Goal: Information Seeking & Learning: Check status

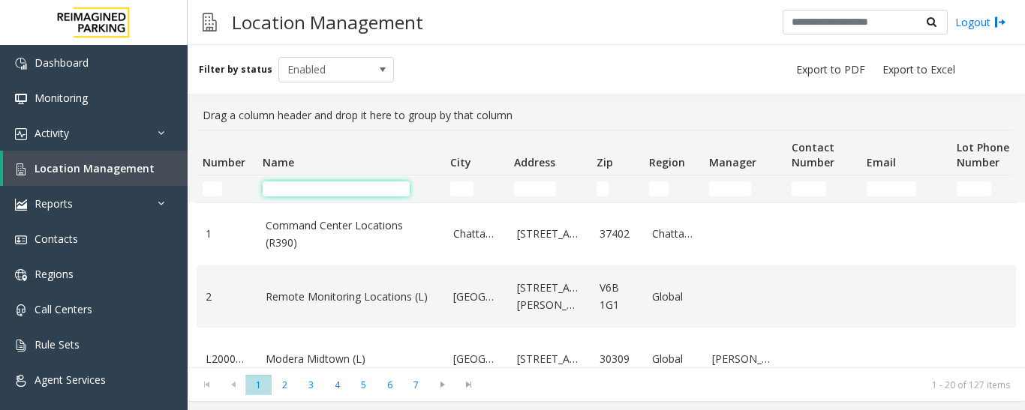
click at [345, 185] on input "Name Filter" at bounding box center [336, 189] width 147 height 15
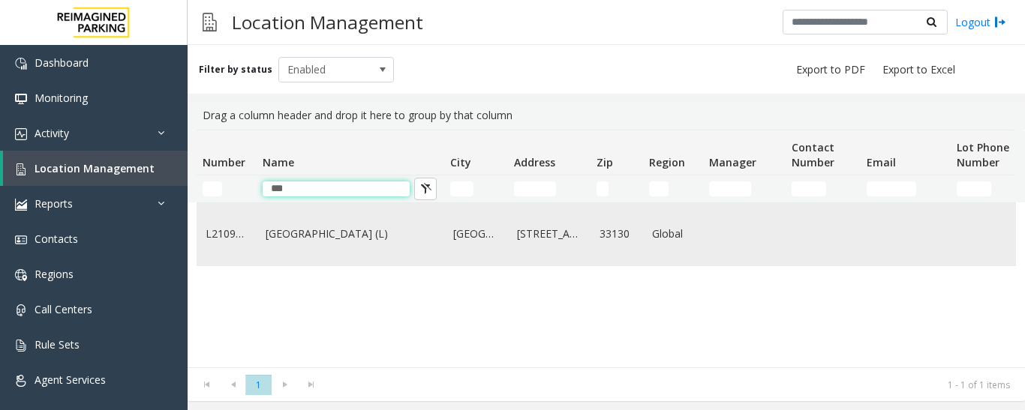
type input "***"
click at [352, 233] on link "Brickell City Centre (L)" at bounding box center [351, 234] width 170 height 17
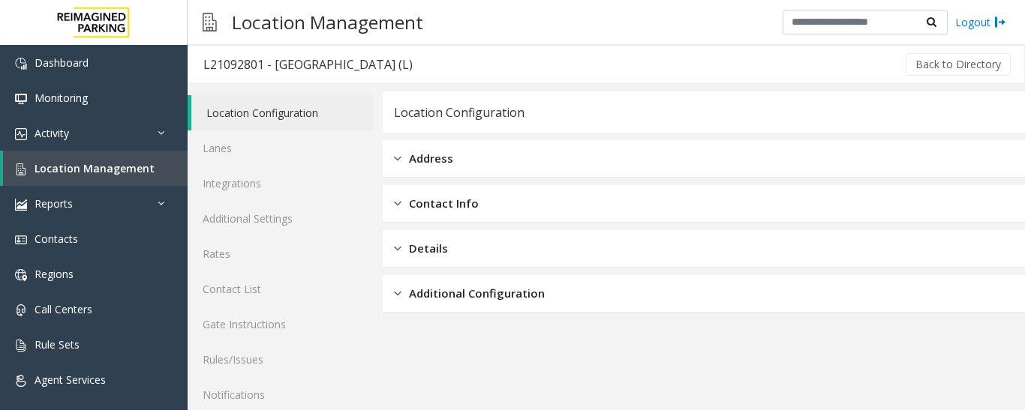
scroll to position [84, 0]
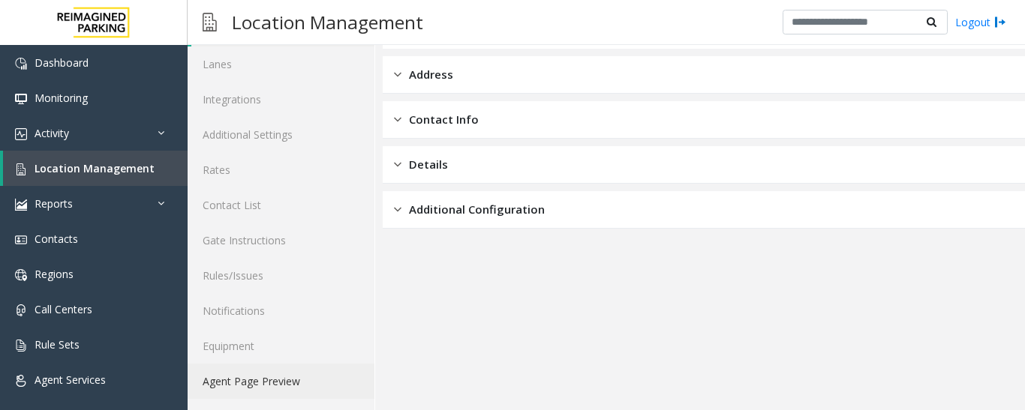
click at [320, 392] on link "Agent Page Preview" at bounding box center [281, 381] width 187 height 35
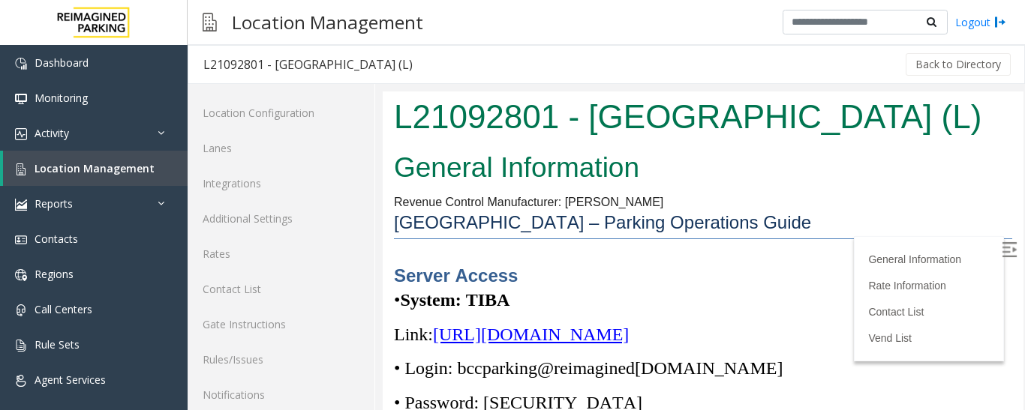
scroll to position [150, 0]
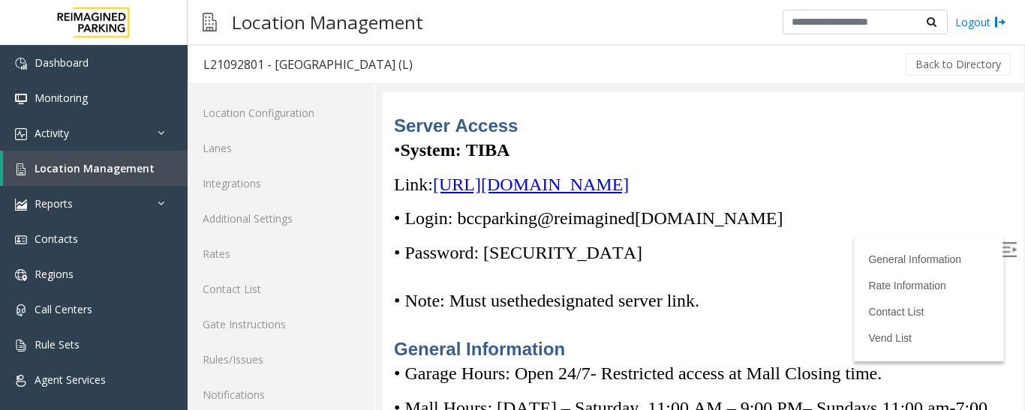
click at [629, 182] on span "https://spark-cloud.tibaparking.net/reimaginedparking/account/login" at bounding box center [531, 185] width 196 height 20
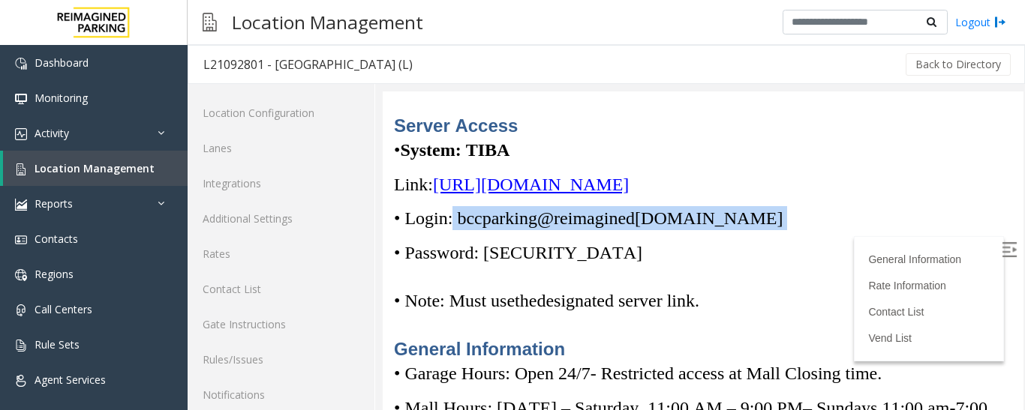
drag, startPoint x: 455, startPoint y: 214, endPoint x: 813, endPoint y: 216, distance: 357.9
click at [813, 216] on p "• Login: bccparking@re imagined parking.com" at bounding box center [703, 218] width 618 height 24
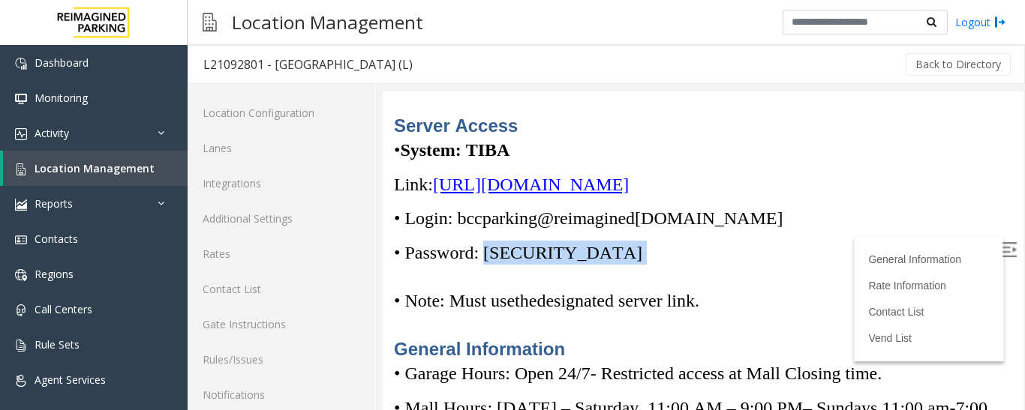
drag, startPoint x: 578, startPoint y: 254, endPoint x: 494, endPoint y: 260, distance: 84.9
click at [494, 260] on p "• Password: Parking1!" at bounding box center [703, 253] width 618 height 24
click at [514, 264] on div "Server Access • System: TIBA Link: https://spark-cloud.tibaparking.net/reimagin…" at bounding box center [703, 237] width 618 height 249
drag, startPoint x: 494, startPoint y: 252, endPoint x: 572, endPoint y: 248, distance: 78.9
click at [572, 248] on p "• Password: Parking1!" at bounding box center [703, 253] width 618 height 24
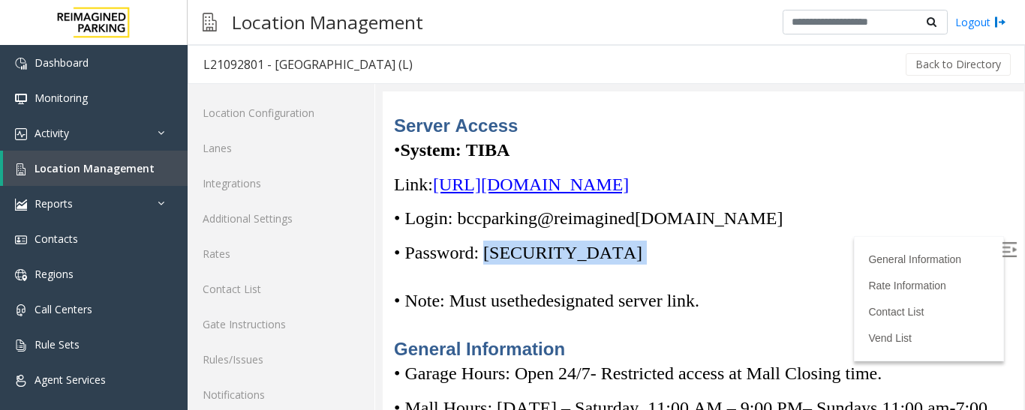
copy p "Parking1!"
click at [642, 257] on span at bounding box center [644, 253] width 5 height 20
drag, startPoint x: 564, startPoint y: 255, endPoint x: 491, endPoint y: 253, distance: 73.6
click at [491, 253] on span "• Password: Parking1!" at bounding box center [518, 253] width 248 height 20
click at [913, 320] on div "Server Access • System: TIBA Link: https://spark-cloud.tibaparking.net/reimagin…" at bounding box center [703, 237] width 618 height 249
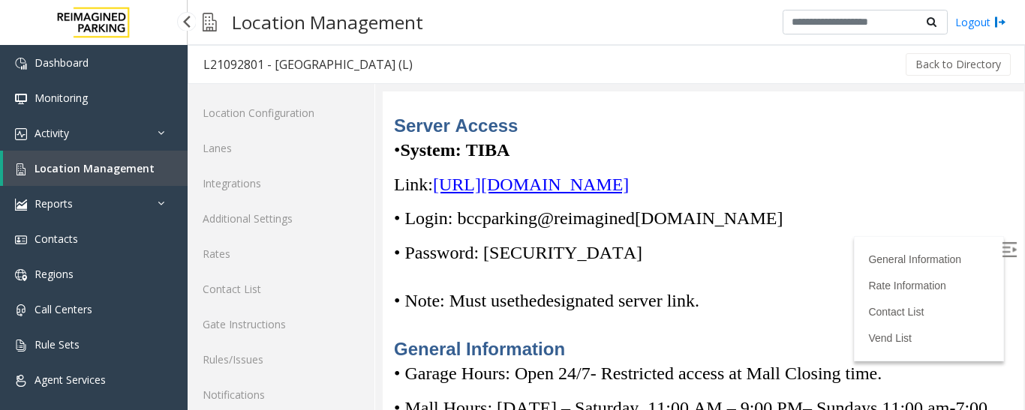
click at [128, 170] on span "Location Management" at bounding box center [95, 168] width 120 height 14
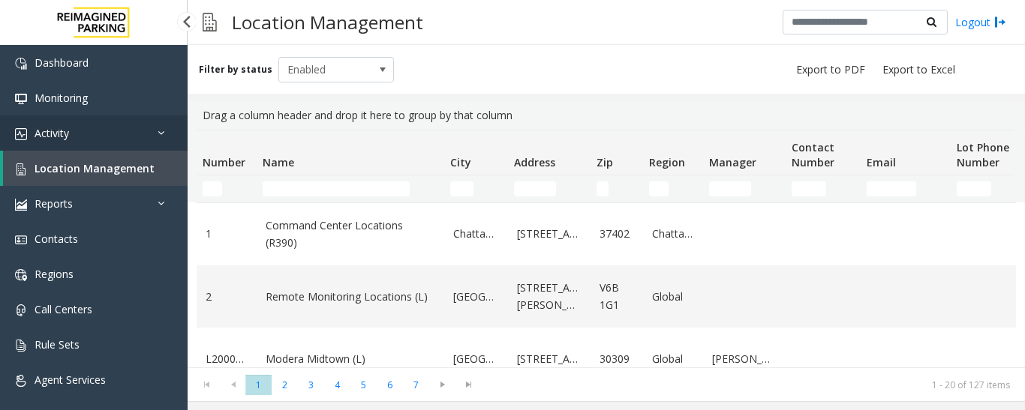
click at [114, 147] on link "Activity" at bounding box center [94, 133] width 188 height 35
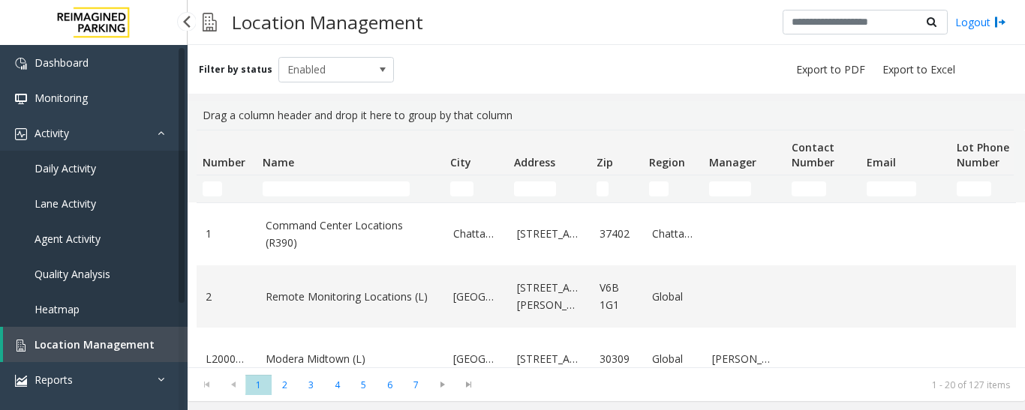
click at [98, 238] on span "Agent Activity" at bounding box center [68, 239] width 66 height 14
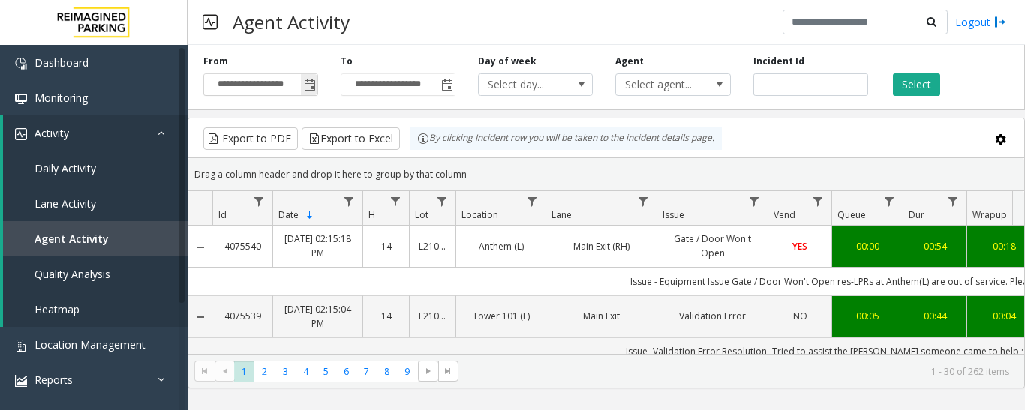
click at [305, 77] on span "Toggle popup" at bounding box center [309, 85] width 17 height 24
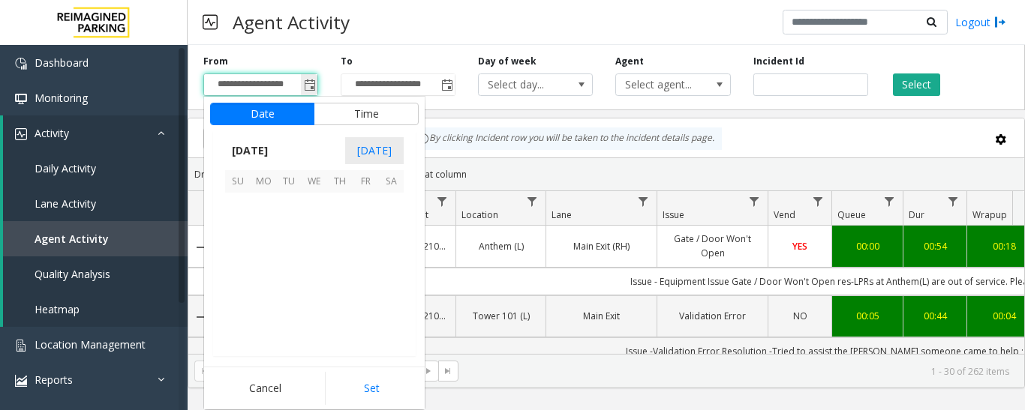
scroll to position [269268, 0]
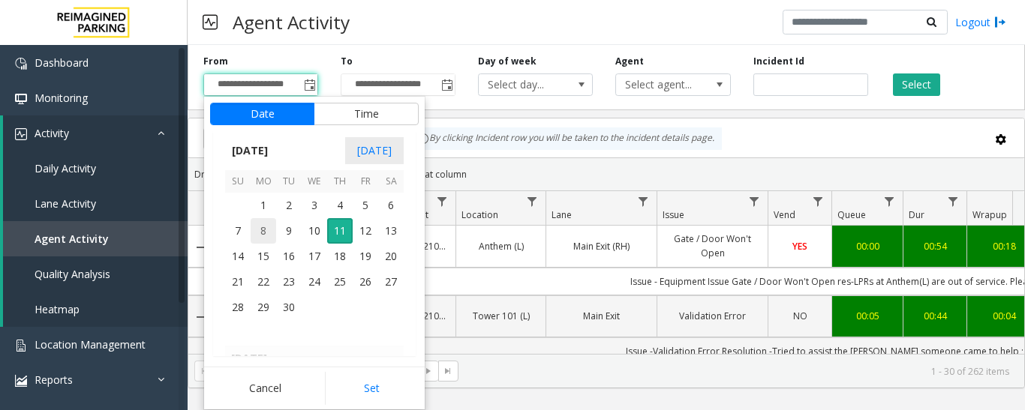
click at [271, 230] on span "8" at bounding box center [264, 231] width 26 height 26
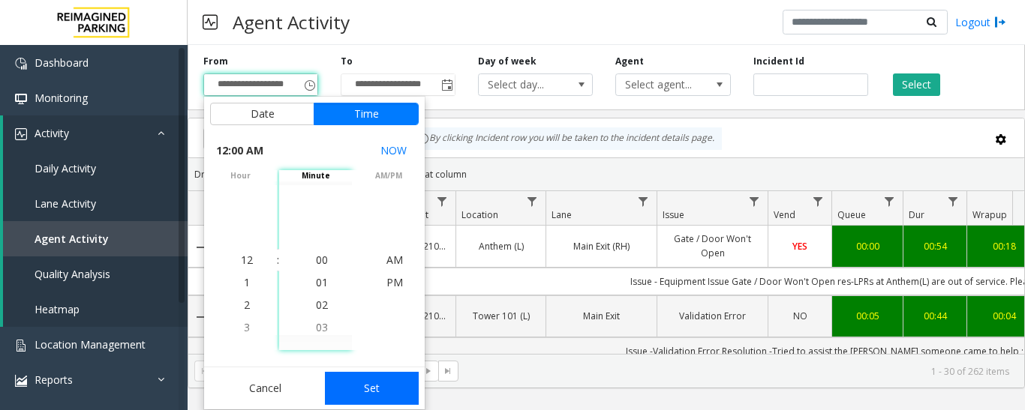
click at [367, 387] on button "Set" at bounding box center [372, 388] width 95 height 33
type input "**********"
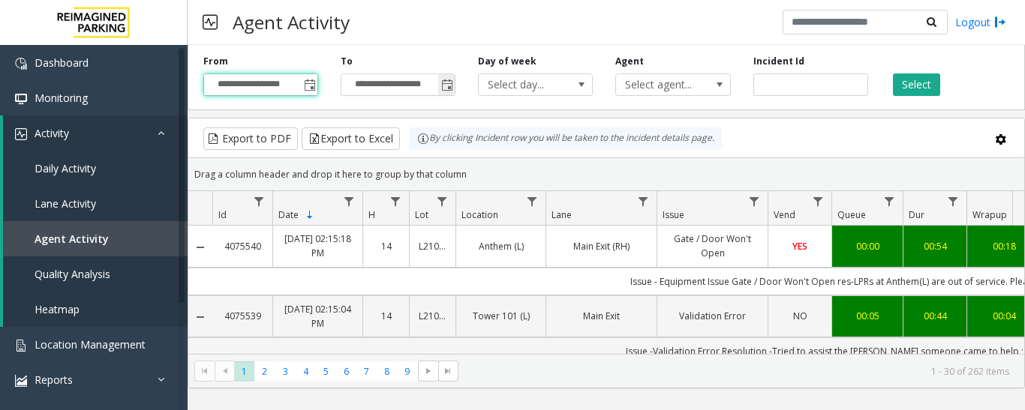
click at [451, 89] on span "Toggle popup" at bounding box center [447, 86] width 12 height 12
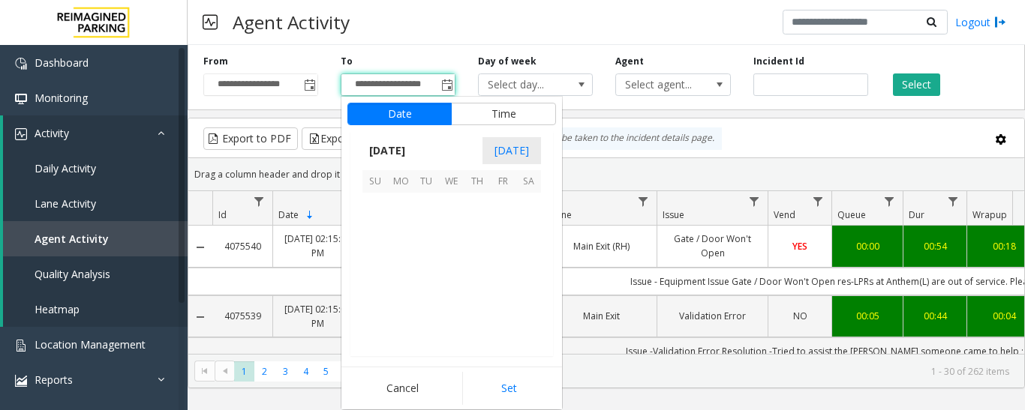
scroll to position [23, 0]
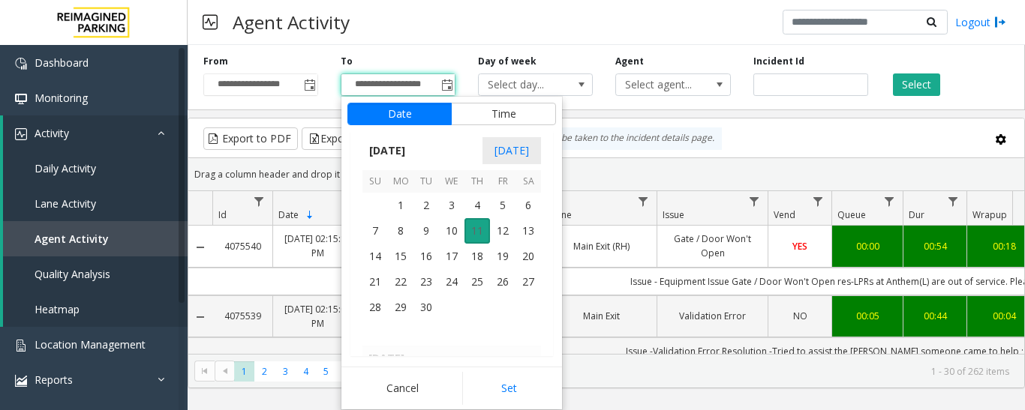
click at [480, 233] on span "11" at bounding box center [477, 231] width 26 height 26
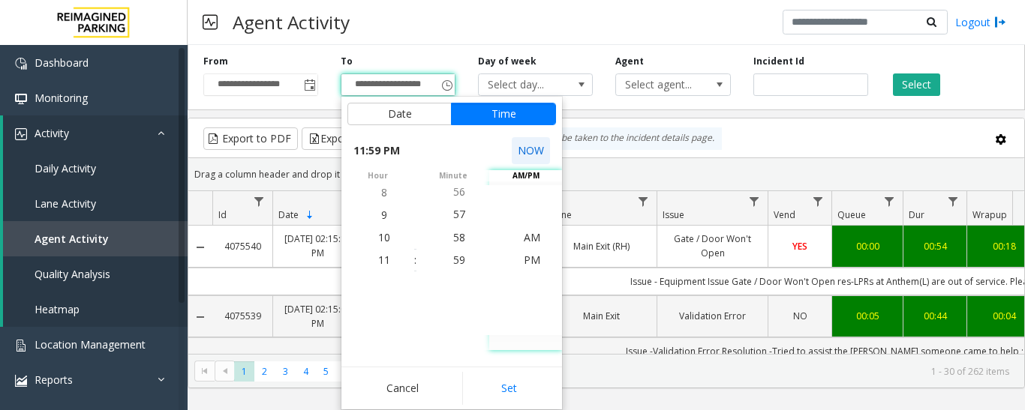
click at [527, 142] on button "NOW" at bounding box center [531, 150] width 38 height 27
click at [523, 387] on button "Set" at bounding box center [509, 388] width 95 height 33
type input "**********"
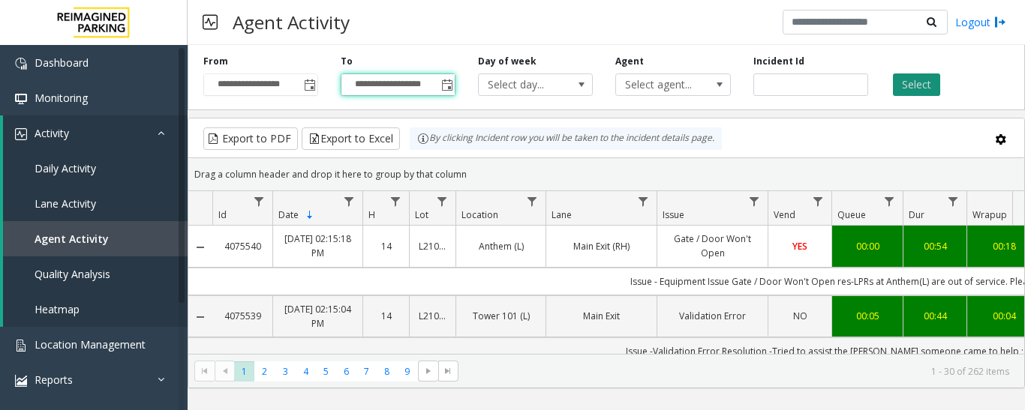
click at [900, 86] on button "Select" at bounding box center [916, 85] width 47 height 23
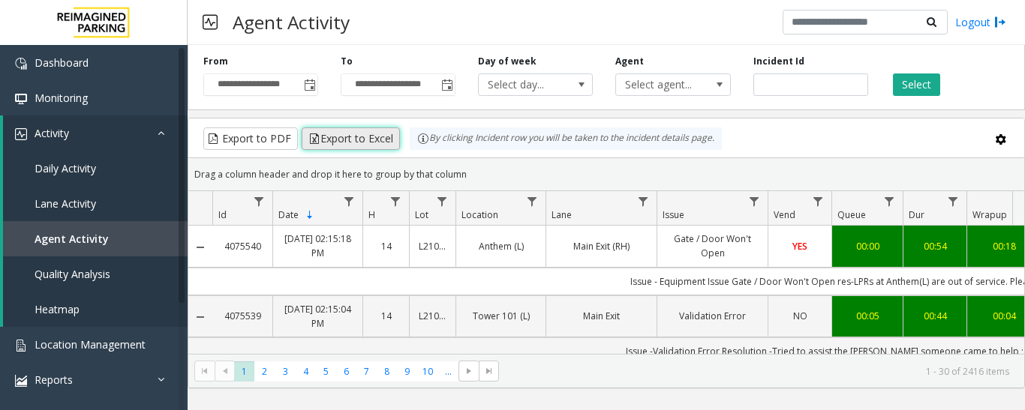
click at [320, 146] on button "Export to Excel" at bounding box center [351, 139] width 98 height 23
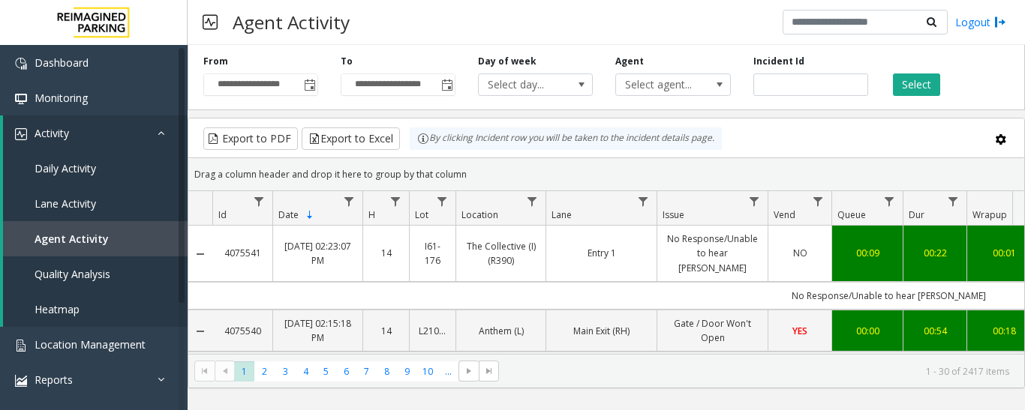
click at [765, 108] on div "**********" at bounding box center [606, 74] width 837 height 71
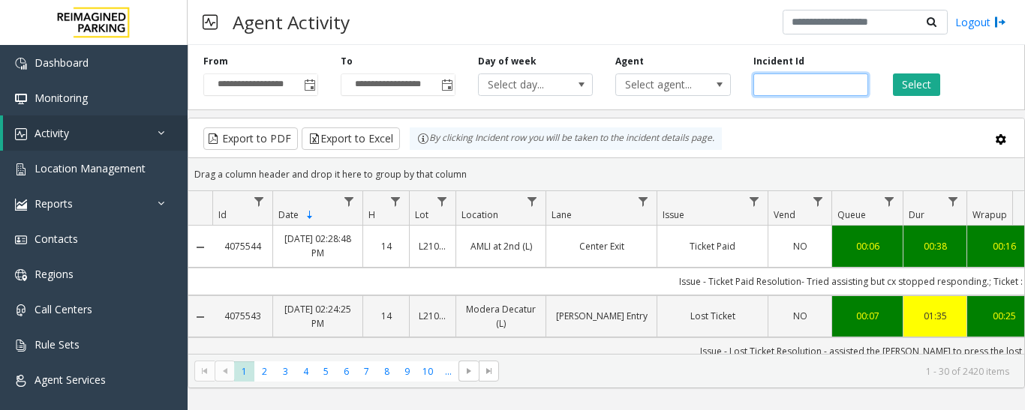
click at [795, 90] on input "number" at bounding box center [810, 85] width 115 height 23
paste input "*******"
type input "*******"
click at [918, 94] on button "Select" at bounding box center [916, 85] width 47 height 23
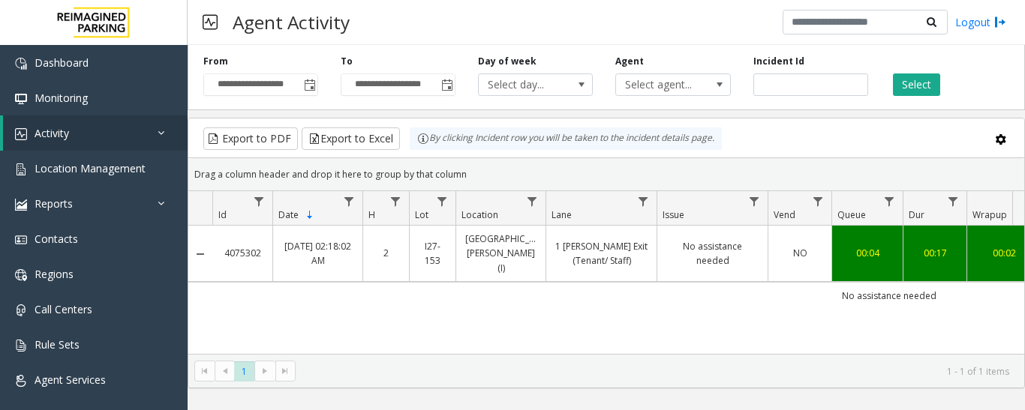
click at [584, 282] on td "No assistance needed" at bounding box center [888, 295] width 1353 height 27
click at [599, 254] on link "1 Shrader Exit (Tenant/ Staff)" at bounding box center [601, 253] width 92 height 29
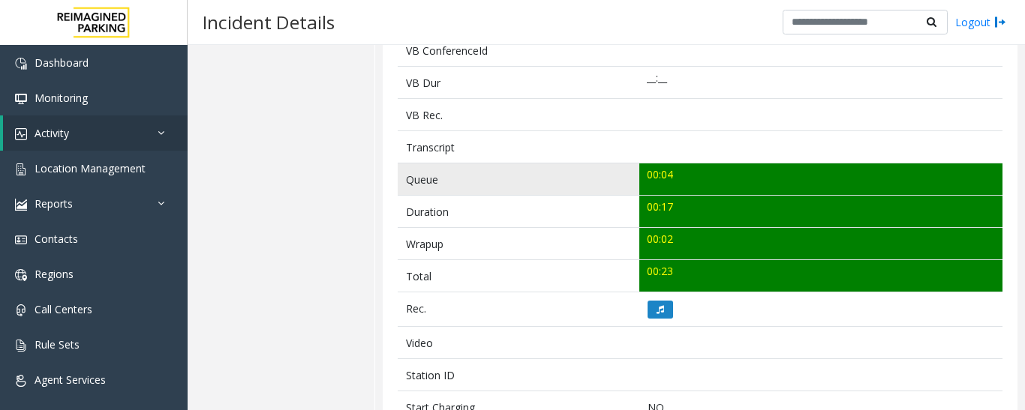
scroll to position [600, 0]
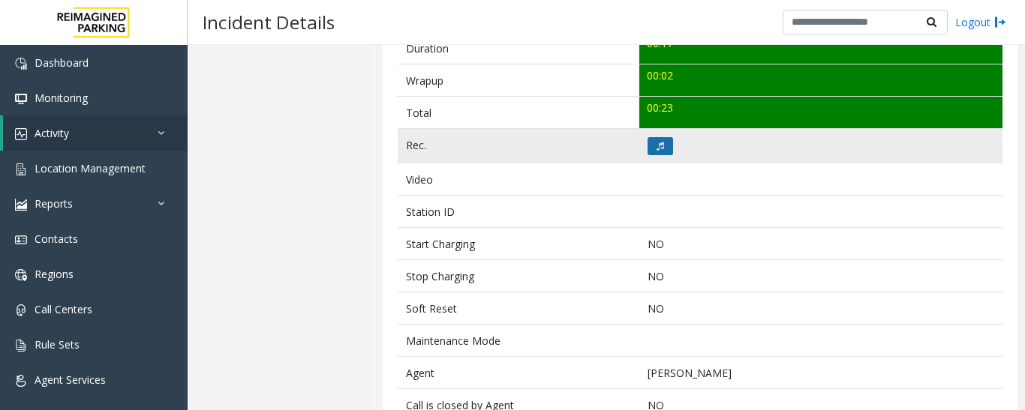
click at [650, 146] on button at bounding box center [660, 146] width 26 height 18
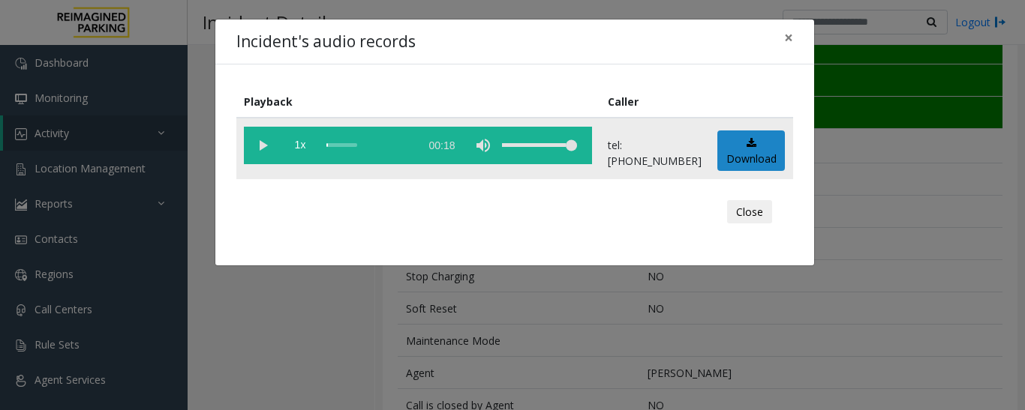
click at [253, 143] on vg-play-pause at bounding box center [263, 146] width 38 height 38
click at [752, 216] on button "Close" at bounding box center [749, 212] width 45 height 24
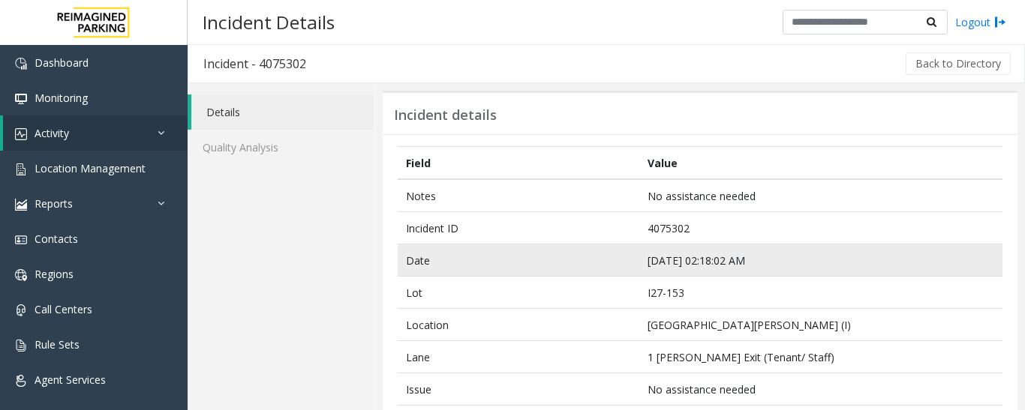
scroll to position [0, 0]
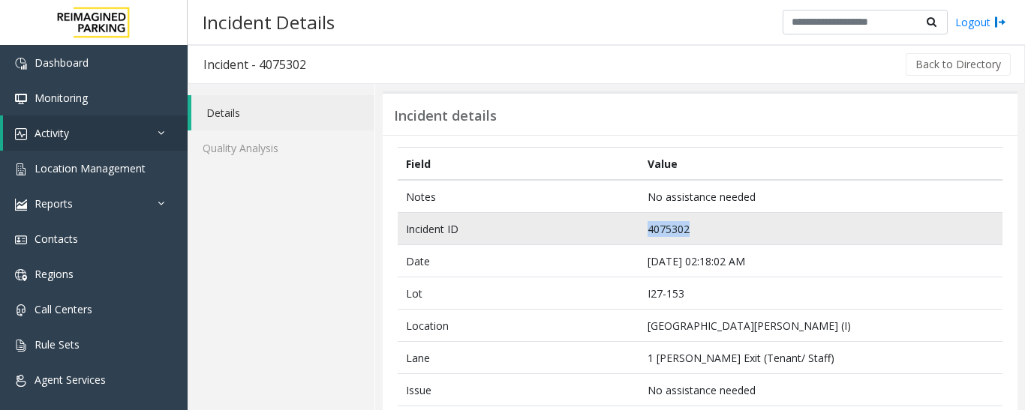
drag, startPoint x: 749, startPoint y: 232, endPoint x: 643, endPoint y: 228, distance: 105.9
click at [643, 228] on td "4075302" at bounding box center [820, 229] width 363 height 32
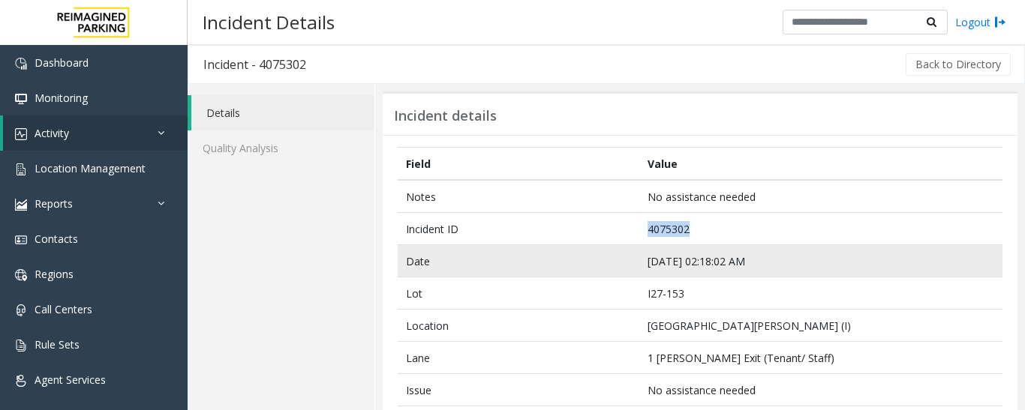
copy td "4075302"
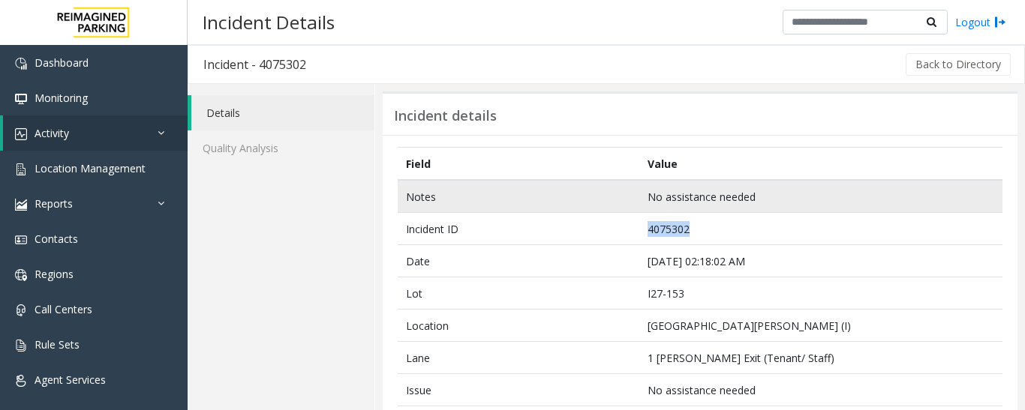
click at [695, 192] on td "No assistance needed" at bounding box center [820, 196] width 363 height 33
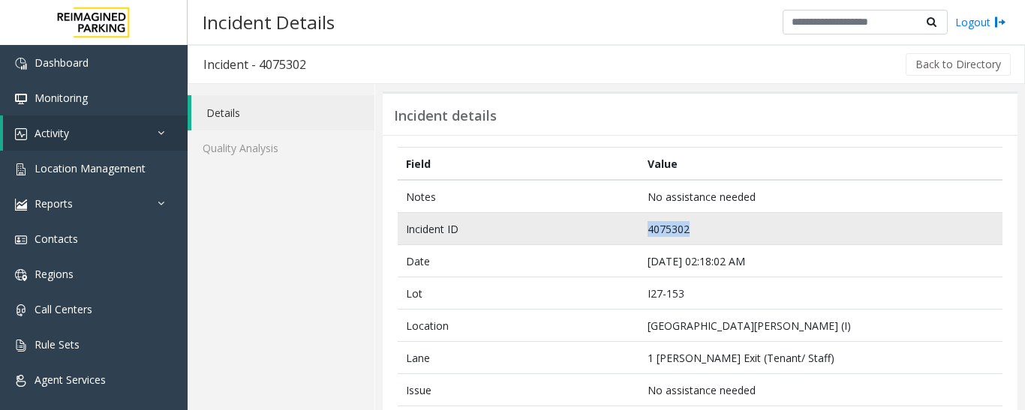
drag, startPoint x: 710, startPoint y: 221, endPoint x: 625, endPoint y: 230, distance: 85.9
click at [625, 230] on tr "Incident ID 4075302" at bounding box center [700, 229] width 605 height 32
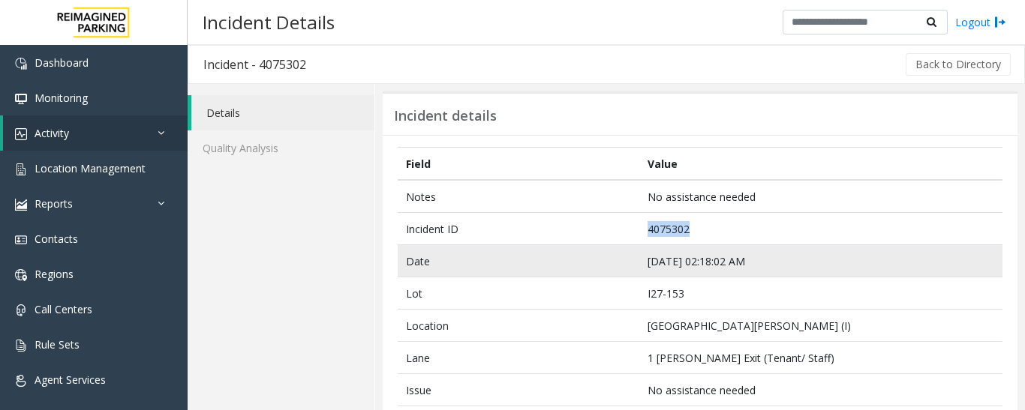
copy tr "4075302"
drag, startPoint x: 772, startPoint y: 264, endPoint x: 629, endPoint y: 264, distance: 143.3
click at [629, 264] on tr "Date Sep 11 02:18:02 AM" at bounding box center [700, 261] width 605 height 32
copy tr "Sep 11 02:18:02 AM"
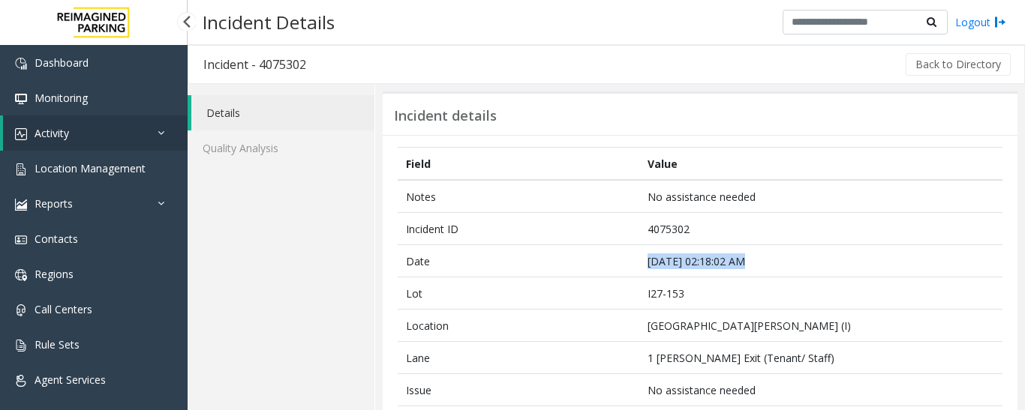
click at [80, 140] on link "Activity" at bounding box center [95, 133] width 185 height 35
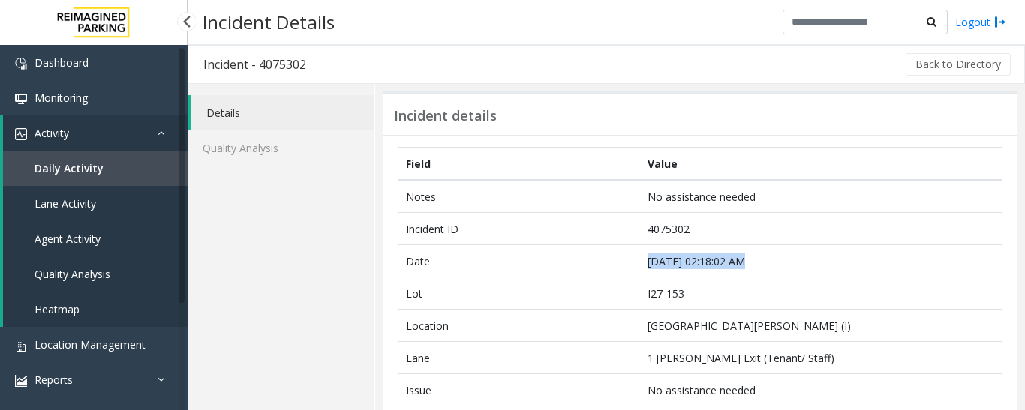
click at [152, 125] on link "Activity" at bounding box center [95, 133] width 185 height 35
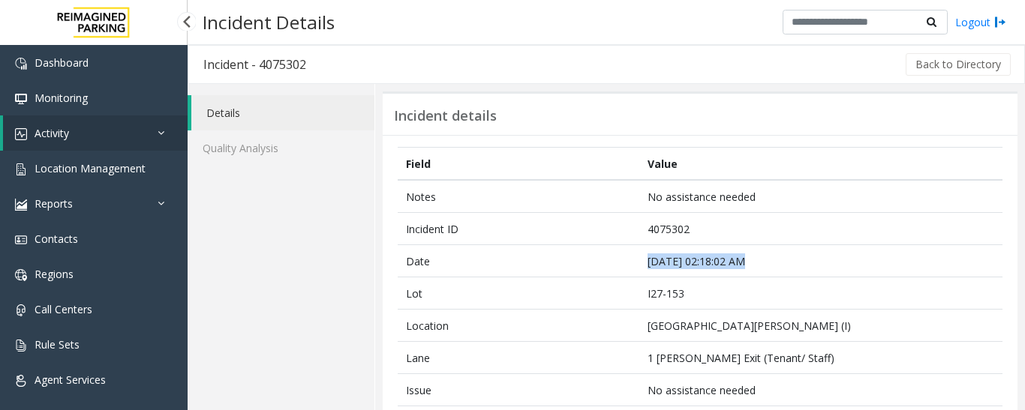
click at [155, 125] on link "Activity" at bounding box center [95, 133] width 185 height 35
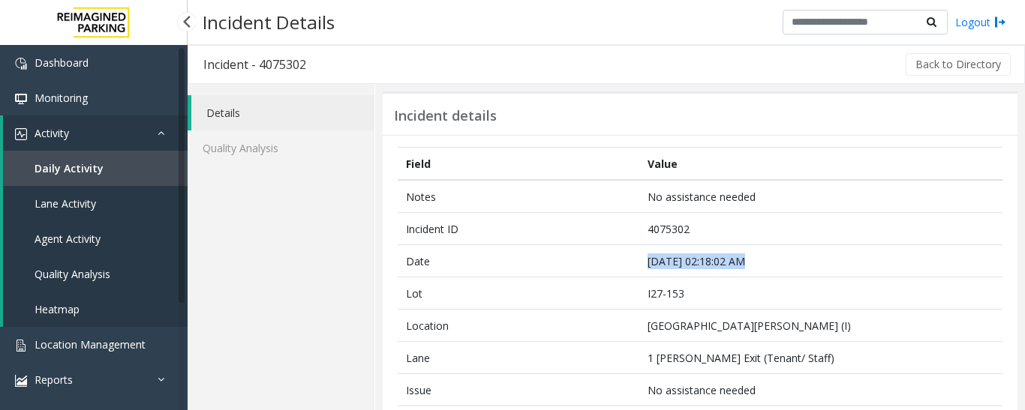
click at [89, 236] on span "Agent Activity" at bounding box center [68, 239] width 66 height 14
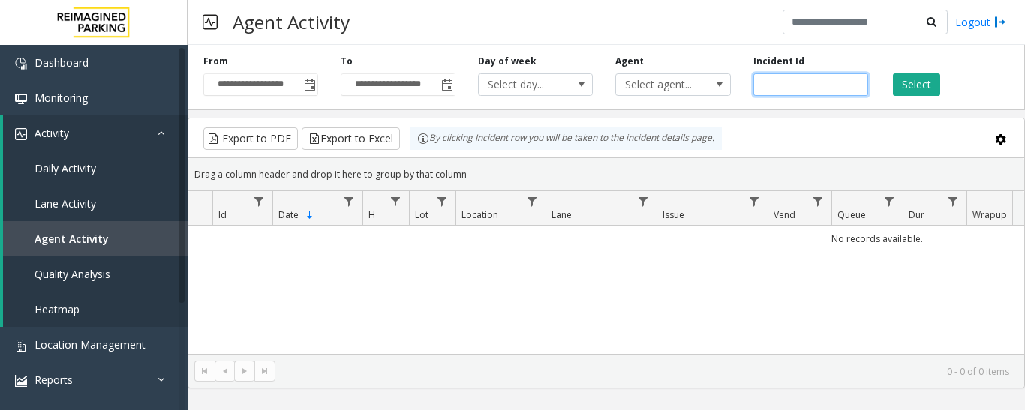
click at [813, 86] on input "number" at bounding box center [810, 85] width 115 height 23
paste input "*******"
type input "*******"
click at [923, 86] on button "Select" at bounding box center [916, 85] width 47 height 23
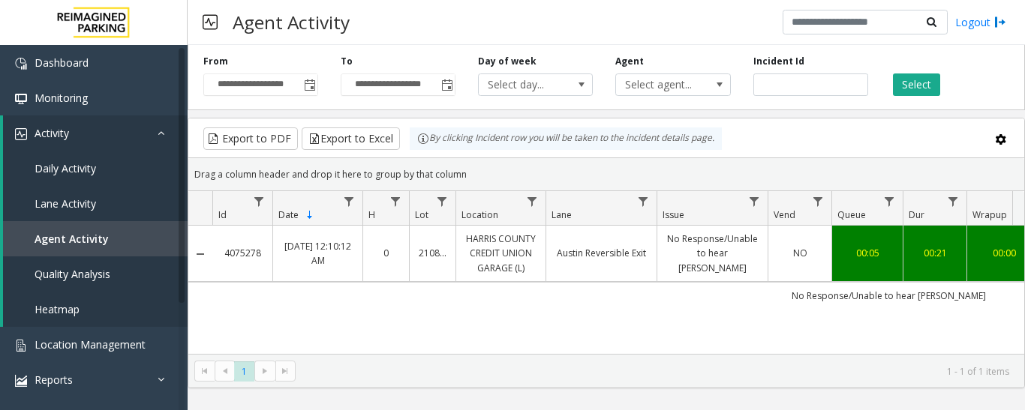
click at [835, 257] on td "00:05" at bounding box center [866, 254] width 71 height 56
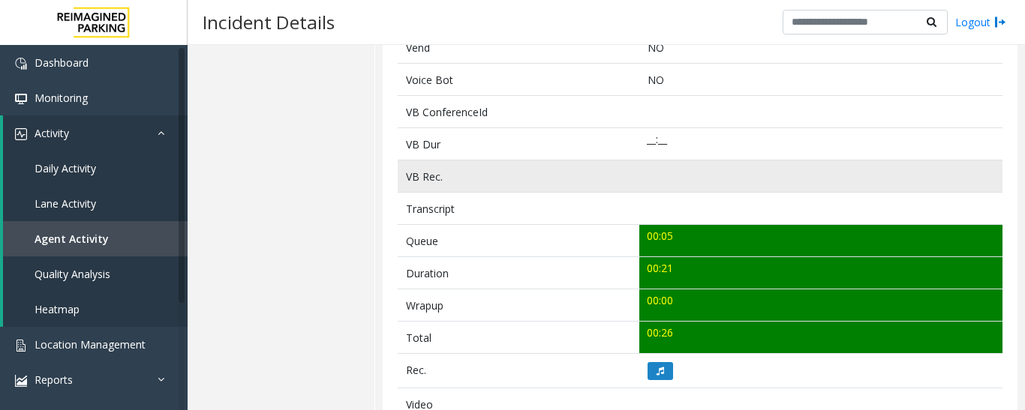
scroll to position [675, 0]
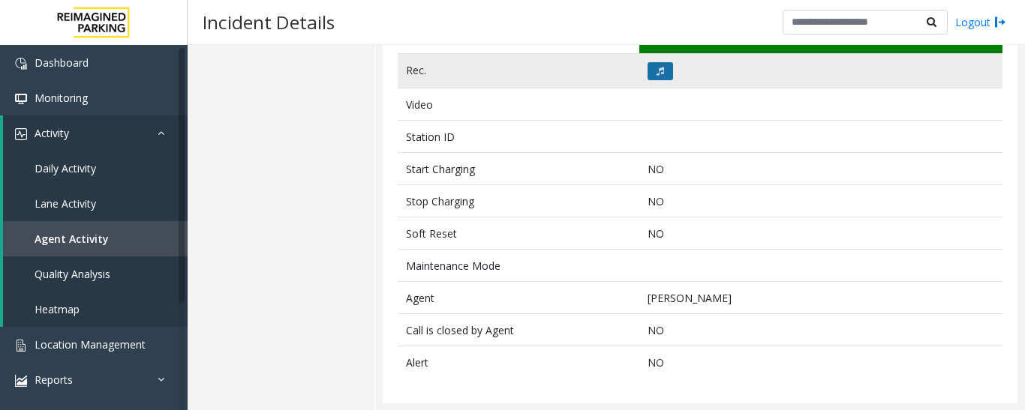
click at [663, 73] on button at bounding box center [660, 71] width 26 height 18
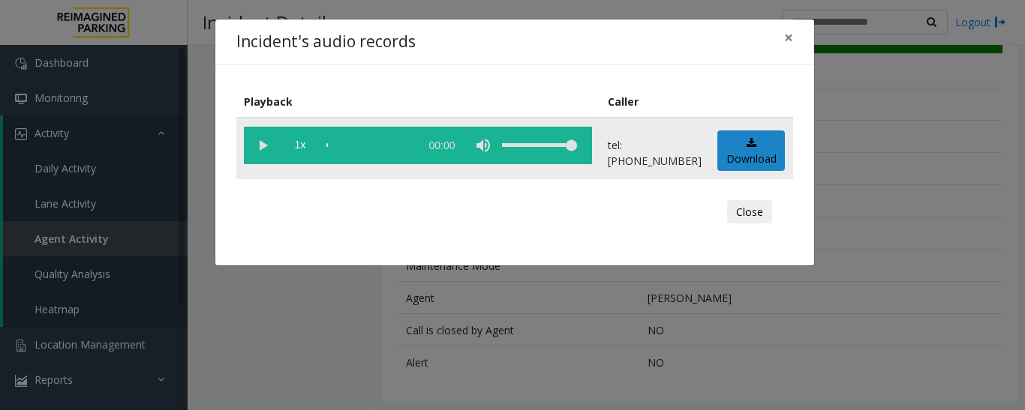
click at [264, 144] on vg-play-pause at bounding box center [263, 146] width 38 height 38
click at [330, 145] on div "scrub bar" at bounding box center [369, 146] width 86 height 38
click at [259, 145] on vg-play-pause at bounding box center [263, 146] width 38 height 38
click at [753, 214] on button "Close" at bounding box center [749, 212] width 45 height 24
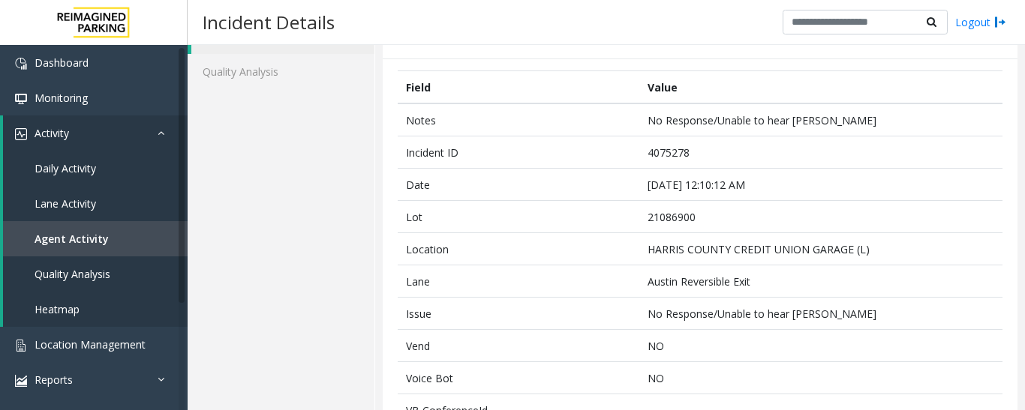
scroll to position [75, 0]
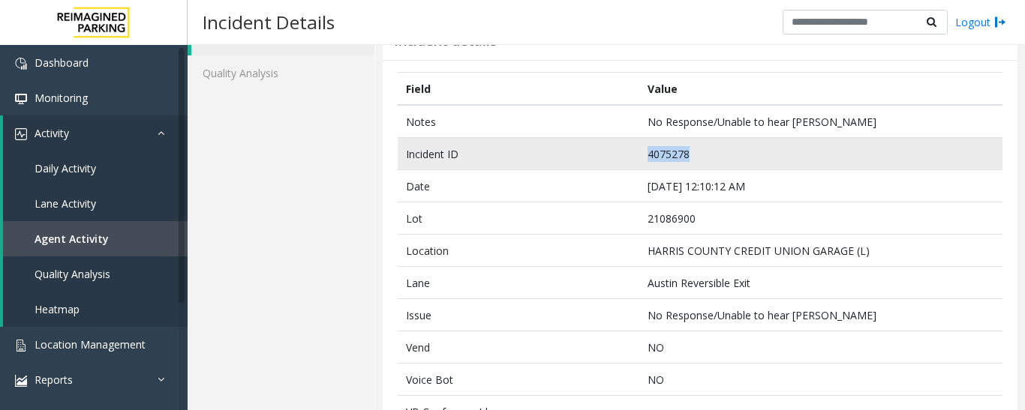
drag, startPoint x: 734, startPoint y: 157, endPoint x: 615, endPoint y: 153, distance: 119.3
click at [615, 153] on tr "Incident ID 4075278" at bounding box center [700, 154] width 605 height 32
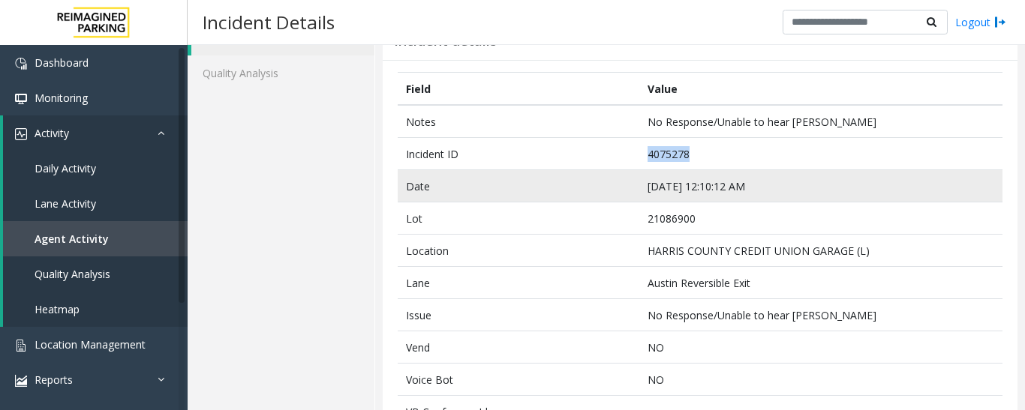
copy tr "4075278"
drag, startPoint x: 786, startPoint y: 184, endPoint x: 626, endPoint y: 187, distance: 160.6
click at [626, 187] on tr "Date Sep 11 12:10:12 AM" at bounding box center [700, 186] width 605 height 32
copy tr "Sep 11 12:10:12 AM"
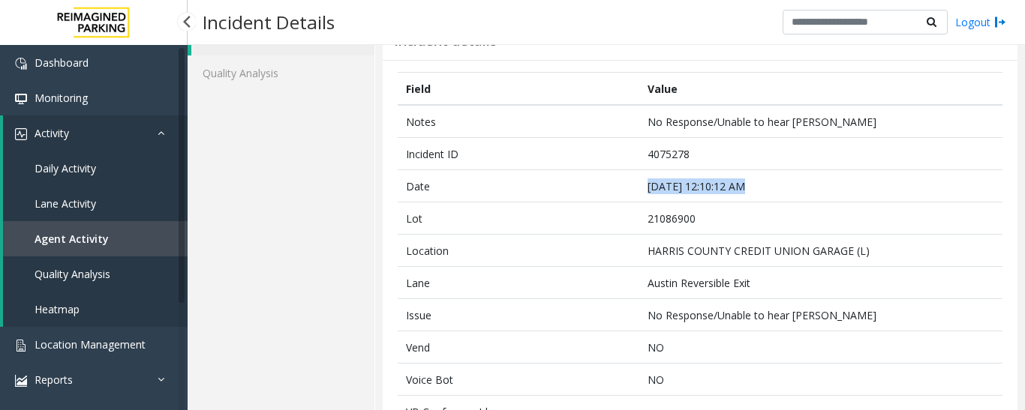
click at [124, 250] on link "Agent Activity" at bounding box center [95, 238] width 185 height 35
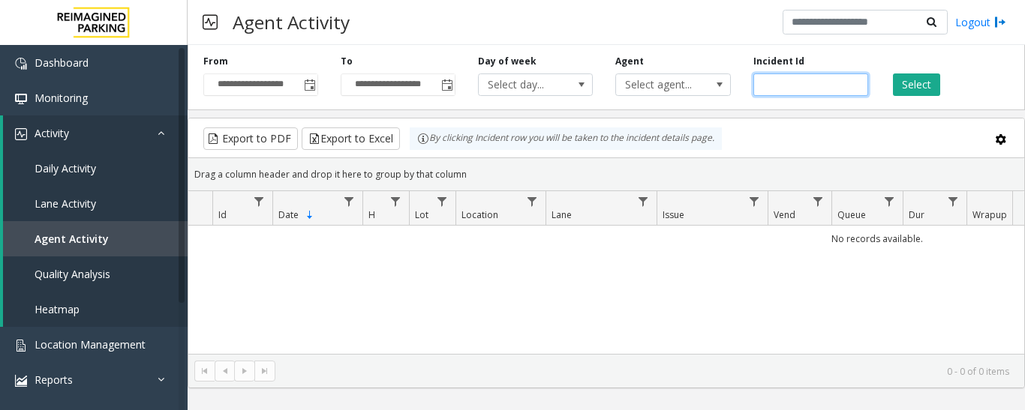
click at [794, 84] on input "number" at bounding box center [810, 85] width 115 height 23
paste input "*******"
type input "*******"
click at [911, 80] on button "Select" at bounding box center [916, 85] width 47 height 23
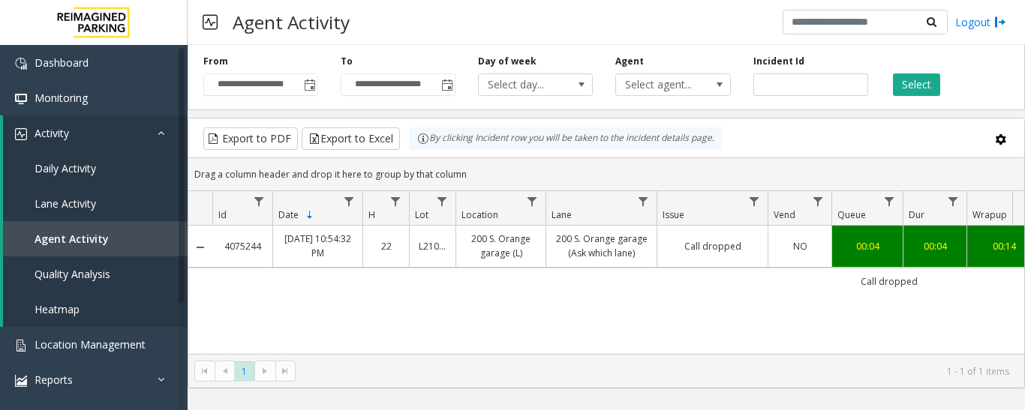
click at [697, 251] on link "Call dropped" at bounding box center [712, 246] width 92 height 14
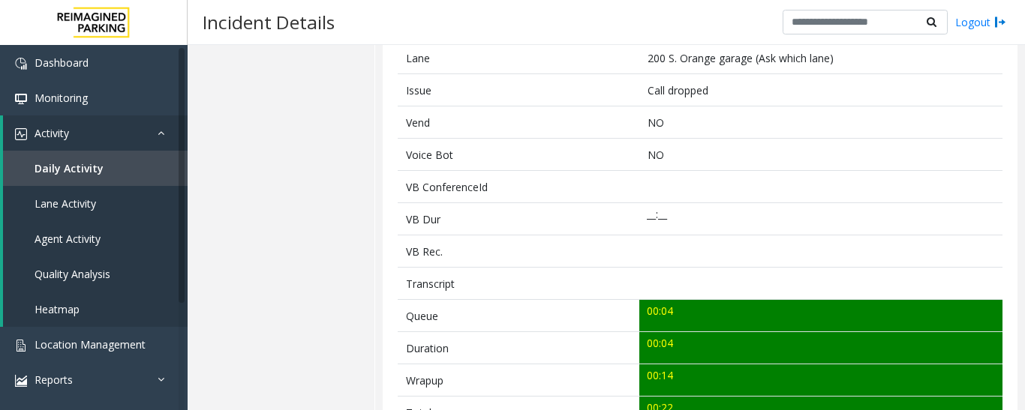
scroll to position [600, 0]
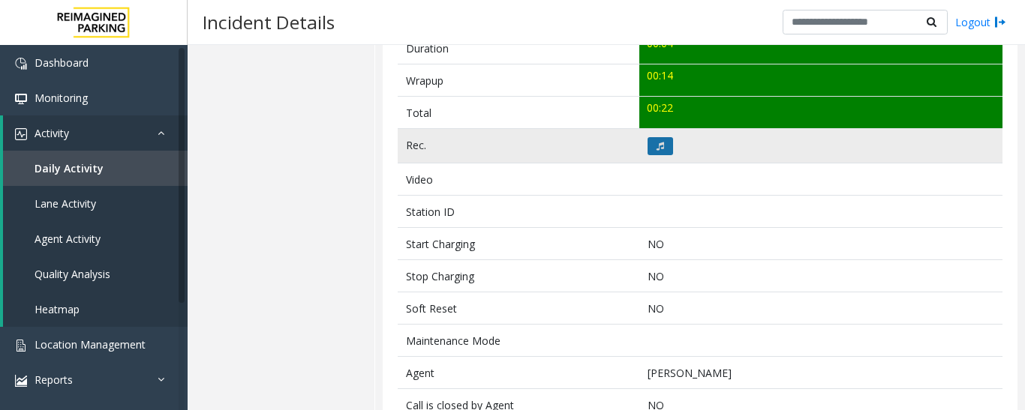
click at [656, 146] on icon at bounding box center [660, 146] width 8 height 9
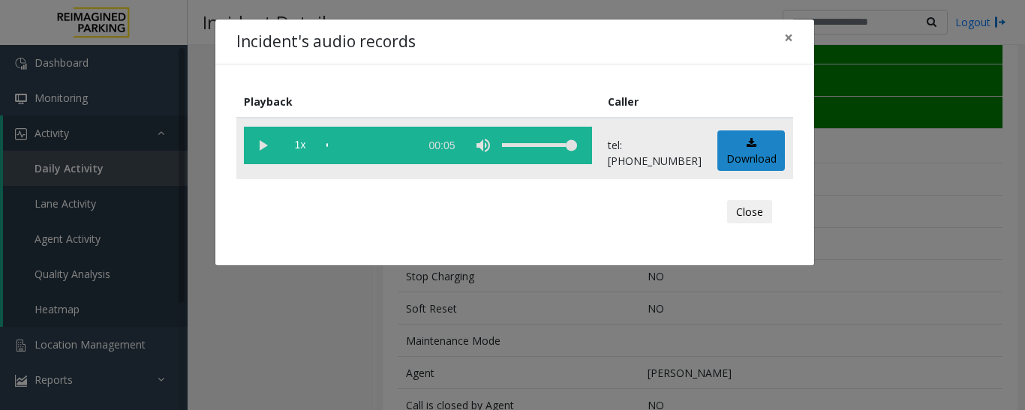
click at [258, 152] on vg-play-pause at bounding box center [263, 146] width 38 height 38
click at [739, 209] on button "Close" at bounding box center [749, 212] width 45 height 24
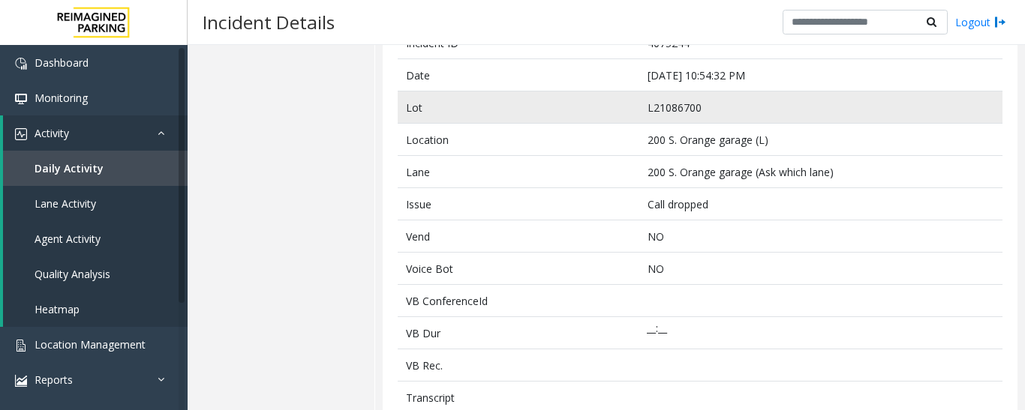
scroll to position [150, 0]
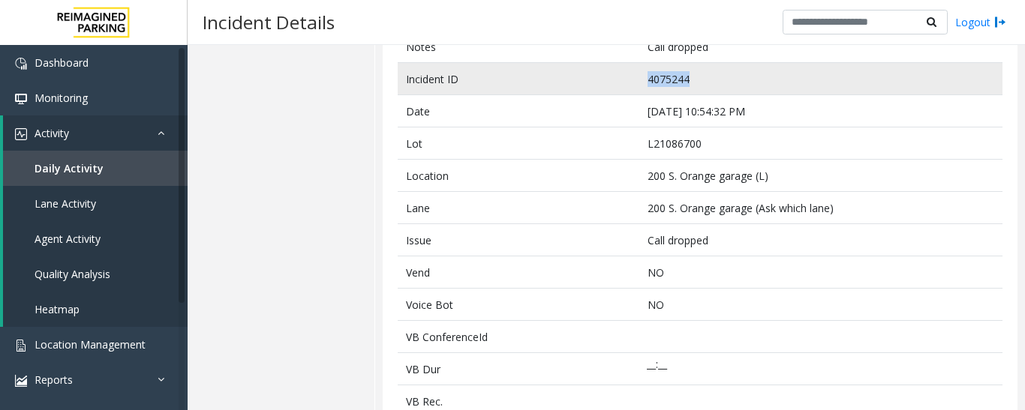
drag, startPoint x: 716, startPoint y: 77, endPoint x: 617, endPoint y: 81, distance: 98.4
click at [617, 81] on tr "Incident ID 4075244" at bounding box center [700, 79] width 605 height 32
copy tr "4075244"
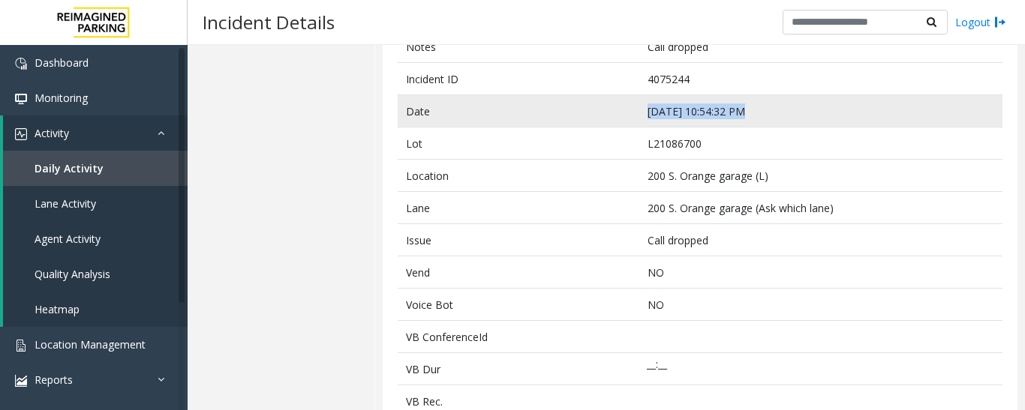
drag, startPoint x: 769, startPoint y: 116, endPoint x: 626, endPoint y: 119, distance: 143.3
click at [626, 119] on tr "Date Sep 10 10:54:32 PM" at bounding box center [700, 111] width 605 height 32
copy tr "Sep 10 10:54:32 PM"
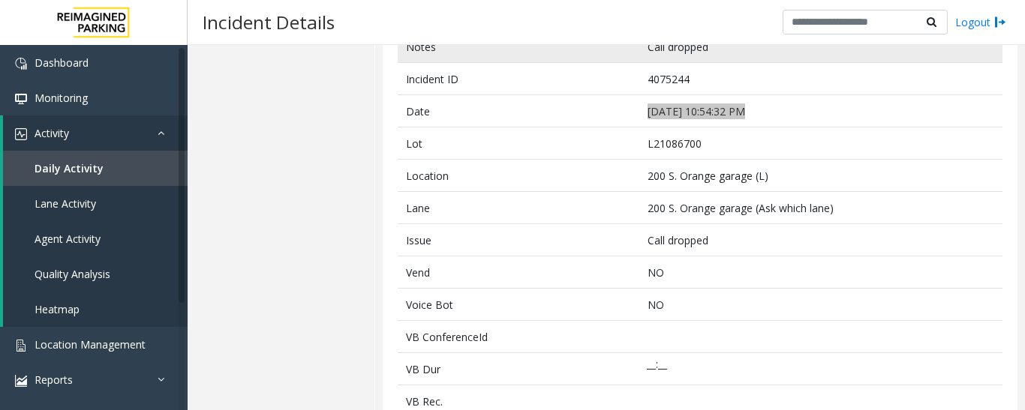
scroll to position [0, 0]
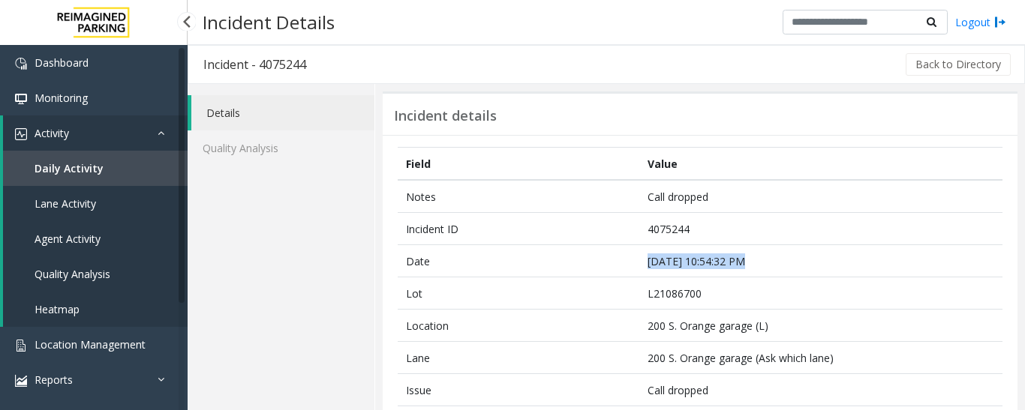
click at [141, 167] on link "Daily Activity" at bounding box center [95, 168] width 185 height 35
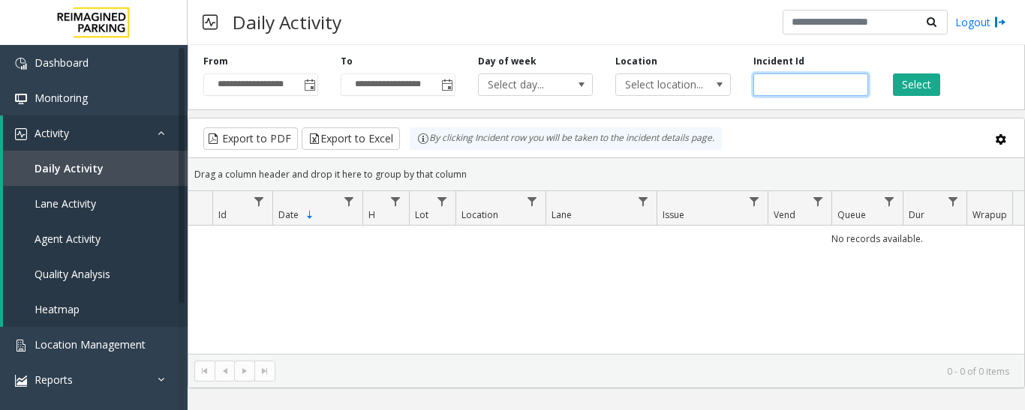
click at [803, 88] on input "number" at bounding box center [810, 85] width 115 height 23
paste input "*******"
type input "*******"
click at [908, 84] on button "Select" at bounding box center [916, 85] width 47 height 23
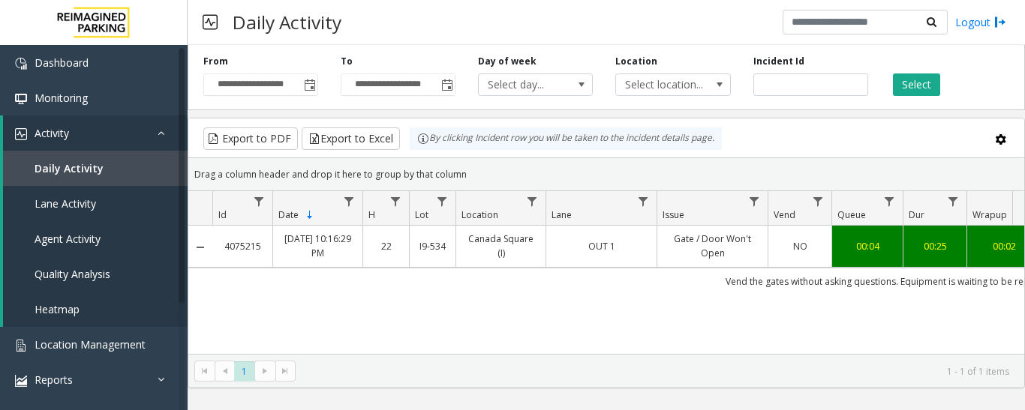
click at [695, 246] on link "Gate / Door Won't Open" at bounding box center [712, 246] width 92 height 29
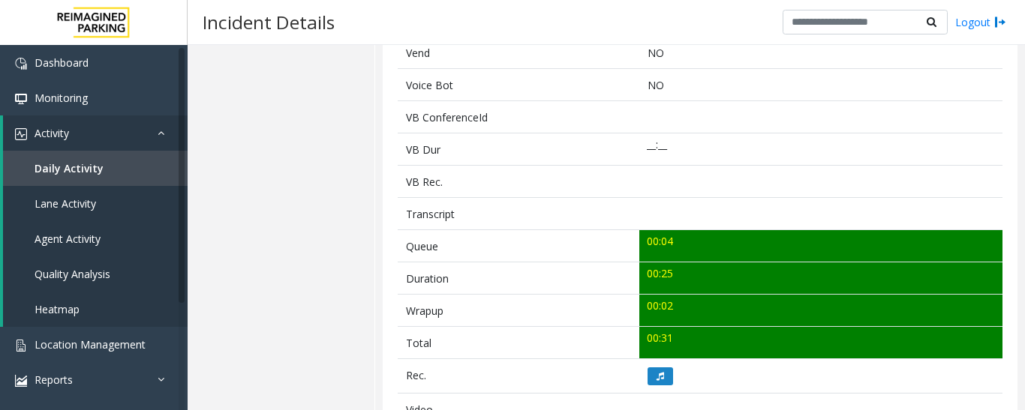
scroll to position [600, 0]
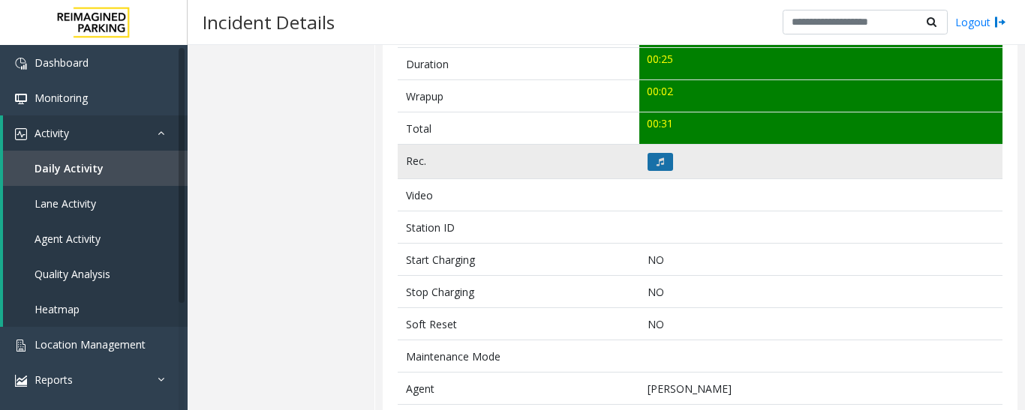
click at [650, 170] on button at bounding box center [660, 162] width 26 height 18
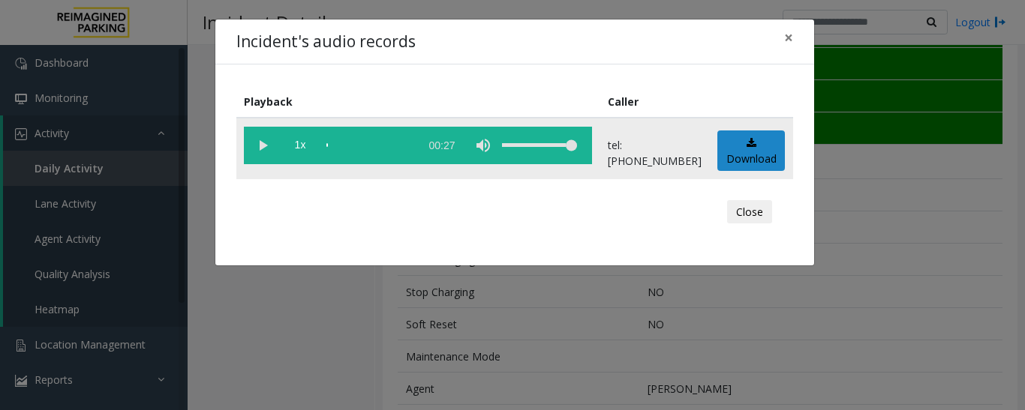
click at [262, 152] on vg-play-pause at bounding box center [263, 146] width 38 height 38
click at [768, 209] on button "Close" at bounding box center [749, 212] width 45 height 24
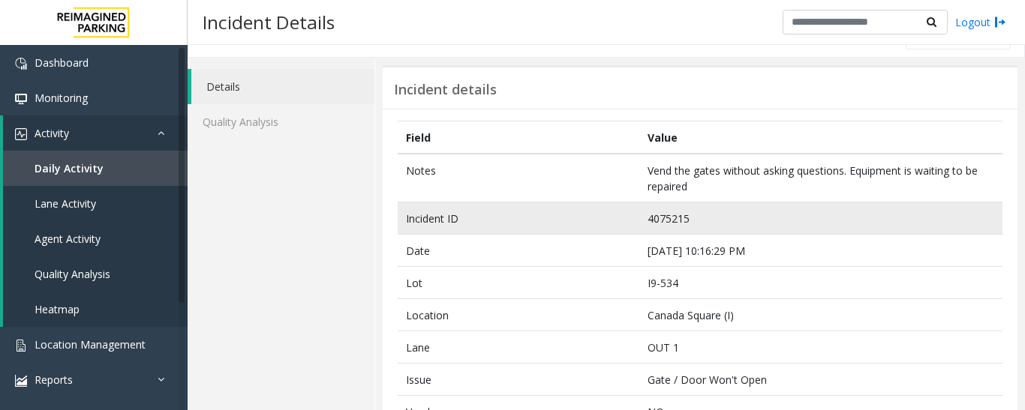
scroll to position [0, 0]
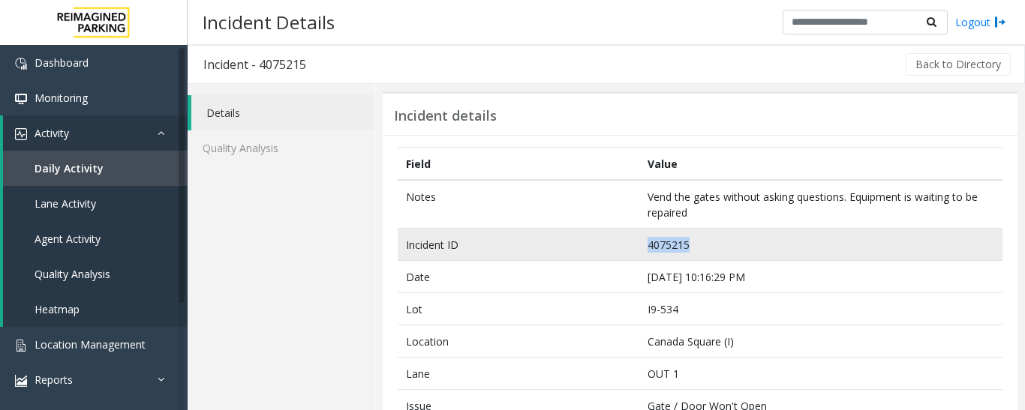
drag, startPoint x: 701, startPoint y: 251, endPoint x: 625, endPoint y: 251, distance: 75.8
click at [625, 251] on tr "Incident ID 4075215" at bounding box center [700, 245] width 605 height 32
copy tr "4075215"
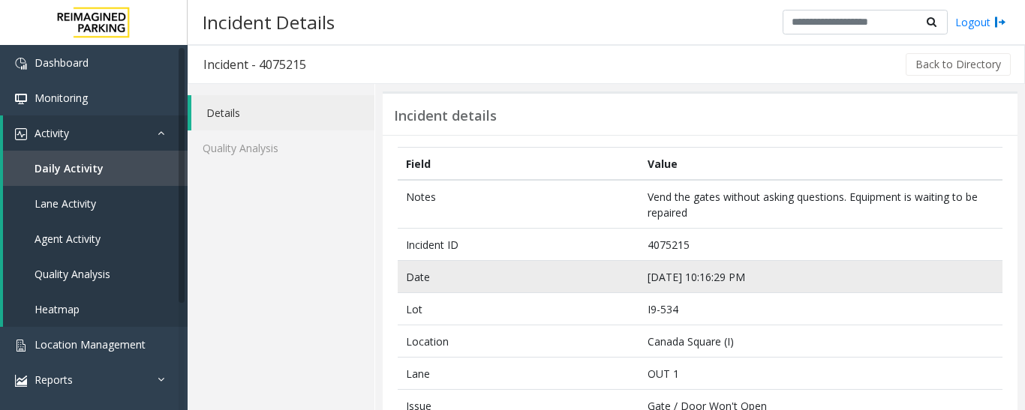
click at [758, 281] on td "Sep 10 10:16:29 PM" at bounding box center [820, 277] width 363 height 32
drag, startPoint x: 758, startPoint y: 281, endPoint x: 643, endPoint y: 284, distance: 114.8
click at [643, 284] on td "Sep 10 10:16:29 PM" at bounding box center [820, 277] width 363 height 32
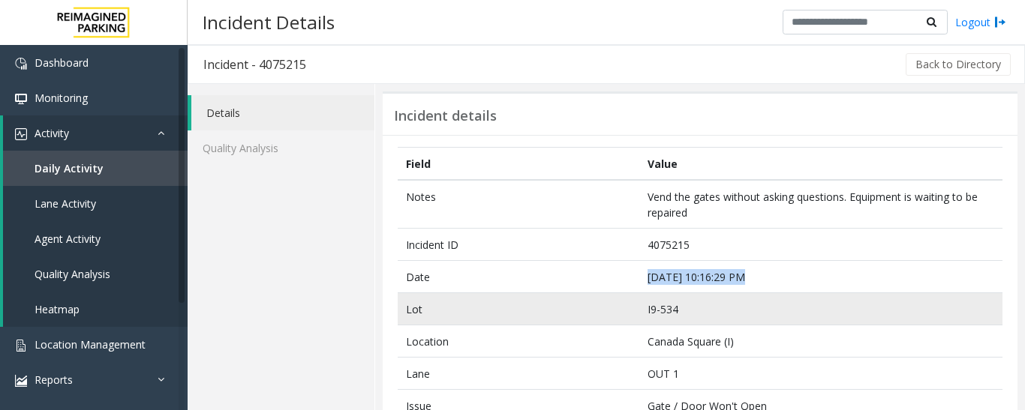
copy td "Sep 10 10:16:29 PM"
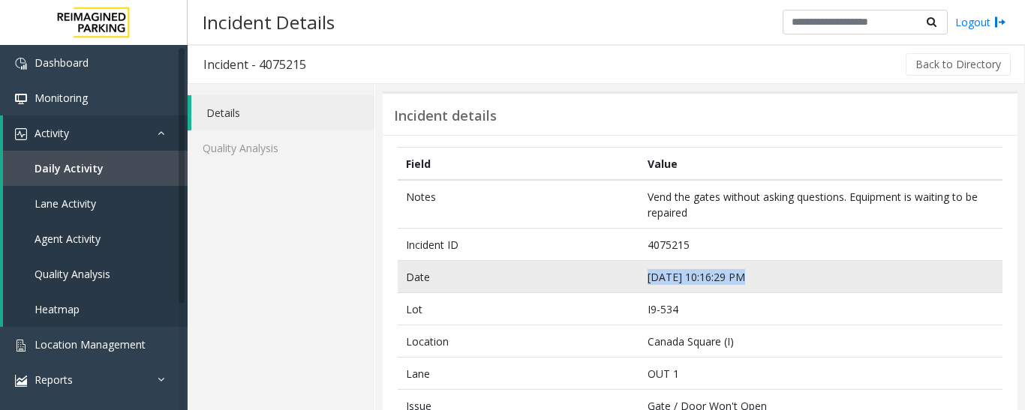
click at [727, 268] on td "Sep 10 10:16:29 PM" at bounding box center [820, 277] width 363 height 32
drag, startPoint x: 755, startPoint y: 281, endPoint x: 620, endPoint y: 279, distance: 135.1
click at [620, 279] on tr "Date Sep 10 10:16:29 PM" at bounding box center [700, 277] width 605 height 32
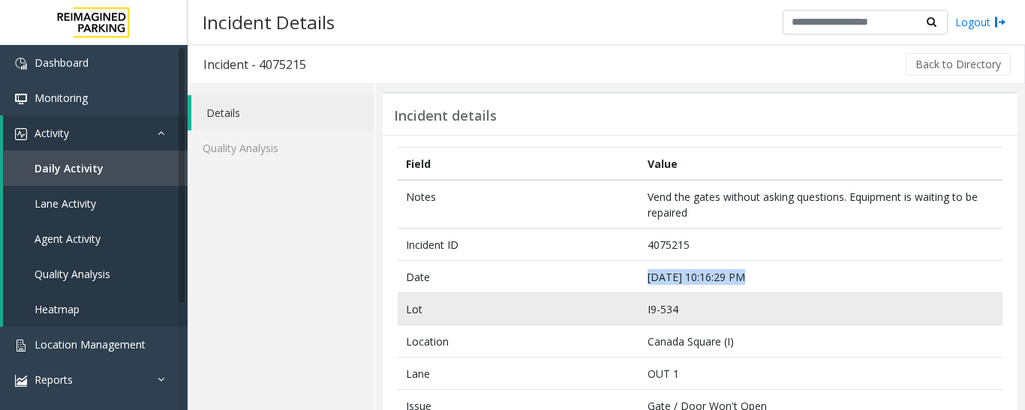
copy tr "Sep 10 10:16:29 PM"
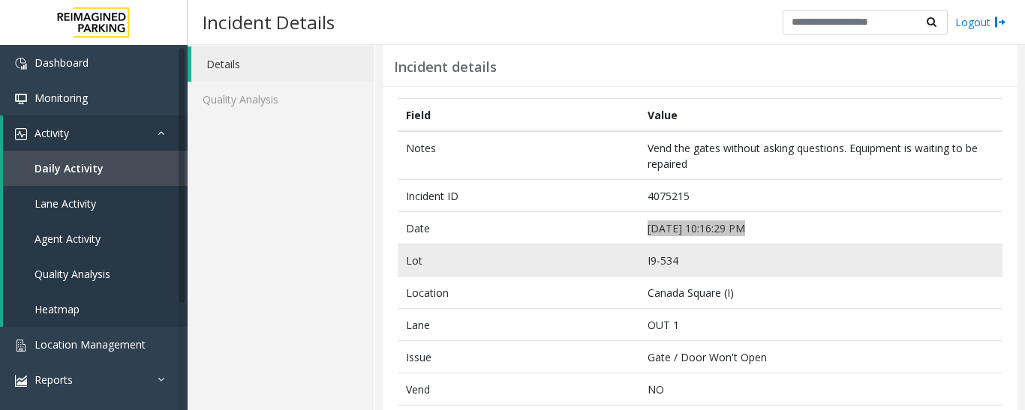
scroll to position [75, 0]
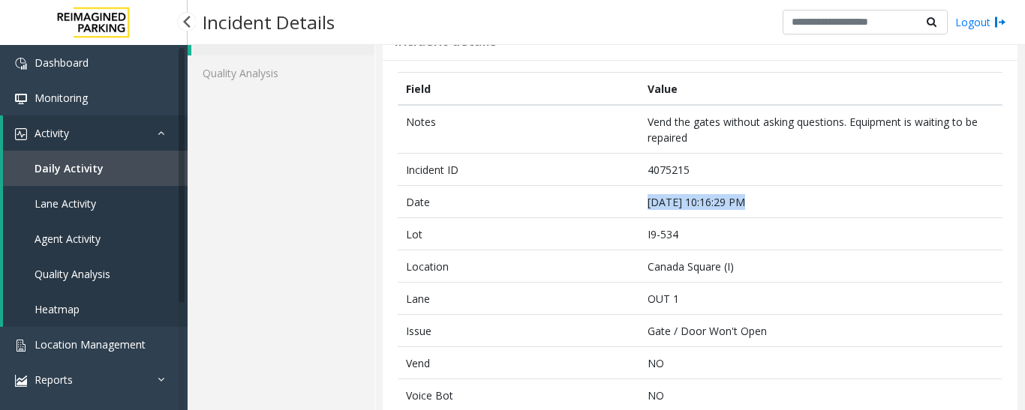
click at [125, 176] on link "Daily Activity" at bounding box center [95, 168] width 185 height 35
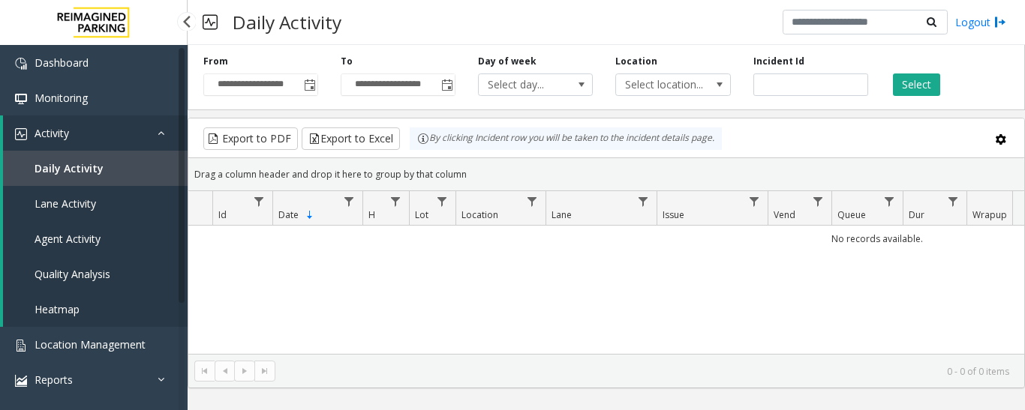
click at [97, 242] on span "Agent Activity" at bounding box center [68, 239] width 66 height 14
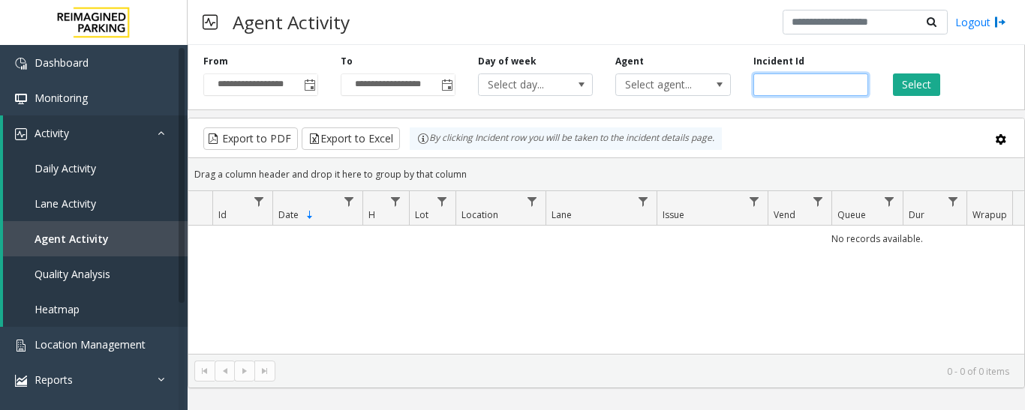
click at [795, 88] on input "number" at bounding box center [810, 85] width 115 height 23
click at [766, 89] on input "number" at bounding box center [810, 85] width 115 height 23
paste input "*******"
type input "*******"
click at [914, 82] on button "Select" at bounding box center [916, 85] width 47 height 23
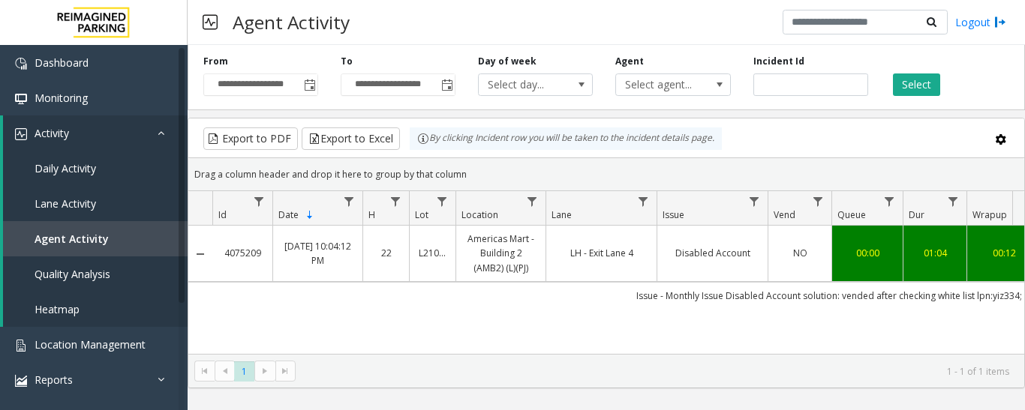
click at [694, 253] on link "Disabled Account" at bounding box center [712, 253] width 92 height 14
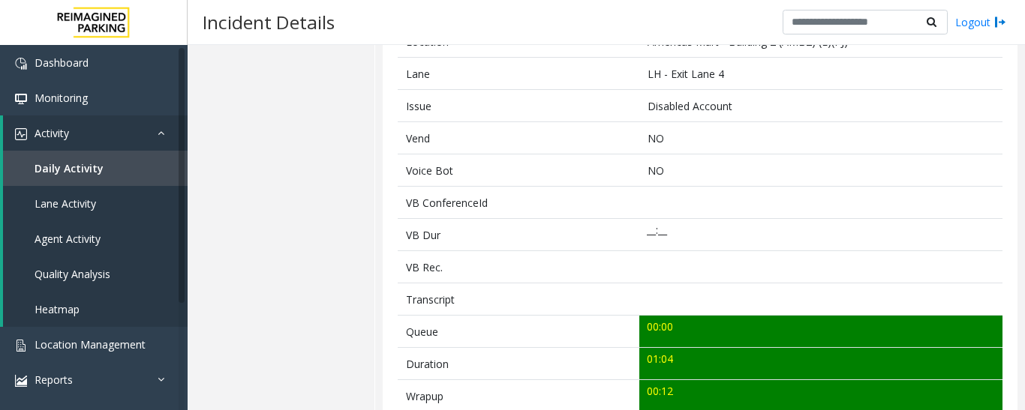
scroll to position [600, 0]
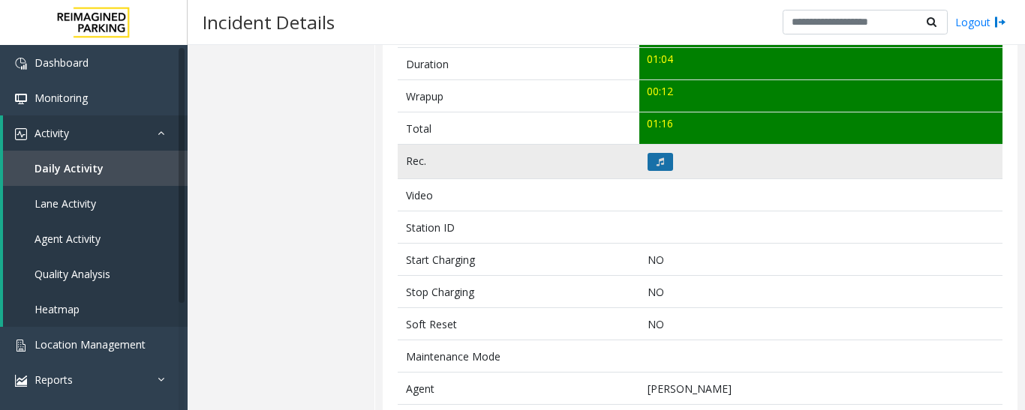
click at [653, 167] on button at bounding box center [660, 162] width 26 height 18
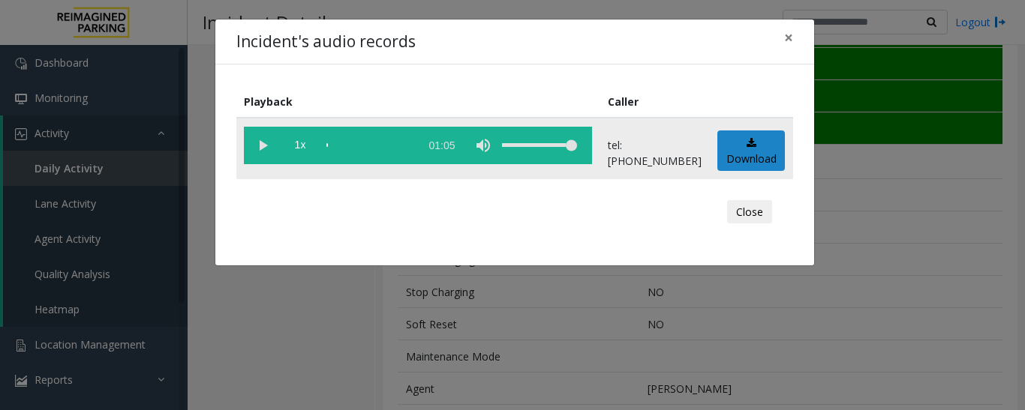
click at [249, 143] on vg-play-pause at bounding box center [263, 146] width 38 height 38
click at [259, 144] on vg-play-pause at bounding box center [263, 146] width 38 height 38
click at [748, 210] on button "Close" at bounding box center [749, 212] width 45 height 24
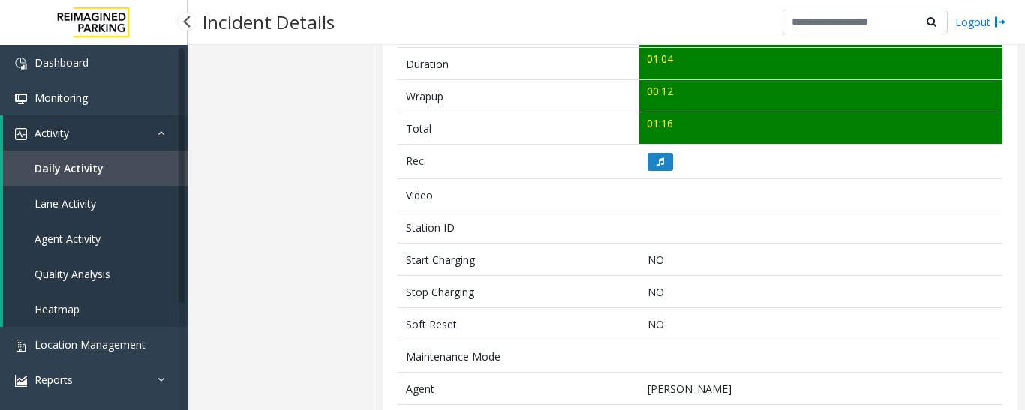
click at [87, 245] on span "Agent Activity" at bounding box center [68, 239] width 66 height 14
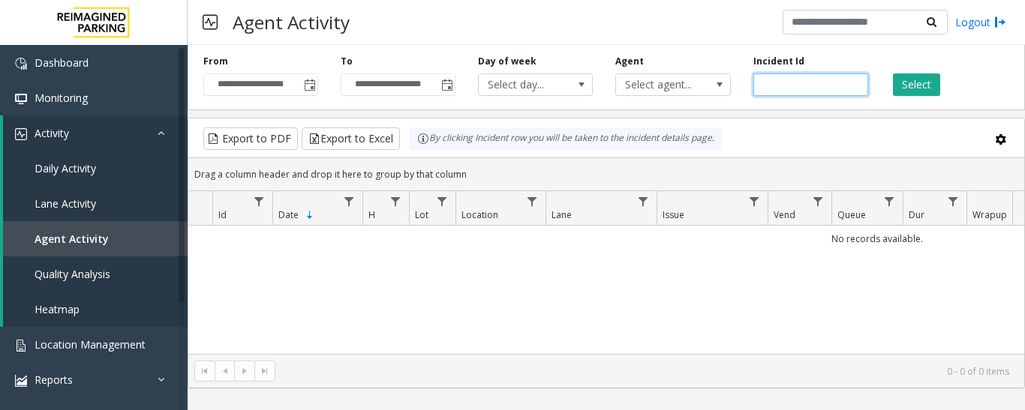
click at [825, 83] on input "number" at bounding box center [810, 85] width 115 height 23
paste input "*******"
type input "*******"
click at [918, 78] on button "Select" at bounding box center [916, 85] width 47 height 23
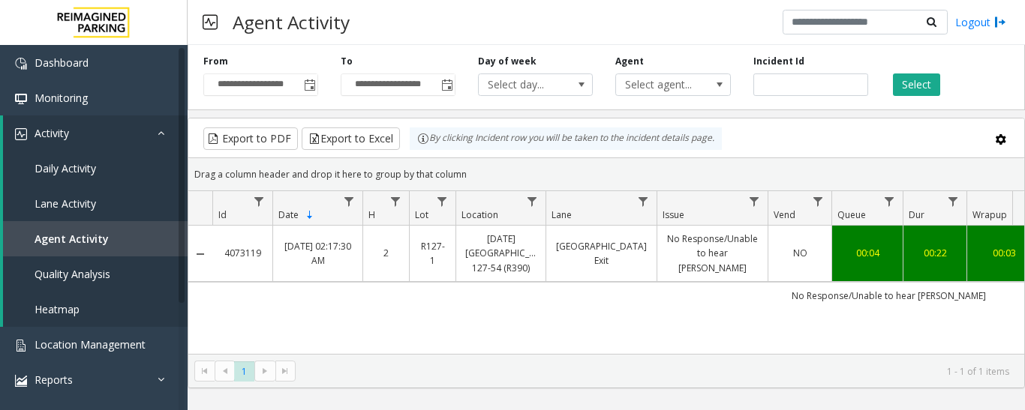
click at [759, 269] on td "No Response/Unable to hear [PERSON_NAME]" at bounding box center [711, 254] width 111 height 56
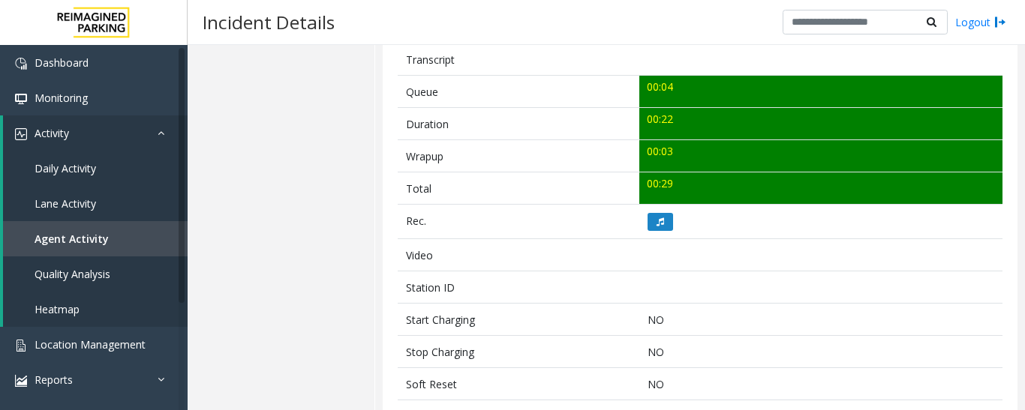
scroll to position [525, 0]
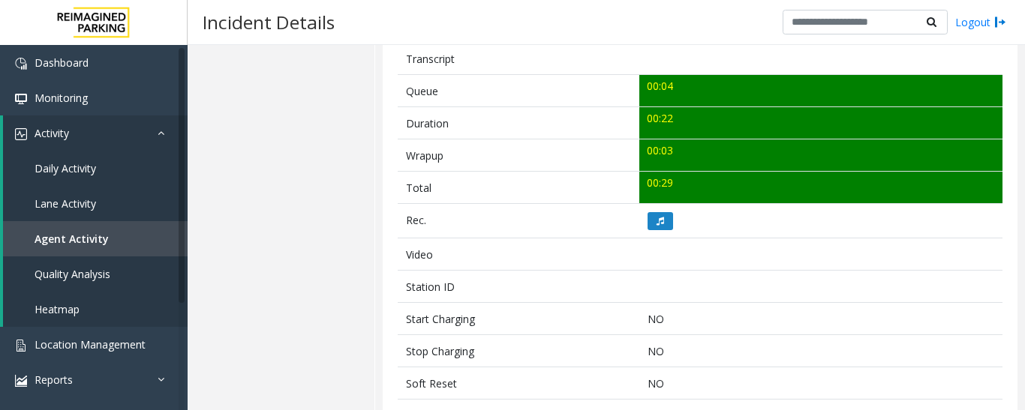
click at [656, 220] on icon at bounding box center [660, 221] width 8 height 9
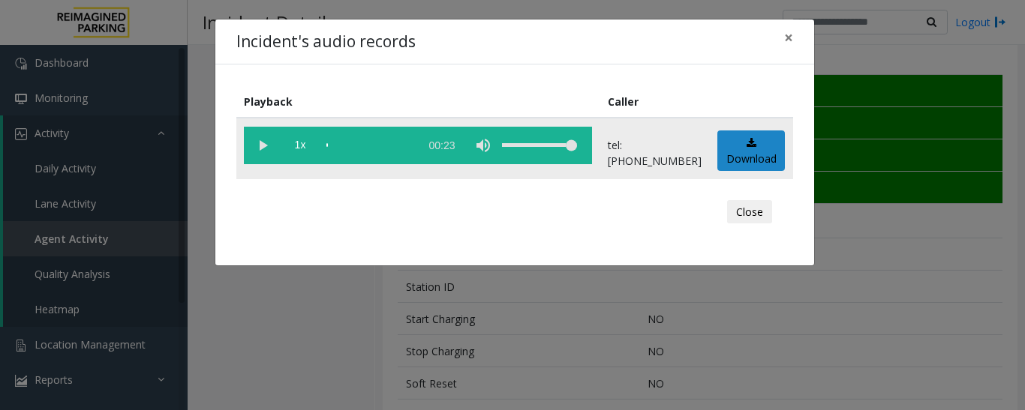
click at [264, 141] on vg-play-pause at bounding box center [263, 146] width 38 height 38
click at [334, 145] on div "scrub bar" at bounding box center [369, 146] width 86 height 38
click at [345, 146] on div "scrub bar" at bounding box center [369, 146] width 86 height 38
click at [325, 142] on vg-controls "1x 00:23" at bounding box center [418, 146] width 348 height 38
click at [331, 151] on div "scrub bar" at bounding box center [369, 146] width 86 height 38
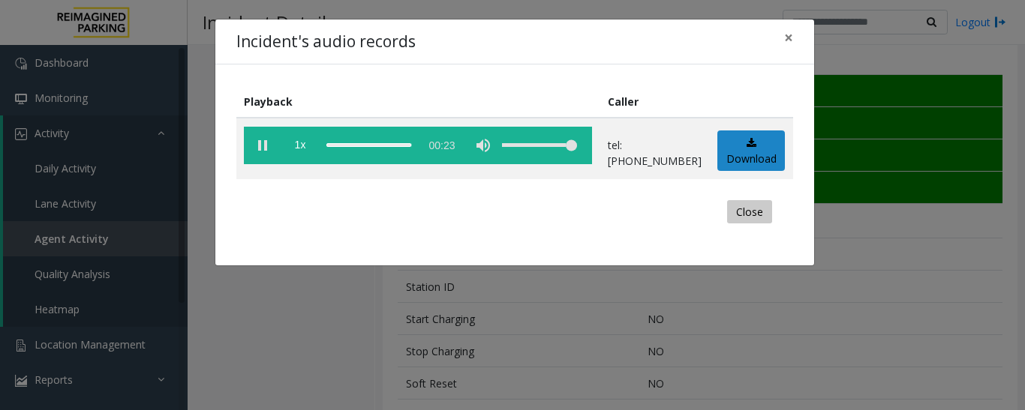
click at [743, 215] on button "Close" at bounding box center [749, 212] width 45 height 24
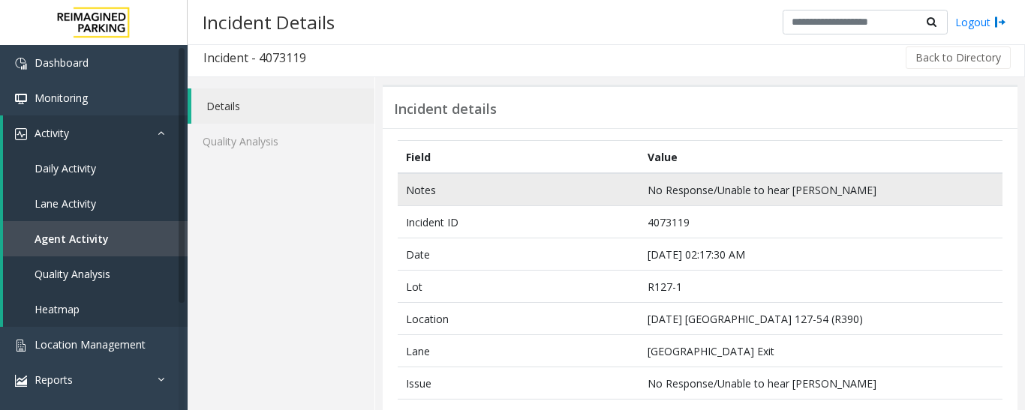
scroll to position [0, 0]
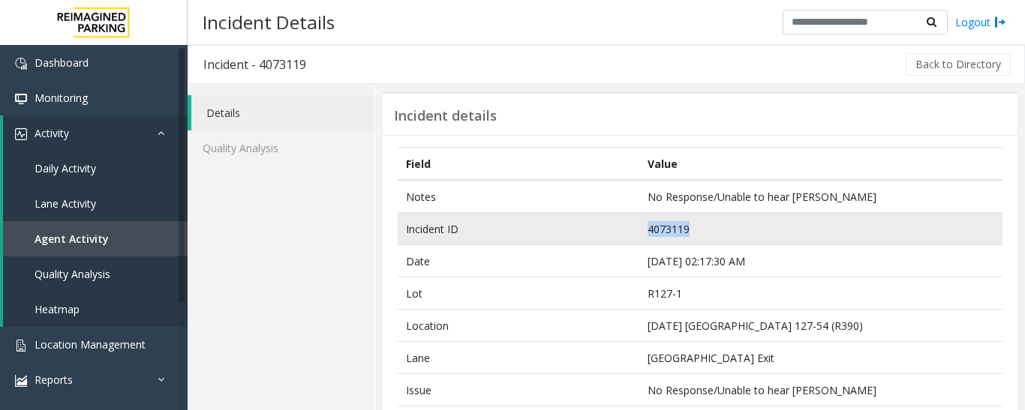
drag, startPoint x: 719, startPoint y: 227, endPoint x: 556, endPoint y: 215, distance: 164.0
click at [556, 215] on tr "Incident ID 4073119" at bounding box center [700, 229] width 605 height 32
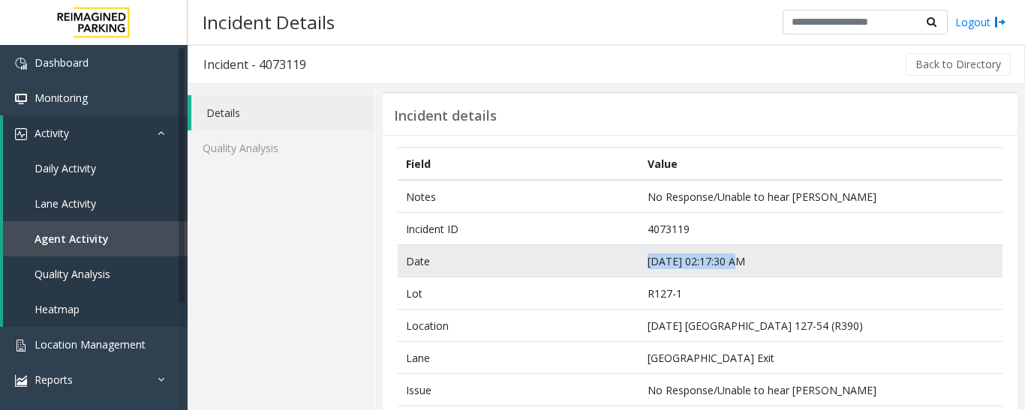
drag, startPoint x: 771, startPoint y: 260, endPoint x: 572, endPoint y: 246, distance: 200.1
click at [572, 246] on tr "Date Sep 8 02:17:30 AM" at bounding box center [700, 261] width 605 height 32
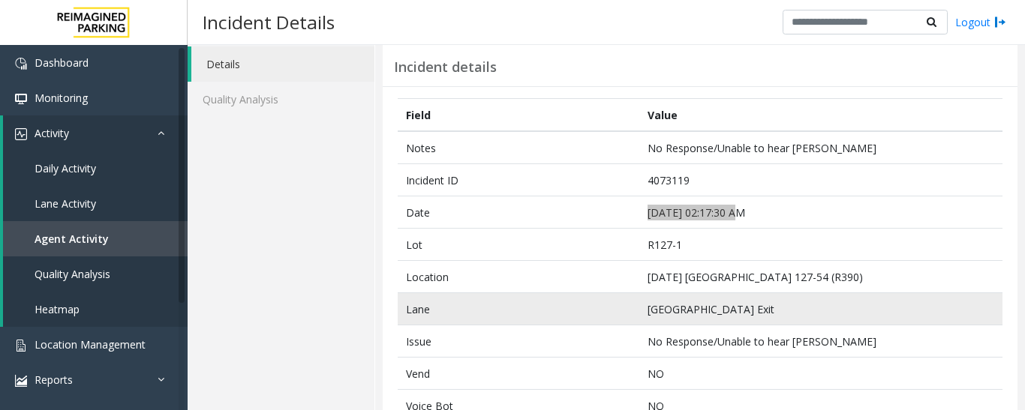
scroll to position [75, 0]
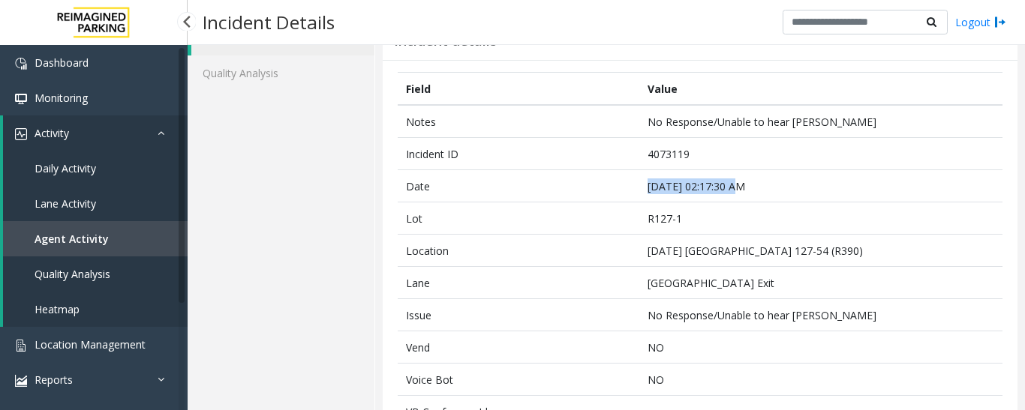
click at [155, 235] on link "Agent Activity" at bounding box center [95, 238] width 185 height 35
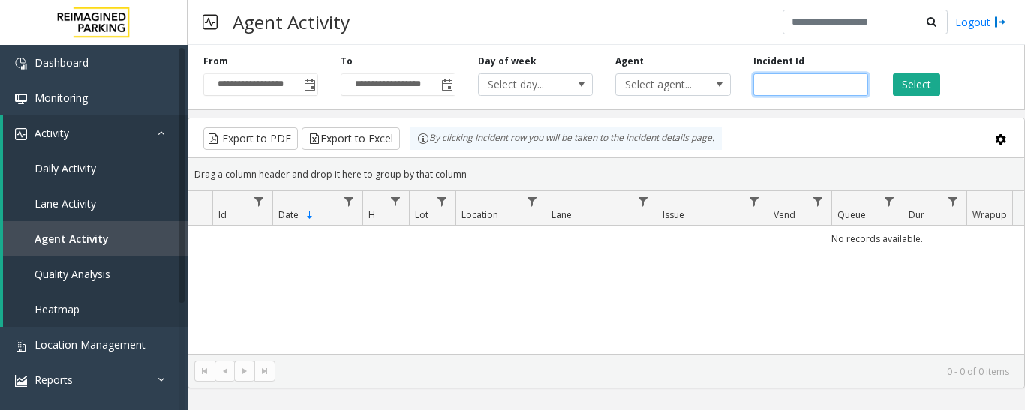
click at [793, 81] on input "number" at bounding box center [810, 85] width 115 height 23
paste input "*******"
type input "*******"
click at [927, 87] on button "Select" at bounding box center [916, 85] width 47 height 23
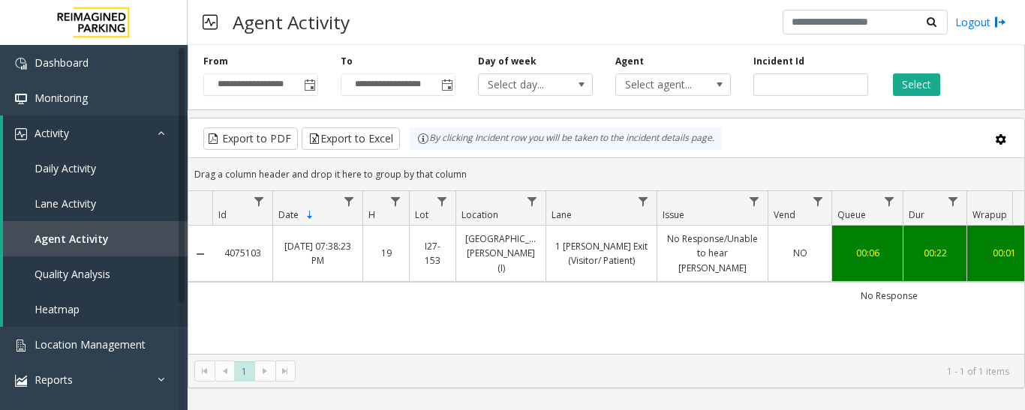
click at [583, 261] on td "1 Shrader Exit (Visitor/ Patient)" at bounding box center [600, 254] width 111 height 56
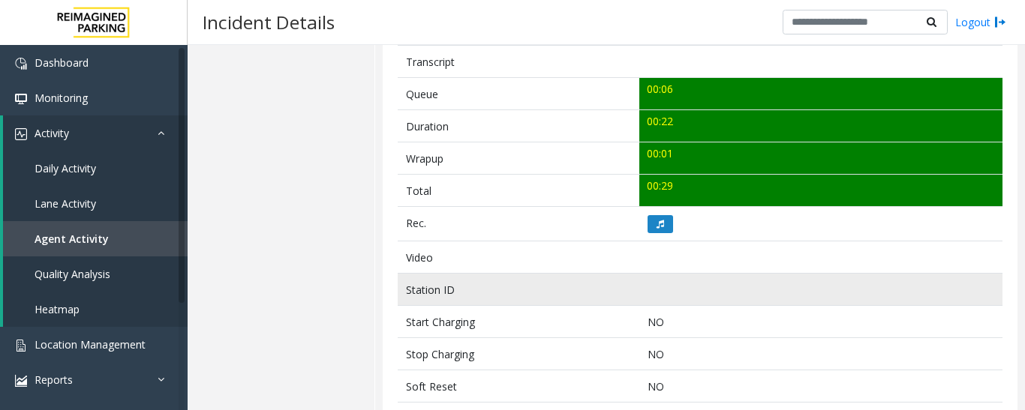
scroll to position [526, 0]
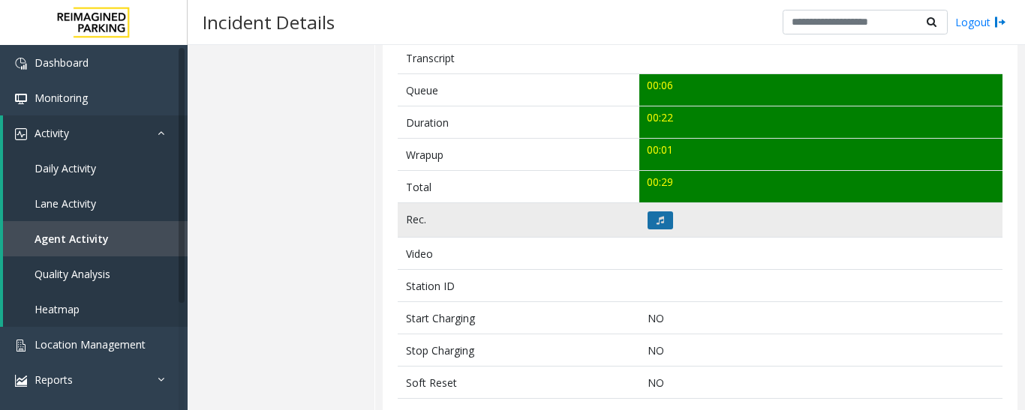
click at [662, 218] on button at bounding box center [660, 221] width 26 height 18
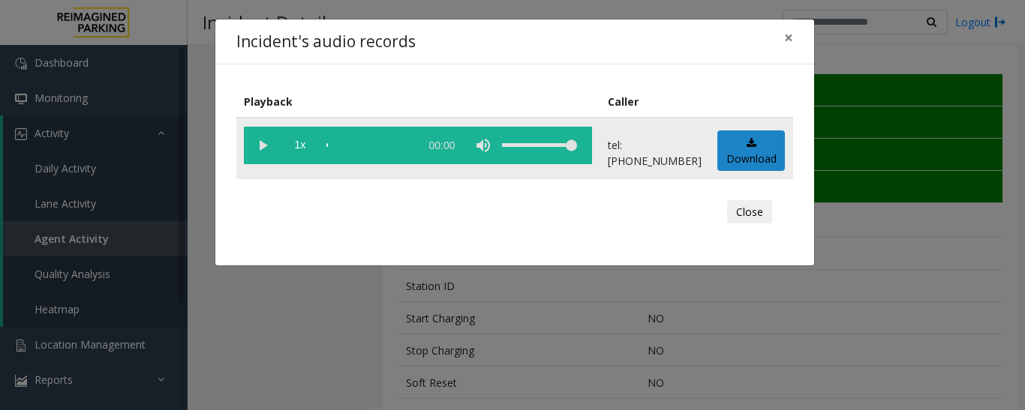
click at [256, 151] on vg-play-pause at bounding box center [263, 146] width 38 height 38
click at [752, 210] on button "Close" at bounding box center [749, 212] width 45 height 24
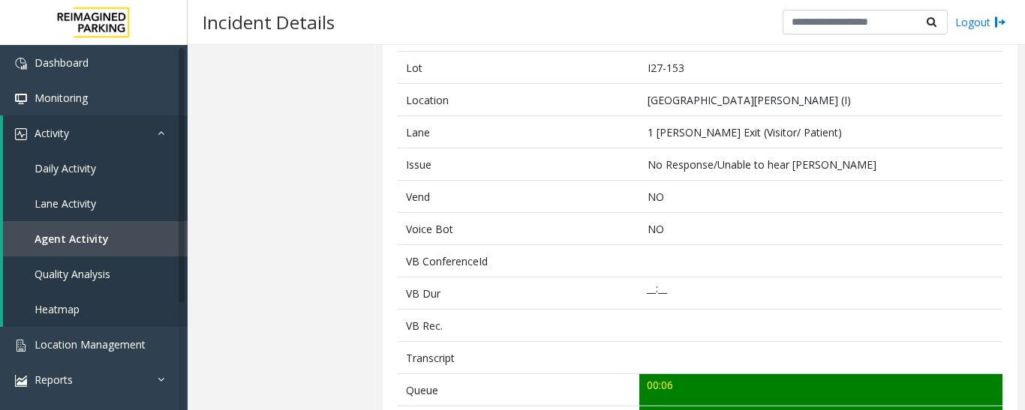
scroll to position [0, 0]
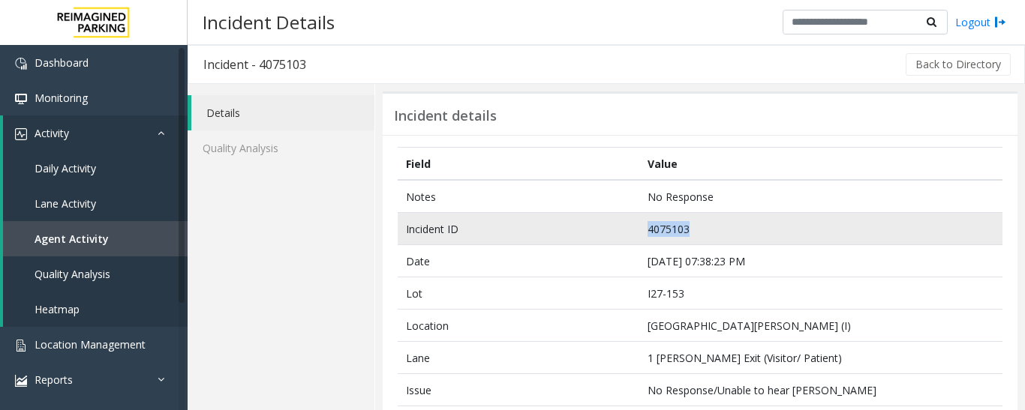
drag, startPoint x: 715, startPoint y: 226, endPoint x: 629, endPoint y: 225, distance: 86.3
click at [629, 225] on tr "Incident ID 4075103" at bounding box center [700, 229] width 605 height 32
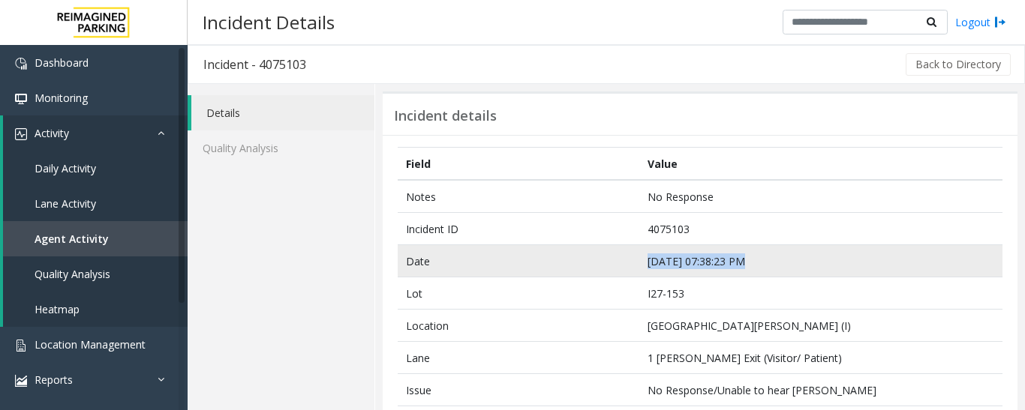
drag, startPoint x: 784, startPoint y: 256, endPoint x: 629, endPoint y: 262, distance: 155.4
click at [629, 262] on tr "Date Sep 10 07:38:23 PM" at bounding box center [700, 261] width 605 height 32
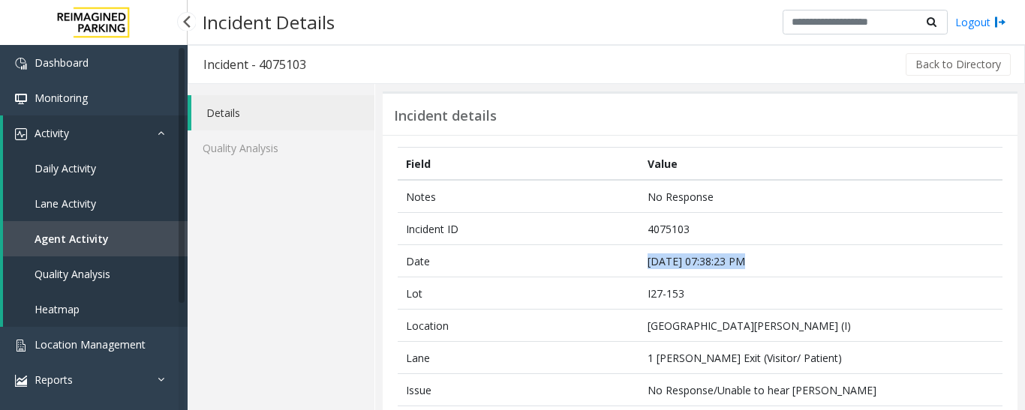
click at [88, 248] on link "Agent Activity" at bounding box center [95, 238] width 185 height 35
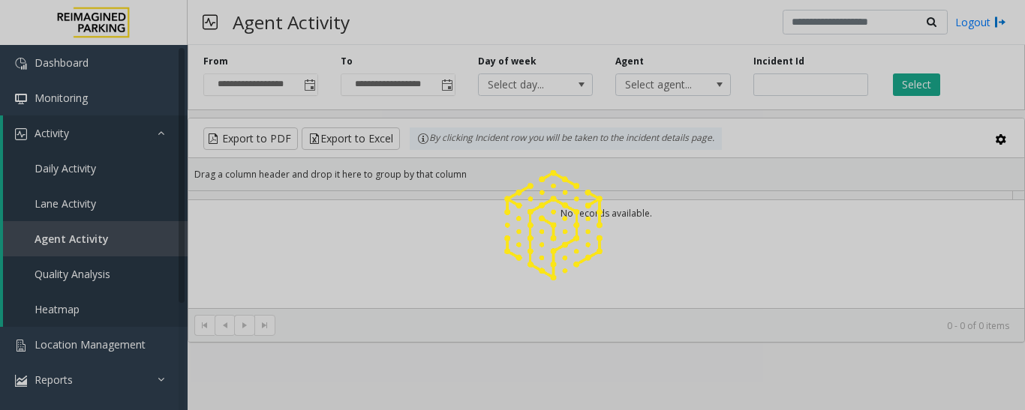
click at [808, 86] on div at bounding box center [512, 205] width 1025 height 410
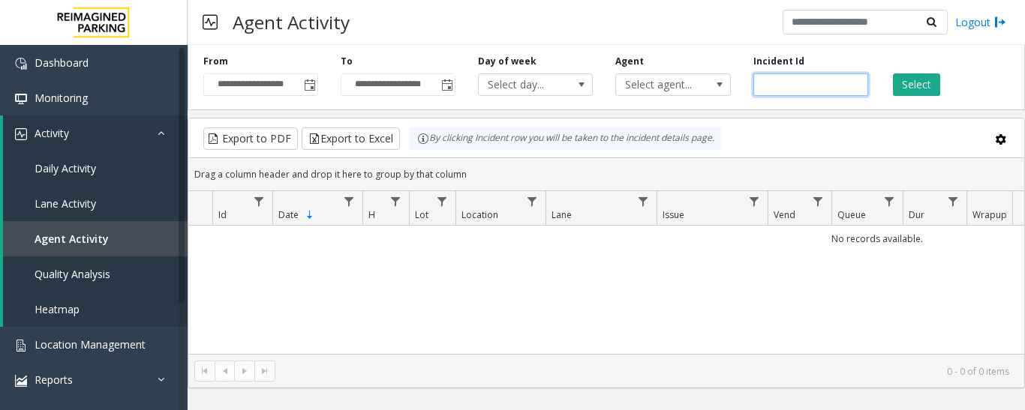
click at [808, 86] on input "number" at bounding box center [810, 85] width 115 height 23
paste input "*******"
type input "*******"
click at [900, 77] on button "Select" at bounding box center [916, 85] width 47 height 23
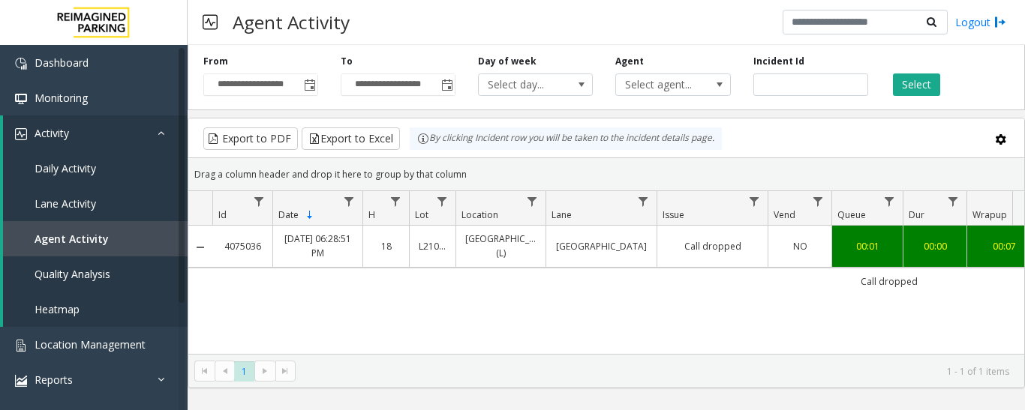
click at [703, 254] on link "Call dropped" at bounding box center [712, 246] width 92 height 14
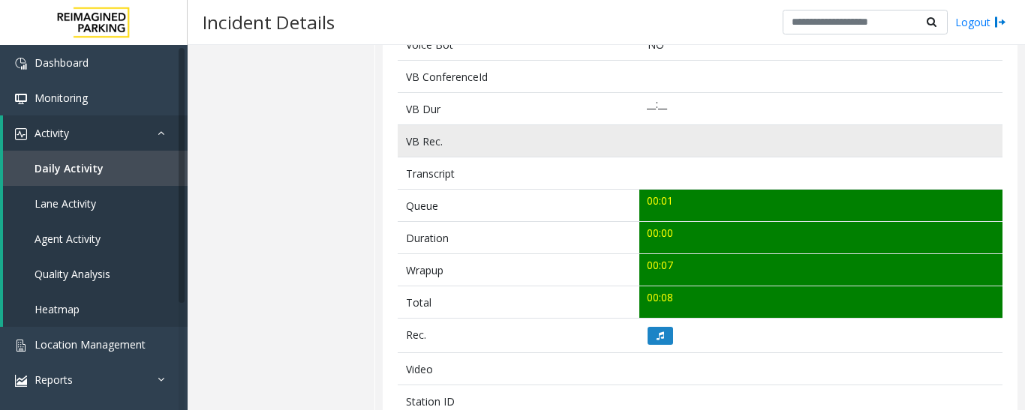
scroll to position [525, 0]
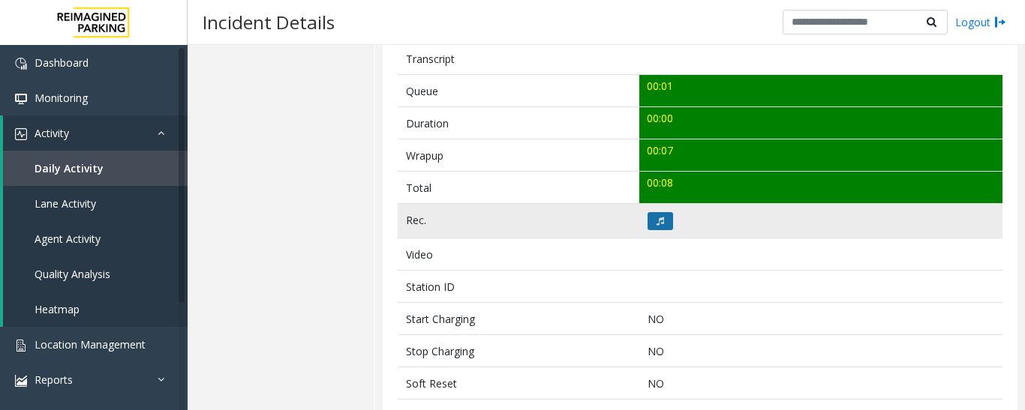
click at [661, 229] on button at bounding box center [660, 221] width 26 height 18
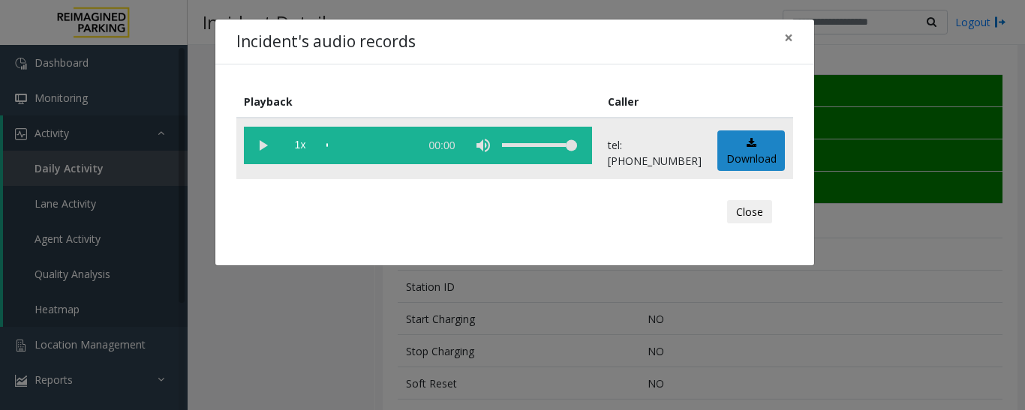
click at [271, 137] on vg-play-pause at bounding box center [263, 146] width 38 height 38
click at [751, 221] on button "Close" at bounding box center [749, 212] width 45 height 24
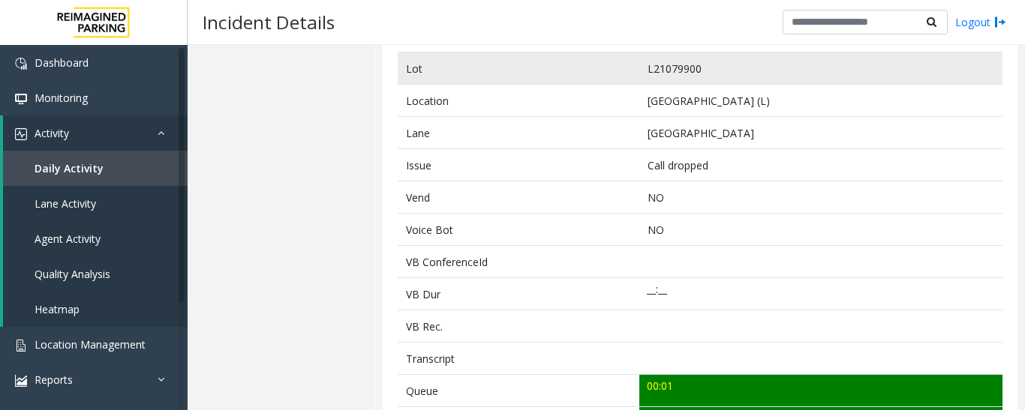
scroll to position [0, 0]
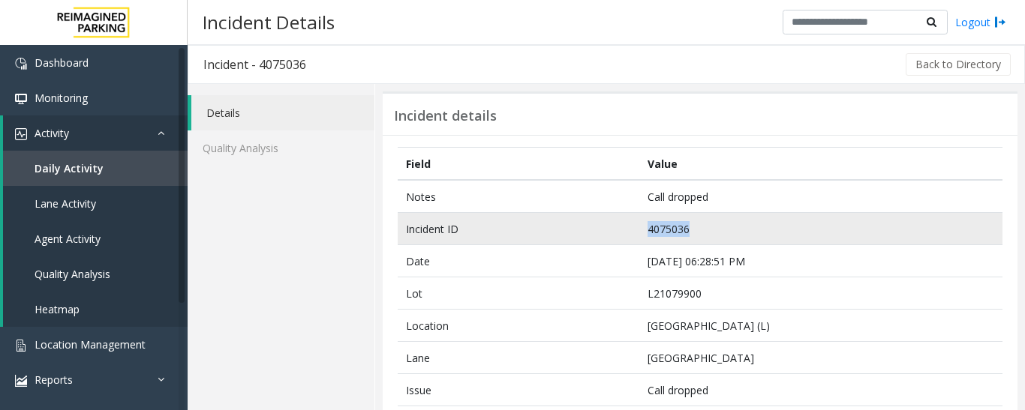
drag, startPoint x: 720, startPoint y: 223, endPoint x: 631, endPoint y: 228, distance: 89.4
click at [631, 228] on tr "Incident ID 4075036" at bounding box center [700, 229] width 605 height 32
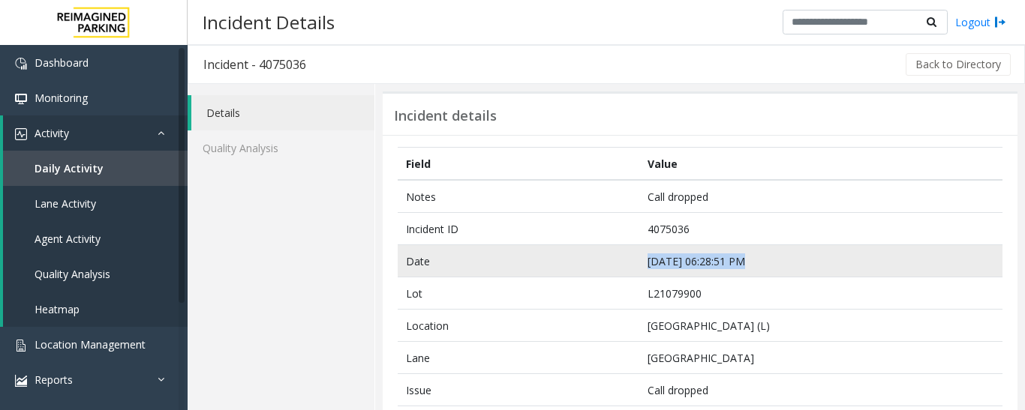
drag, startPoint x: 749, startPoint y: 264, endPoint x: 632, endPoint y: 262, distance: 116.3
click at [632, 262] on tr "Date Sep 10 06:28:51 PM" at bounding box center [700, 261] width 605 height 32
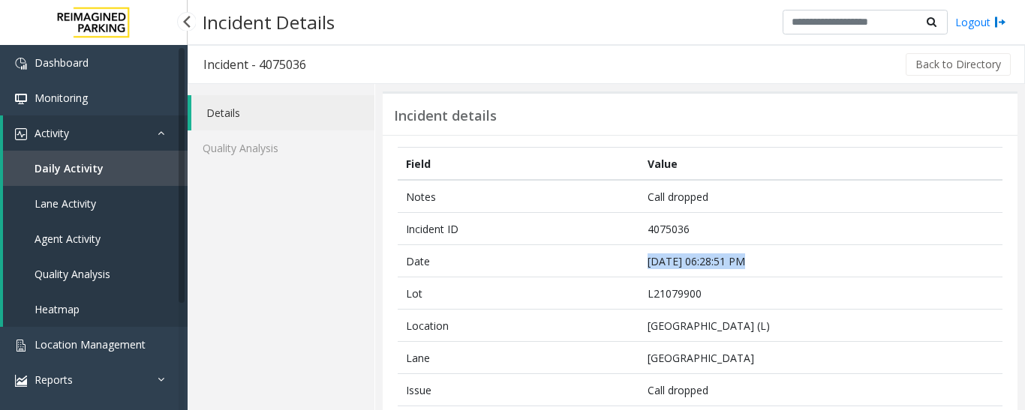
click at [79, 245] on span "Agent Activity" at bounding box center [68, 239] width 66 height 14
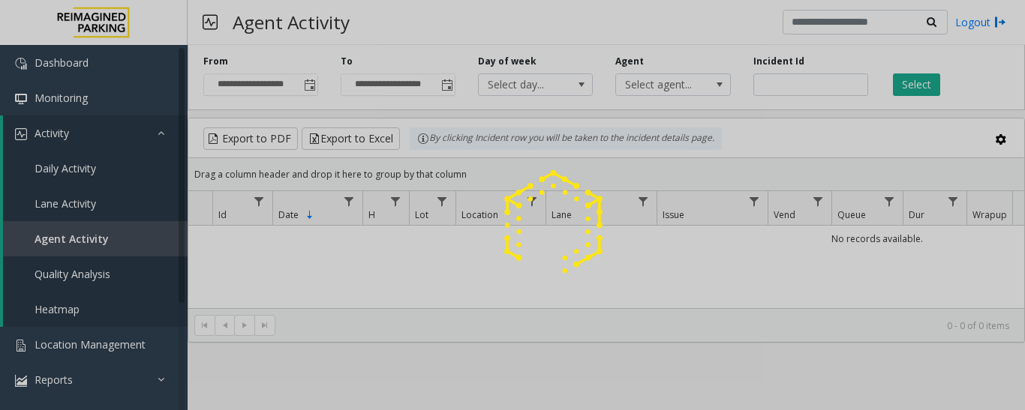
click at [804, 81] on div at bounding box center [512, 205] width 1025 height 410
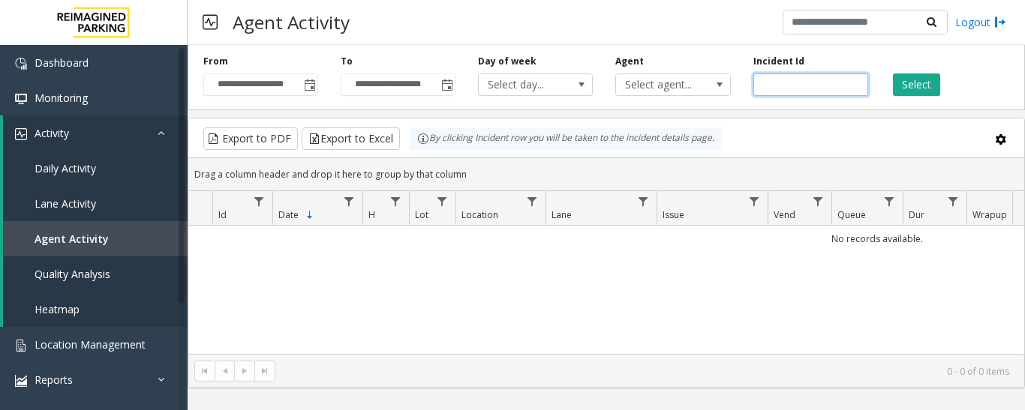
click at [804, 81] on input "number" at bounding box center [810, 85] width 115 height 23
paste input "*******"
type input "*******"
click at [921, 83] on button "Select" at bounding box center [916, 85] width 47 height 23
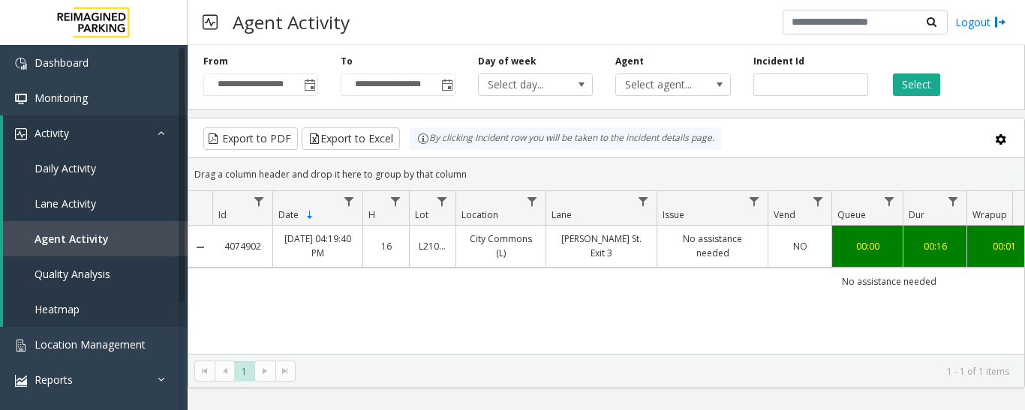
click at [647, 264] on td "Boone St. Exit 3" at bounding box center [600, 246] width 111 height 41
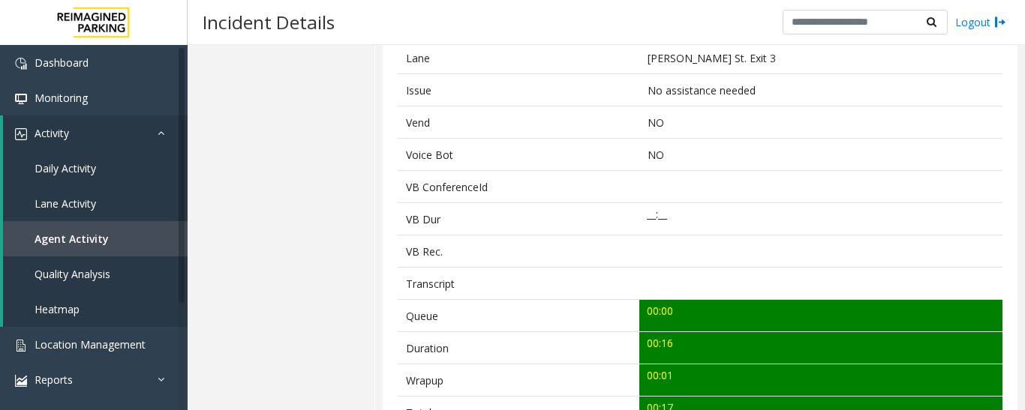
scroll to position [600, 0]
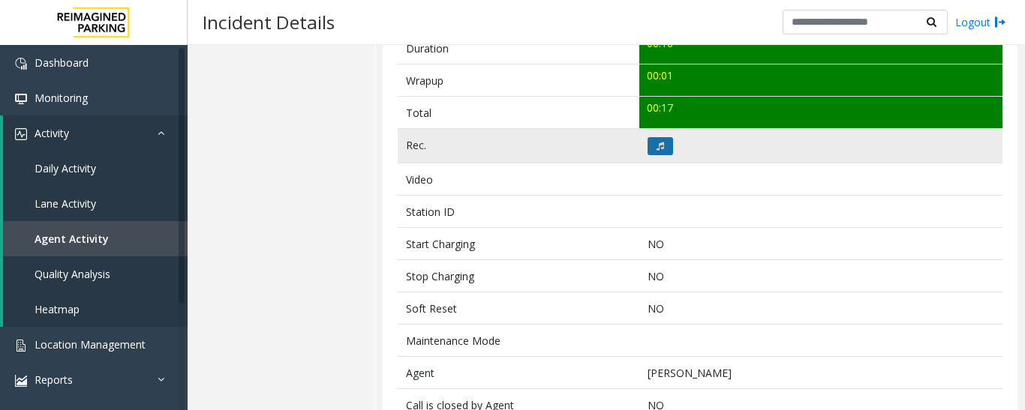
click at [662, 154] on button at bounding box center [660, 146] width 26 height 18
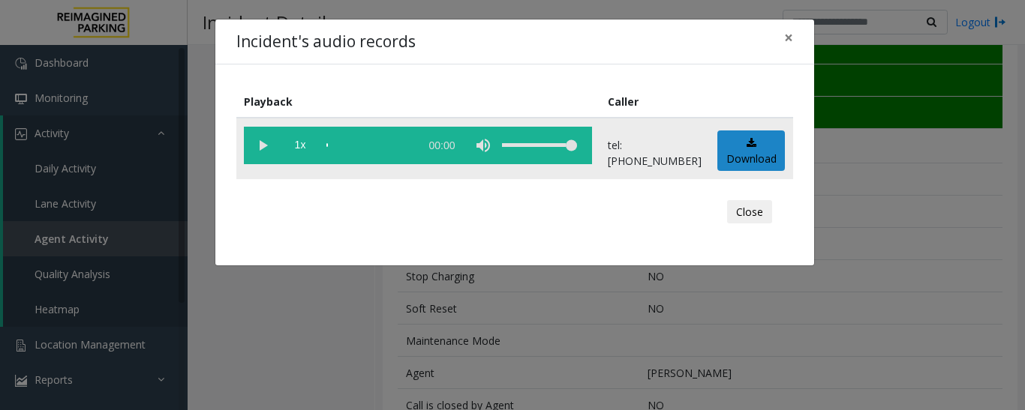
click at [266, 144] on vg-play-pause at bounding box center [263, 146] width 38 height 38
click at [768, 206] on button "Close" at bounding box center [749, 212] width 45 height 24
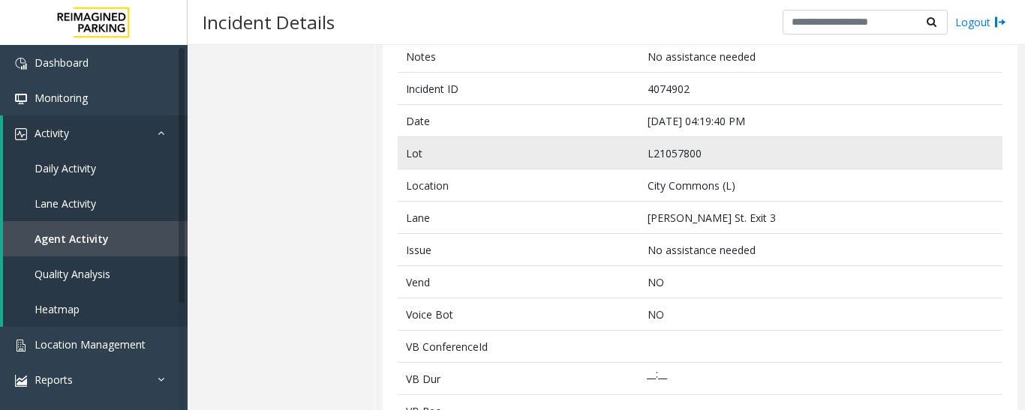
scroll to position [0, 0]
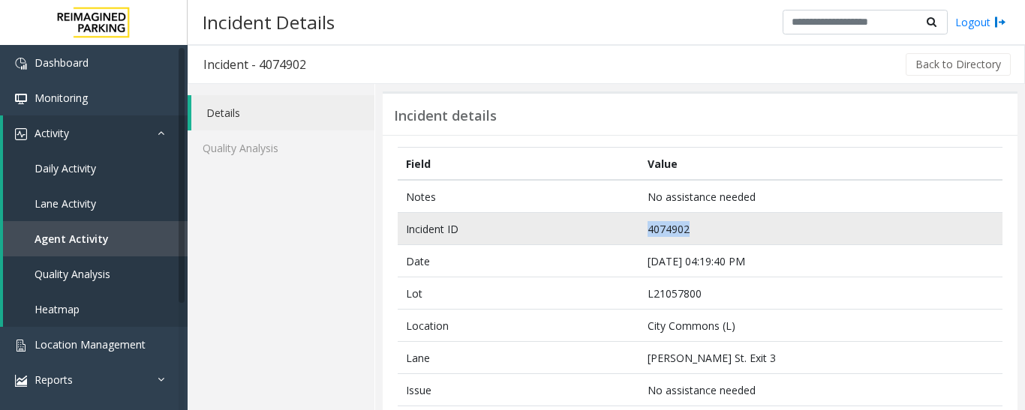
drag, startPoint x: 710, startPoint y: 231, endPoint x: 605, endPoint y: 230, distance: 105.8
click at [605, 230] on tr "Incident ID 4074902" at bounding box center [700, 229] width 605 height 32
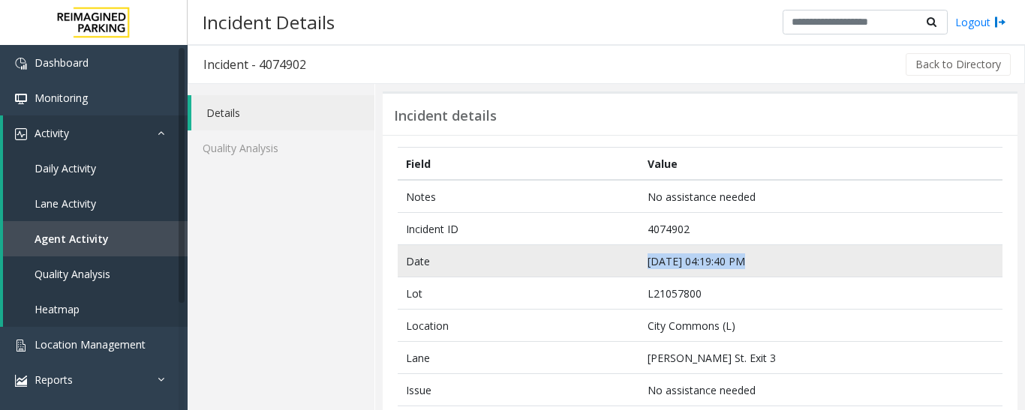
drag, startPoint x: 759, startPoint y: 258, endPoint x: 642, endPoint y: 269, distance: 117.5
click at [642, 269] on td "Sep 10 04:19:40 PM" at bounding box center [820, 261] width 363 height 32
drag, startPoint x: 750, startPoint y: 259, endPoint x: 761, endPoint y: 259, distance: 10.5
click at [750, 259] on td "Sep 10 04:19:40 PM" at bounding box center [820, 261] width 363 height 32
drag, startPoint x: 767, startPoint y: 257, endPoint x: 618, endPoint y: 263, distance: 148.7
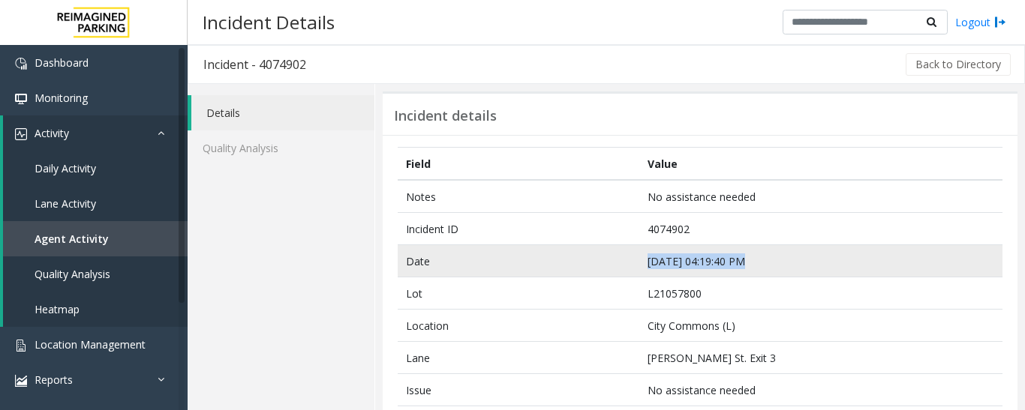
click at [618, 263] on tr "Date Sep 10 04:19:40 PM" at bounding box center [700, 261] width 605 height 32
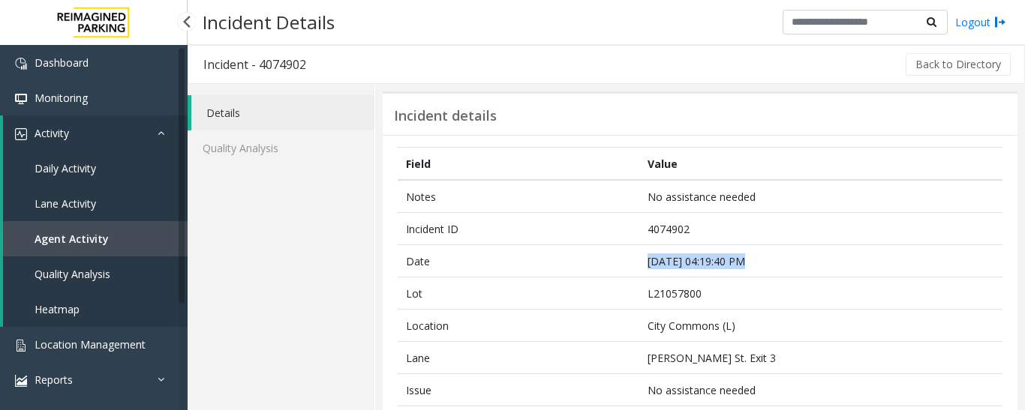
click at [123, 239] on link "Agent Activity" at bounding box center [95, 238] width 185 height 35
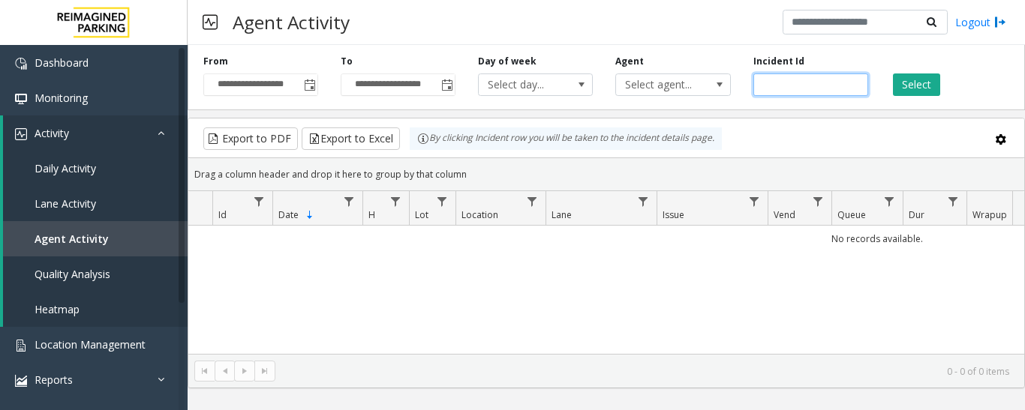
click at [789, 85] on input "number" at bounding box center [810, 85] width 115 height 23
paste input "*******"
type input "*******"
click at [912, 80] on button "Select" at bounding box center [916, 85] width 47 height 23
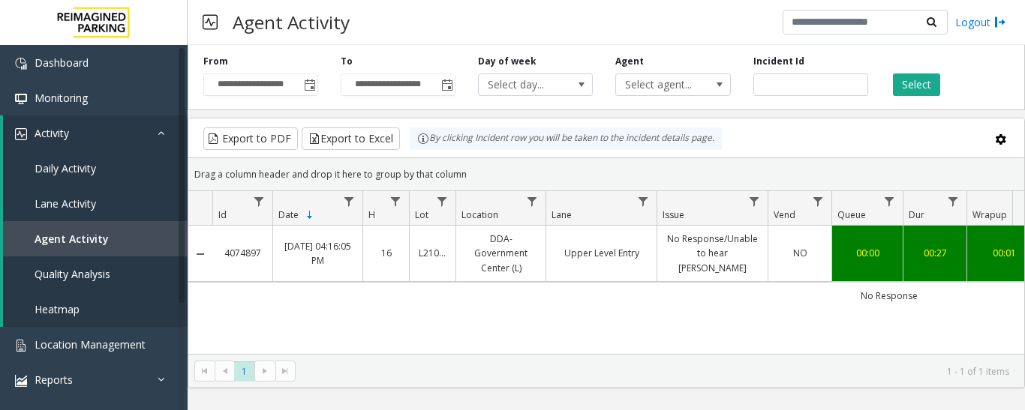
click at [681, 259] on link "No Response/Unable to hear [PERSON_NAME]" at bounding box center [712, 254] width 92 height 44
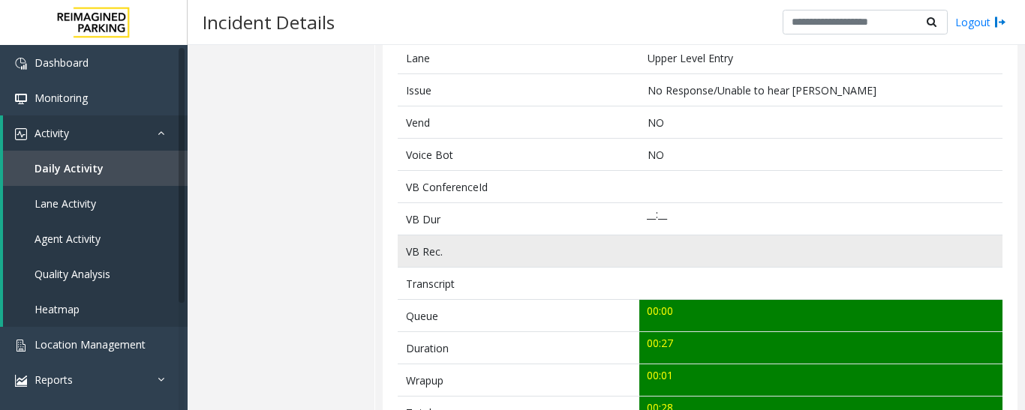
scroll to position [525, 0]
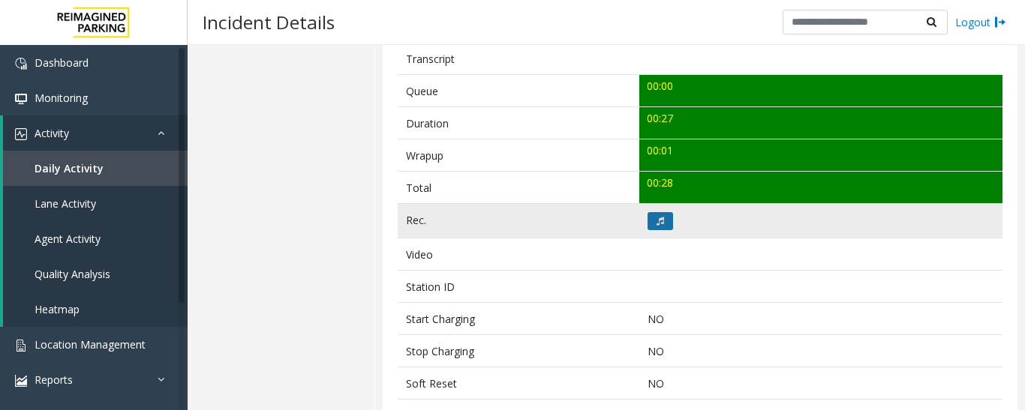
click at [663, 226] on button at bounding box center [660, 221] width 26 height 18
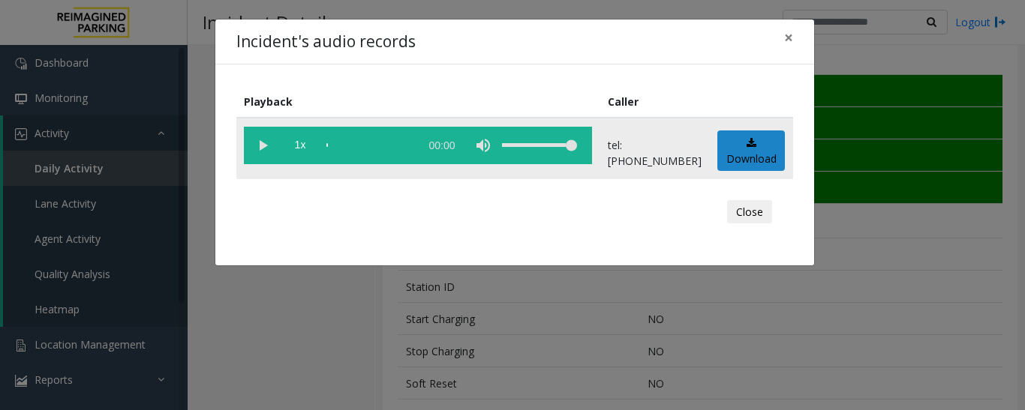
click at [266, 139] on vg-play-pause at bounding box center [263, 146] width 38 height 38
click at [757, 211] on button "Close" at bounding box center [749, 212] width 45 height 24
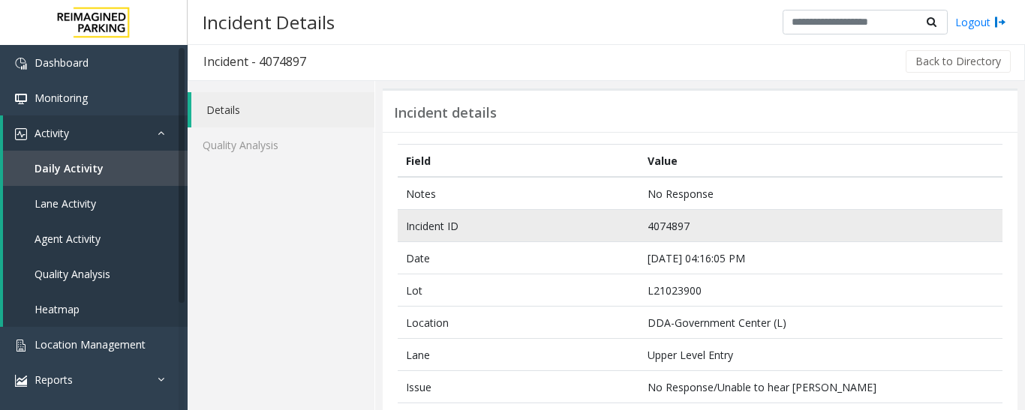
scroll to position [0, 0]
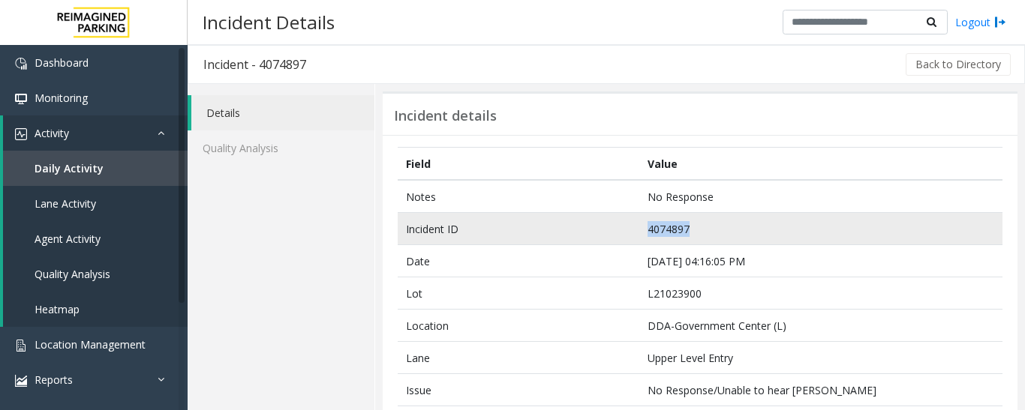
drag, startPoint x: 693, startPoint y: 232, endPoint x: 626, endPoint y: 231, distance: 67.5
click at [626, 231] on tr "Incident ID 4074897" at bounding box center [700, 229] width 605 height 32
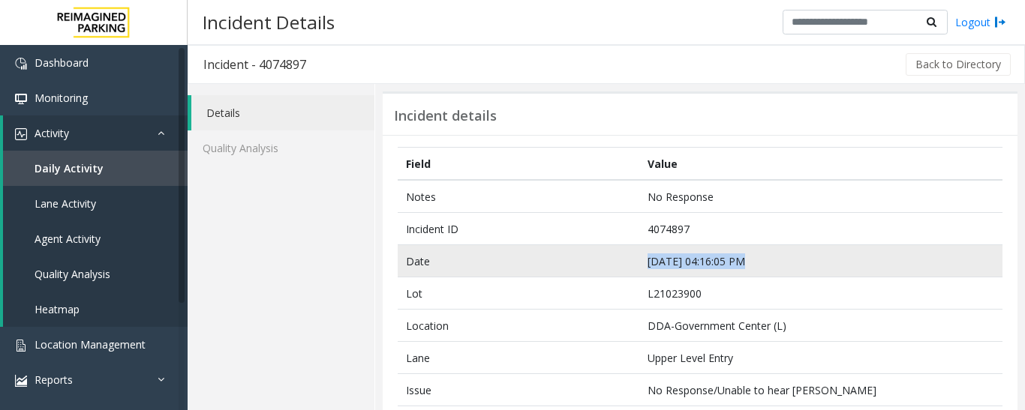
drag, startPoint x: 752, startPoint y: 257, endPoint x: 626, endPoint y: 273, distance: 127.1
click at [626, 273] on tr "Date Sep 10 04:16:05 PM" at bounding box center [700, 261] width 605 height 32
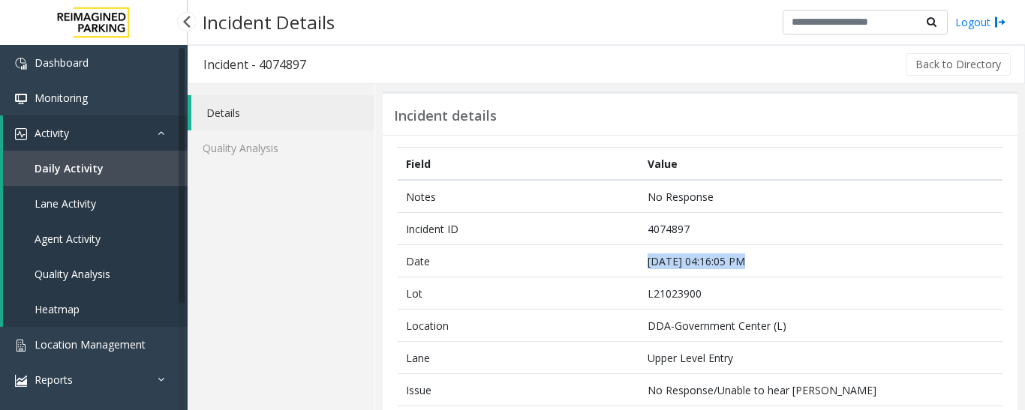
click at [88, 241] on span "Agent Activity" at bounding box center [68, 239] width 66 height 14
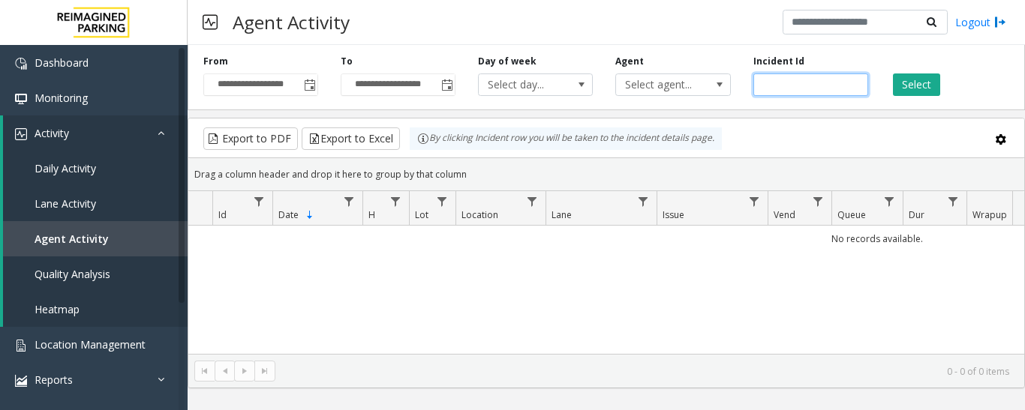
click at [813, 84] on input "number" at bounding box center [810, 85] width 115 height 23
paste input "*******"
type input "*******"
click at [912, 95] on button "Select" at bounding box center [916, 85] width 47 height 23
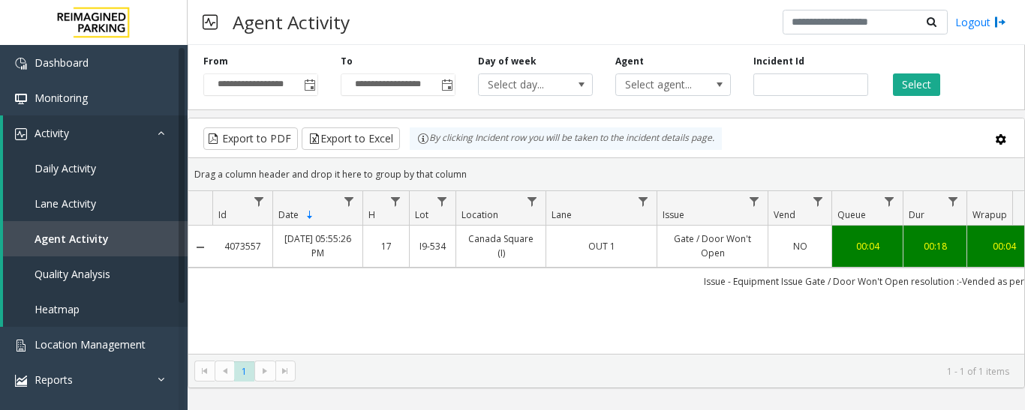
click at [786, 268] on td "Issue - Equipment Issue Gate / Door Won't Open resolution :-Vended as per agent…" at bounding box center [888, 281] width 1353 height 27
click at [795, 263] on td "NO" at bounding box center [800, 246] width 64 height 41
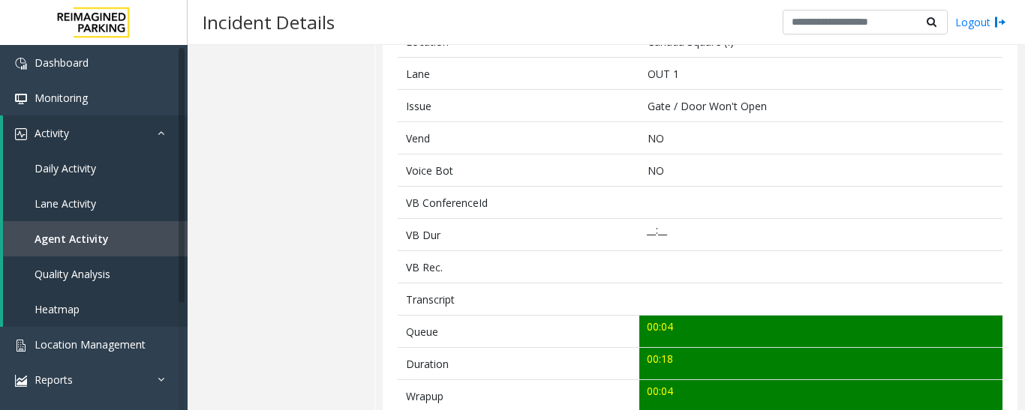
scroll to position [600, 0]
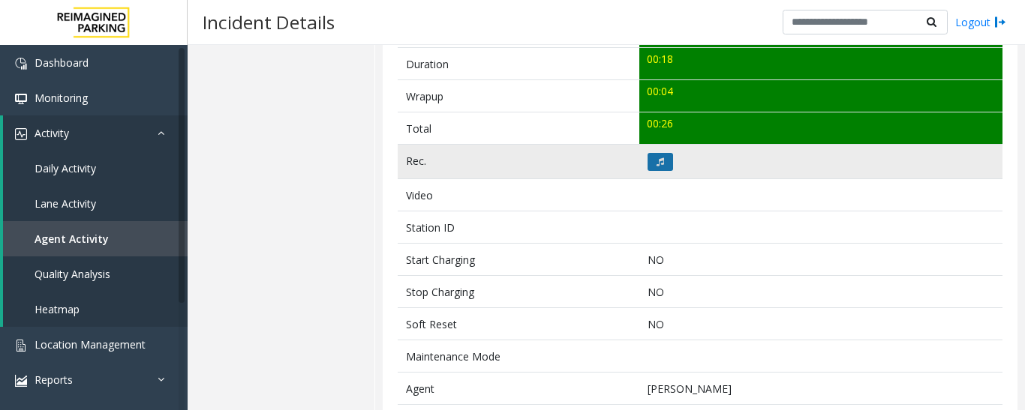
click at [658, 167] on button at bounding box center [660, 162] width 26 height 18
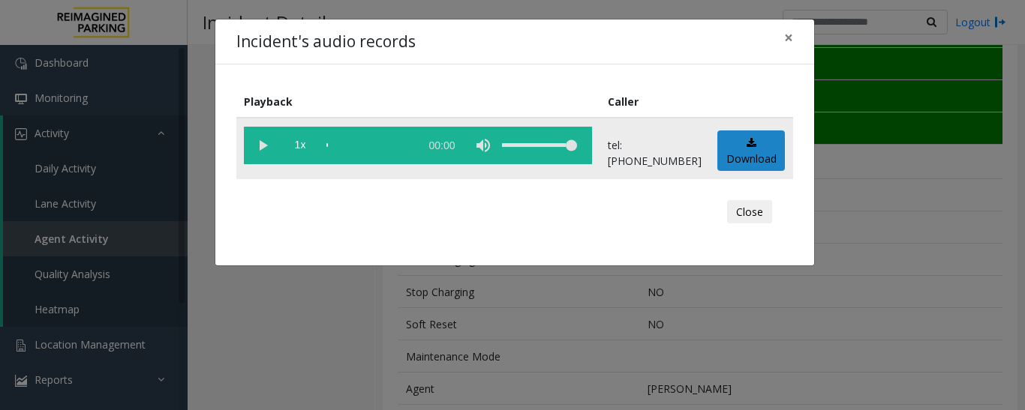
drag, startPoint x: 257, startPoint y: 140, endPoint x: 275, endPoint y: 144, distance: 18.6
click at [257, 140] on vg-play-pause at bounding box center [263, 146] width 38 height 38
click at [748, 217] on button "Close" at bounding box center [749, 212] width 45 height 24
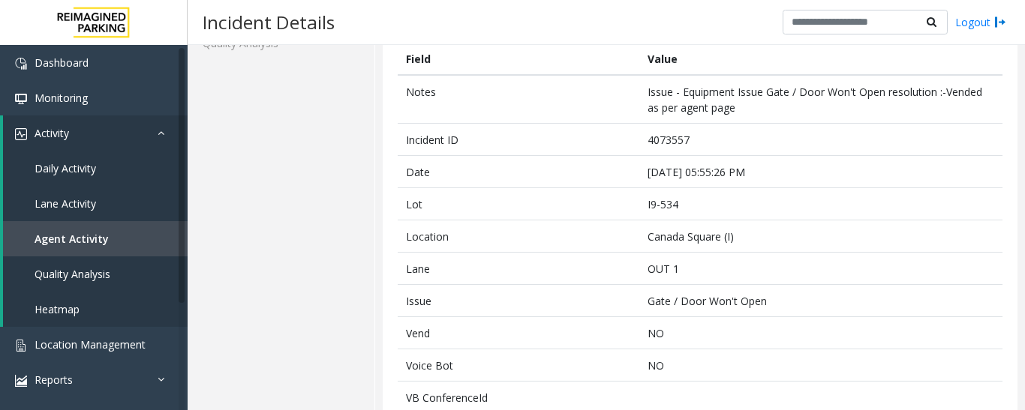
scroll to position [0, 0]
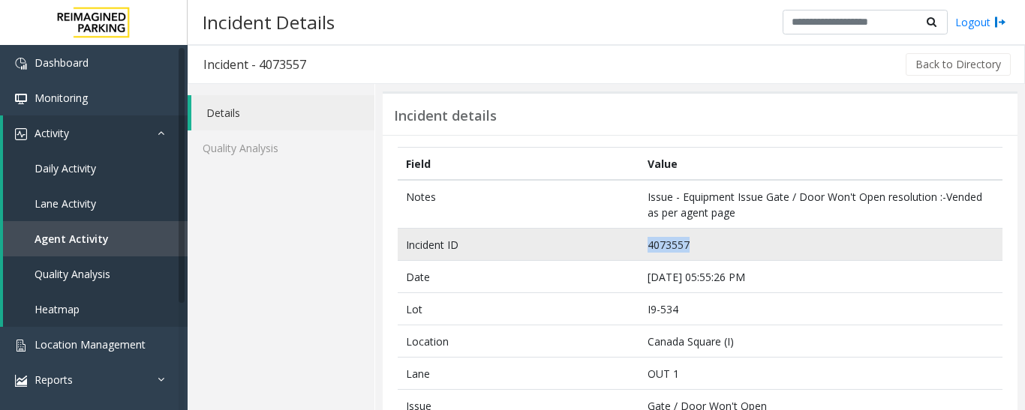
drag, startPoint x: 699, startPoint y: 252, endPoint x: 617, endPoint y: 252, distance: 82.5
click at [617, 252] on tr "Incident ID 4073557" at bounding box center [700, 245] width 605 height 32
drag, startPoint x: 793, startPoint y: 278, endPoint x: 613, endPoint y: 259, distance: 181.1
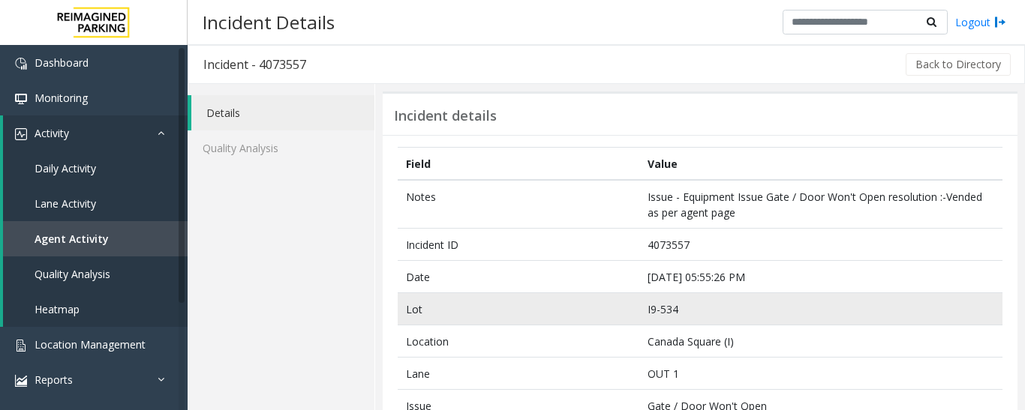
click at [796, 296] on td "I9-534" at bounding box center [820, 309] width 363 height 32
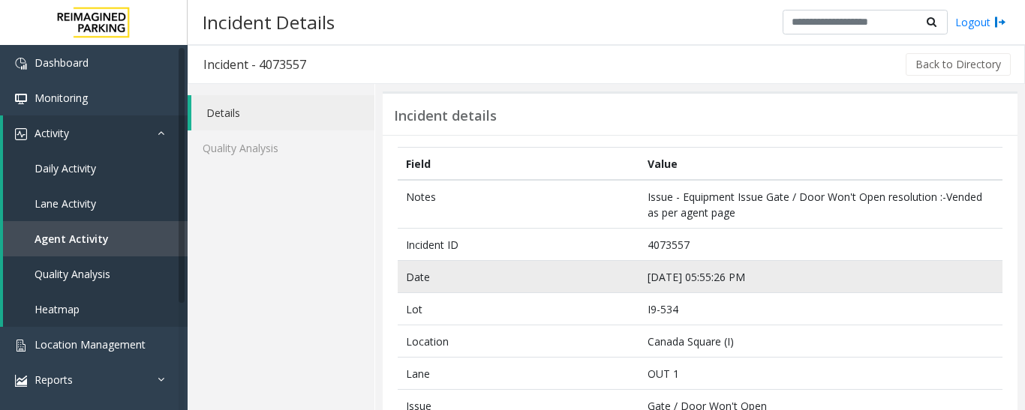
click at [807, 282] on td "Sep 8 05:55:26 PM" at bounding box center [820, 277] width 363 height 32
drag, startPoint x: 777, startPoint y: 277, endPoint x: 638, endPoint y: 280, distance: 138.8
click at [639, 280] on td "Sep 8 05:55:26 PM" at bounding box center [820, 277] width 363 height 32
click at [789, 291] on td "Sep 8 05:55:26 PM" at bounding box center [820, 277] width 363 height 32
drag, startPoint x: 786, startPoint y: 282, endPoint x: 629, endPoint y: 288, distance: 156.9
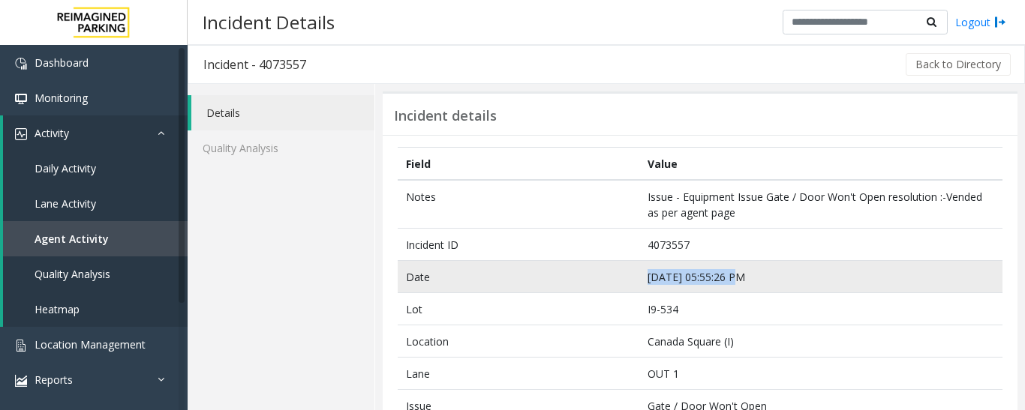
click at [629, 288] on tr "Date Sep 8 05:55:26 PM" at bounding box center [700, 277] width 605 height 32
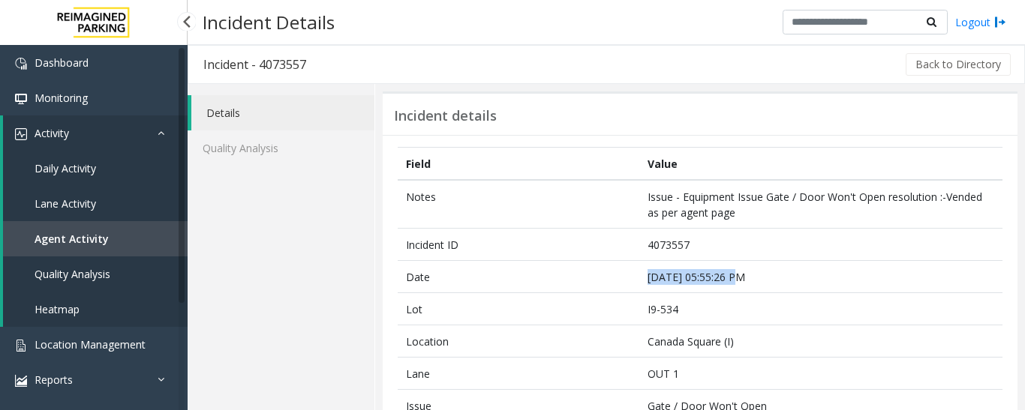
click at [45, 237] on span "Agent Activity" at bounding box center [72, 239] width 74 height 14
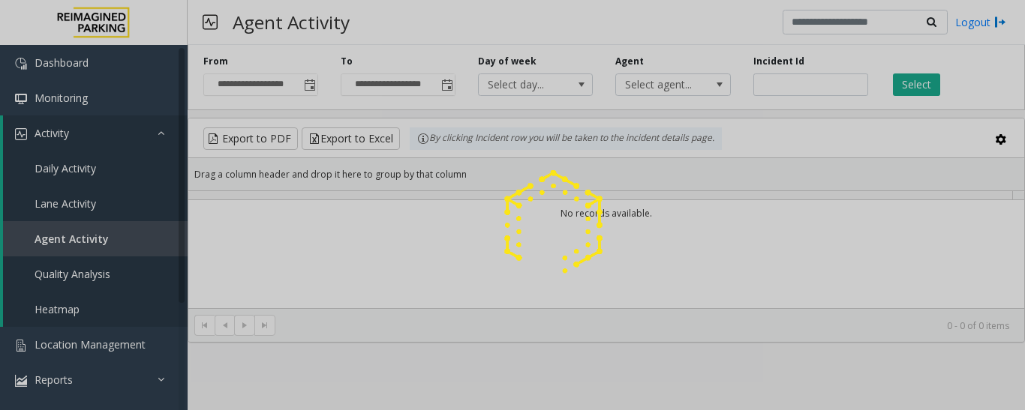
click at [786, 90] on div at bounding box center [512, 205] width 1025 height 410
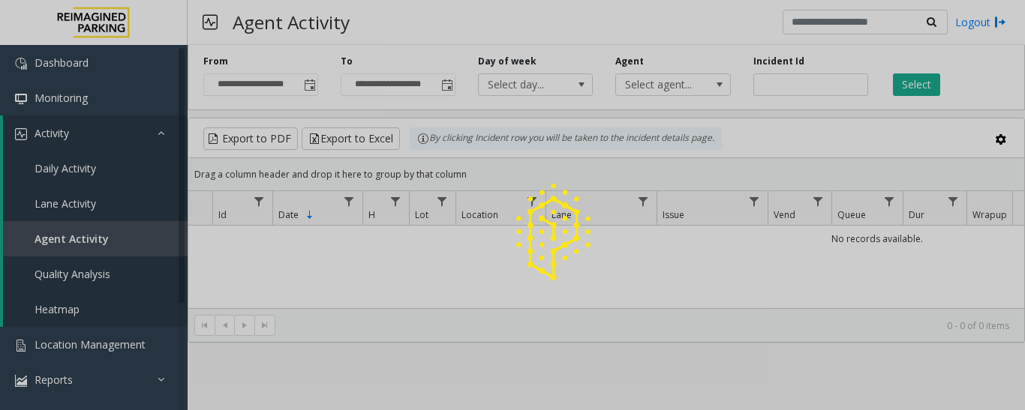
click at [789, 89] on div at bounding box center [512, 205] width 1025 height 410
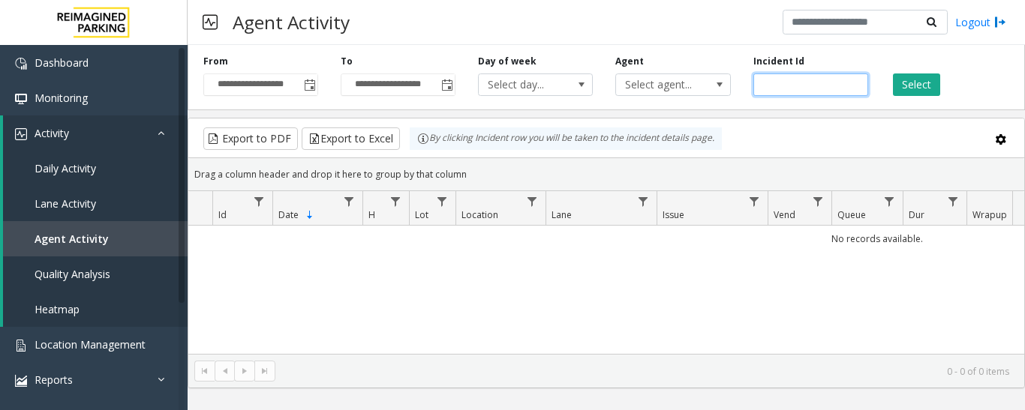
click at [792, 86] on input "number" at bounding box center [810, 85] width 115 height 23
paste input "*******"
type input "*******"
click at [897, 84] on button "Select" at bounding box center [916, 85] width 47 height 23
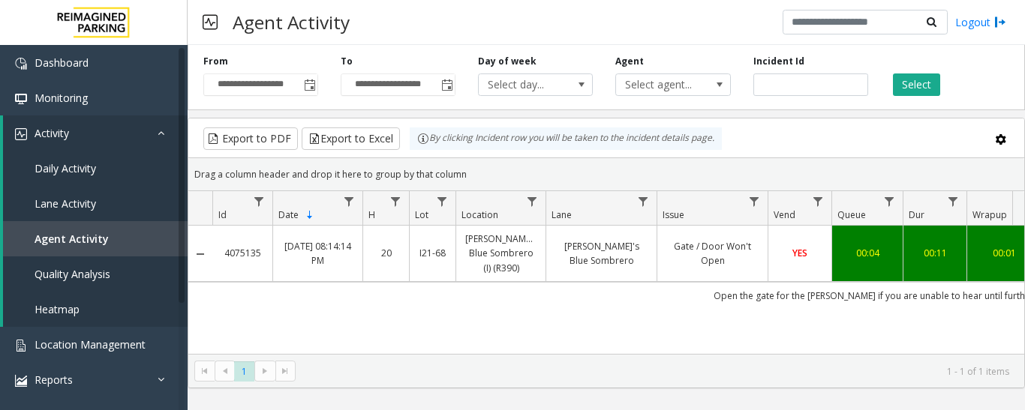
click at [642, 223] on th "Lane" at bounding box center [600, 208] width 111 height 35
click at [641, 246] on link "[PERSON_NAME]'s Blue Sombrero" at bounding box center [601, 253] width 92 height 29
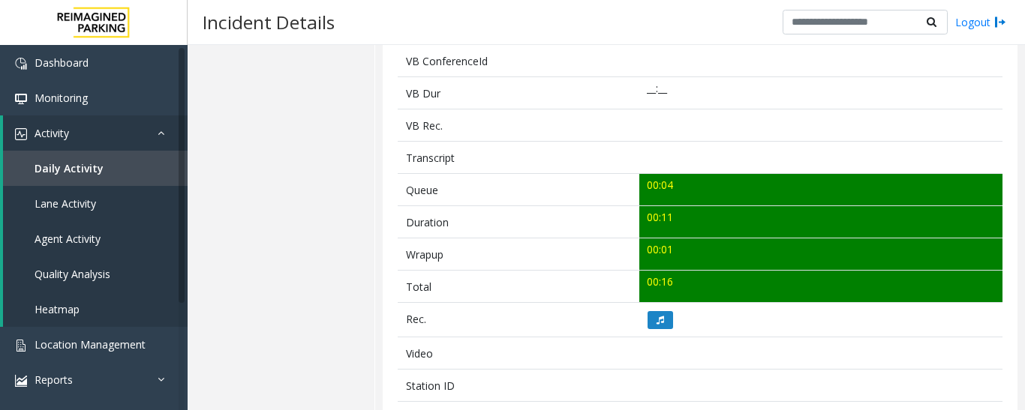
scroll to position [450, 0]
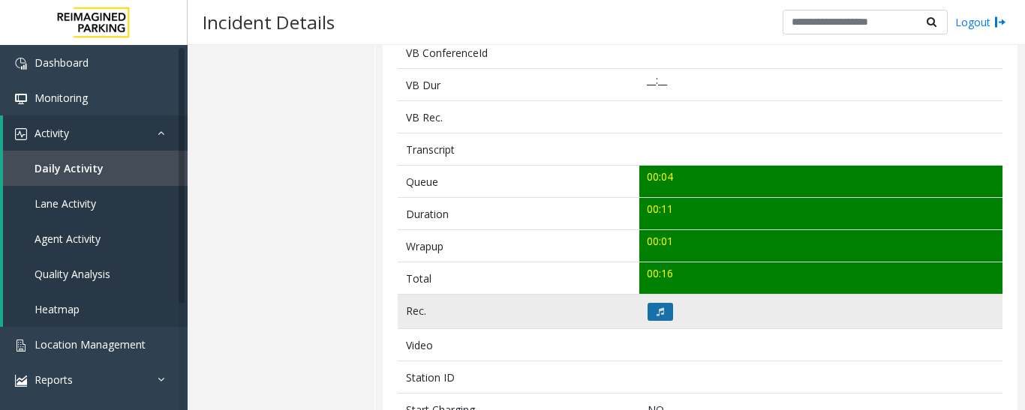
click at [656, 303] on button at bounding box center [660, 312] width 26 height 18
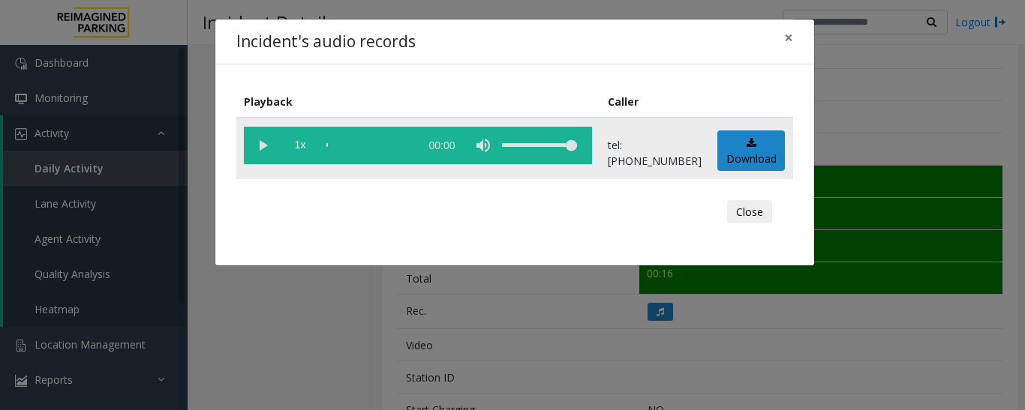
click at [268, 155] on vg-play-pause at bounding box center [263, 146] width 38 height 38
click at [769, 212] on button "Close" at bounding box center [749, 212] width 45 height 24
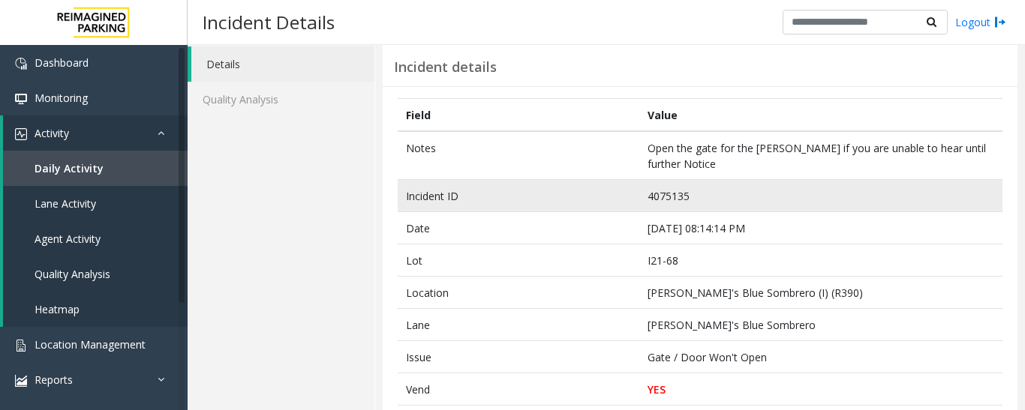
scroll to position [75, 0]
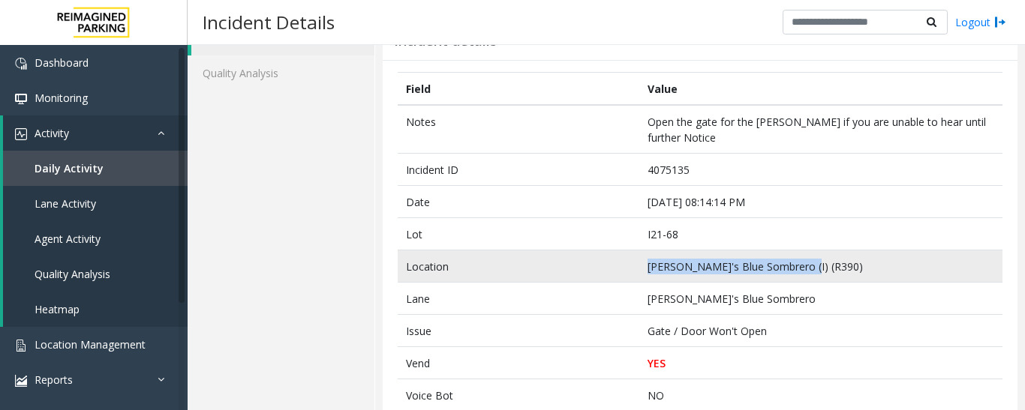
drag, startPoint x: 795, startPoint y: 266, endPoint x: 627, endPoint y: 277, distance: 167.6
click at [627, 277] on tr "Location Jose's Blue Sombrero (I) (R390)" at bounding box center [700, 267] width 605 height 32
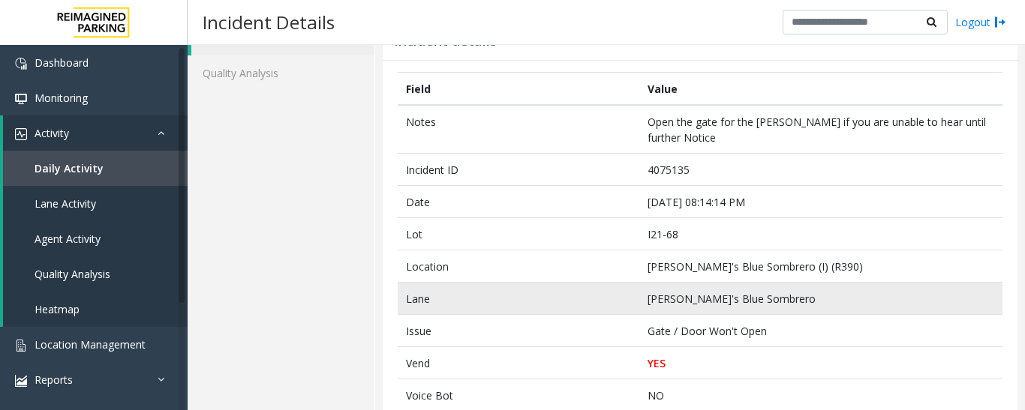
click at [765, 305] on td "[PERSON_NAME]'s Blue Sombrero" at bounding box center [820, 299] width 363 height 32
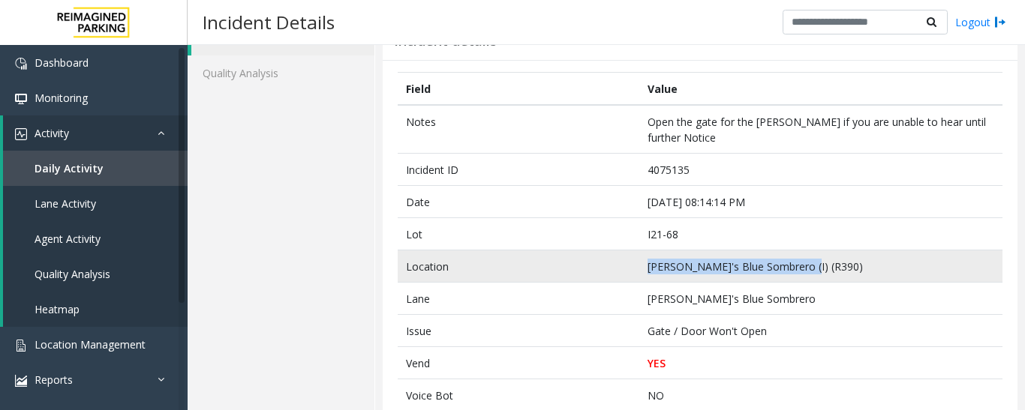
drag, startPoint x: 807, startPoint y: 264, endPoint x: 629, endPoint y: 276, distance: 179.0
click at [629, 276] on tr "Location Jose's Blue Sombrero (I) (R390)" at bounding box center [700, 267] width 605 height 32
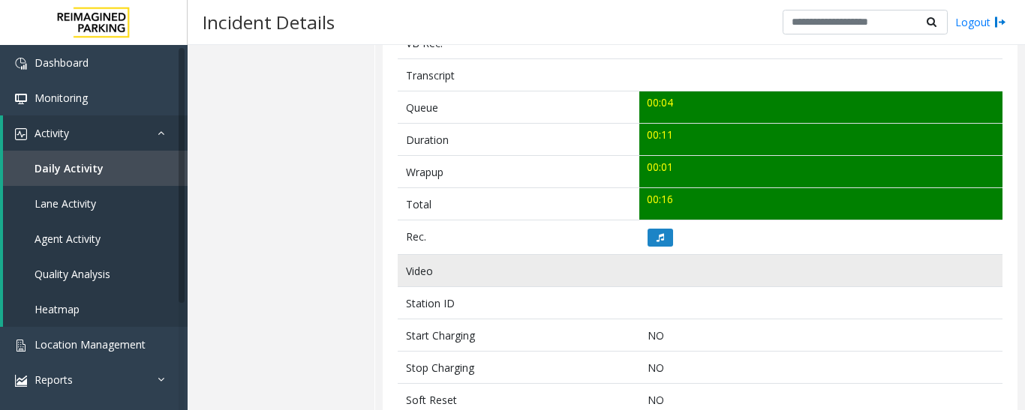
scroll to position [525, 0]
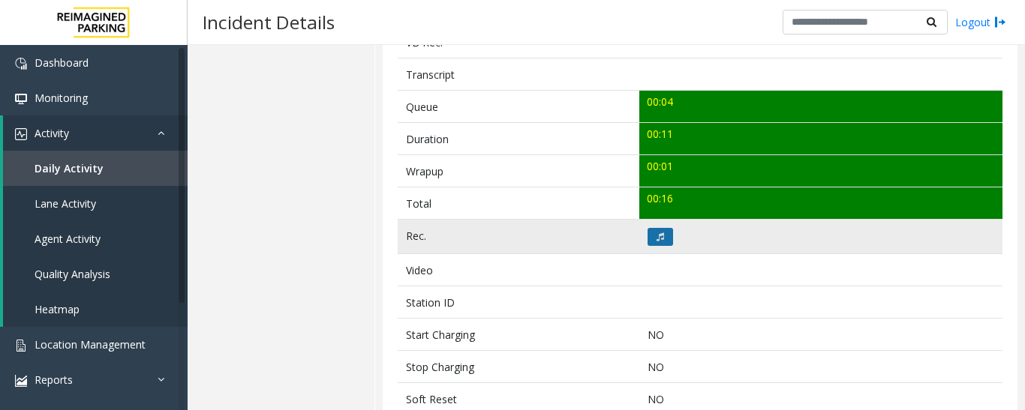
click at [656, 239] on icon at bounding box center [660, 237] width 8 height 9
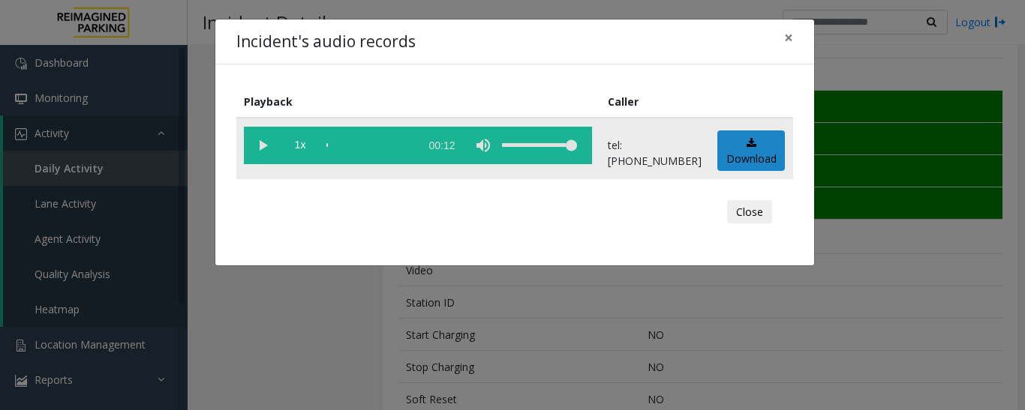
click at [258, 141] on vg-play-pause at bounding box center [263, 146] width 38 height 38
click at [743, 215] on button "Close" at bounding box center [749, 212] width 45 height 24
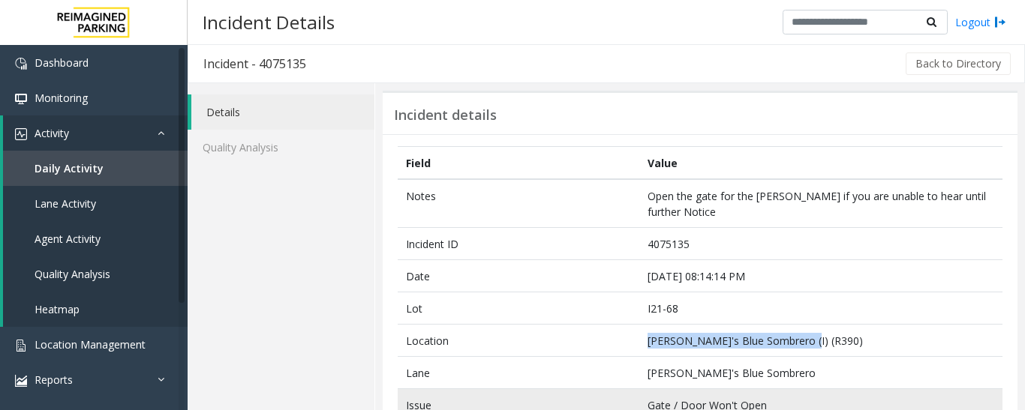
scroll to position [0, 0]
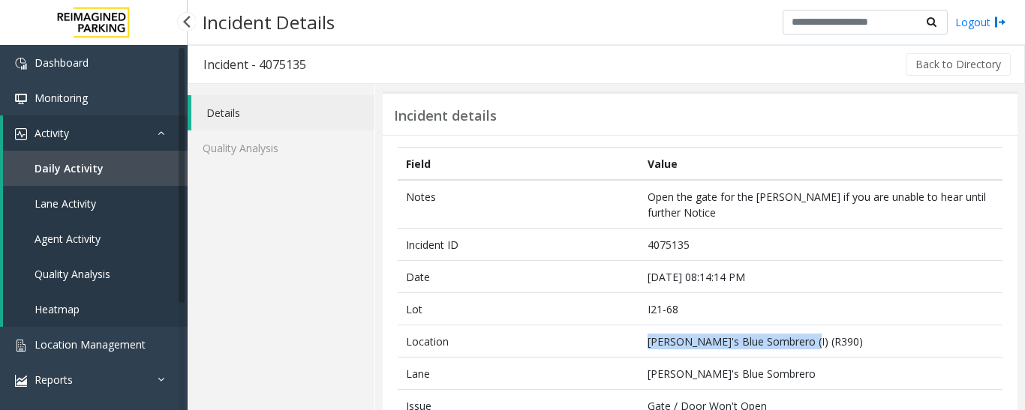
click at [74, 236] on span "Agent Activity" at bounding box center [68, 239] width 66 height 14
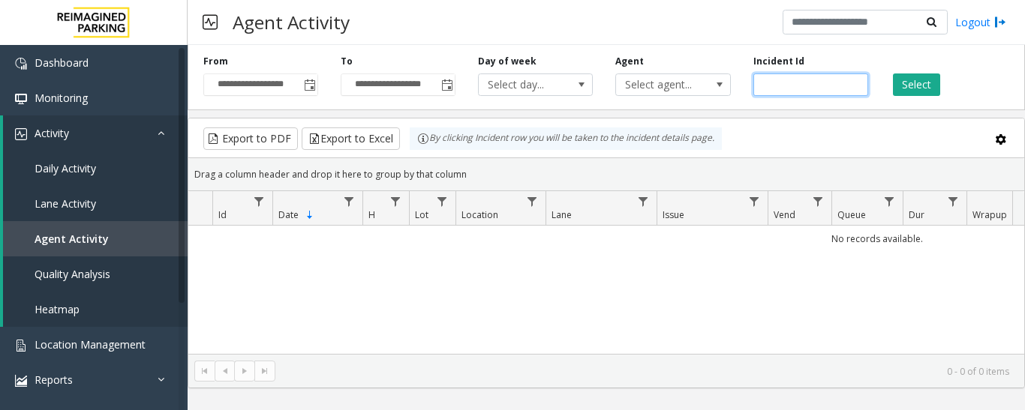
click at [787, 80] on input "number" at bounding box center [810, 85] width 115 height 23
paste input "*******"
type input "*******"
click at [903, 87] on button "Select" at bounding box center [916, 85] width 47 height 23
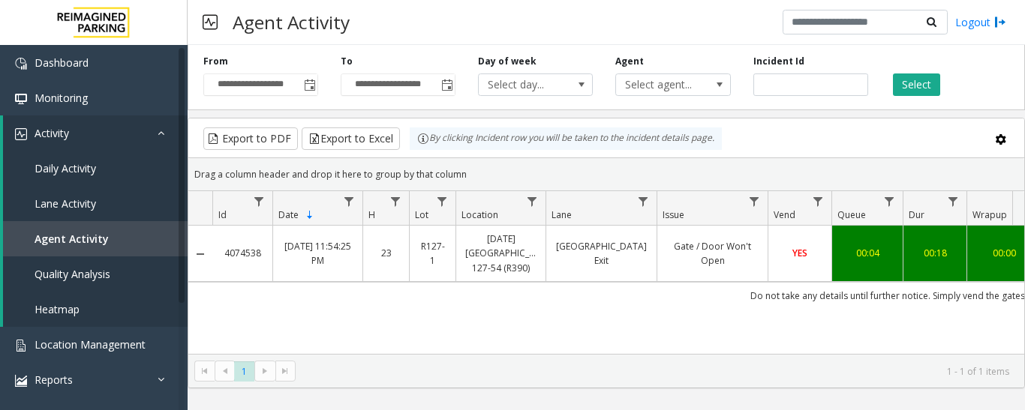
click at [795, 242] on td "YES" at bounding box center [800, 254] width 64 height 56
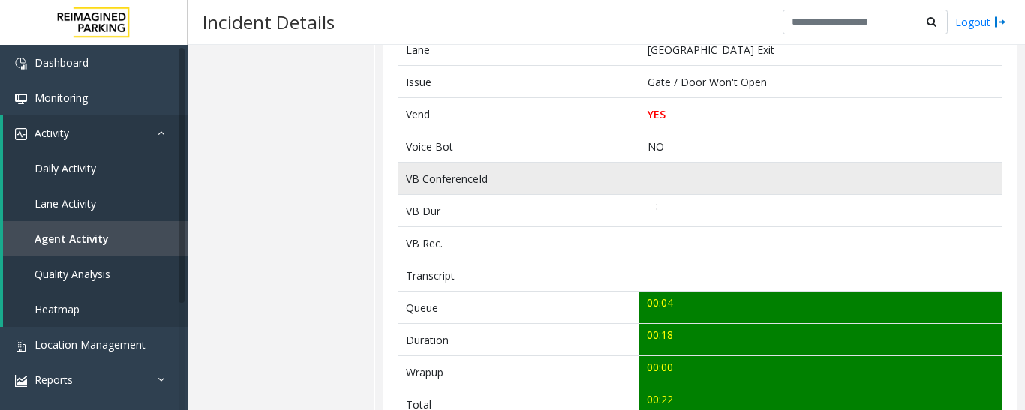
scroll to position [450, 0]
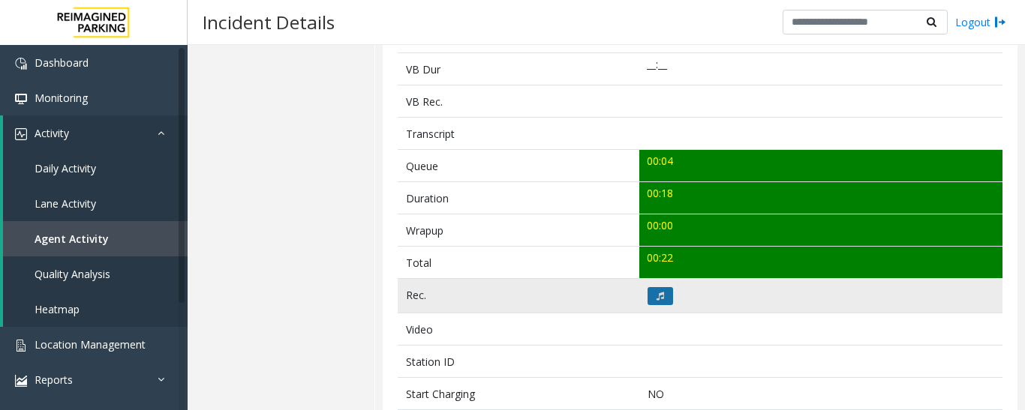
click at [660, 295] on button at bounding box center [660, 296] width 26 height 18
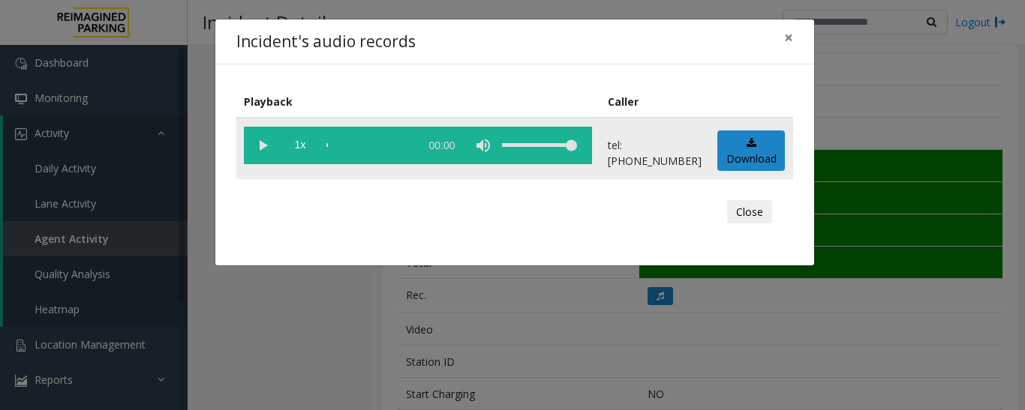
click at [270, 150] on vg-play-pause at bounding box center [263, 146] width 38 height 38
click at [762, 218] on button "Close" at bounding box center [749, 212] width 45 height 24
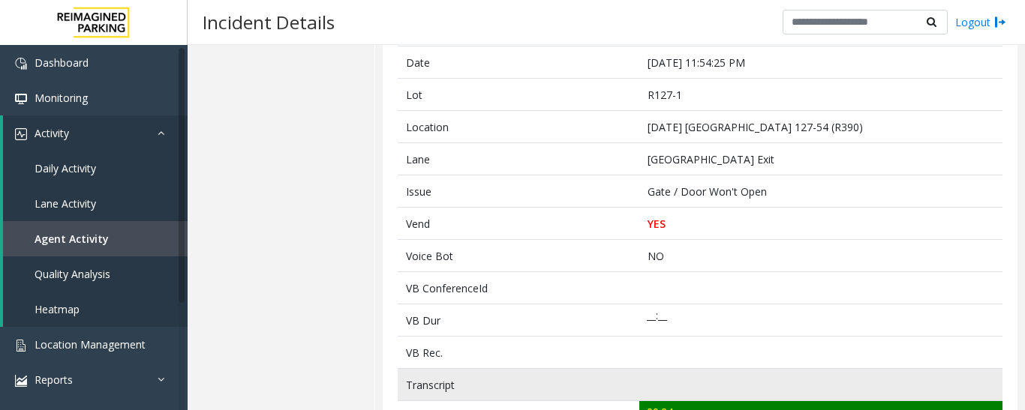
scroll to position [0, 0]
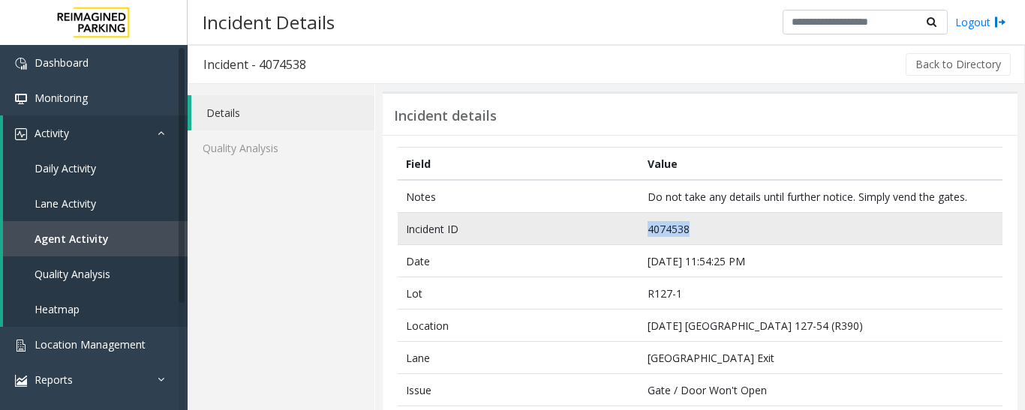
drag, startPoint x: 753, startPoint y: 225, endPoint x: 587, endPoint y: 230, distance: 166.6
click at [587, 230] on tr "Incident ID 4074538" at bounding box center [700, 229] width 605 height 32
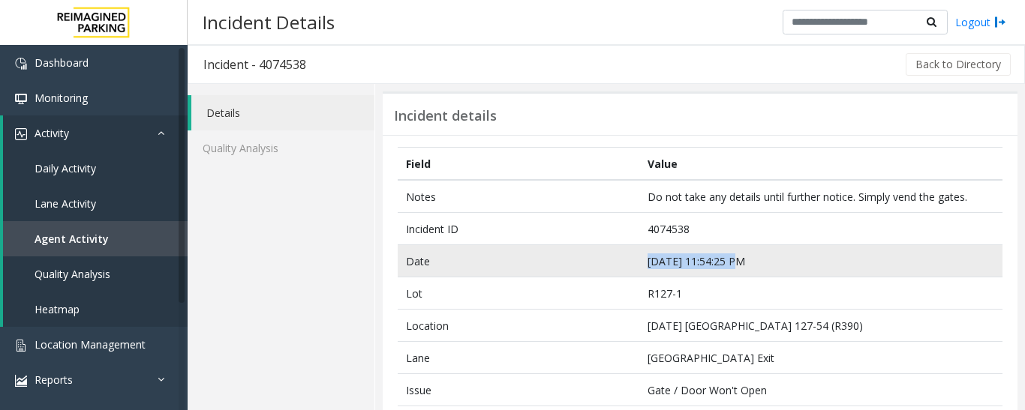
drag, startPoint x: 764, startPoint y: 260, endPoint x: 637, endPoint y: 266, distance: 126.9
click at [639, 266] on td "Sep 9 11:54:25 PM" at bounding box center [820, 261] width 363 height 32
click at [771, 274] on td "Sep 9 11:54:25 PM" at bounding box center [820, 261] width 363 height 32
drag, startPoint x: 772, startPoint y: 267, endPoint x: 641, endPoint y: 273, distance: 130.7
click at [641, 273] on td "Sep 9 11:54:25 PM" at bounding box center [820, 261] width 363 height 32
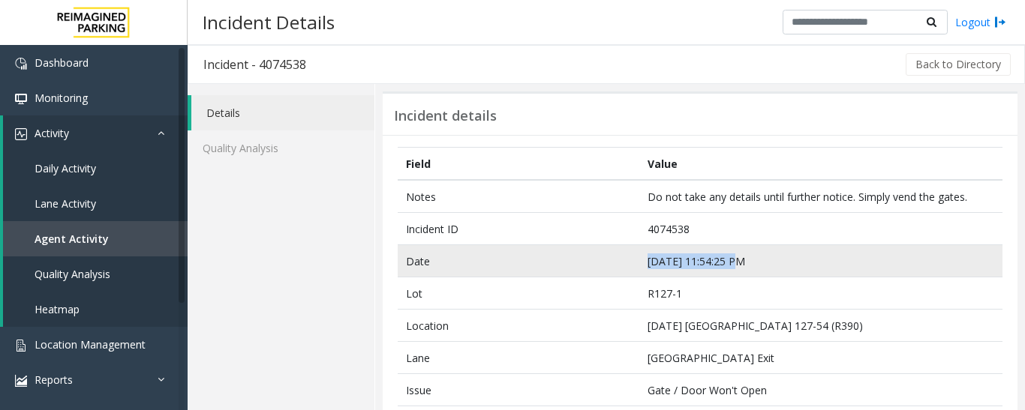
click at [813, 261] on td "Sep 9 11:54:25 PM" at bounding box center [820, 261] width 363 height 32
drag, startPoint x: 765, startPoint y: 260, endPoint x: 626, endPoint y: 272, distance: 139.3
click at [626, 272] on tr "Date Sep 9 11:54:25 PM" at bounding box center [700, 261] width 605 height 32
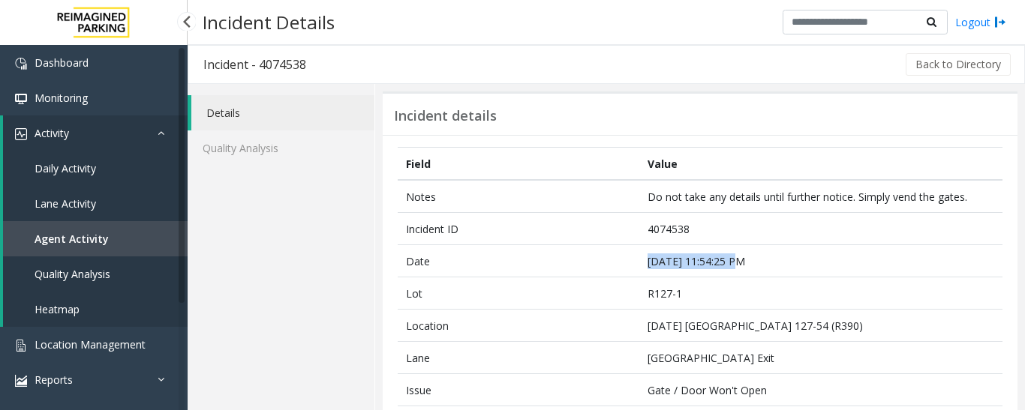
click at [135, 239] on link "Agent Activity" at bounding box center [95, 238] width 185 height 35
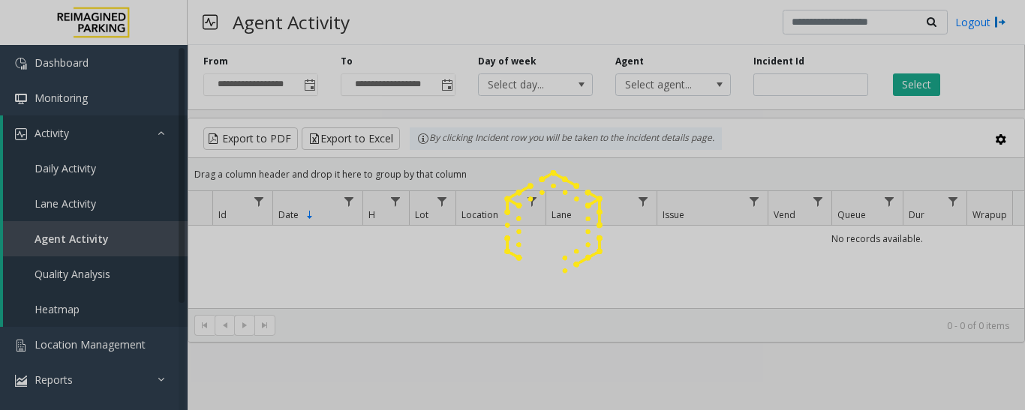
click at [798, 89] on div at bounding box center [512, 205] width 1025 height 410
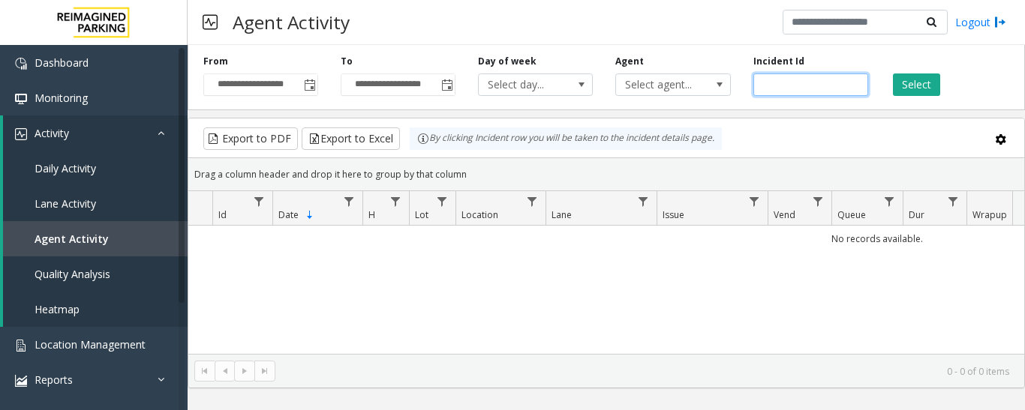
click at [798, 89] on input "number" at bounding box center [810, 85] width 115 height 23
paste input "*******"
type input "*******"
click at [910, 79] on button "Select" at bounding box center [916, 85] width 47 height 23
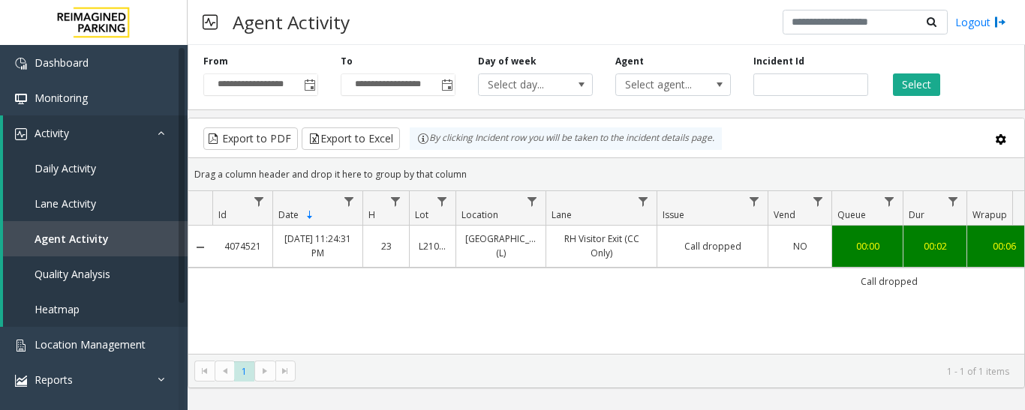
click at [643, 239] on link "RH Visitor Exit (CC Only)" at bounding box center [601, 246] width 92 height 29
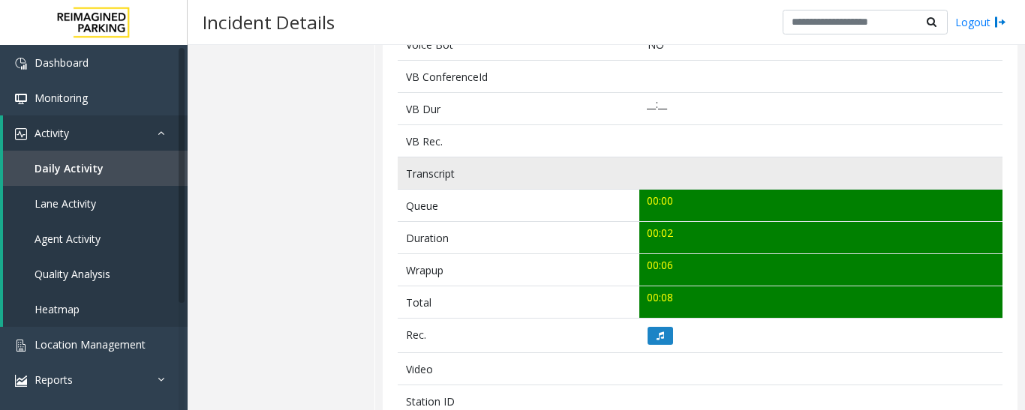
scroll to position [525, 0]
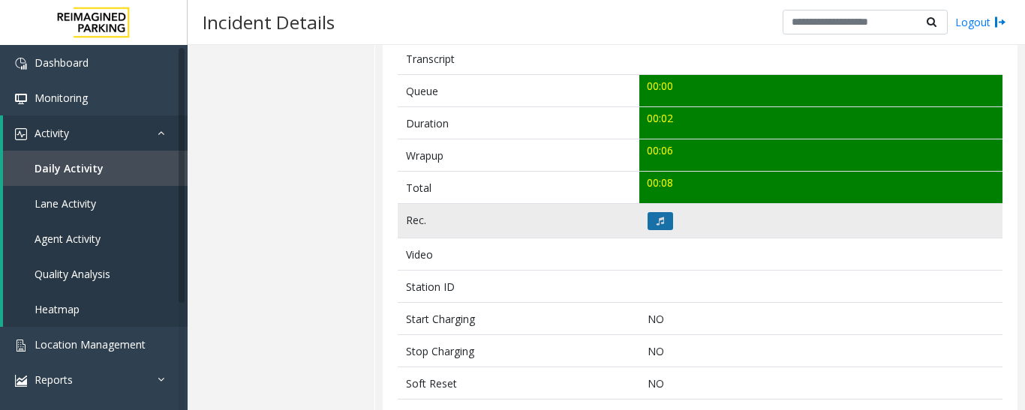
click at [650, 228] on button at bounding box center [660, 221] width 26 height 18
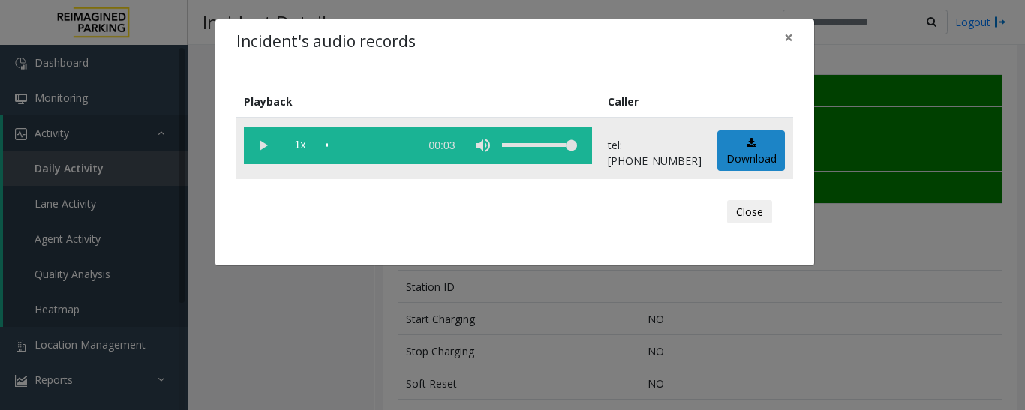
click at [269, 155] on vg-play-pause at bounding box center [263, 146] width 38 height 38
click at [771, 218] on button "Close" at bounding box center [749, 212] width 45 height 24
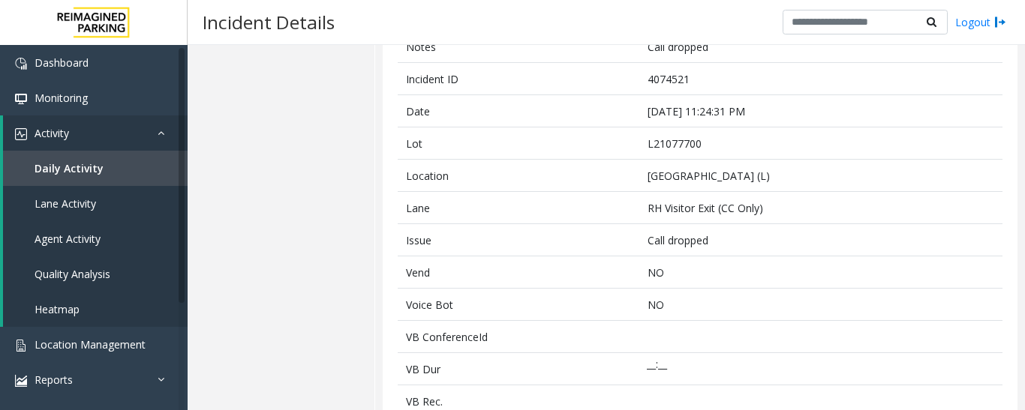
scroll to position [0, 0]
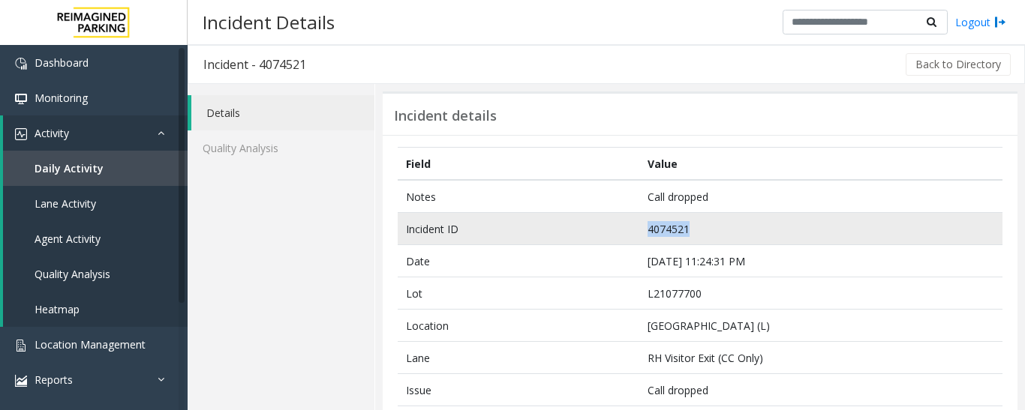
drag, startPoint x: 697, startPoint y: 224, endPoint x: 630, endPoint y: 226, distance: 66.8
click at [630, 226] on tr "Incident ID 4074521" at bounding box center [700, 229] width 605 height 32
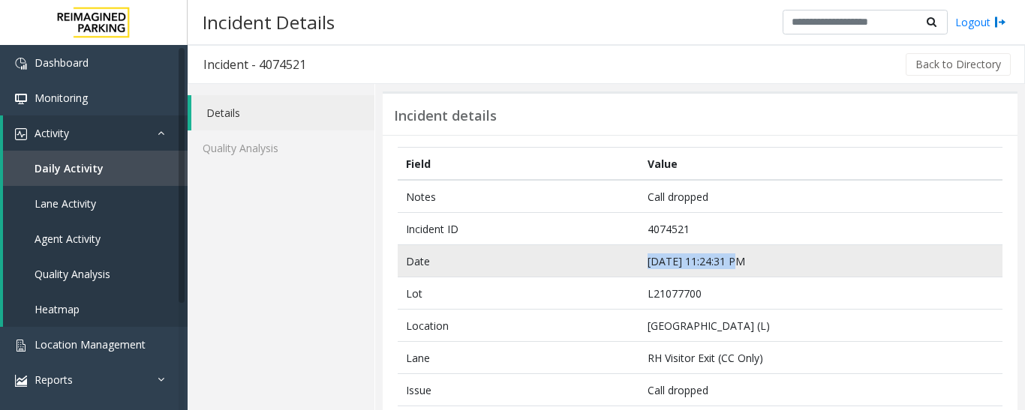
drag, startPoint x: 756, startPoint y: 266, endPoint x: 634, endPoint y: 264, distance: 122.3
click at [634, 264] on tr "Date Sep 9 11:24:31 PM" at bounding box center [700, 261] width 605 height 32
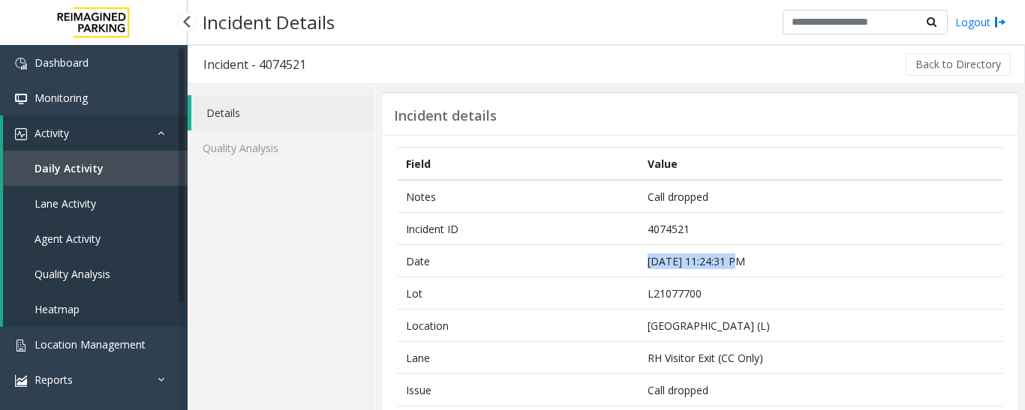
click at [72, 169] on span "Daily Activity" at bounding box center [69, 168] width 69 height 14
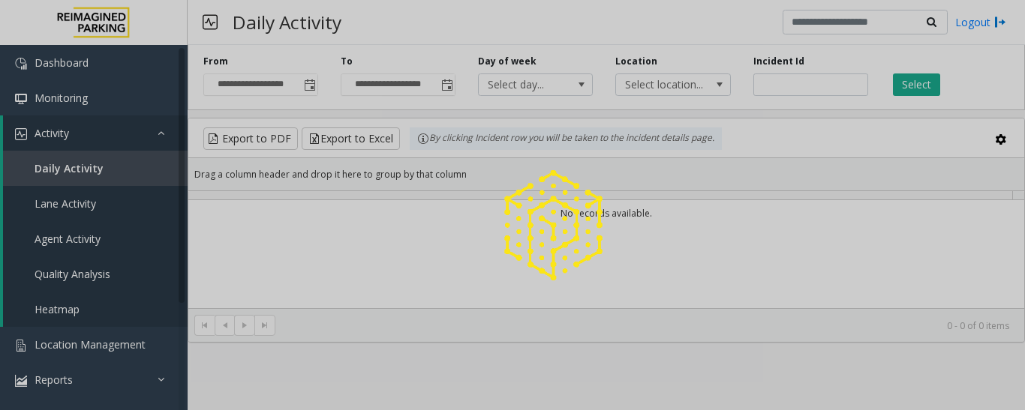
click at [80, 245] on div at bounding box center [512, 205] width 1025 height 410
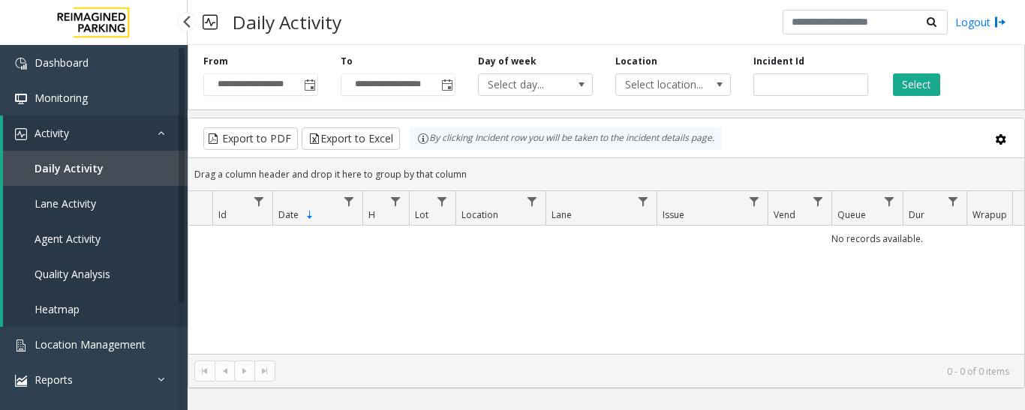
click at [80, 245] on span "Agent Activity" at bounding box center [68, 239] width 66 height 14
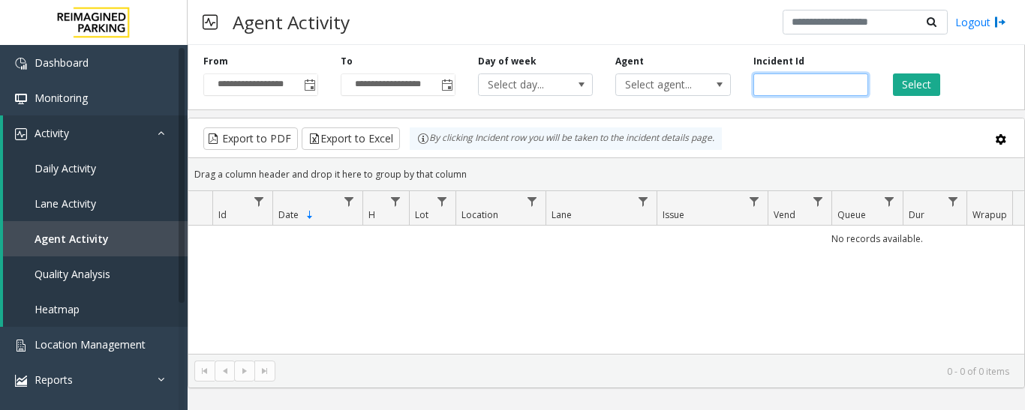
click at [786, 82] on input "number" at bounding box center [810, 85] width 115 height 23
paste input "*******"
type input "*******"
click at [915, 89] on button "Select" at bounding box center [916, 85] width 47 height 23
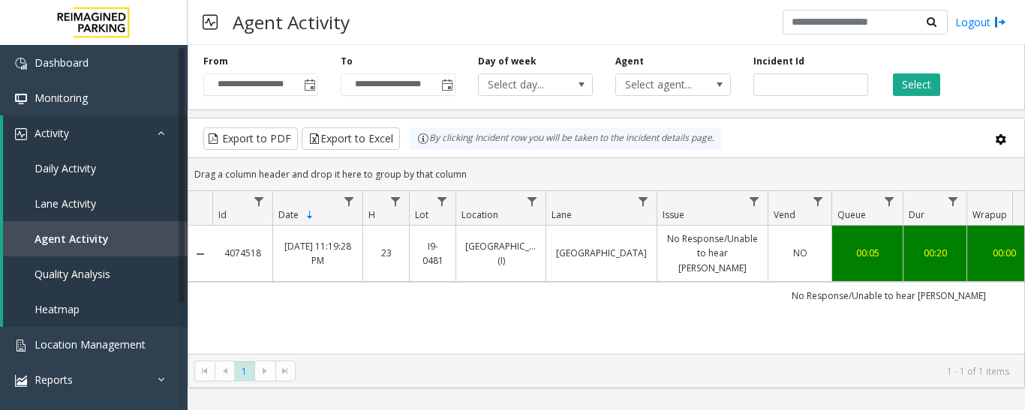
click at [689, 248] on link "No Response/Unable to hear parker" at bounding box center [712, 254] width 92 height 44
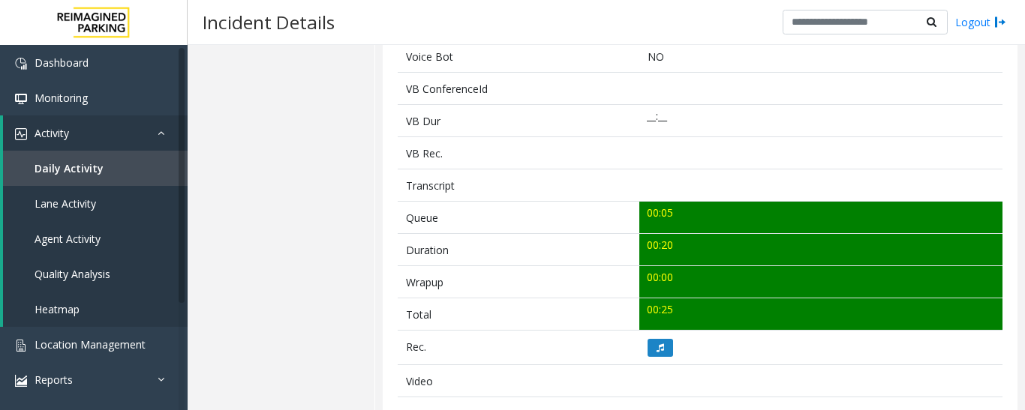
scroll to position [525, 0]
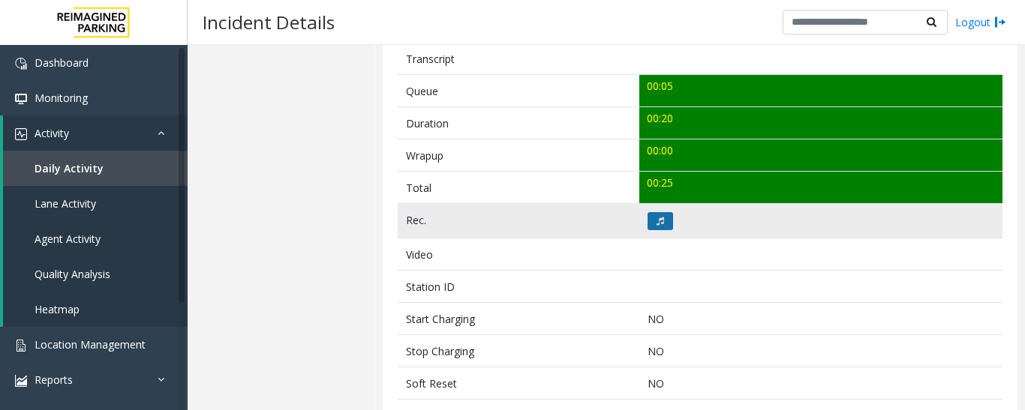
click at [666, 230] on button at bounding box center [660, 221] width 26 height 18
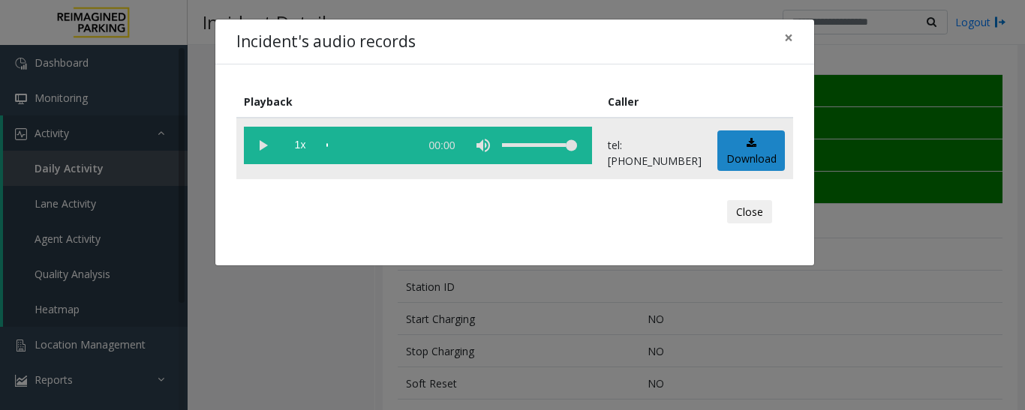
click at [261, 146] on vg-play-pause at bounding box center [263, 146] width 38 height 38
click at [752, 215] on button "Close" at bounding box center [749, 212] width 45 height 24
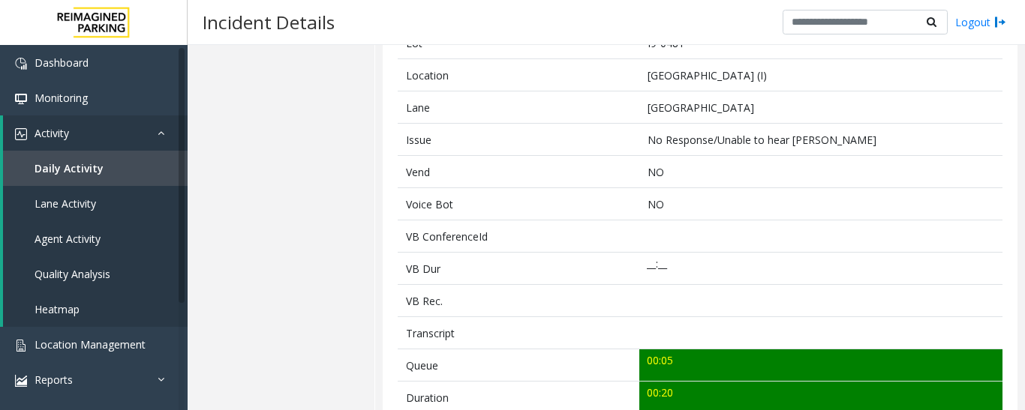
scroll to position [75, 0]
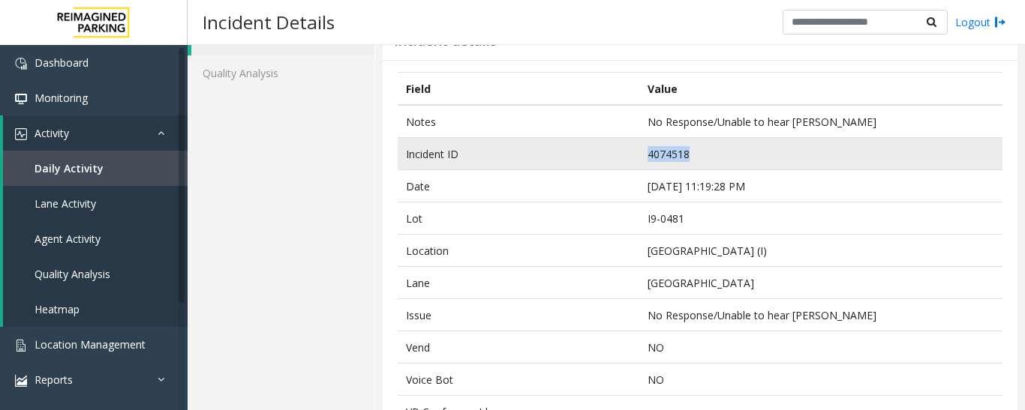
drag, startPoint x: 714, startPoint y: 152, endPoint x: 625, endPoint y: 152, distance: 89.3
click at [625, 152] on tr "Incident ID 4074518" at bounding box center [700, 154] width 605 height 32
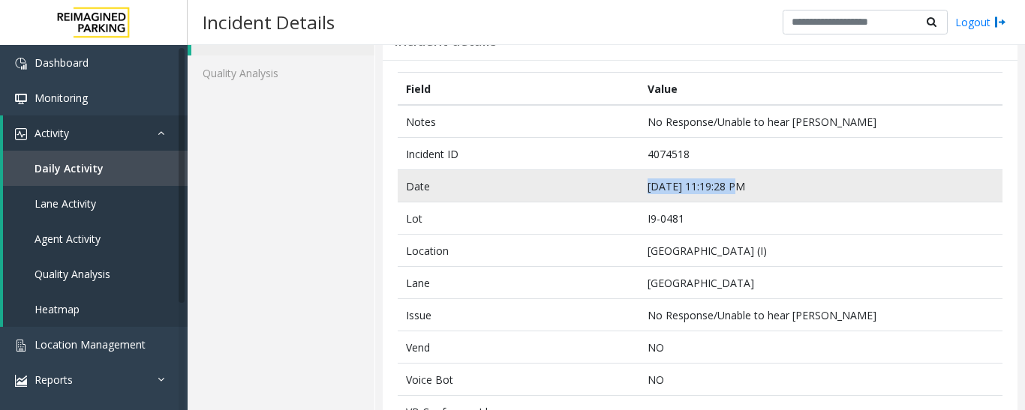
drag, startPoint x: 765, startPoint y: 183, endPoint x: 635, endPoint y: 179, distance: 129.8
click at [639, 179] on td "Sep 9 11:19:28 PM" at bounding box center [820, 186] width 363 height 32
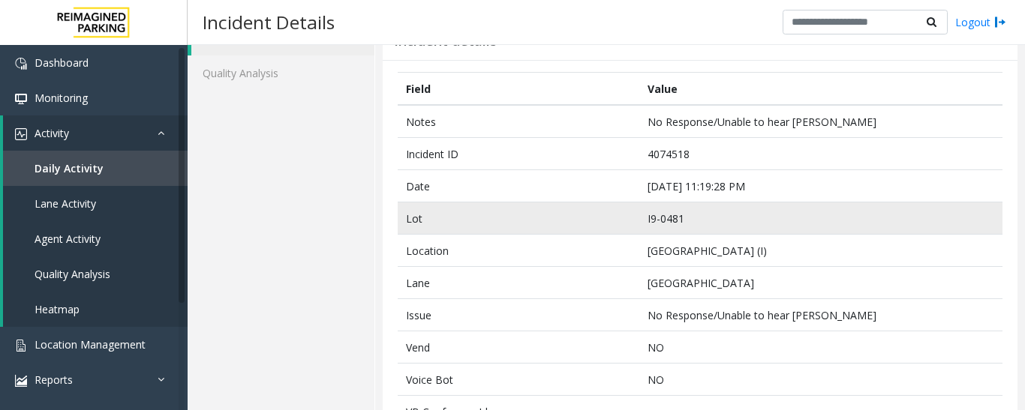
click at [719, 216] on td "I9-0481" at bounding box center [820, 219] width 363 height 32
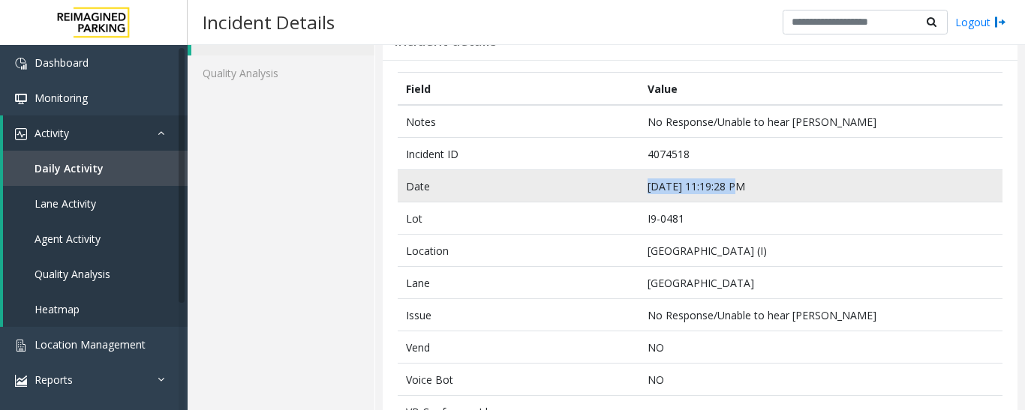
drag, startPoint x: 755, startPoint y: 186, endPoint x: 618, endPoint y: 187, distance: 136.5
click at [618, 187] on tr "Date Sep 9 11:19:28 PM" at bounding box center [700, 186] width 605 height 32
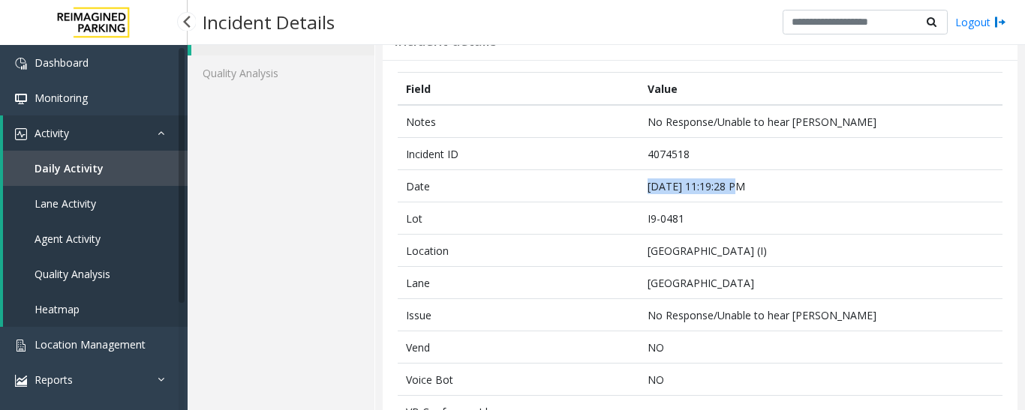
click at [95, 247] on link "Agent Activity" at bounding box center [95, 238] width 185 height 35
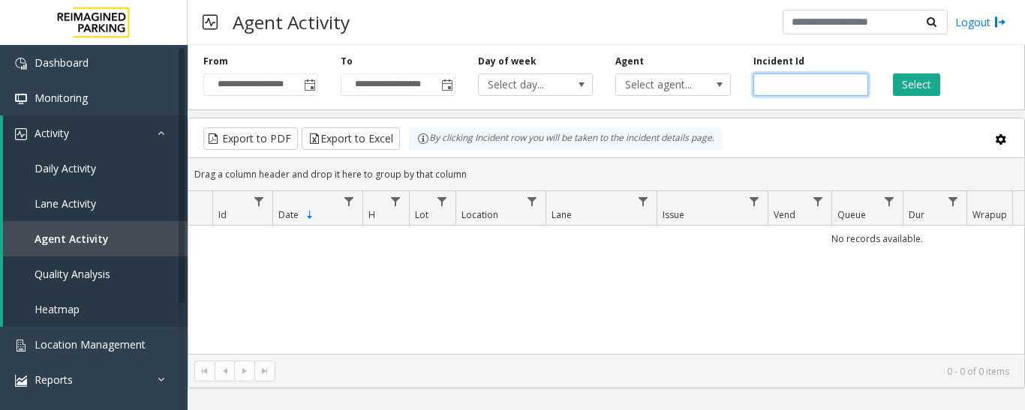
click at [830, 86] on input "number" at bounding box center [810, 85] width 115 height 23
click at [756, 82] on input "number" at bounding box center [810, 85] width 115 height 23
paste input "*******"
type input "*******"
click at [919, 91] on button "Select" at bounding box center [916, 85] width 47 height 23
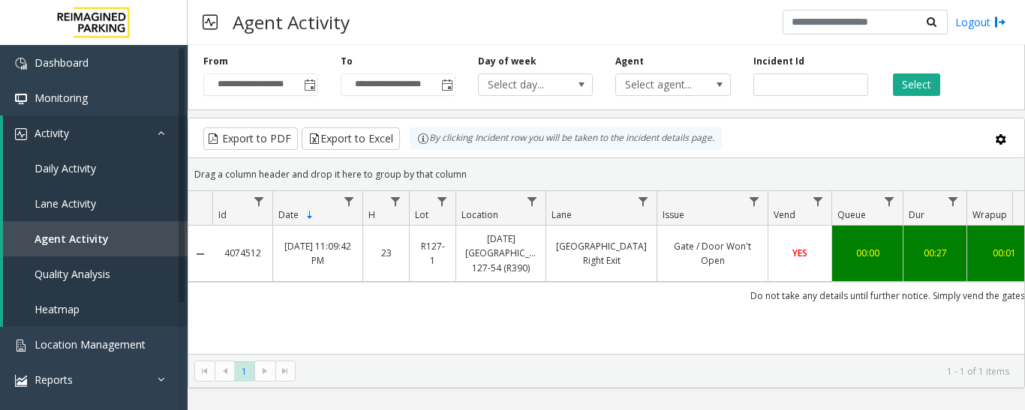
click at [620, 239] on td "34th Street Right Exit" at bounding box center [600, 254] width 111 height 56
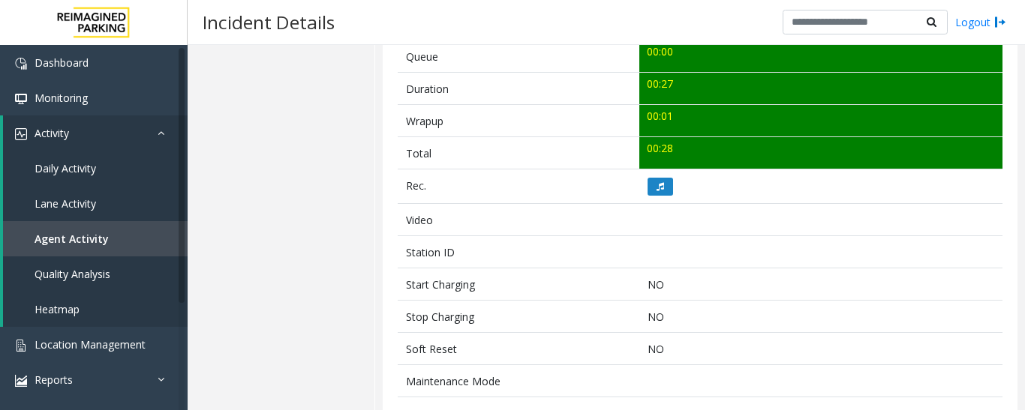
scroll to position [675, 0]
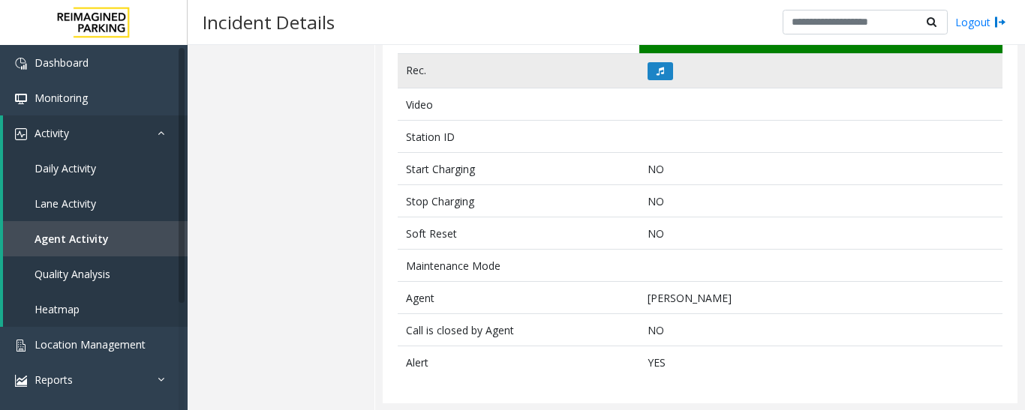
click at [656, 80] on td at bounding box center [820, 71] width 363 height 35
click at [656, 79] on button at bounding box center [660, 71] width 26 height 18
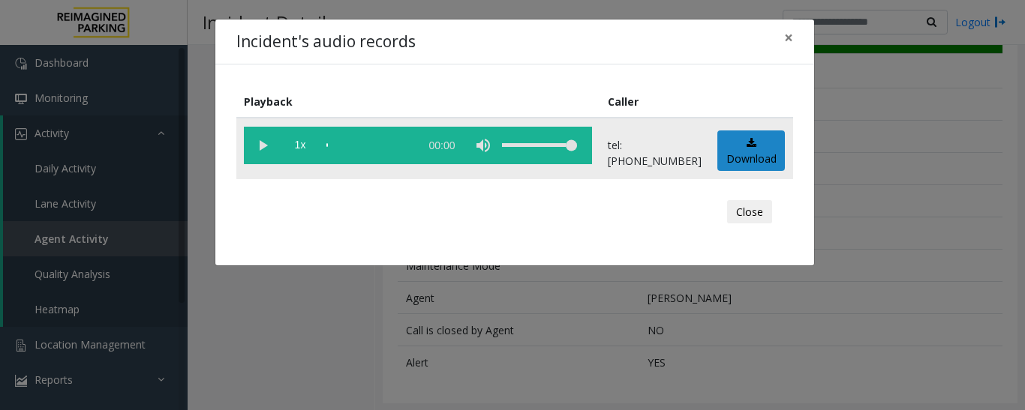
click at [270, 155] on vg-play-pause at bounding box center [263, 146] width 38 height 38
click at [764, 221] on button "Close" at bounding box center [749, 212] width 45 height 24
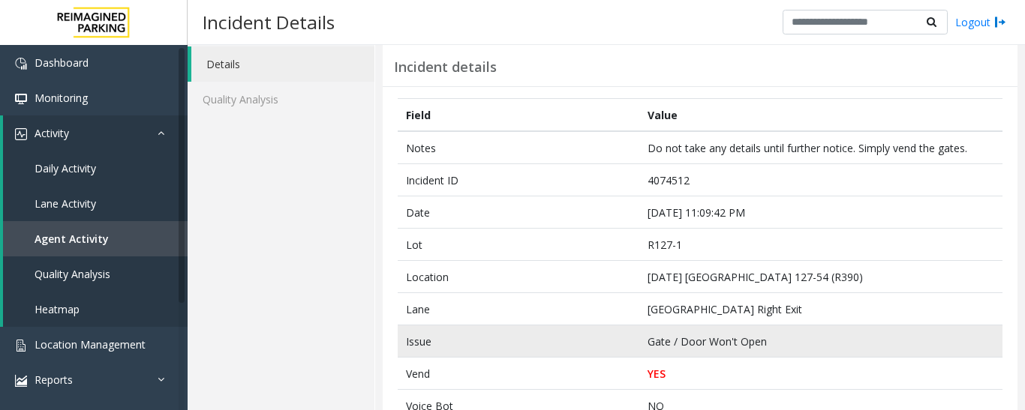
scroll to position [0, 0]
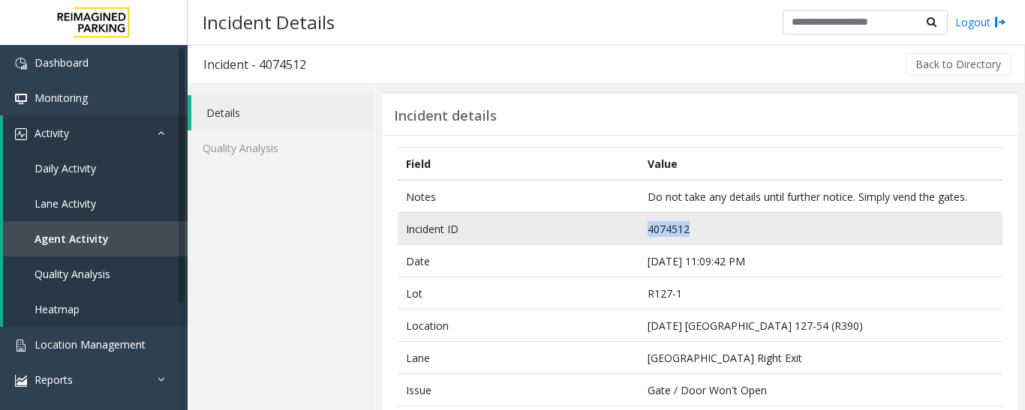
drag, startPoint x: 696, startPoint y: 223, endPoint x: 638, endPoint y: 233, distance: 58.6
click at [639, 233] on td "4074512" at bounding box center [820, 229] width 363 height 32
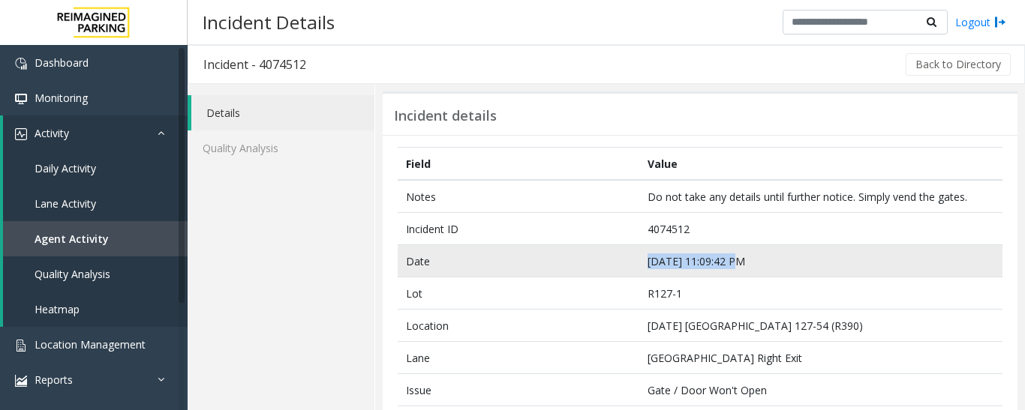
drag, startPoint x: 749, startPoint y: 263, endPoint x: 640, endPoint y: 273, distance: 109.3
click at [640, 273] on td "Sep 9 11:09:42 PM" at bounding box center [820, 261] width 363 height 32
click at [767, 248] on td "Sep 9 11:09:42 PM" at bounding box center [820, 261] width 363 height 32
drag, startPoint x: 770, startPoint y: 257, endPoint x: 631, endPoint y: 263, distance: 138.9
click at [624, 266] on tr "Date Sep 9 11:09:42 PM" at bounding box center [700, 261] width 605 height 32
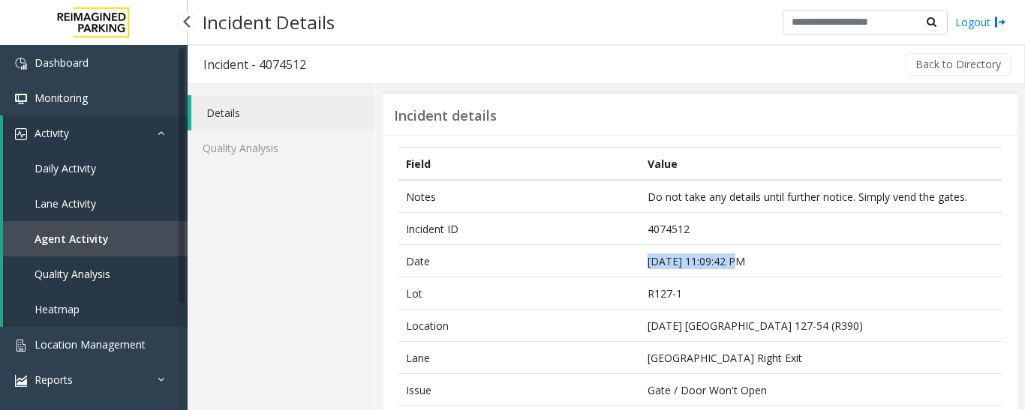
click at [100, 237] on span "Agent Activity" at bounding box center [72, 239] width 74 height 14
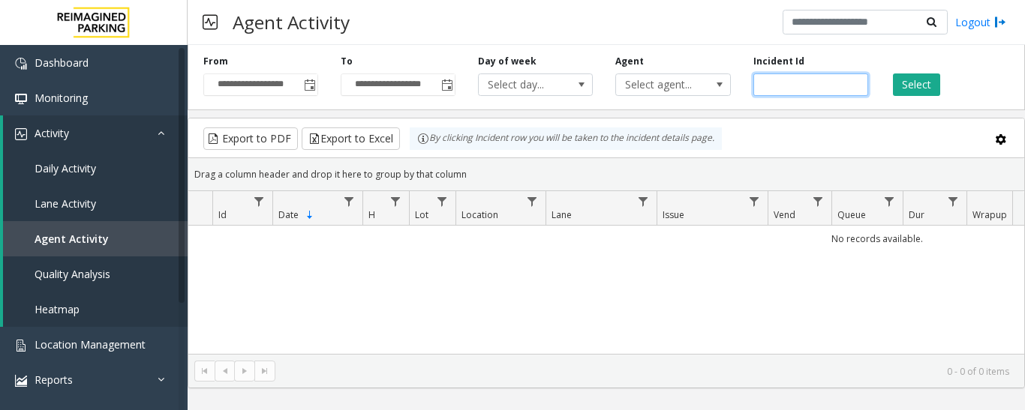
click at [801, 86] on input "number" at bounding box center [810, 85] width 115 height 23
paste input "*******"
type input "*******"
click at [896, 82] on button "Select" at bounding box center [916, 85] width 47 height 23
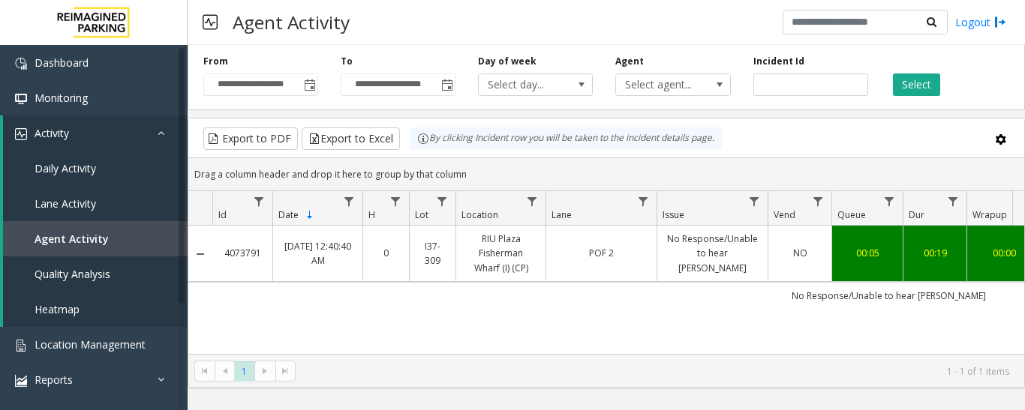
click at [716, 249] on link "No Response/Unable to hear parker" at bounding box center [712, 254] width 92 height 44
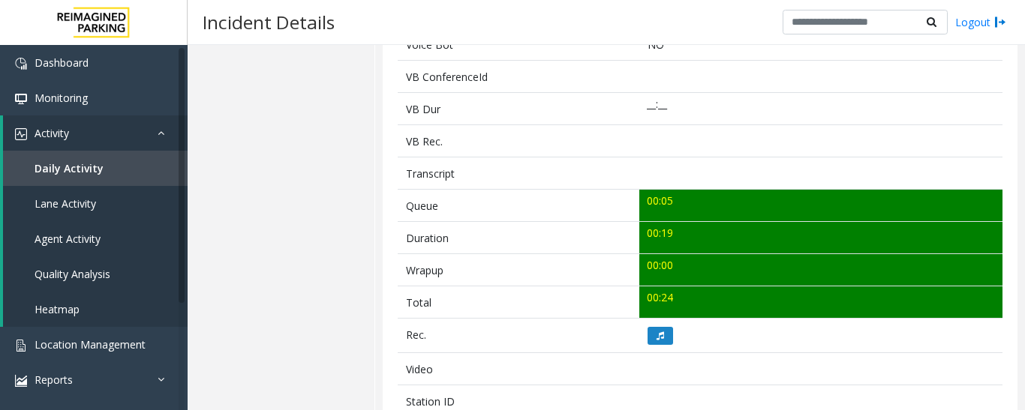
scroll to position [525, 0]
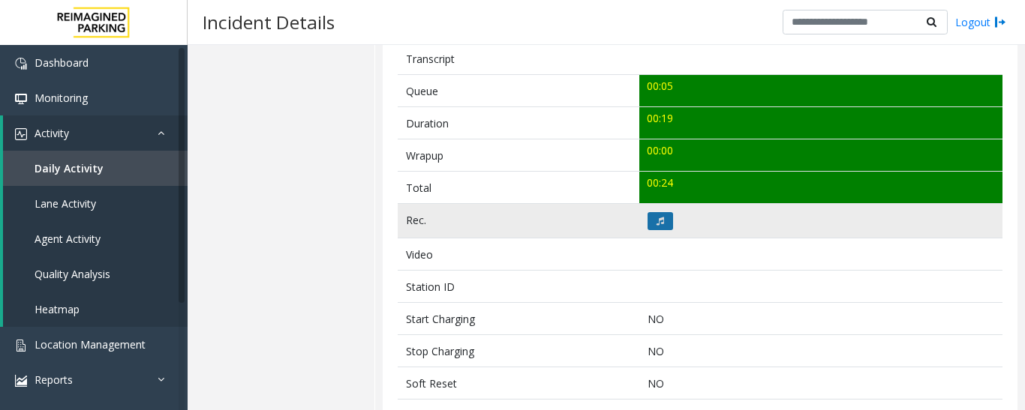
click at [656, 227] on button at bounding box center [660, 221] width 26 height 18
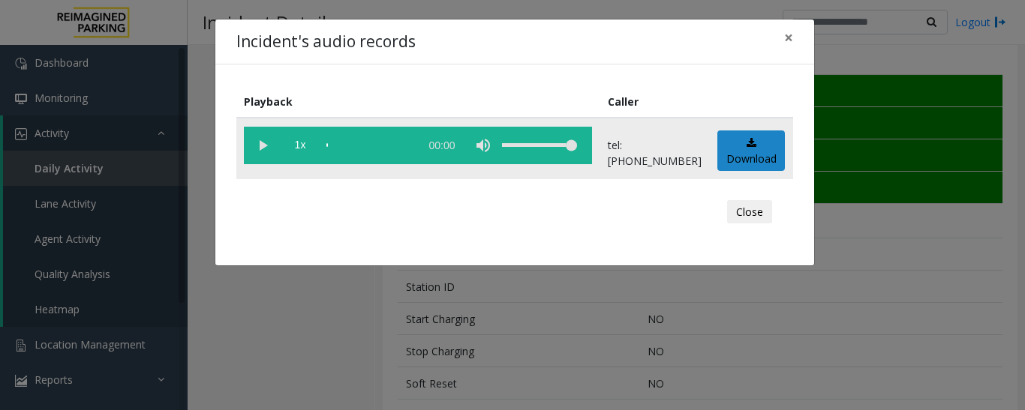
click at [251, 150] on vg-play-pause at bounding box center [263, 146] width 38 height 38
click at [329, 146] on div "scrub bar" at bounding box center [369, 146] width 86 height 38
click at [260, 147] on vg-play-pause at bounding box center [263, 146] width 38 height 38
click at [737, 209] on button "Close" at bounding box center [749, 212] width 45 height 24
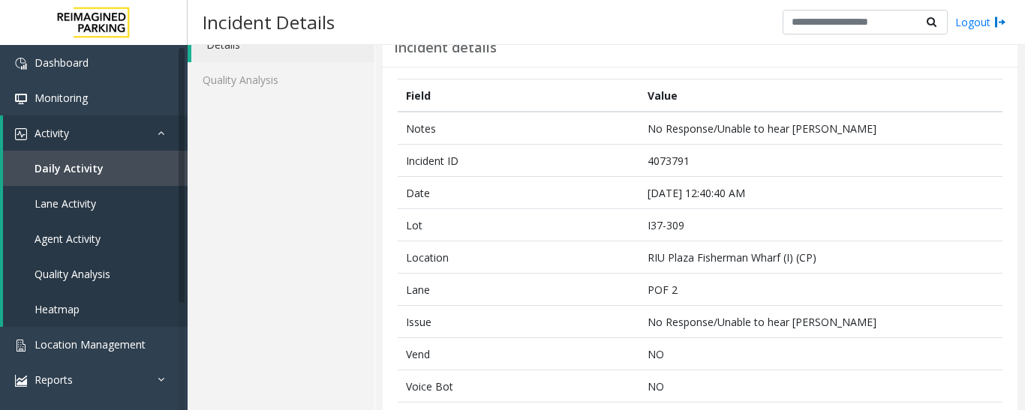
scroll to position [0, 0]
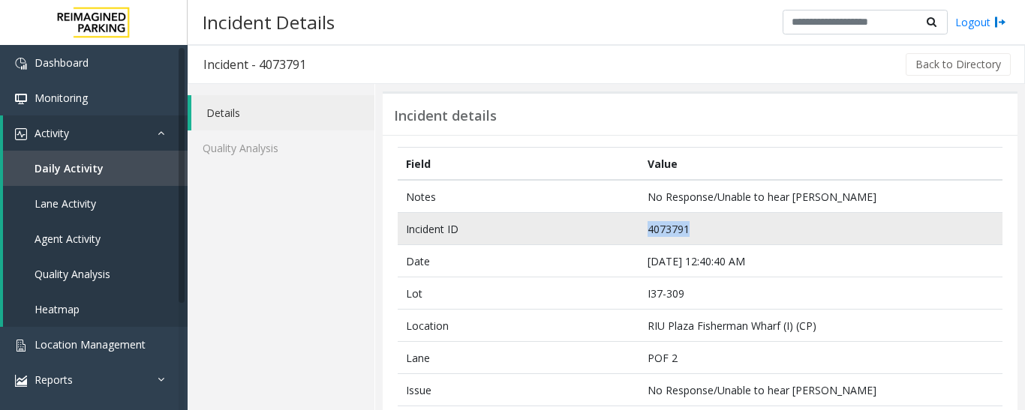
drag, startPoint x: 707, startPoint y: 224, endPoint x: 628, endPoint y: 231, distance: 79.1
click at [628, 231] on tr "Incident ID 4073791" at bounding box center [700, 229] width 605 height 32
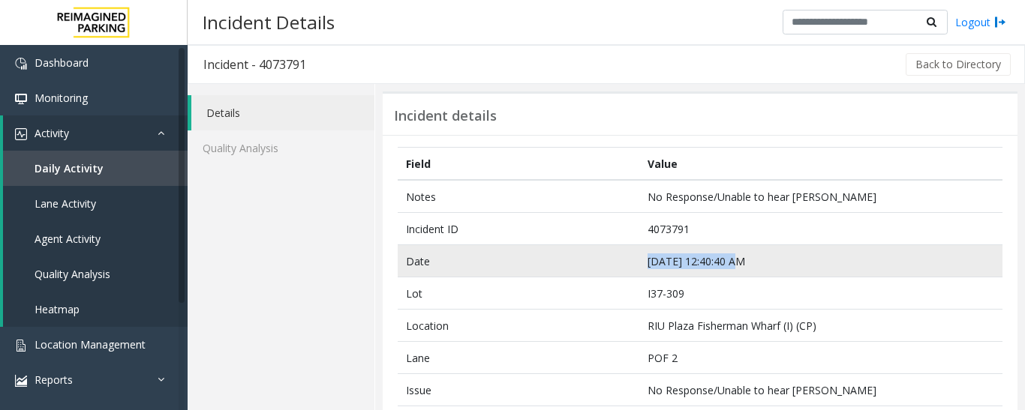
drag, startPoint x: 757, startPoint y: 266, endPoint x: 630, endPoint y: 260, distance: 126.9
click at [630, 260] on tr "Date Sep 9 12:40:40 AM" at bounding box center [700, 261] width 605 height 32
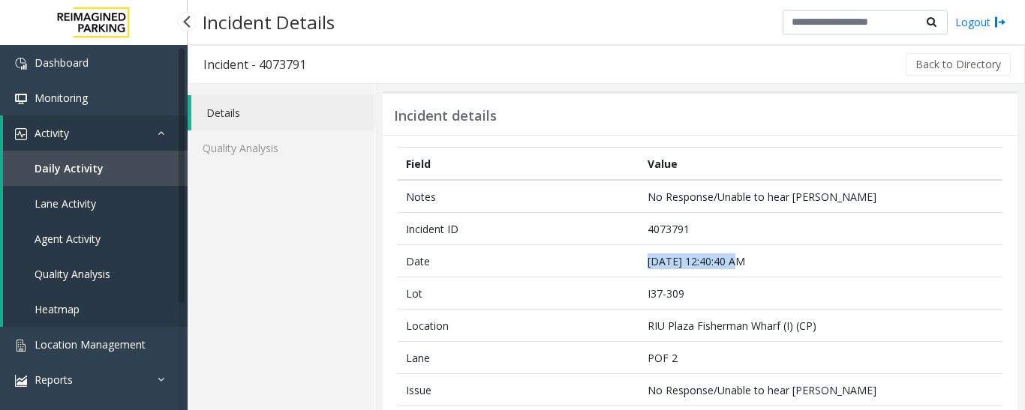
click at [141, 175] on link "Daily Activity" at bounding box center [95, 168] width 185 height 35
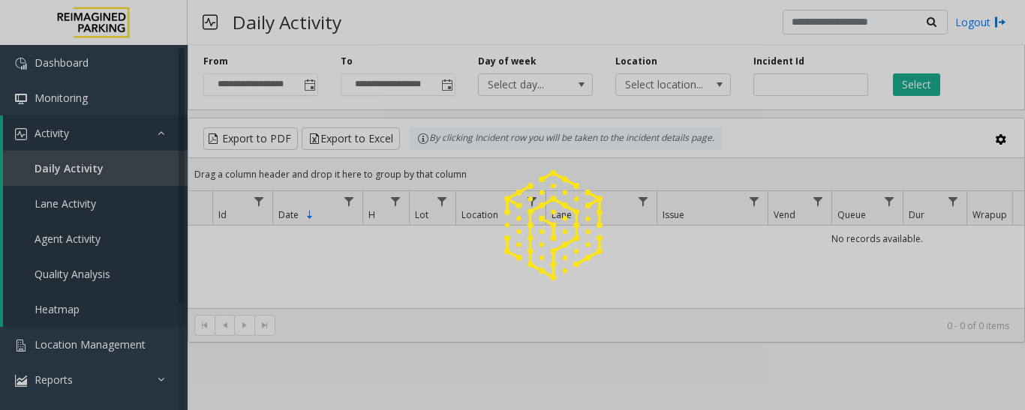
click at [816, 89] on div at bounding box center [512, 205] width 1025 height 410
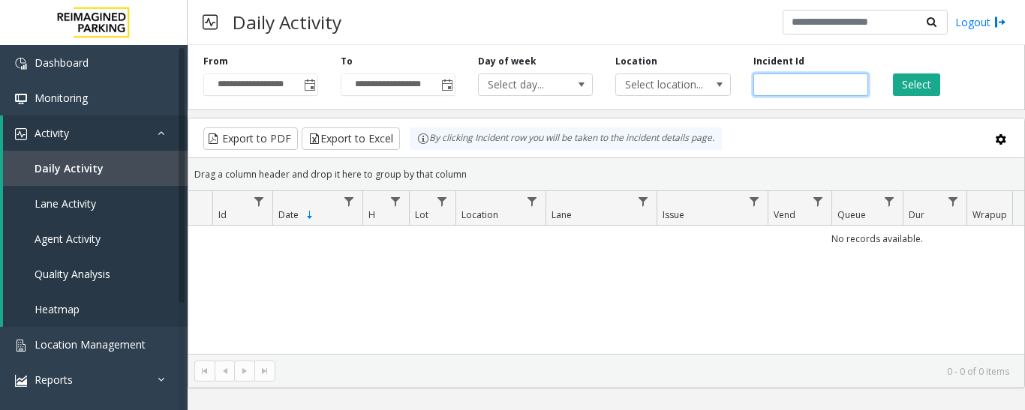
click at [807, 89] on input "number" at bounding box center [810, 85] width 115 height 23
paste input "*******"
type input "*******"
click at [936, 73] on div "Select" at bounding box center [947, 75] width 137 height 41
click at [929, 77] on button "Select" at bounding box center [916, 85] width 47 height 23
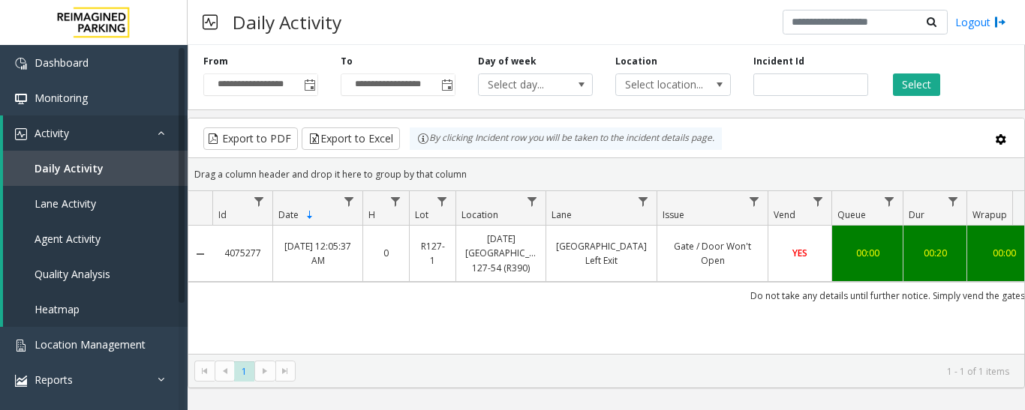
click at [629, 281] on td "34th Street Left Exit" at bounding box center [600, 254] width 111 height 56
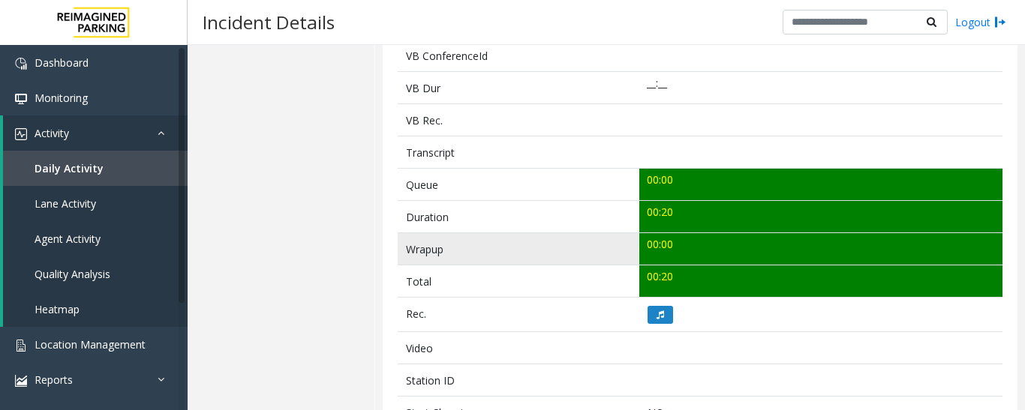
scroll to position [525, 0]
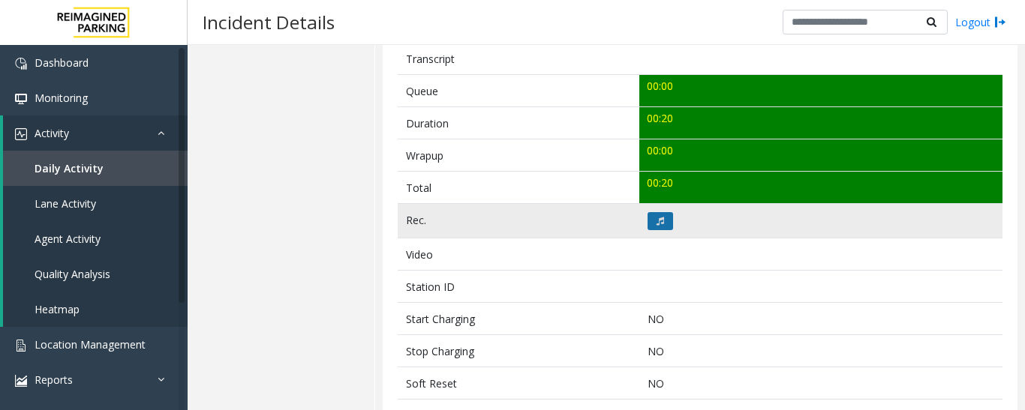
click at [662, 215] on button at bounding box center [660, 221] width 26 height 18
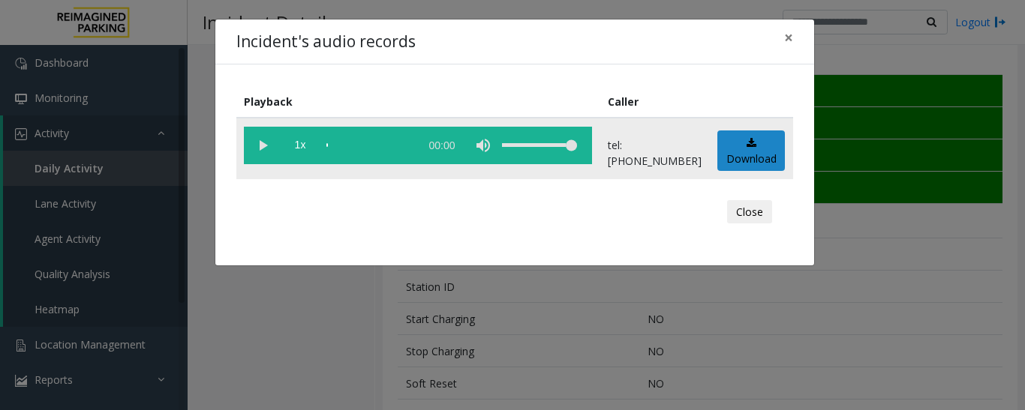
click at [257, 146] on vg-play-pause at bounding box center [263, 146] width 38 height 38
click at [743, 209] on button "Close" at bounding box center [749, 212] width 45 height 24
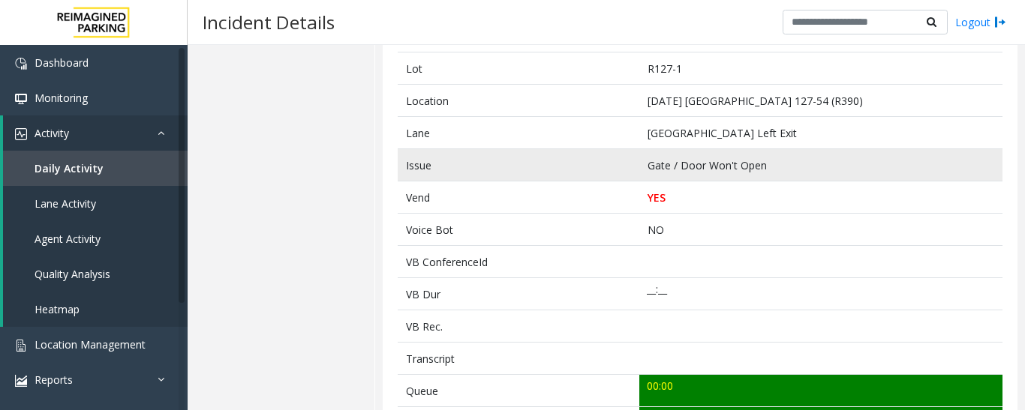
scroll to position [0, 0]
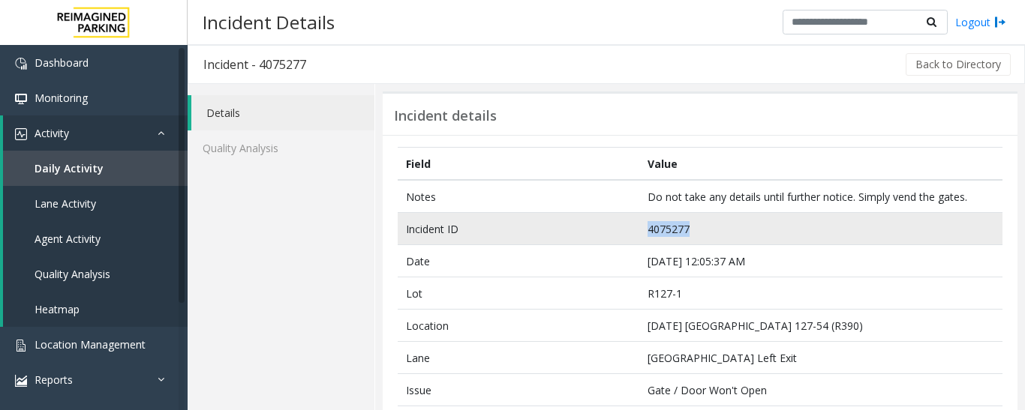
drag, startPoint x: 731, startPoint y: 229, endPoint x: 504, endPoint y: 230, distance: 227.3
click at [504, 230] on tr "Incident ID 4075277" at bounding box center [700, 229] width 605 height 32
click at [740, 227] on td "4075277" at bounding box center [820, 229] width 363 height 32
drag, startPoint x: 739, startPoint y: 227, endPoint x: 642, endPoint y: 227, distance: 96.8
click at [642, 227] on td "4075277" at bounding box center [820, 229] width 363 height 32
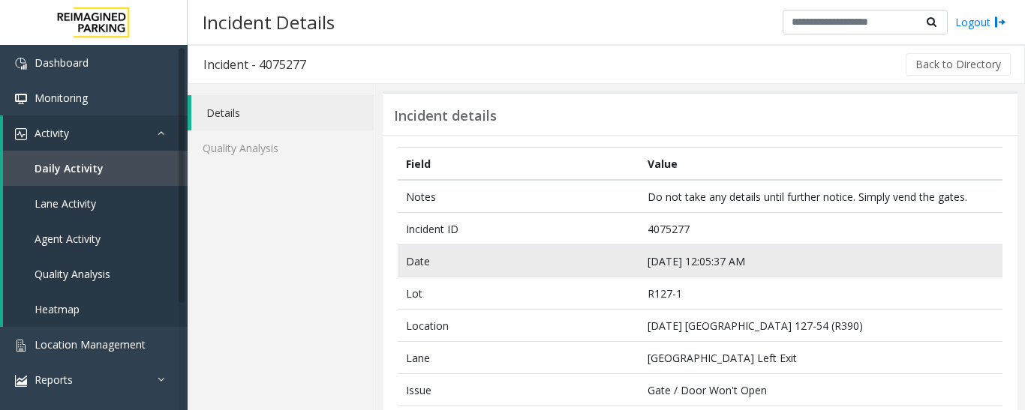
click at [746, 265] on td "Sep 11 12:05:37 AM" at bounding box center [820, 261] width 363 height 32
drag, startPoint x: 765, startPoint y: 259, endPoint x: 621, endPoint y: 265, distance: 144.2
click at [621, 265] on tr "Date Sep 11 12:05:37 AM" at bounding box center [700, 261] width 605 height 32
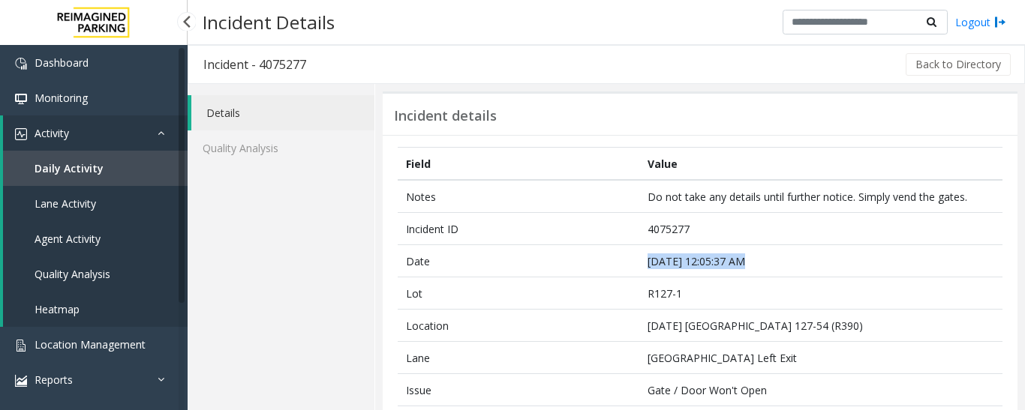
click at [70, 240] on span "Agent Activity" at bounding box center [68, 239] width 66 height 14
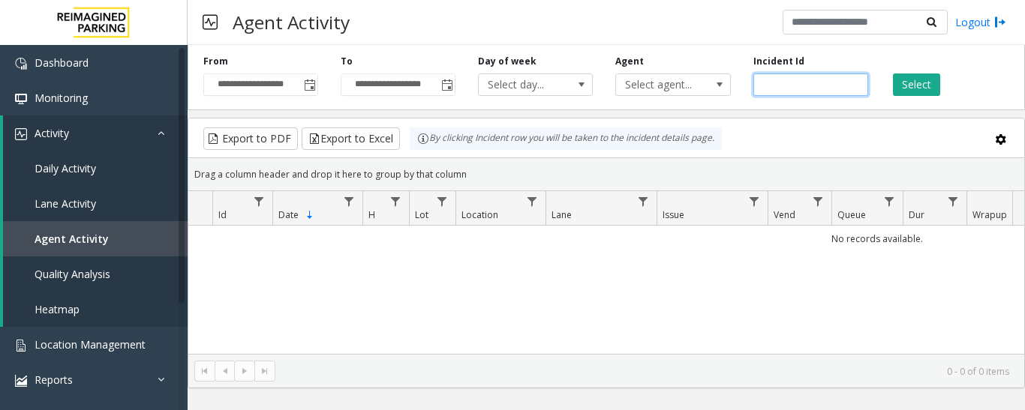
click at [792, 89] on input "number" at bounding box center [810, 85] width 115 height 23
paste input "*******"
type input "*******"
click at [923, 88] on button "Select" at bounding box center [916, 85] width 47 height 23
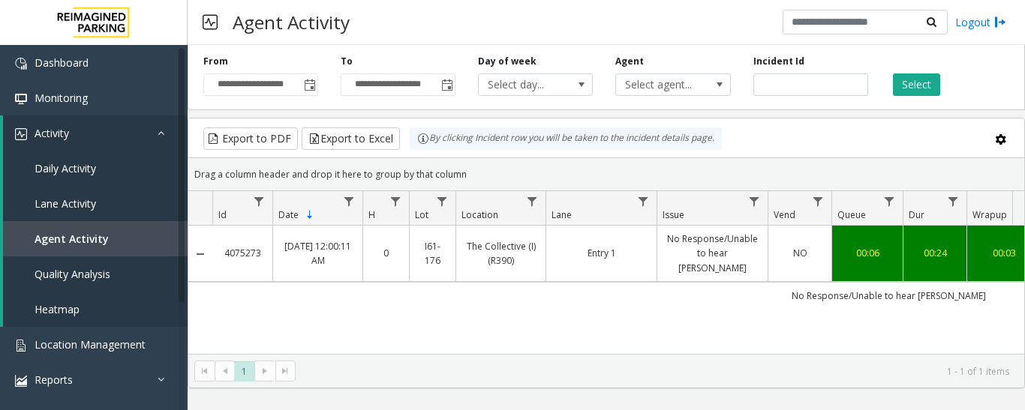
click at [503, 260] on link "The Collective (I) (R390)" at bounding box center [500, 253] width 71 height 29
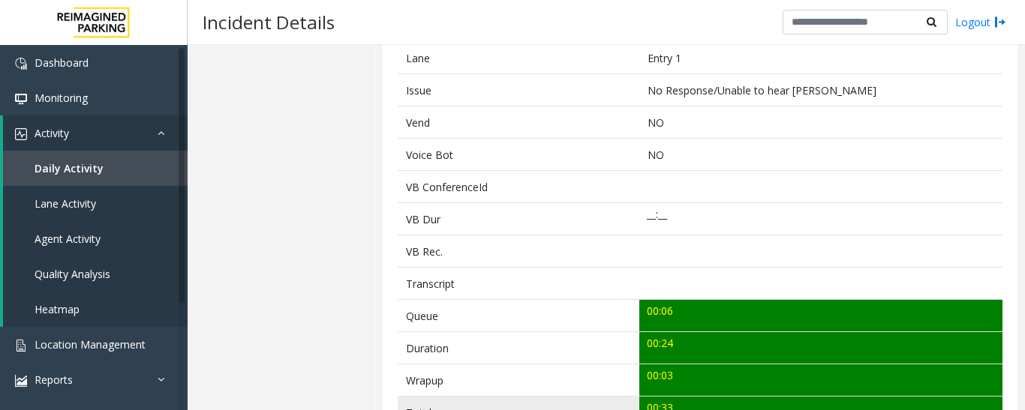
scroll to position [525, 0]
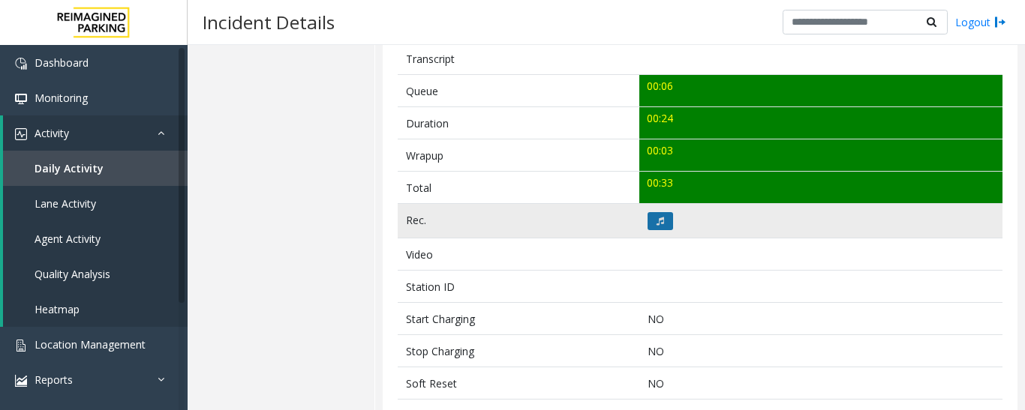
click at [660, 227] on button at bounding box center [660, 221] width 26 height 18
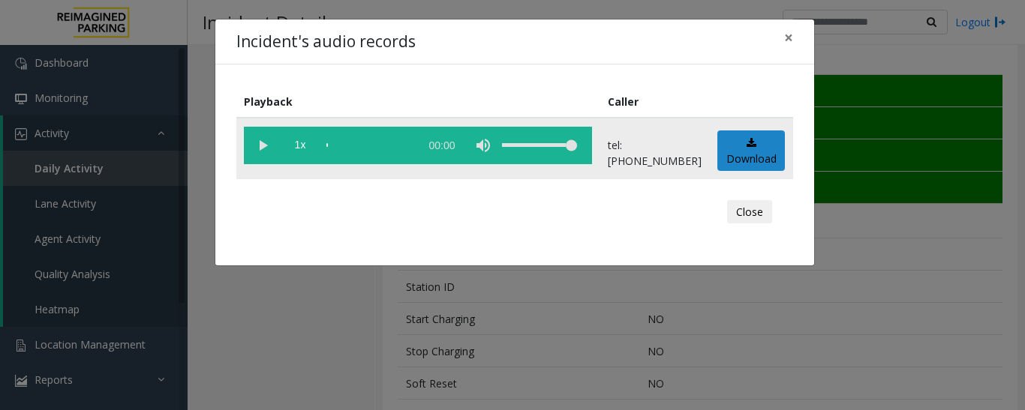
click at [257, 152] on vg-play-pause at bounding box center [263, 146] width 38 height 38
click at [743, 203] on button "Close" at bounding box center [749, 212] width 45 height 24
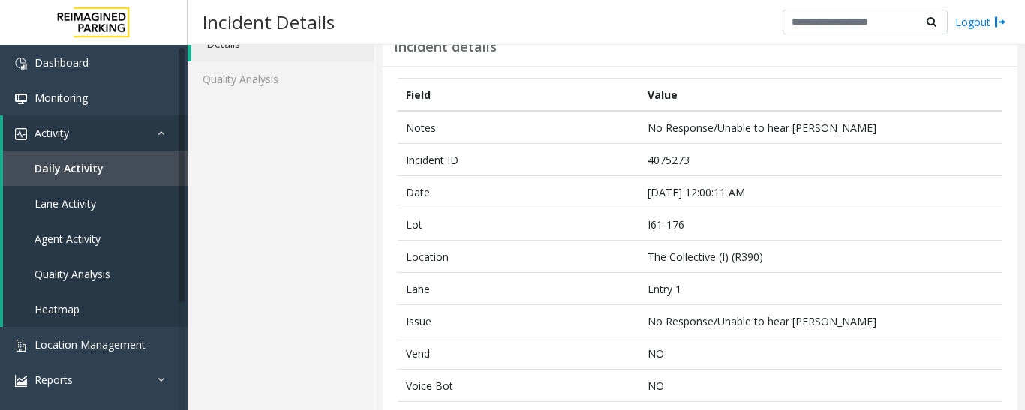
scroll to position [0, 0]
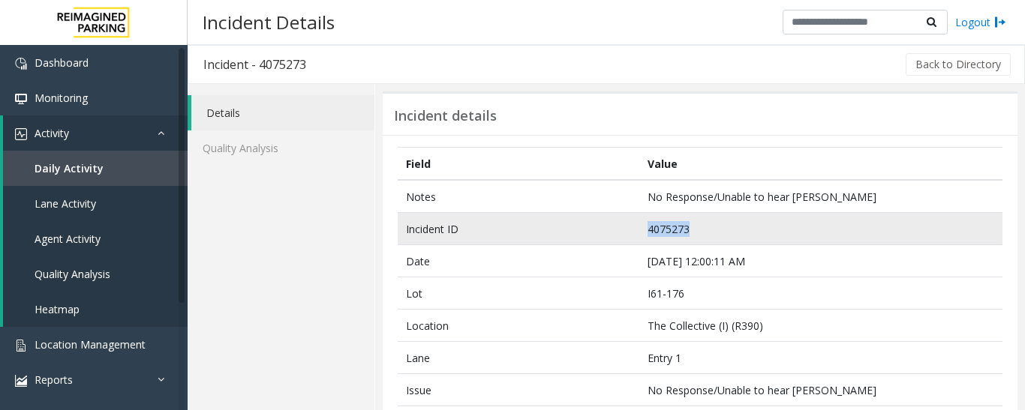
drag, startPoint x: 729, startPoint y: 230, endPoint x: 611, endPoint y: 237, distance: 118.7
click at [611, 237] on tr "Incident ID 4075273" at bounding box center [700, 229] width 605 height 32
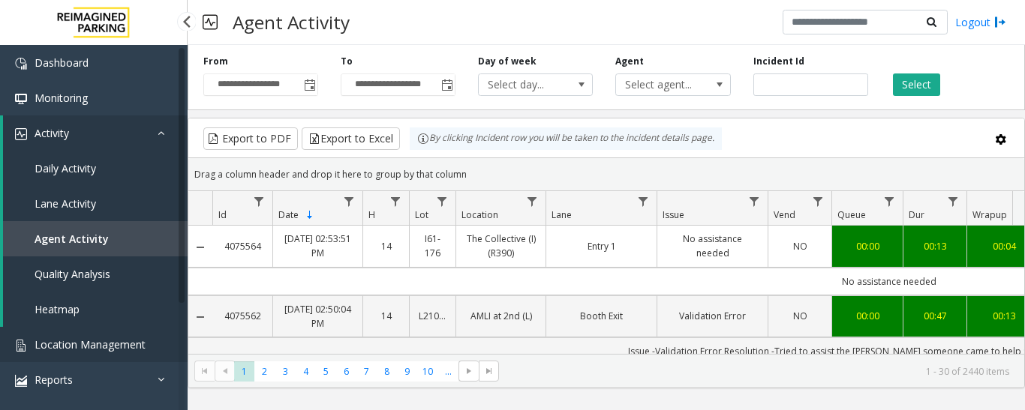
click at [39, 351] on span "Location Management" at bounding box center [90, 345] width 111 height 14
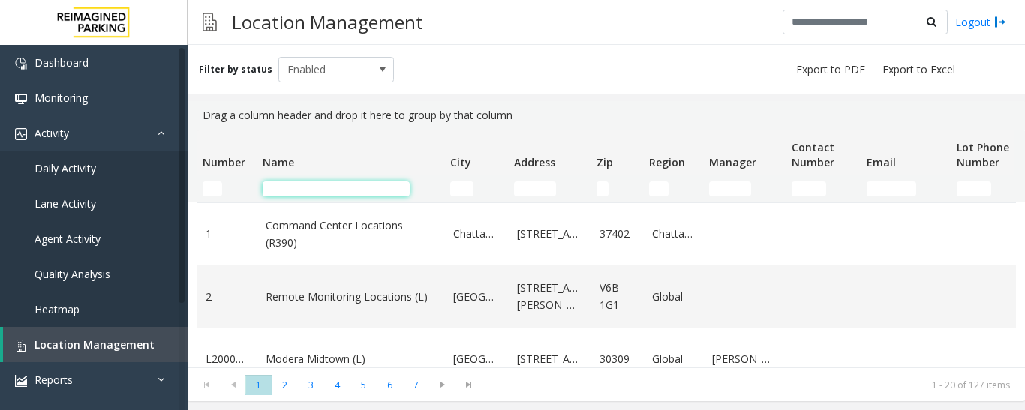
click at [366, 186] on input "Name Filter" at bounding box center [336, 189] width 147 height 15
paste input "**********"
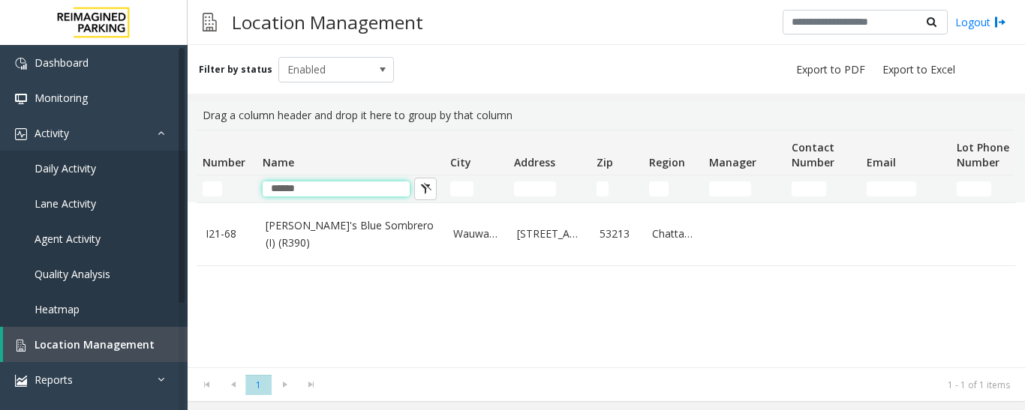
type input "******"
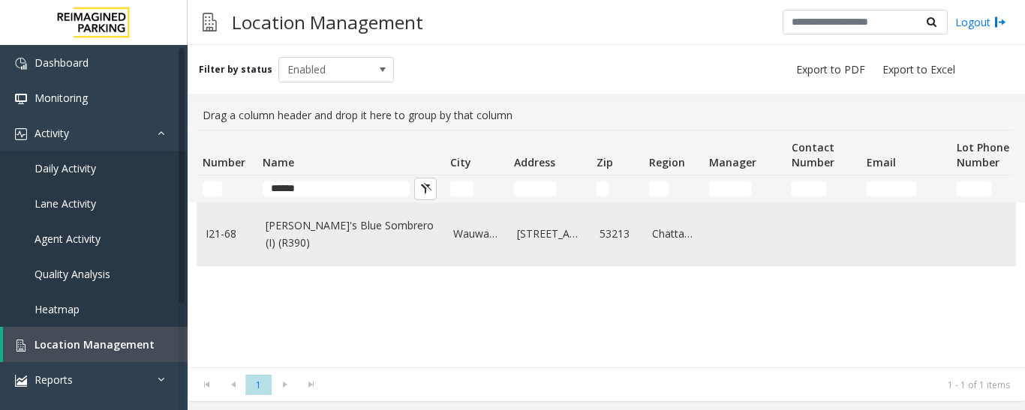
click at [425, 239] on link "[PERSON_NAME]'s Blue Sombrero (I) (R390)" at bounding box center [351, 235] width 170 height 34
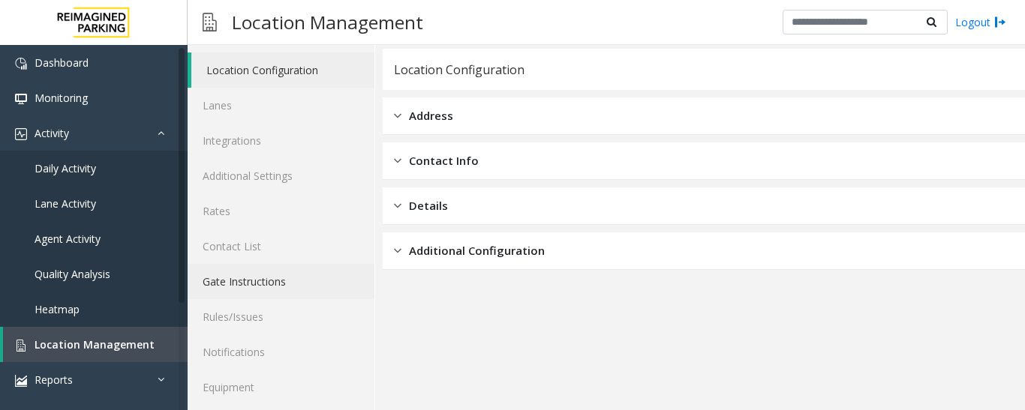
scroll to position [84, 0]
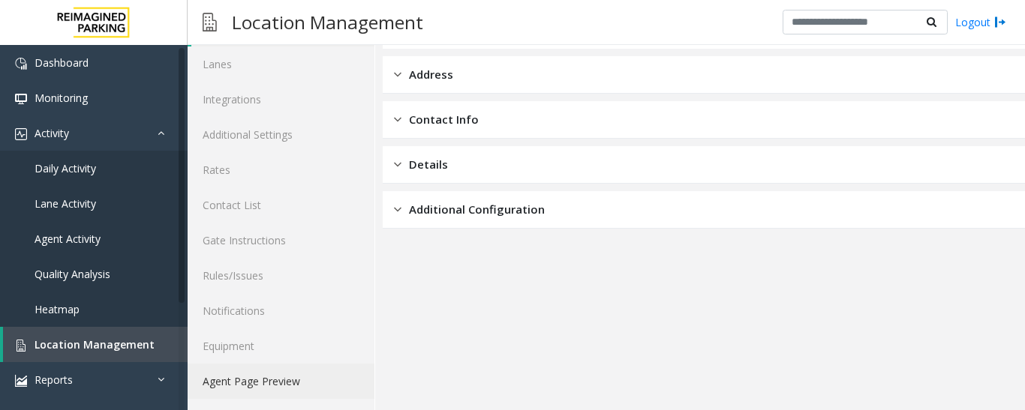
click at [304, 392] on link "Agent Page Preview" at bounding box center [281, 381] width 187 height 35
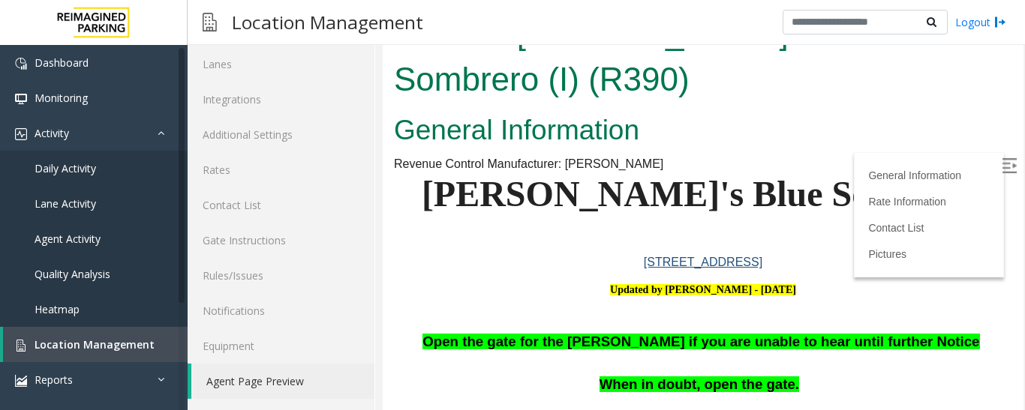
click at [1002, 161] on img at bounding box center [1009, 165] width 15 height 15
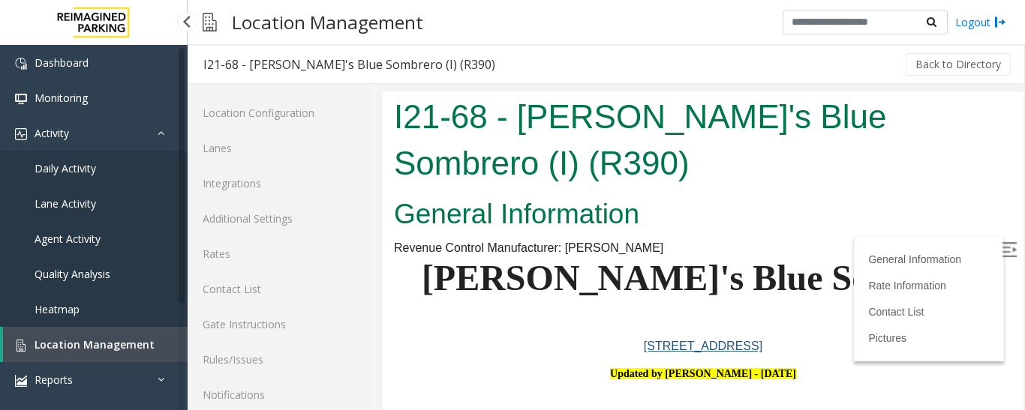
scroll to position [84, 0]
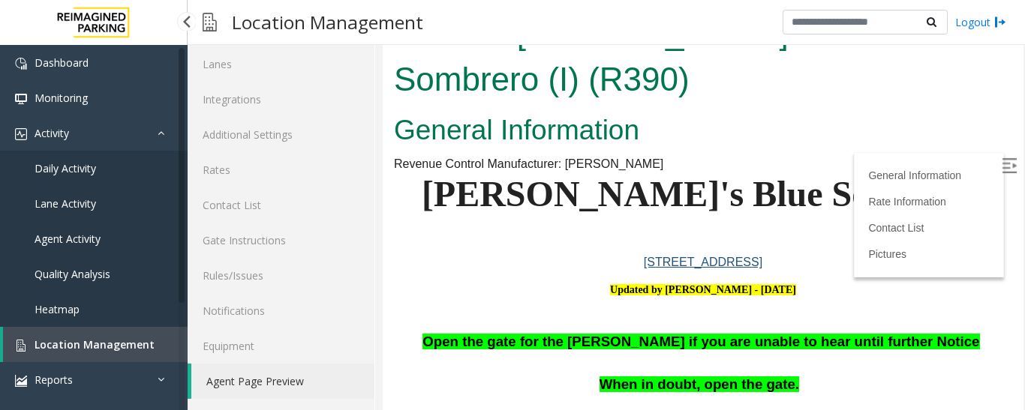
click at [85, 343] on span "Location Management" at bounding box center [95, 345] width 120 height 14
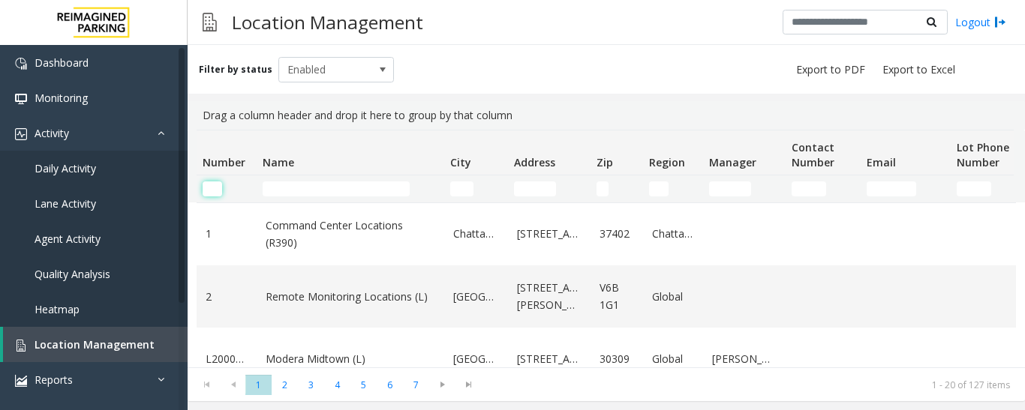
click at [220, 188] on input "Number Filter" at bounding box center [213, 189] width 20 height 15
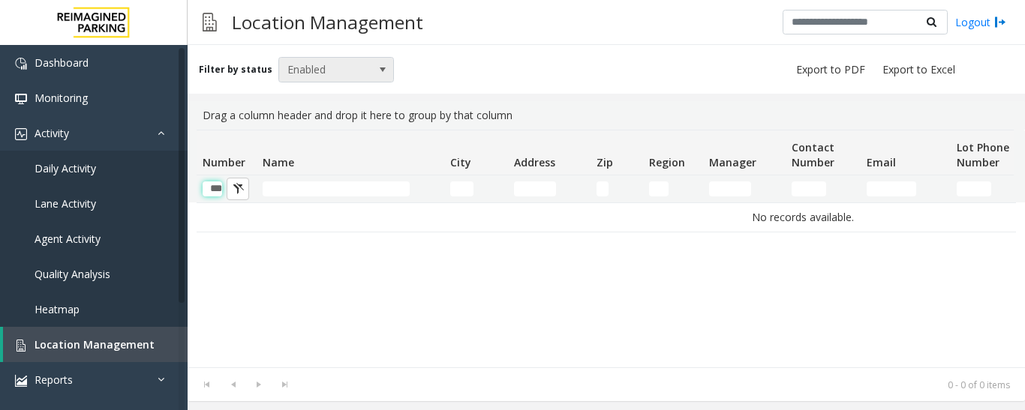
type input "***"
click at [326, 61] on span "Enabled" at bounding box center [325, 70] width 92 height 24
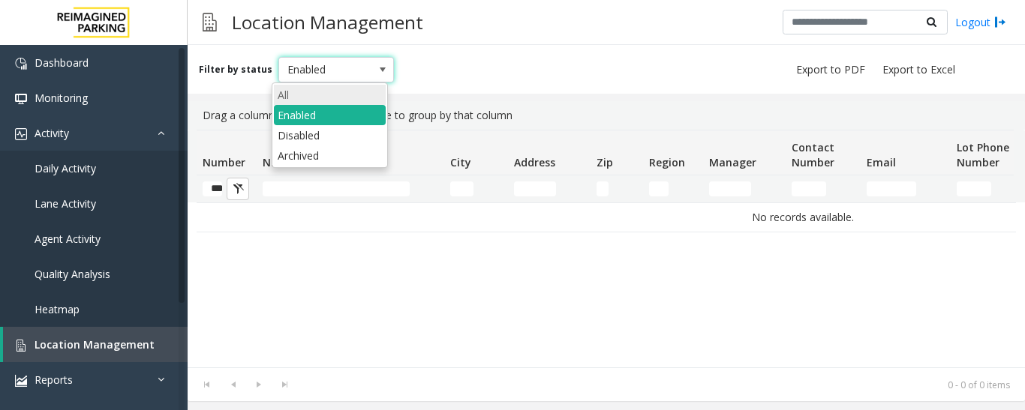
click at [333, 96] on li "All" at bounding box center [330, 95] width 112 height 20
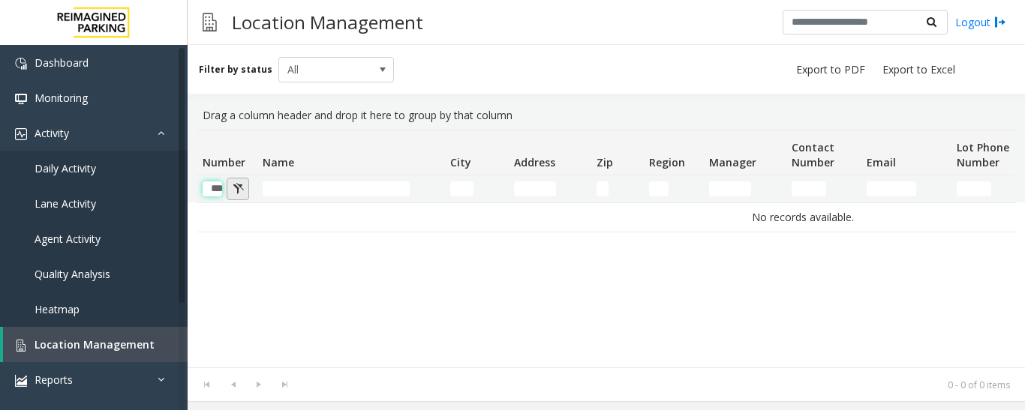
scroll to position [0, 7]
drag, startPoint x: 209, startPoint y: 187, endPoint x: 231, endPoint y: 187, distance: 21.8
click at [231, 187] on kendo-grid-filter-wrapper-cell "***" at bounding box center [227, 189] width 48 height 15
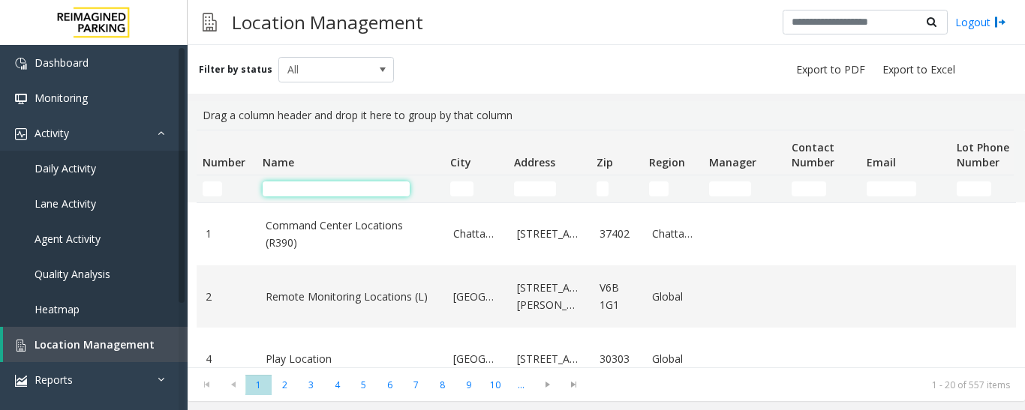
click at [366, 188] on input "Name Filter" at bounding box center [336, 189] width 147 height 15
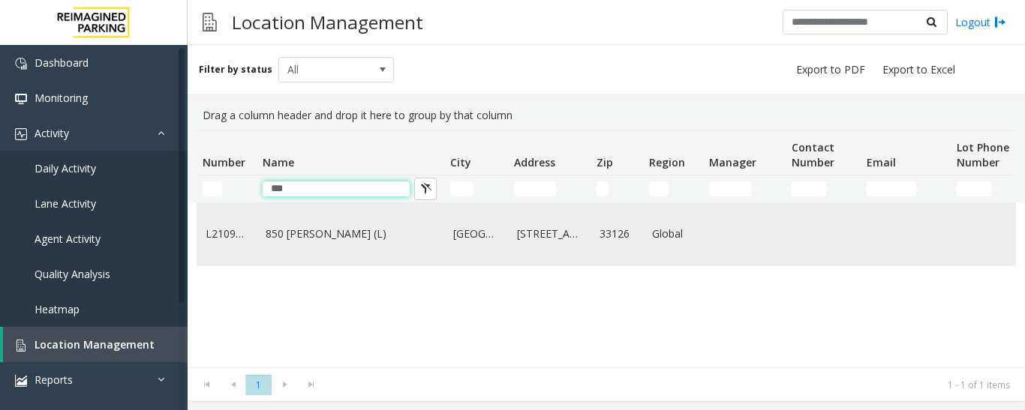
type input "***"
click at [371, 248] on td "850 [PERSON_NAME] (L)" at bounding box center [351, 234] width 188 height 62
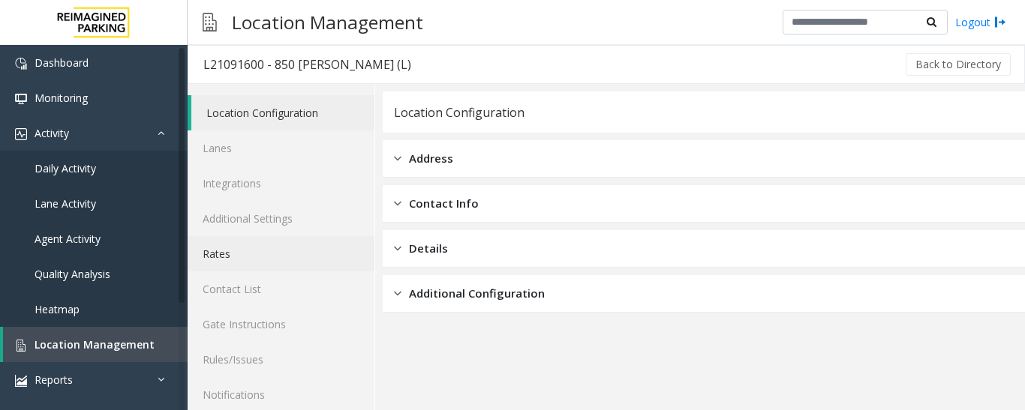
scroll to position [84, 0]
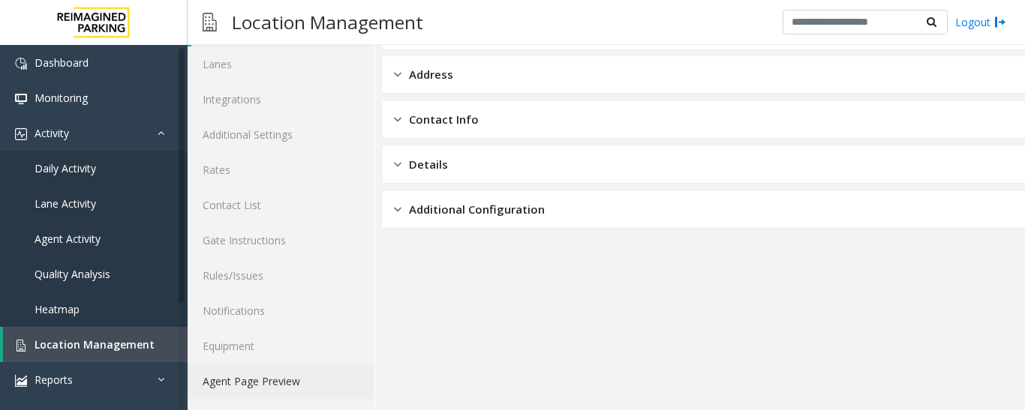
click at [309, 395] on link "Agent Page Preview" at bounding box center [281, 381] width 187 height 35
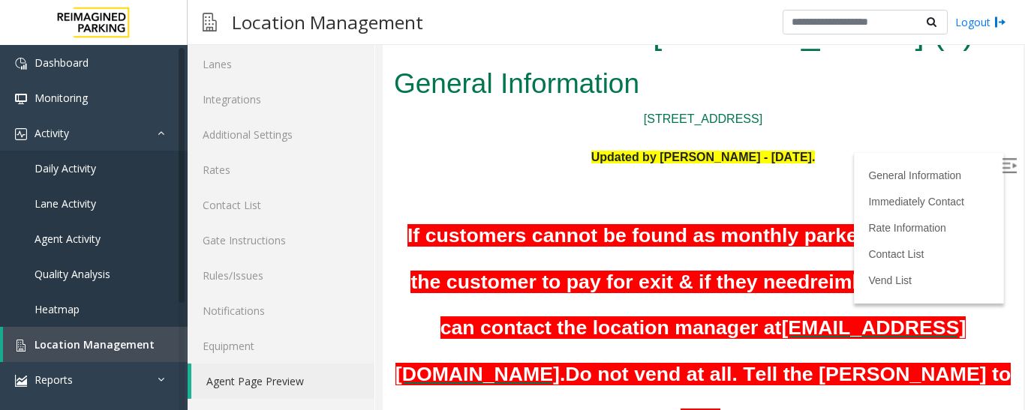
click at [1002, 163] on img at bounding box center [1009, 165] width 15 height 15
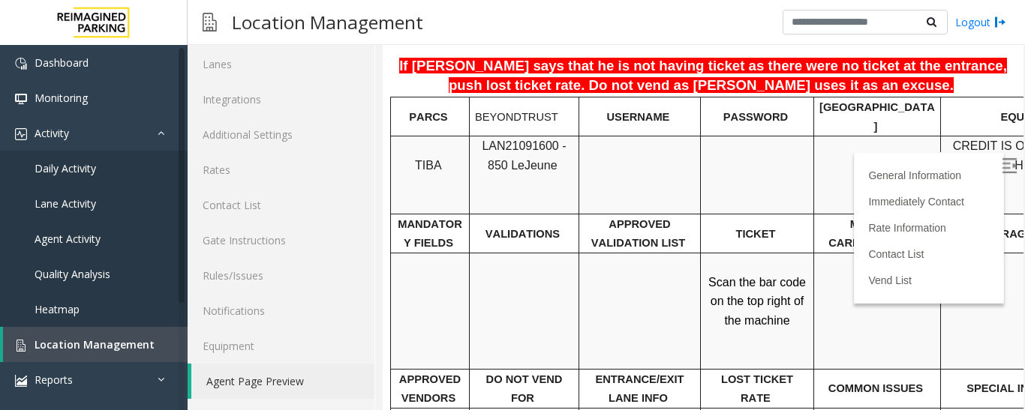
scroll to position [1050, 0]
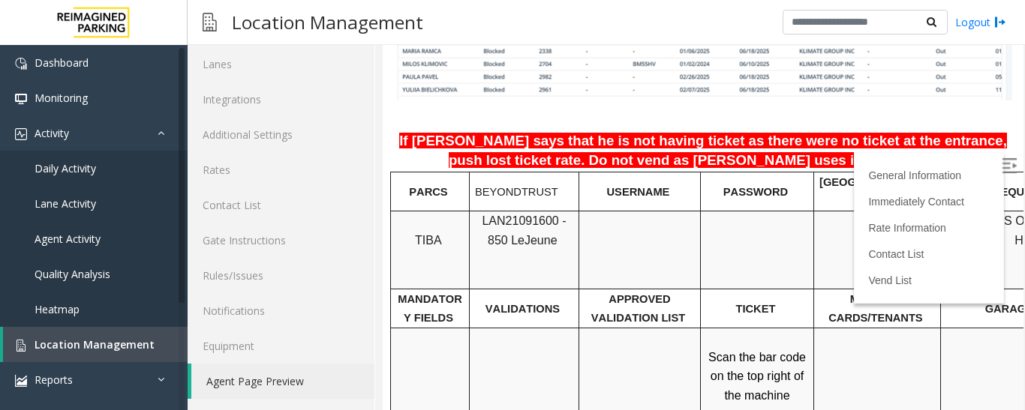
click at [521, 215] on span "LAN21091600 - 850 Le" at bounding box center [524, 231] width 84 height 32
copy span "LAN21091600"
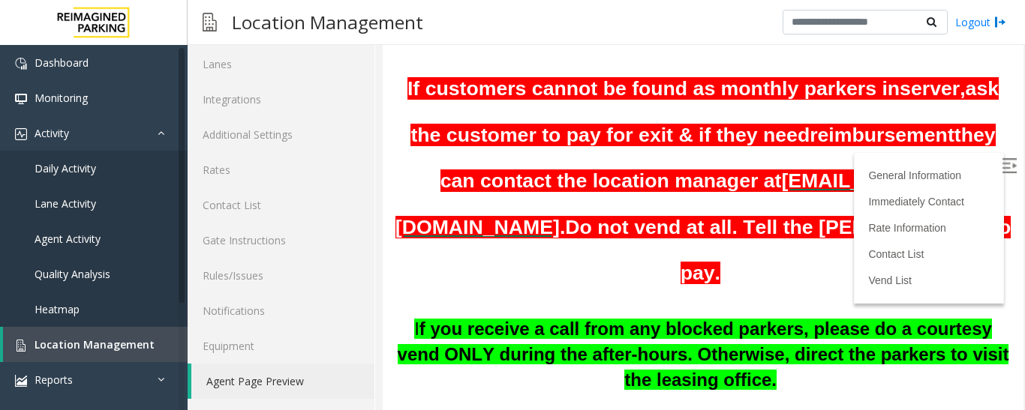
scroll to position [75, 0]
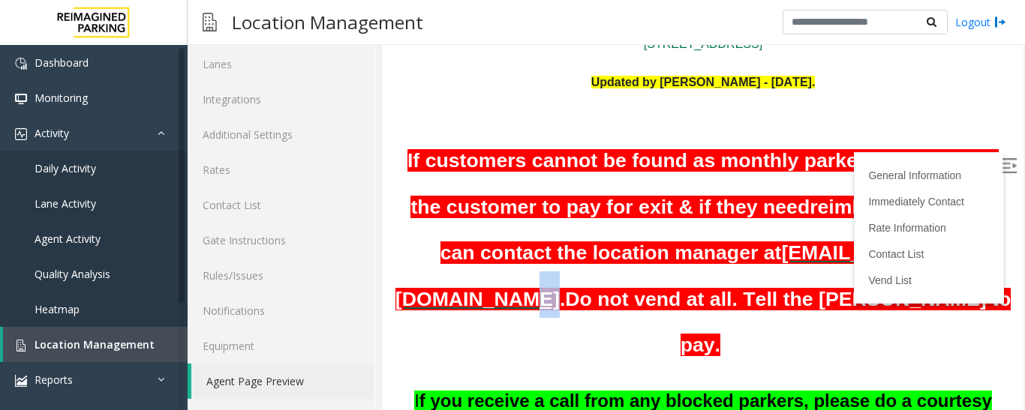
drag, startPoint x: 686, startPoint y: 311, endPoint x: 655, endPoint y: 297, distance: 33.9
click at [659, 299] on h1 "If customers cannot be found as monthly parkers in server, ask the customer to …" at bounding box center [703, 248] width 618 height 231
click at [862, 323] on h1 "If customers cannot be found as monthly parkers in server, ask the customer to …" at bounding box center [703, 248] width 618 height 231
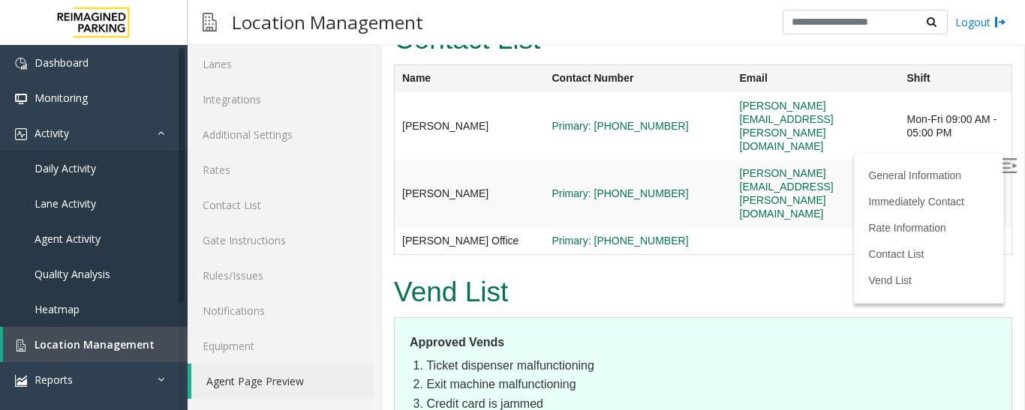
scroll to position [2242, 0]
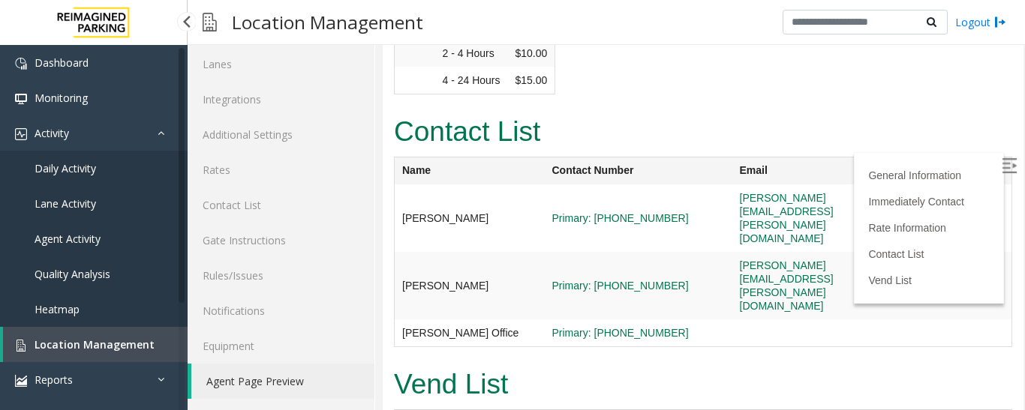
click at [97, 335] on link "Location Management" at bounding box center [95, 344] width 185 height 35
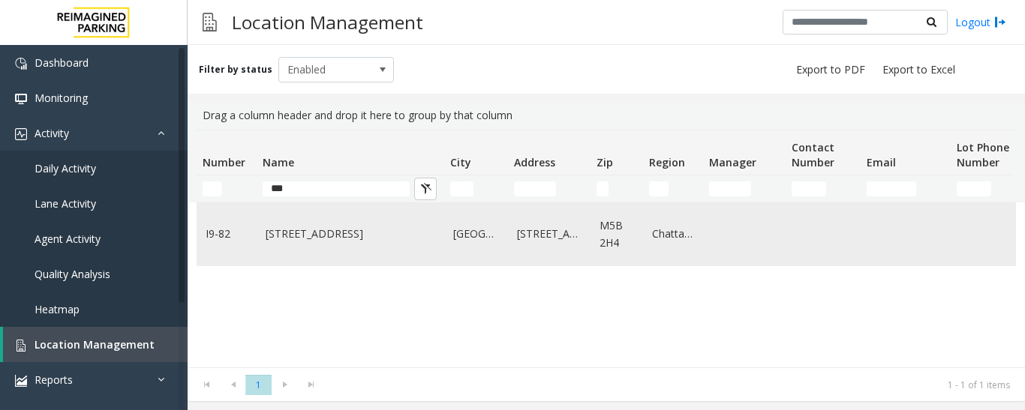
type input "***"
click at [335, 216] on td "[STREET_ADDRESS]" at bounding box center [351, 234] width 188 height 62
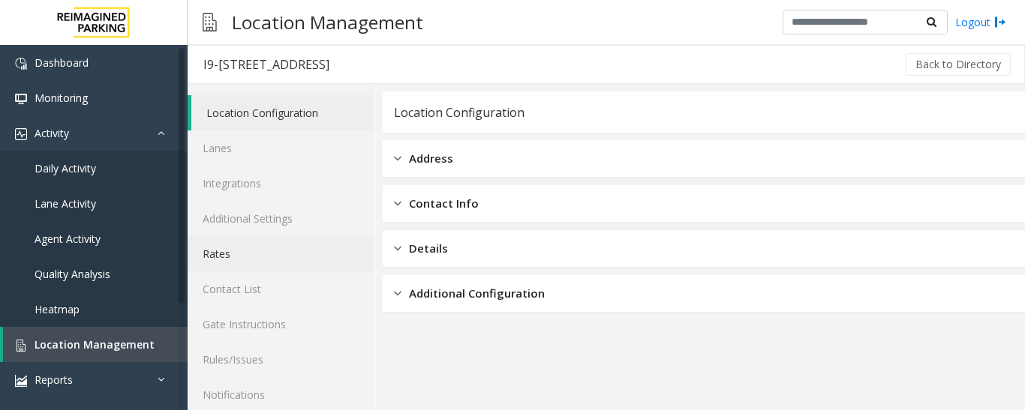
click at [253, 260] on link "Rates" at bounding box center [281, 253] width 187 height 35
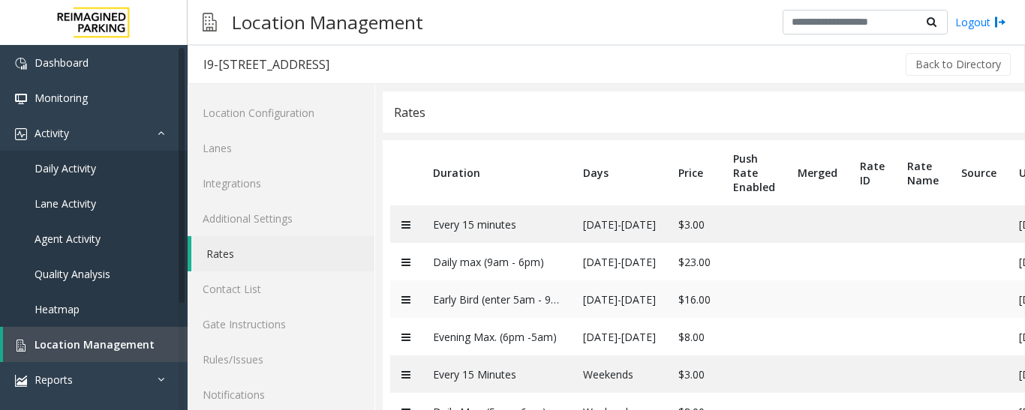
click at [407, 306] on td at bounding box center [406, 300] width 32 height 38
click at [491, 308] on td "Early Bird (enter 5am - 9am) and exit before 6pm" at bounding box center [497, 300] width 150 height 38
click at [503, 301] on td "Early Bird (enter 5am - 9am) and exit before 6pm" at bounding box center [497, 300] width 150 height 38
click at [581, 296] on td "[DATE]-[DATE]" at bounding box center [619, 300] width 95 height 38
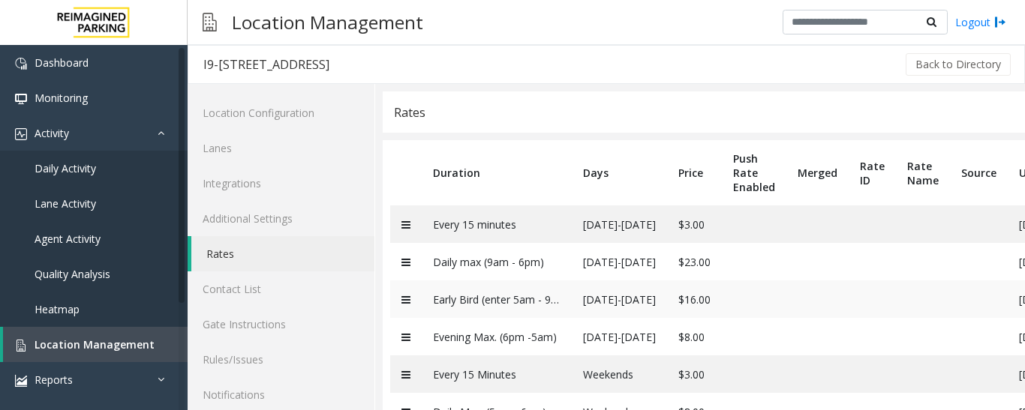
click at [500, 296] on td "Early Bird (enter 5am - 9am) and exit before 6pm" at bounding box center [497, 300] width 150 height 38
click at [509, 296] on td "Early Bird (enter 5am - 9am) and exit before 6pm" at bounding box center [497, 300] width 150 height 38
click at [542, 306] on td "Early Bird (enter 5am - 9am) and exit before 6pm" at bounding box center [497, 300] width 150 height 38
click at [73, 351] on span "Location Management" at bounding box center [95, 345] width 120 height 14
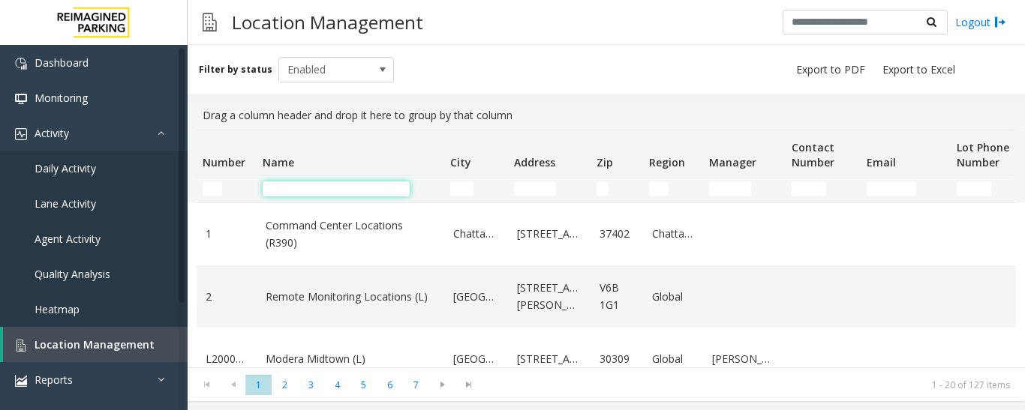
click at [336, 191] on input "Name Filter" at bounding box center [336, 189] width 147 height 15
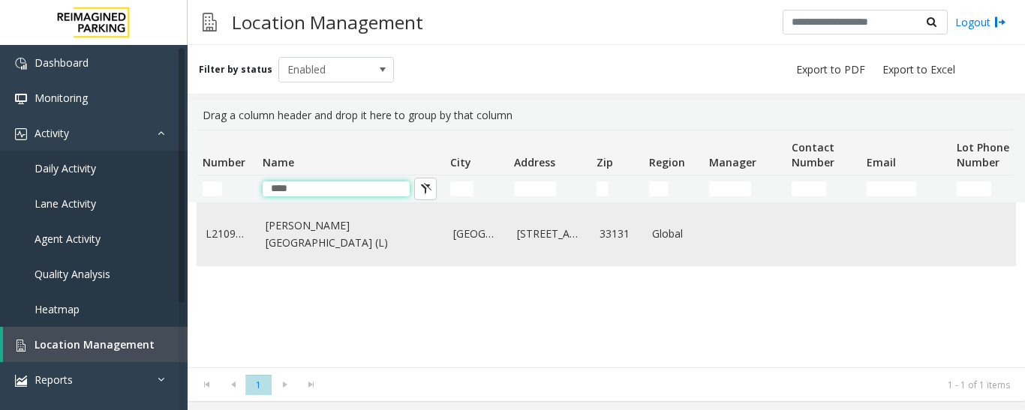
type input "****"
click at [344, 262] on td "Wells Fargo Center (L)" at bounding box center [351, 234] width 188 height 62
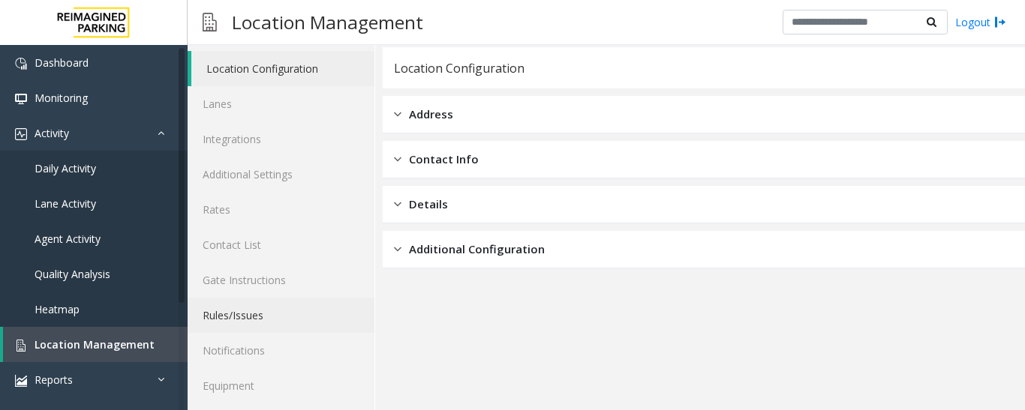
scroll to position [84, 0]
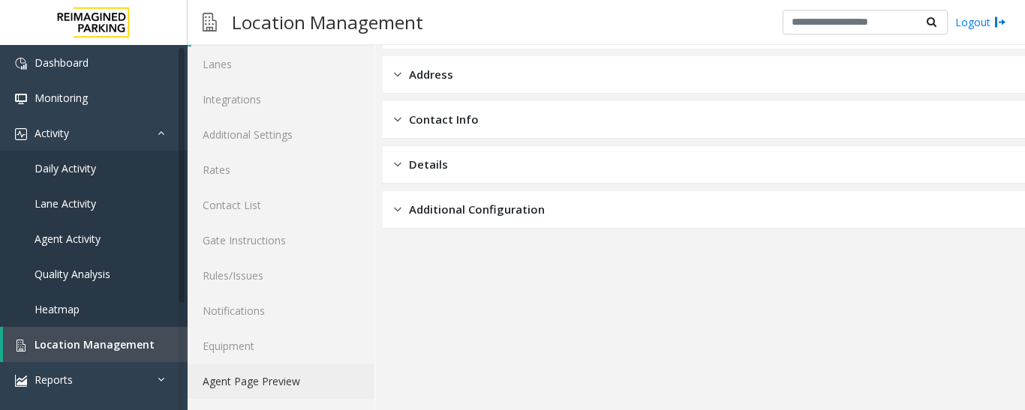
click at [306, 386] on link "Agent Page Preview" at bounding box center [281, 381] width 187 height 35
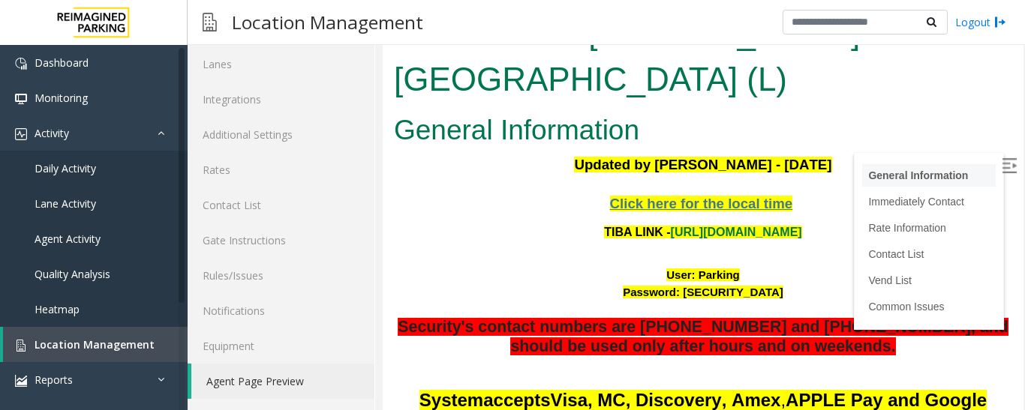
scroll to position [75, 0]
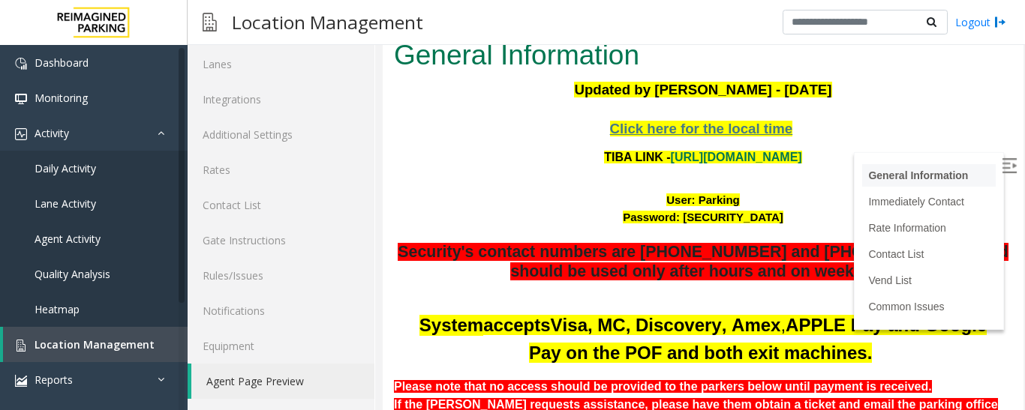
click at [971, 165] on li "General Information" at bounding box center [929, 175] width 134 height 23
click at [1002, 164] on img at bounding box center [1009, 165] width 15 height 15
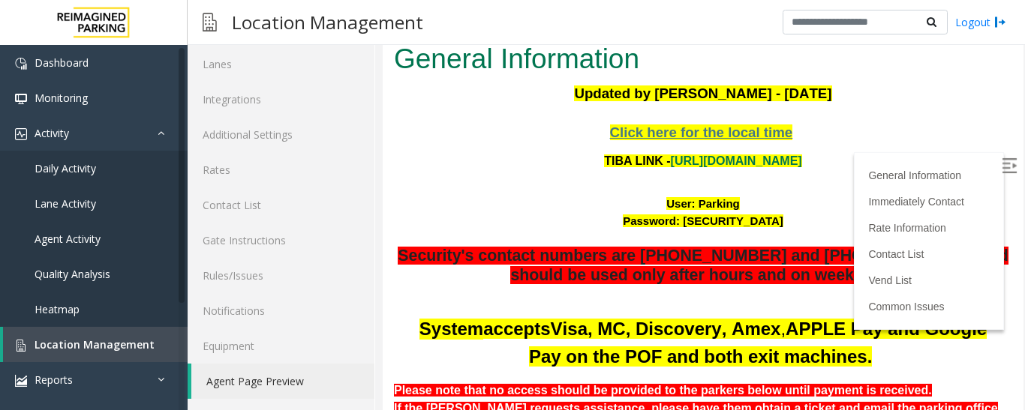
scroll to position [0, 0]
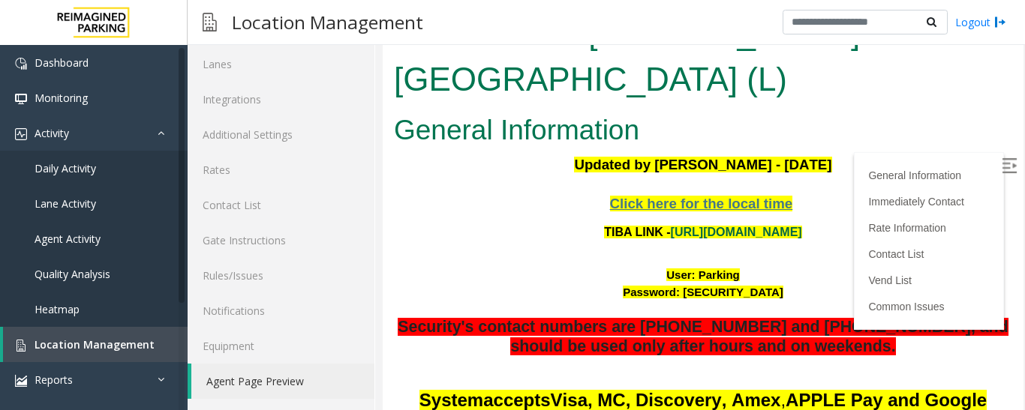
click at [691, 226] on link "https://wellsfargoctr-web.sp.tibaparking.net/" at bounding box center [736, 232] width 131 height 13
click at [705, 226] on link "https://wellsfargoctr-web.sp.tibaparking.net/" at bounding box center [736, 232] width 131 height 13
click at [724, 286] on font "Password: P@rking@21093100" at bounding box center [703, 292] width 161 height 13
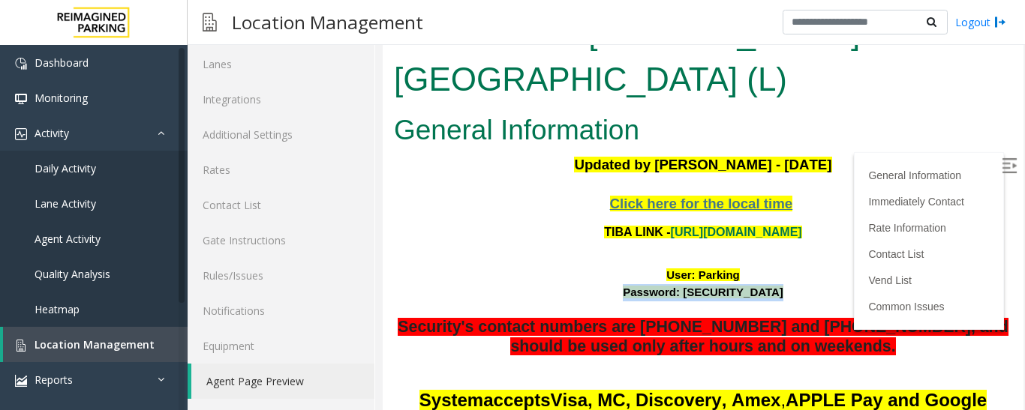
click at [704, 286] on font "Password: P@rking@21093100" at bounding box center [703, 292] width 161 height 13
drag, startPoint x: 665, startPoint y: 246, endPoint x: 770, endPoint y: 247, distance: 105.0
click at [770, 286] on font "Password: P@rking@21093100" at bounding box center [703, 292] width 161 height 13
drag, startPoint x: 774, startPoint y: 246, endPoint x: 668, endPoint y: 254, distance: 106.9
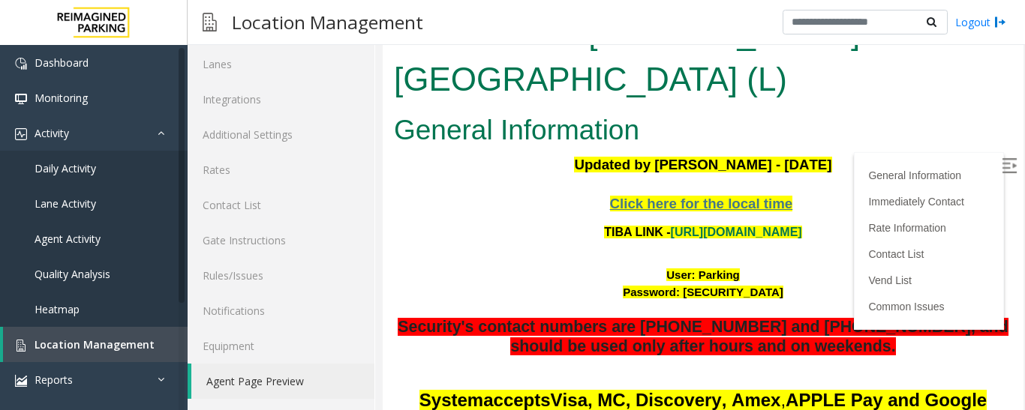
click at [668, 284] on div "Password: P@rking@21093100" at bounding box center [703, 292] width 618 height 17
copy font "P@rking@21093100"
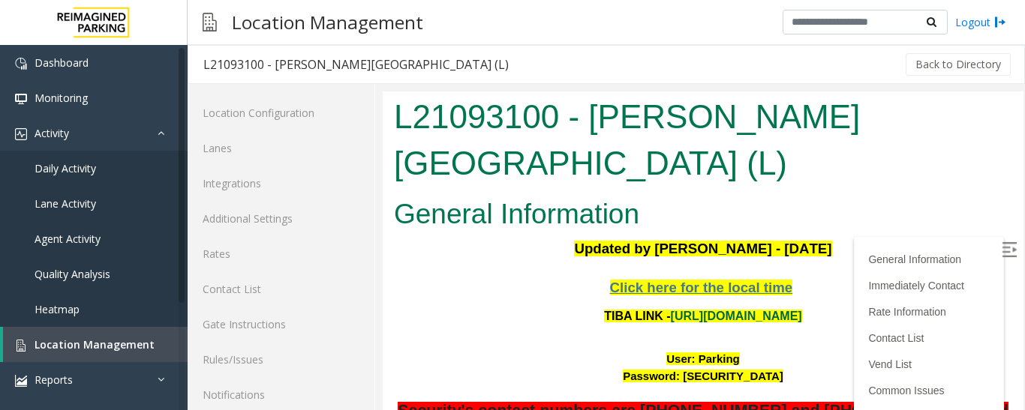
click at [753, 310] on link "https://wellsfargoctr-web.sp.tibaparking.net/" at bounding box center [736, 316] width 131 height 13
click at [715, 353] on font "User: Parking" at bounding box center [703, 359] width 74 height 13
copy font "Parking"
drag, startPoint x: 665, startPoint y: 329, endPoint x: 774, endPoint y: 332, distance: 109.6
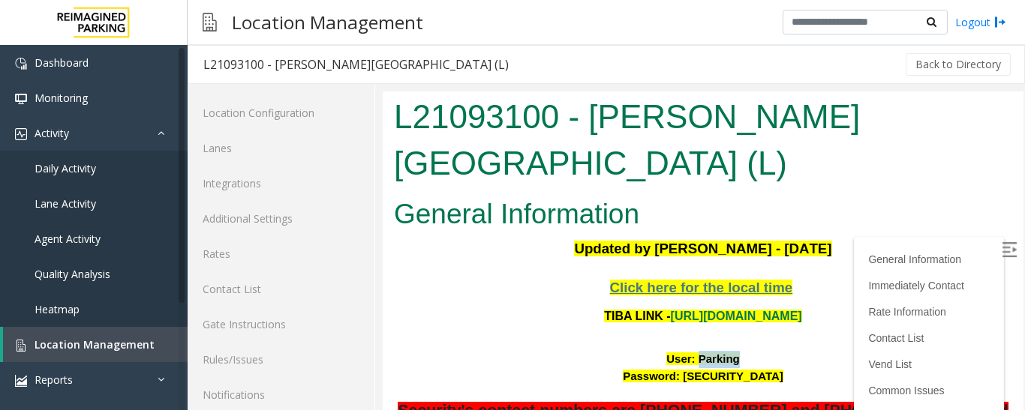
click at [774, 368] on div "Password: P@rking@21093100" at bounding box center [703, 376] width 618 height 17
copy font "P@rking@21093100"
click at [86, 341] on span "Location Management" at bounding box center [95, 345] width 120 height 14
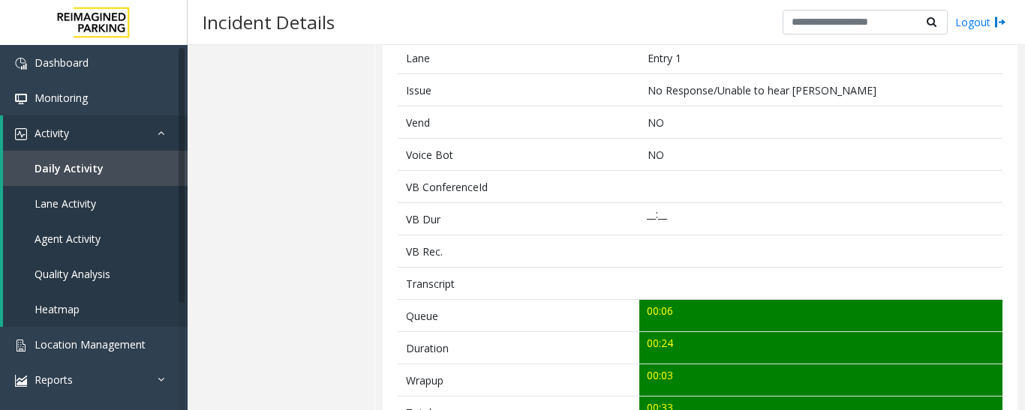
scroll to position [525, 0]
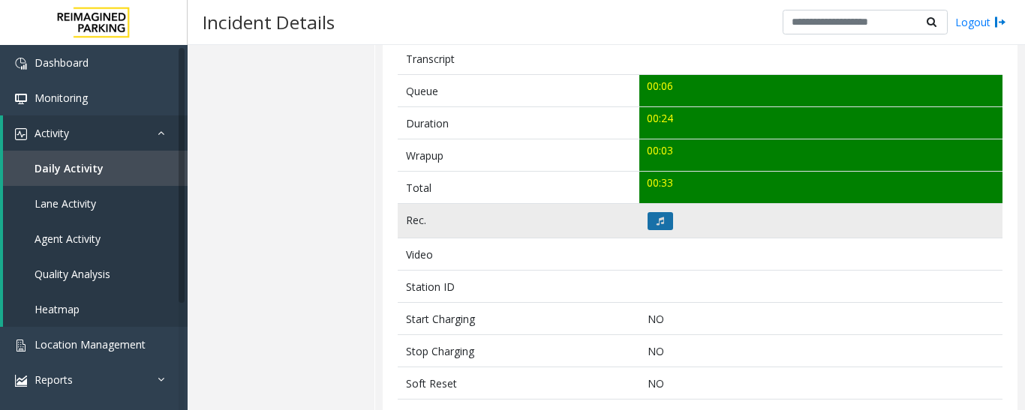
click at [656, 223] on icon at bounding box center [660, 221] width 8 height 9
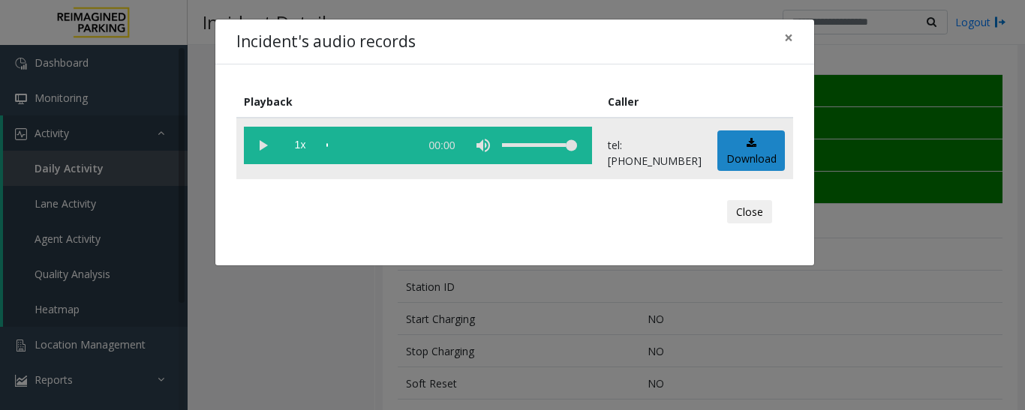
click at [266, 140] on vg-play-pause at bounding box center [263, 146] width 38 height 38
click at [783, 35] on button "×" at bounding box center [789, 38] width 30 height 37
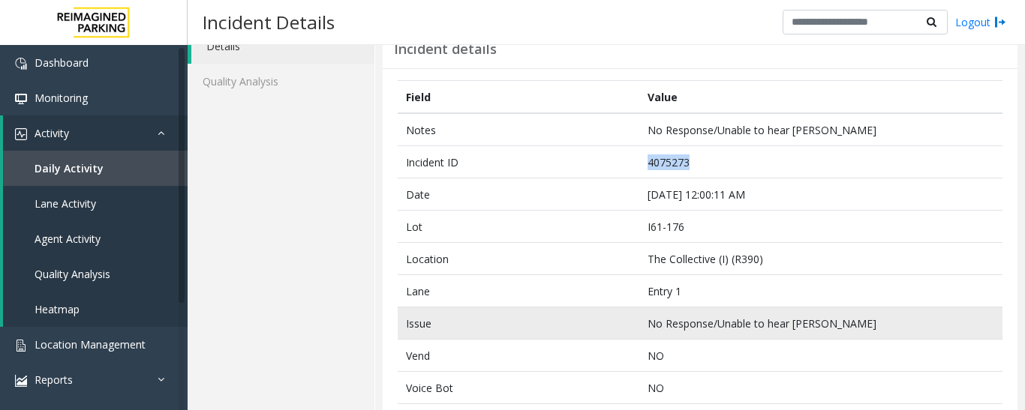
scroll to position [0, 0]
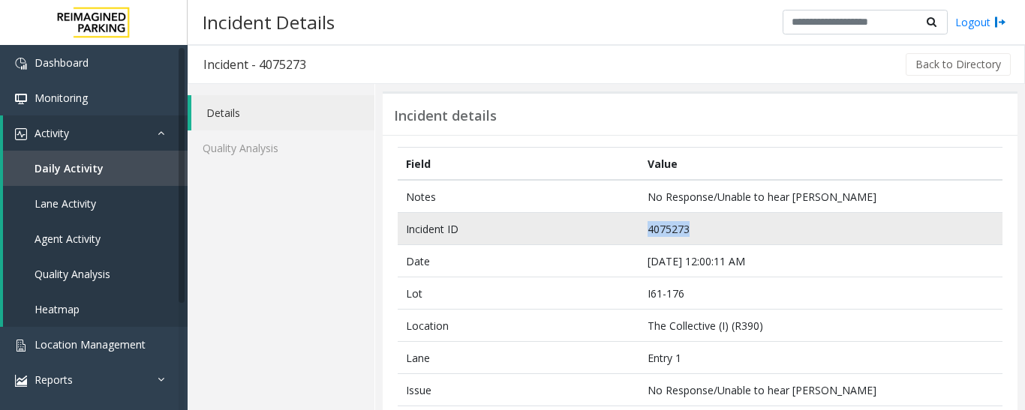
click at [704, 225] on td "4075273" at bounding box center [820, 229] width 363 height 32
drag, startPoint x: 707, startPoint y: 226, endPoint x: 627, endPoint y: 229, distance: 80.3
click at [627, 229] on tr "Incident ID 4075273" at bounding box center [700, 229] width 605 height 32
copy tr "4075273"
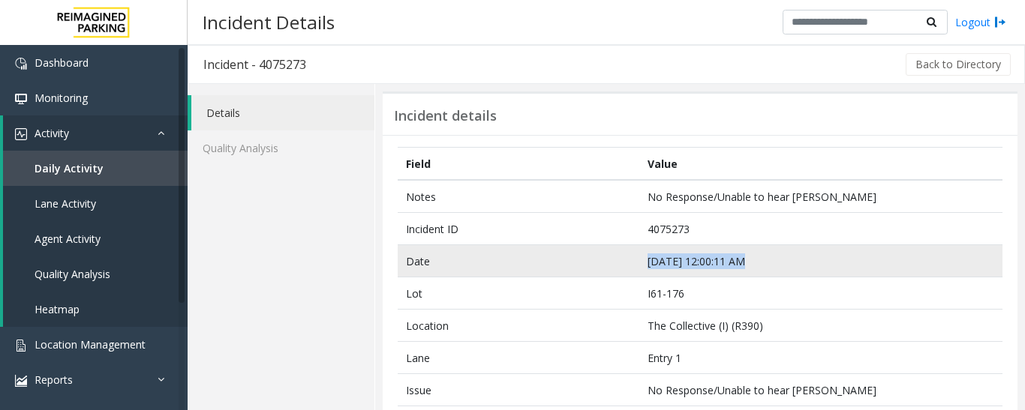
drag, startPoint x: 784, startPoint y: 260, endPoint x: 608, endPoint y: 269, distance: 175.8
click at [608, 269] on tr "Date [DATE] 12:00:11 AM" at bounding box center [700, 261] width 605 height 32
copy tr "[DATE] 12:00:11 AM"
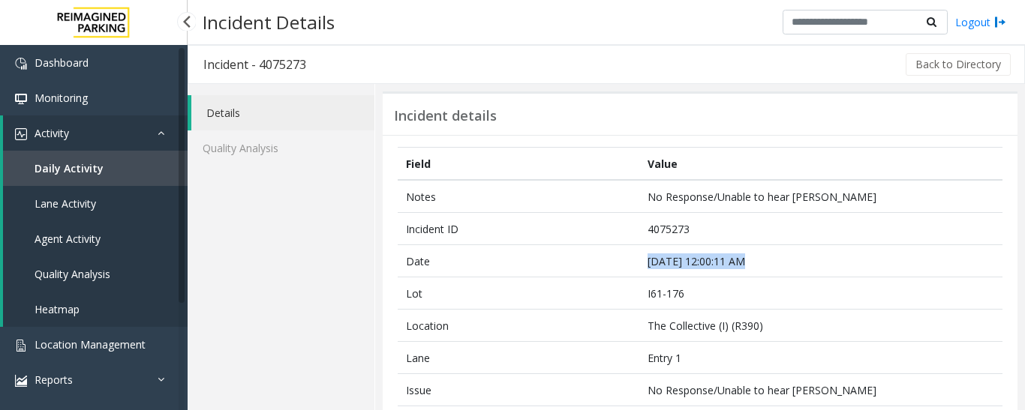
click at [71, 239] on span "Agent Activity" at bounding box center [68, 239] width 66 height 14
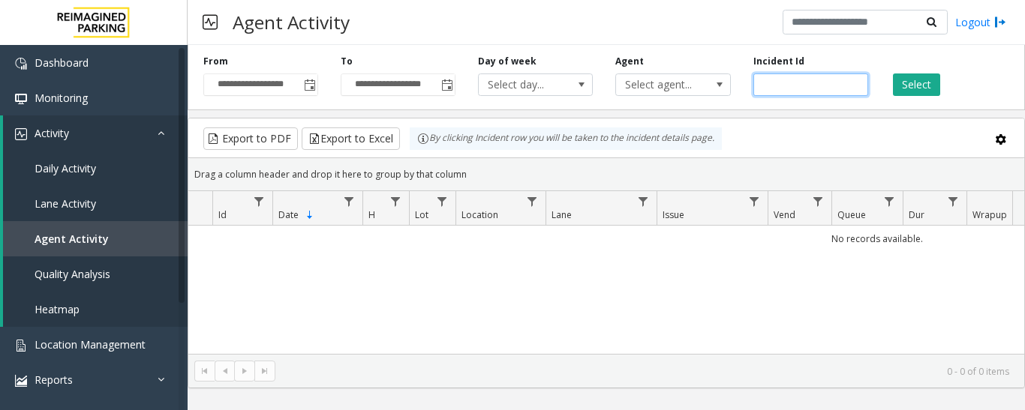
click at [814, 86] on input "number" at bounding box center [810, 85] width 115 height 23
paste input "*******"
type input "*******"
click at [905, 91] on button "Select" at bounding box center [916, 85] width 47 height 23
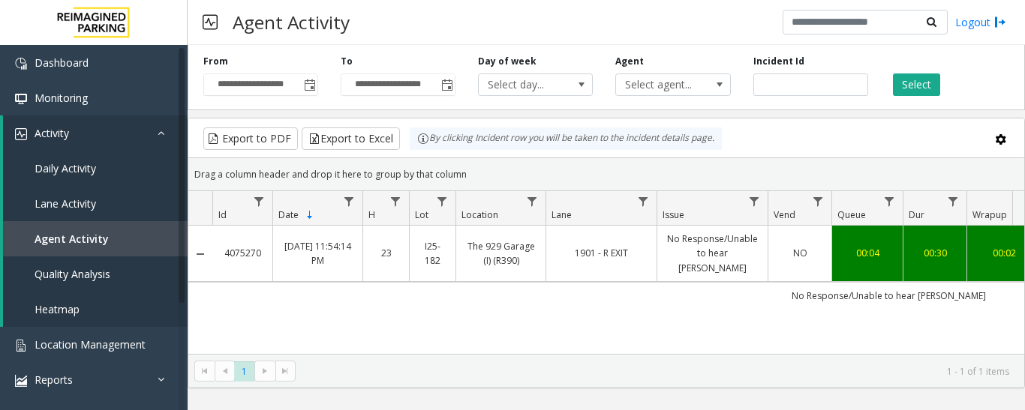
click at [377, 249] on link "23" at bounding box center [386, 253] width 28 height 14
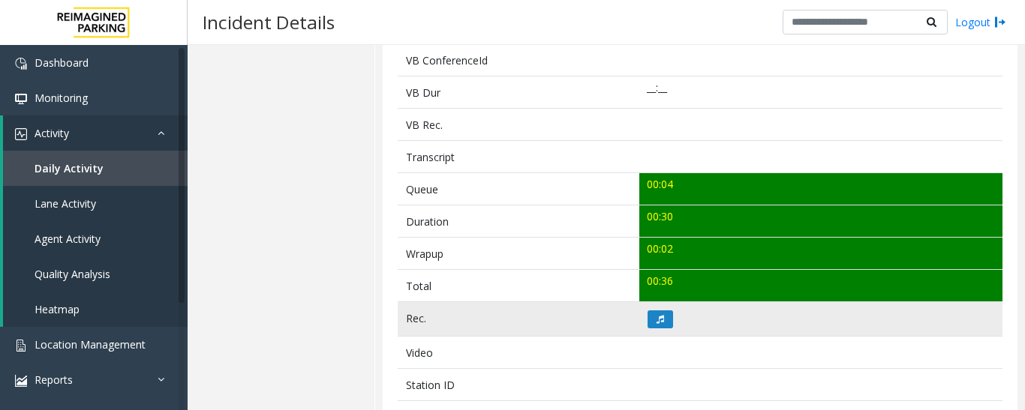
scroll to position [450, 0]
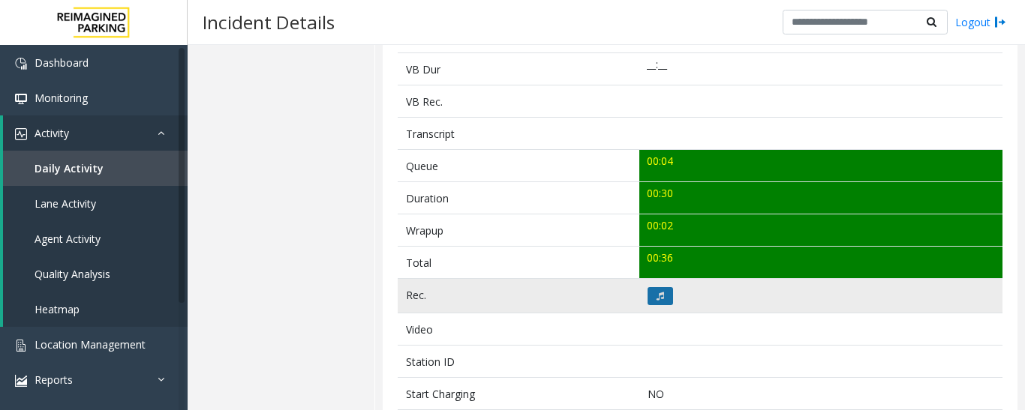
click at [647, 294] on button at bounding box center [660, 296] width 26 height 18
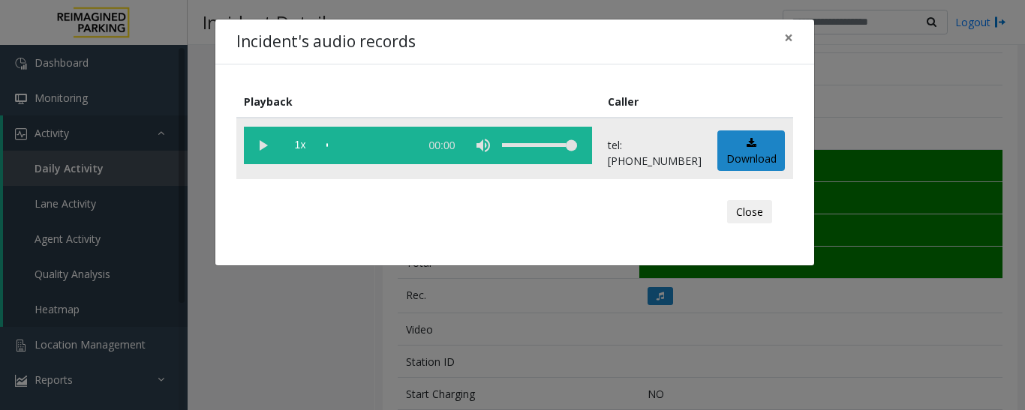
click at [265, 154] on vg-play-pause at bounding box center [263, 146] width 38 height 38
click at [795, 30] on button "×" at bounding box center [789, 38] width 30 height 37
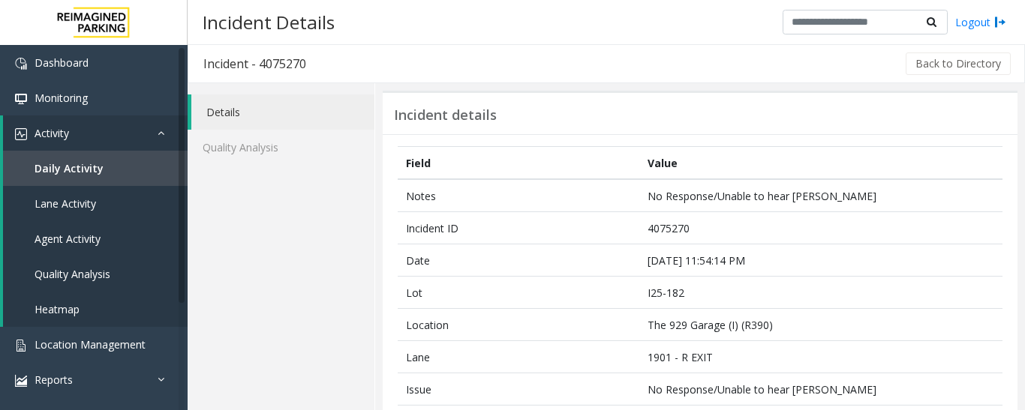
scroll to position [0, 0]
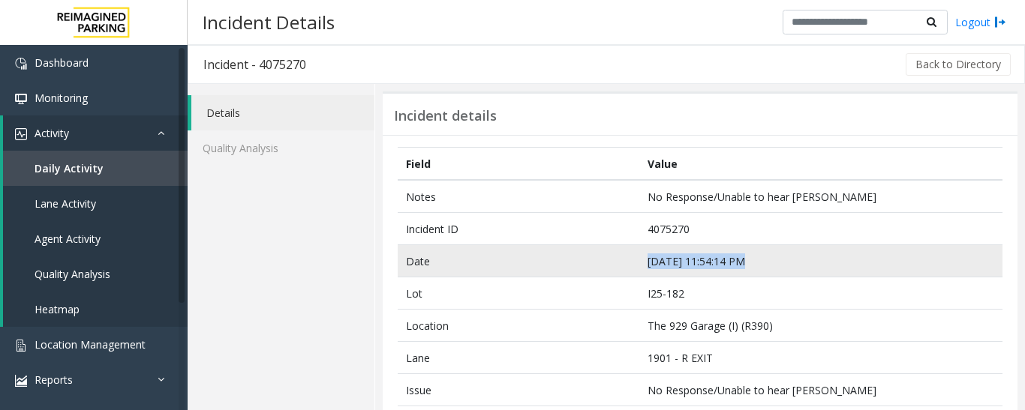
drag, startPoint x: 777, startPoint y: 266, endPoint x: 633, endPoint y: 257, distance: 143.6
click at [633, 257] on tr "Date [DATE] 11:54:14 PM" at bounding box center [700, 261] width 605 height 32
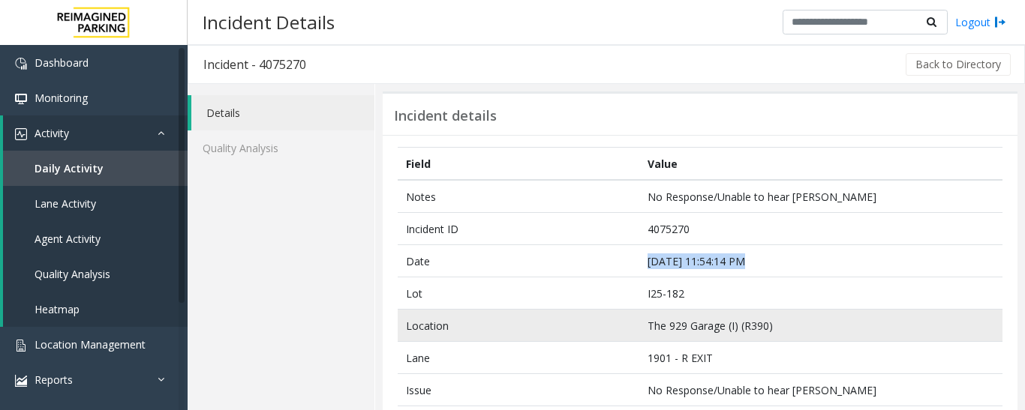
copy tr "[DATE] 11:54:14 PM"
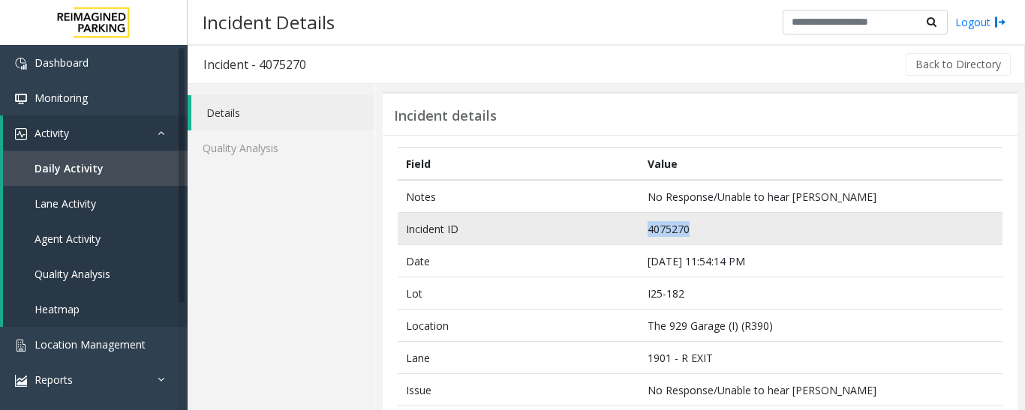
drag, startPoint x: 702, startPoint y: 228, endPoint x: 641, endPoint y: 231, distance: 61.6
click at [641, 231] on td "4075270" at bounding box center [820, 229] width 363 height 32
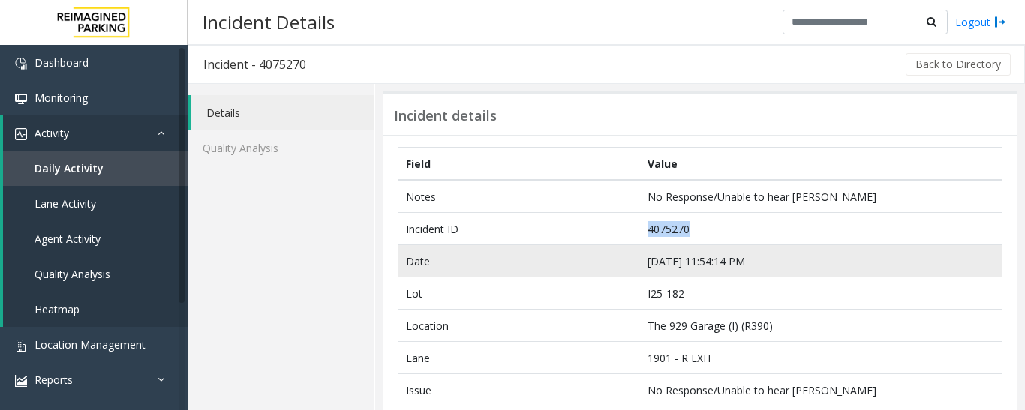
copy td "4075270"
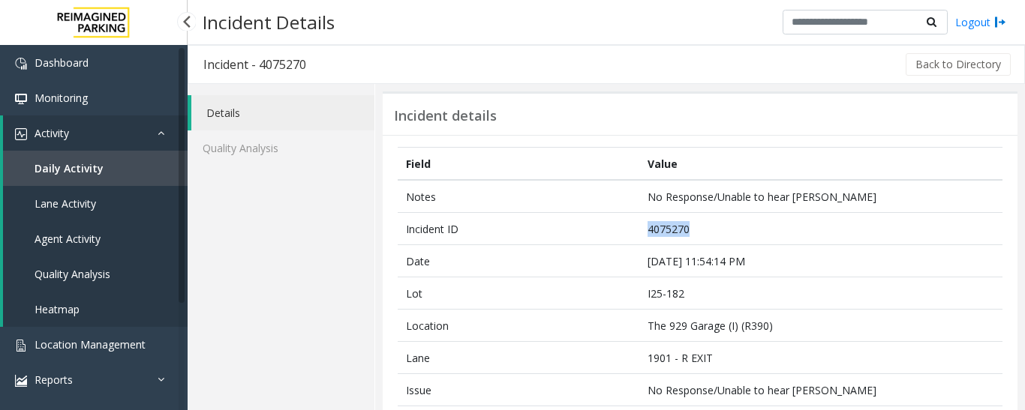
click at [110, 182] on link "Daily Activity" at bounding box center [95, 168] width 185 height 35
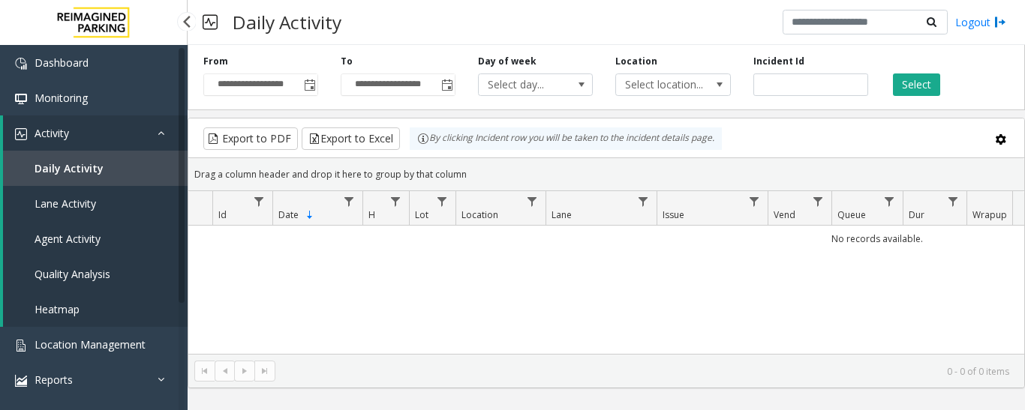
click at [98, 243] on span "Agent Activity" at bounding box center [68, 239] width 66 height 14
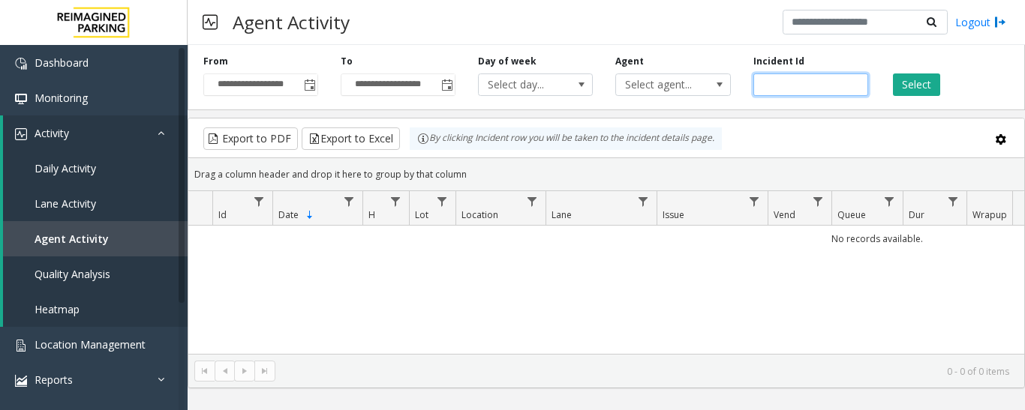
click at [789, 82] on input "number" at bounding box center [810, 85] width 115 height 23
paste input "*******"
type input "*******"
click at [917, 90] on button "Select" at bounding box center [916, 85] width 47 height 23
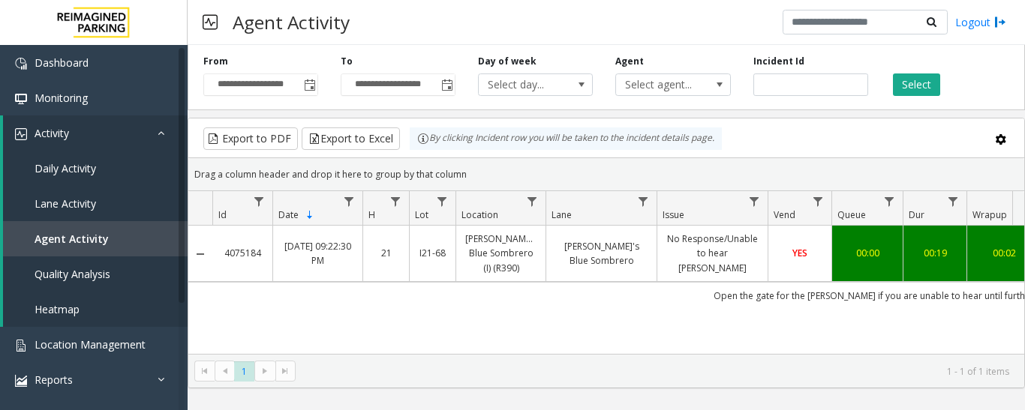
click at [560, 245] on td "[PERSON_NAME]'s Blue Sombrero" at bounding box center [600, 254] width 111 height 56
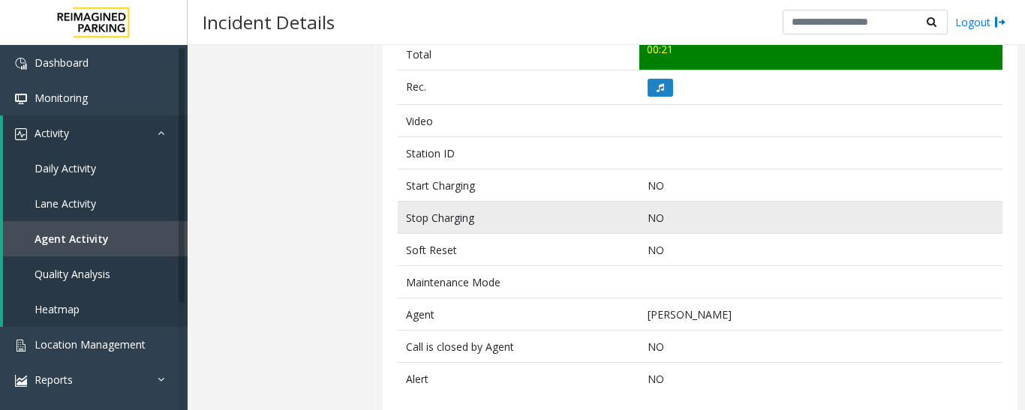
scroll to position [675, 0]
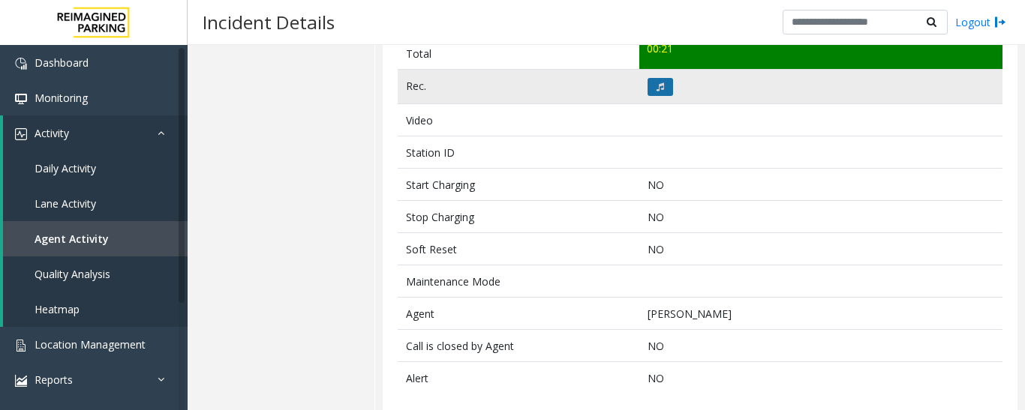
click at [647, 93] on button at bounding box center [660, 87] width 26 height 18
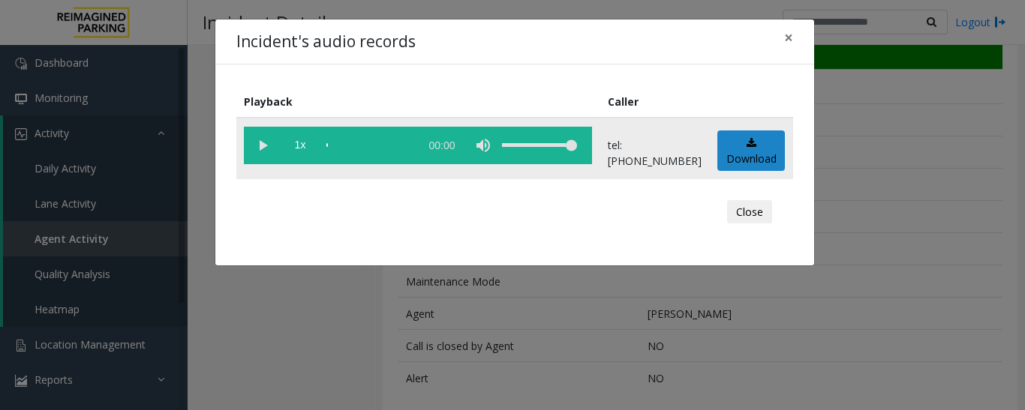
click at [269, 143] on vg-play-pause at bounding box center [263, 146] width 38 height 38
click at [743, 209] on button "Close" at bounding box center [749, 212] width 45 height 24
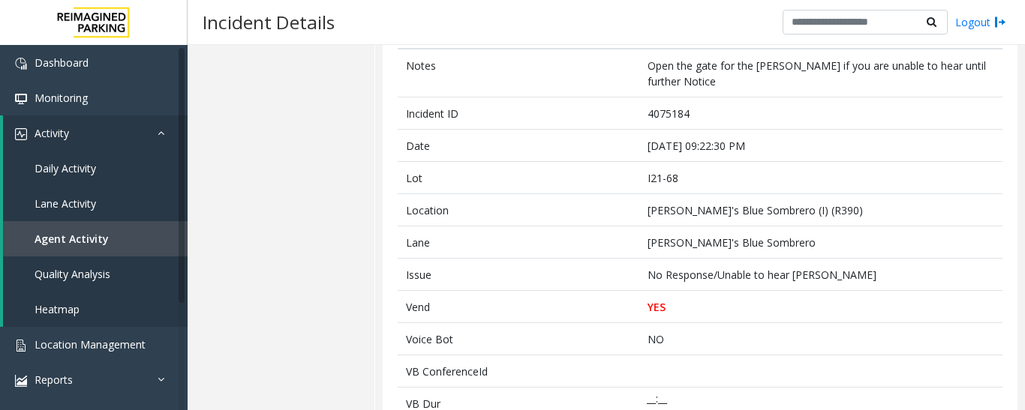
scroll to position [75, 0]
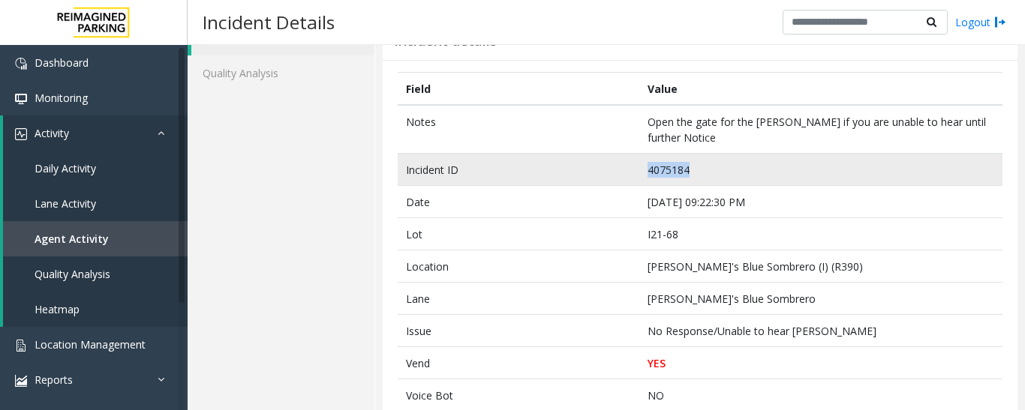
drag, startPoint x: 711, startPoint y: 173, endPoint x: 627, endPoint y: 173, distance: 84.0
click at [627, 173] on tr "Incident ID 4075184" at bounding box center [700, 170] width 605 height 32
copy tr "4075184"
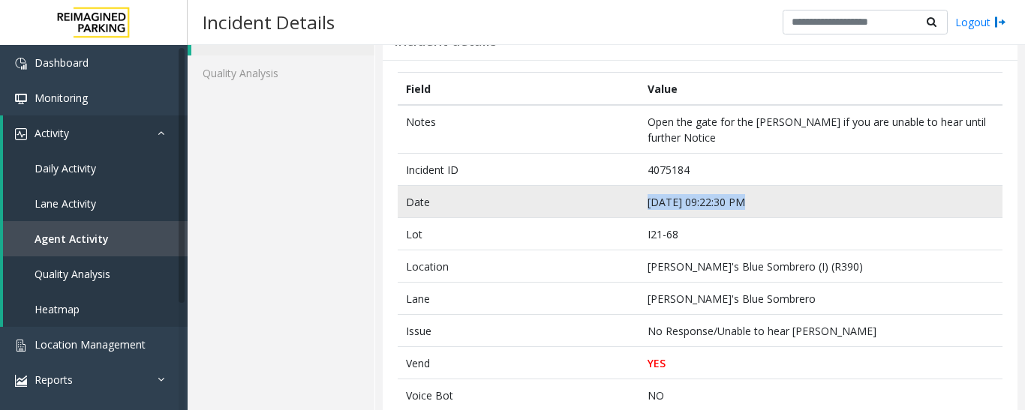
drag, startPoint x: 789, startPoint y: 203, endPoint x: 619, endPoint y: 206, distance: 170.3
click at [619, 206] on tr "Date [DATE] 09:22:30 PM" at bounding box center [700, 202] width 605 height 32
copy tr "[DATE] 09:22:30 PM"
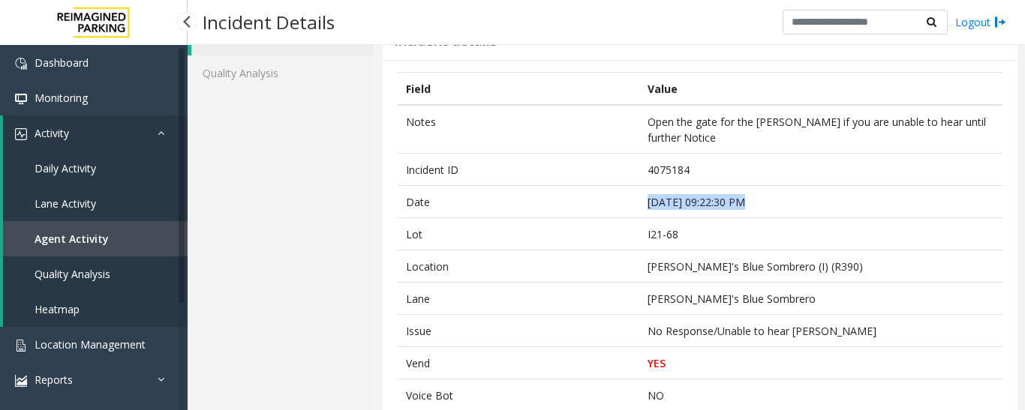
click at [134, 233] on link "Agent Activity" at bounding box center [95, 238] width 185 height 35
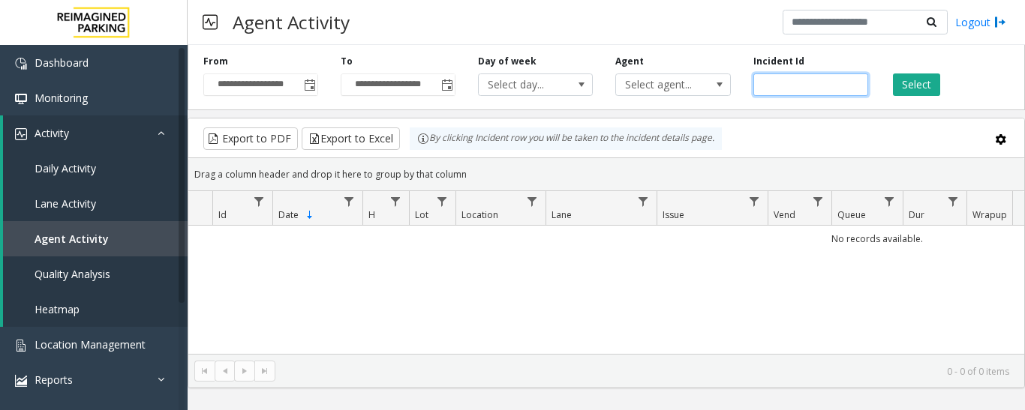
click at [767, 88] on input "number" at bounding box center [810, 85] width 115 height 23
paste input "*******"
type input "*******"
click at [903, 80] on button "Select" at bounding box center [916, 85] width 47 height 23
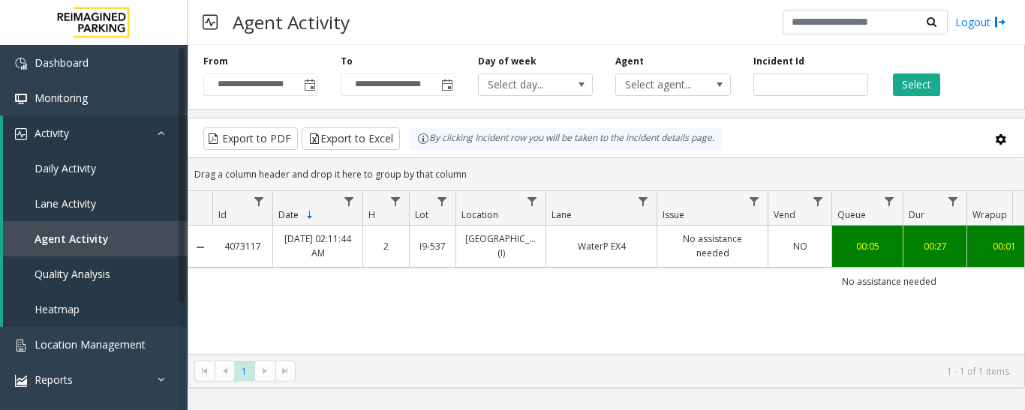
click at [624, 246] on link "WaterP EX4" at bounding box center [601, 246] width 92 height 14
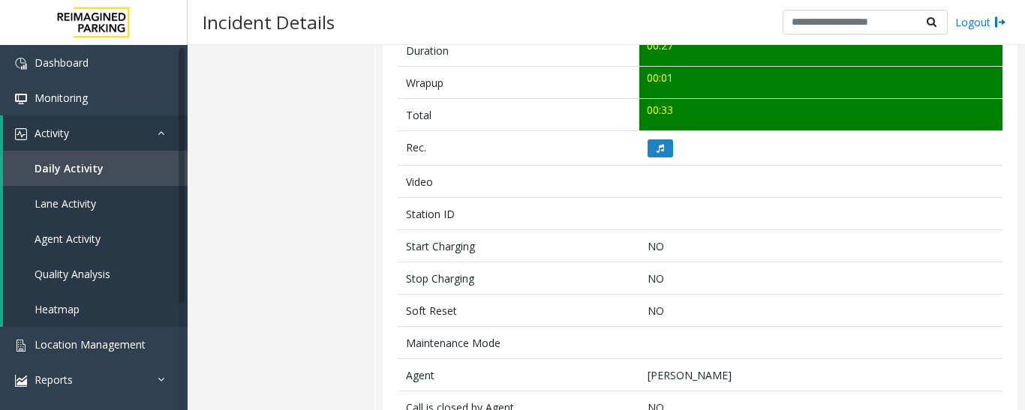
scroll to position [600, 0]
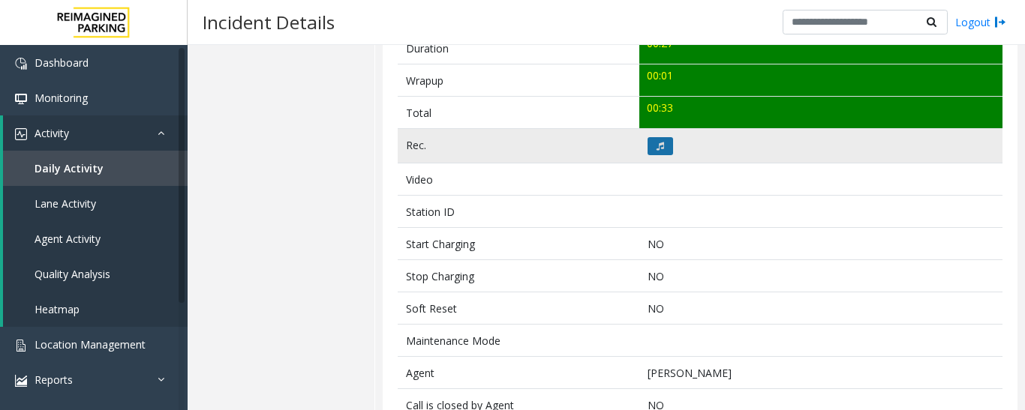
click at [652, 152] on button at bounding box center [660, 146] width 26 height 18
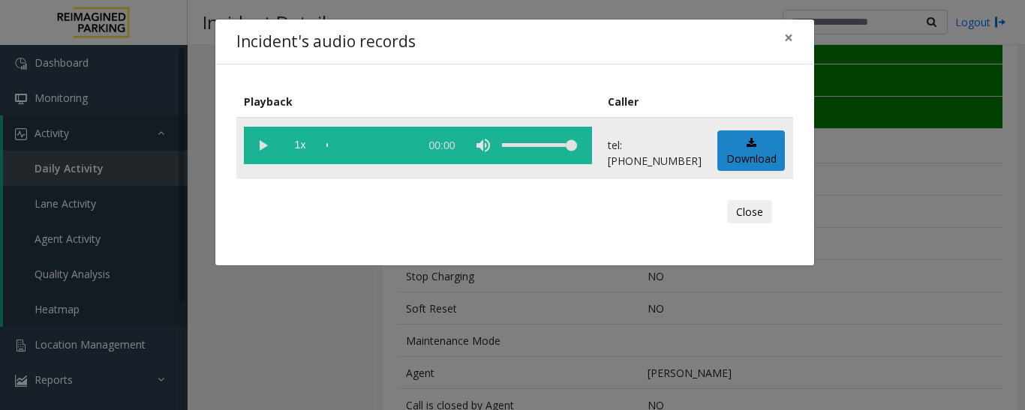
click at [259, 147] on vg-play-pause at bounding box center [263, 146] width 38 height 38
click at [763, 215] on button "Close" at bounding box center [749, 212] width 45 height 24
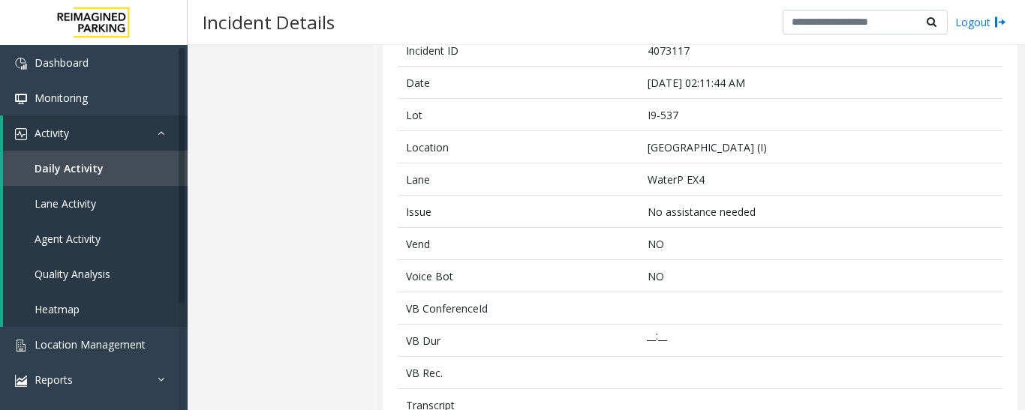
scroll to position [0, 0]
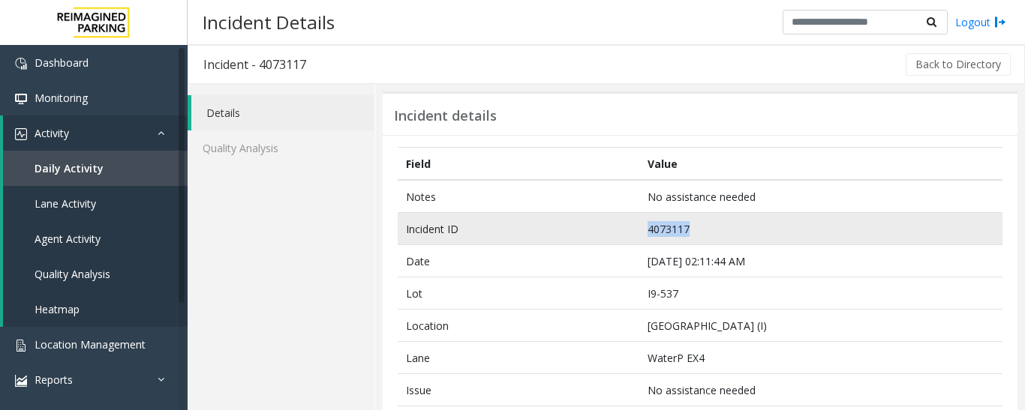
drag, startPoint x: 704, startPoint y: 229, endPoint x: 593, endPoint y: 224, distance: 111.1
click at [593, 224] on tr "Incident ID 4073117" at bounding box center [700, 229] width 605 height 32
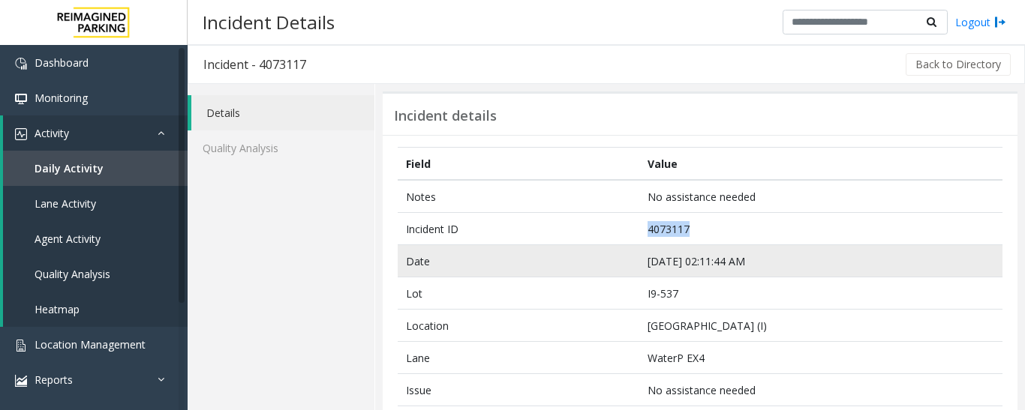
copy tr "4073117"
drag, startPoint x: 753, startPoint y: 262, endPoint x: 642, endPoint y: 272, distance: 111.5
click at [642, 272] on td "Sep 8 02:11:44 AM" at bounding box center [820, 261] width 363 height 32
copy td "Sep 8 02:11:44 AM"
click at [720, 251] on td "Sep 8 02:11:44 AM" at bounding box center [820, 261] width 363 height 32
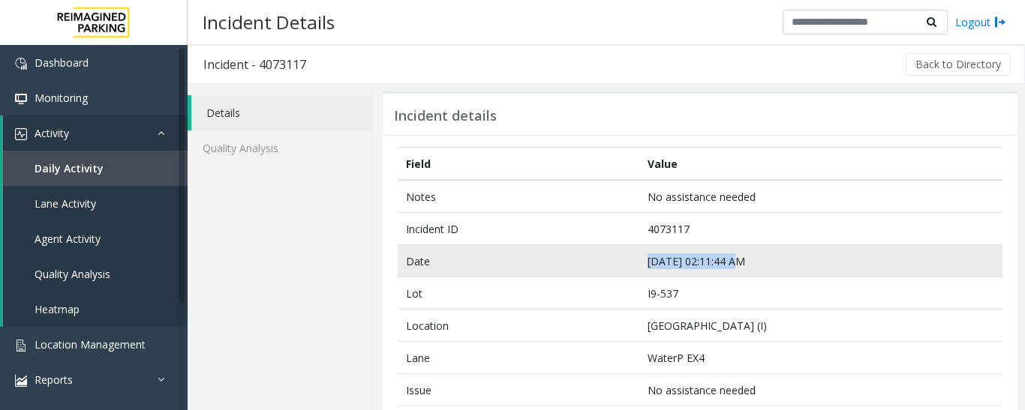
drag, startPoint x: 806, startPoint y: 260, endPoint x: 641, endPoint y: 272, distance: 164.7
click at [641, 272] on td "Sep 8 02:11:44 AM" at bounding box center [820, 261] width 363 height 32
copy td "Sep 8 02:11:44 AM"
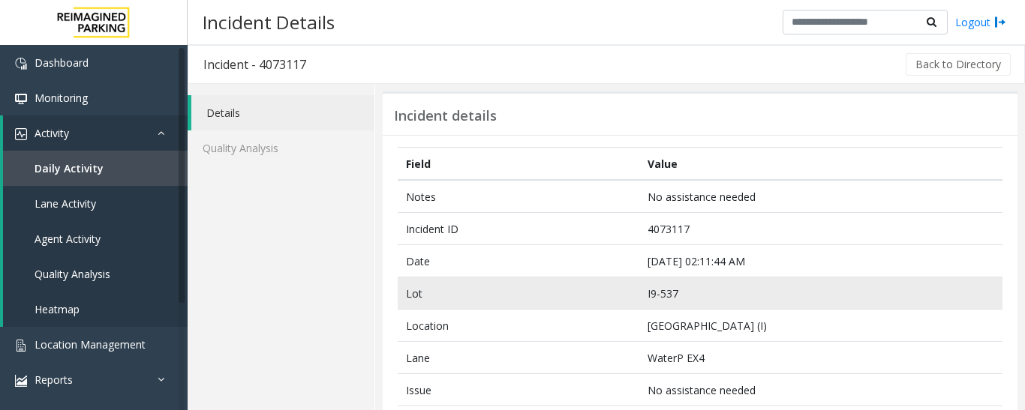
click at [659, 278] on td "I9-537" at bounding box center [820, 294] width 363 height 32
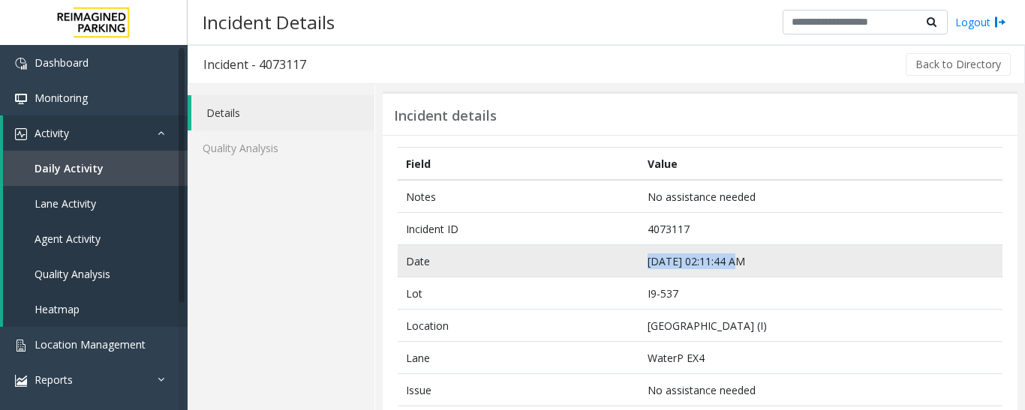
drag, startPoint x: 780, startPoint y: 254, endPoint x: 614, endPoint y: 269, distance: 165.7
click at [614, 269] on tr "Date Sep 8 02:11:44 AM" at bounding box center [700, 261] width 605 height 32
copy tr "Sep 8 02:11:44 AM"
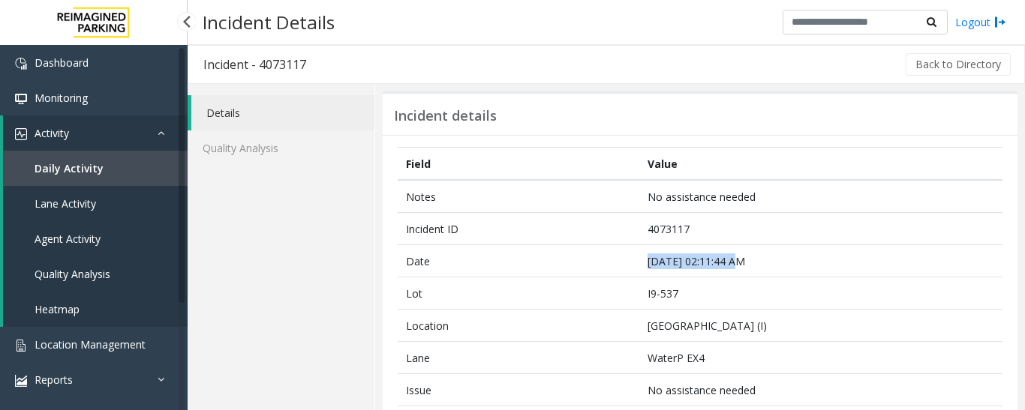
click at [45, 162] on span "Daily Activity" at bounding box center [69, 168] width 69 height 14
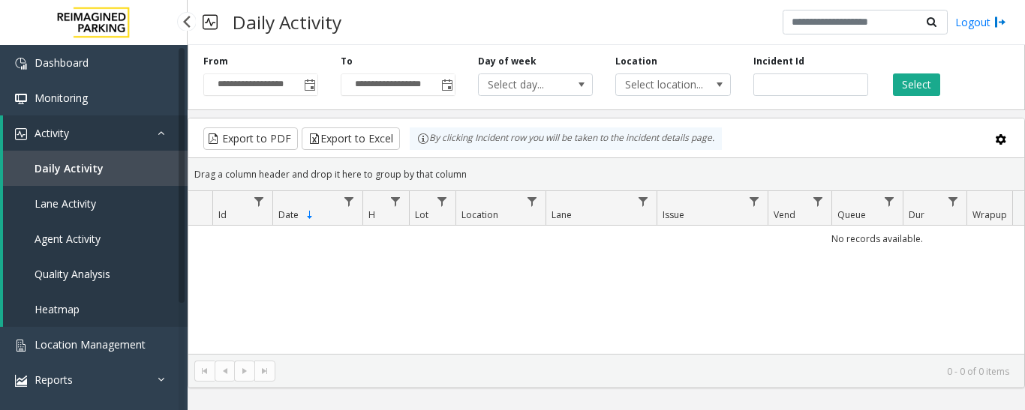
click at [65, 239] on span "Agent Activity" at bounding box center [68, 239] width 66 height 14
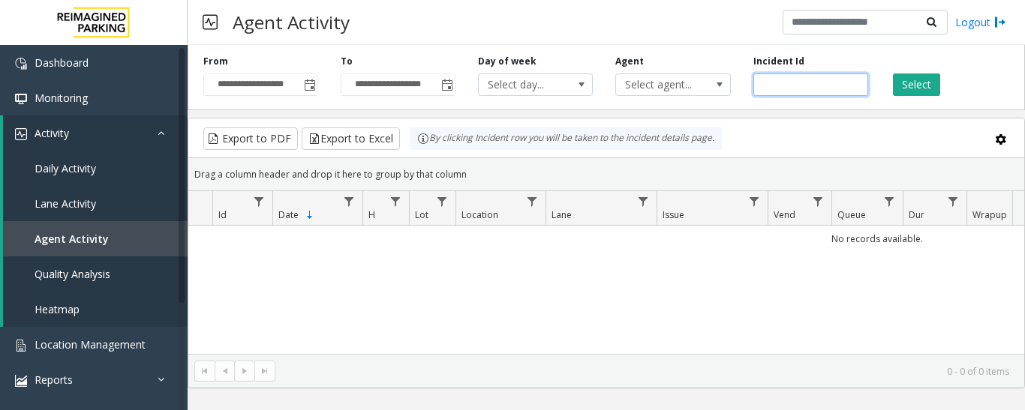
click at [804, 83] on input "number" at bounding box center [810, 85] width 115 height 23
paste input "*******"
type input "*******"
click at [933, 83] on button "Select" at bounding box center [916, 85] width 47 height 23
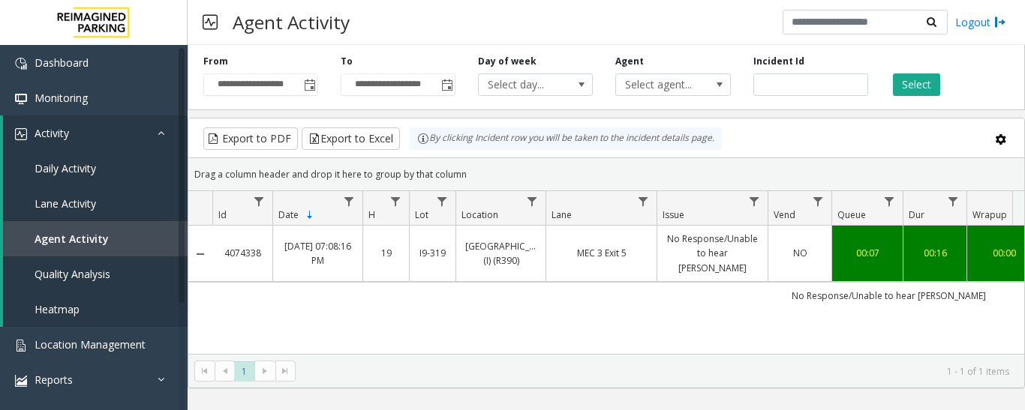
click at [631, 257] on link "MEC 3 Exit 5" at bounding box center [601, 253] width 92 height 14
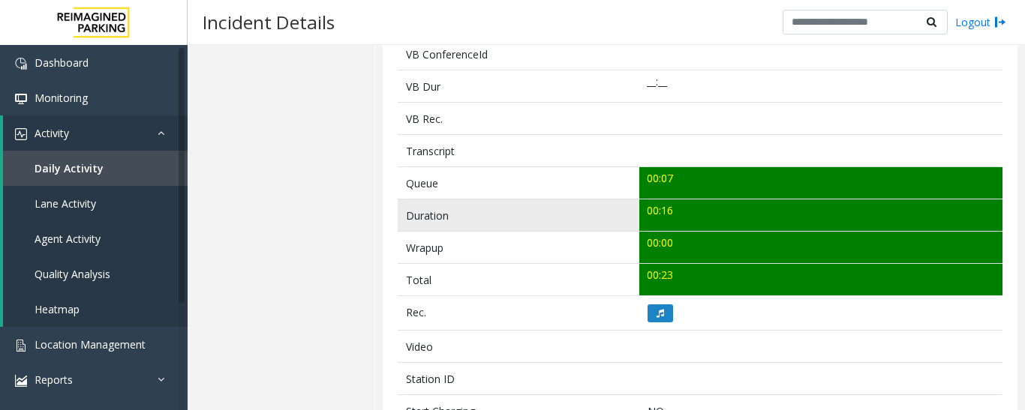
scroll to position [600, 0]
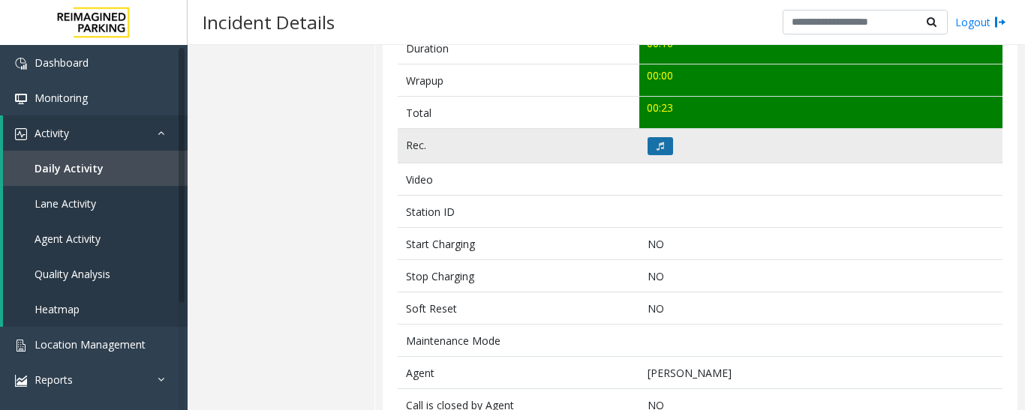
click at [650, 143] on button at bounding box center [660, 146] width 26 height 18
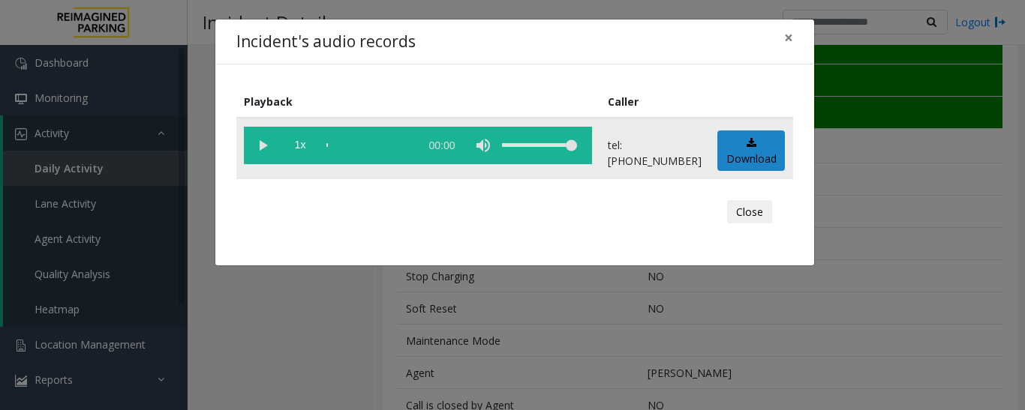
click at [266, 148] on vg-play-pause at bounding box center [263, 146] width 38 height 38
click at [327, 143] on div "scrub bar" at bounding box center [369, 146] width 86 height 38
click at [761, 214] on button "Close" at bounding box center [749, 212] width 45 height 24
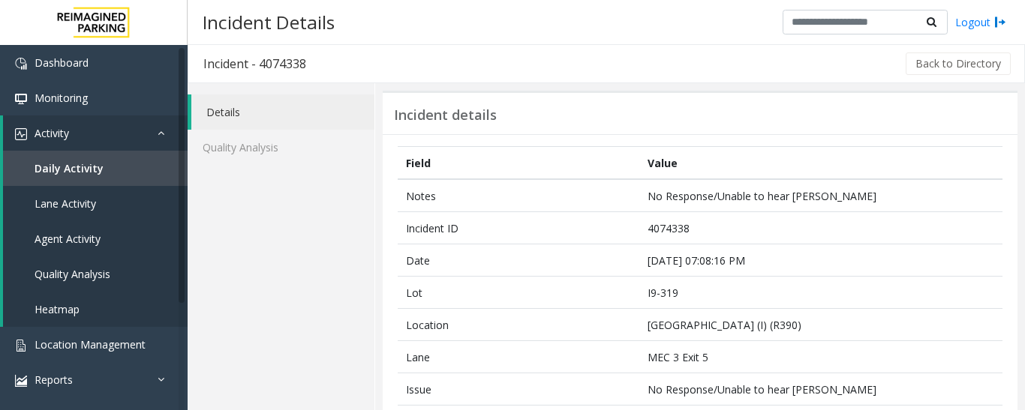
scroll to position [0, 0]
click at [100, 232] on span "Agent Activity" at bounding box center [68, 239] width 66 height 14
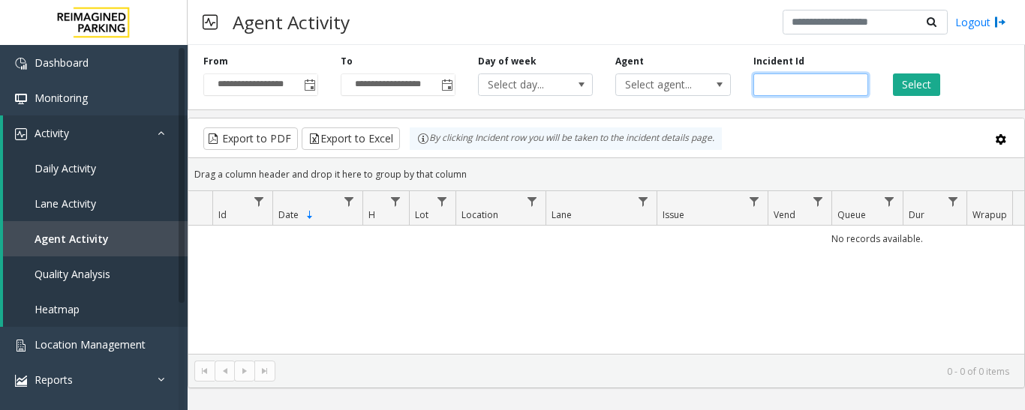
click at [788, 86] on input "number" at bounding box center [810, 85] width 115 height 23
paste input "*******"
type input "*******"
click at [879, 86] on div "Select" at bounding box center [947, 75] width 137 height 41
click at [924, 84] on button "Select" at bounding box center [916, 85] width 47 height 23
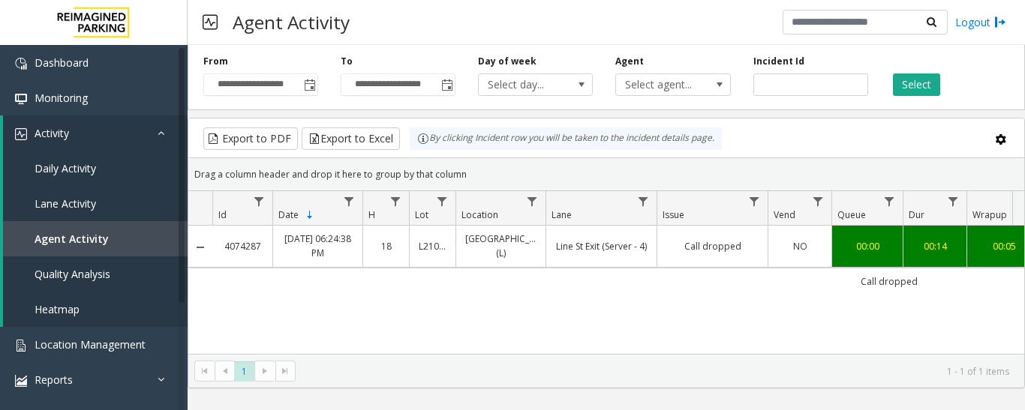
click at [747, 232] on td "Call dropped" at bounding box center [711, 246] width 111 height 41
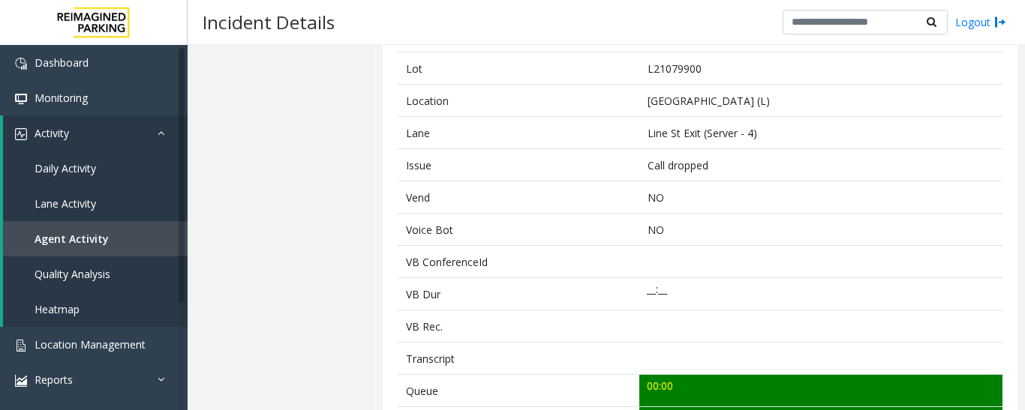
scroll to position [450, 0]
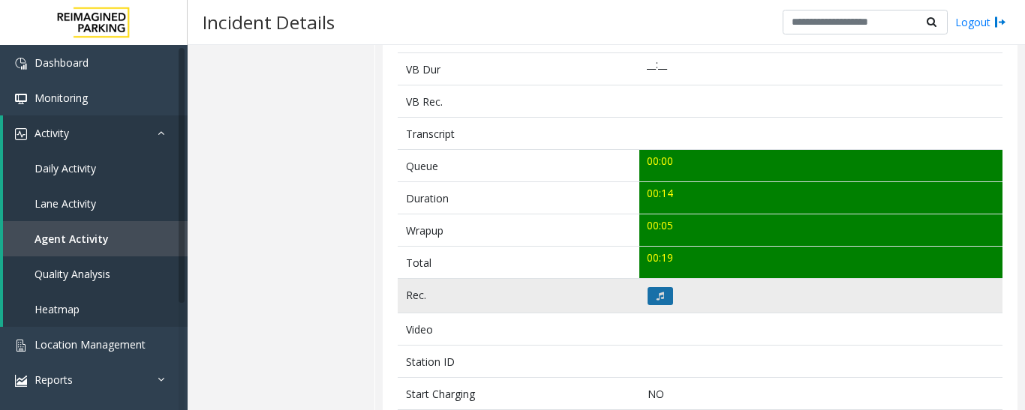
click at [667, 289] on button at bounding box center [660, 296] width 26 height 18
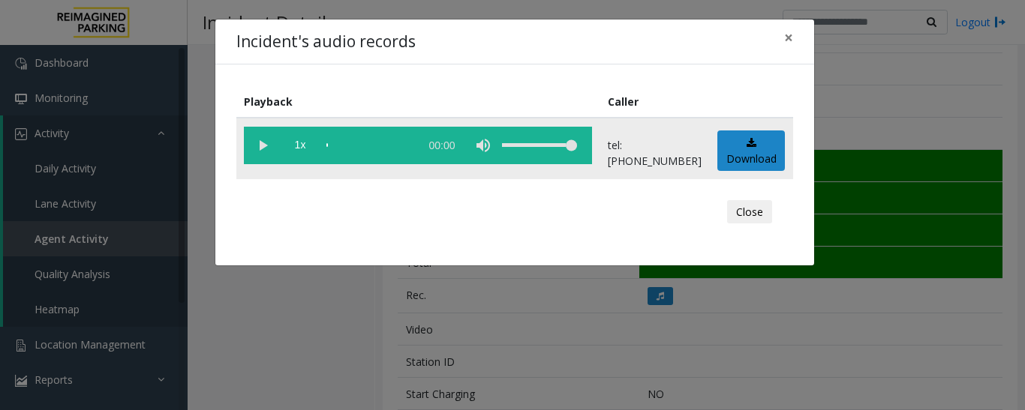
click at [259, 143] on vg-play-pause at bounding box center [263, 146] width 38 height 38
click at [758, 216] on button "Close" at bounding box center [749, 212] width 45 height 24
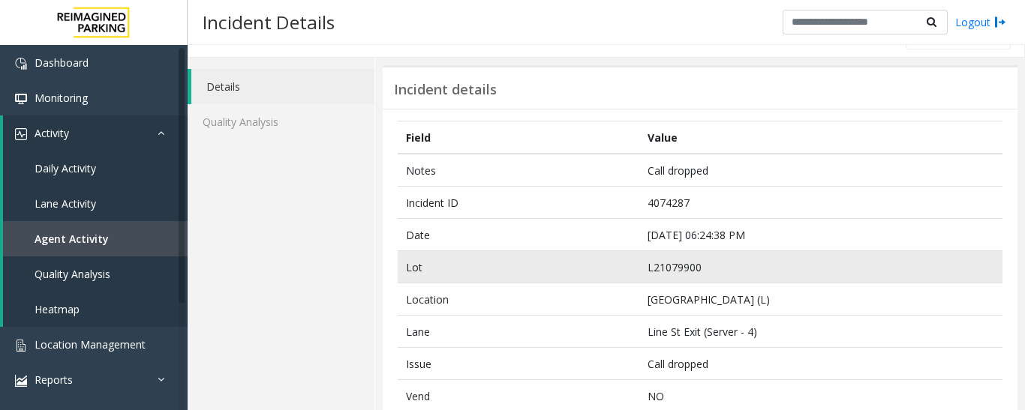
scroll to position [0, 0]
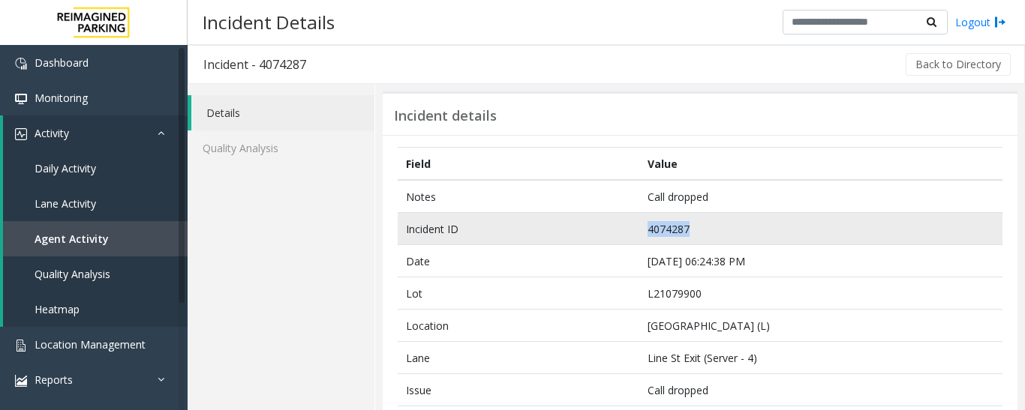
drag, startPoint x: 705, startPoint y: 225, endPoint x: 626, endPoint y: 224, distance: 78.8
click at [626, 224] on tr "Incident ID 4074287" at bounding box center [700, 229] width 605 height 32
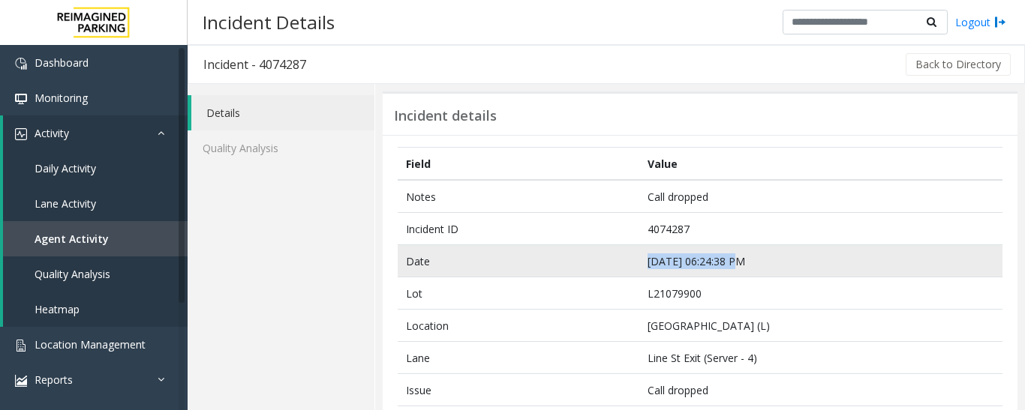
drag, startPoint x: 745, startPoint y: 262, endPoint x: 629, endPoint y: 267, distance: 116.4
click at [629, 267] on tr "Date Sep 9 06:24:38 PM" at bounding box center [700, 261] width 605 height 32
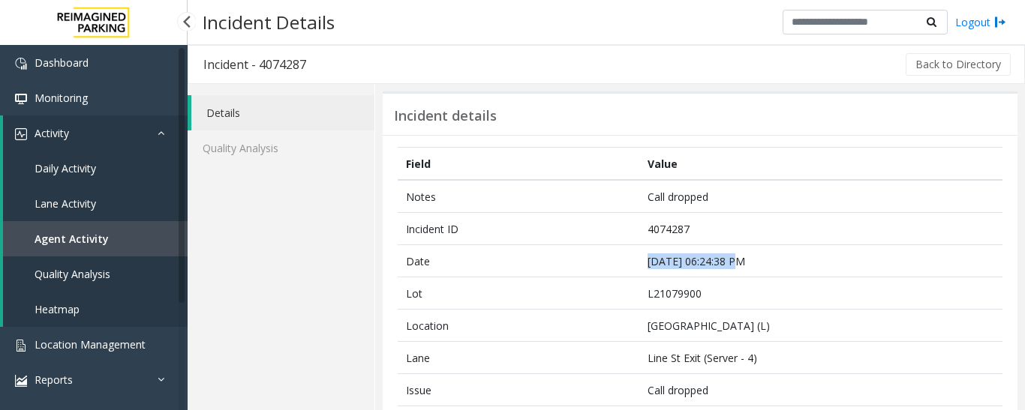
click at [140, 236] on link "Agent Activity" at bounding box center [95, 238] width 185 height 35
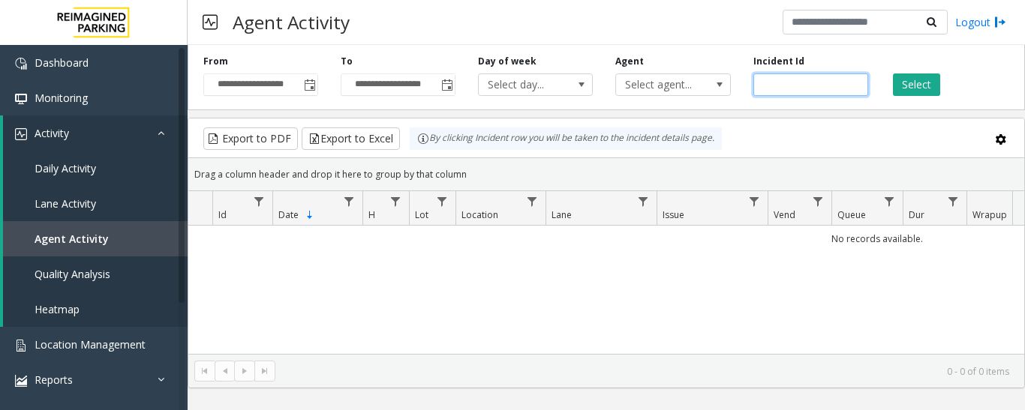
click at [789, 83] on input "number" at bounding box center [810, 85] width 115 height 23
paste input "*******"
type input "*******"
click at [912, 84] on button "Select" at bounding box center [916, 85] width 47 height 23
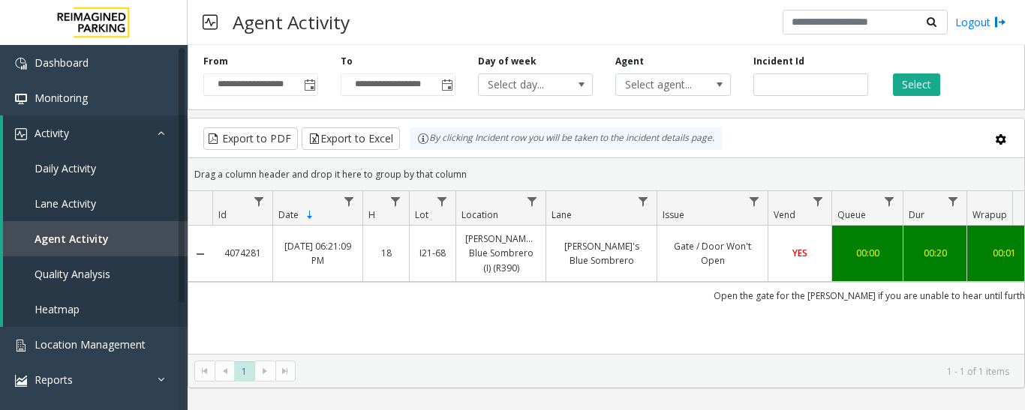
click at [713, 251] on link "Gate / Door Won't Open" at bounding box center [712, 253] width 92 height 29
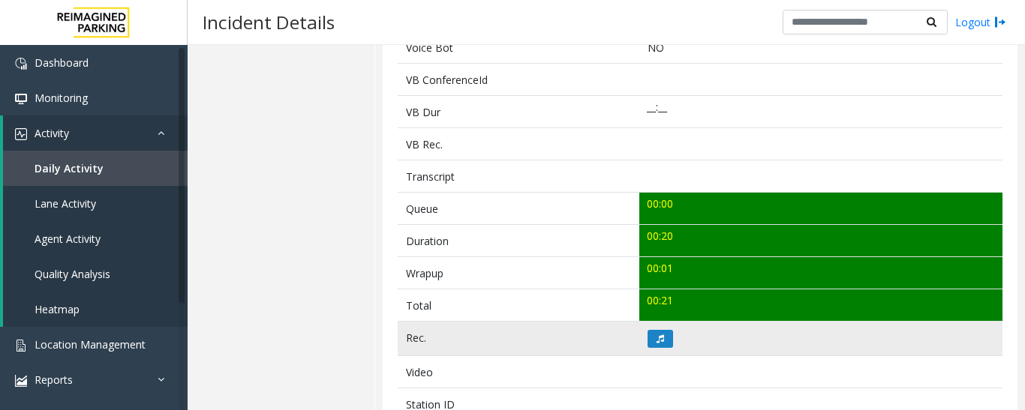
scroll to position [525, 0]
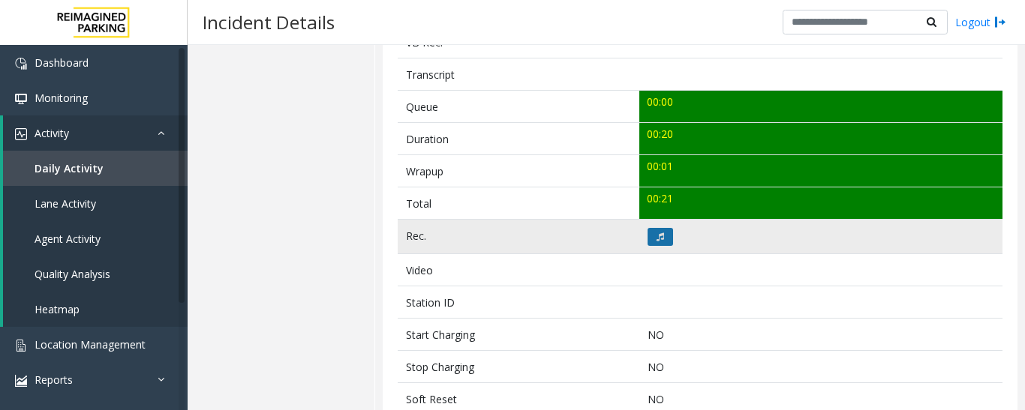
click at [650, 233] on button at bounding box center [660, 237] width 26 height 18
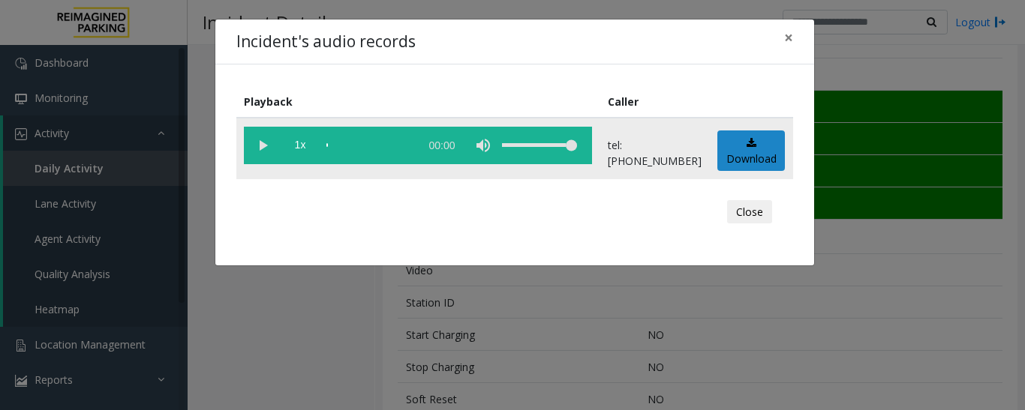
click at [263, 146] on vg-play-pause at bounding box center [263, 146] width 38 height 38
click at [751, 215] on button "Close" at bounding box center [749, 212] width 45 height 24
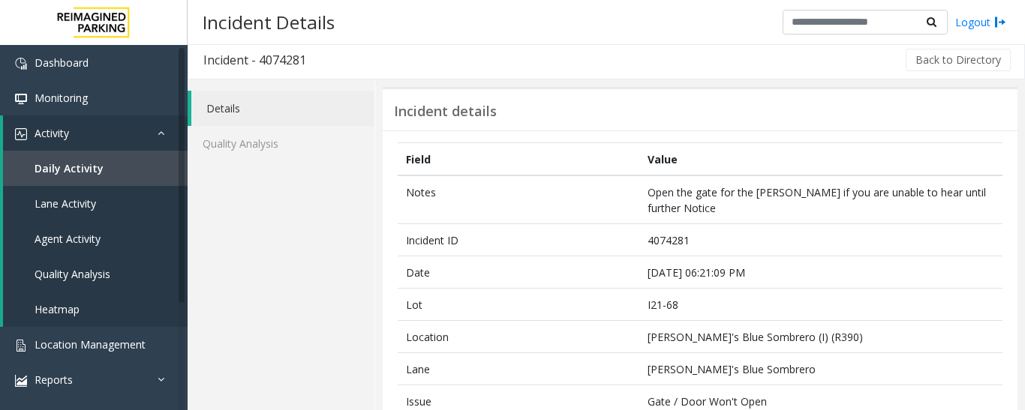
scroll to position [0, 0]
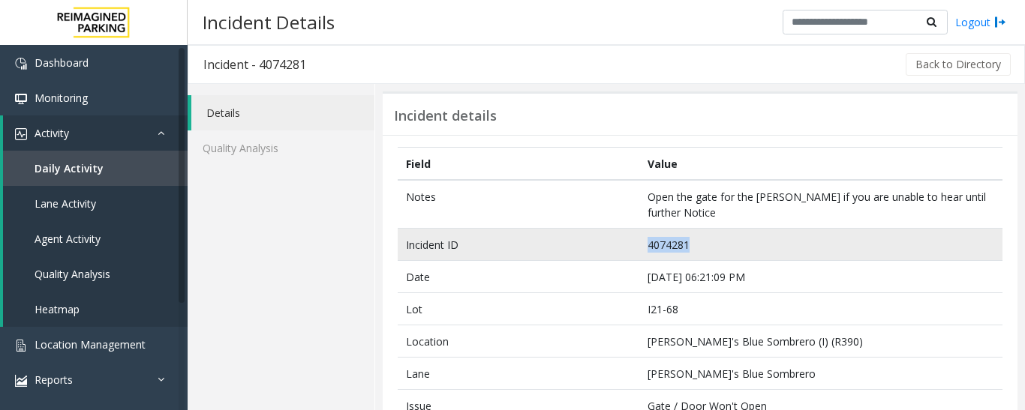
drag, startPoint x: 714, startPoint y: 243, endPoint x: 630, endPoint y: 241, distance: 84.1
click at [630, 241] on tr "Incident ID 4074281" at bounding box center [700, 245] width 605 height 32
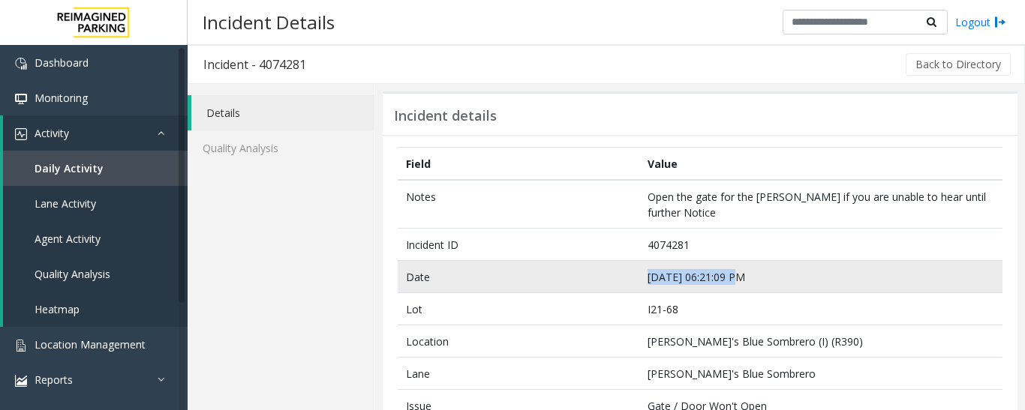
drag, startPoint x: 746, startPoint y: 278, endPoint x: 644, endPoint y: 284, distance: 102.2
click at [644, 284] on td "Sep 9 06:21:09 PM" at bounding box center [820, 277] width 363 height 32
click at [642, 268] on td "Sep 9 06:21:09 PM" at bounding box center [820, 277] width 363 height 32
drag, startPoint x: 765, startPoint y: 275, endPoint x: 640, endPoint y: 285, distance: 125.7
click at [640, 285] on td "Sep 9 06:21:09 PM" at bounding box center [820, 277] width 363 height 32
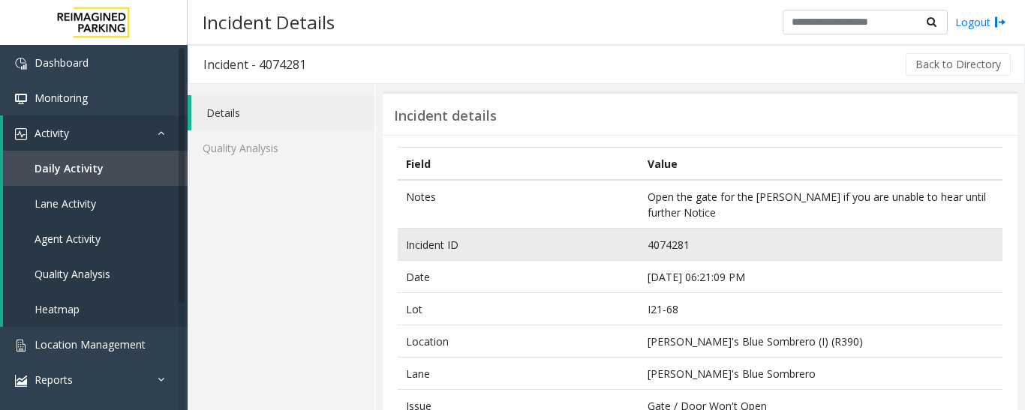
click at [584, 242] on td "Incident ID" at bounding box center [519, 245] width 242 height 32
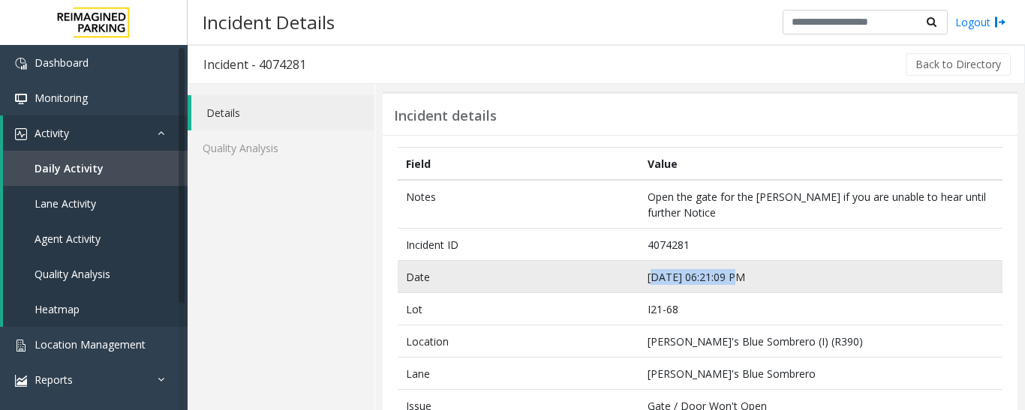
drag, startPoint x: 807, startPoint y: 281, endPoint x: 648, endPoint y: 284, distance: 158.3
click at [648, 284] on td "Sep 9 06:21:09 PM" at bounding box center [820, 277] width 363 height 32
click at [721, 284] on td "Sep 9 06:21:09 PM" at bounding box center [820, 277] width 363 height 32
drag, startPoint x: 775, startPoint y: 283, endPoint x: 629, endPoint y: 284, distance: 146.3
click at [629, 284] on tr "Date Sep 9 06:21:09 PM" at bounding box center [700, 277] width 605 height 32
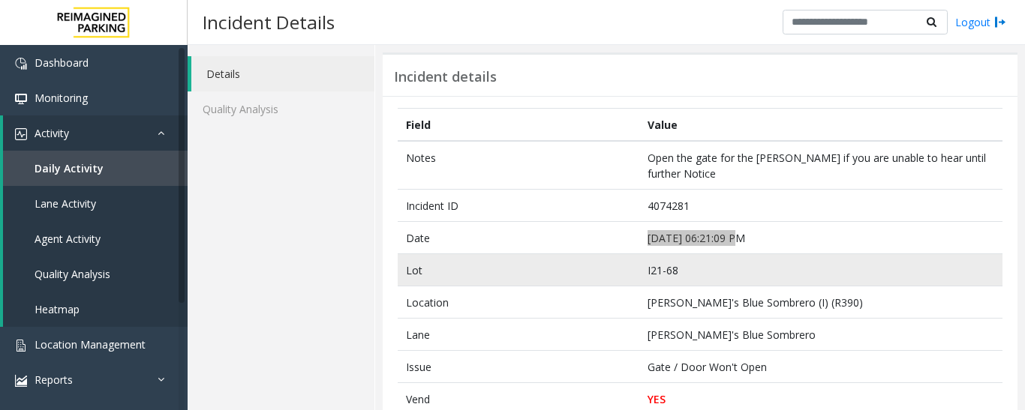
scroll to position [75, 0]
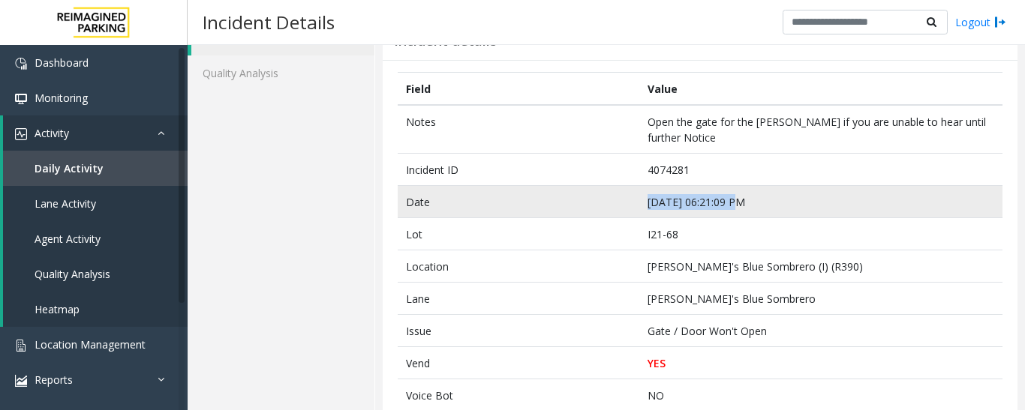
click at [737, 212] on td "Sep 9 06:21:09 PM" at bounding box center [820, 202] width 363 height 32
click at [763, 202] on td "Sep 9 06:21:09 PM" at bounding box center [820, 202] width 363 height 32
drag, startPoint x: 763, startPoint y: 202, endPoint x: 601, endPoint y: 214, distance: 162.5
click at [601, 214] on tr "Date Sep 9 06:21:09 PM" at bounding box center [700, 202] width 605 height 32
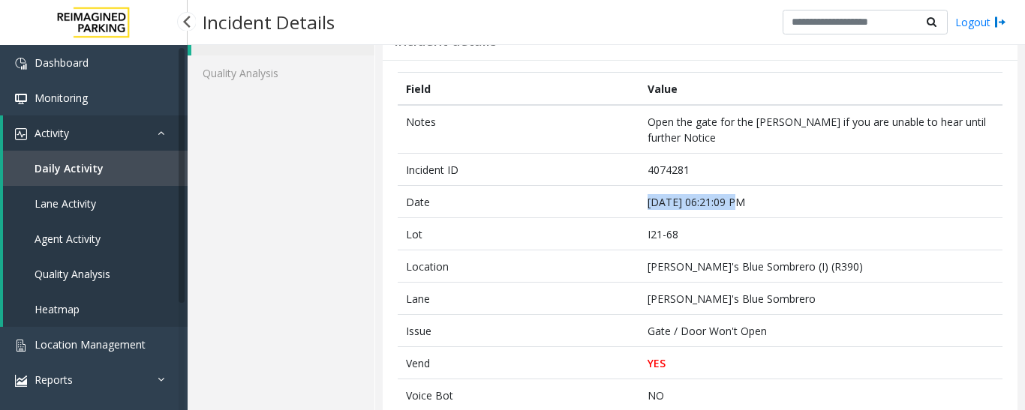
click at [81, 234] on span "Agent Activity" at bounding box center [68, 239] width 66 height 14
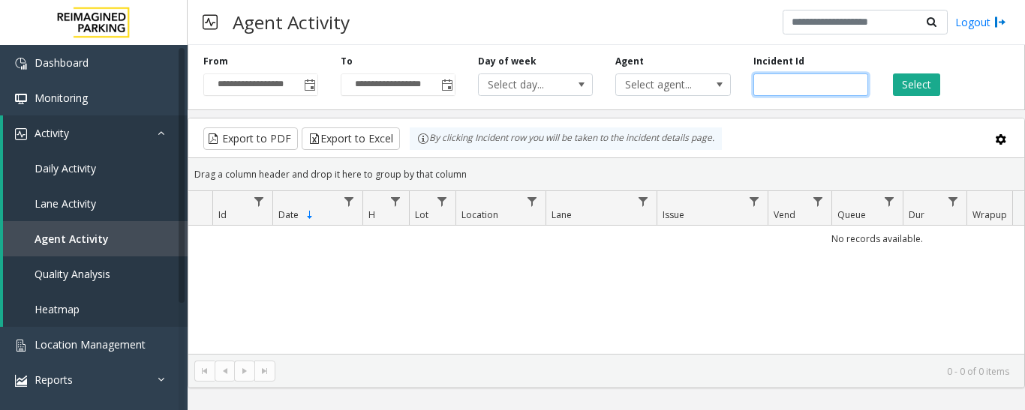
click at [794, 80] on input "number" at bounding box center [810, 85] width 115 height 23
paste input "*******"
type input "*******"
click at [927, 85] on button "Select" at bounding box center [916, 85] width 47 height 23
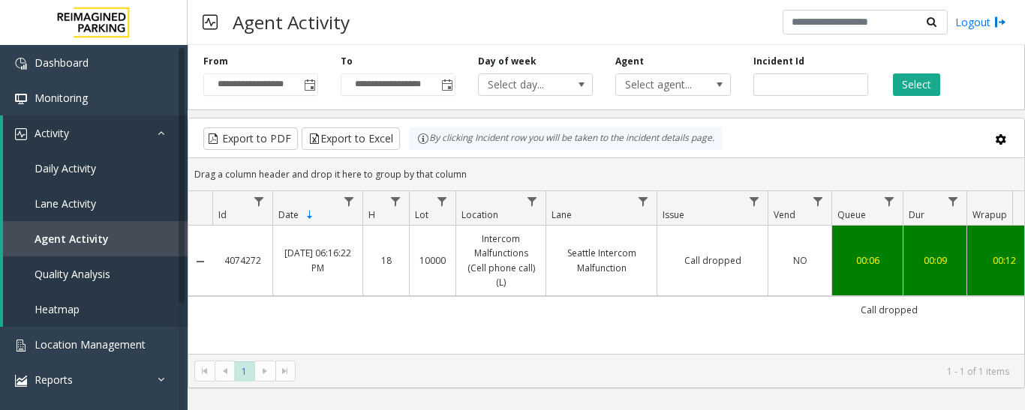
click at [549, 273] on td "Seattle Intercom Malfunction" at bounding box center [600, 261] width 111 height 71
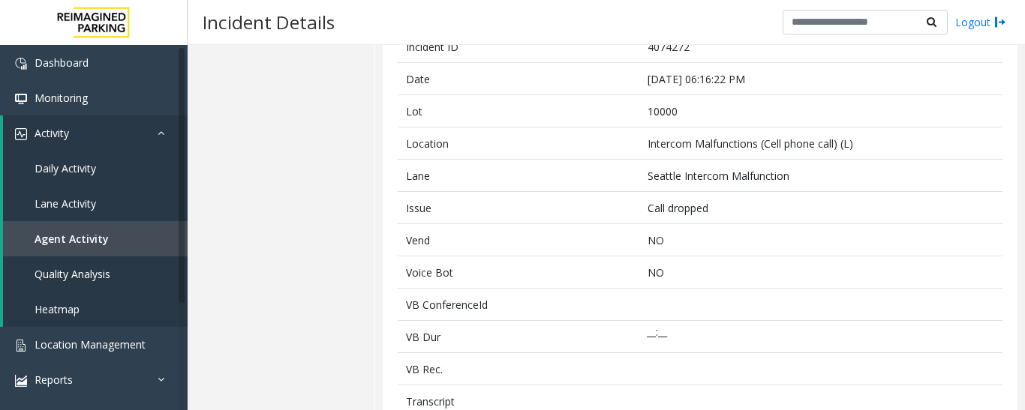
scroll to position [450, 0]
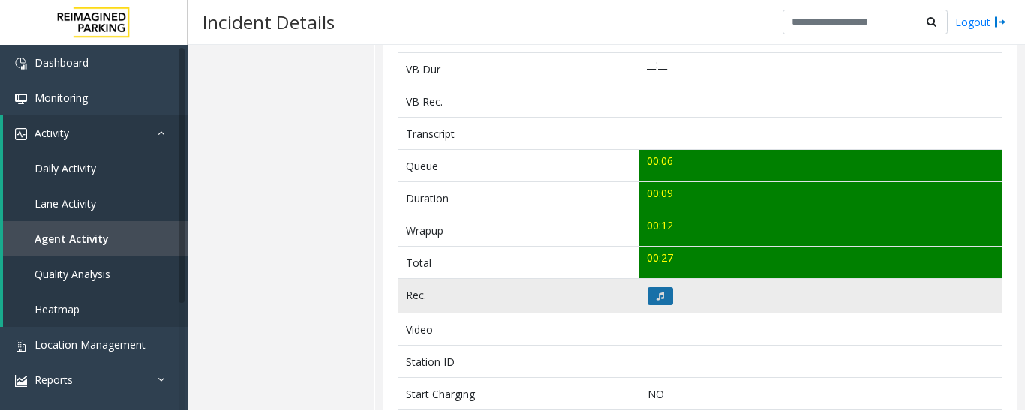
click at [658, 300] on icon at bounding box center [660, 296] width 8 height 9
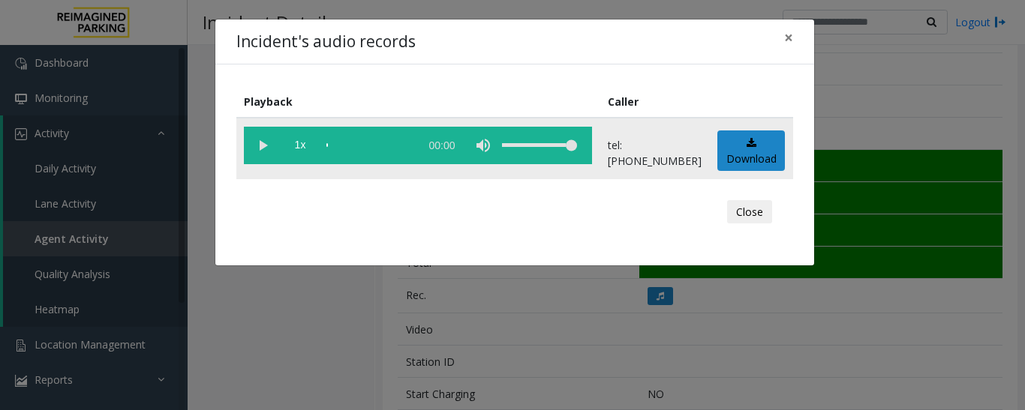
click at [260, 149] on vg-play-pause at bounding box center [263, 146] width 38 height 38
click at [756, 216] on button "Close" at bounding box center [749, 212] width 45 height 24
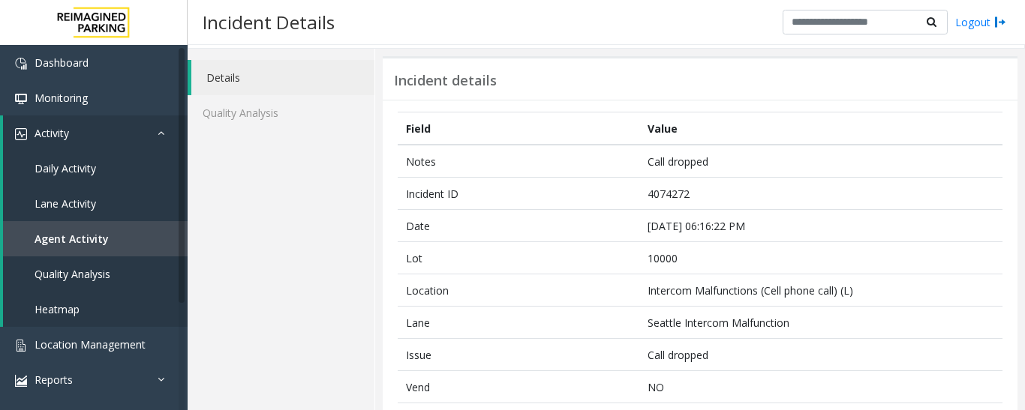
scroll to position [0, 0]
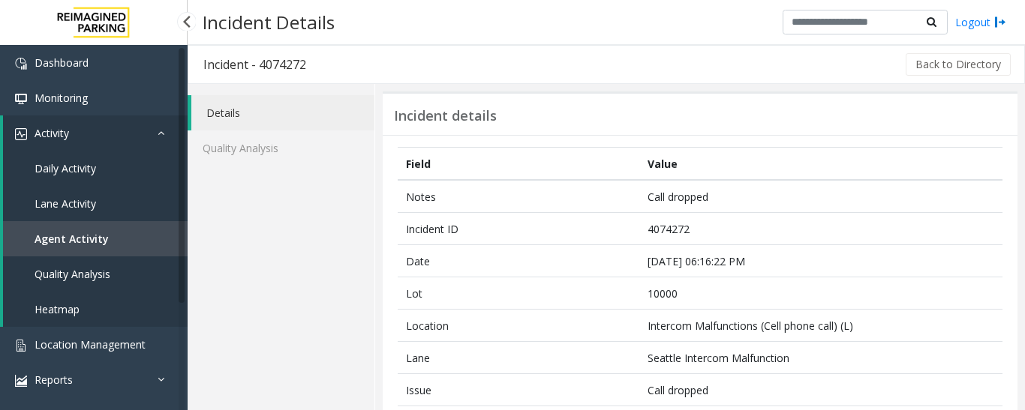
click at [62, 234] on span "Agent Activity" at bounding box center [72, 239] width 74 height 14
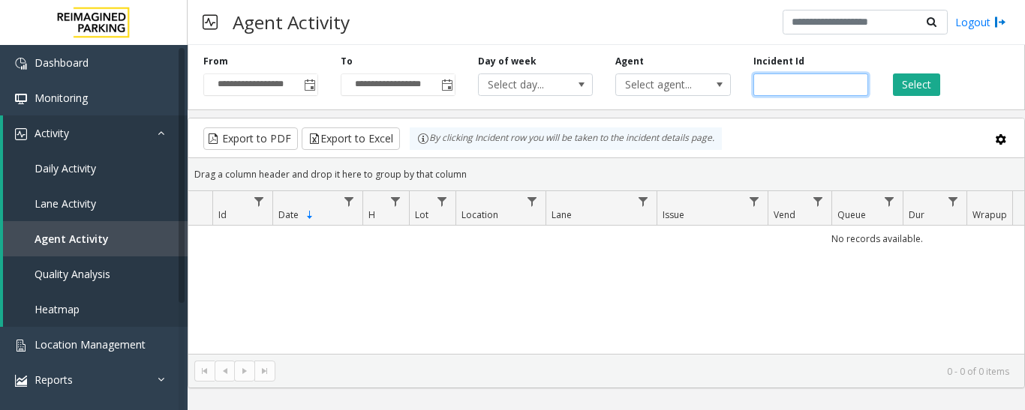
click at [818, 86] on input "number" at bounding box center [810, 85] width 115 height 23
paste input "*******"
type input "*******"
click at [900, 86] on button "Select" at bounding box center [916, 85] width 47 height 23
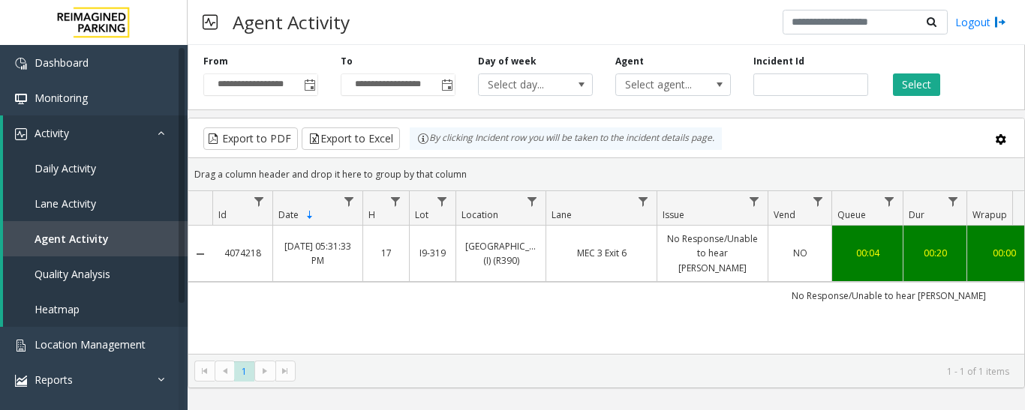
click at [572, 275] on td "MEC 3 Exit 6" at bounding box center [600, 254] width 111 height 56
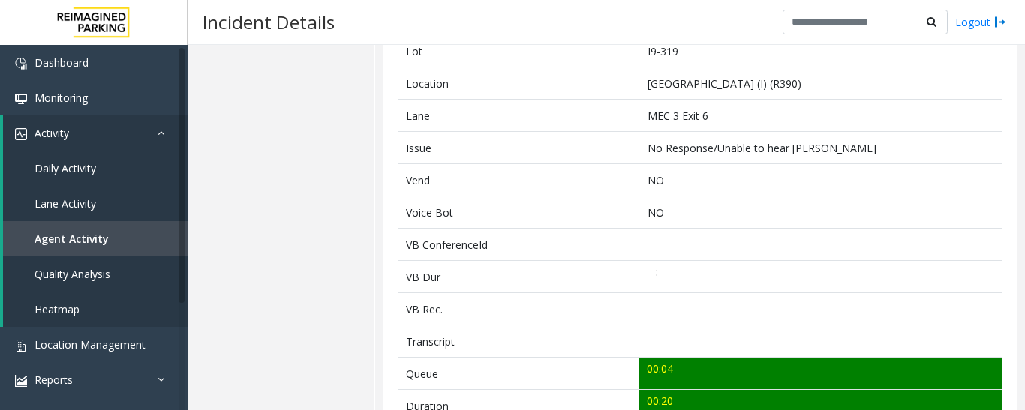
scroll to position [375, 0]
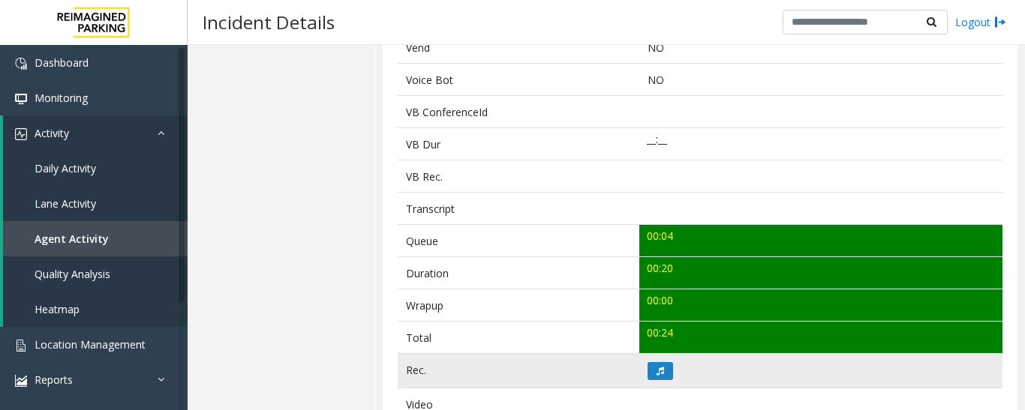
click at [667, 381] on td at bounding box center [820, 371] width 363 height 35
click at [659, 374] on icon at bounding box center [660, 371] width 8 height 9
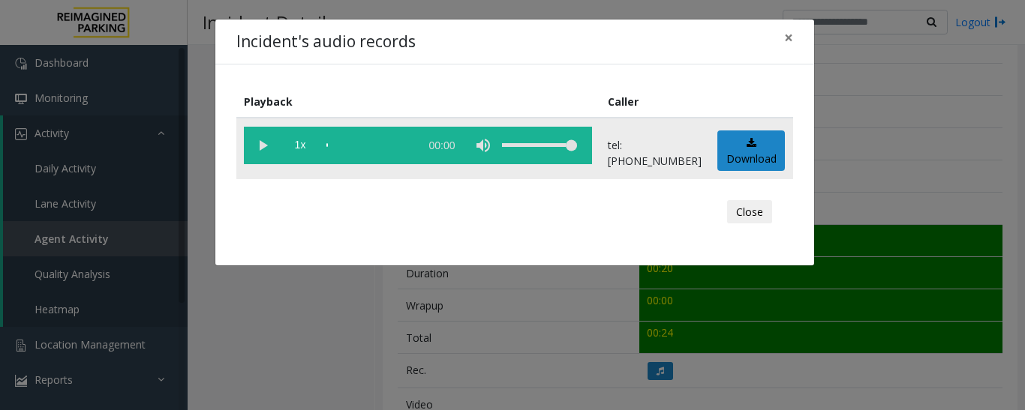
click at [265, 137] on vg-play-pause at bounding box center [263, 146] width 38 height 38
click at [761, 214] on button "Close" at bounding box center [749, 212] width 45 height 24
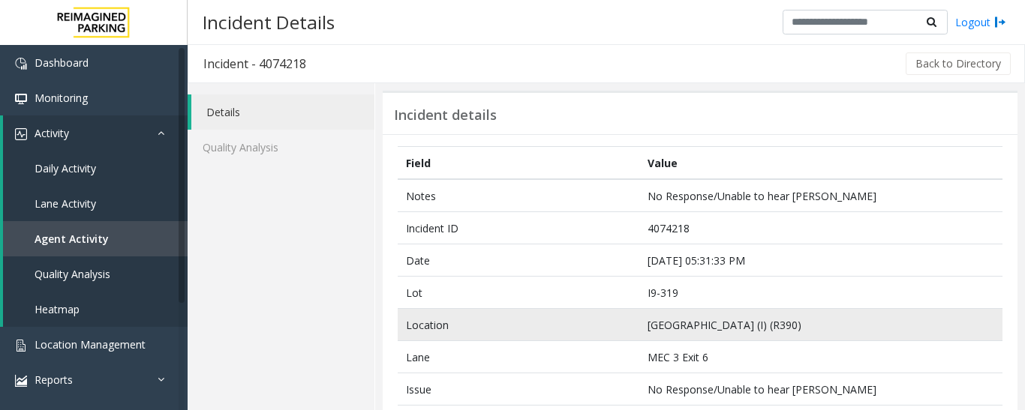
scroll to position [0, 0]
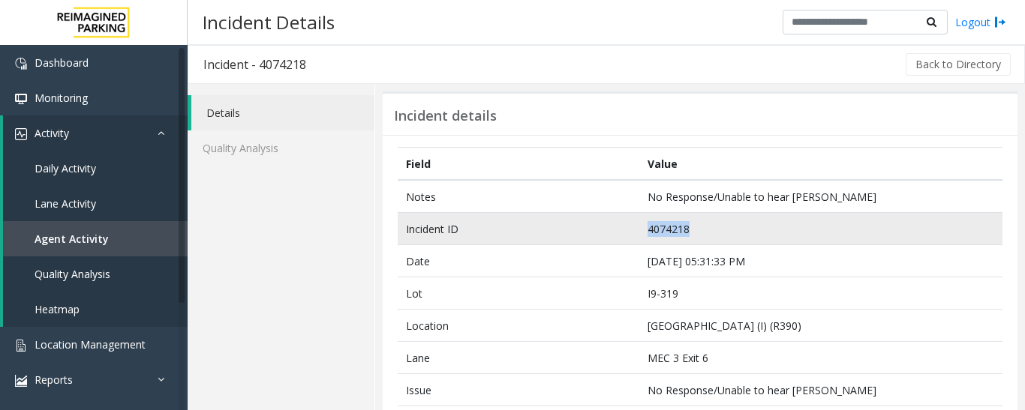
drag, startPoint x: 708, startPoint y: 227, endPoint x: 600, endPoint y: 224, distance: 108.1
click at [600, 224] on tr "Incident ID 4074218" at bounding box center [700, 229] width 605 height 32
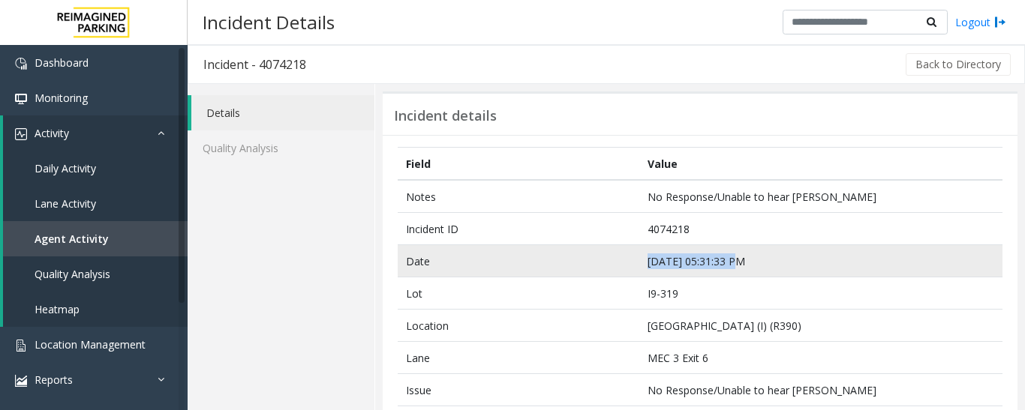
drag, startPoint x: 749, startPoint y: 264, endPoint x: 641, endPoint y: 257, distance: 107.5
click at [641, 257] on td "Sep 9 05:31:33 PM" at bounding box center [820, 261] width 363 height 32
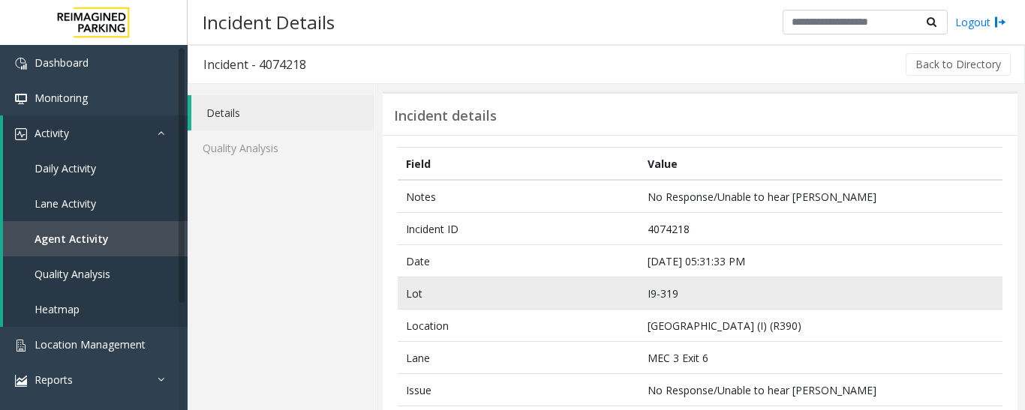
click at [639, 278] on td "I9-319" at bounding box center [820, 294] width 363 height 32
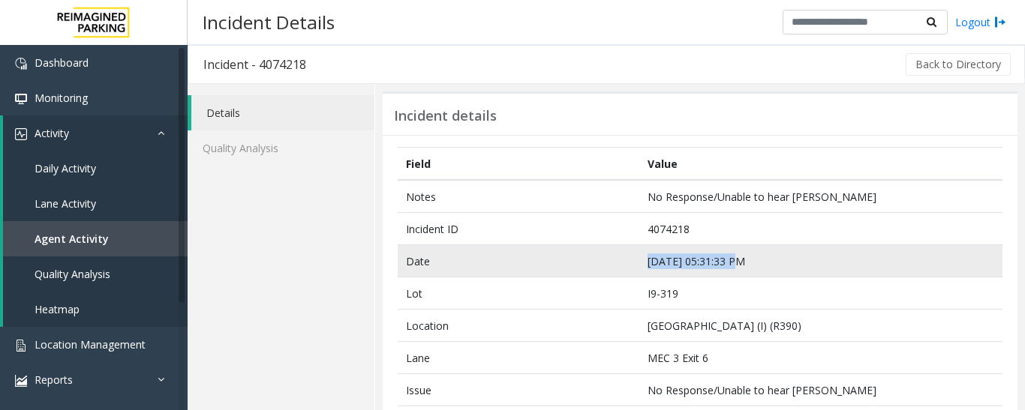
drag, startPoint x: 751, startPoint y: 254, endPoint x: 644, endPoint y: 272, distance: 108.9
click at [644, 272] on td "Sep 9 05:31:33 PM" at bounding box center [820, 261] width 363 height 32
click at [582, 257] on td "Date" at bounding box center [519, 261] width 242 height 32
drag, startPoint x: 746, startPoint y: 260, endPoint x: 645, endPoint y: 269, distance: 101.6
click at [645, 269] on td "Sep 9 05:31:33 PM" at bounding box center [820, 261] width 363 height 32
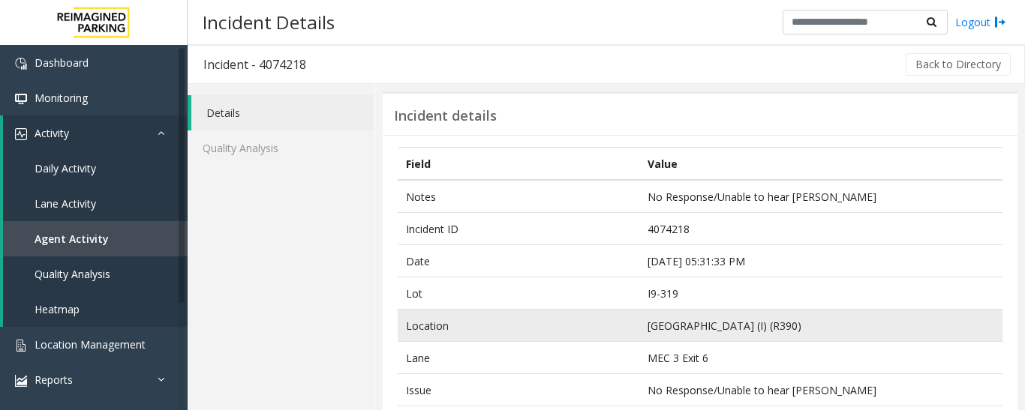
click at [665, 310] on td "[GEOGRAPHIC_DATA] (I) (R390)" at bounding box center [820, 326] width 363 height 32
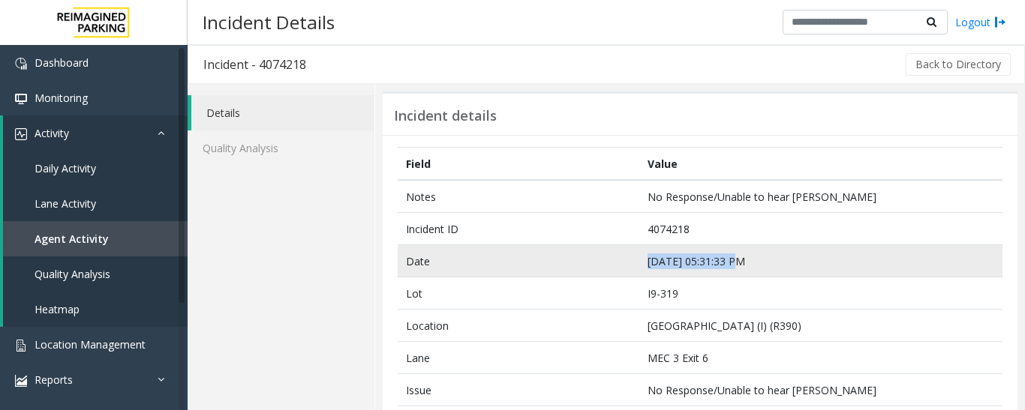
drag, startPoint x: 742, startPoint y: 263, endPoint x: 641, endPoint y: 266, distance: 101.3
click at [641, 266] on td "Sep 9 05:31:33 PM" at bounding box center [820, 261] width 363 height 32
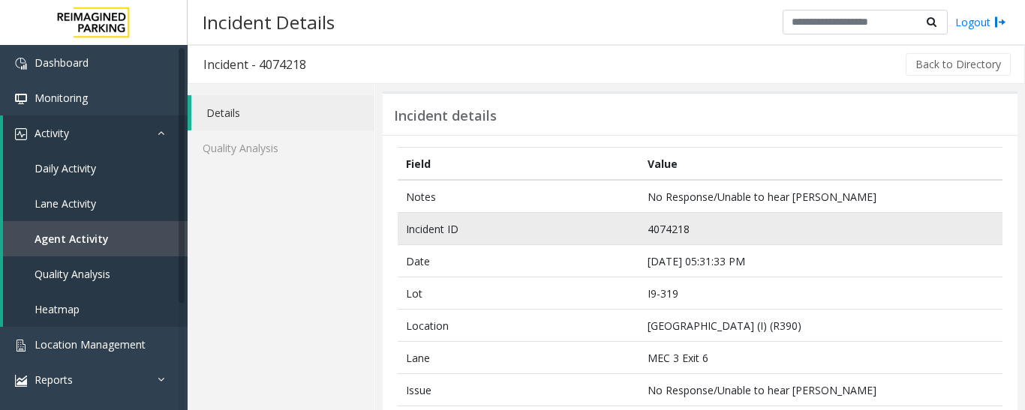
click at [756, 231] on td "4074218" at bounding box center [820, 229] width 363 height 32
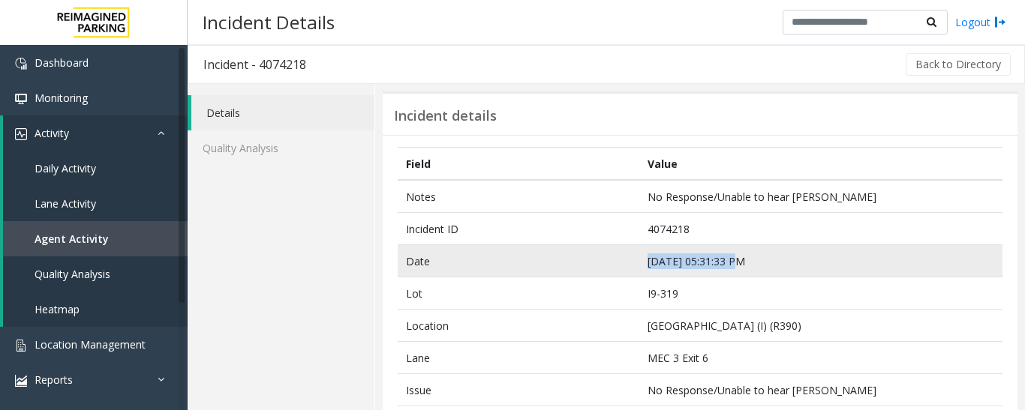
drag, startPoint x: 748, startPoint y: 256, endPoint x: 635, endPoint y: 263, distance: 113.5
click at [639, 263] on td "Sep 9 05:31:33 PM" at bounding box center [820, 261] width 363 height 32
click at [754, 273] on td "Sep 9 05:31:33 PM" at bounding box center [820, 261] width 363 height 32
click at [757, 266] on td "Sep 9 05:31:33 PM" at bounding box center [820, 261] width 363 height 32
click at [708, 259] on td "Sep 9 05:31:33 PM" at bounding box center [820, 261] width 363 height 32
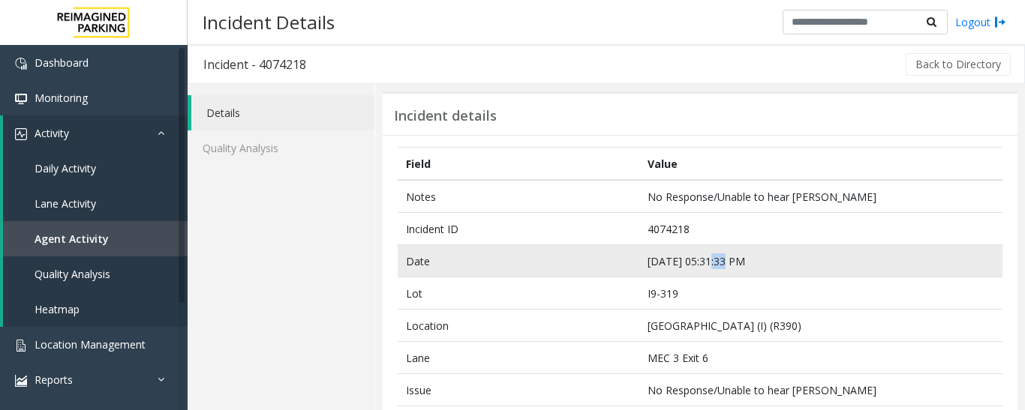
click at [708, 259] on td "Sep 9 05:31:33 PM" at bounding box center [820, 261] width 363 height 32
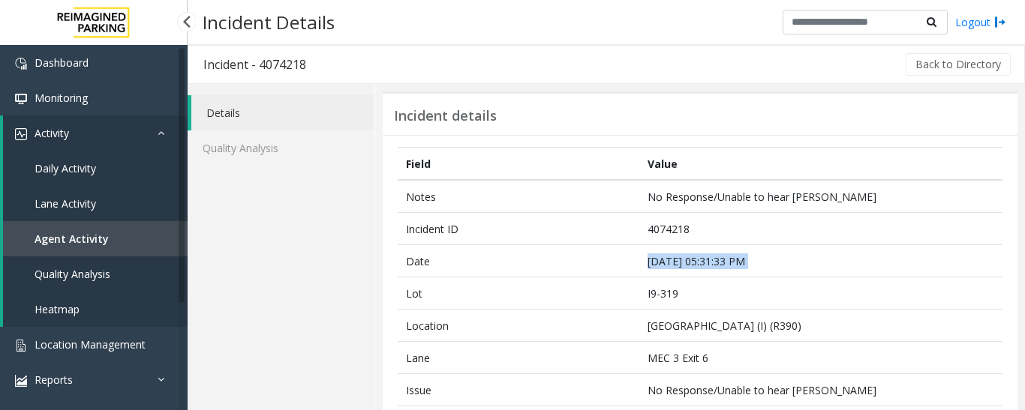
click at [108, 233] on link "Agent Activity" at bounding box center [95, 238] width 185 height 35
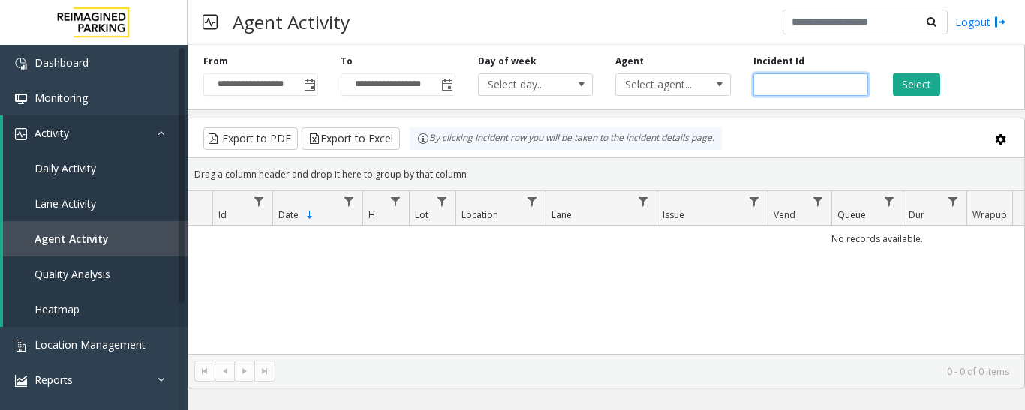
click at [783, 85] on input "number" at bounding box center [810, 85] width 115 height 23
paste input "*******"
type input "*******"
click at [922, 83] on button "Select" at bounding box center [916, 85] width 47 height 23
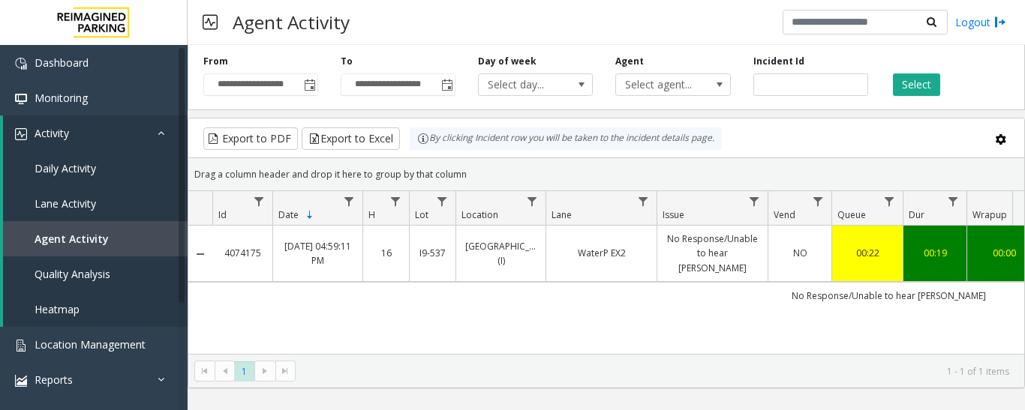
click at [542, 254] on td "Waterpark Place (I)" at bounding box center [500, 254] width 90 height 56
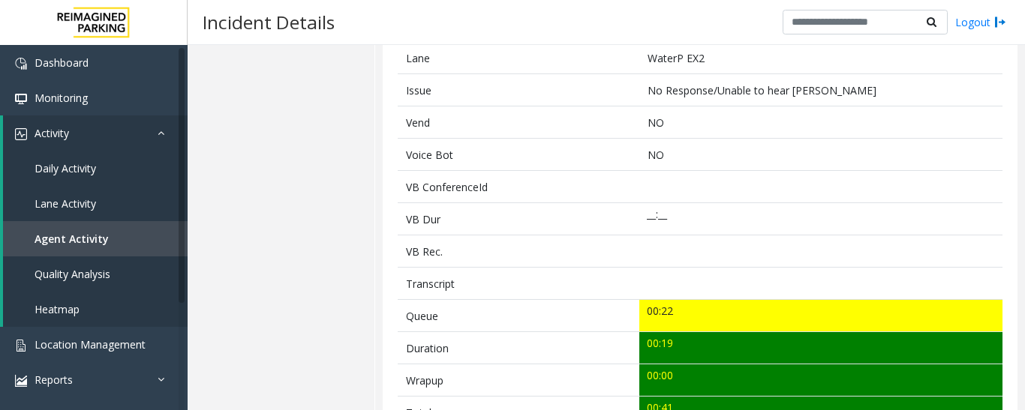
scroll to position [525, 0]
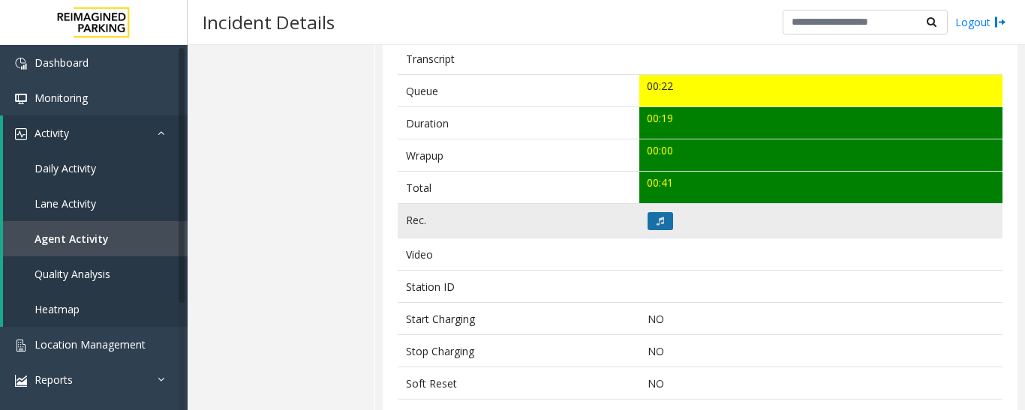
click at [659, 223] on icon at bounding box center [660, 221] width 8 height 9
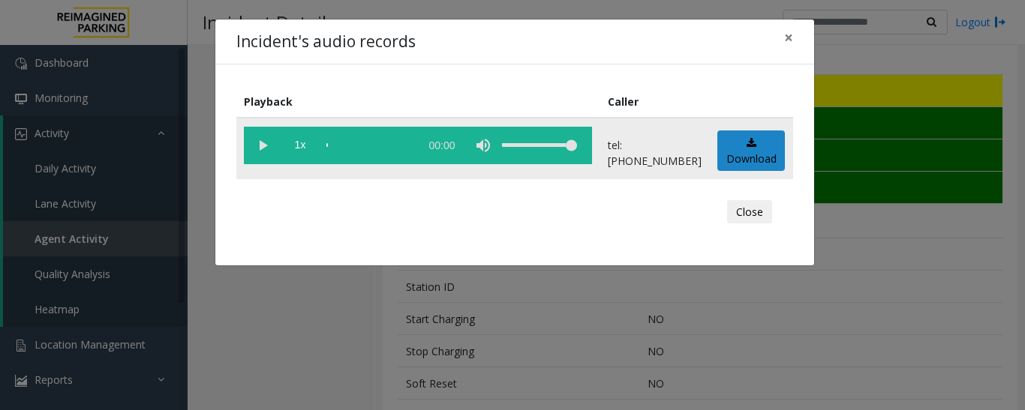
click at [252, 145] on vg-play-pause at bounding box center [263, 146] width 38 height 38
click at [731, 213] on button "Close" at bounding box center [749, 212] width 45 height 24
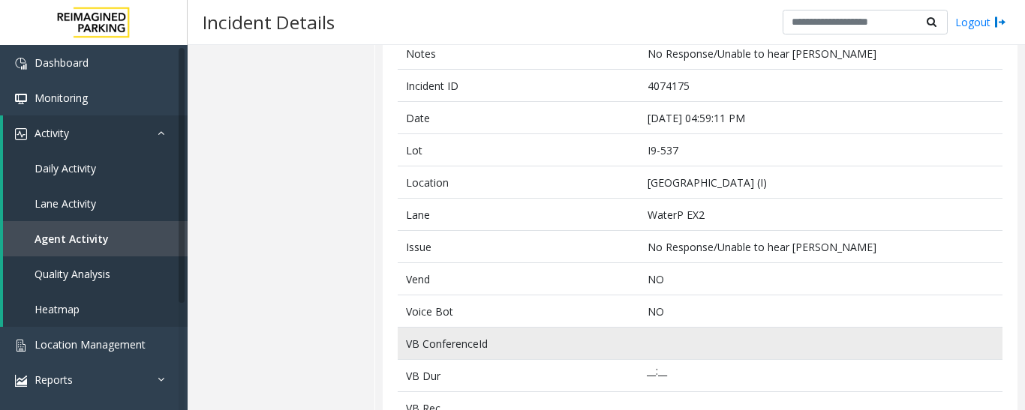
scroll to position [0, 0]
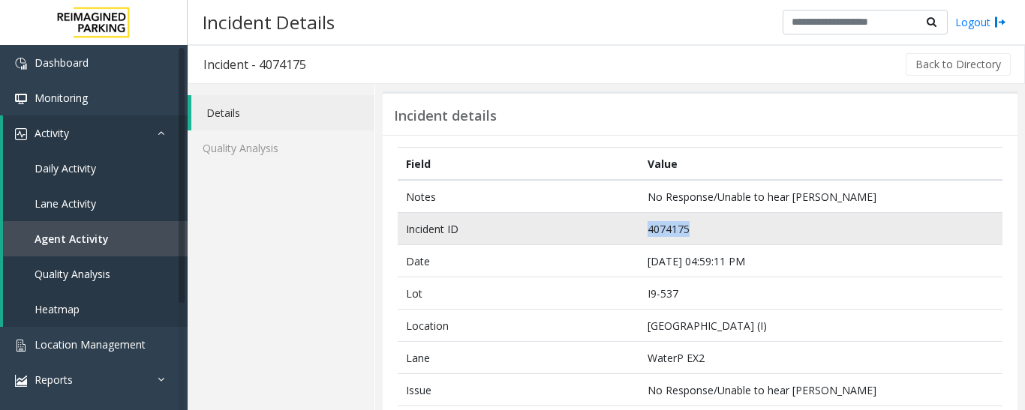
drag, startPoint x: 702, startPoint y: 232, endPoint x: 619, endPoint y: 232, distance: 83.3
click at [619, 232] on tr "Incident ID 4074175" at bounding box center [700, 229] width 605 height 32
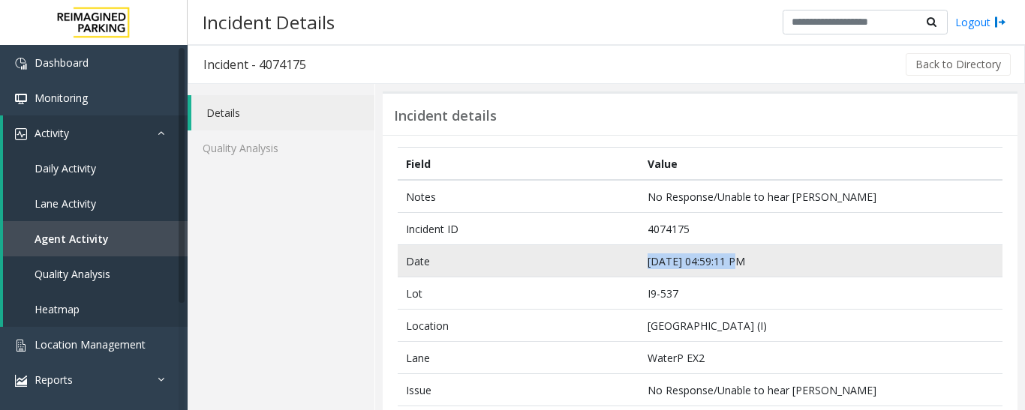
drag, startPoint x: 766, startPoint y: 266, endPoint x: 643, endPoint y: 272, distance: 123.2
click at [643, 272] on td "Sep 9 04:59:11 PM" at bounding box center [820, 261] width 363 height 32
click at [664, 275] on td "Sep 9 04:59:11 PM" at bounding box center [820, 261] width 363 height 32
drag, startPoint x: 753, startPoint y: 260, endPoint x: 644, endPoint y: 258, distance: 109.5
click at [644, 258] on td "Sep 9 04:59:11 PM" at bounding box center [820, 261] width 363 height 32
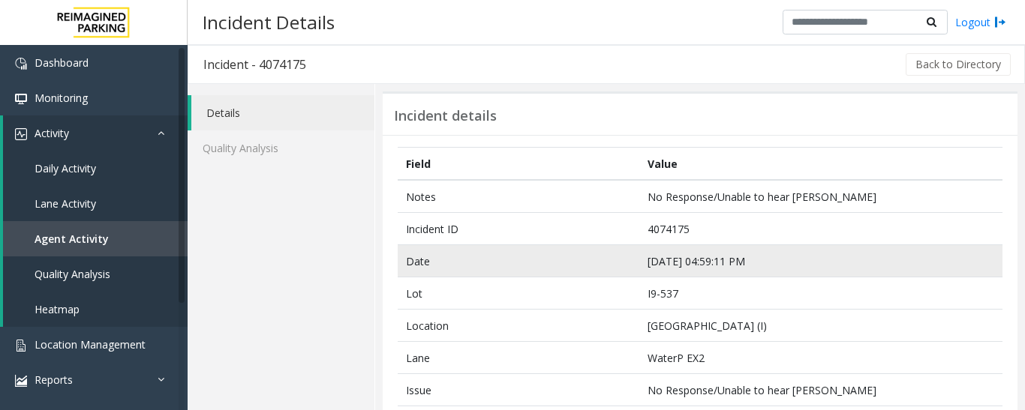
click at [620, 274] on td "Date" at bounding box center [519, 261] width 242 height 32
drag, startPoint x: 780, startPoint y: 257, endPoint x: 640, endPoint y: 265, distance: 139.8
click at [640, 265] on td "Sep 9 04:59:11 PM" at bounding box center [820, 261] width 363 height 32
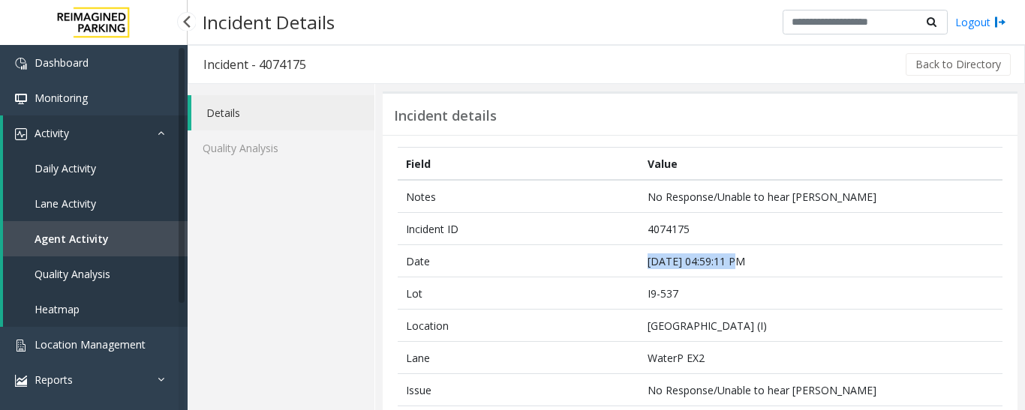
click at [128, 242] on link "Agent Activity" at bounding box center [95, 238] width 185 height 35
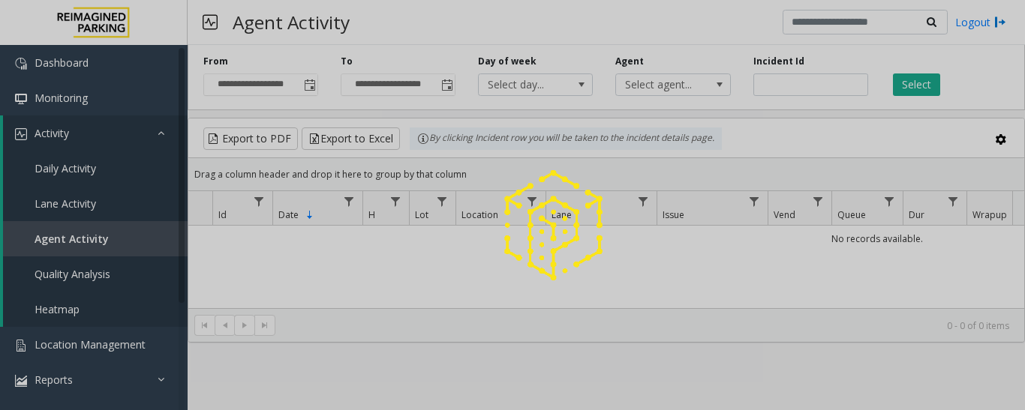
click at [771, 89] on div at bounding box center [512, 205] width 1025 height 410
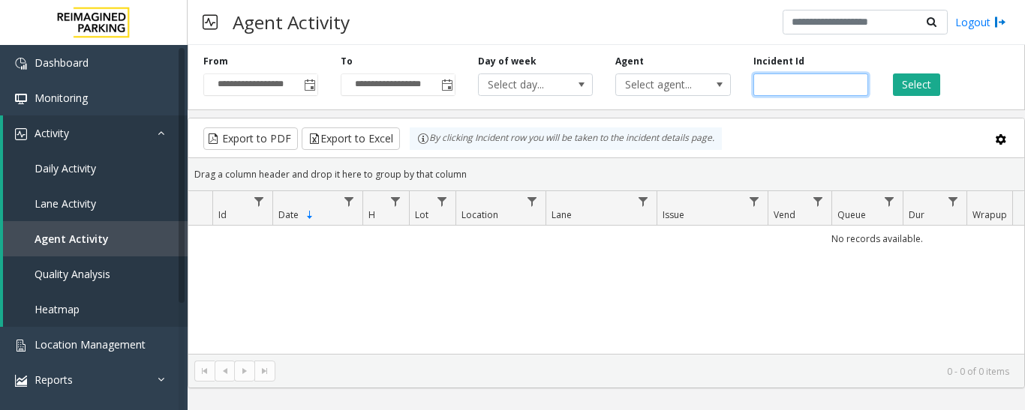
click at [771, 89] on input "number" at bounding box center [810, 85] width 115 height 23
paste input "*******"
type input "*******"
click at [922, 87] on button "Select" at bounding box center [916, 85] width 47 height 23
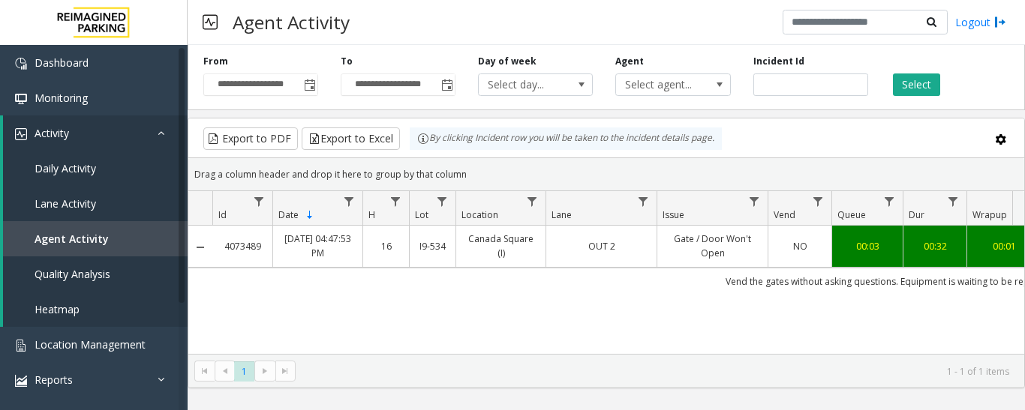
click at [701, 263] on td "Gate / Door Won't Open" at bounding box center [711, 246] width 111 height 41
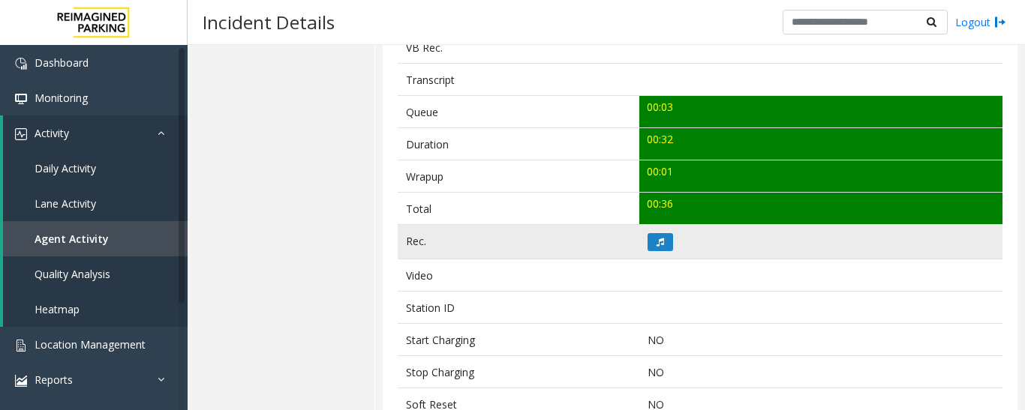
scroll to position [525, 0]
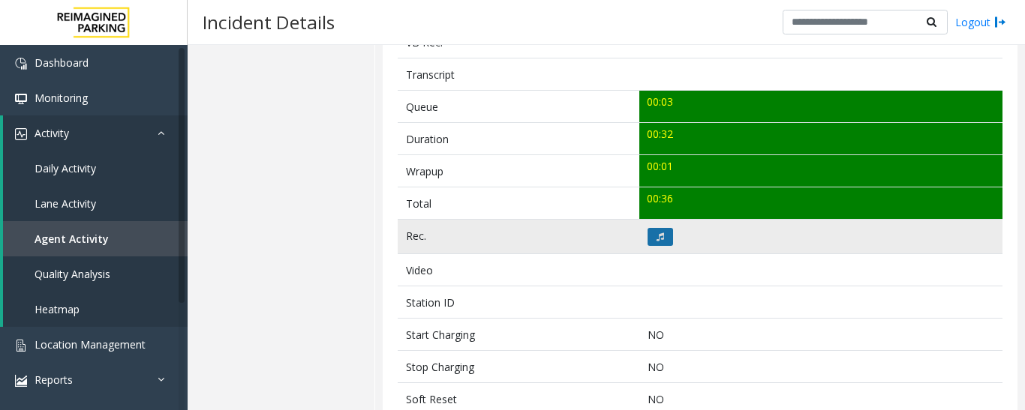
click at [656, 239] on icon at bounding box center [660, 237] width 8 height 9
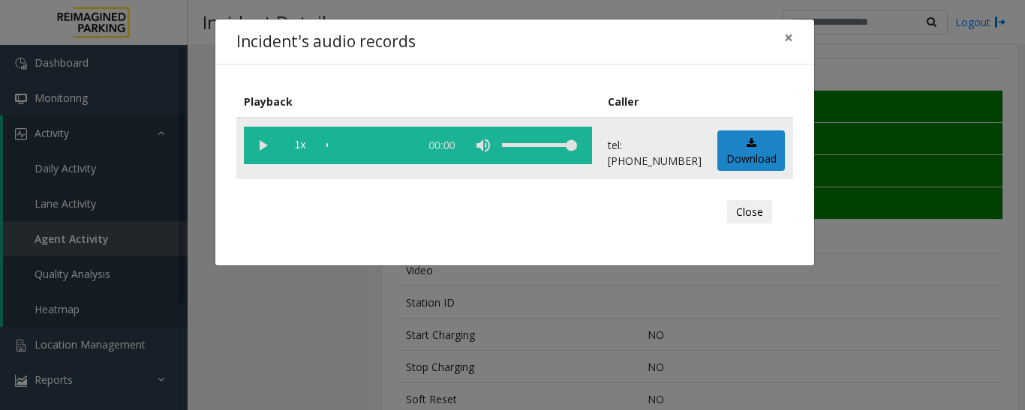
click at [266, 149] on vg-play-pause at bounding box center [263, 146] width 38 height 38
click at [761, 209] on button "Close" at bounding box center [749, 212] width 45 height 24
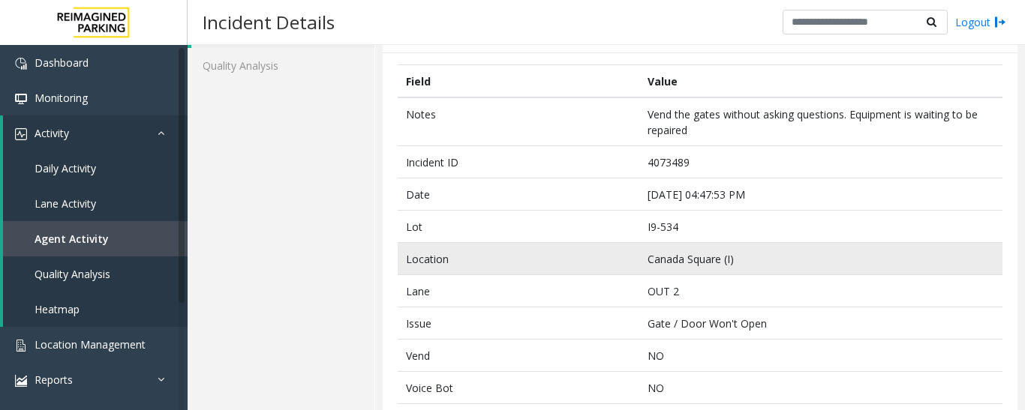
scroll to position [75, 0]
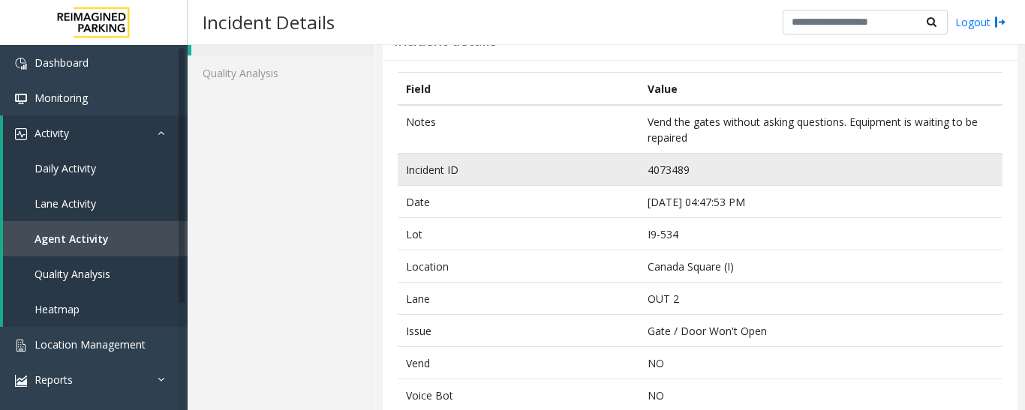
click at [678, 174] on td "4073489" at bounding box center [820, 170] width 363 height 32
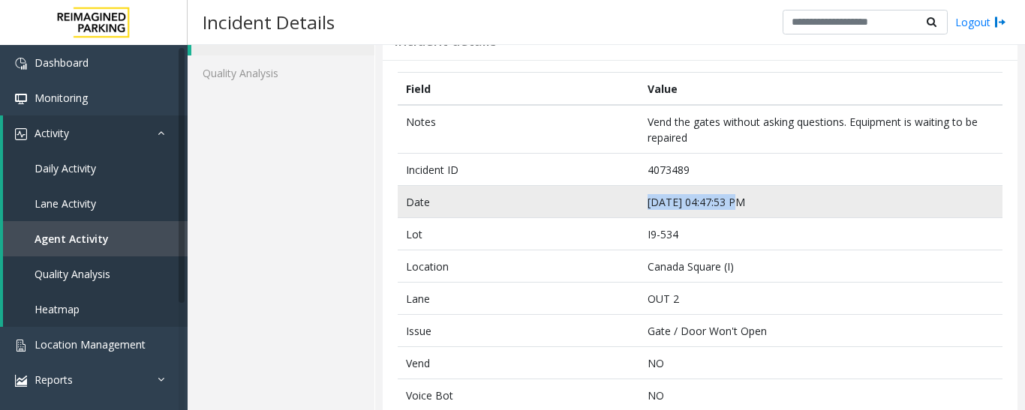
drag, startPoint x: 766, startPoint y: 203, endPoint x: 643, endPoint y: 206, distance: 123.1
click at [643, 206] on td "Sep 8 04:47:53 PM" at bounding box center [820, 202] width 363 height 32
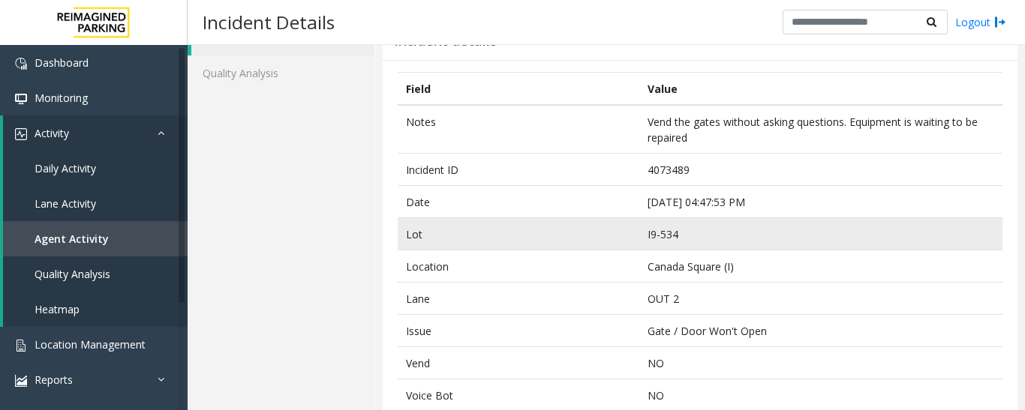
click at [764, 236] on td "I9-534" at bounding box center [820, 234] width 363 height 32
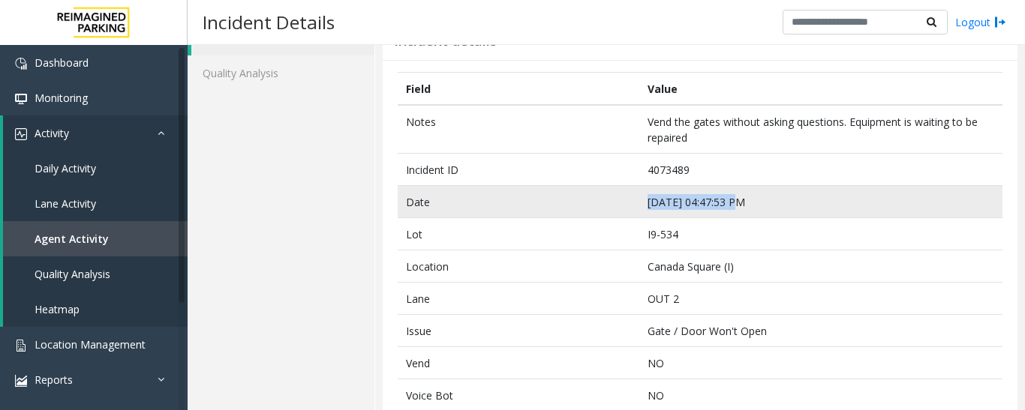
drag, startPoint x: 746, startPoint y: 199, endPoint x: 626, endPoint y: 204, distance: 119.4
click at [626, 204] on tr "Date Sep 8 04:47:53 PM" at bounding box center [700, 202] width 605 height 32
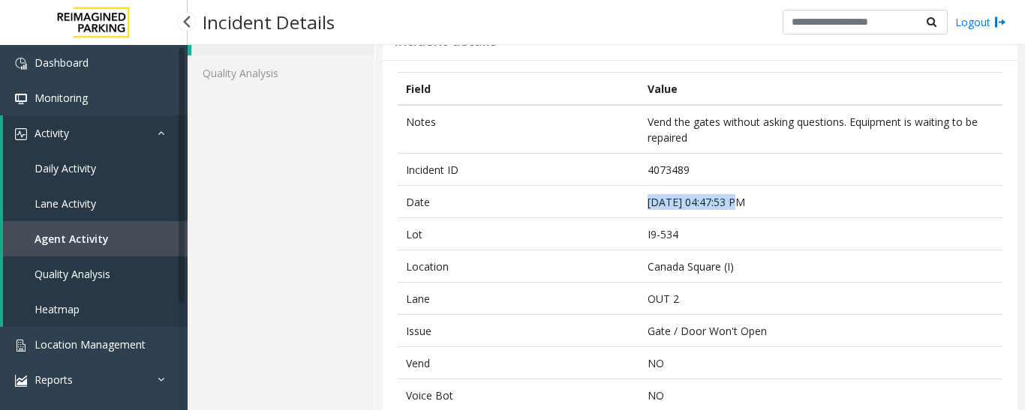
click at [122, 229] on link "Agent Activity" at bounding box center [95, 238] width 185 height 35
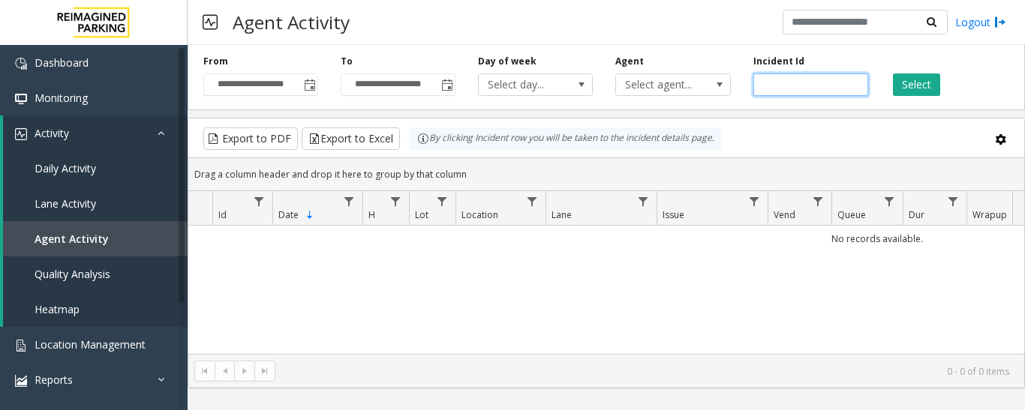
click at [831, 85] on input "number" at bounding box center [810, 85] width 115 height 23
paste input "*******"
type input "*******"
click at [924, 88] on button "Select" at bounding box center [916, 85] width 47 height 23
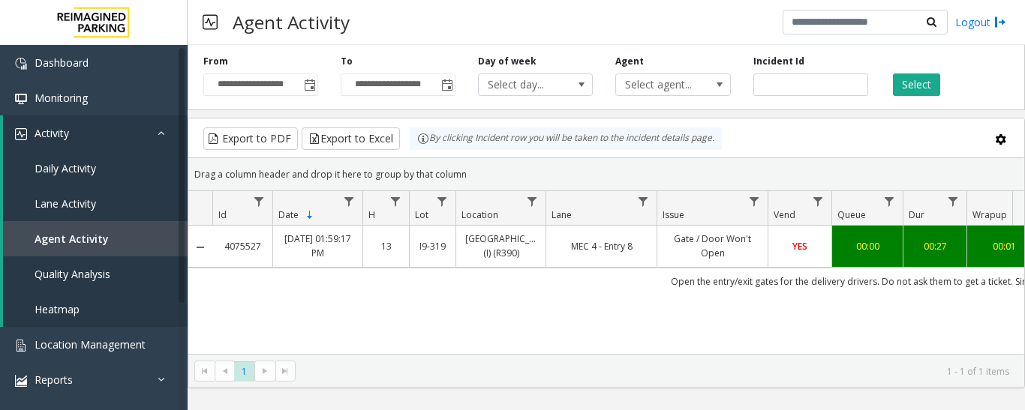
click at [539, 263] on td "[GEOGRAPHIC_DATA] (I) (R390)" at bounding box center [500, 246] width 90 height 41
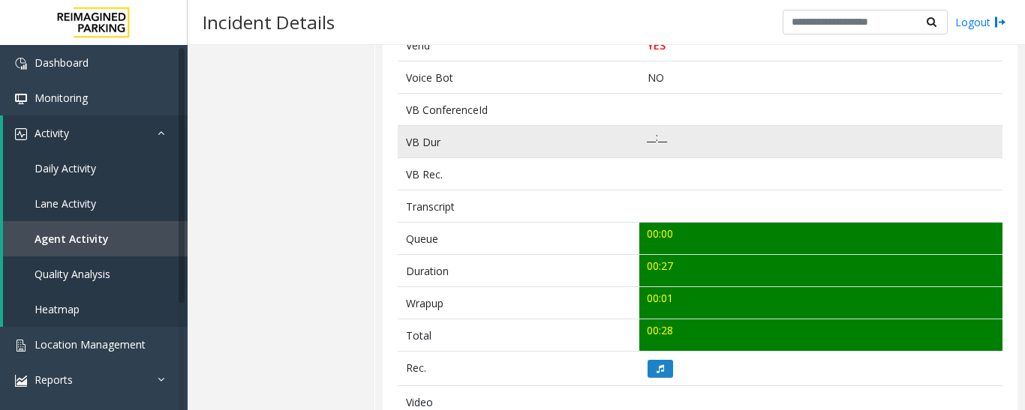
scroll to position [600, 0]
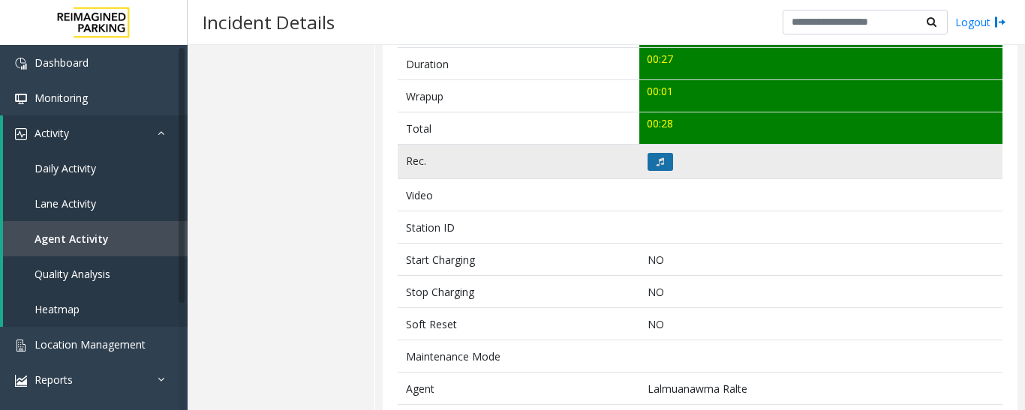
click at [658, 166] on icon at bounding box center [660, 162] width 8 height 9
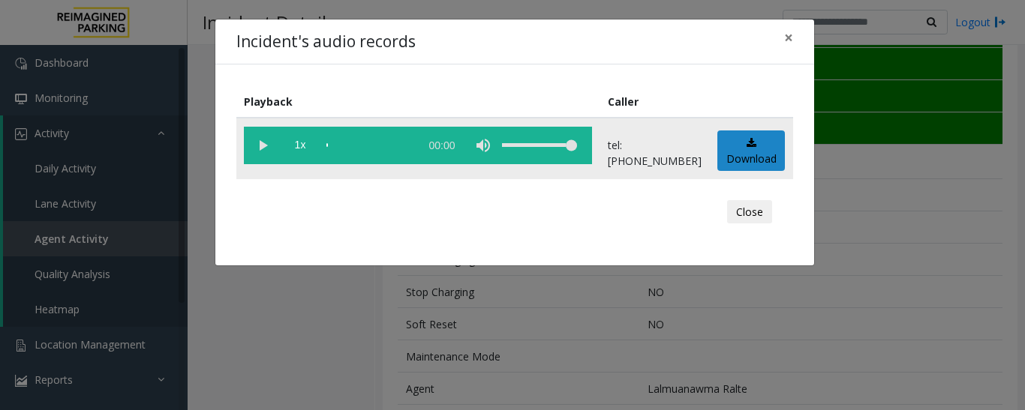
click at [263, 155] on vg-play-pause at bounding box center [263, 146] width 38 height 38
click at [792, 35] on span "×" at bounding box center [788, 37] width 9 height 21
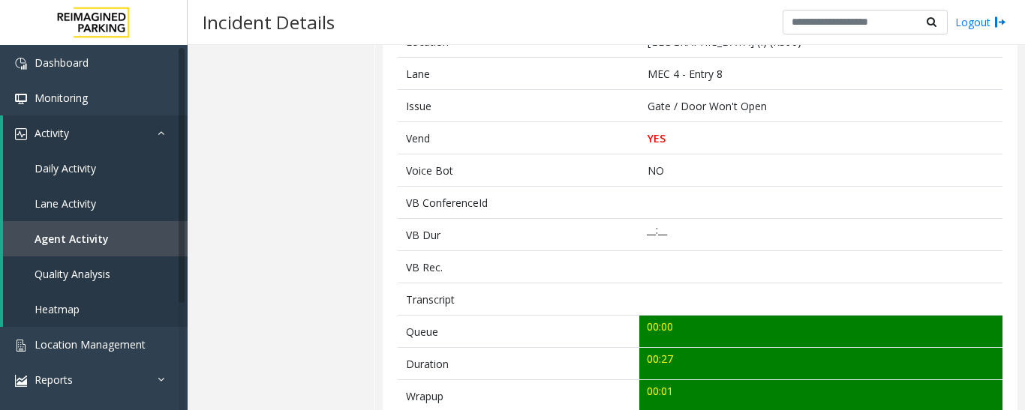
scroll to position [75, 0]
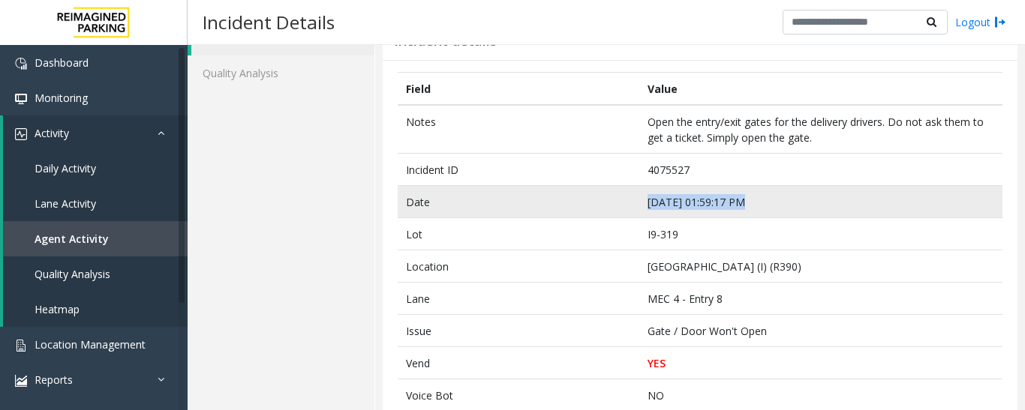
drag, startPoint x: 746, startPoint y: 203, endPoint x: 634, endPoint y: 203, distance: 112.5
click at [634, 203] on tr "Date Sep 11 01:59:17 PM" at bounding box center [700, 202] width 605 height 32
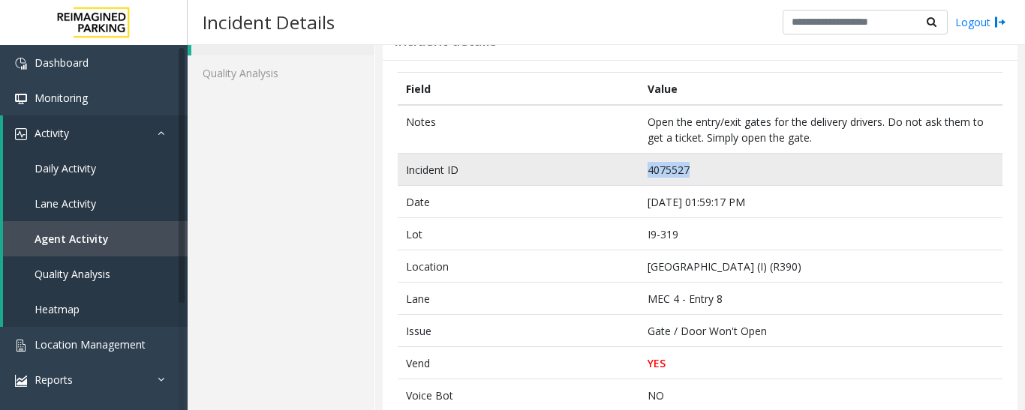
drag, startPoint x: 712, startPoint y: 164, endPoint x: 626, endPoint y: 179, distance: 87.4
click at [626, 179] on tr "Incident ID 4075527" at bounding box center [700, 170] width 605 height 32
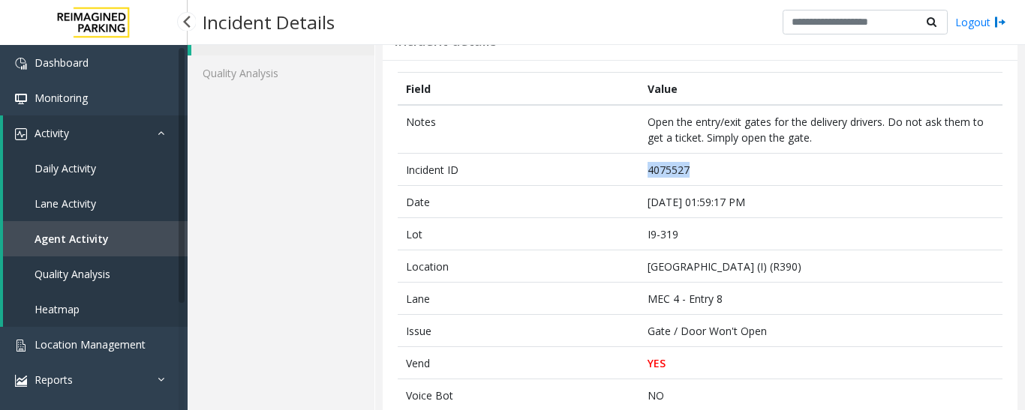
click at [103, 245] on span "Agent Activity" at bounding box center [72, 239] width 74 height 14
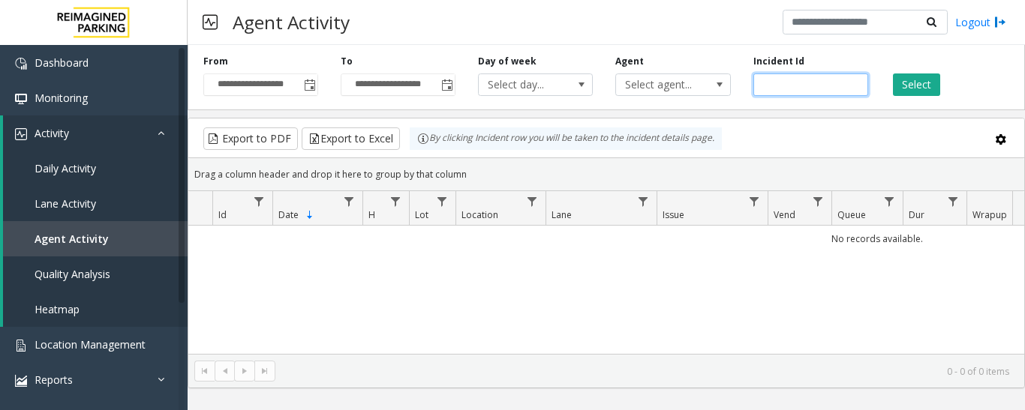
click at [784, 84] on input "number" at bounding box center [810, 85] width 115 height 23
paste input "*******"
type input "*******"
click at [904, 74] on button "Select" at bounding box center [916, 85] width 47 height 23
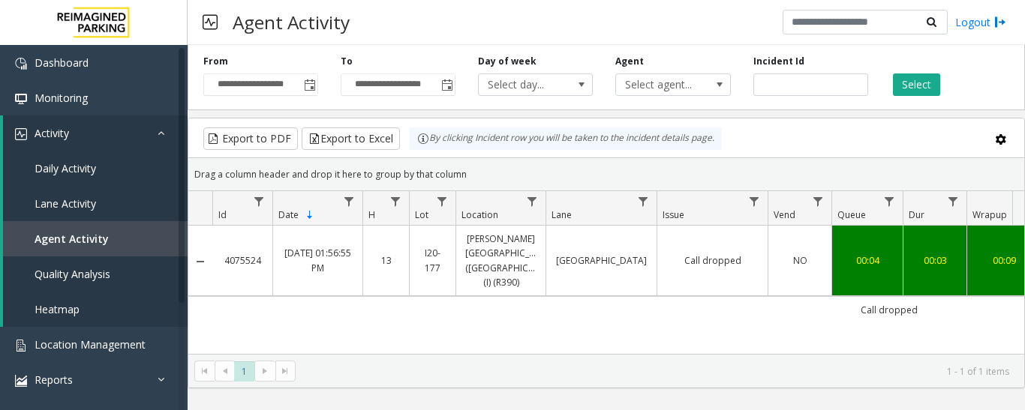
click at [596, 254] on link "28th Street Left Entry Lane" at bounding box center [601, 261] width 92 height 14
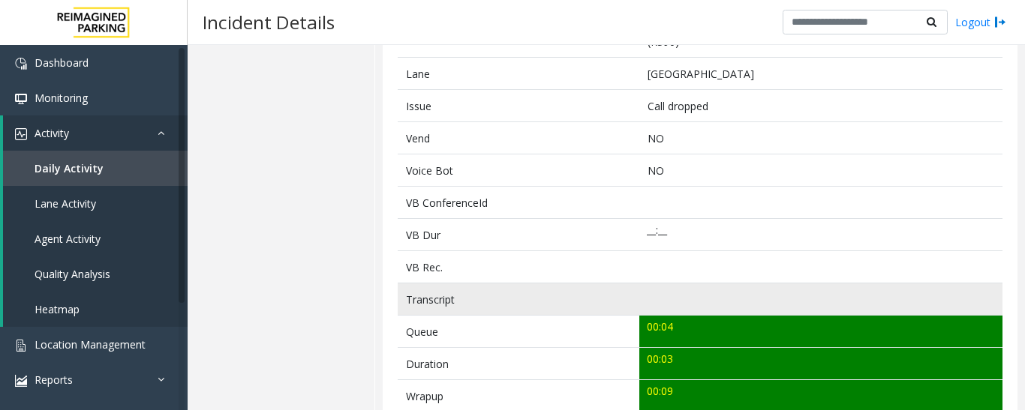
scroll to position [525, 0]
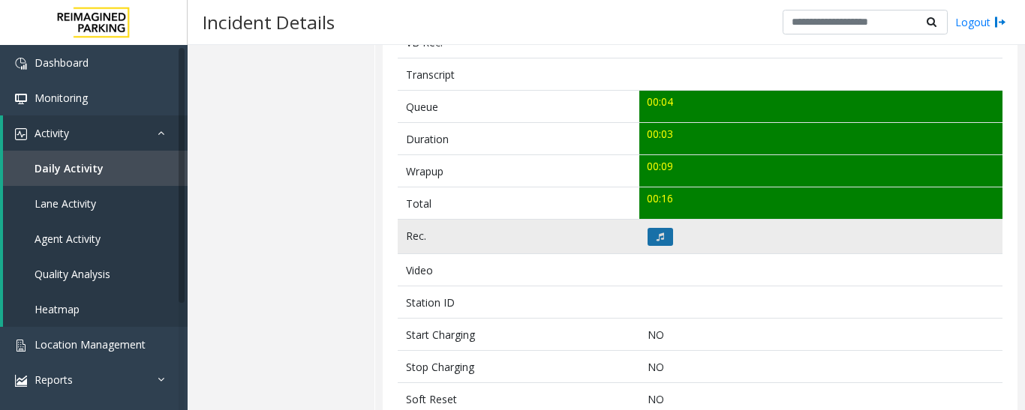
click at [660, 228] on button at bounding box center [660, 237] width 26 height 18
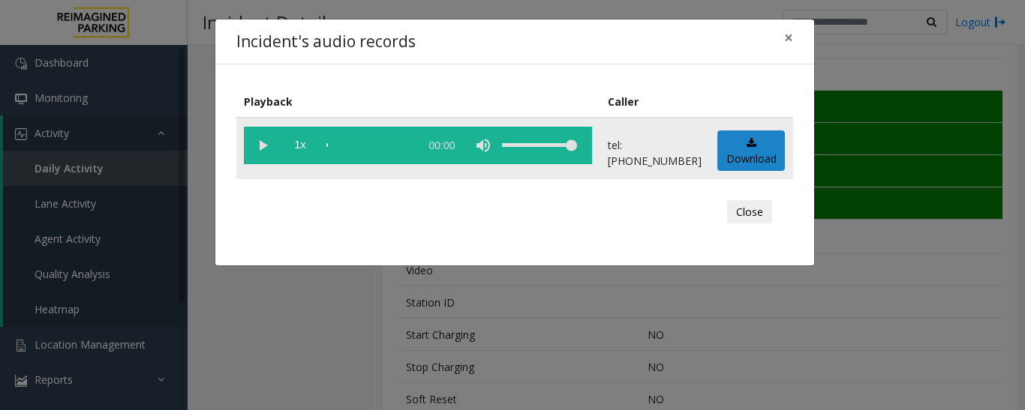
click at [260, 142] on vg-play-pause at bounding box center [263, 146] width 38 height 38
click at [737, 204] on button "Close" at bounding box center [749, 212] width 45 height 24
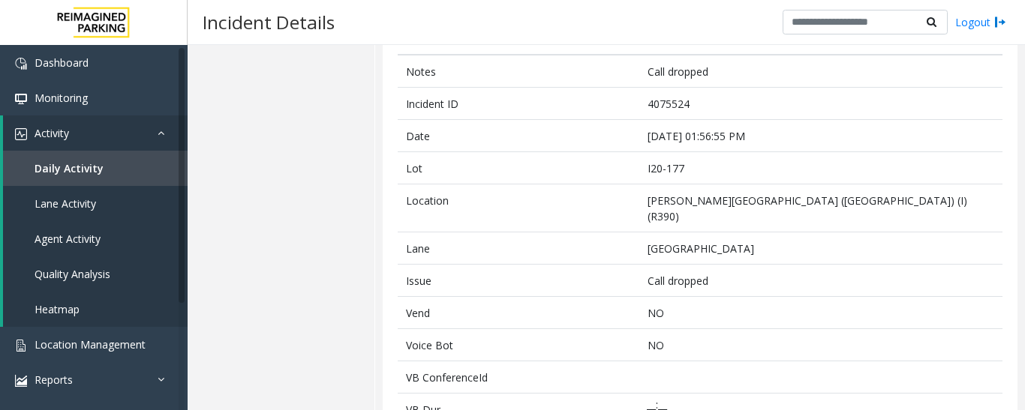
scroll to position [0, 0]
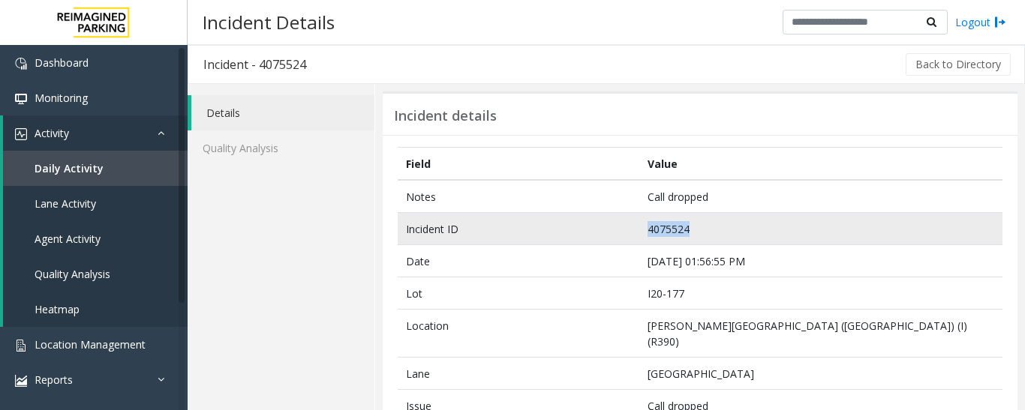
drag, startPoint x: 701, startPoint y: 218, endPoint x: 605, endPoint y: 226, distance: 96.3
click at [605, 226] on tr "Incident ID 4075524" at bounding box center [700, 229] width 605 height 32
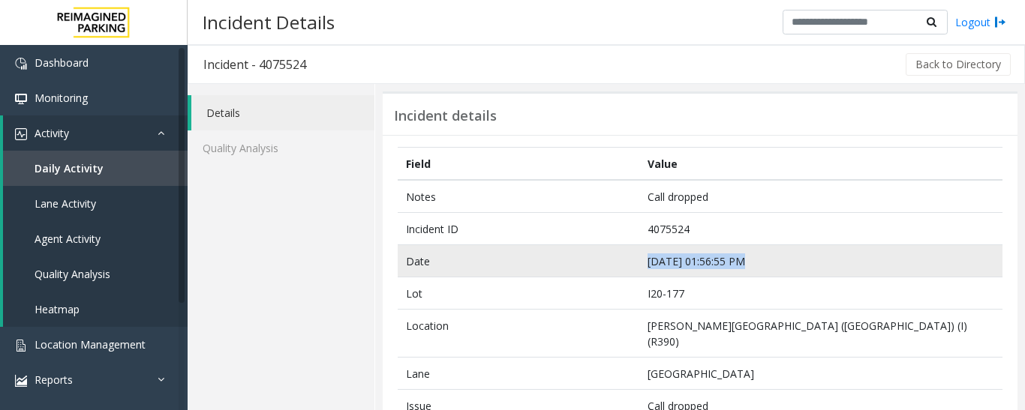
drag, startPoint x: 770, startPoint y: 267, endPoint x: 621, endPoint y: 269, distance: 148.6
click at [621, 269] on tr "Date Sep 11 01:56:55 PM" at bounding box center [700, 261] width 605 height 32
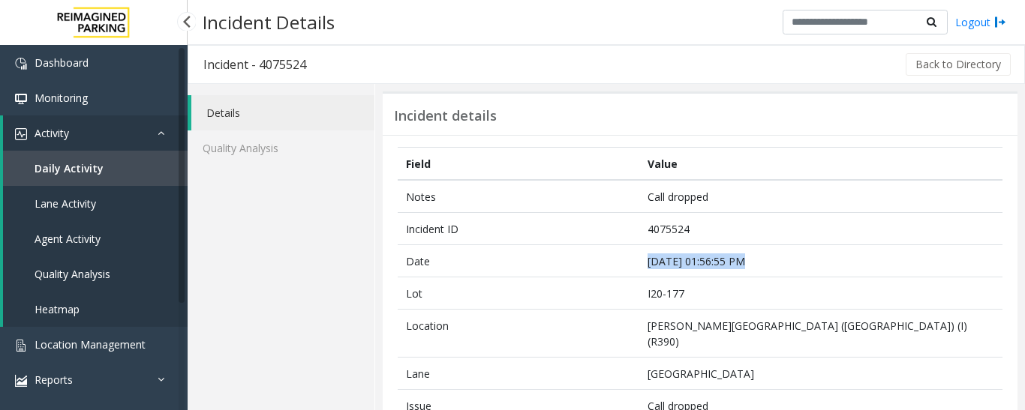
click at [79, 243] on span "Agent Activity" at bounding box center [68, 239] width 66 height 14
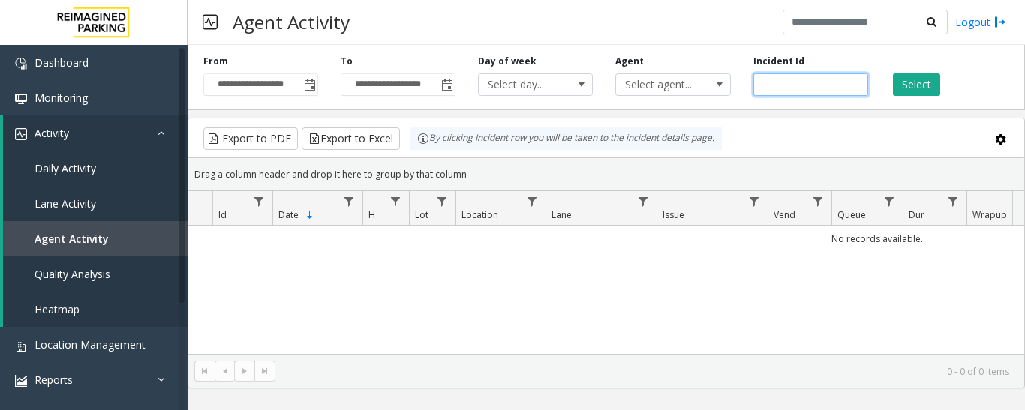
click at [810, 80] on input "number" at bounding box center [810, 85] width 115 height 23
paste input "*******"
type input "*******"
click at [893, 79] on button "Select" at bounding box center [916, 85] width 47 height 23
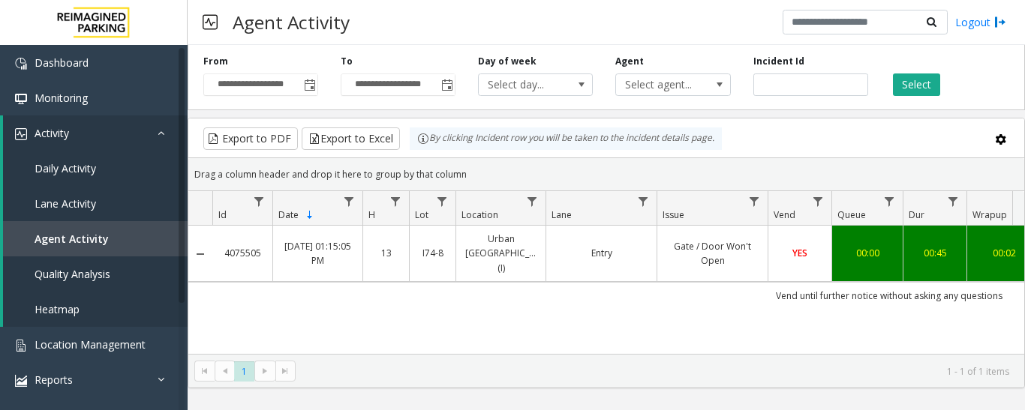
click at [678, 239] on link "Gate / Door Won't Open" at bounding box center [712, 253] width 92 height 29
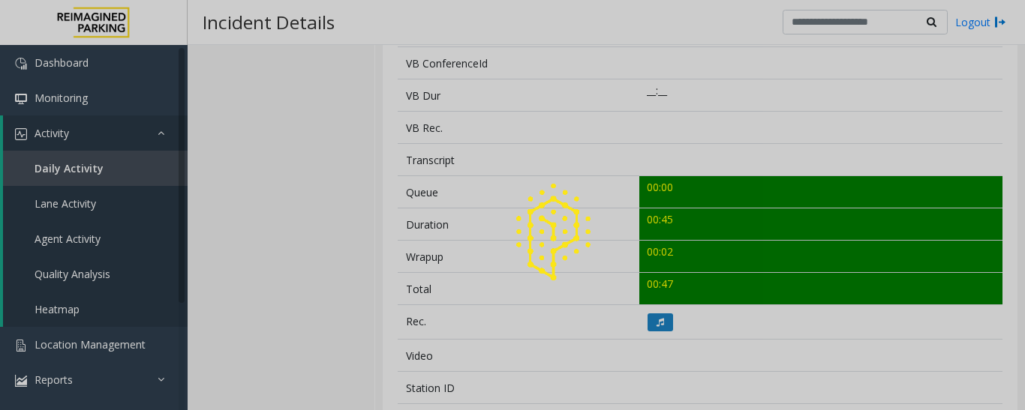
scroll to position [450, 0]
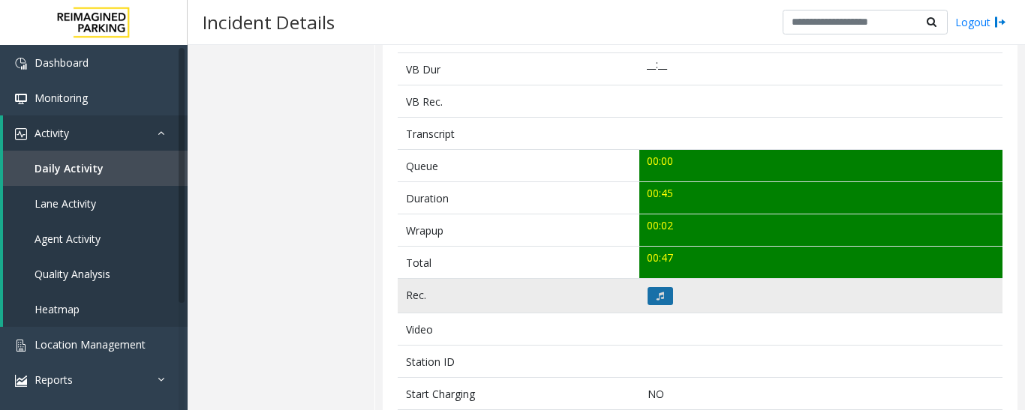
click at [662, 302] on button at bounding box center [660, 296] width 26 height 18
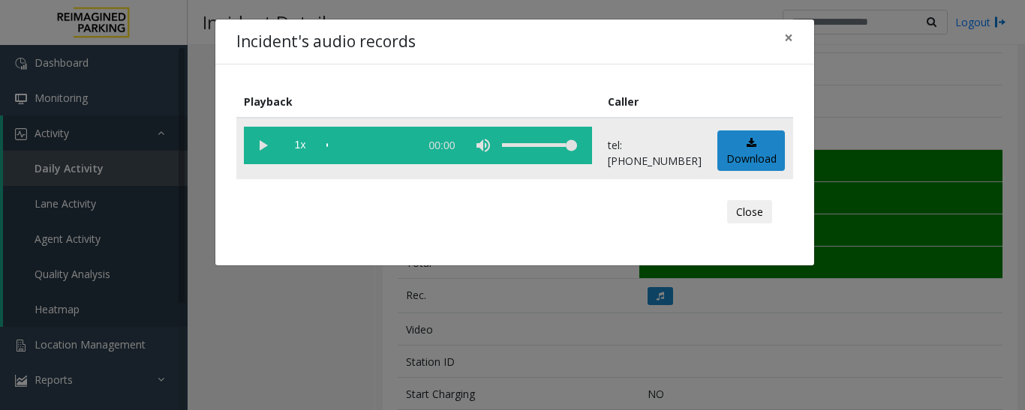
click at [259, 147] on vg-play-pause at bounding box center [263, 146] width 38 height 38
click at [768, 210] on button "Close" at bounding box center [749, 212] width 45 height 24
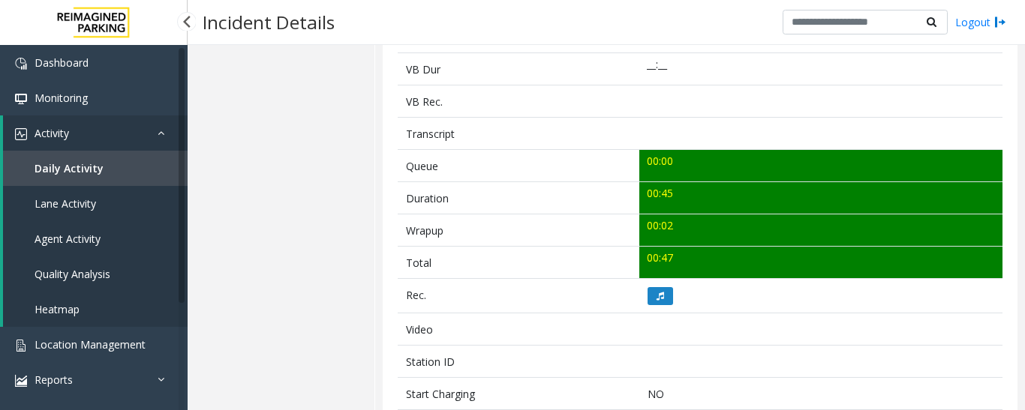
click at [98, 266] on link "Quality Analysis" at bounding box center [95, 274] width 185 height 35
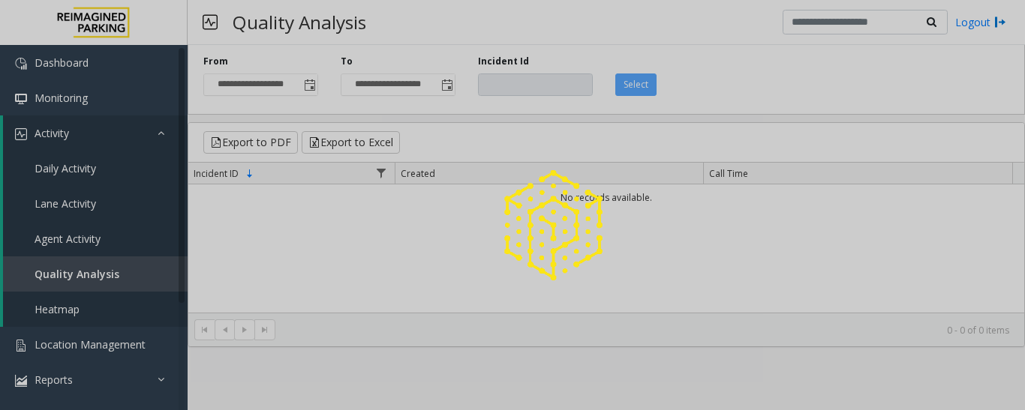
click at [98, 242] on div at bounding box center [512, 205] width 1025 height 410
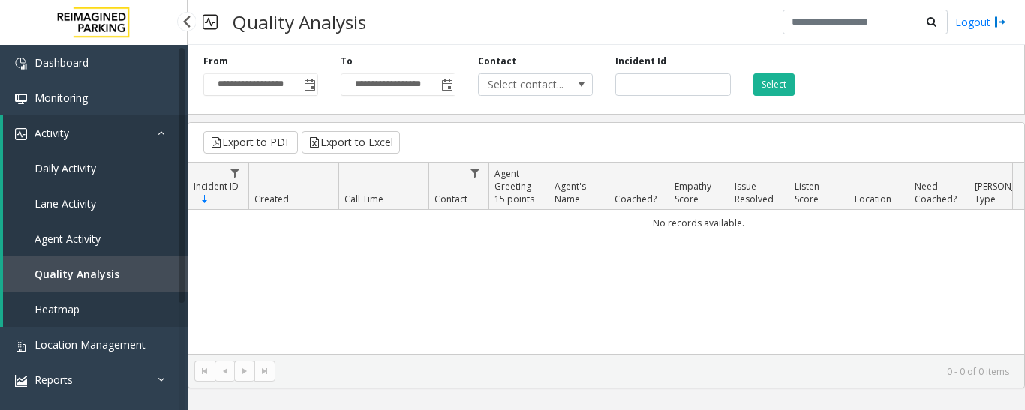
click at [98, 240] on span "Agent Activity" at bounding box center [68, 239] width 66 height 14
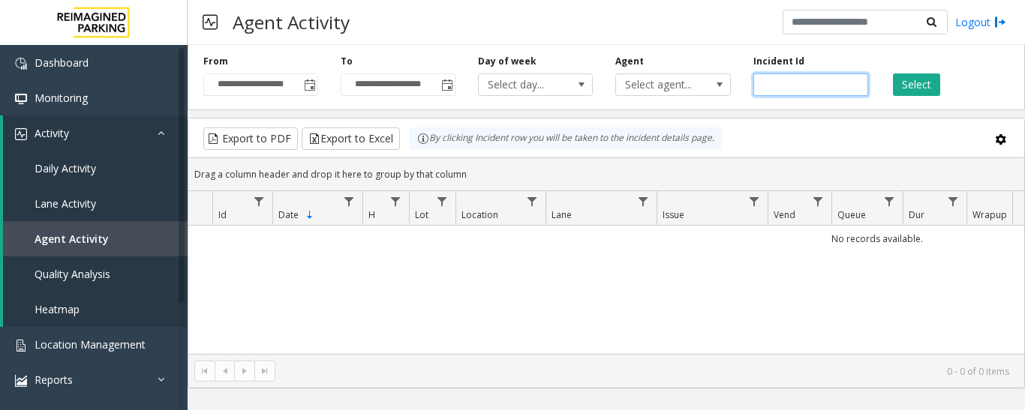
click at [790, 89] on input "number" at bounding box center [810, 85] width 115 height 23
paste input "*******"
type input "*******"
click at [893, 83] on button "Select" at bounding box center [916, 85] width 47 height 23
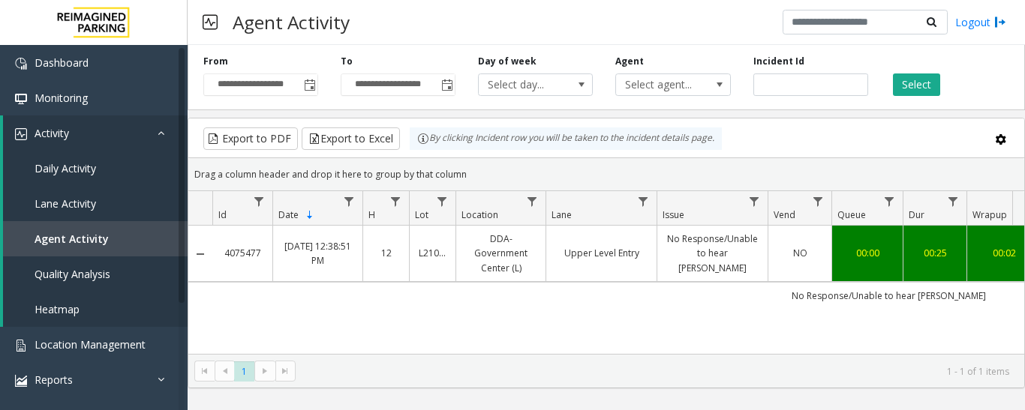
click at [497, 259] on link "DDA-Government Center (L)" at bounding box center [500, 254] width 71 height 44
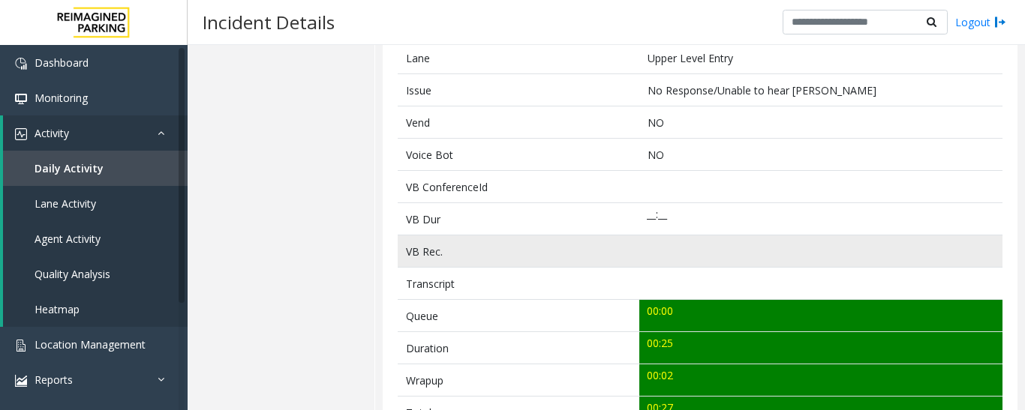
scroll to position [525, 0]
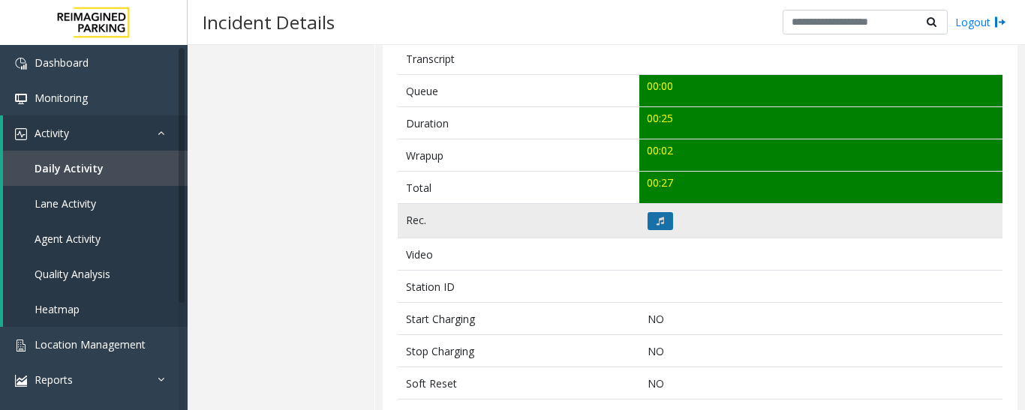
click at [662, 226] on button at bounding box center [660, 221] width 26 height 18
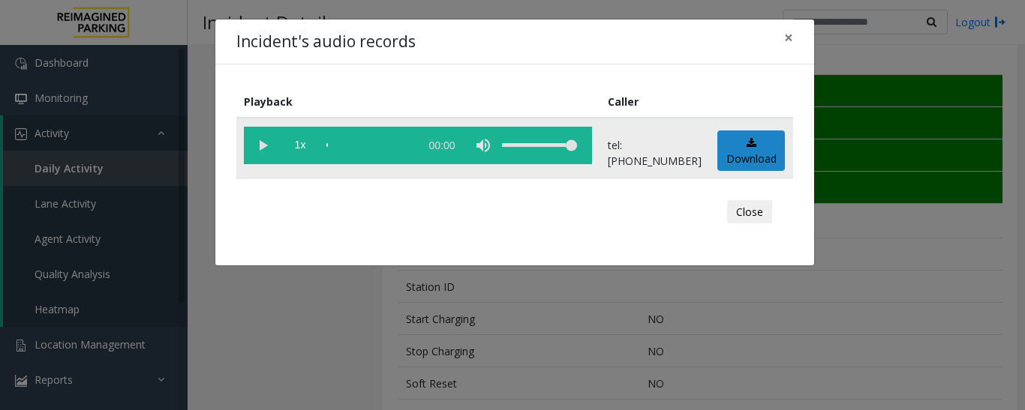
click at [264, 145] on vg-play-pause at bounding box center [263, 146] width 38 height 38
click at [743, 212] on button "Close" at bounding box center [749, 212] width 45 height 24
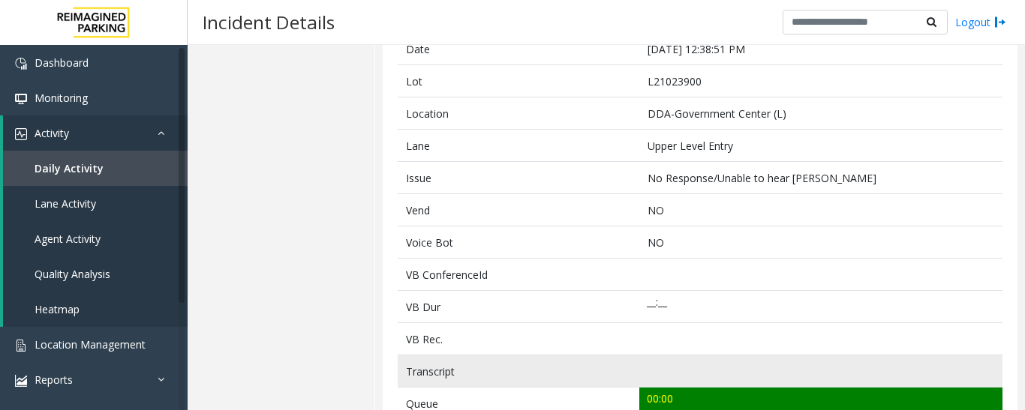
scroll to position [75, 0]
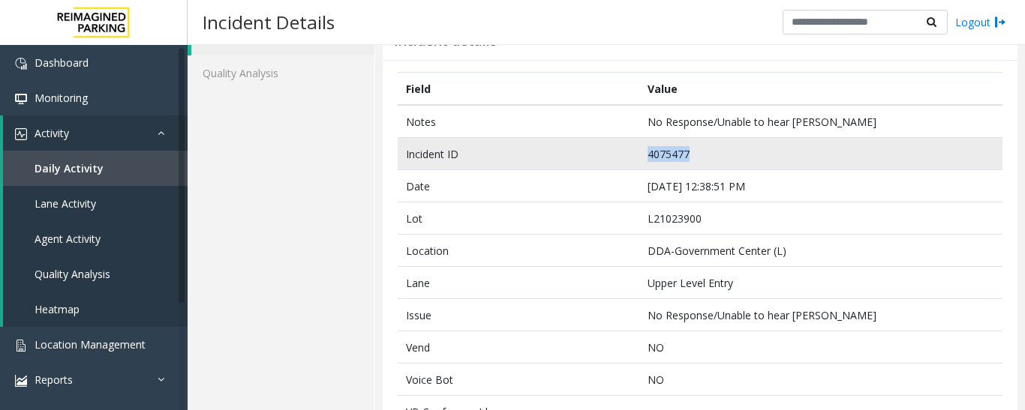
drag, startPoint x: 708, startPoint y: 155, endPoint x: 590, endPoint y: 152, distance: 117.8
click at [590, 152] on tr "Incident ID 4075477" at bounding box center [700, 154] width 605 height 32
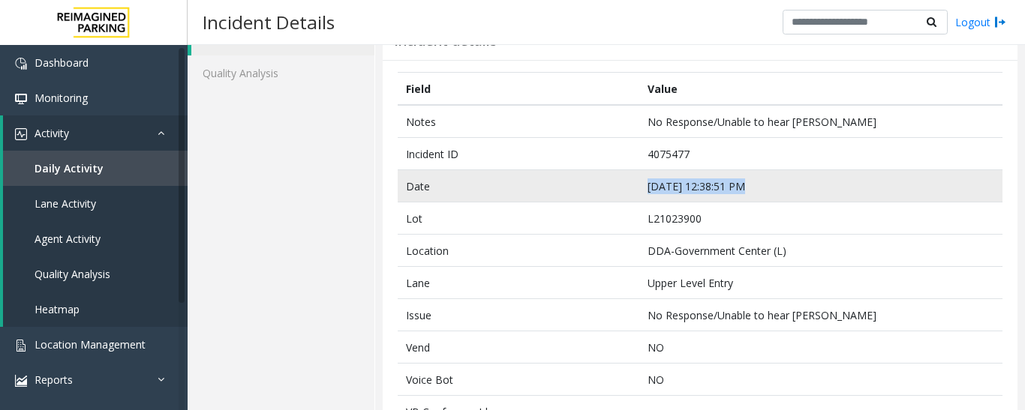
drag, startPoint x: 761, startPoint y: 191, endPoint x: 611, endPoint y: 191, distance: 150.1
click at [611, 191] on tr "Date Sep 11 12:38:51 PM" at bounding box center [700, 186] width 605 height 32
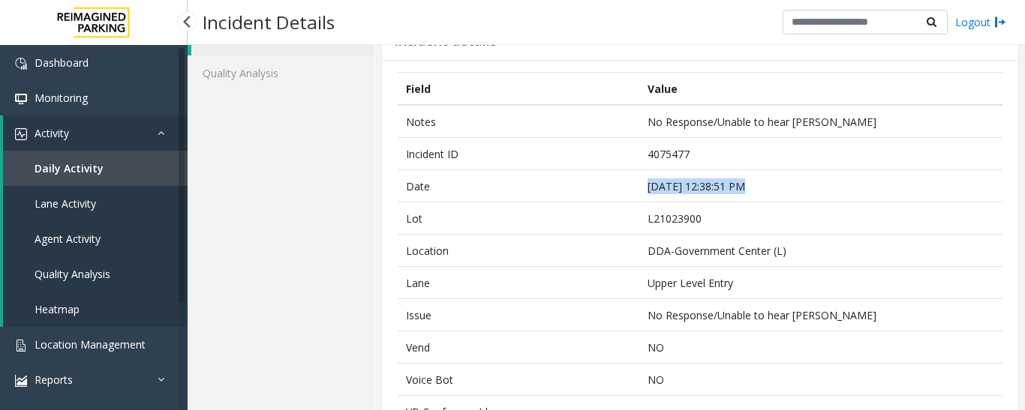
click at [117, 246] on link "Agent Activity" at bounding box center [95, 238] width 185 height 35
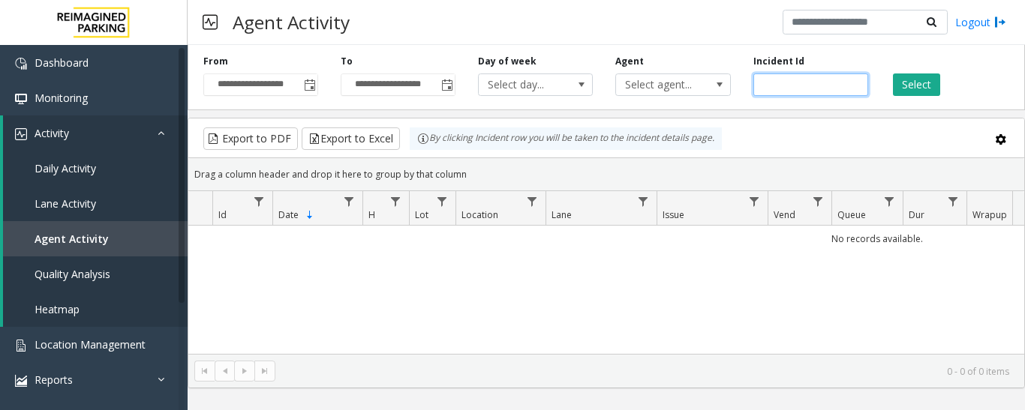
click at [816, 84] on input "number" at bounding box center [810, 85] width 115 height 23
paste input "*******"
type input "*******"
click at [916, 82] on button "Select" at bounding box center [916, 85] width 47 height 23
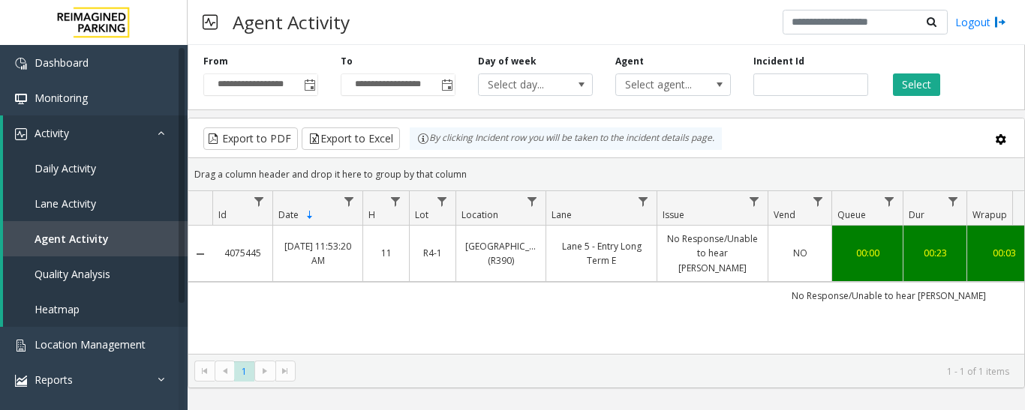
click at [706, 259] on link "No Response/Unable to hear parker" at bounding box center [712, 254] width 92 height 44
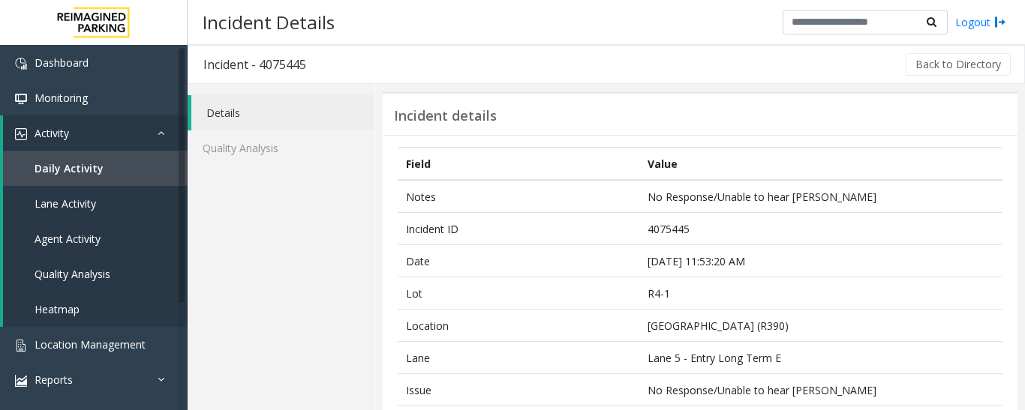
scroll to position [375, 0]
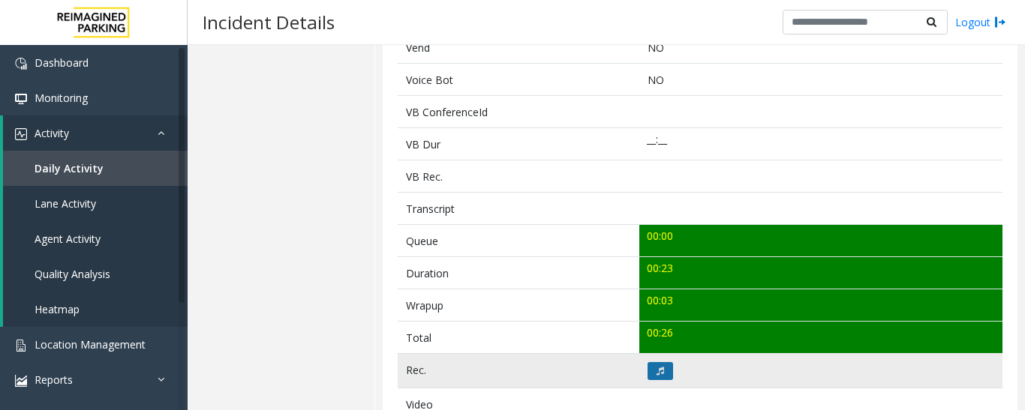
click at [658, 371] on icon at bounding box center [660, 371] width 8 height 9
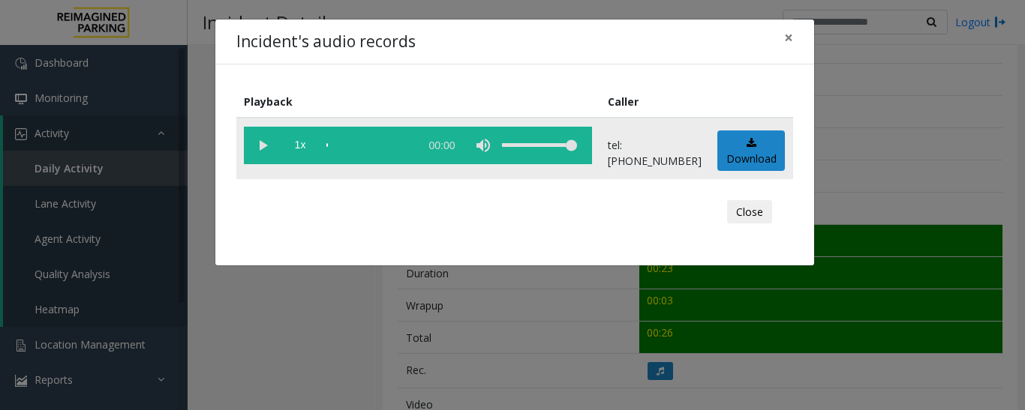
click at [265, 146] on vg-play-pause at bounding box center [263, 146] width 38 height 38
click at [759, 202] on button "Close" at bounding box center [749, 212] width 45 height 24
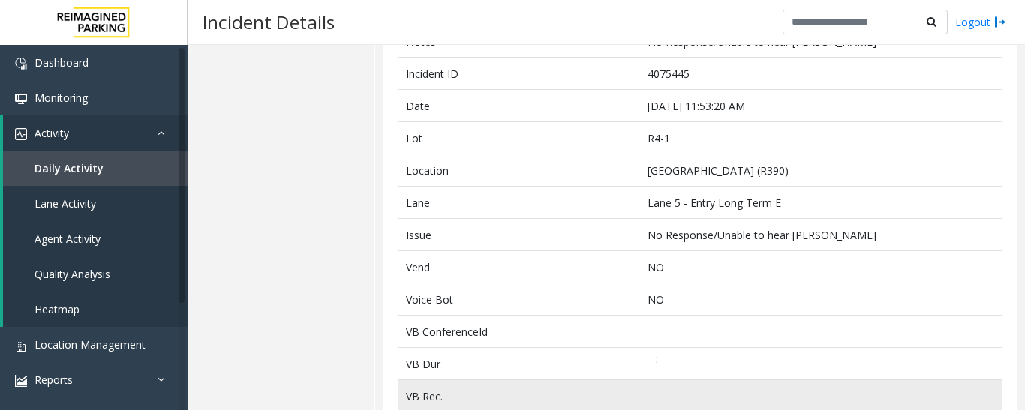
scroll to position [0, 0]
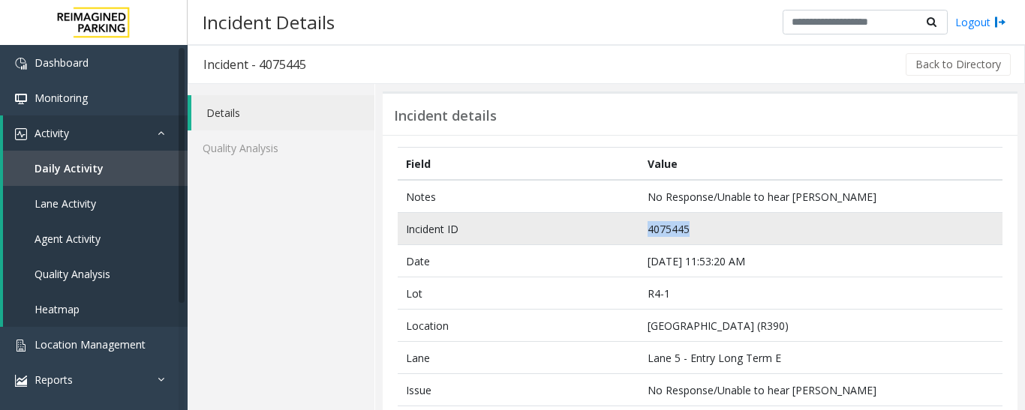
drag, startPoint x: 702, startPoint y: 228, endPoint x: 613, endPoint y: 227, distance: 89.3
click at [613, 227] on tr "Incident ID 4075445" at bounding box center [700, 229] width 605 height 32
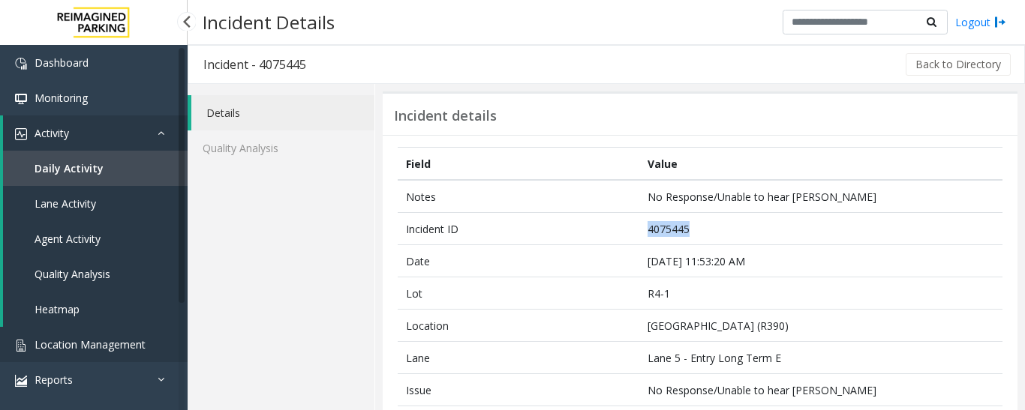
click at [71, 337] on link "Location Management" at bounding box center [94, 344] width 188 height 35
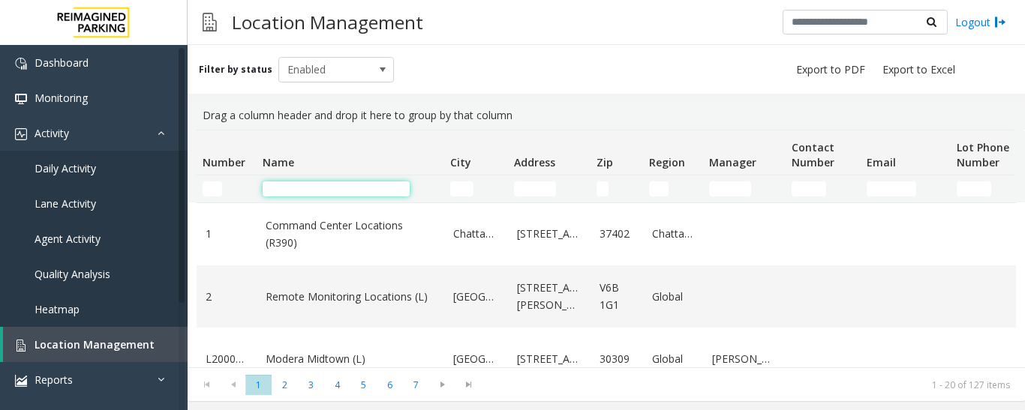
click at [299, 187] on input "Name Filter" at bounding box center [336, 189] width 147 height 15
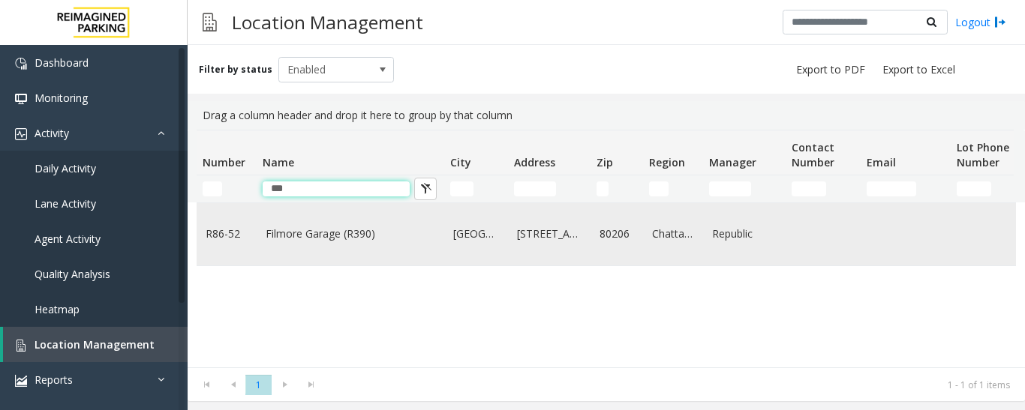
type input "***"
click at [328, 227] on link "Filmore Garage (R390)" at bounding box center [351, 234] width 170 height 17
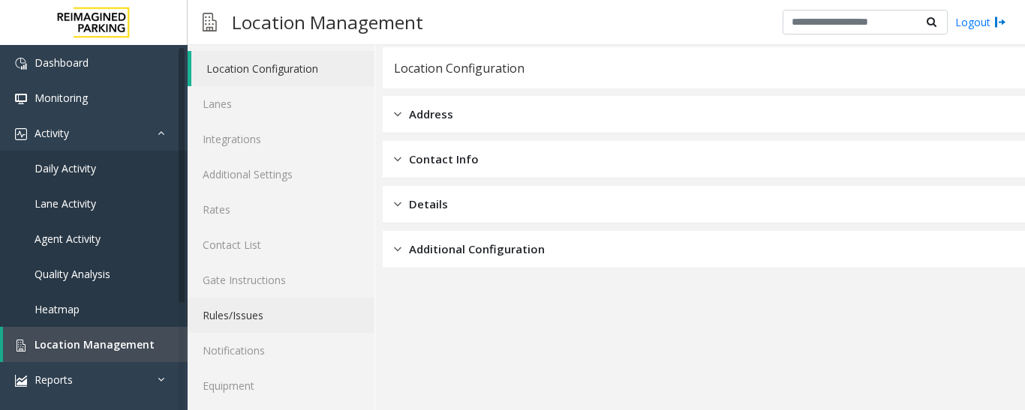
scroll to position [84, 0]
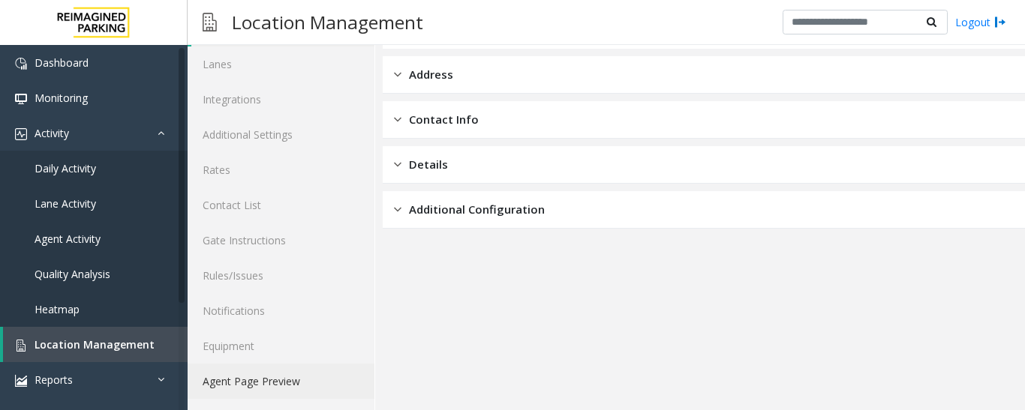
click at [313, 375] on link "Agent Page Preview" at bounding box center [281, 381] width 187 height 35
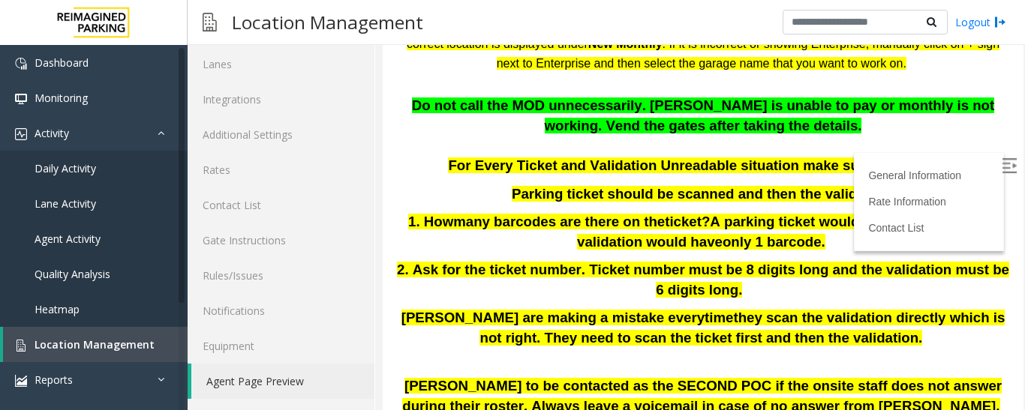
scroll to position [375, 0]
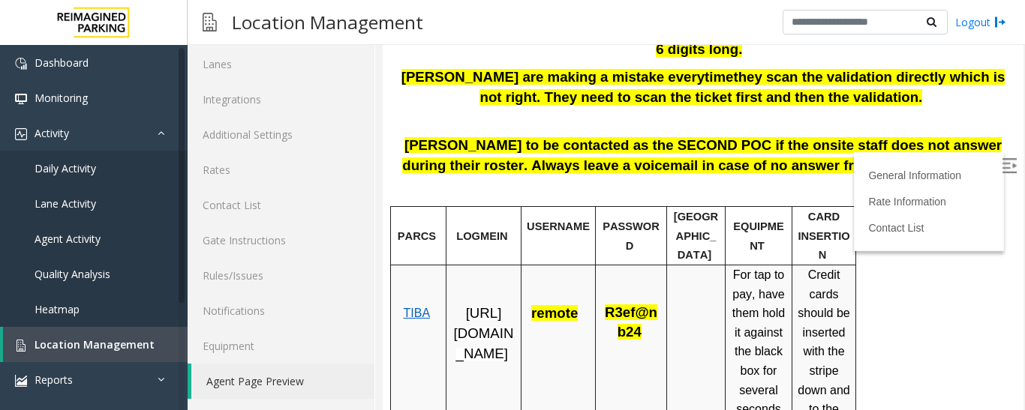
click at [500, 323] on span "https://fillmore-web.sp.tibaparking.net/" at bounding box center [484, 333] width 60 height 56
click at [131, 347] on span "Location Management" at bounding box center [95, 345] width 120 height 14
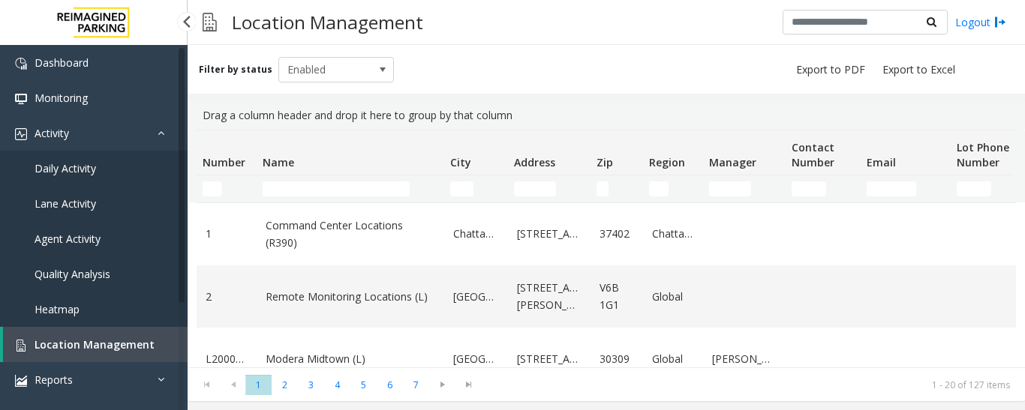
click at [120, 233] on link "Agent Activity" at bounding box center [94, 238] width 188 height 35
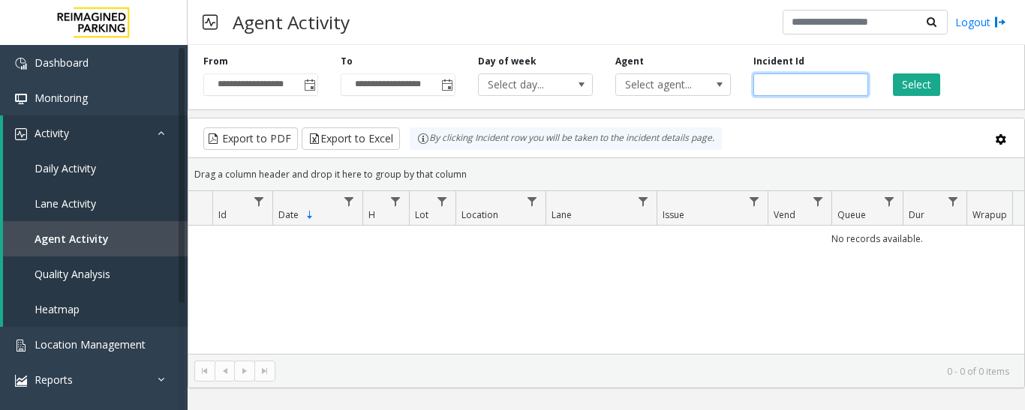
click at [819, 78] on input "number" at bounding box center [810, 85] width 115 height 23
paste input "*******"
type input "*******"
click at [915, 85] on button "Select" at bounding box center [916, 85] width 47 height 23
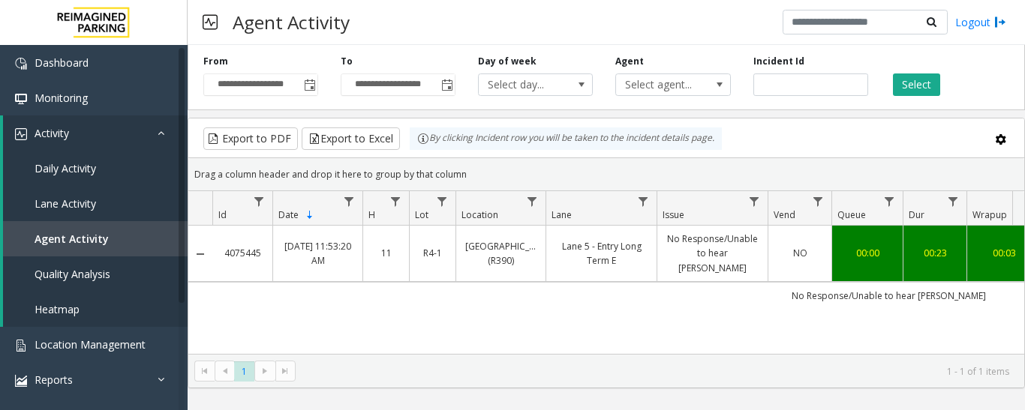
click at [785, 249] on link "NO" at bounding box center [799, 253] width 45 height 14
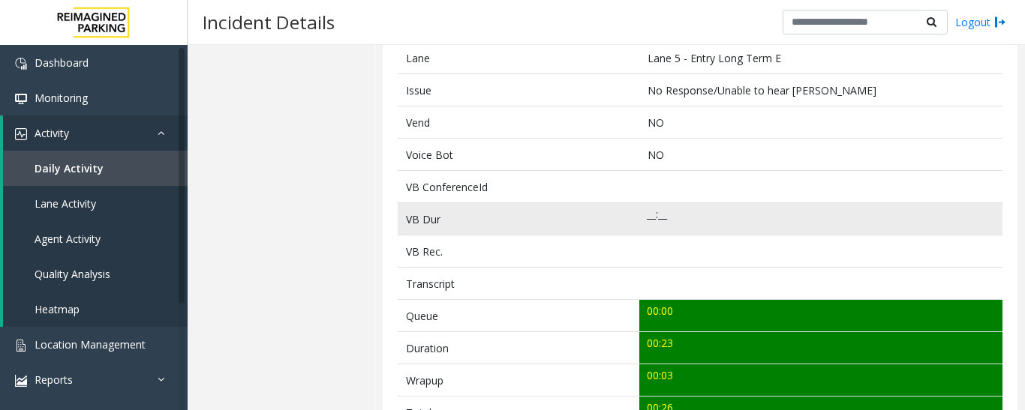
scroll to position [525, 0]
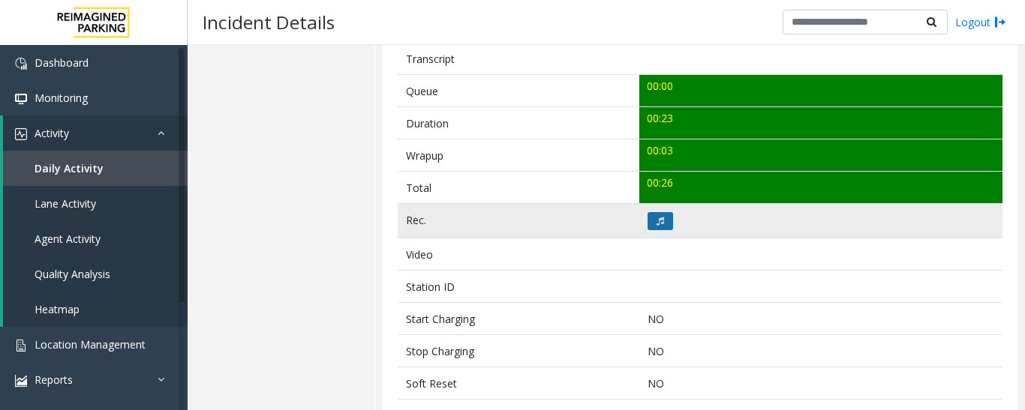
click at [647, 224] on button at bounding box center [660, 221] width 26 height 18
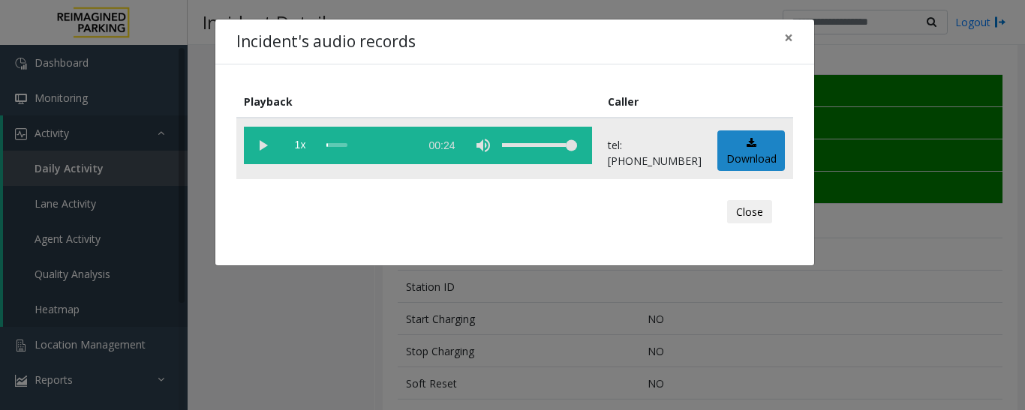
click at [259, 144] on vg-play-pause at bounding box center [263, 146] width 38 height 38
click at [753, 216] on button "Close" at bounding box center [749, 212] width 45 height 24
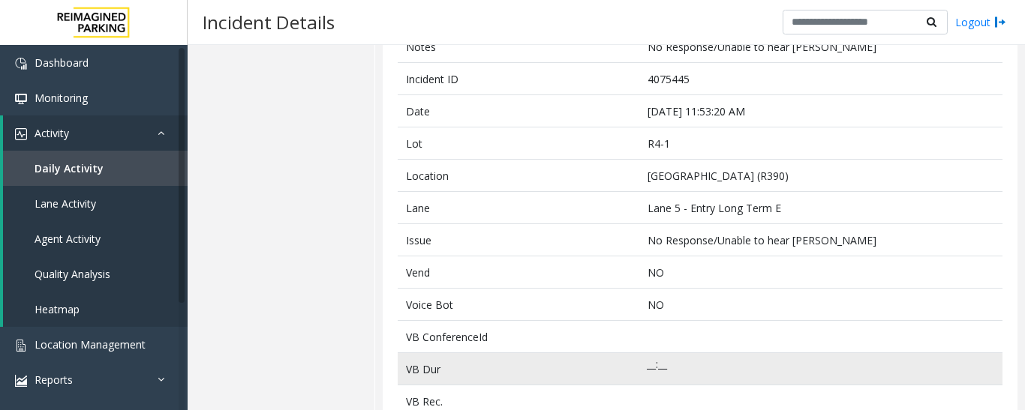
scroll to position [0, 0]
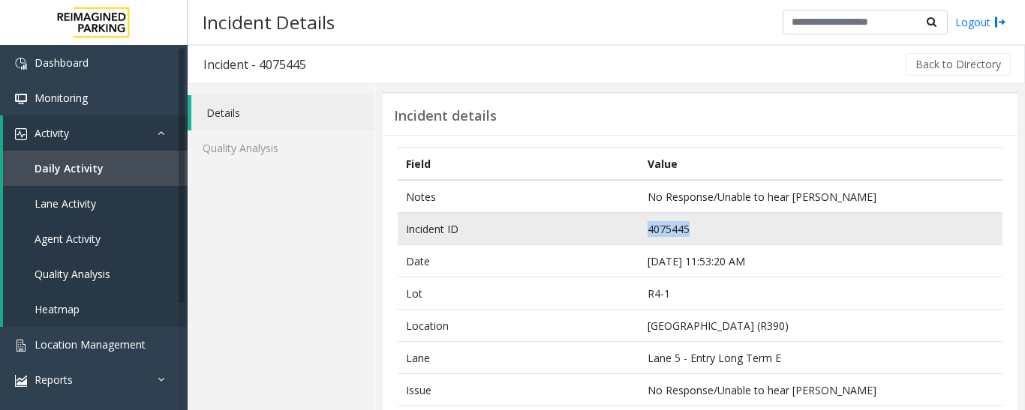
drag, startPoint x: 696, startPoint y: 221, endPoint x: 629, endPoint y: 230, distance: 68.1
click at [629, 230] on tr "Incident ID 4075445" at bounding box center [700, 229] width 605 height 32
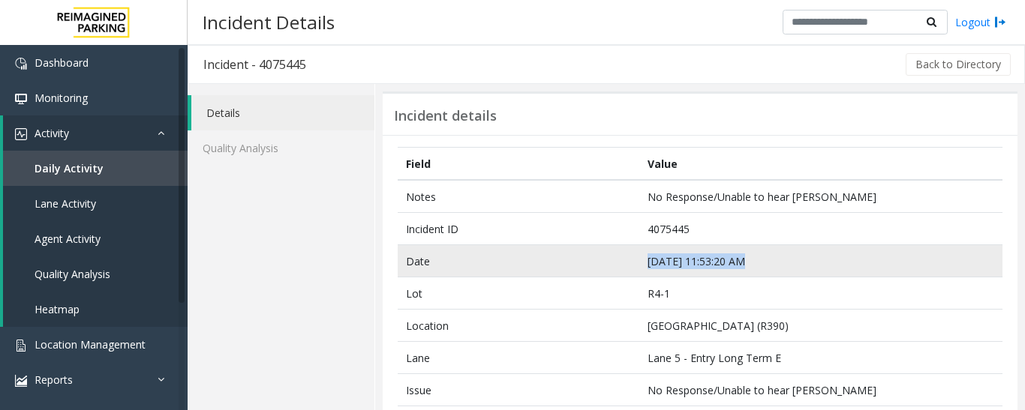
drag, startPoint x: 789, startPoint y: 259, endPoint x: 644, endPoint y: 254, distance: 144.9
click at [644, 254] on td "Sep 11 11:53:20 AM" at bounding box center [820, 261] width 363 height 32
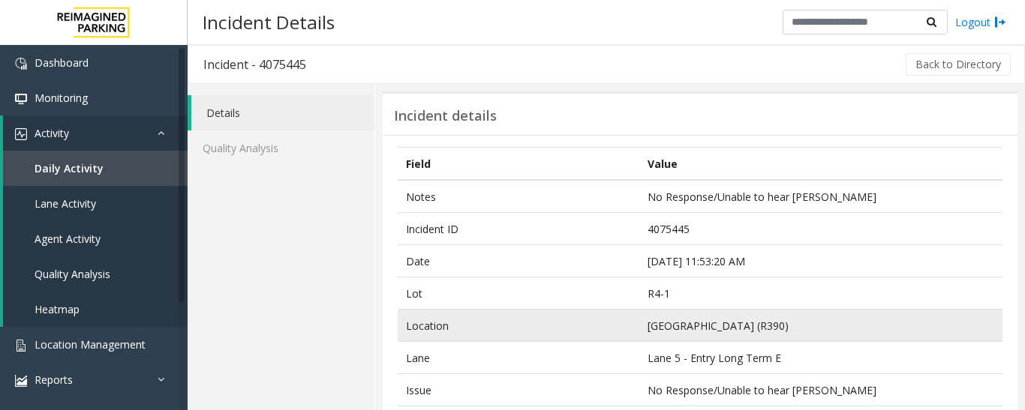
drag, startPoint x: 589, startPoint y: 327, endPoint x: 605, endPoint y: 323, distance: 17.1
click at [590, 327] on td "Location" at bounding box center [519, 326] width 242 height 32
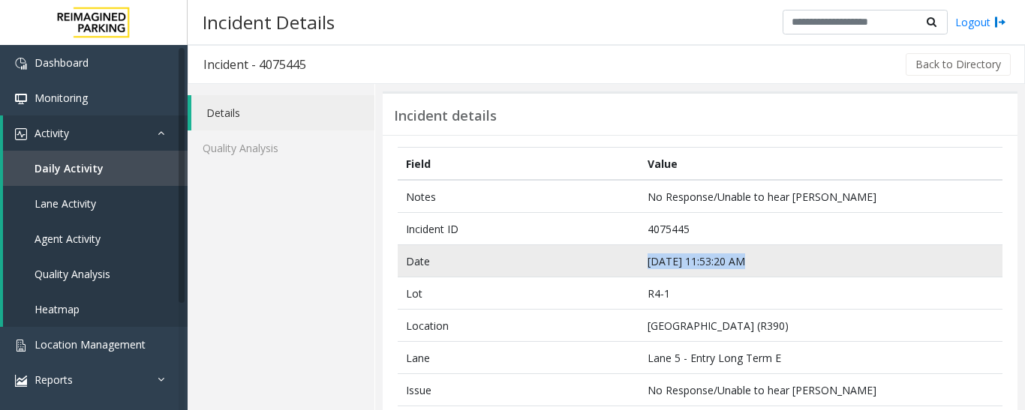
drag, startPoint x: 738, startPoint y: 263, endPoint x: 635, endPoint y: 269, distance: 103.7
click at [639, 269] on td "Sep 11 11:53:20 AM" at bounding box center [820, 261] width 363 height 32
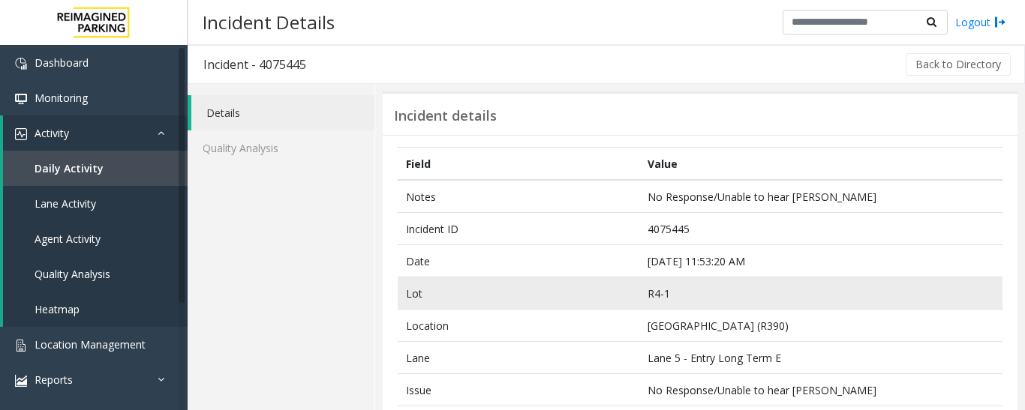
click at [733, 283] on td "R4-1" at bounding box center [820, 294] width 363 height 32
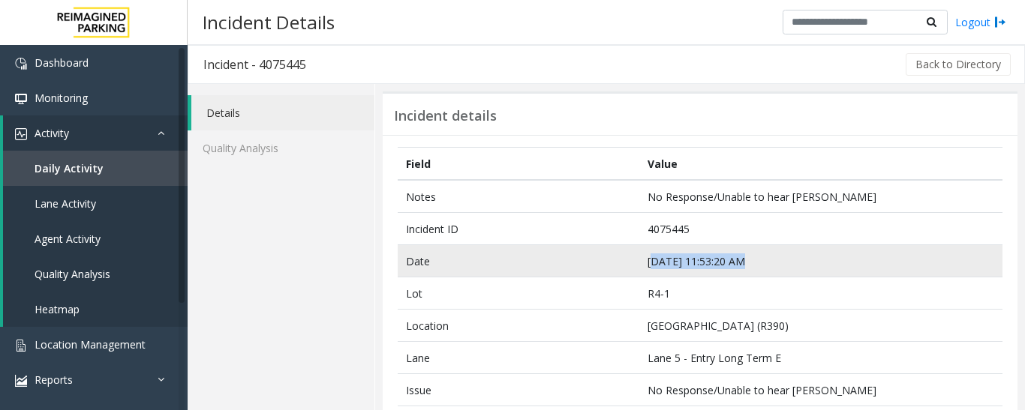
drag, startPoint x: 752, startPoint y: 266, endPoint x: 646, endPoint y: 272, distance: 105.9
click at [646, 272] on td "Sep 11 11:53:20 AM" at bounding box center [820, 261] width 363 height 32
click at [692, 272] on td "Sep 11 11:53:20 AM" at bounding box center [820, 261] width 363 height 32
drag, startPoint x: 753, startPoint y: 262, endPoint x: 640, endPoint y: 262, distance: 112.5
click at [640, 262] on td "Sep 11 11:53:20 AM" at bounding box center [820, 261] width 363 height 32
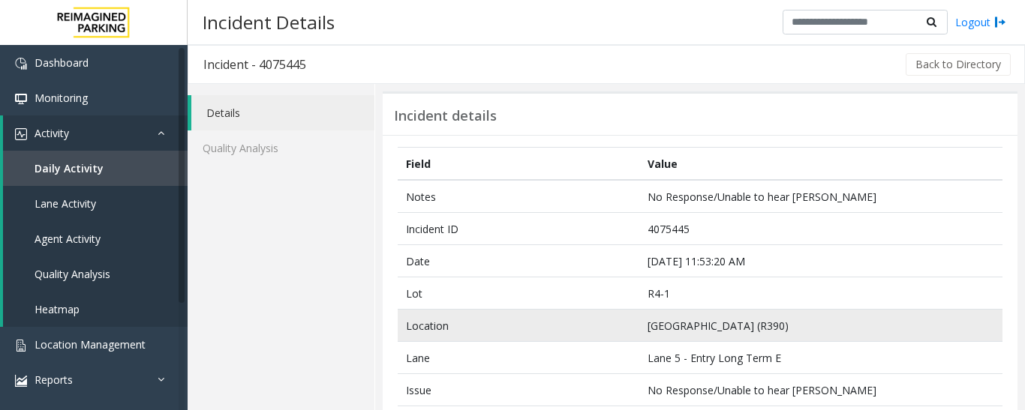
click at [584, 323] on td "Location" at bounding box center [519, 326] width 242 height 32
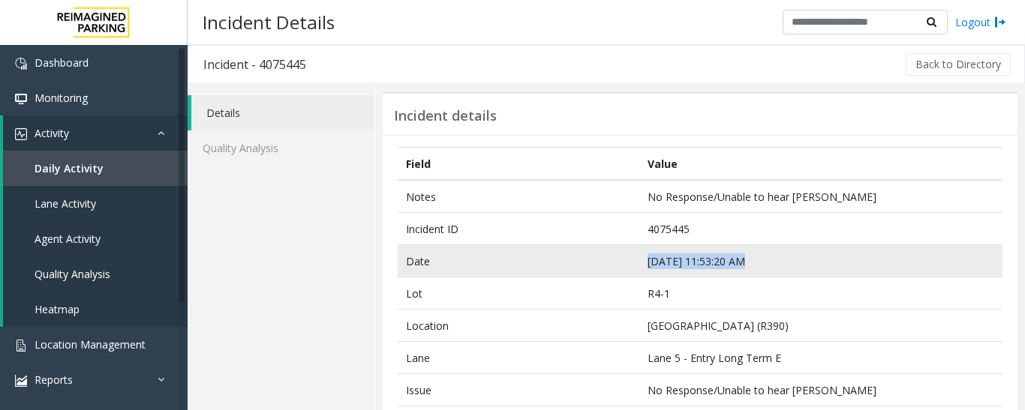
drag, startPoint x: 746, startPoint y: 261, endPoint x: 644, endPoint y: 265, distance: 102.9
click at [644, 265] on td "Sep 11 11:53:20 AM" at bounding box center [820, 261] width 363 height 32
click at [658, 259] on td "Sep 11 11:53:20 AM" at bounding box center [820, 261] width 363 height 32
drag, startPoint x: 789, startPoint y: 257, endPoint x: 647, endPoint y: 268, distance: 143.0
click at [647, 268] on td "Sep 11 11:53:20 AM" at bounding box center [820, 261] width 363 height 32
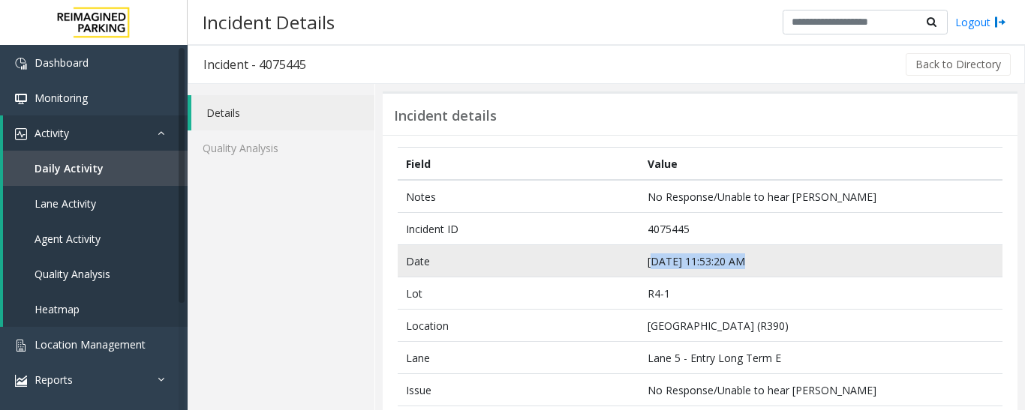
click at [647, 268] on td "Sep 11 11:53:20 AM" at bounding box center [820, 261] width 363 height 32
drag, startPoint x: 753, startPoint y: 257, endPoint x: 635, endPoint y: 263, distance: 117.9
click at [639, 263] on td "Sep 11 11:53:20 AM" at bounding box center [820, 261] width 363 height 32
click at [650, 257] on td "Sep 11 11:53:20 AM" at bounding box center [820, 261] width 363 height 32
drag, startPoint x: 750, startPoint y: 263, endPoint x: 641, endPoint y: 269, distance: 109.7
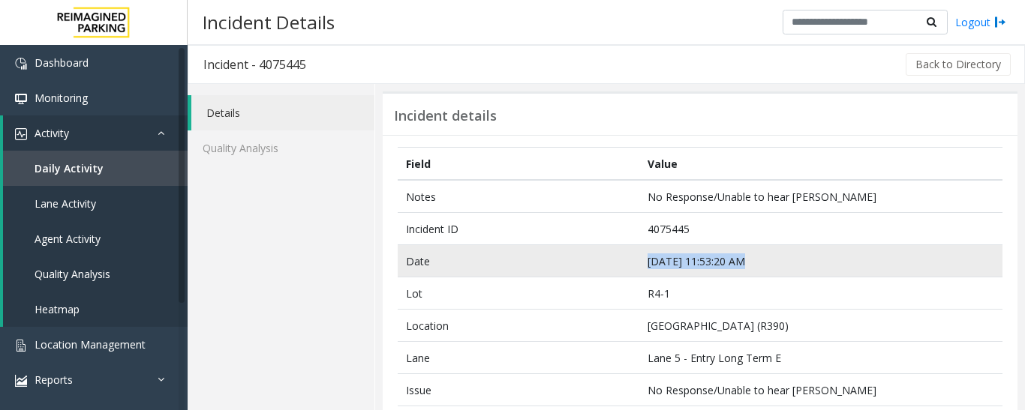
click at [641, 269] on td "Sep 11 11:53:20 AM" at bounding box center [820, 261] width 363 height 32
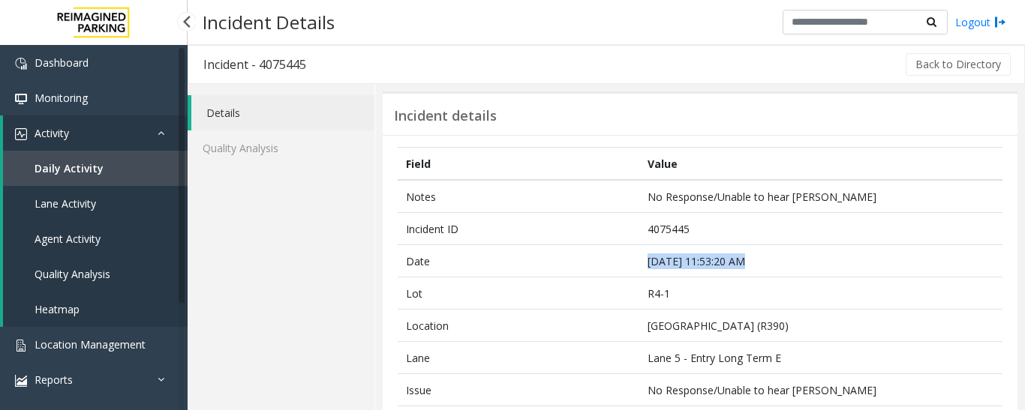
click at [95, 240] on span "Agent Activity" at bounding box center [68, 239] width 66 height 14
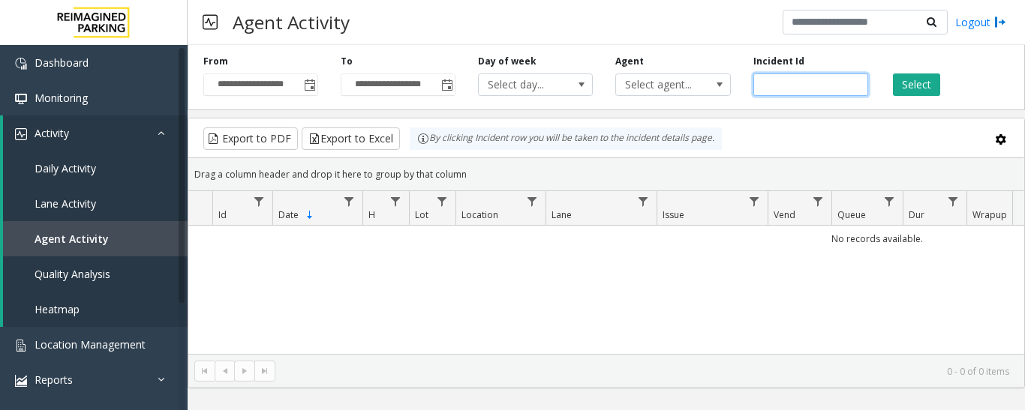
click at [799, 89] on input "number" at bounding box center [810, 85] width 115 height 23
paste input "*******"
type input "*******"
click at [911, 89] on button "Select" at bounding box center [916, 85] width 47 height 23
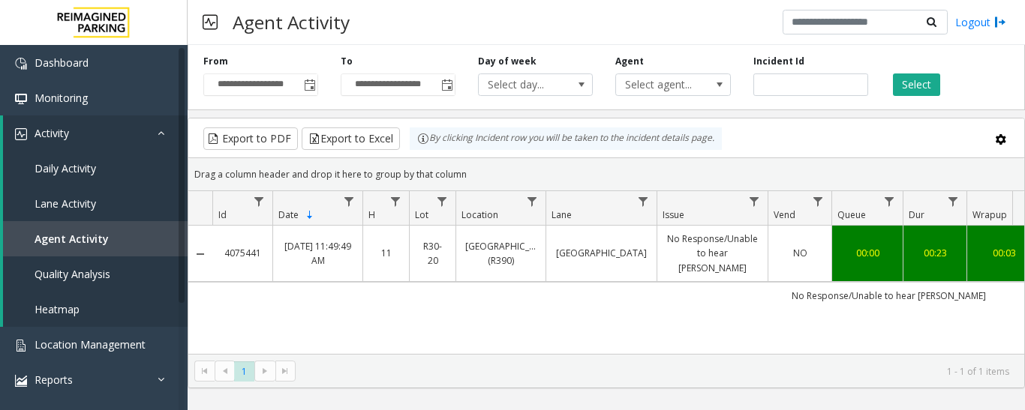
click at [716, 252] on link "No Response/Unable to hear parker" at bounding box center [712, 254] width 92 height 44
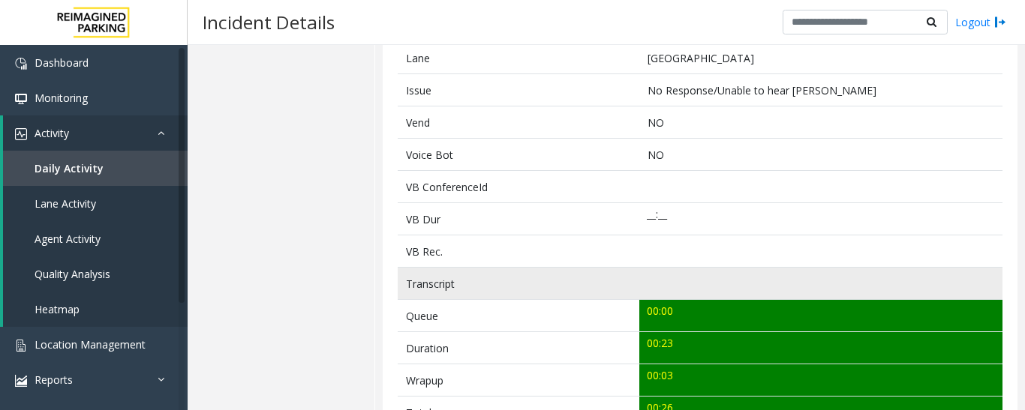
scroll to position [450, 0]
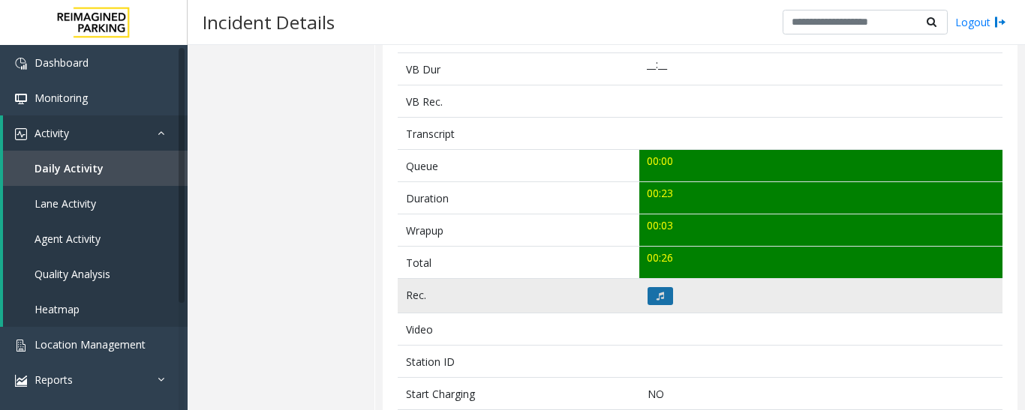
click at [653, 290] on button at bounding box center [660, 296] width 26 height 18
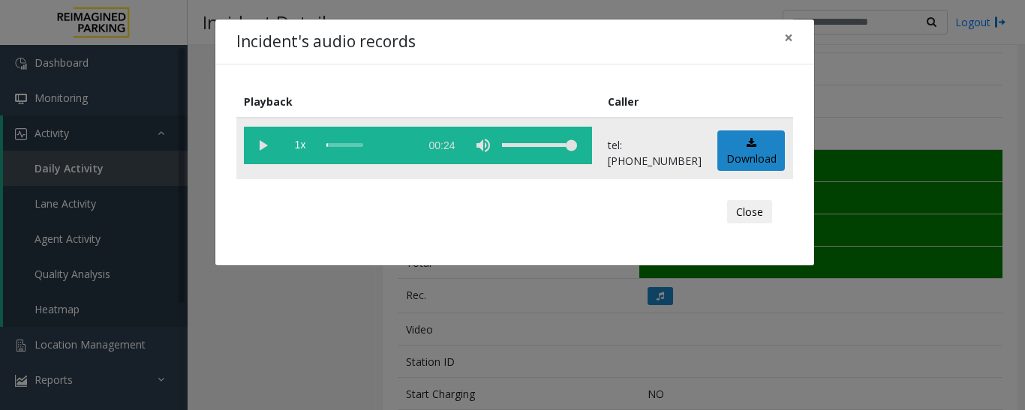
click at [260, 142] on vg-play-pause at bounding box center [263, 146] width 38 height 38
drag, startPoint x: 743, startPoint y: 208, endPoint x: 728, endPoint y: 216, distance: 17.1
click at [743, 208] on button "Close" at bounding box center [749, 212] width 45 height 24
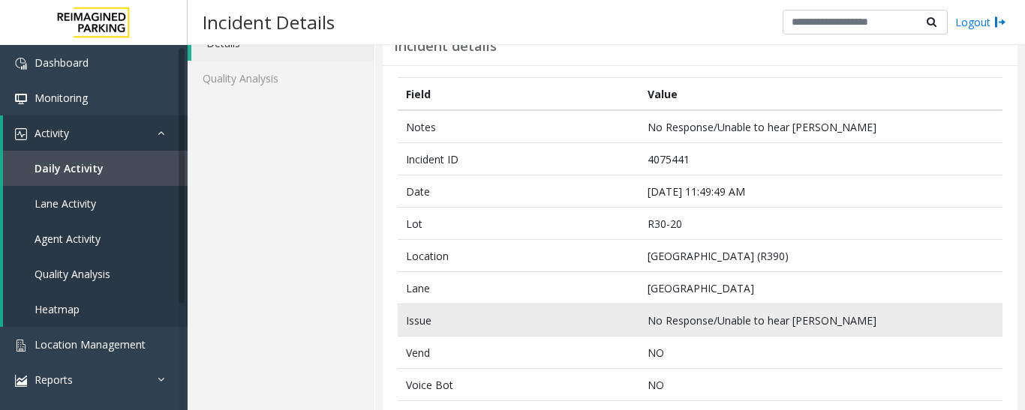
scroll to position [0, 0]
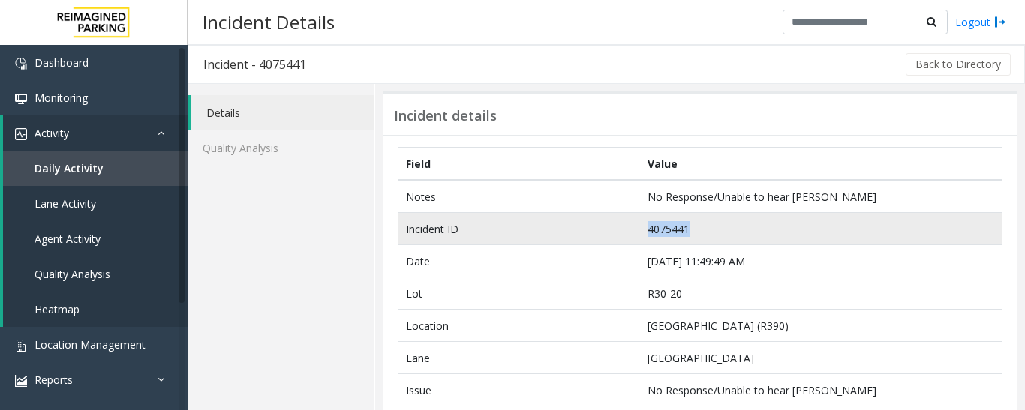
drag, startPoint x: 698, startPoint y: 228, endPoint x: 641, endPoint y: 232, distance: 57.1
click at [641, 232] on td "4075441" at bounding box center [820, 229] width 363 height 32
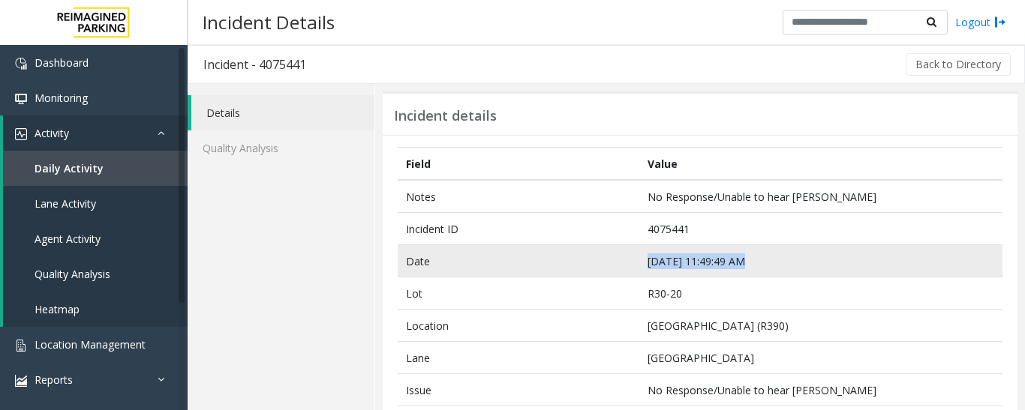
drag, startPoint x: 751, startPoint y: 259, endPoint x: 633, endPoint y: 266, distance: 118.0
click at [633, 266] on tr "Date Sep 11 11:49:49 AM" at bounding box center [700, 261] width 605 height 32
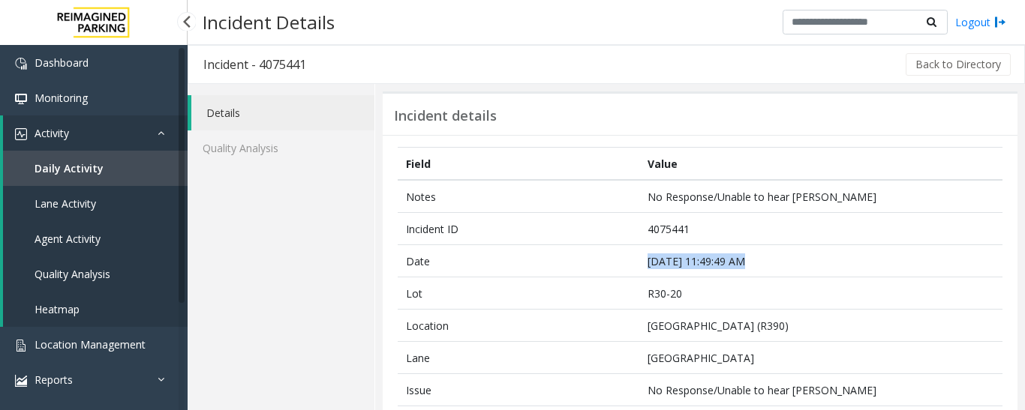
click at [104, 235] on link "Agent Activity" at bounding box center [95, 238] width 185 height 35
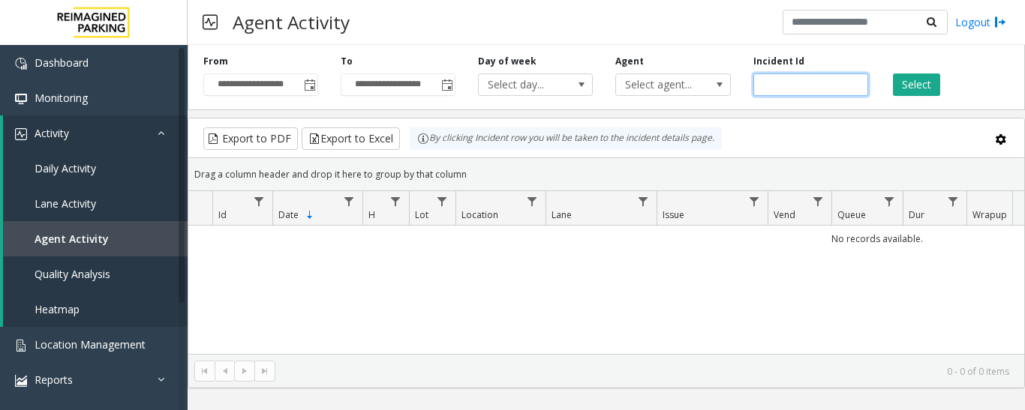
click at [808, 86] on input "number" at bounding box center [810, 85] width 115 height 23
paste input "*******"
type input "*******"
click at [894, 83] on button "Select" at bounding box center [916, 85] width 47 height 23
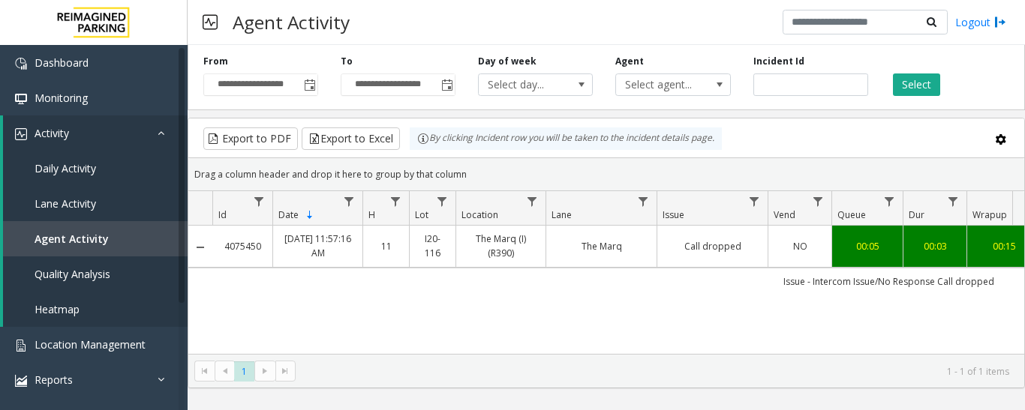
click at [846, 249] on div "00:05" at bounding box center [867, 246] width 53 height 14
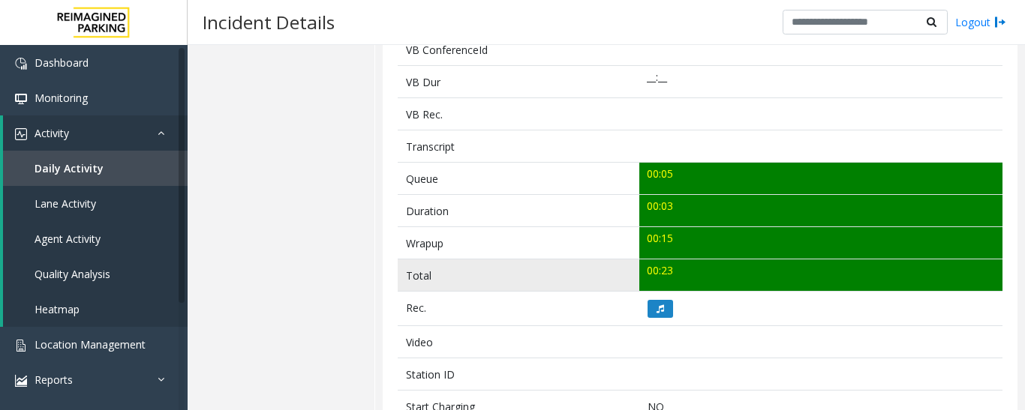
scroll to position [450, 0]
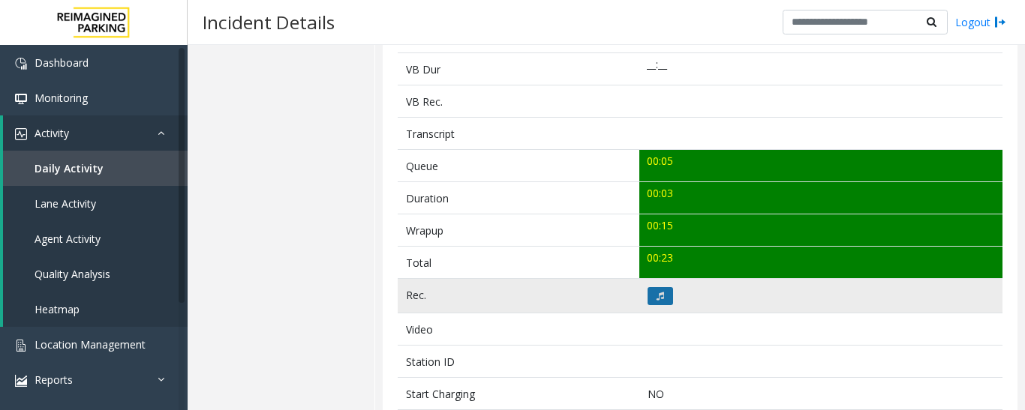
click at [659, 294] on icon at bounding box center [660, 296] width 8 height 9
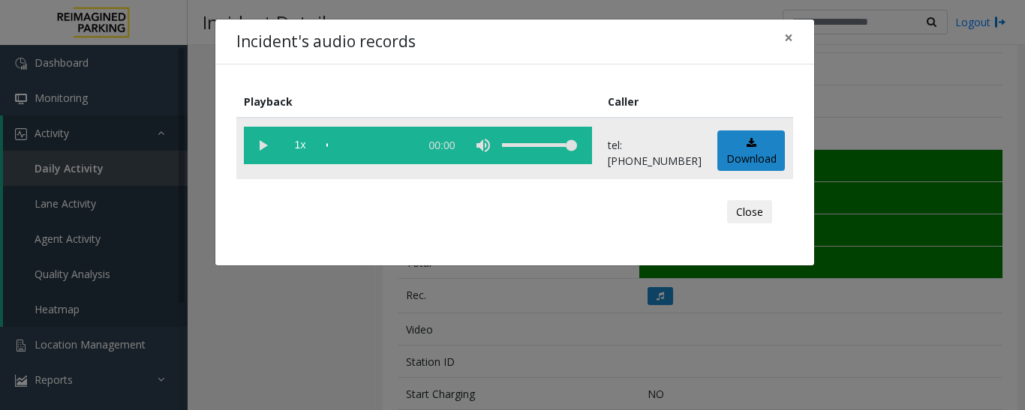
click at [268, 149] on vg-play-pause at bounding box center [263, 146] width 38 height 38
click at [739, 211] on button "Close" at bounding box center [749, 212] width 45 height 24
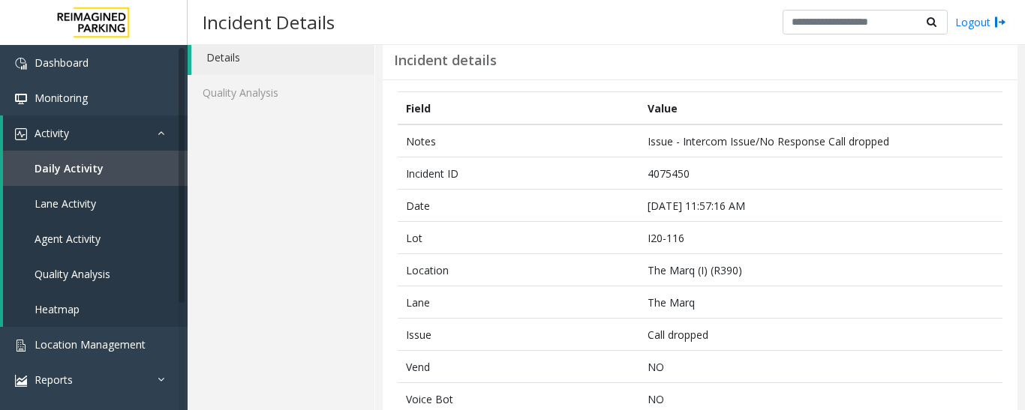
scroll to position [0, 0]
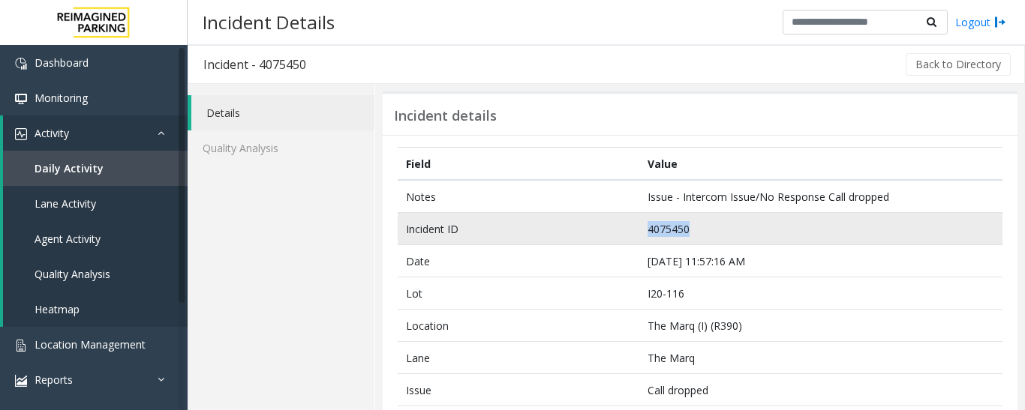
drag, startPoint x: 711, startPoint y: 222, endPoint x: 642, endPoint y: 230, distance: 69.5
click at [642, 230] on td "4075450" at bounding box center [820, 229] width 363 height 32
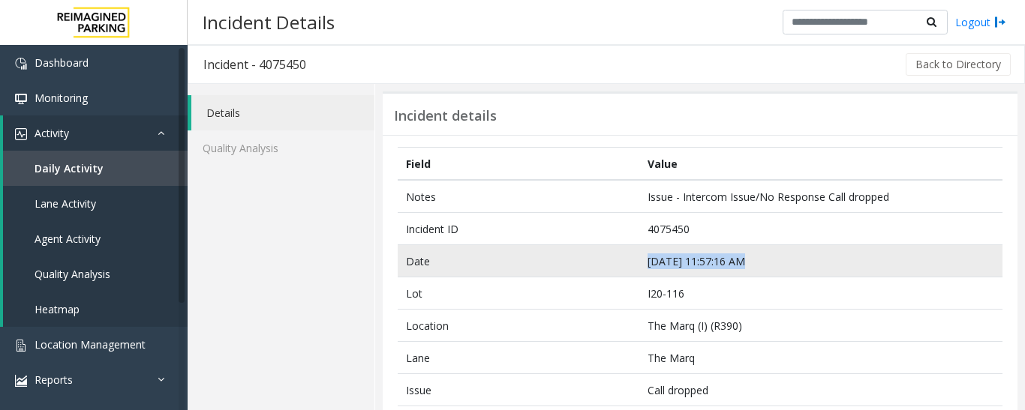
drag, startPoint x: 752, startPoint y: 268, endPoint x: 643, endPoint y: 269, distance: 108.8
click at [643, 269] on td "Sep 11 11:57:16 AM" at bounding box center [820, 261] width 363 height 32
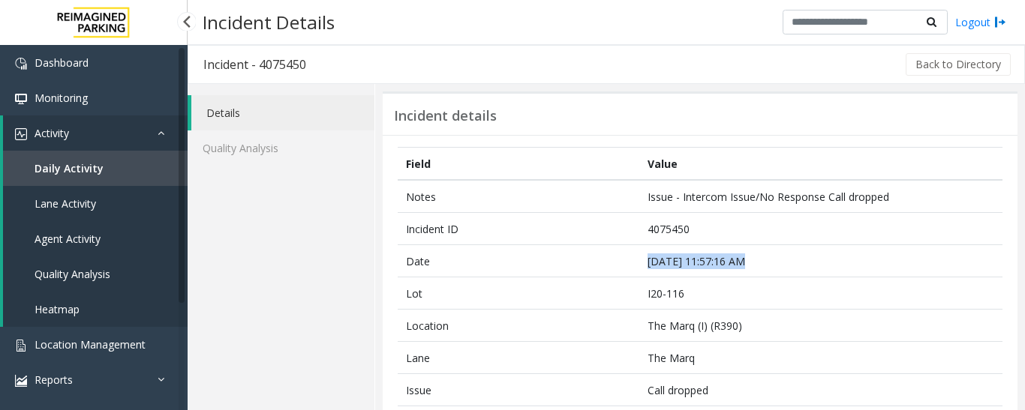
click at [103, 235] on link "Agent Activity" at bounding box center [95, 238] width 185 height 35
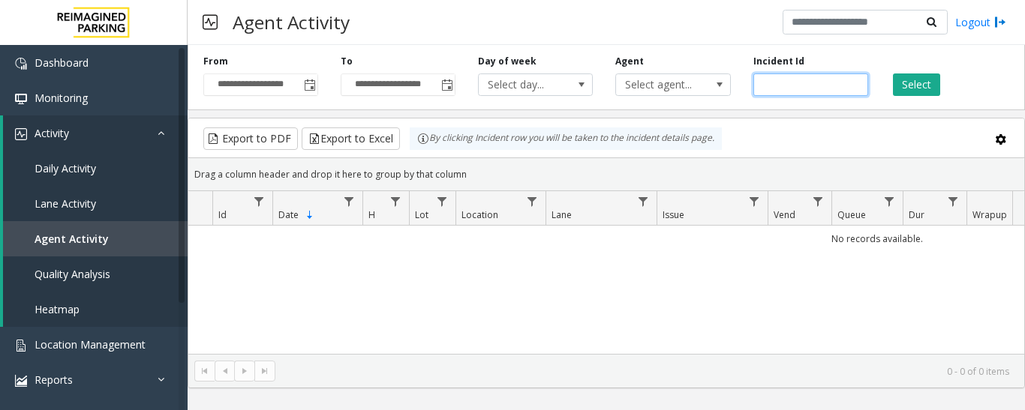
click at [798, 87] on input "number" at bounding box center [810, 85] width 115 height 23
paste input "*******"
type input "*******"
click at [909, 78] on button "Select" at bounding box center [916, 85] width 47 height 23
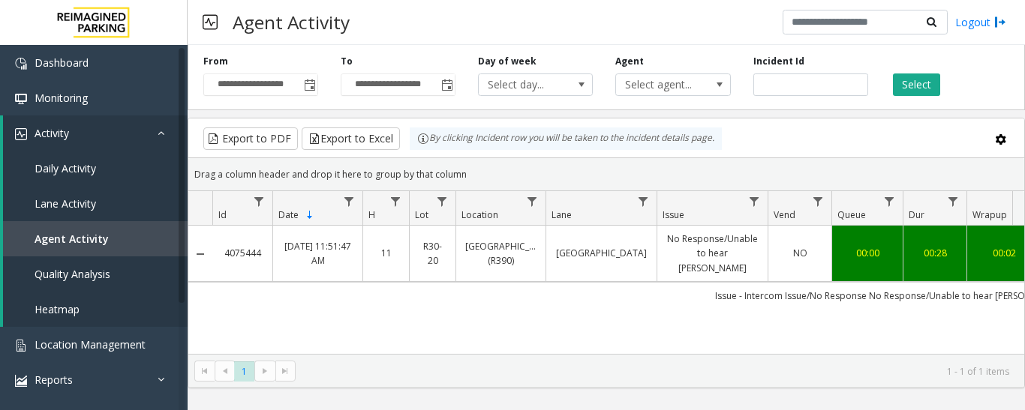
click at [731, 233] on link "No Response/Unable to hear parker" at bounding box center [712, 254] width 92 height 44
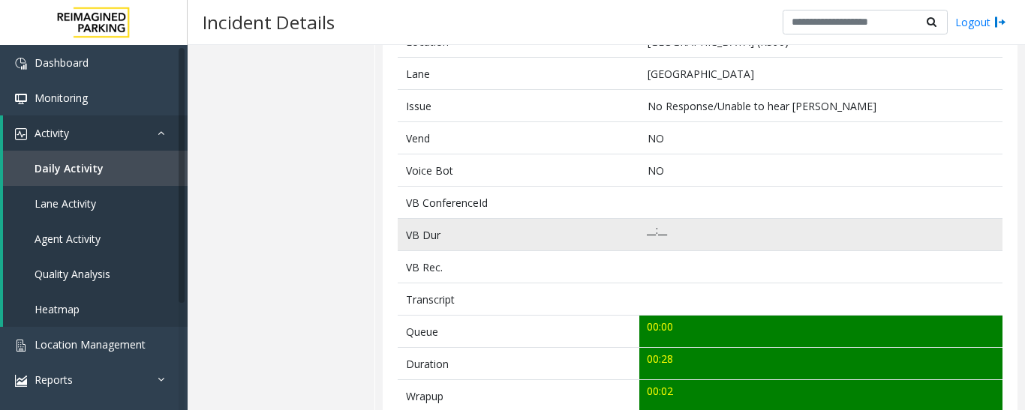
scroll to position [600, 0]
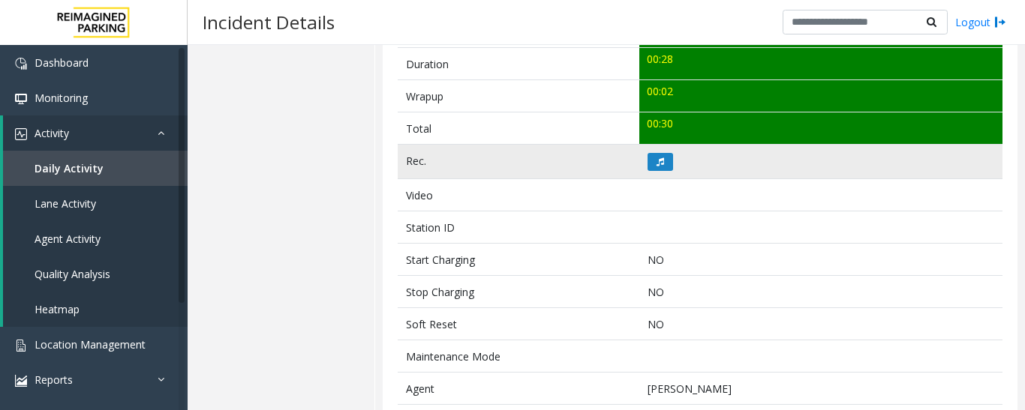
click at [652, 174] on td at bounding box center [820, 162] width 363 height 35
click at [660, 167] on button at bounding box center [660, 162] width 26 height 18
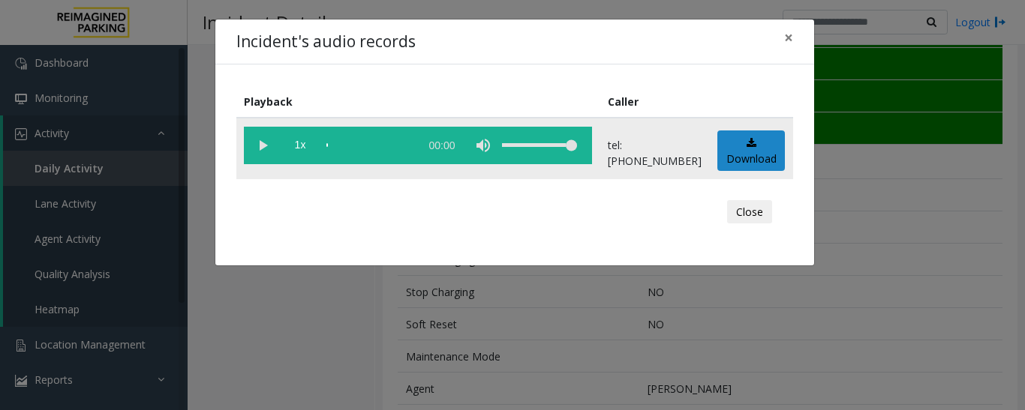
click at [258, 144] on vg-play-pause at bounding box center [263, 146] width 38 height 38
click at [783, 35] on button "×" at bounding box center [789, 38] width 30 height 37
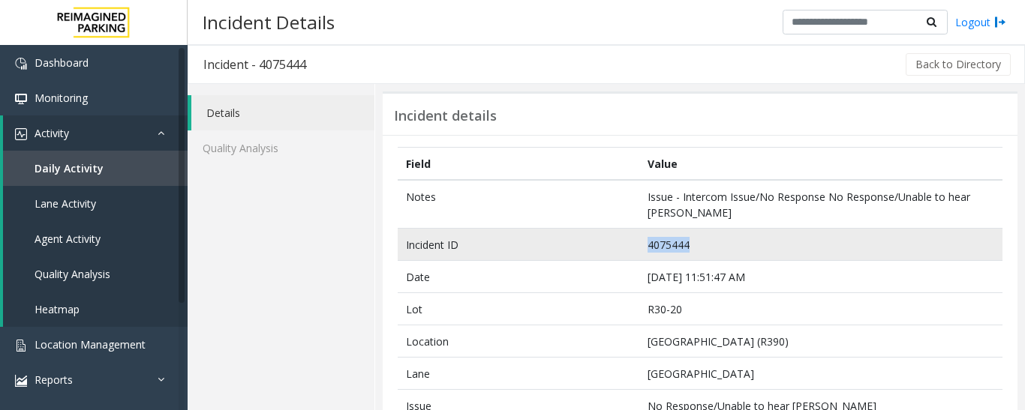
drag, startPoint x: 695, startPoint y: 238, endPoint x: 621, endPoint y: 241, distance: 74.3
click at [621, 241] on tr "Incident ID 4075444" at bounding box center [700, 245] width 605 height 32
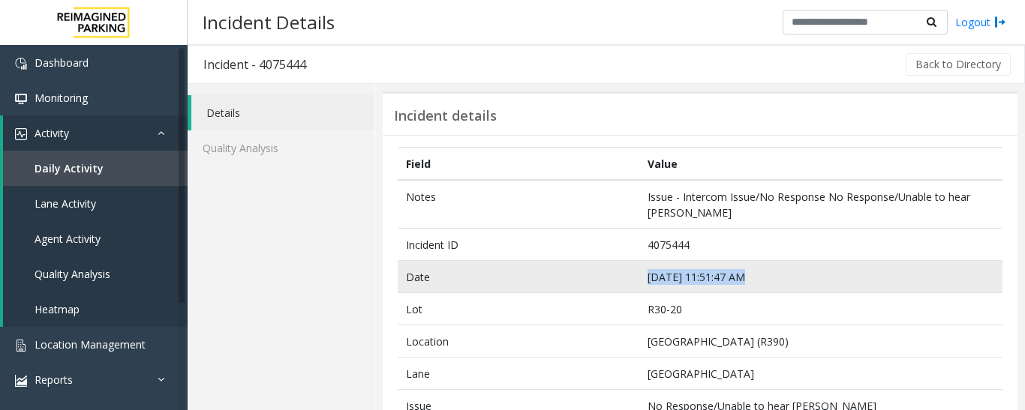
drag, startPoint x: 753, startPoint y: 284, endPoint x: 608, endPoint y: 278, distance: 144.2
click at [608, 278] on tr "Date Sep 11 11:51:47 AM" at bounding box center [700, 277] width 605 height 32
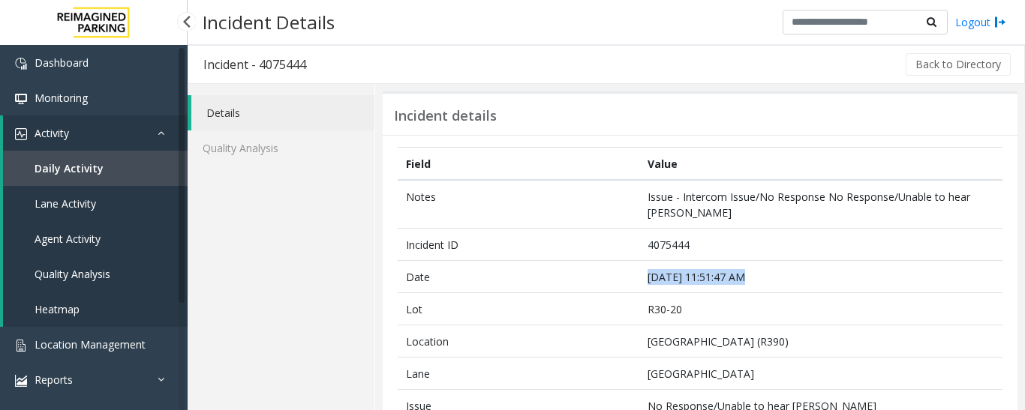
click at [81, 241] on span "Agent Activity" at bounding box center [68, 239] width 66 height 14
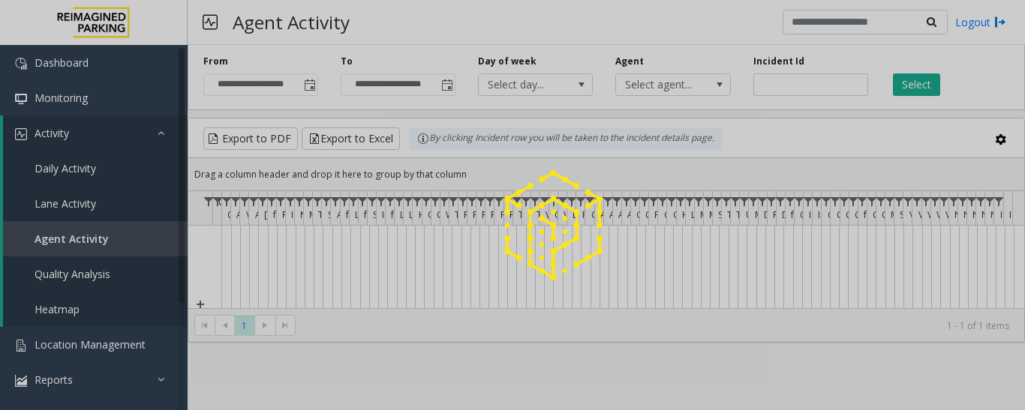
click at [797, 86] on div at bounding box center [512, 205] width 1025 height 410
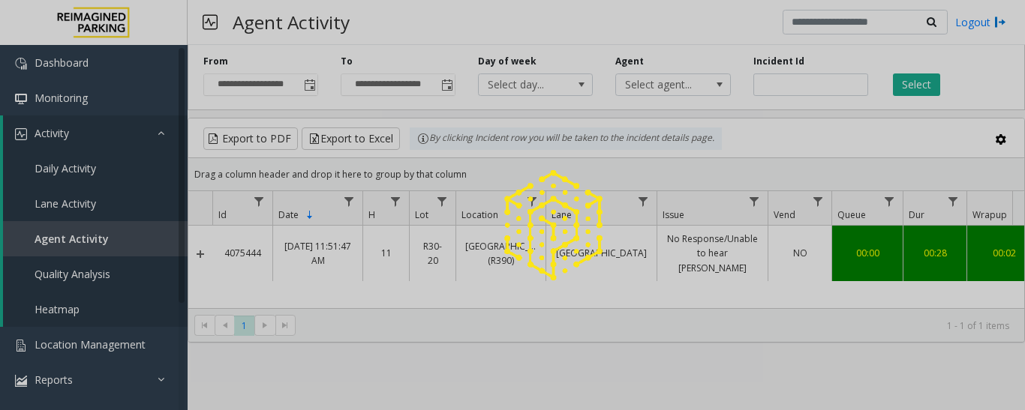
click at [797, 86] on div at bounding box center [512, 205] width 1025 height 410
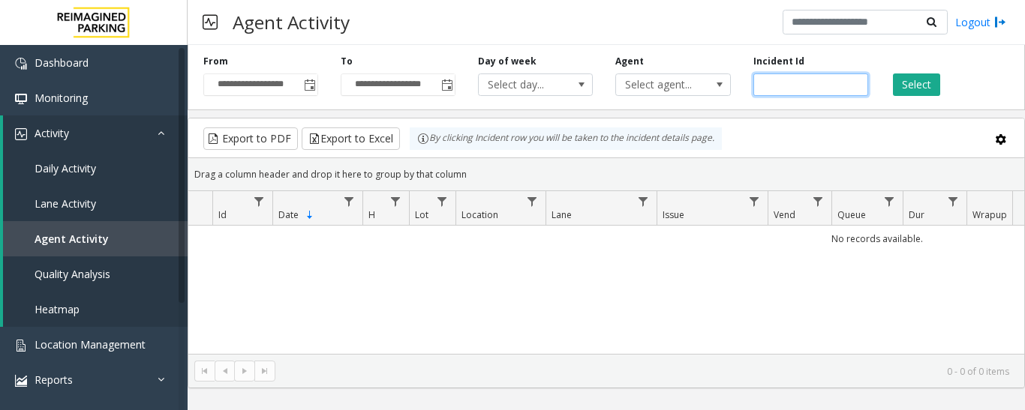
click at [797, 86] on input "number" at bounding box center [810, 85] width 115 height 23
paste input "*******"
type input "*******"
click at [914, 89] on button "Select" at bounding box center [916, 85] width 47 height 23
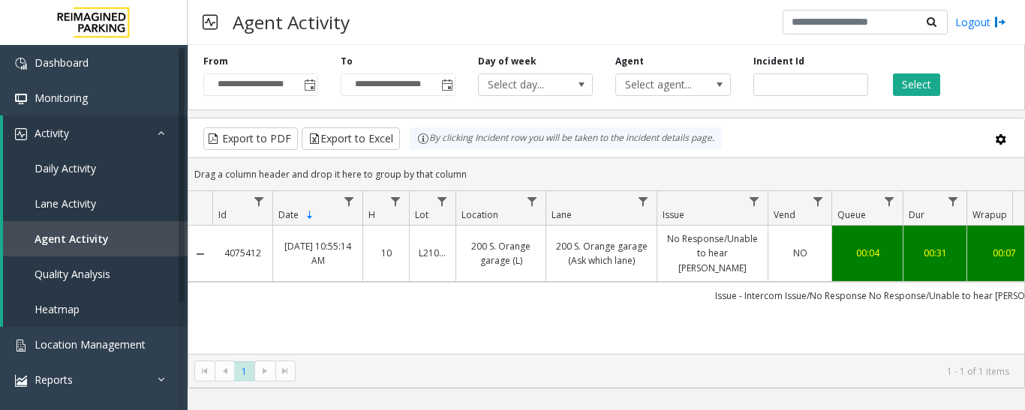
click at [659, 241] on td "No Response/Unable to hear parker" at bounding box center [711, 254] width 111 height 56
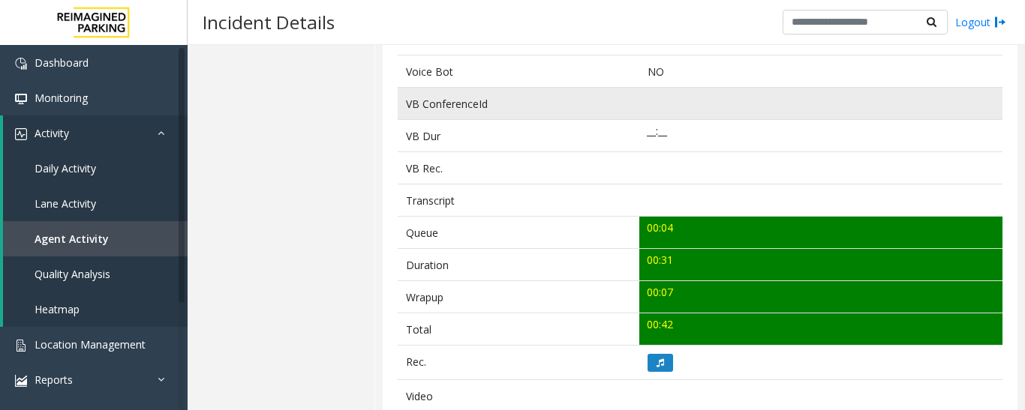
scroll to position [525, 0]
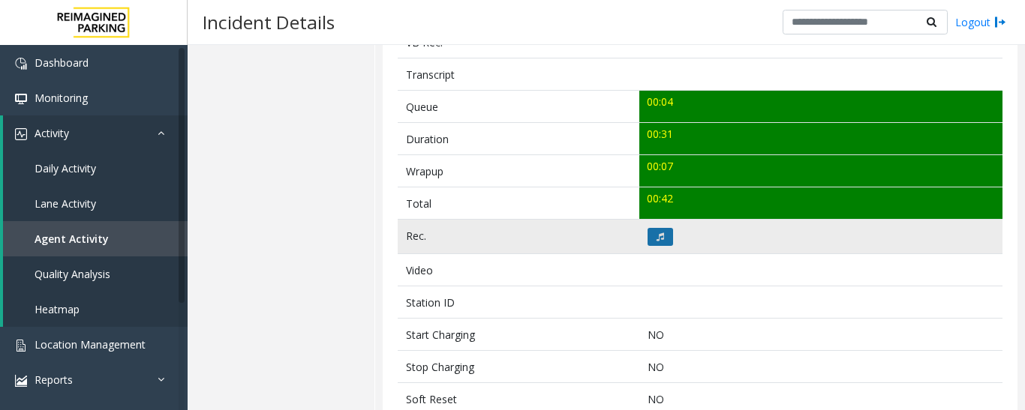
click at [652, 242] on button at bounding box center [660, 237] width 26 height 18
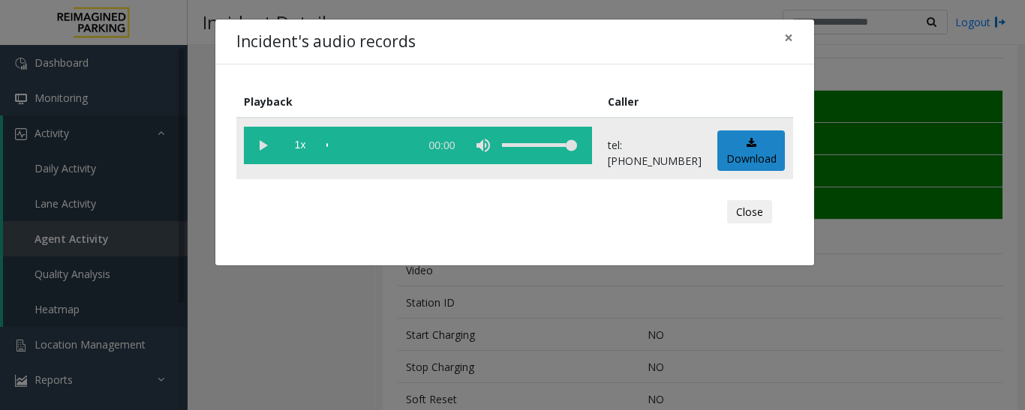
click at [263, 150] on vg-play-pause at bounding box center [263, 146] width 38 height 38
click at [763, 224] on button "Close" at bounding box center [749, 212] width 45 height 24
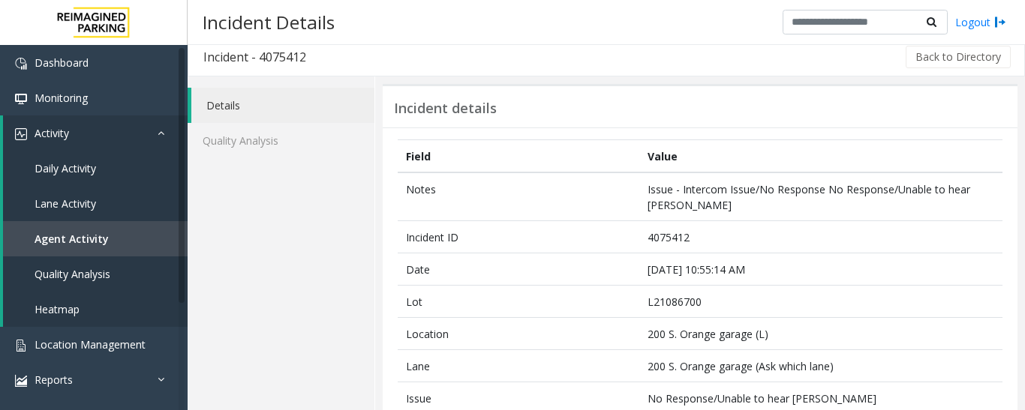
scroll to position [0, 0]
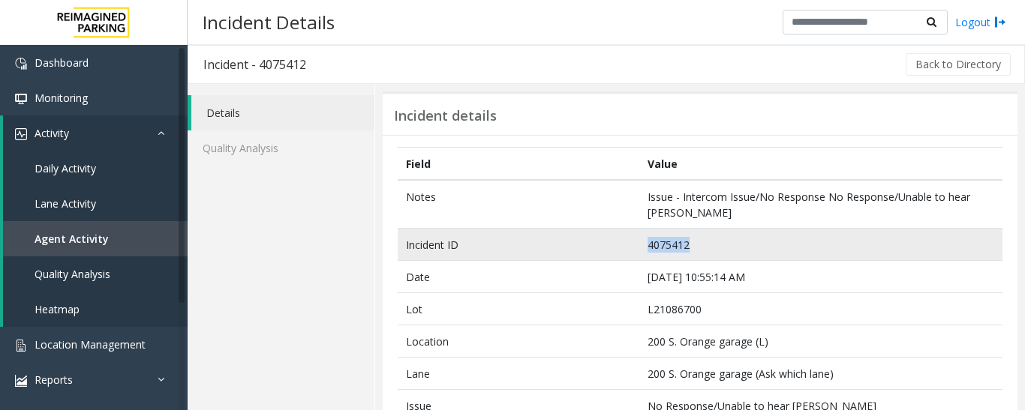
drag, startPoint x: 695, startPoint y: 244, endPoint x: 633, endPoint y: 244, distance: 61.5
click at [633, 244] on tr "Incident ID 4075412" at bounding box center [700, 245] width 605 height 32
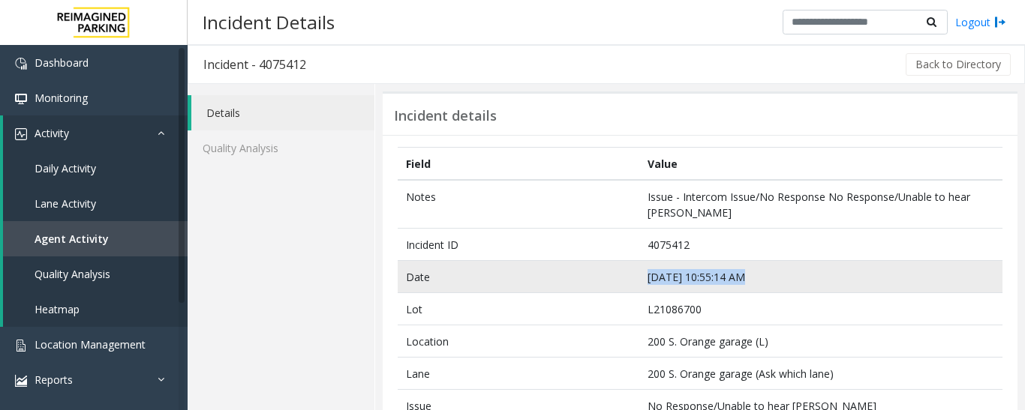
drag, startPoint x: 747, startPoint y: 275, endPoint x: 644, endPoint y: 281, distance: 103.7
click at [644, 281] on td "Sep 11 10:55:14 AM" at bounding box center [820, 277] width 363 height 32
click at [554, 261] on td "Date" at bounding box center [519, 277] width 242 height 32
drag, startPoint x: 743, startPoint y: 276, endPoint x: 615, endPoint y: 284, distance: 128.5
click at [615, 284] on tr "Date Sep 11 10:55:14 AM" at bounding box center [700, 277] width 605 height 32
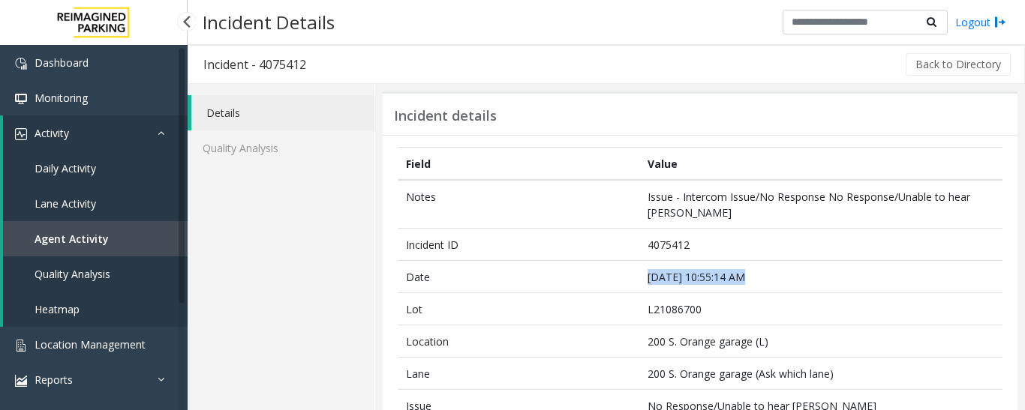
click at [125, 233] on link "Agent Activity" at bounding box center [95, 238] width 185 height 35
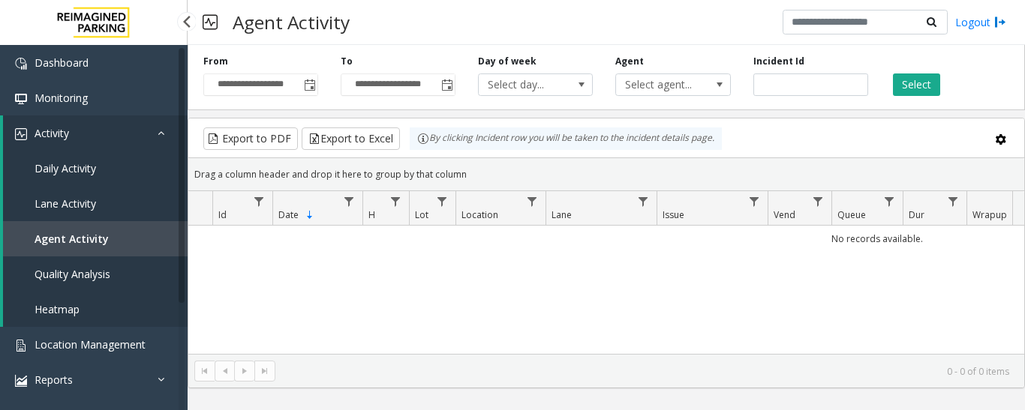
click at [133, 234] on link "Agent Activity" at bounding box center [95, 238] width 185 height 35
click at [781, 90] on input "number" at bounding box center [810, 85] width 115 height 23
paste input "*******"
type input "*******"
click at [918, 81] on button "Select" at bounding box center [916, 85] width 47 height 23
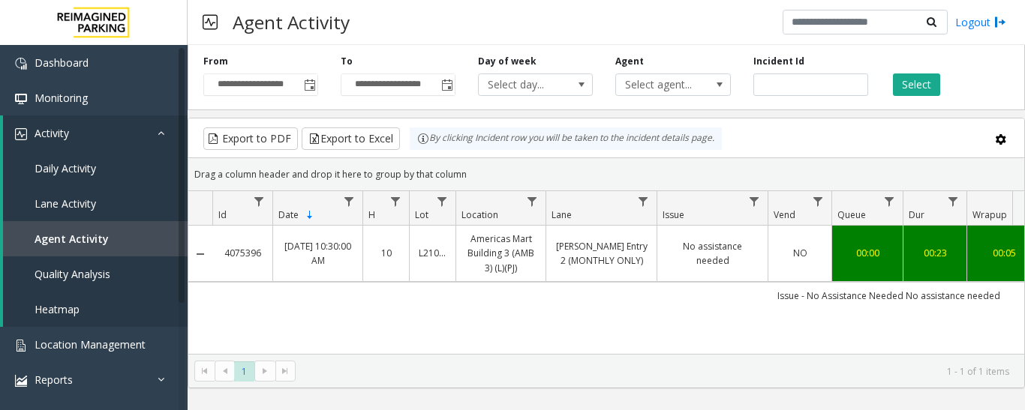
click at [680, 248] on link "No assistance needed" at bounding box center [712, 253] width 92 height 29
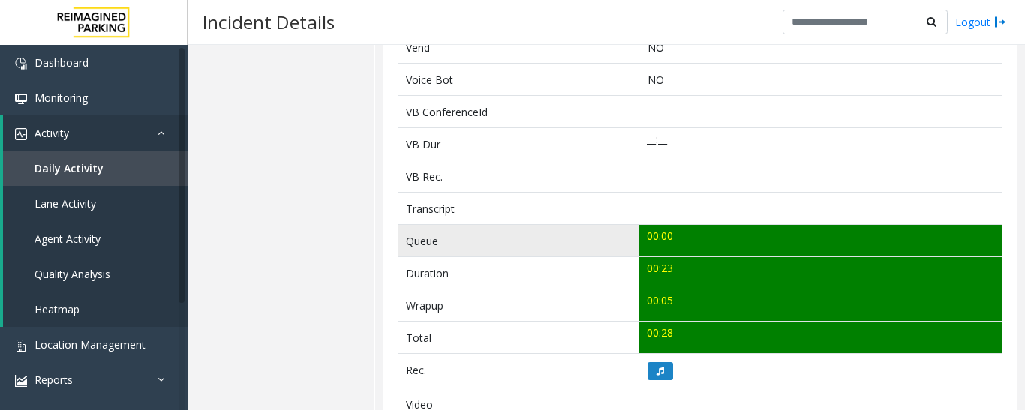
scroll to position [525, 0]
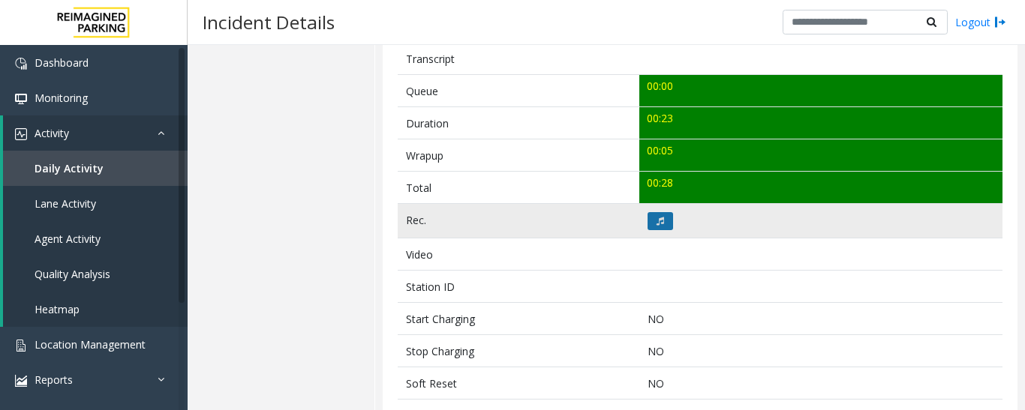
click at [656, 215] on button at bounding box center [660, 221] width 26 height 18
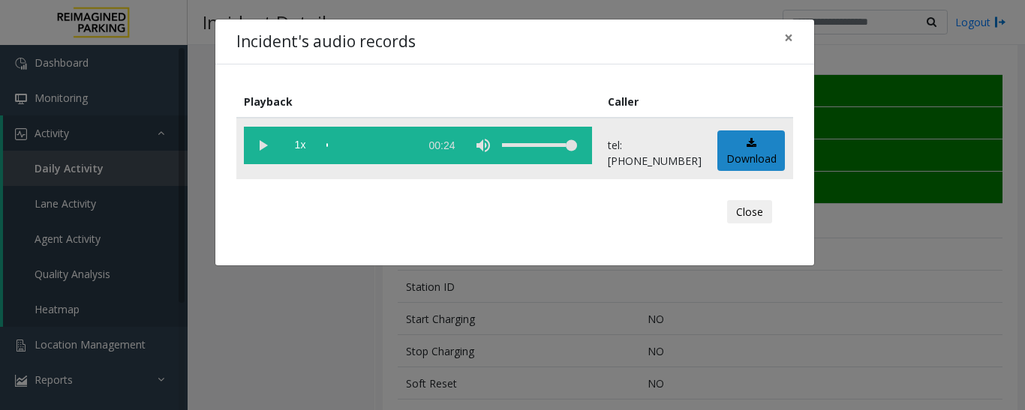
click at [263, 148] on vg-play-pause at bounding box center [263, 146] width 38 height 38
click at [747, 210] on button "Close" at bounding box center [749, 212] width 45 height 24
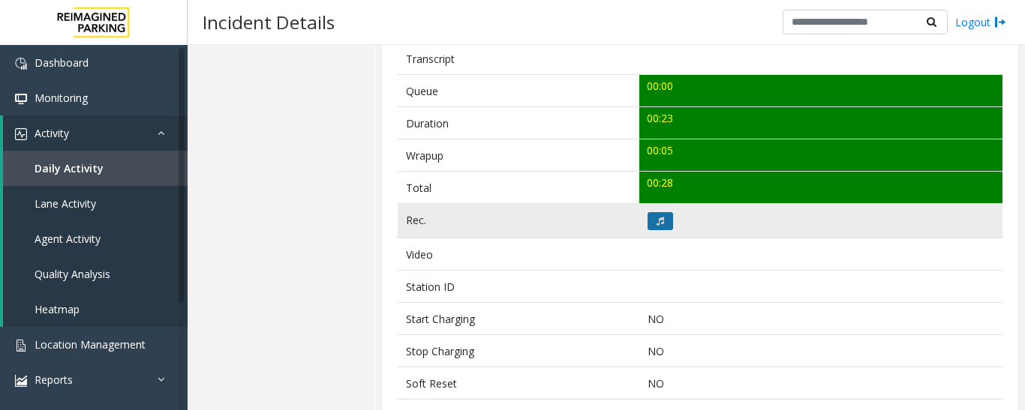
click at [656, 226] on button at bounding box center [660, 221] width 26 height 18
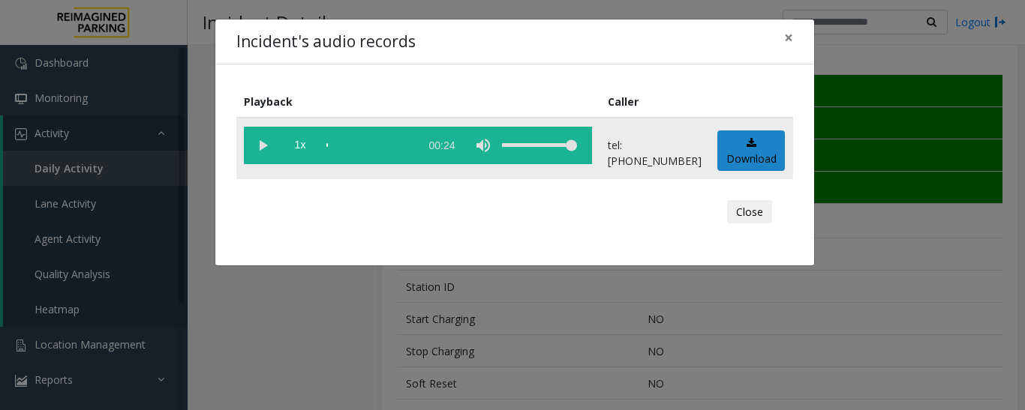
click at [254, 146] on vg-play-pause at bounding box center [263, 146] width 38 height 38
click at [751, 208] on button "Close" at bounding box center [749, 212] width 45 height 24
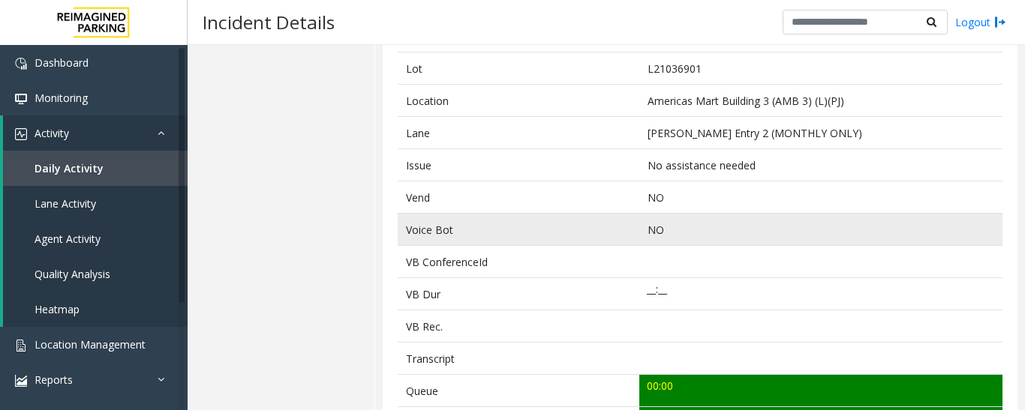
scroll to position [0, 0]
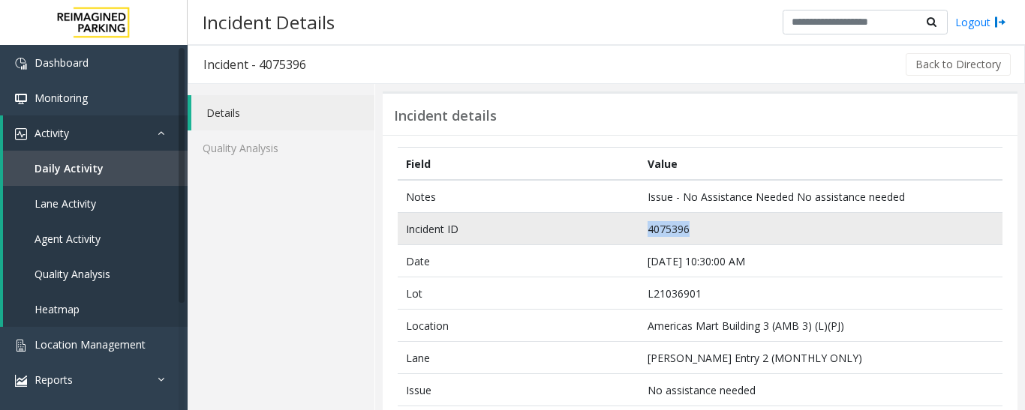
drag, startPoint x: 697, startPoint y: 224, endPoint x: 638, endPoint y: 225, distance: 59.3
click at [639, 225] on td "4075396" at bounding box center [820, 229] width 363 height 32
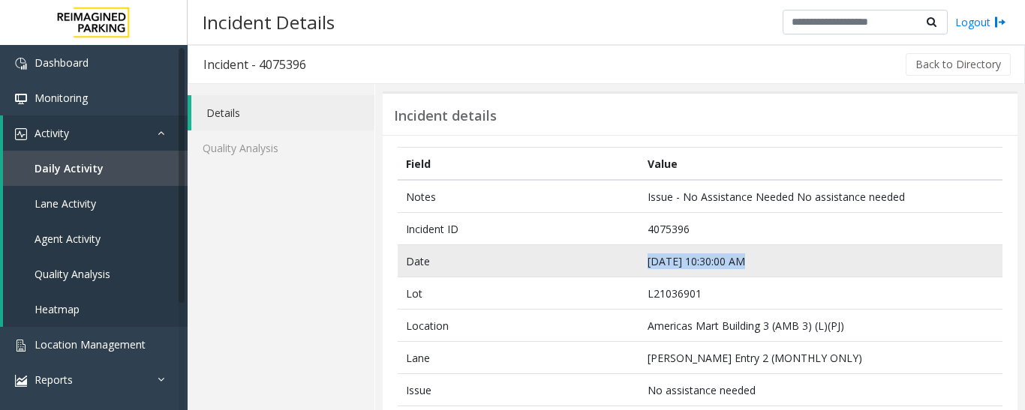
drag, startPoint x: 740, startPoint y: 266, endPoint x: 636, endPoint y: 265, distance: 104.3
click at [639, 265] on td "Sep 11 10:30:00 AM" at bounding box center [820, 261] width 363 height 32
click at [761, 250] on td "Sep 11 10:30:00 AM" at bounding box center [820, 261] width 363 height 32
drag, startPoint x: 761, startPoint y: 266, endPoint x: 641, endPoint y: 268, distance: 120.1
click at [641, 268] on td "Sep 11 10:30:00 AM" at bounding box center [820, 261] width 363 height 32
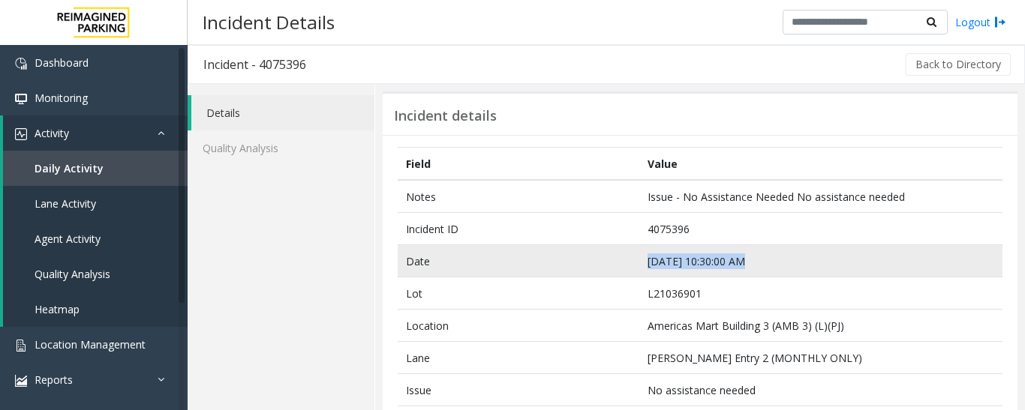
click at [840, 265] on td "Sep 11 10:30:00 AM" at bounding box center [820, 261] width 363 height 32
drag, startPoint x: 753, startPoint y: 259, endPoint x: 643, endPoint y: 272, distance: 110.4
click at [643, 272] on td "Sep 11 10:30:00 AM" at bounding box center [820, 261] width 363 height 32
click at [672, 260] on td "Sep 11 10:30:00 AM" at bounding box center [820, 261] width 363 height 32
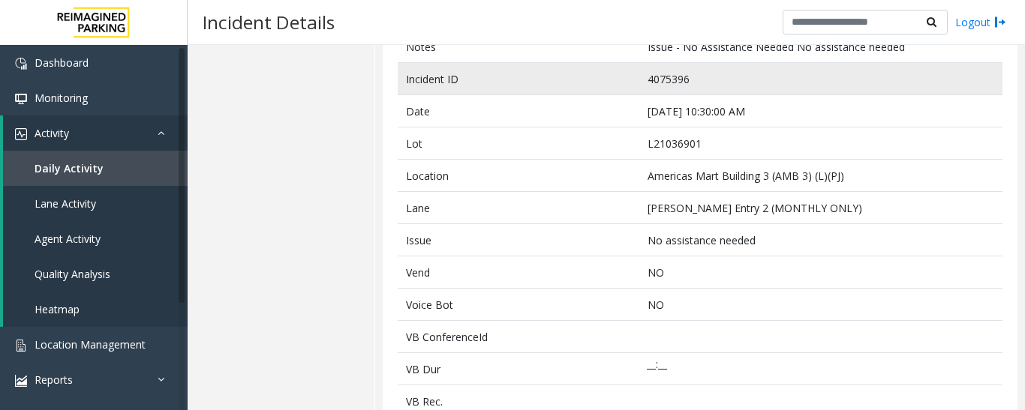
scroll to position [75, 0]
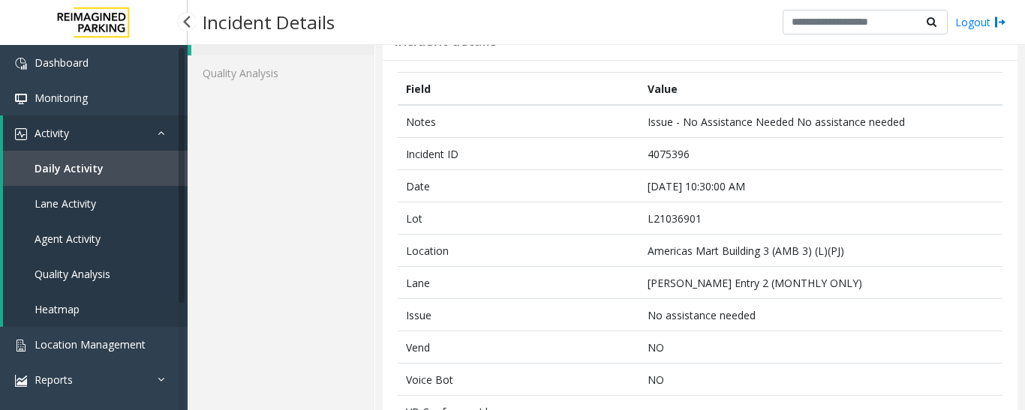
click at [98, 231] on link "Agent Activity" at bounding box center [95, 238] width 185 height 35
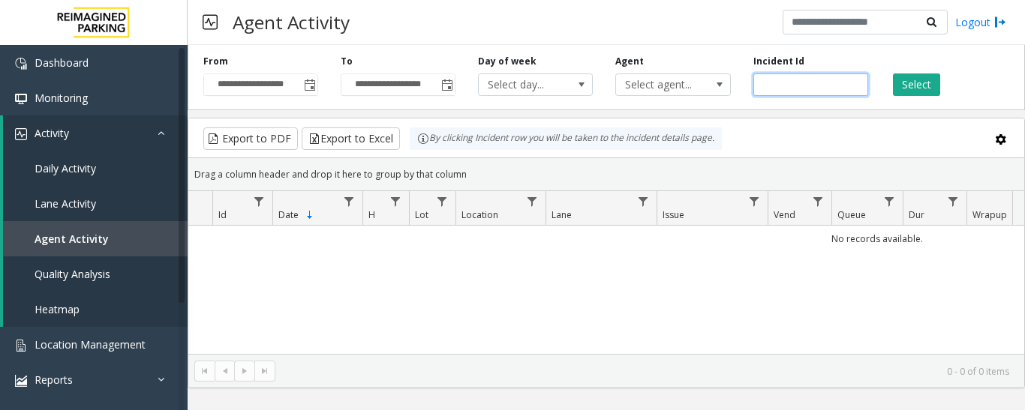
click at [785, 86] on input "number" at bounding box center [810, 85] width 115 height 23
paste input "*******"
type input "*******"
click at [894, 83] on button "Select" at bounding box center [916, 85] width 47 height 23
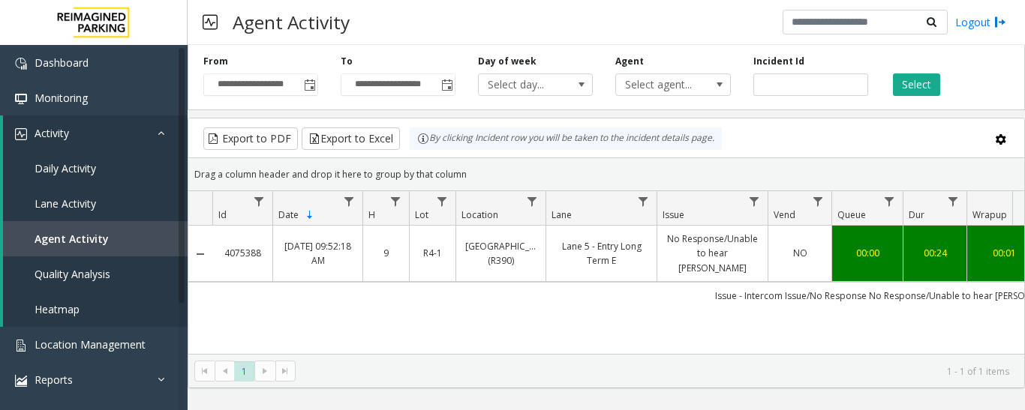
click at [540, 282] on td "Issue - Intercom Issue/No Response No Response/Unable to hear parker" at bounding box center [888, 295] width 1353 height 27
click at [542, 271] on td "Lafayette Regional Airport (R390)" at bounding box center [500, 254] width 90 height 56
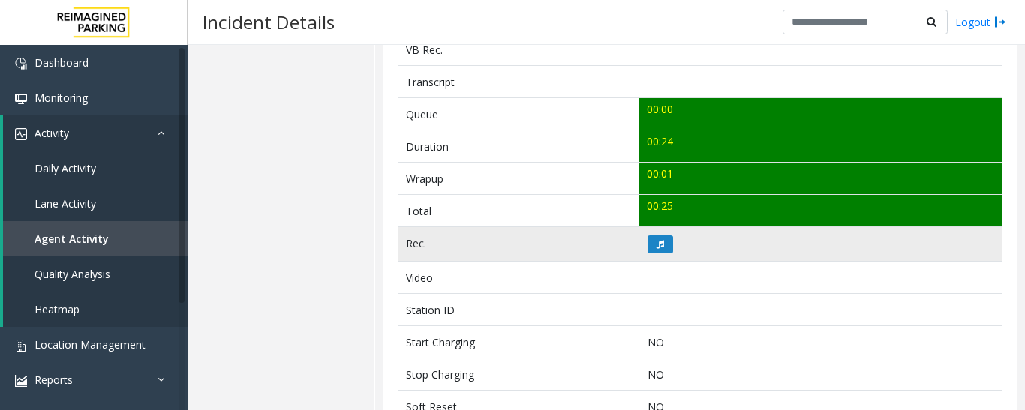
scroll to position [525, 0]
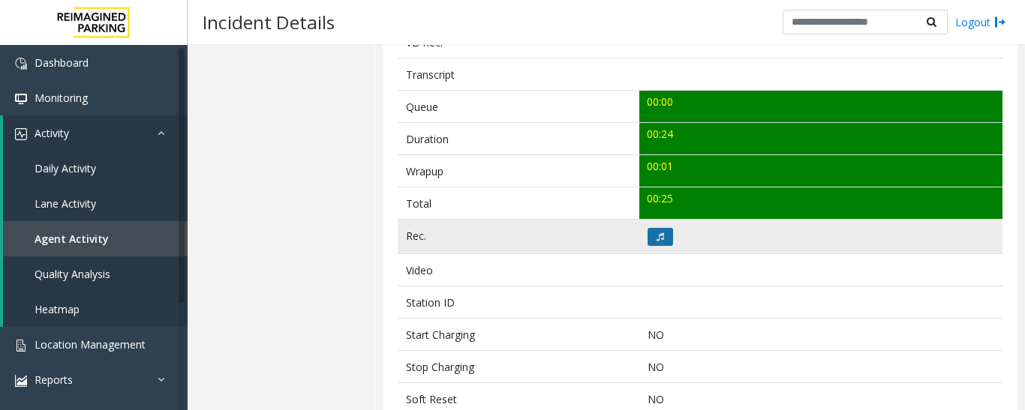
click at [656, 242] on button at bounding box center [660, 237] width 26 height 18
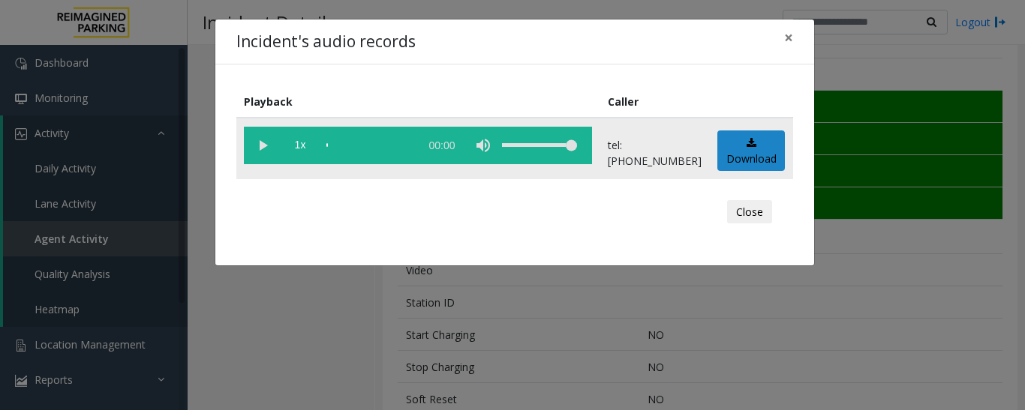
click at [260, 145] on vg-play-pause at bounding box center [263, 146] width 38 height 38
click at [792, 38] on span "×" at bounding box center [788, 37] width 9 height 21
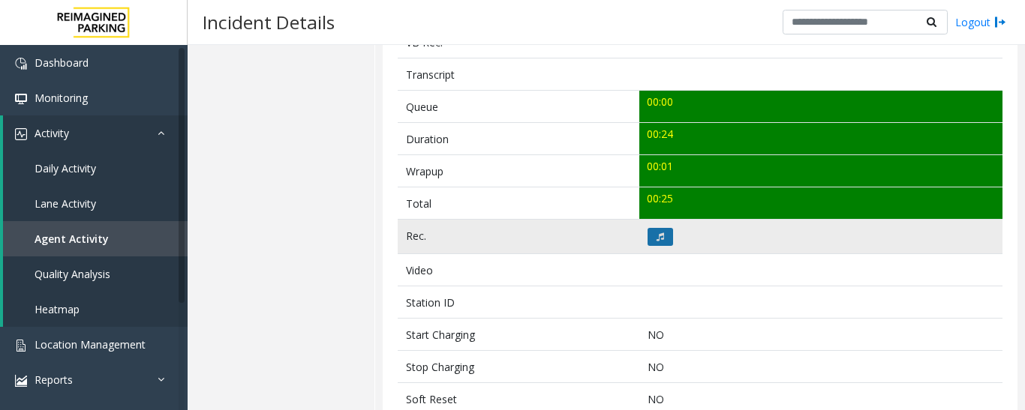
click at [663, 233] on button at bounding box center [660, 237] width 26 height 18
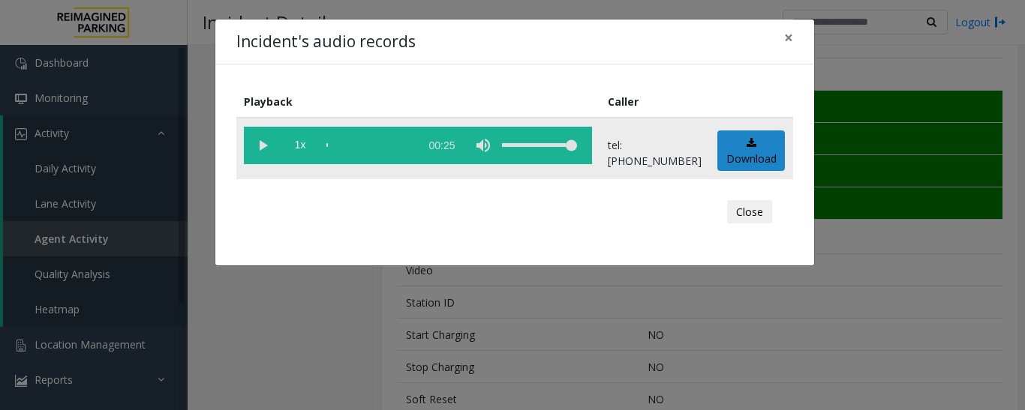
click at [259, 149] on vg-play-pause at bounding box center [263, 146] width 38 height 38
click at [788, 44] on span "×" at bounding box center [788, 37] width 9 height 21
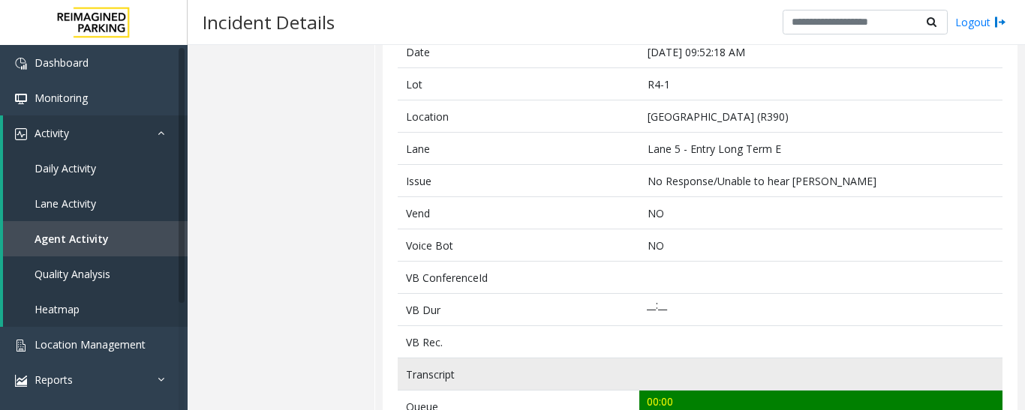
scroll to position [75, 0]
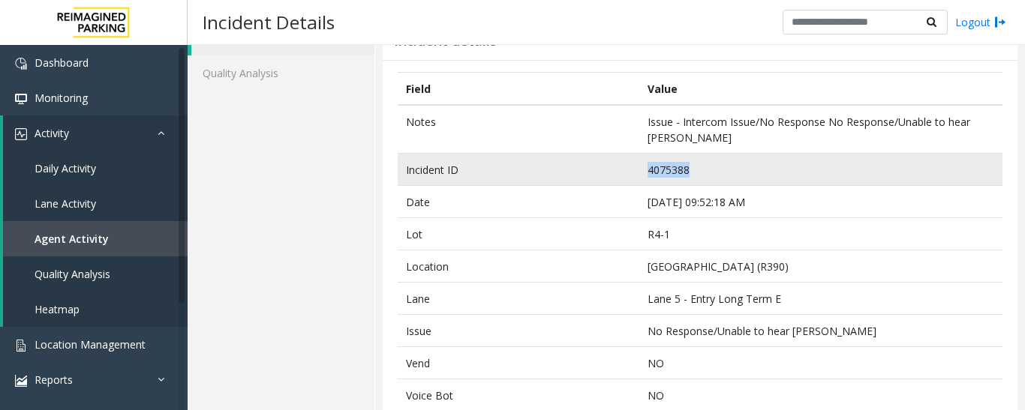
drag, startPoint x: 704, startPoint y: 174, endPoint x: 632, endPoint y: 174, distance: 72.0
click at [632, 174] on tr "Incident ID 4075388" at bounding box center [700, 170] width 605 height 32
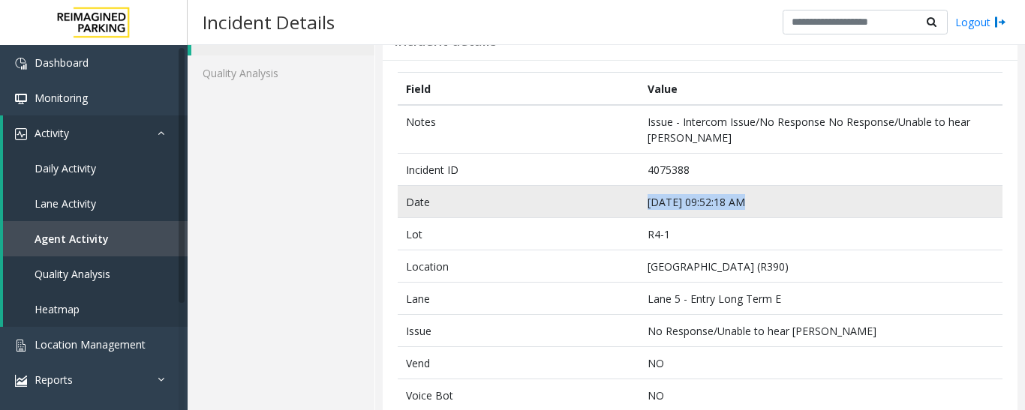
drag, startPoint x: 753, startPoint y: 200, endPoint x: 639, endPoint y: 208, distance: 113.5
click at [639, 208] on td "Sep 11 09:52:18 AM" at bounding box center [820, 202] width 363 height 32
click at [738, 198] on td "Sep 11 09:52:18 AM" at bounding box center [820, 202] width 363 height 32
drag, startPoint x: 748, startPoint y: 203, endPoint x: 642, endPoint y: 213, distance: 106.2
click at [642, 213] on td "Sep 11 09:52:18 AM" at bounding box center [820, 202] width 363 height 32
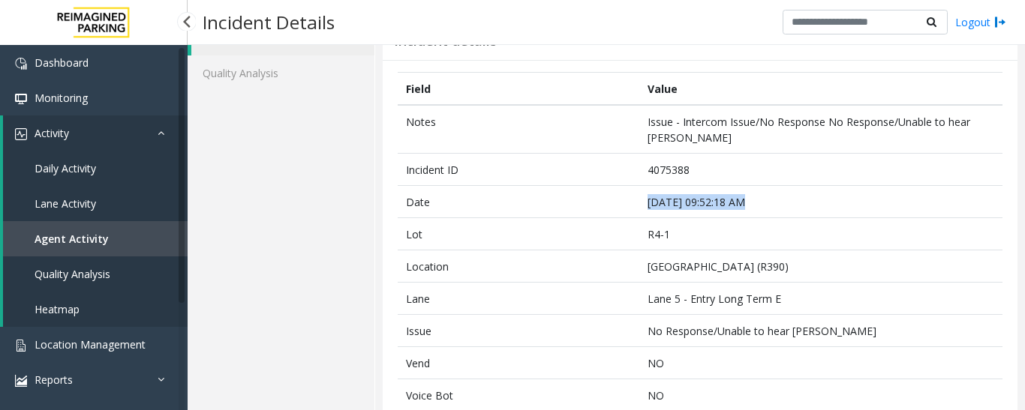
click at [145, 249] on link "Agent Activity" at bounding box center [95, 238] width 185 height 35
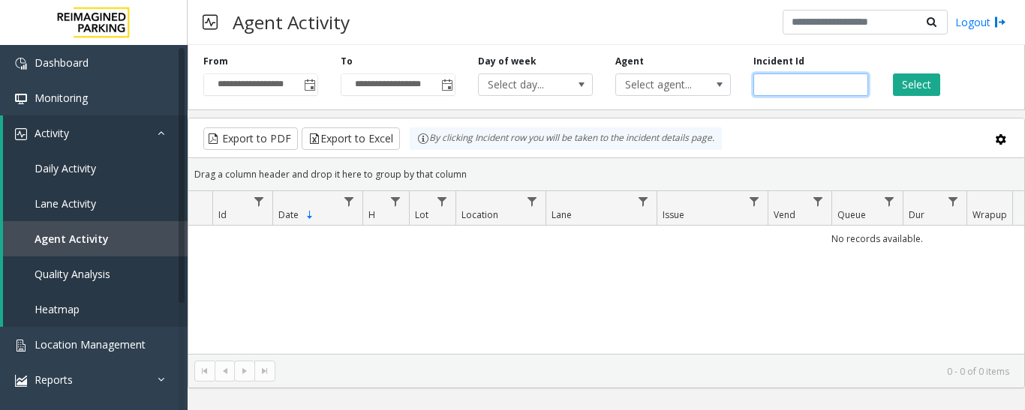
click at [792, 88] on input "number" at bounding box center [810, 85] width 115 height 23
paste input "*******"
type input "*******"
click at [915, 90] on button "Select" at bounding box center [916, 85] width 47 height 23
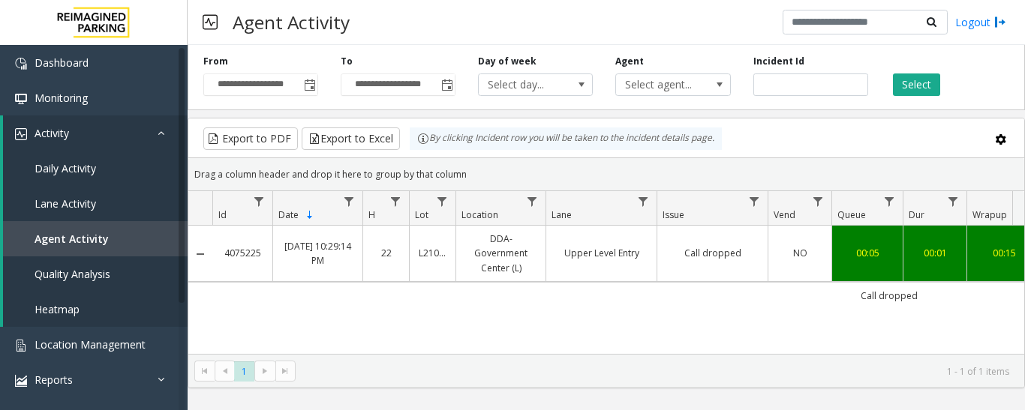
click at [656, 275] on td "Upper Level Entry" at bounding box center [600, 254] width 111 height 56
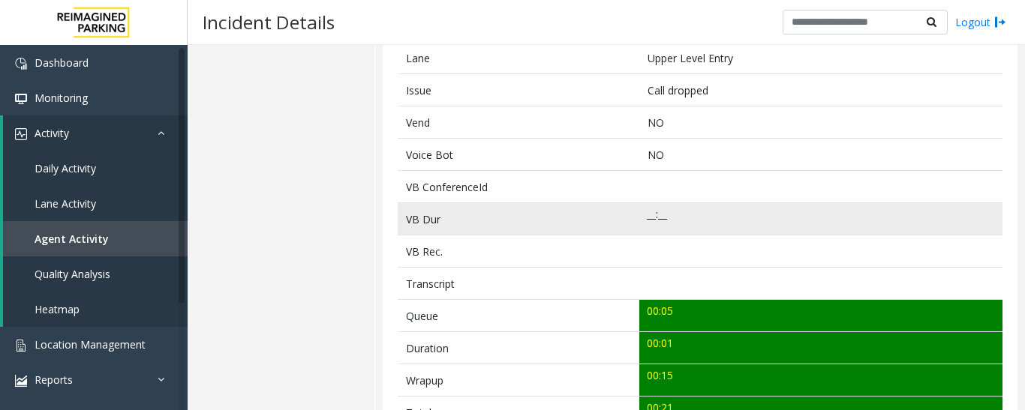
scroll to position [525, 0]
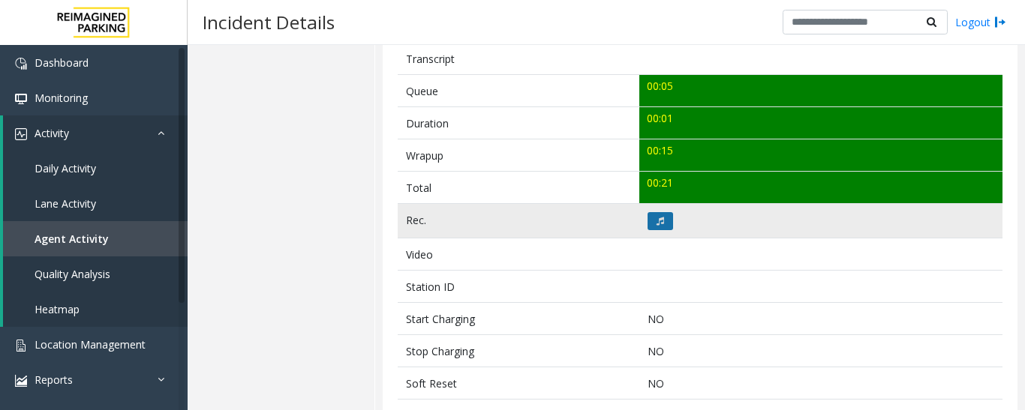
click at [656, 218] on icon at bounding box center [660, 221] width 8 height 9
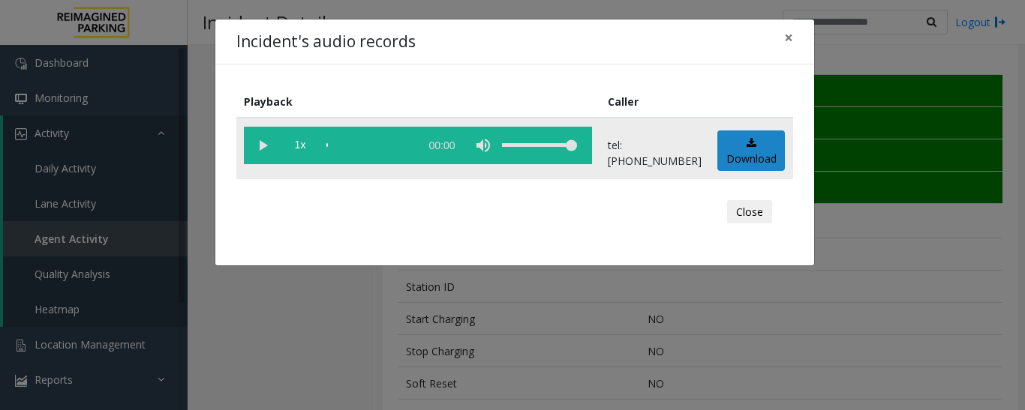
click at [261, 144] on vg-play-pause at bounding box center [263, 146] width 38 height 38
click at [256, 148] on vg-play-pause at bounding box center [263, 146] width 38 height 38
click at [743, 219] on button "Close" at bounding box center [749, 212] width 45 height 24
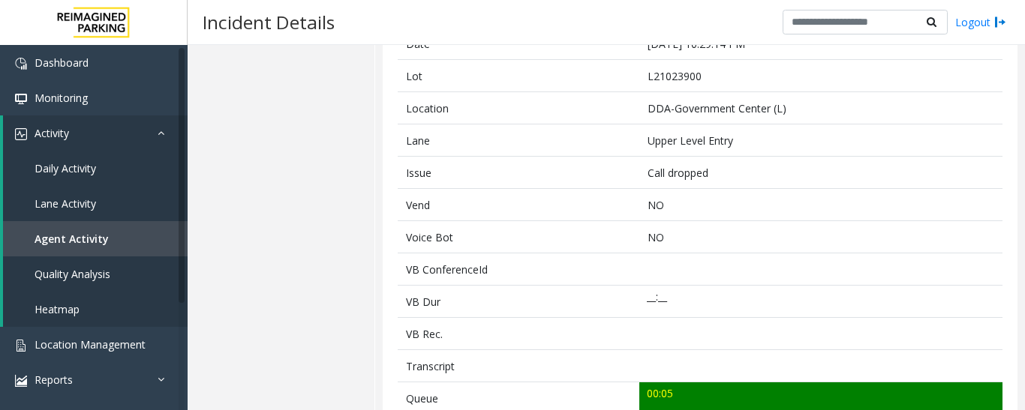
scroll to position [0, 0]
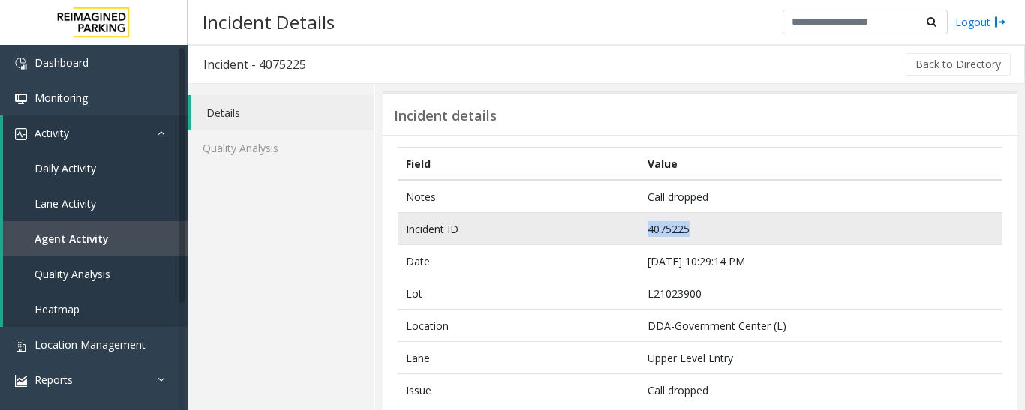
drag, startPoint x: 695, startPoint y: 229, endPoint x: 634, endPoint y: 233, distance: 61.7
click at [634, 233] on tr "Incident ID 4075225" at bounding box center [700, 229] width 605 height 32
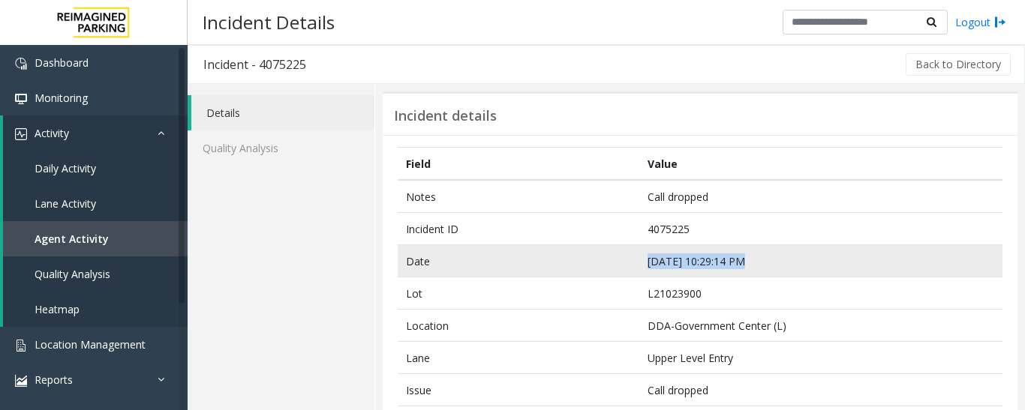
drag, startPoint x: 754, startPoint y: 256, endPoint x: 645, endPoint y: 275, distance: 110.5
click at [645, 275] on td "Sep 10 10:29:14 PM" at bounding box center [820, 261] width 363 height 32
click at [726, 255] on td "Sep 10 10:29:14 PM" at bounding box center [820, 261] width 363 height 32
drag, startPoint x: 746, startPoint y: 258, endPoint x: 645, endPoint y: 269, distance: 101.8
click at [645, 269] on td "Sep 10 10:29:14 PM" at bounding box center [820, 261] width 363 height 32
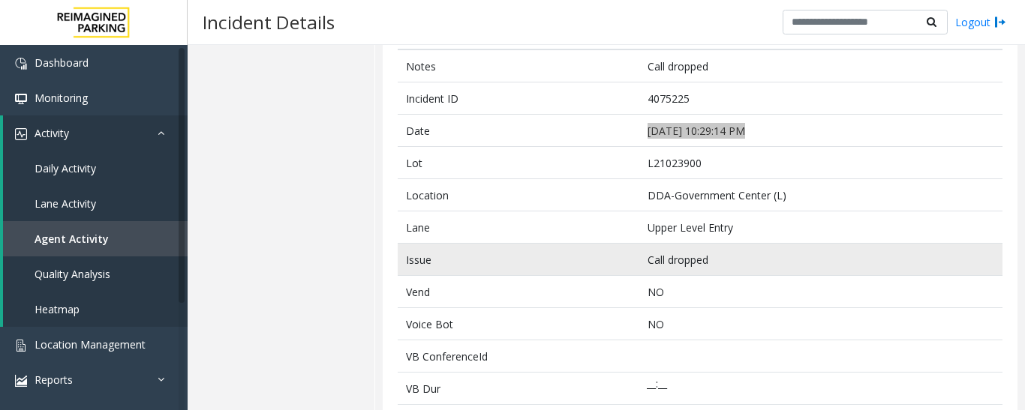
scroll to position [75, 0]
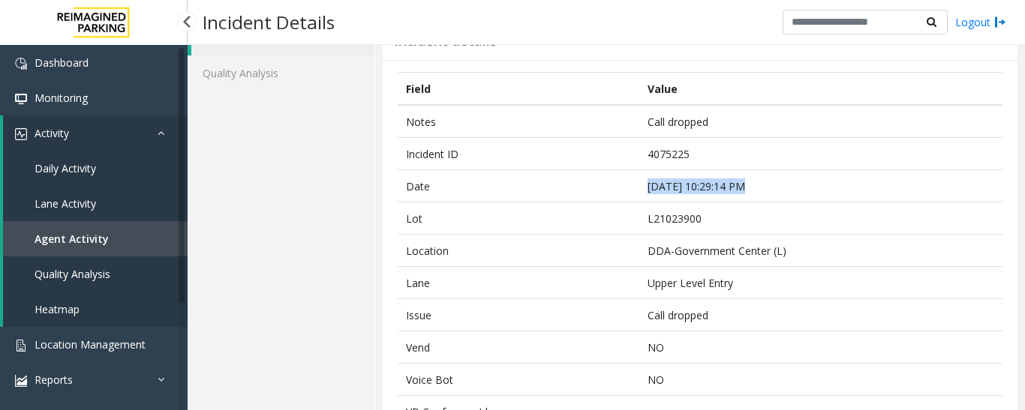
click at [130, 245] on link "Agent Activity" at bounding box center [95, 238] width 185 height 35
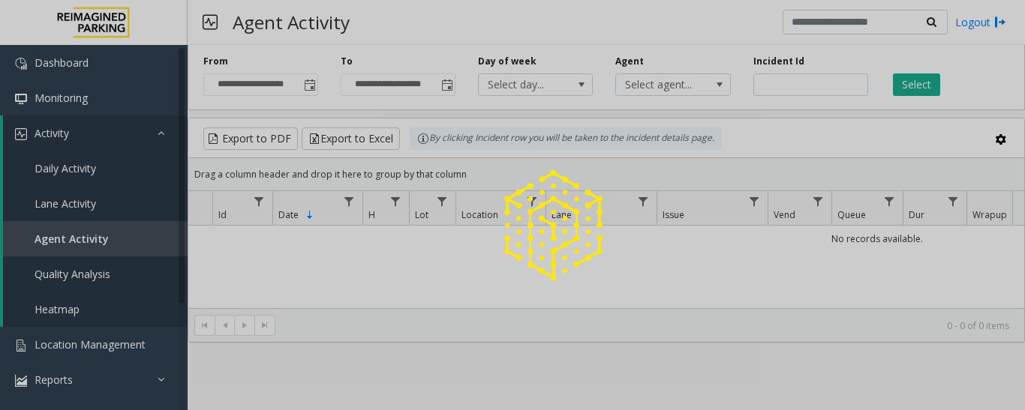
click at [799, 86] on div at bounding box center [512, 205] width 1025 height 410
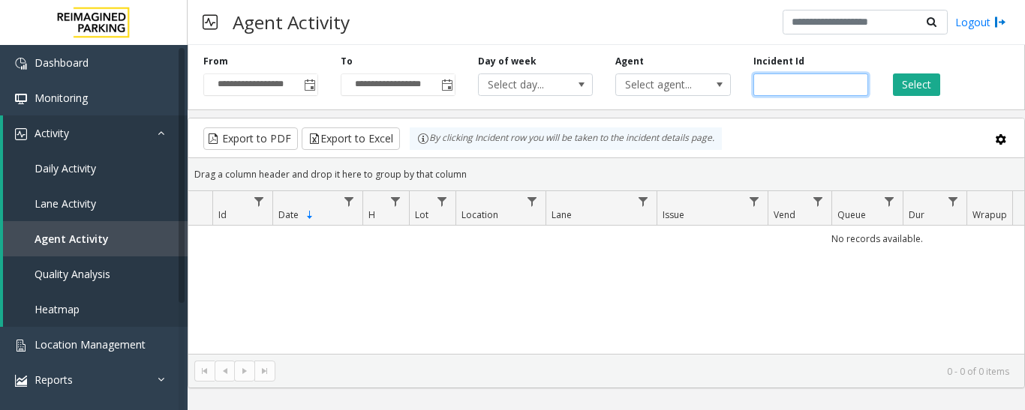
click at [799, 86] on input "number" at bounding box center [810, 85] width 115 height 23
paste input "*******"
type input "*******"
click at [926, 77] on button "Select" at bounding box center [916, 85] width 47 height 23
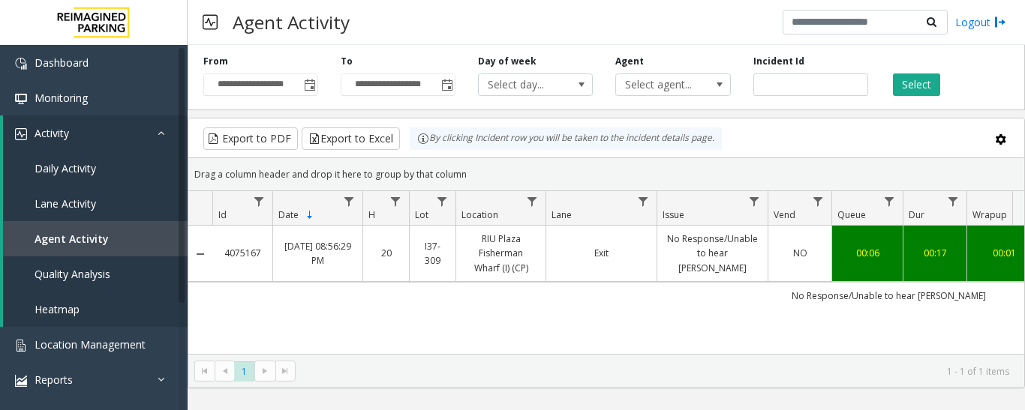
click at [719, 255] on link "No Response/Unable to hear parker" at bounding box center [712, 254] width 92 height 44
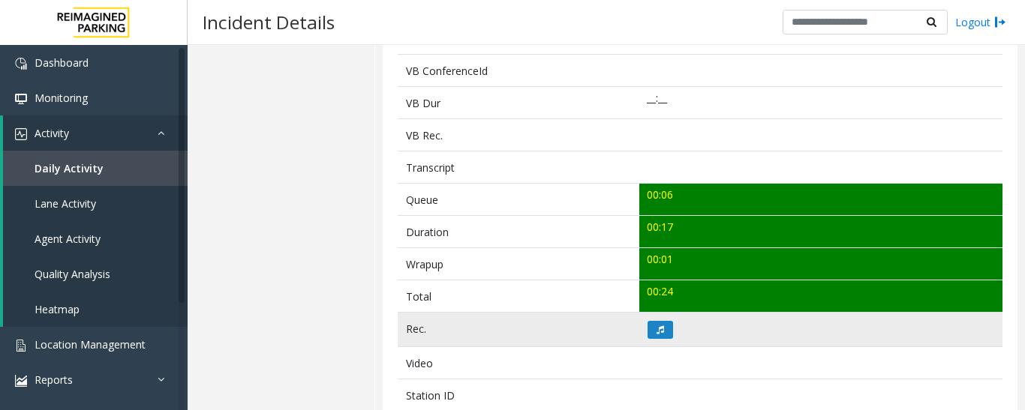
scroll to position [525, 0]
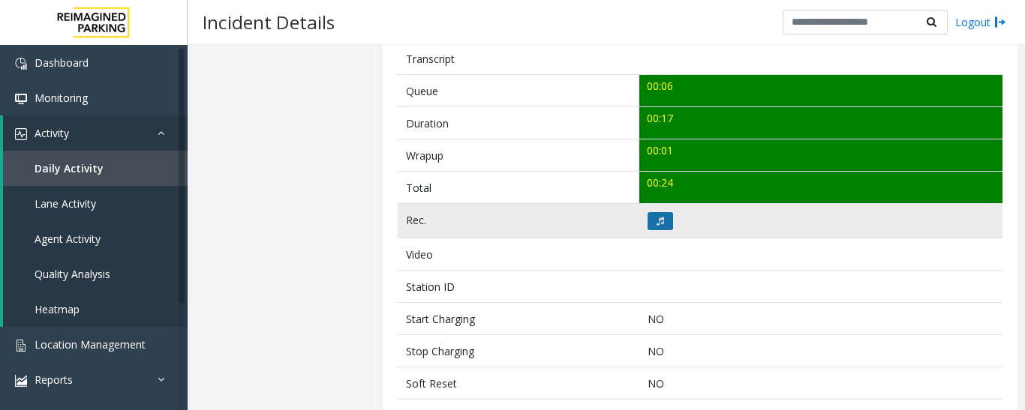
click at [663, 224] on button at bounding box center [660, 221] width 26 height 18
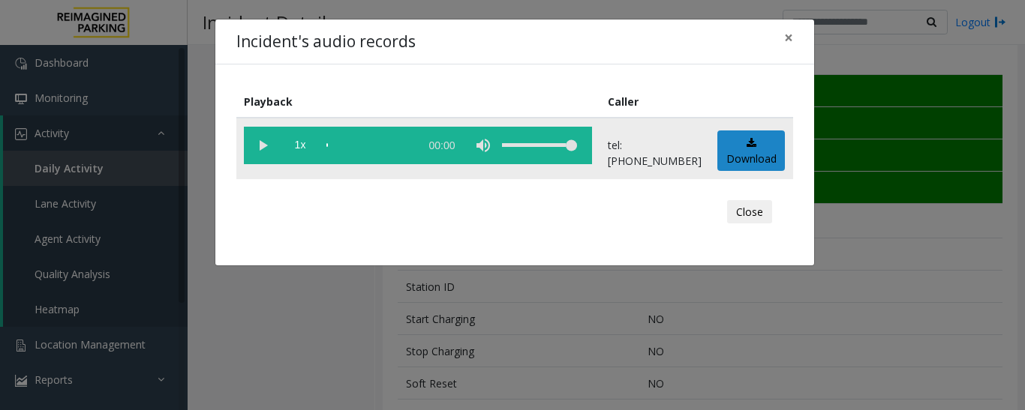
click at [262, 147] on vg-play-pause at bounding box center [263, 146] width 38 height 38
click at [753, 219] on button "Close" at bounding box center [749, 212] width 45 height 24
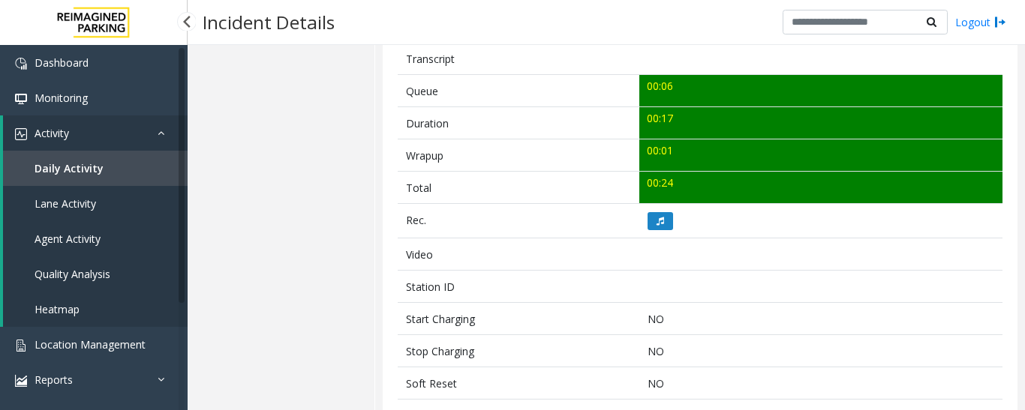
click at [116, 173] on link "Daily Activity" at bounding box center [95, 168] width 185 height 35
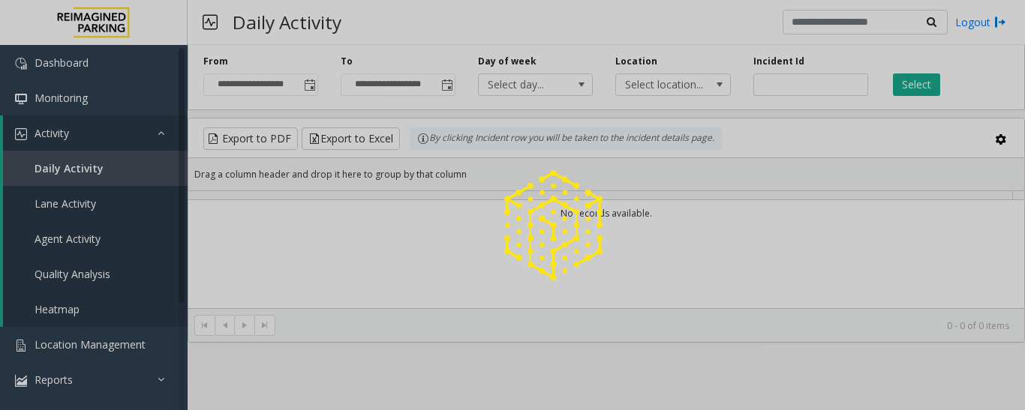
click at [92, 246] on div at bounding box center [512, 205] width 1025 height 410
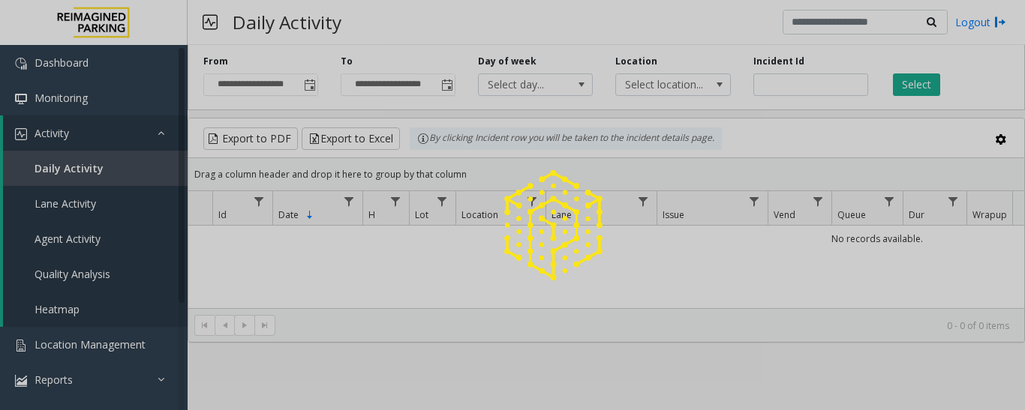
click at [92, 245] on span "Agent Activity" at bounding box center [68, 239] width 66 height 14
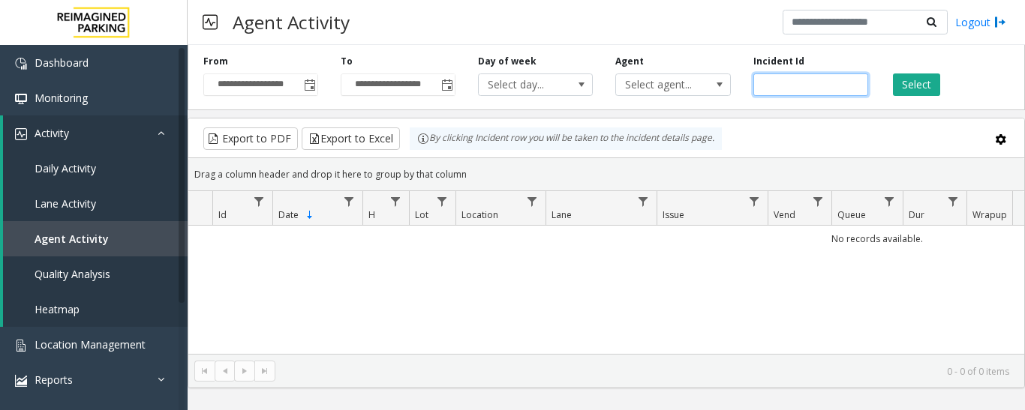
click at [791, 92] on input "number" at bounding box center [810, 85] width 115 height 23
paste input "*******"
type input "*******"
click at [922, 82] on button "Select" at bounding box center [916, 85] width 47 height 23
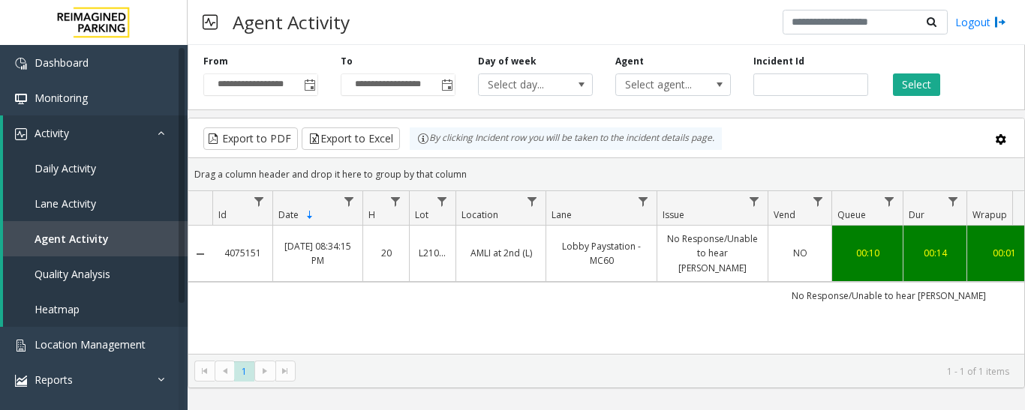
click at [680, 252] on link "No Response/Unable to hear parker" at bounding box center [712, 254] width 92 height 44
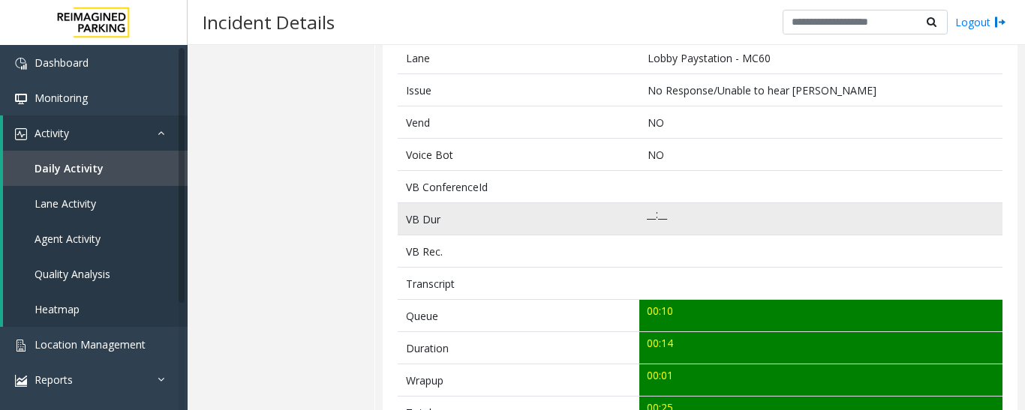
scroll to position [525, 0]
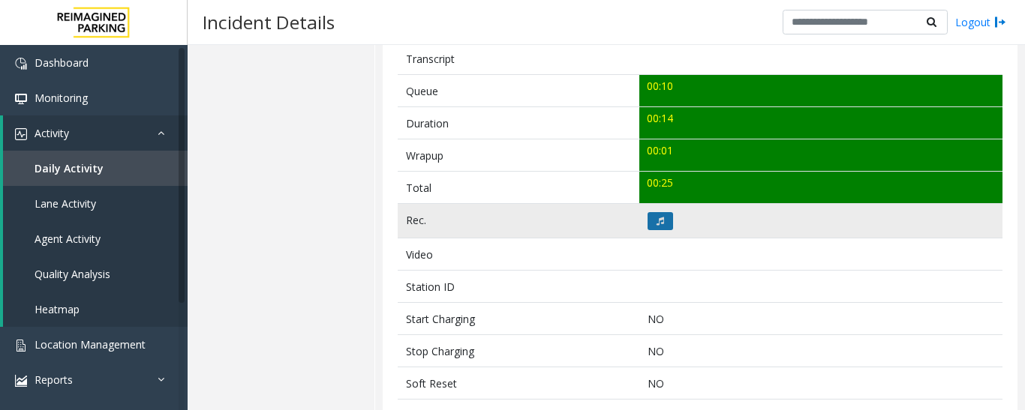
click at [665, 227] on button at bounding box center [660, 221] width 26 height 18
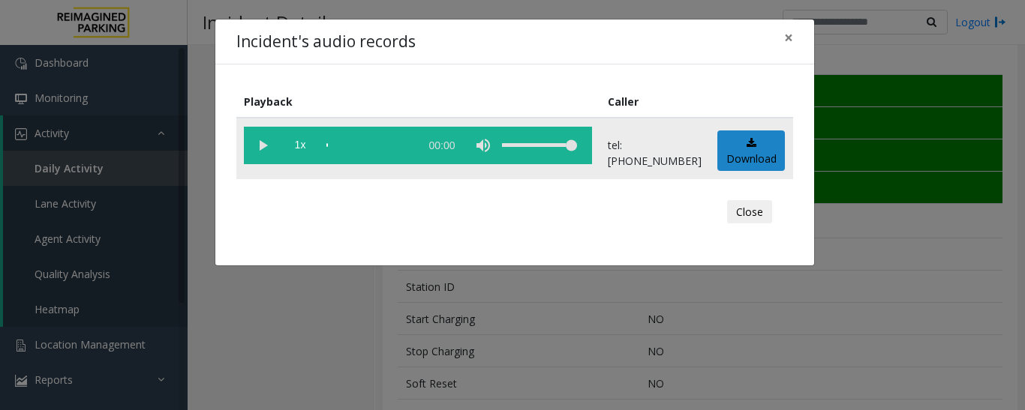
click at [257, 138] on vg-play-pause at bounding box center [263, 146] width 38 height 38
click at [743, 211] on button "Close" at bounding box center [749, 212] width 45 height 24
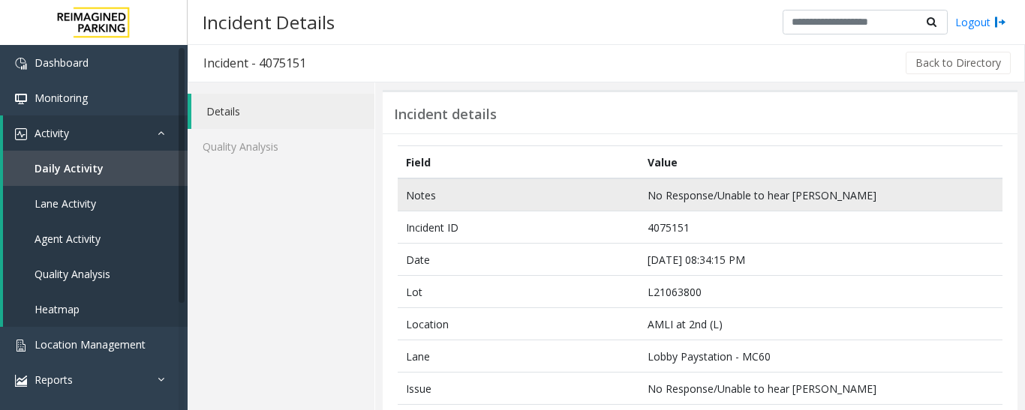
scroll to position [0, 0]
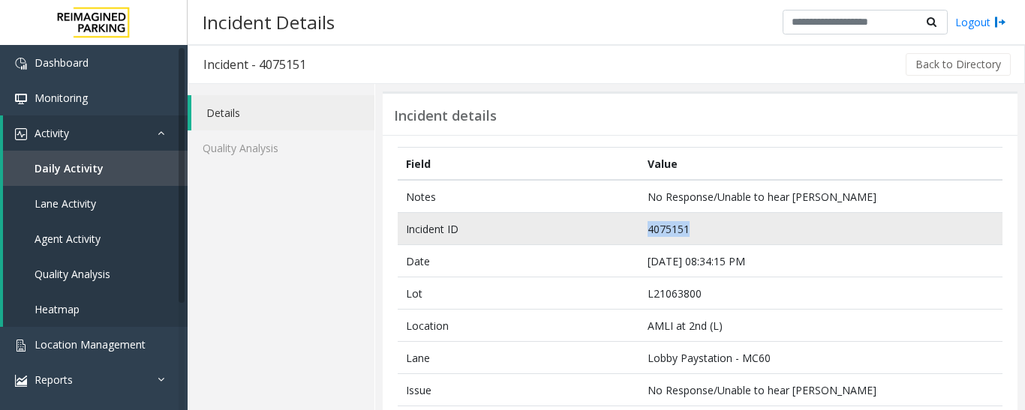
drag, startPoint x: 689, startPoint y: 227, endPoint x: 626, endPoint y: 229, distance: 62.3
click at [626, 229] on tr "Incident ID 4075151" at bounding box center [700, 229] width 605 height 32
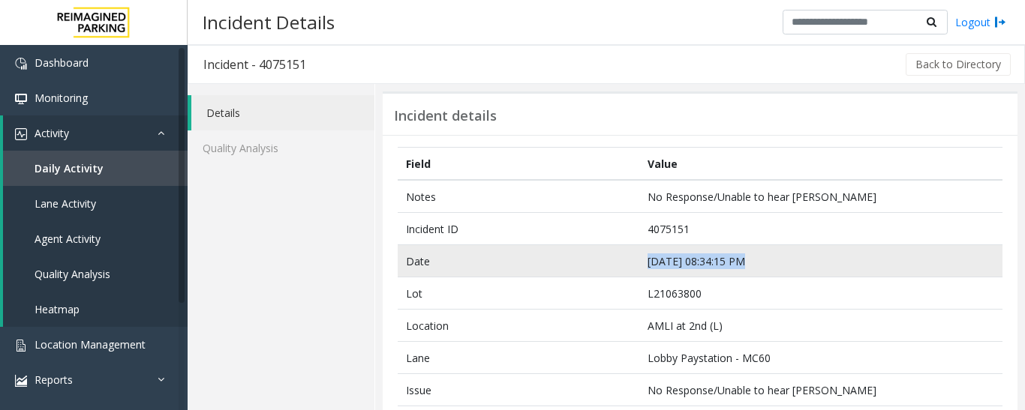
drag, startPoint x: 756, startPoint y: 260, endPoint x: 638, endPoint y: 264, distance: 118.6
click at [639, 264] on td "Sep 10 08:34:15 PM" at bounding box center [820, 261] width 363 height 32
click at [708, 264] on td "Sep 10 08:34:15 PM" at bounding box center [820, 261] width 363 height 32
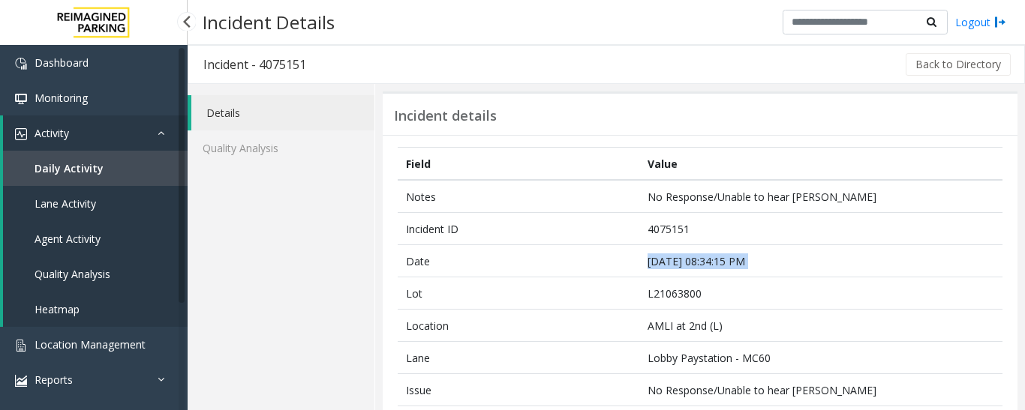
click at [128, 242] on link "Agent Activity" at bounding box center [95, 238] width 185 height 35
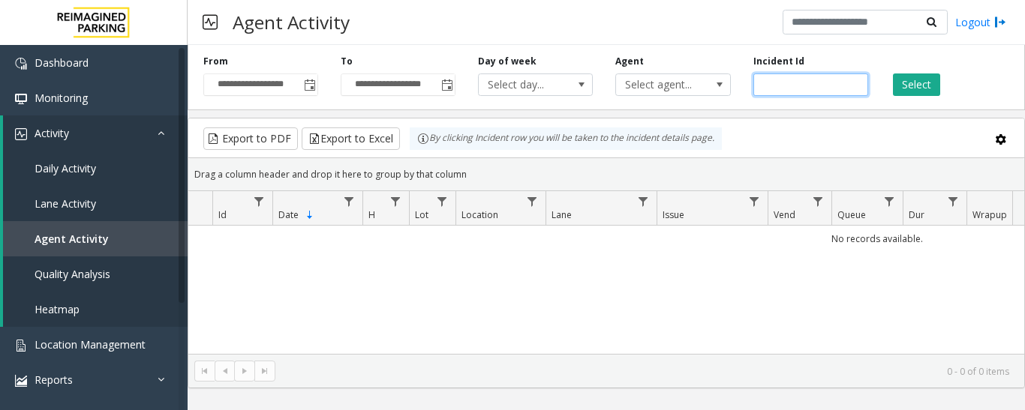
click at [804, 87] on input "number" at bounding box center [810, 85] width 115 height 23
paste input "*******"
type input "*******"
click at [907, 80] on button "Select" at bounding box center [916, 85] width 47 height 23
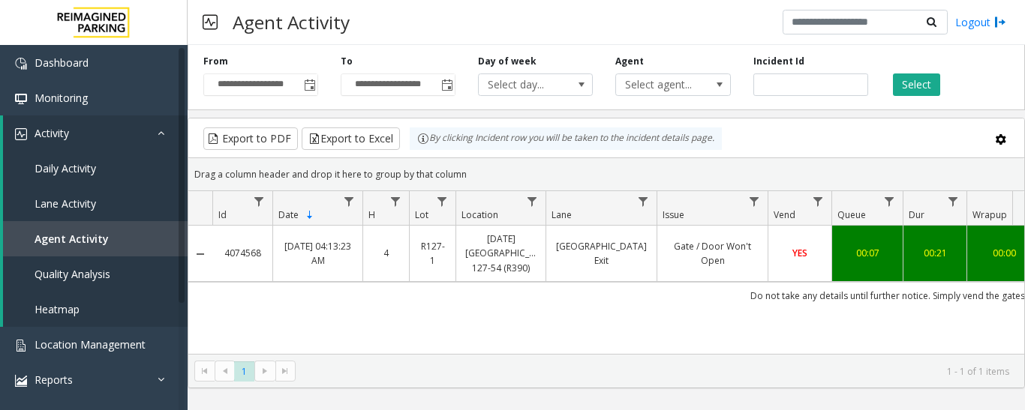
click at [602, 251] on link "38th Street Exit" at bounding box center [601, 253] width 92 height 29
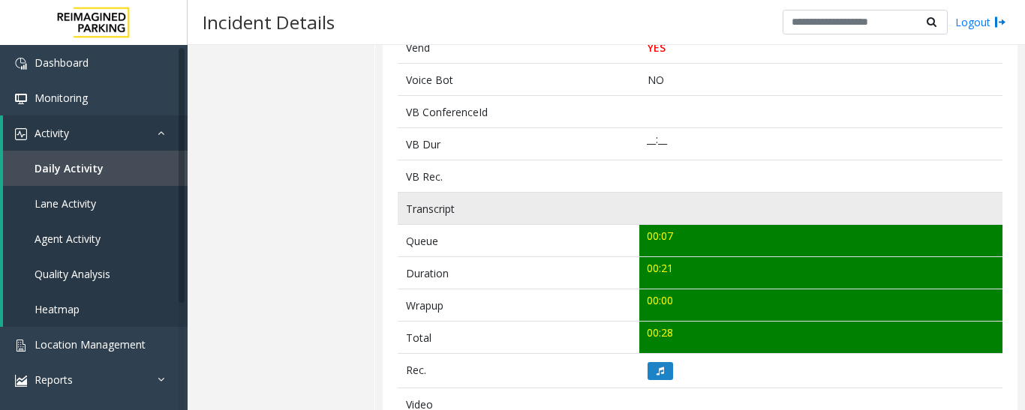
scroll to position [600, 0]
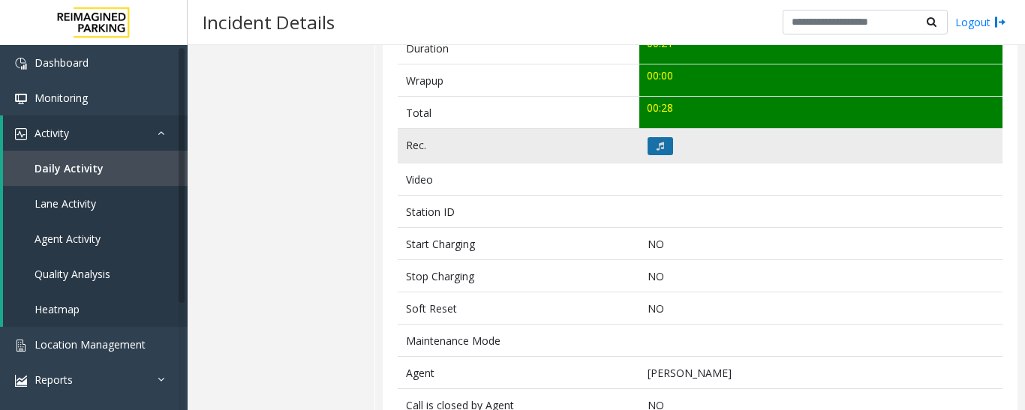
click at [658, 146] on icon at bounding box center [660, 146] width 8 height 9
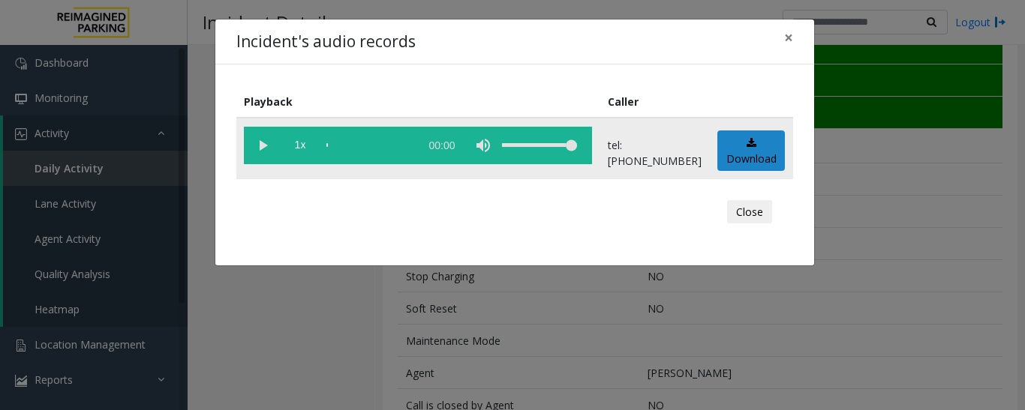
click at [268, 155] on vg-play-pause at bounding box center [263, 146] width 38 height 38
click at [733, 218] on button "Close" at bounding box center [749, 212] width 45 height 24
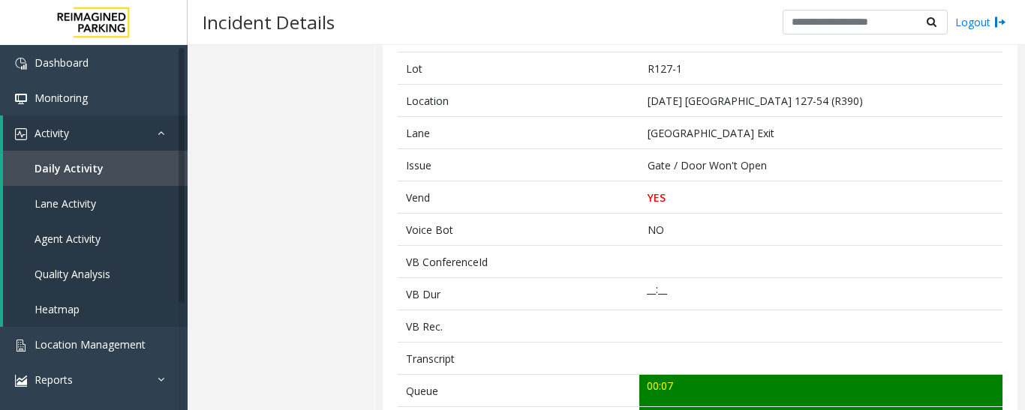
scroll to position [0, 0]
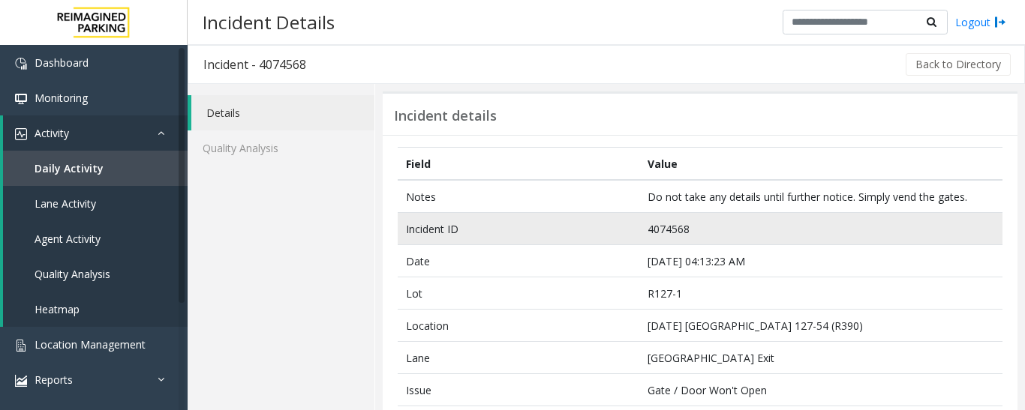
click at [680, 232] on td "4074568" at bounding box center [820, 229] width 363 height 32
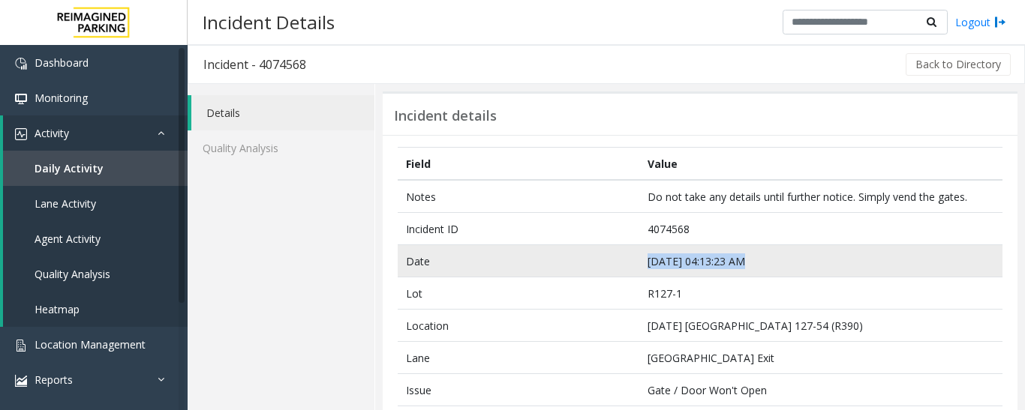
drag, startPoint x: 746, startPoint y: 263, endPoint x: 643, endPoint y: 267, distance: 102.9
click at [643, 267] on td "Sep 10 04:13:23 AM" at bounding box center [820, 261] width 363 height 32
click at [677, 268] on td "Sep 10 04:13:23 AM" at bounding box center [820, 261] width 363 height 32
drag, startPoint x: 778, startPoint y: 264, endPoint x: 640, endPoint y: 267, distance: 138.1
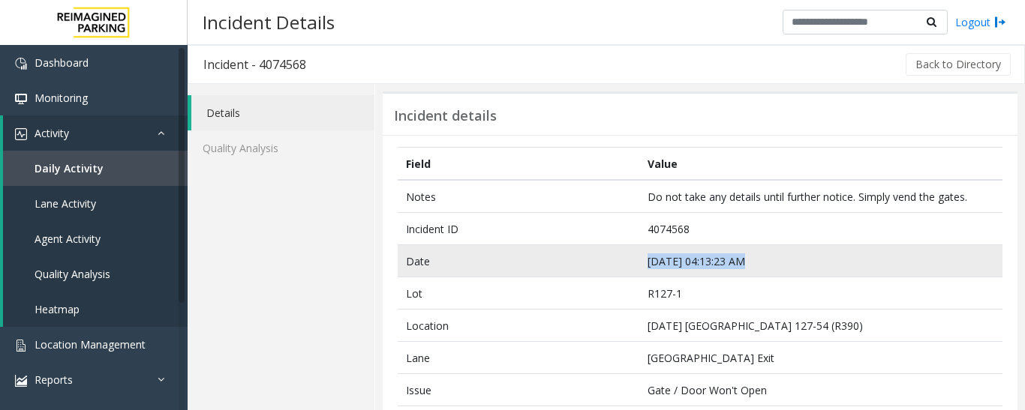
click at [640, 267] on td "Sep 10 04:13:23 AM" at bounding box center [820, 261] width 363 height 32
click at [739, 264] on td "Sep 10 04:13:23 AM" at bounding box center [820, 261] width 363 height 32
drag, startPoint x: 739, startPoint y: 264, endPoint x: 634, endPoint y: 275, distance: 105.6
click at [634, 275] on tr "Date Sep 10 04:13:23 AM" at bounding box center [700, 261] width 605 height 32
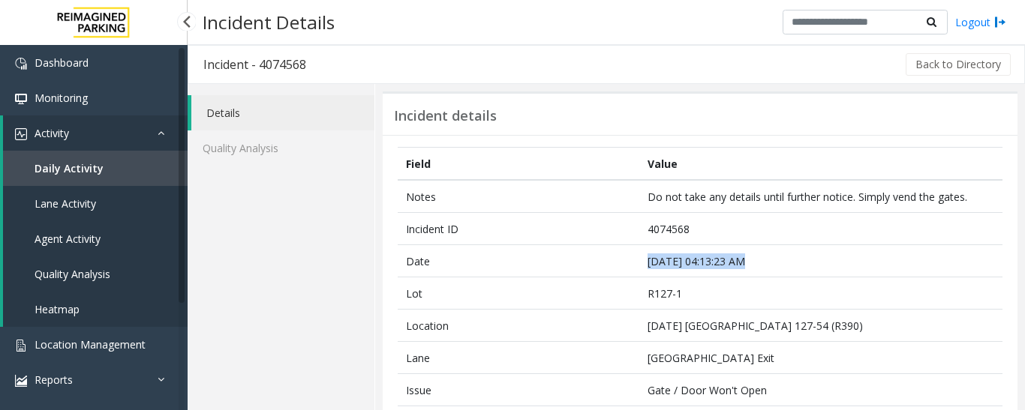
click at [118, 229] on link "Agent Activity" at bounding box center [95, 238] width 185 height 35
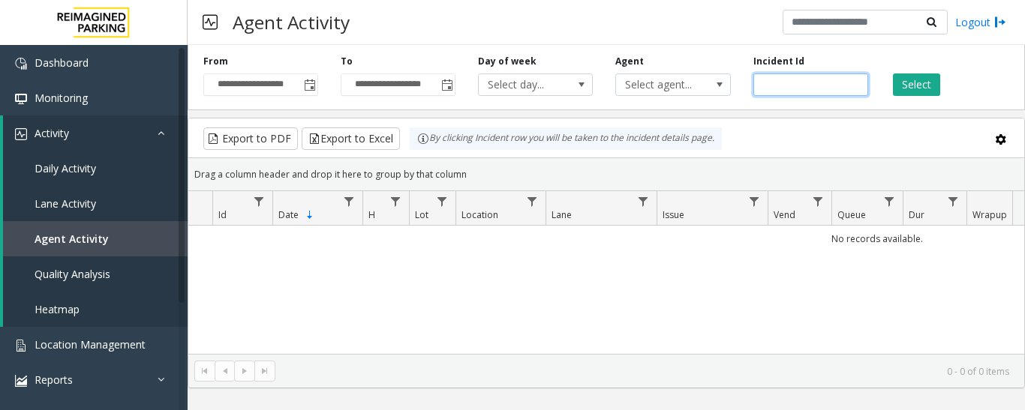
click at [794, 84] on input "number" at bounding box center [810, 85] width 115 height 23
paste input "*******"
type input "*******"
click at [906, 78] on button "Select" at bounding box center [916, 85] width 47 height 23
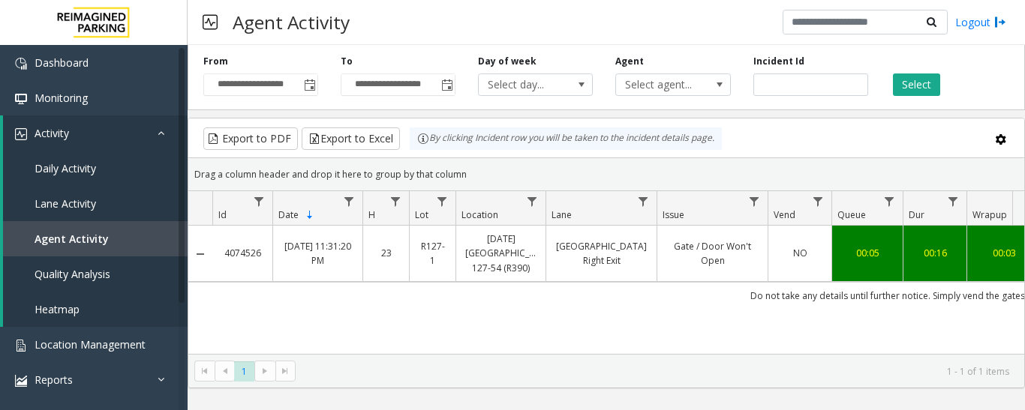
click at [667, 275] on td "Gate / Door Won't Open" at bounding box center [711, 254] width 111 height 56
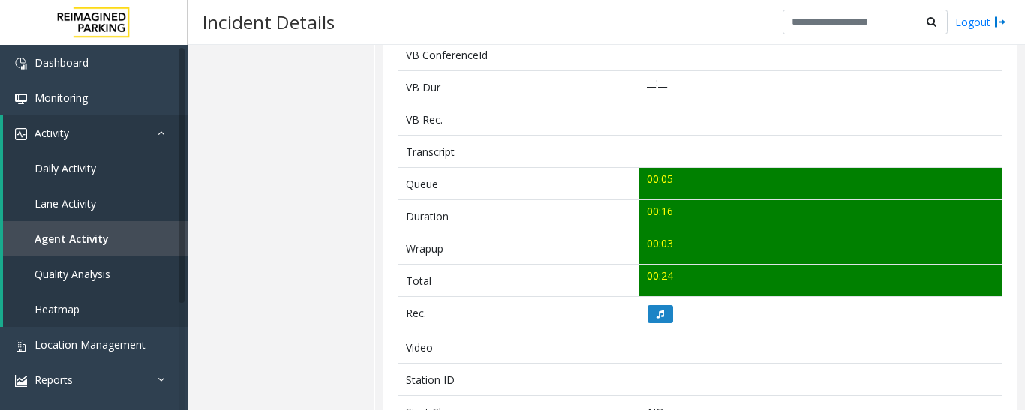
scroll to position [675, 0]
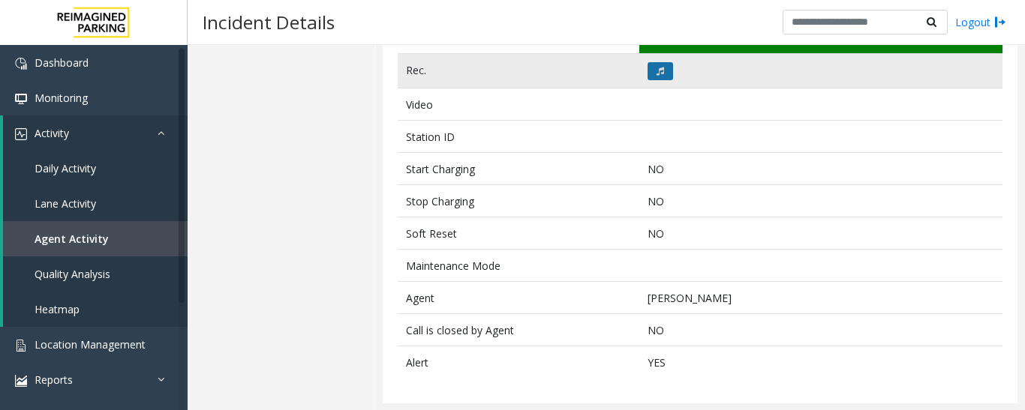
click at [647, 78] on button at bounding box center [660, 71] width 26 height 18
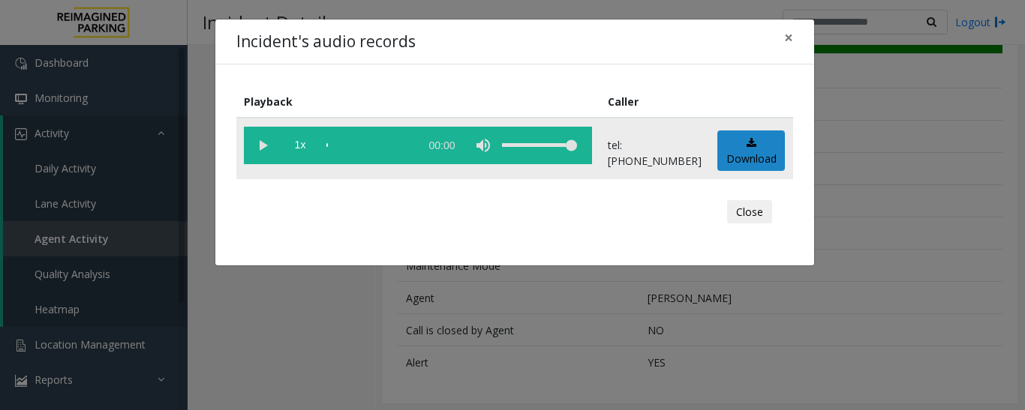
click at [266, 157] on vg-play-pause at bounding box center [263, 146] width 38 height 38
click at [760, 222] on button "Close" at bounding box center [749, 212] width 45 height 24
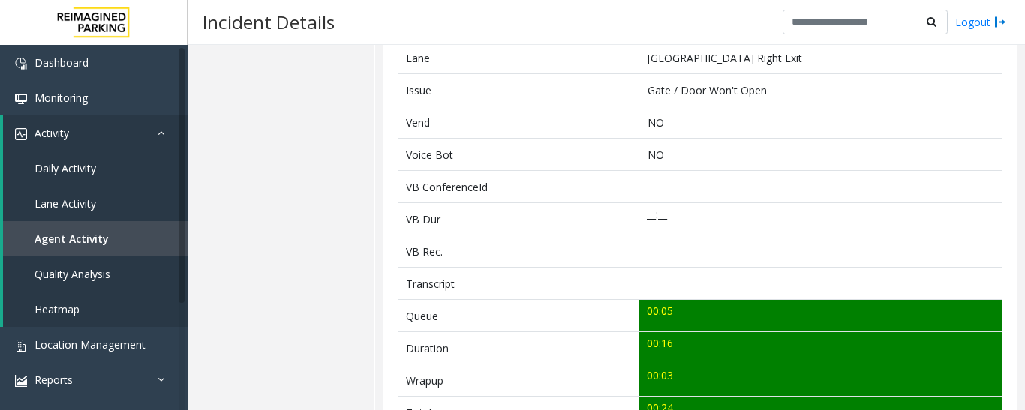
scroll to position [0, 0]
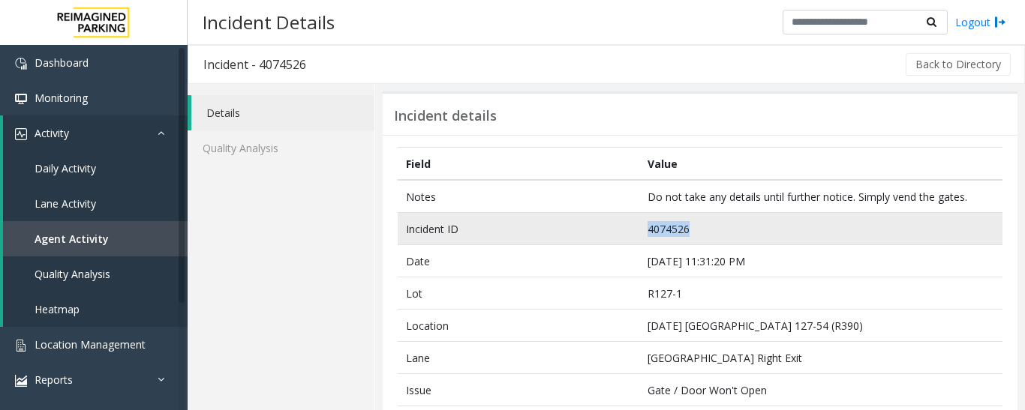
drag, startPoint x: 686, startPoint y: 230, endPoint x: 623, endPoint y: 227, distance: 63.1
click at [623, 227] on tr "Incident ID 4074526" at bounding box center [700, 229] width 605 height 32
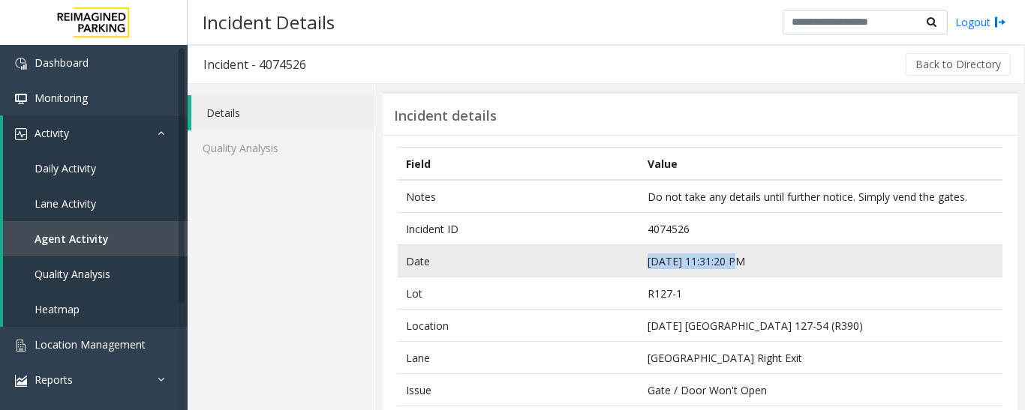
drag, startPoint x: 734, startPoint y: 257, endPoint x: 614, endPoint y: 268, distance: 121.2
click at [614, 268] on tr "Date Sep 9 11:31:20 PM" at bounding box center [700, 261] width 605 height 32
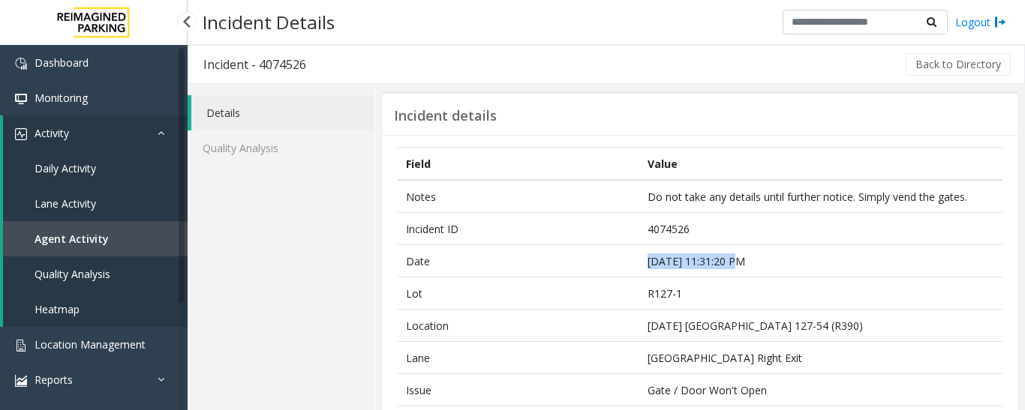
click at [123, 247] on link "Agent Activity" at bounding box center [95, 238] width 185 height 35
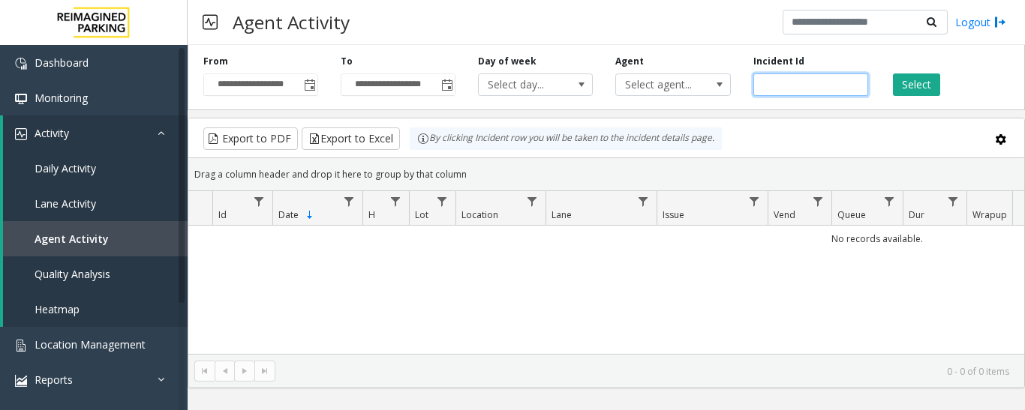
click at [834, 89] on input "number" at bounding box center [810, 85] width 115 height 23
paste input "*******"
type input "*******"
click at [919, 77] on button "Select" at bounding box center [916, 85] width 47 height 23
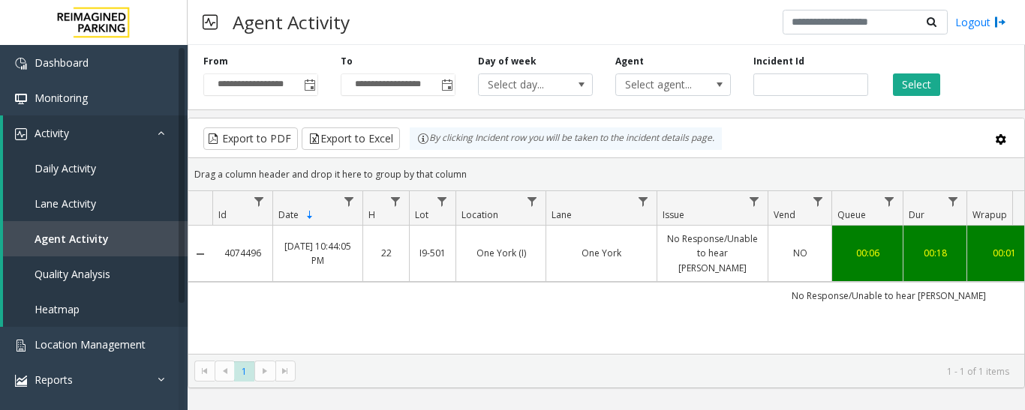
click at [617, 246] on link "One York" at bounding box center [601, 253] width 92 height 14
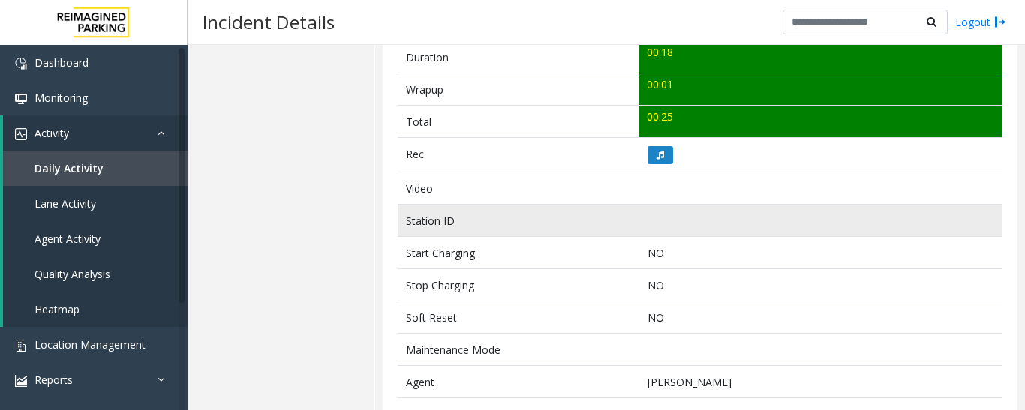
scroll to position [600, 0]
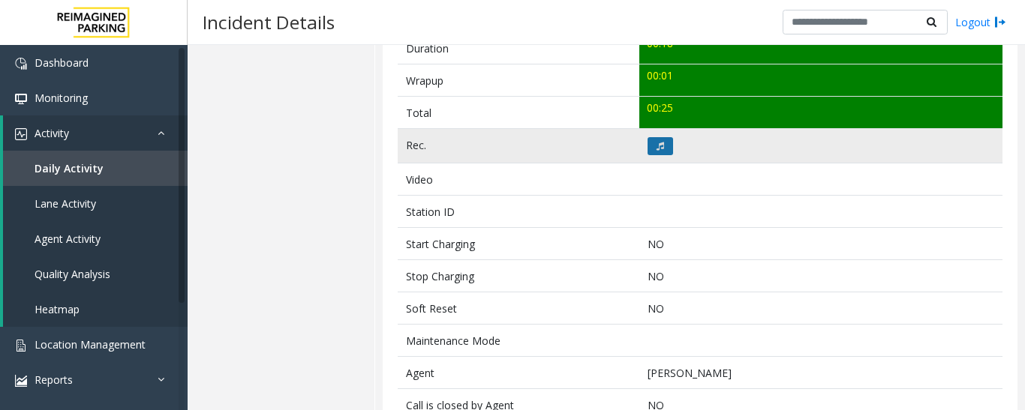
click at [647, 153] on button at bounding box center [660, 146] width 26 height 18
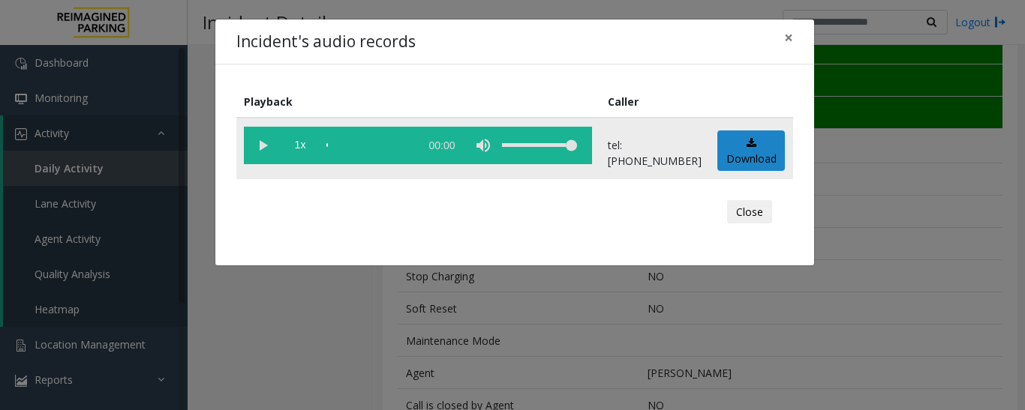
click at [266, 152] on vg-play-pause at bounding box center [263, 146] width 38 height 38
click at [746, 212] on button "Close" at bounding box center [749, 212] width 45 height 24
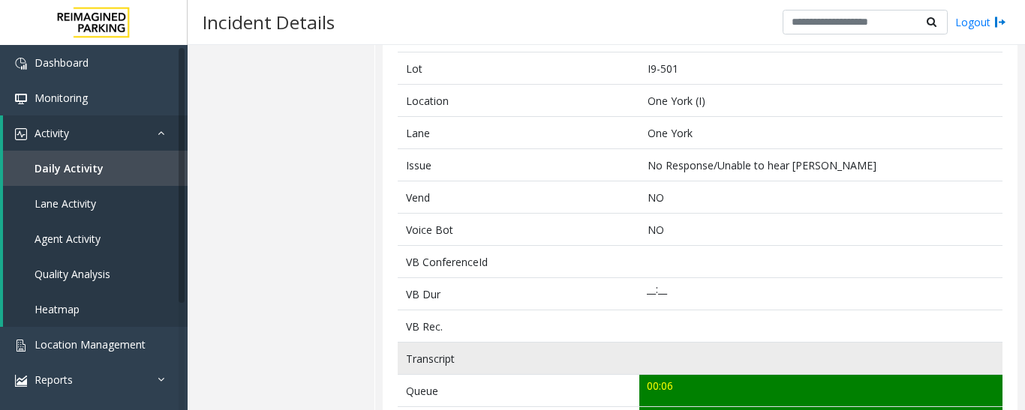
scroll to position [0, 0]
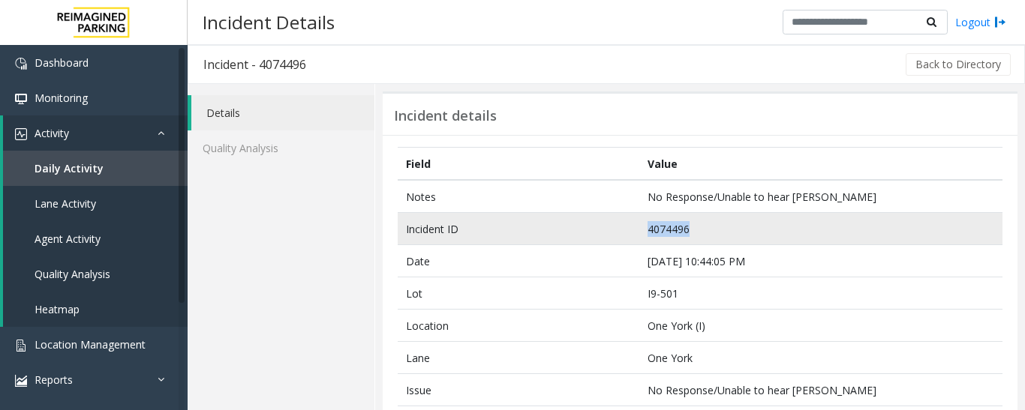
drag, startPoint x: 690, startPoint y: 233, endPoint x: 642, endPoint y: 233, distance: 48.0
click at [642, 233] on td "4074496" at bounding box center [820, 229] width 363 height 32
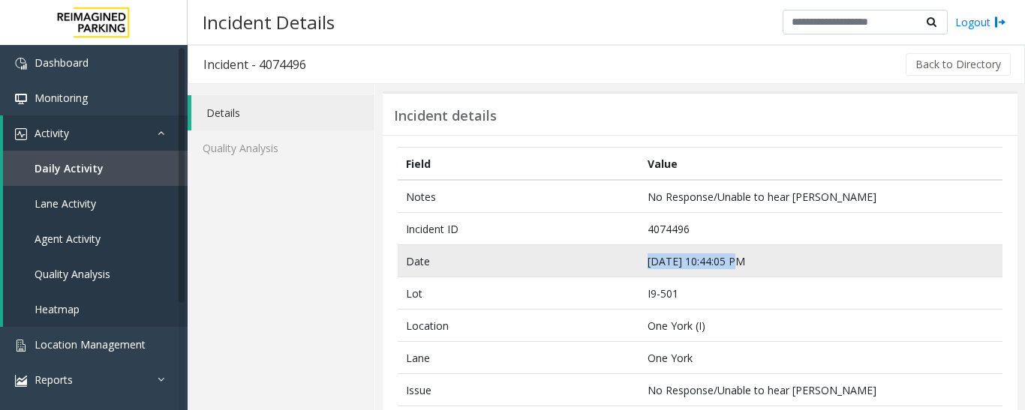
drag, startPoint x: 732, startPoint y: 265, endPoint x: 637, endPoint y: 266, distance: 95.3
click at [639, 266] on td "Sep 9 10:44:05 PM" at bounding box center [820, 261] width 363 height 32
click at [721, 275] on td "Sep 9 10:44:05 PM" at bounding box center [820, 261] width 363 height 32
drag, startPoint x: 750, startPoint y: 264, endPoint x: 641, endPoint y: 263, distance: 108.0
click at [641, 263] on td "Sep 9 10:44:05 PM" at bounding box center [820, 261] width 363 height 32
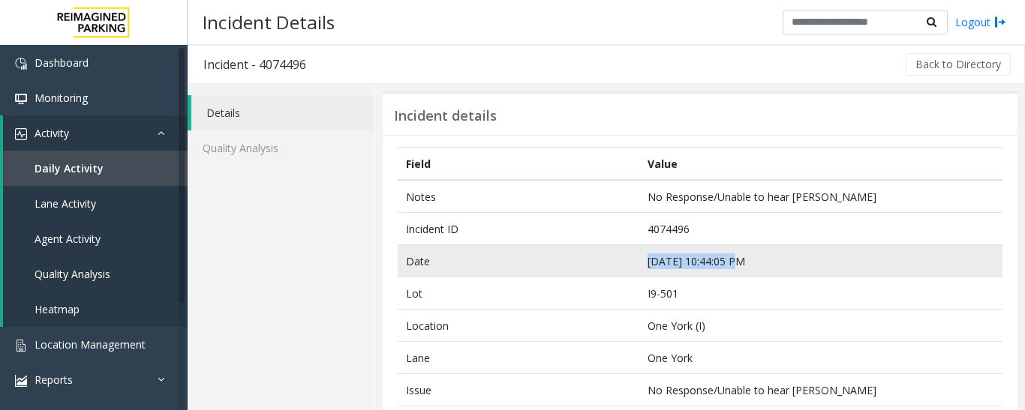
click at [695, 257] on td "Sep 9 10:44:05 PM" at bounding box center [820, 261] width 363 height 32
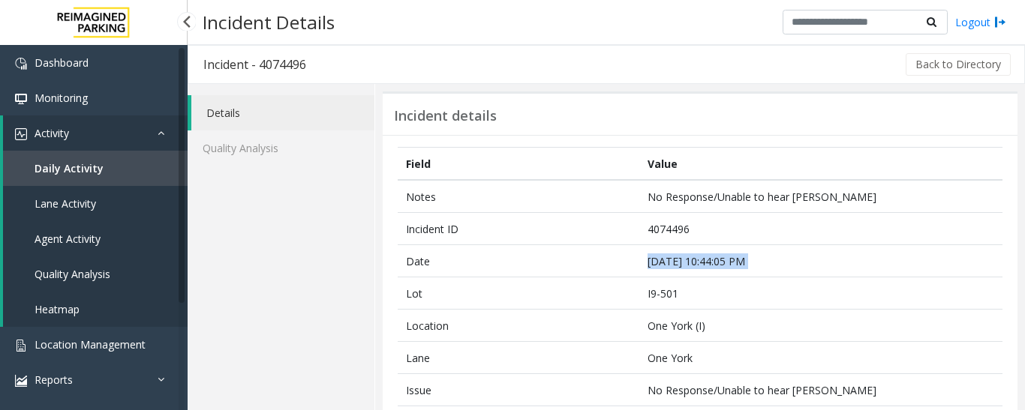
click at [52, 233] on span "Agent Activity" at bounding box center [68, 239] width 66 height 14
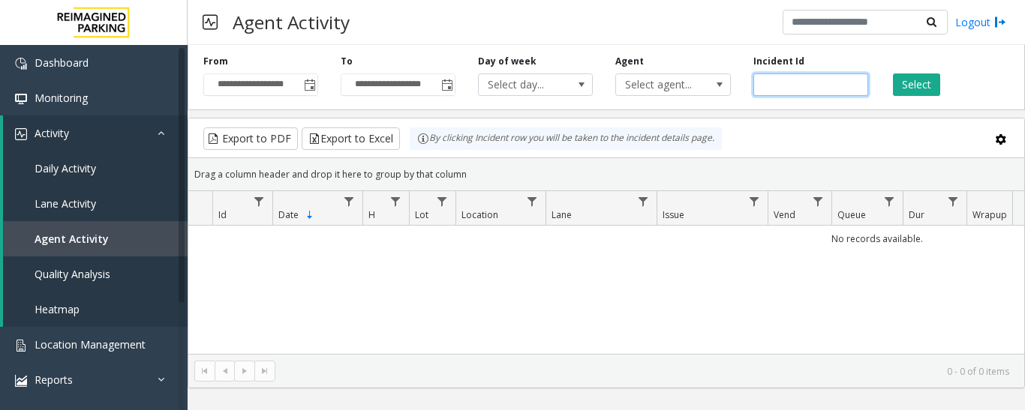
click at [808, 82] on input "number" at bounding box center [810, 85] width 115 height 23
paste input "*******"
type input "*******"
click at [903, 83] on button "Select" at bounding box center [916, 85] width 47 height 23
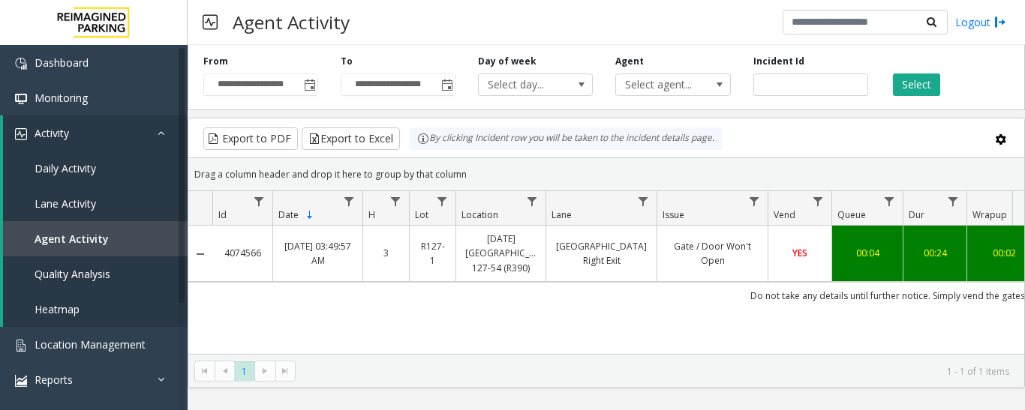
click at [773, 263] on td "YES" at bounding box center [800, 254] width 64 height 56
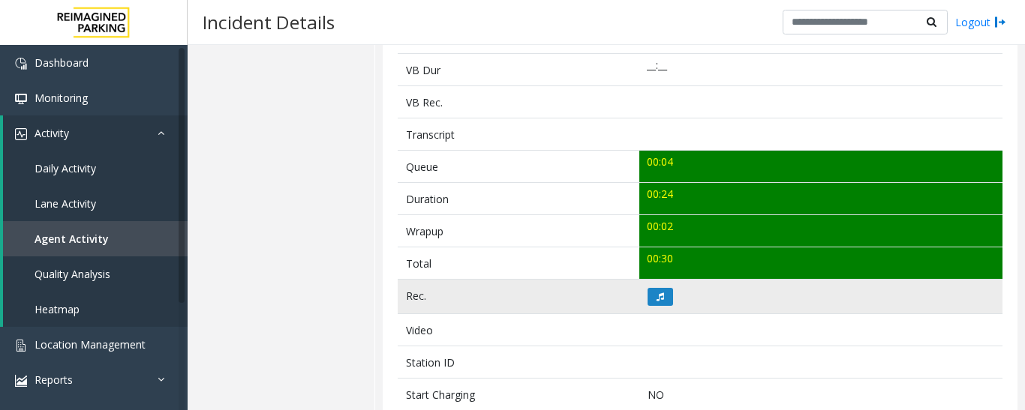
scroll to position [450, 0]
click at [663, 292] on button at bounding box center [660, 296] width 26 height 18
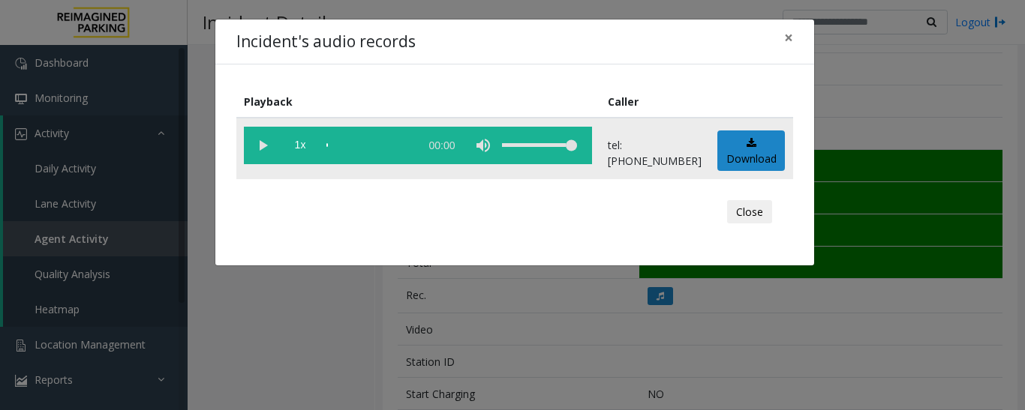
click at [252, 149] on vg-play-pause at bounding box center [263, 146] width 38 height 38
click at [750, 217] on button "Close" at bounding box center [749, 212] width 45 height 24
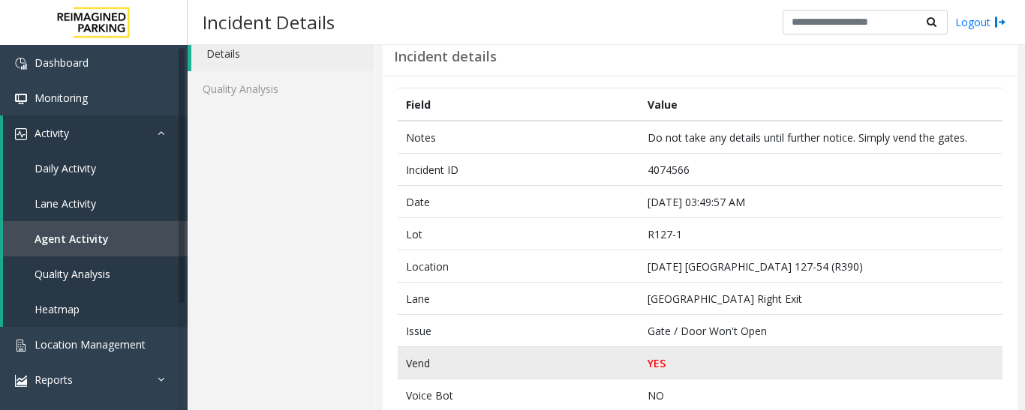
scroll to position [0, 0]
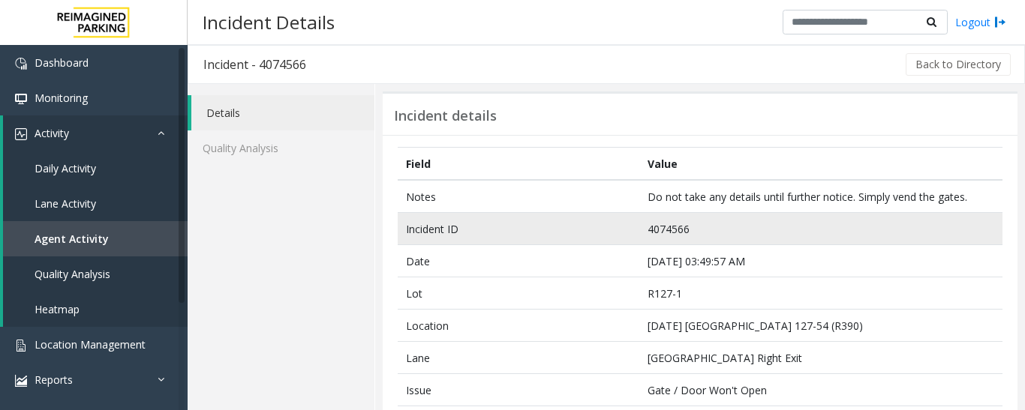
click at [664, 227] on td "4074566" at bounding box center [820, 229] width 363 height 32
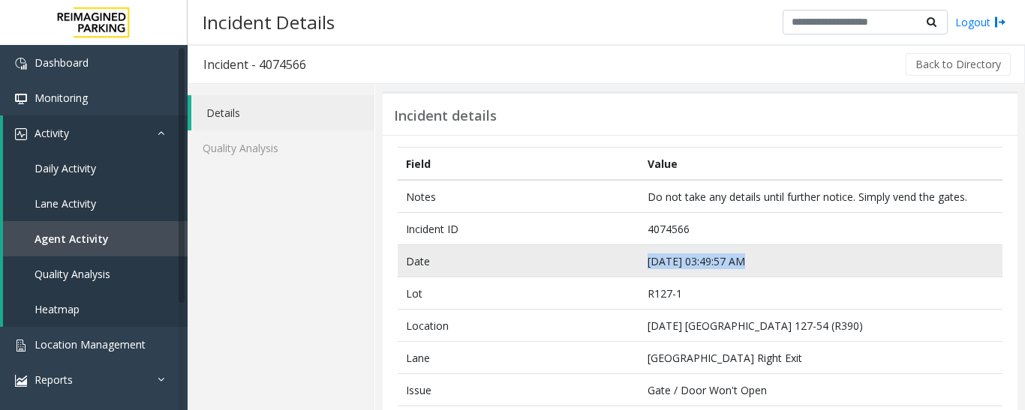
drag, startPoint x: 743, startPoint y: 261, endPoint x: 634, endPoint y: 266, distance: 109.6
click at [634, 266] on tr "Date Sep 10 03:49:57 AM" at bounding box center [700, 261] width 605 height 32
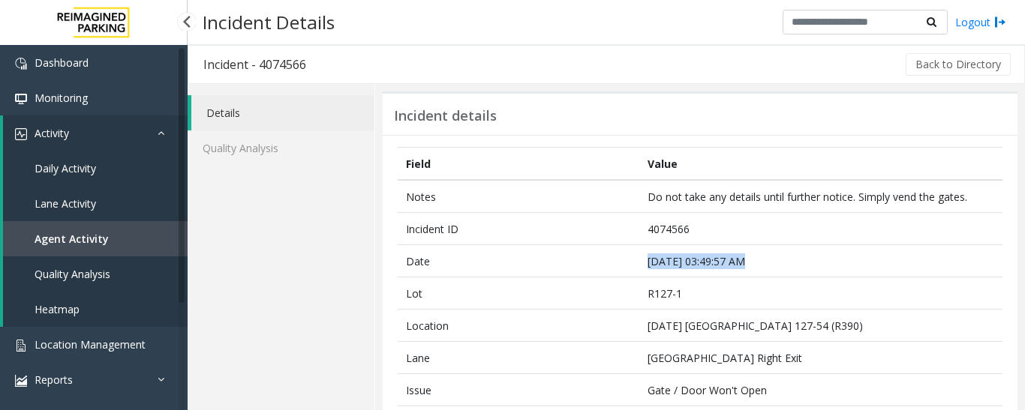
click at [125, 238] on link "Agent Activity" at bounding box center [95, 238] width 185 height 35
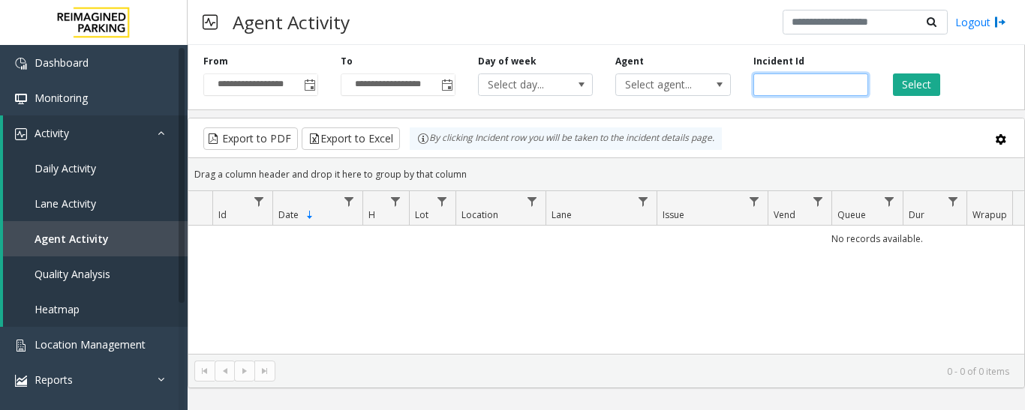
click at [807, 86] on input "number" at bounding box center [810, 85] width 115 height 23
paste input "*******"
type input "*******"
click at [895, 83] on button "Select" at bounding box center [916, 85] width 47 height 23
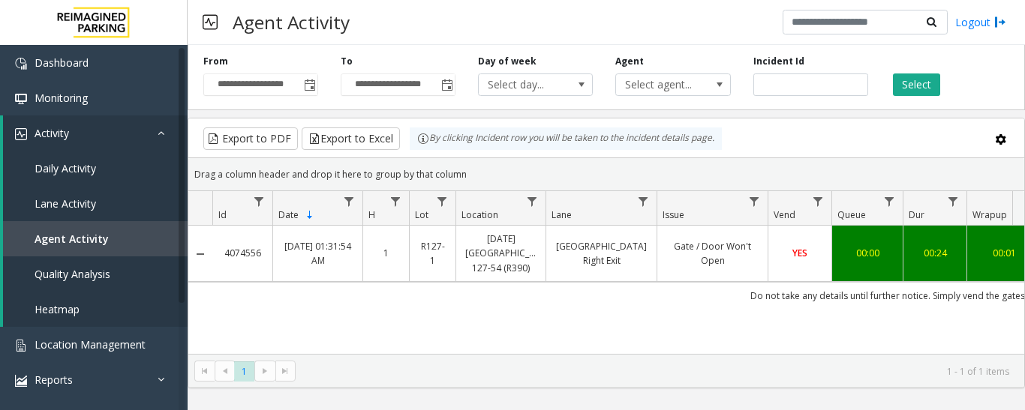
click at [653, 240] on td "34th Street Right Exit" at bounding box center [600, 254] width 111 height 56
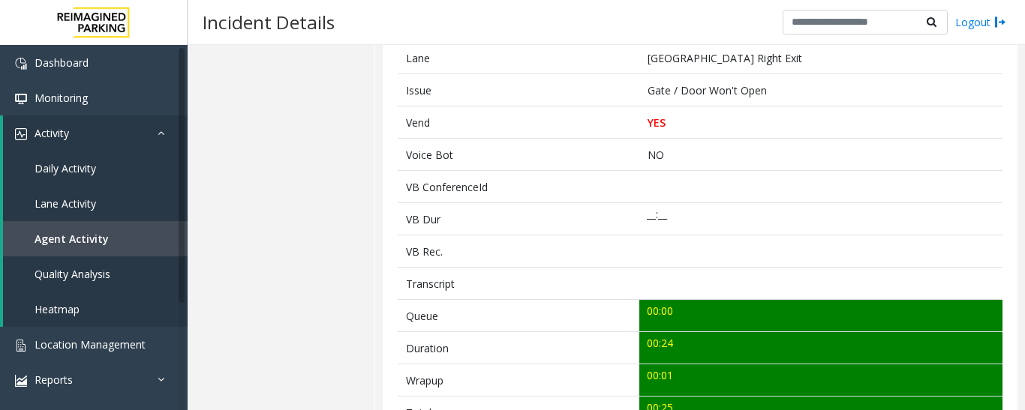
scroll to position [525, 0]
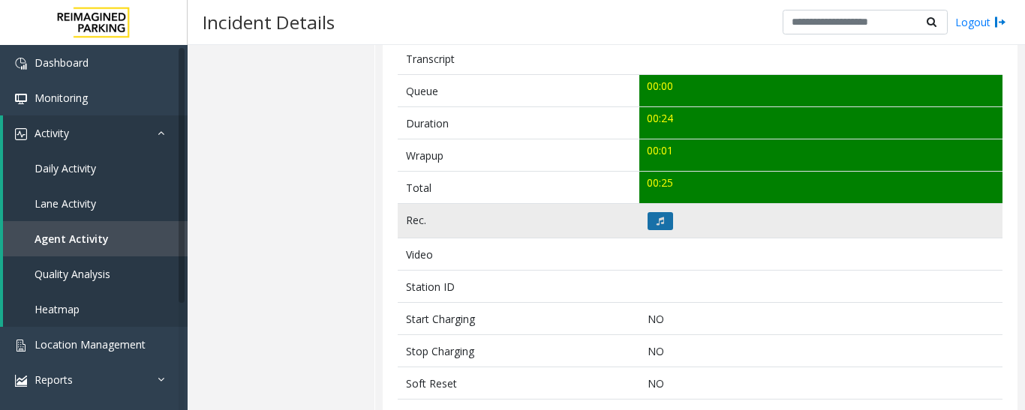
click at [665, 230] on button at bounding box center [660, 221] width 26 height 18
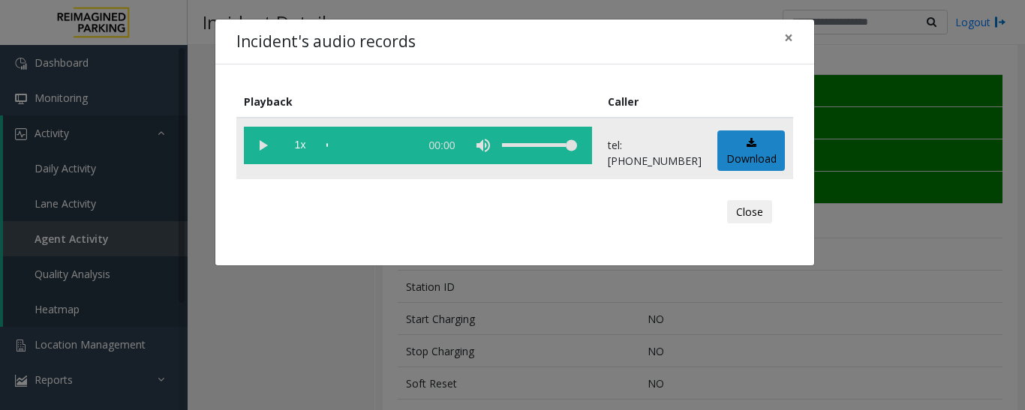
click at [260, 147] on vg-play-pause at bounding box center [263, 146] width 38 height 38
click at [765, 209] on button "Close" at bounding box center [749, 212] width 45 height 24
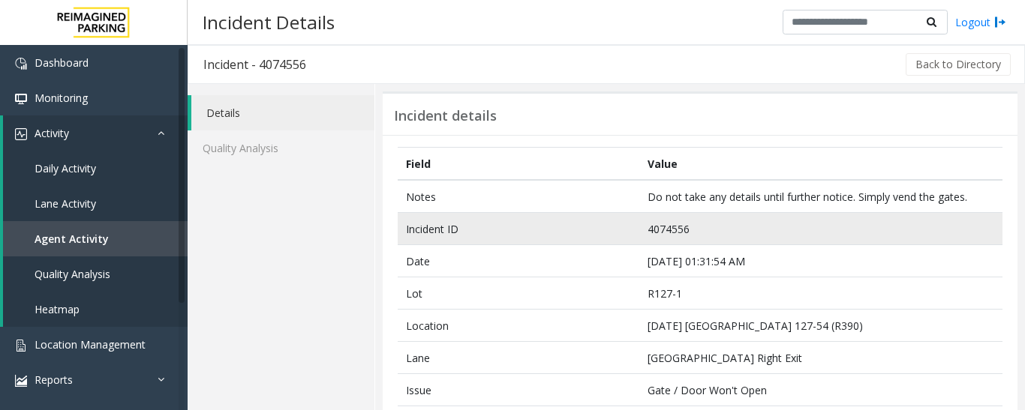
scroll to position [75, 0]
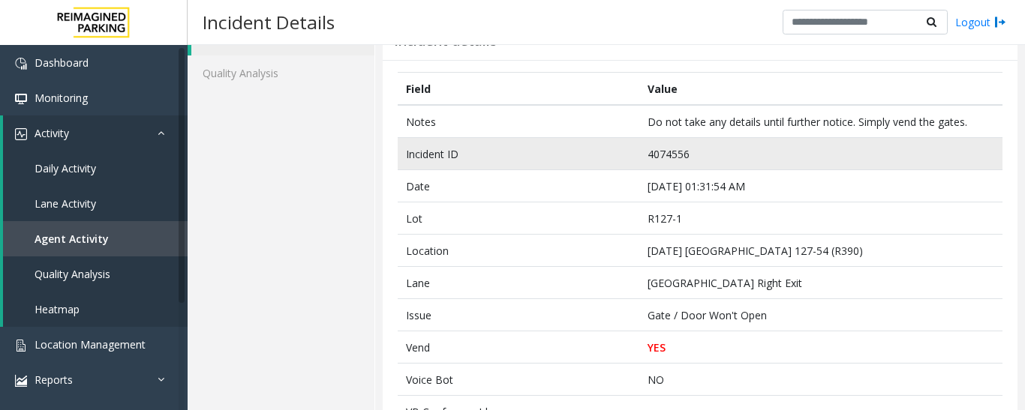
click at [665, 146] on td "4074556" at bounding box center [820, 154] width 363 height 32
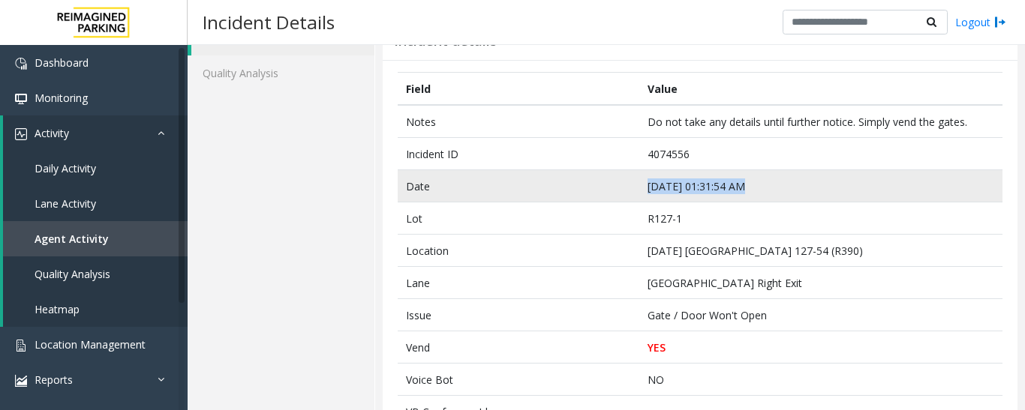
drag, startPoint x: 759, startPoint y: 183, endPoint x: 641, endPoint y: 180, distance: 117.8
click at [641, 180] on td "Sep 10 01:31:54 AM" at bounding box center [820, 186] width 363 height 32
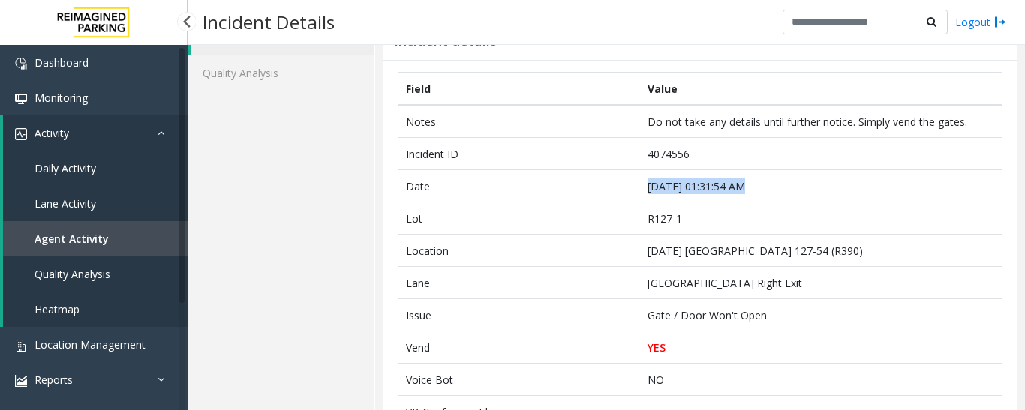
click at [141, 227] on link "Agent Activity" at bounding box center [95, 238] width 185 height 35
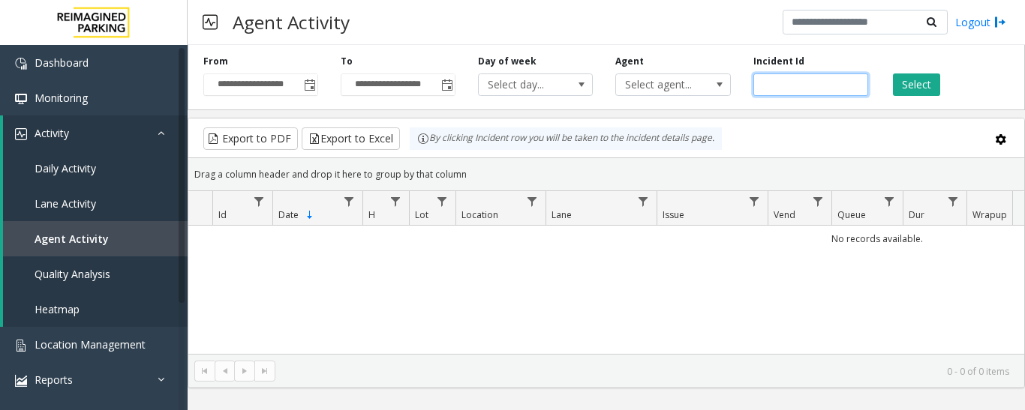
click at [792, 85] on input "number" at bounding box center [810, 85] width 115 height 23
paste input "*******"
type input "*******"
click at [941, 89] on div "Select" at bounding box center [947, 75] width 137 height 41
click at [928, 92] on button "Select" at bounding box center [916, 85] width 47 height 23
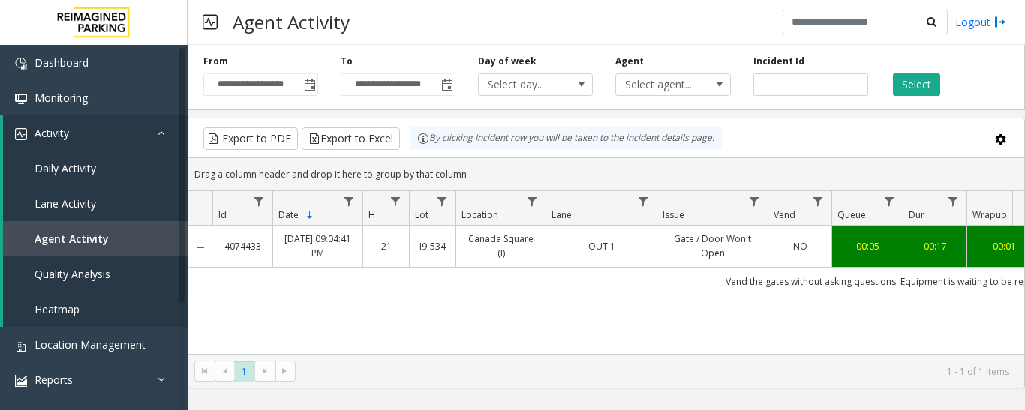
click at [639, 253] on link "OUT 1" at bounding box center [601, 246] width 92 height 14
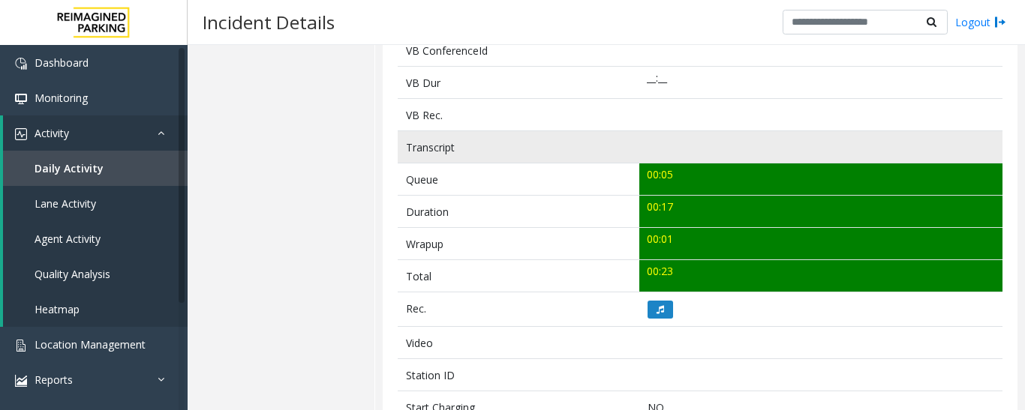
scroll to position [525, 0]
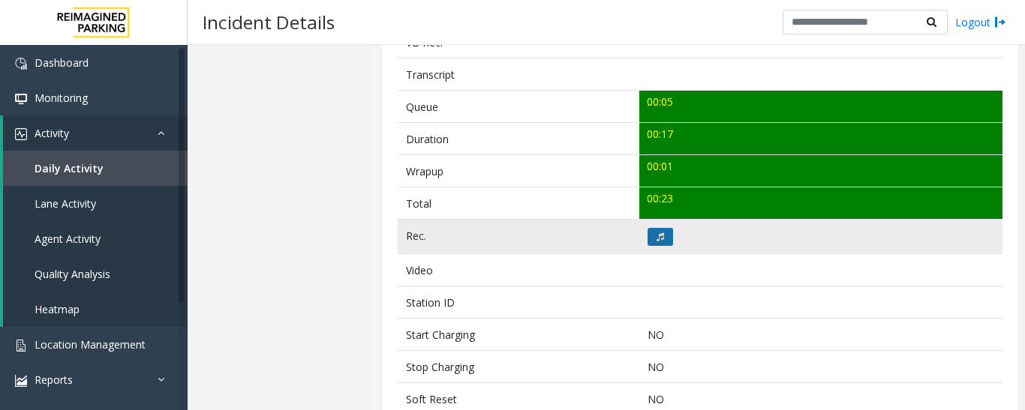
click at [656, 236] on icon at bounding box center [660, 237] width 8 height 9
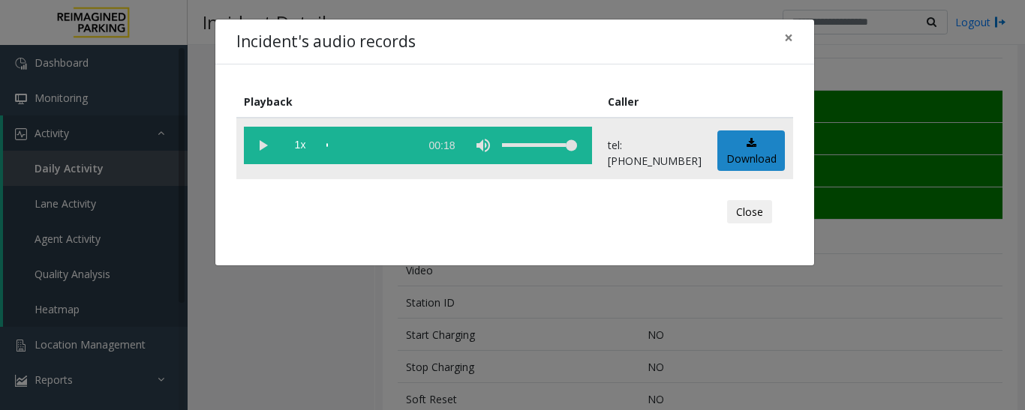
click at [263, 143] on vg-play-pause at bounding box center [263, 146] width 38 height 38
click at [326, 144] on vg-controls "1x 00:18" at bounding box center [418, 146] width 348 height 38
click at [329, 149] on div "scrub bar" at bounding box center [369, 146] width 86 height 38
click at [771, 217] on button "Close" at bounding box center [749, 212] width 45 height 24
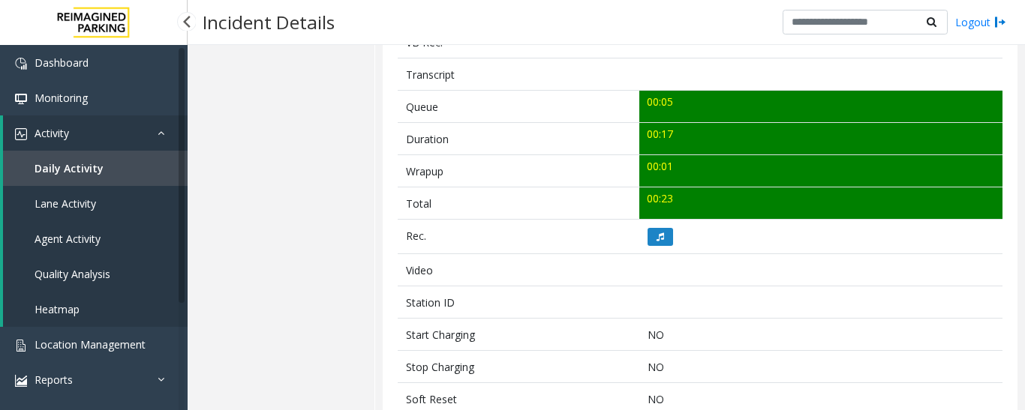
click at [110, 233] on link "Agent Activity" at bounding box center [95, 238] width 185 height 35
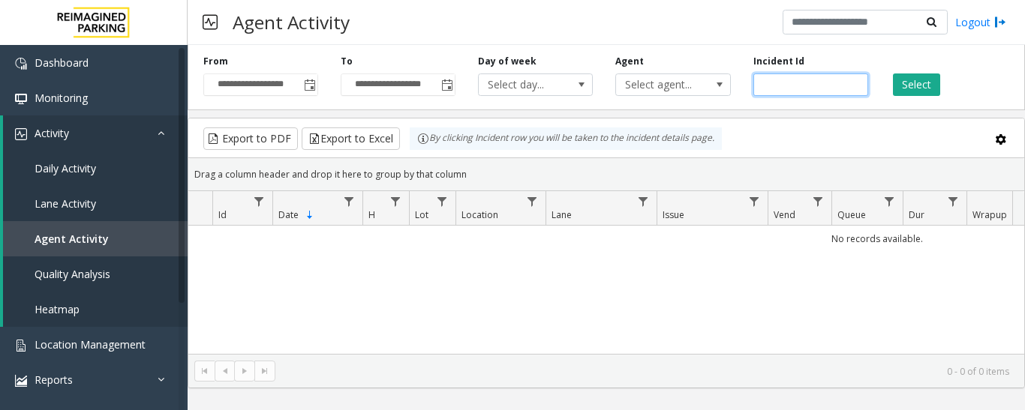
click at [792, 83] on input "number" at bounding box center [810, 85] width 115 height 23
paste input "*******"
type input "*******"
click at [898, 75] on button "Select" at bounding box center [916, 85] width 47 height 23
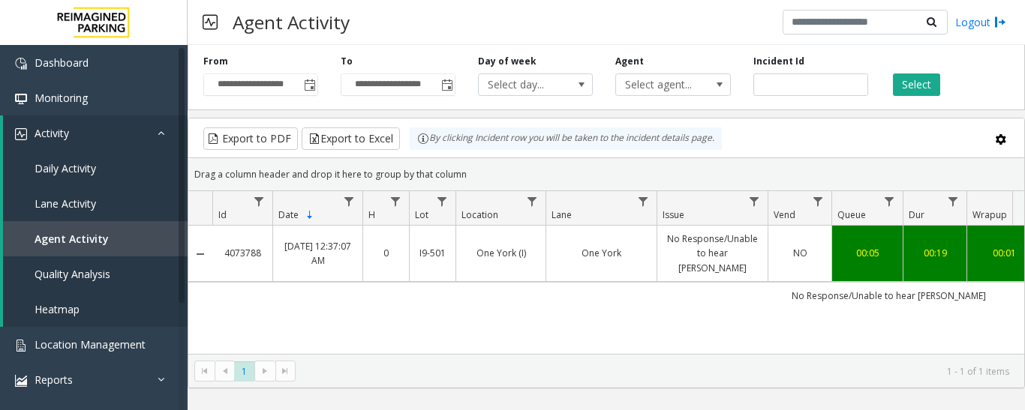
click at [662, 245] on td "No Response/Unable to hear parker" at bounding box center [711, 254] width 111 height 56
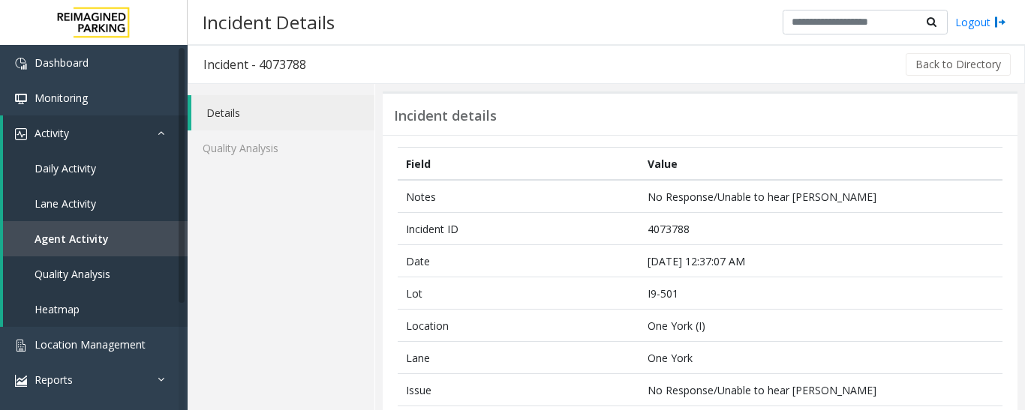
scroll to position [375, 0]
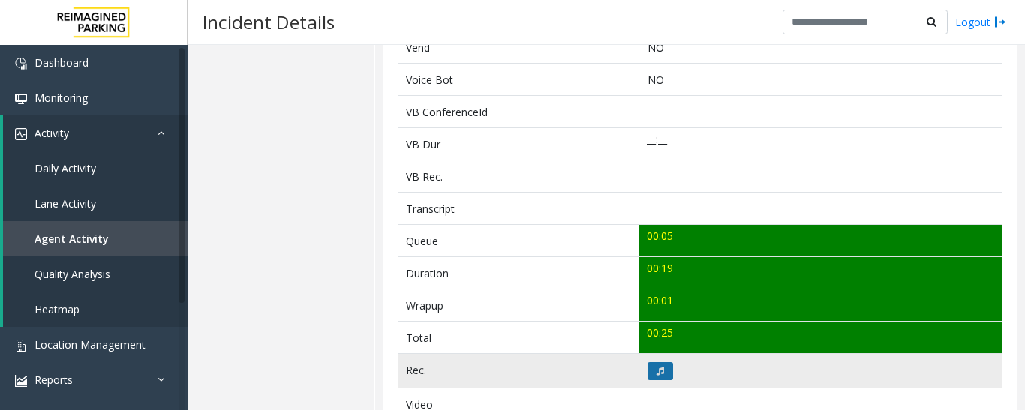
click at [650, 365] on button at bounding box center [660, 371] width 26 height 18
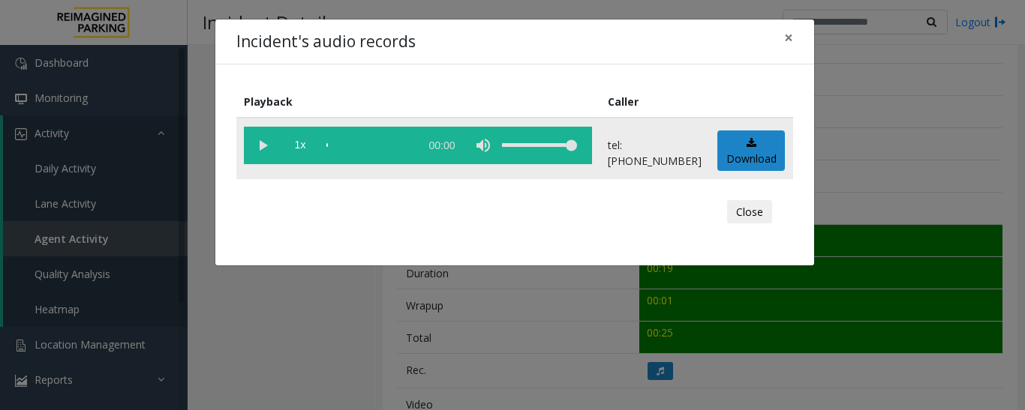
click at [263, 145] on vg-play-pause at bounding box center [263, 146] width 38 height 38
click at [756, 207] on button "Close" at bounding box center [749, 212] width 45 height 24
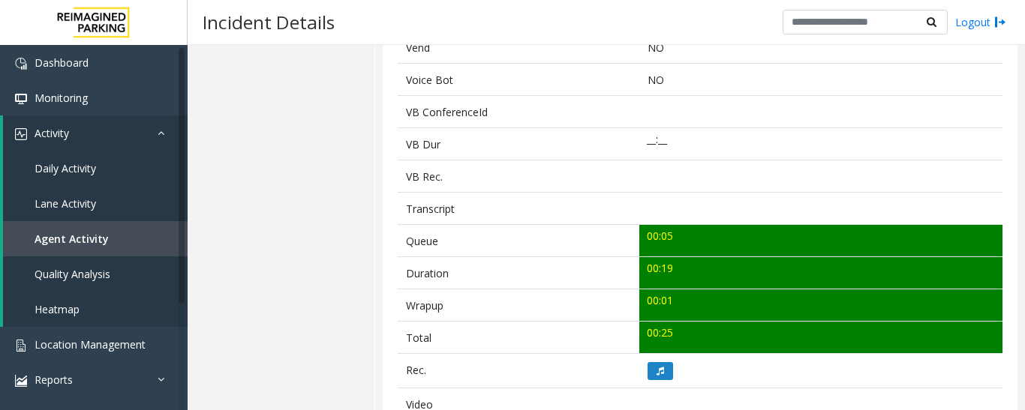
scroll to position [0, 0]
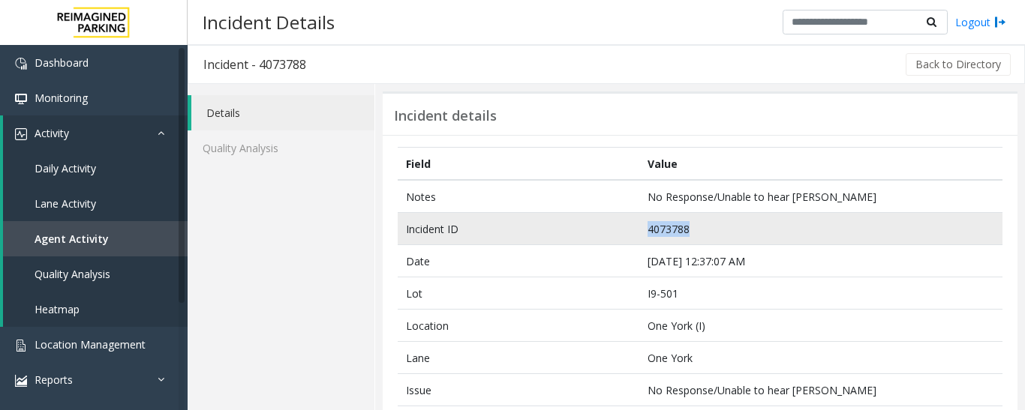
drag, startPoint x: 694, startPoint y: 234, endPoint x: 642, endPoint y: 233, distance: 51.8
click at [642, 233] on td "4073788" at bounding box center [820, 229] width 363 height 32
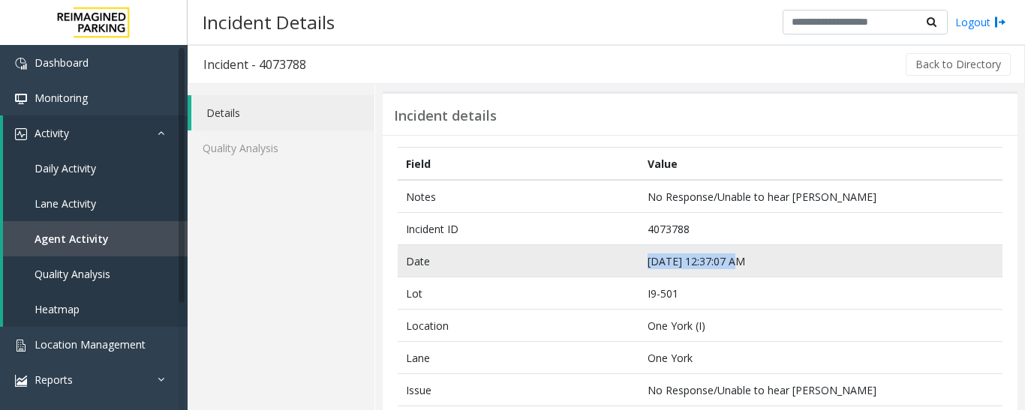
drag, startPoint x: 744, startPoint y: 254, endPoint x: 620, endPoint y: 263, distance: 124.9
click at [620, 263] on tr "Date Sep 9 12:37:07 AM" at bounding box center [700, 261] width 605 height 32
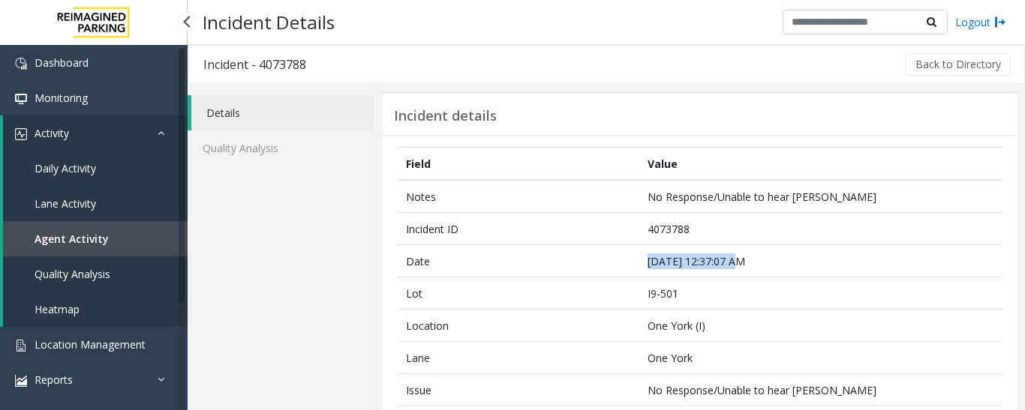
click at [93, 236] on span "Agent Activity" at bounding box center [72, 239] width 74 height 14
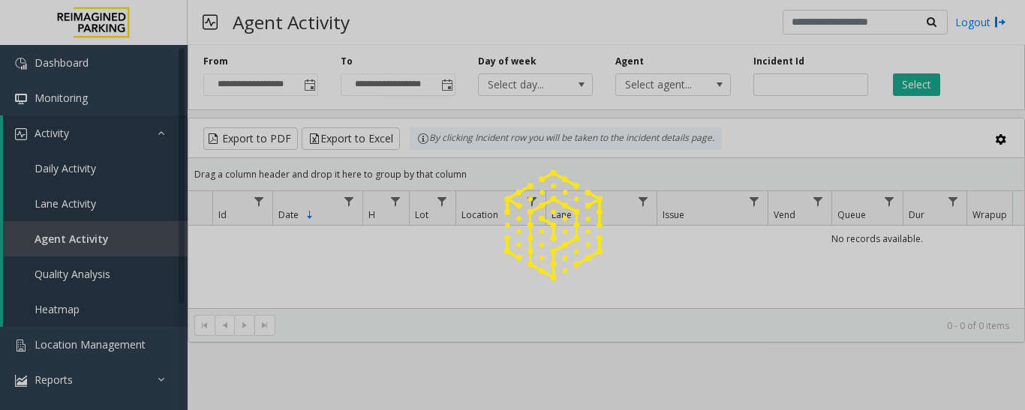
click at [789, 85] on div at bounding box center [512, 205] width 1025 height 410
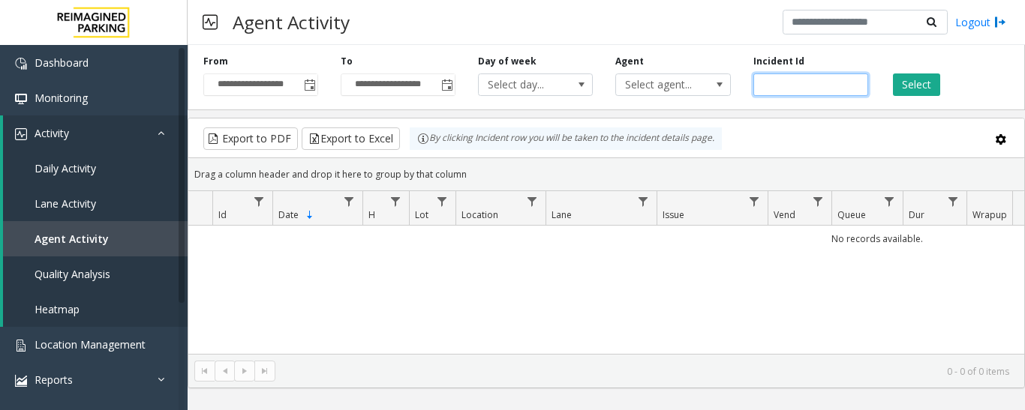
click at [789, 85] on input "number" at bounding box center [810, 85] width 115 height 23
paste input "*******"
type input "*******"
click at [900, 89] on button "Select" at bounding box center [916, 85] width 47 height 23
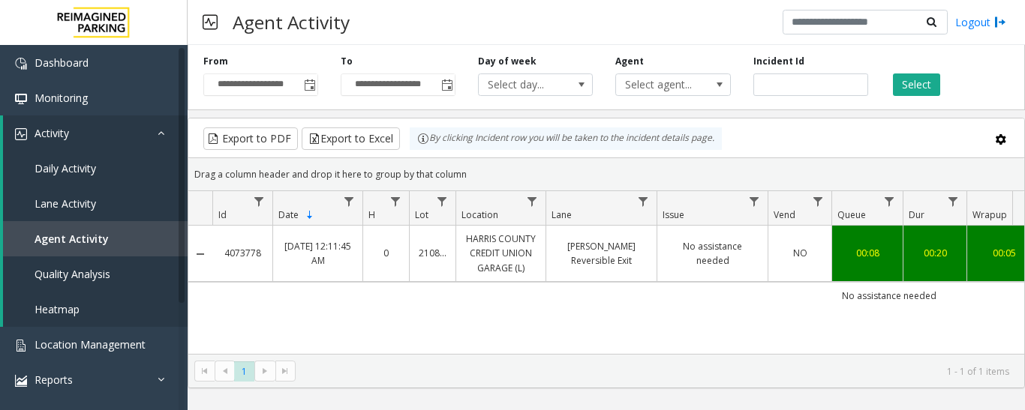
click at [551, 247] on td "LaBranch Reversible Exit" at bounding box center [600, 254] width 111 height 56
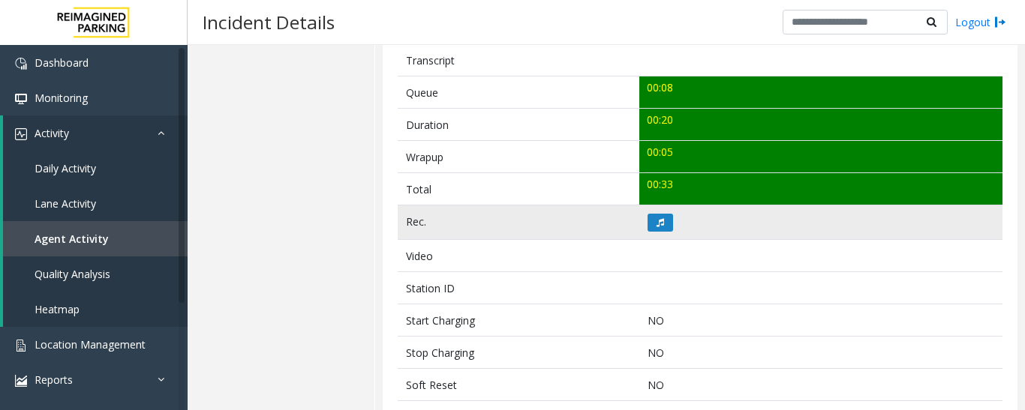
scroll to position [525, 0]
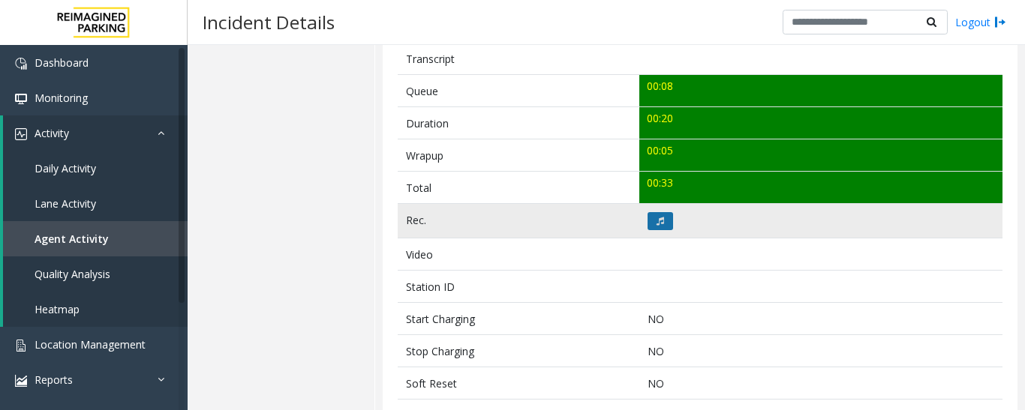
click at [661, 223] on button at bounding box center [660, 221] width 26 height 18
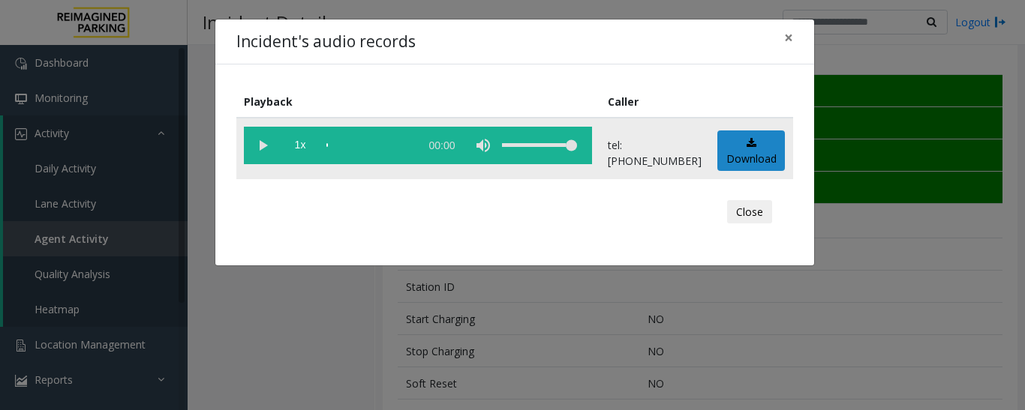
click at [274, 148] on vg-play-pause at bounding box center [263, 146] width 38 height 38
click at [766, 218] on button "Close" at bounding box center [749, 212] width 45 height 24
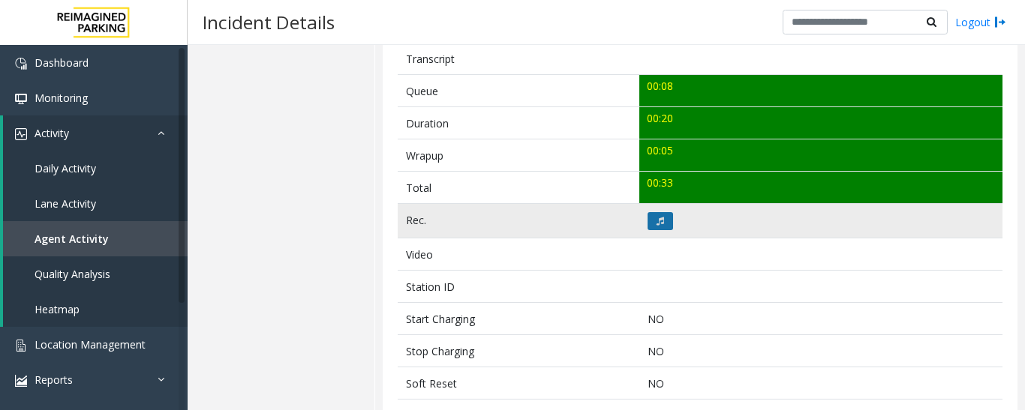
click at [665, 218] on button at bounding box center [660, 221] width 26 height 18
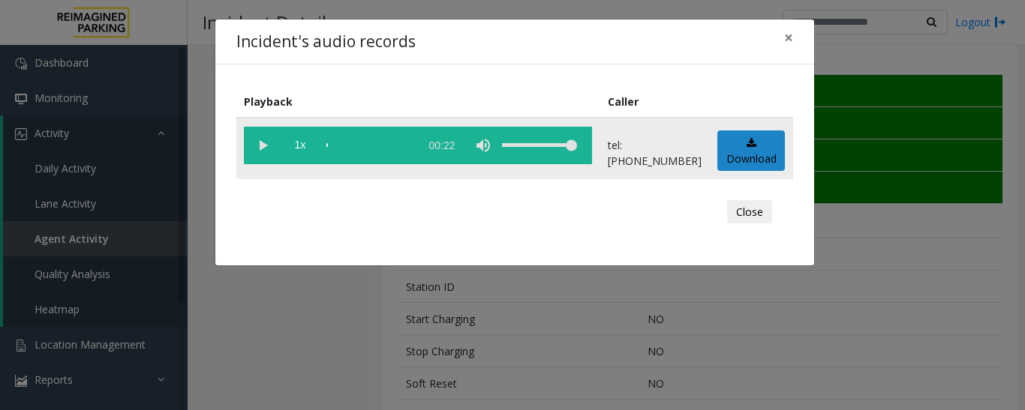
click at [270, 145] on vg-play-pause at bounding box center [263, 146] width 38 height 38
click at [768, 215] on button "Close" at bounding box center [749, 212] width 45 height 24
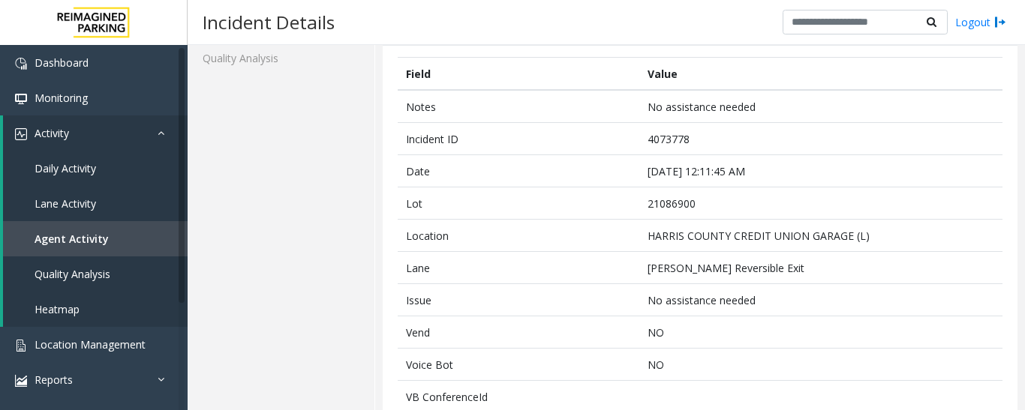
scroll to position [0, 0]
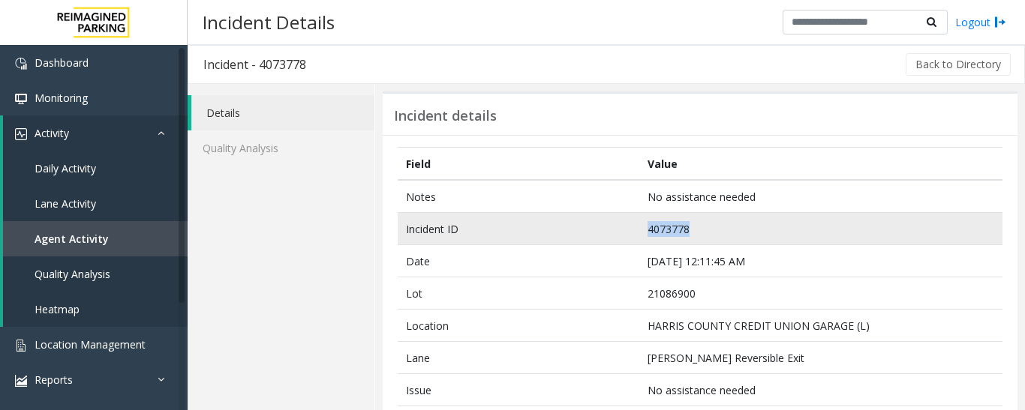
drag, startPoint x: 694, startPoint y: 227, endPoint x: 615, endPoint y: 221, distance: 79.0
click at [615, 221] on tr "Incident ID 4073778" at bounding box center [700, 229] width 605 height 32
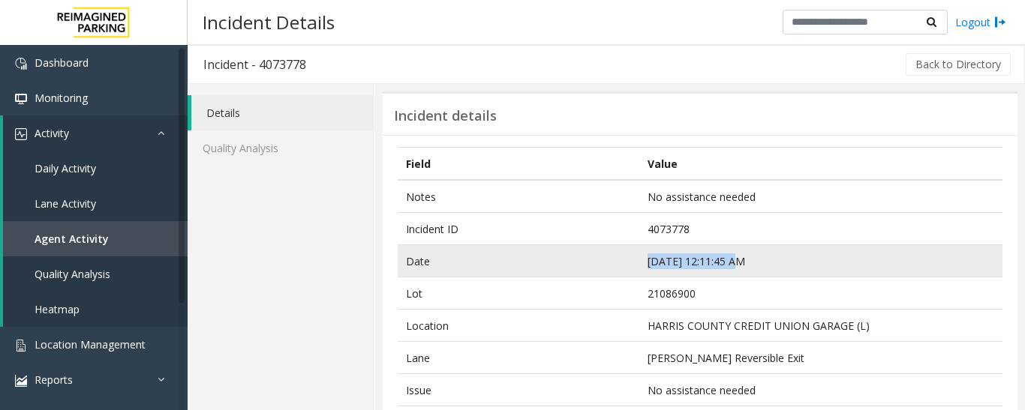
drag, startPoint x: 741, startPoint y: 260, endPoint x: 638, endPoint y: 263, distance: 103.6
click at [639, 263] on td "Sep 9 12:11:45 AM" at bounding box center [820, 261] width 363 height 32
click at [715, 255] on td "Sep 9 12:11:45 AM" at bounding box center [820, 261] width 363 height 32
drag, startPoint x: 737, startPoint y: 262, endPoint x: 641, endPoint y: 272, distance: 96.6
click at [641, 272] on td "Sep 9 12:11:45 AM" at bounding box center [820, 261] width 363 height 32
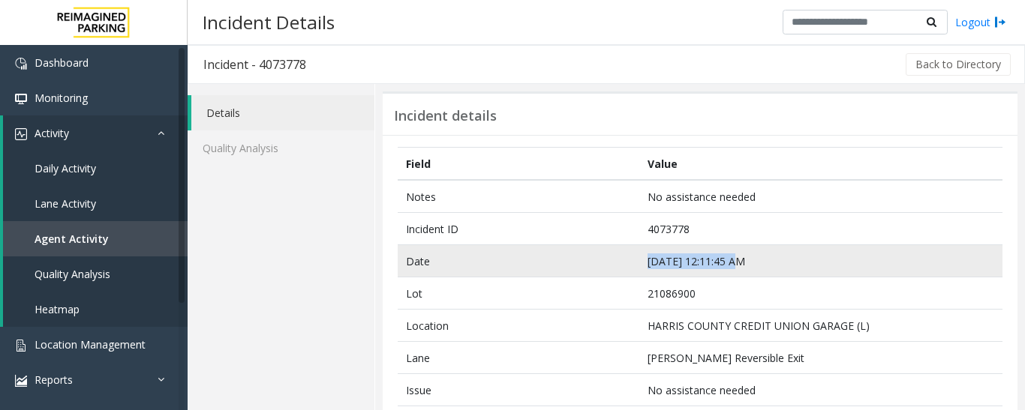
click at [673, 261] on td "Sep 9 12:11:45 AM" at bounding box center [820, 261] width 363 height 32
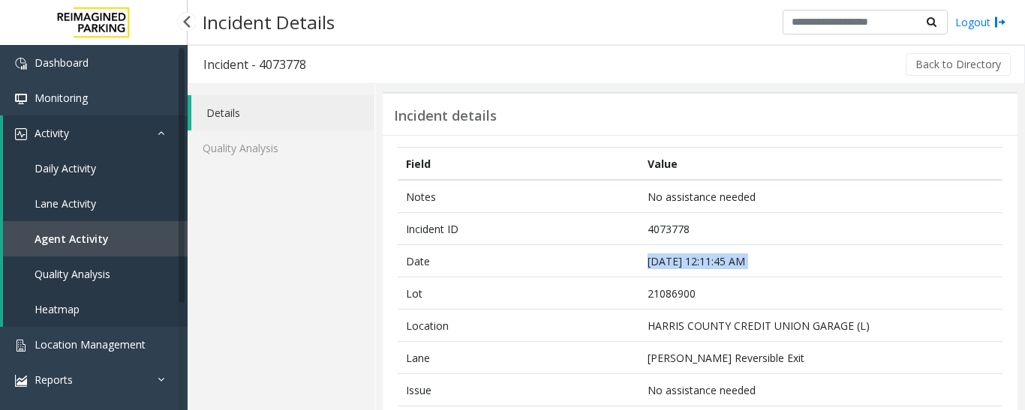
click at [102, 241] on span "Agent Activity" at bounding box center [72, 239] width 74 height 14
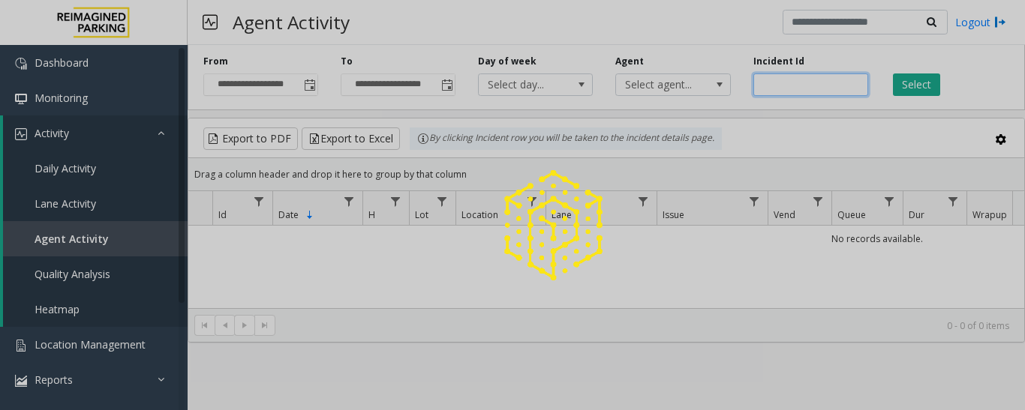
click at [801, 79] on input "number" at bounding box center [810, 85] width 115 height 23
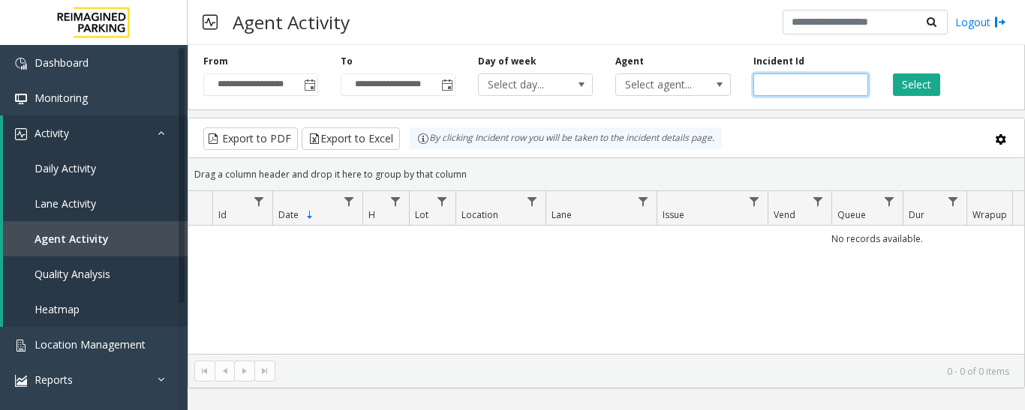
paste input "*******"
type input "*******"
click at [918, 85] on button "Select" at bounding box center [916, 85] width 47 height 23
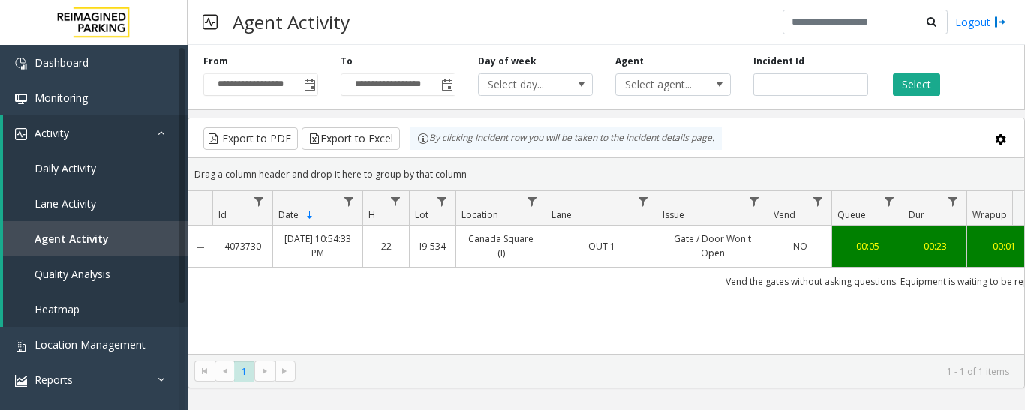
click at [630, 251] on link "OUT 1" at bounding box center [601, 246] width 92 height 14
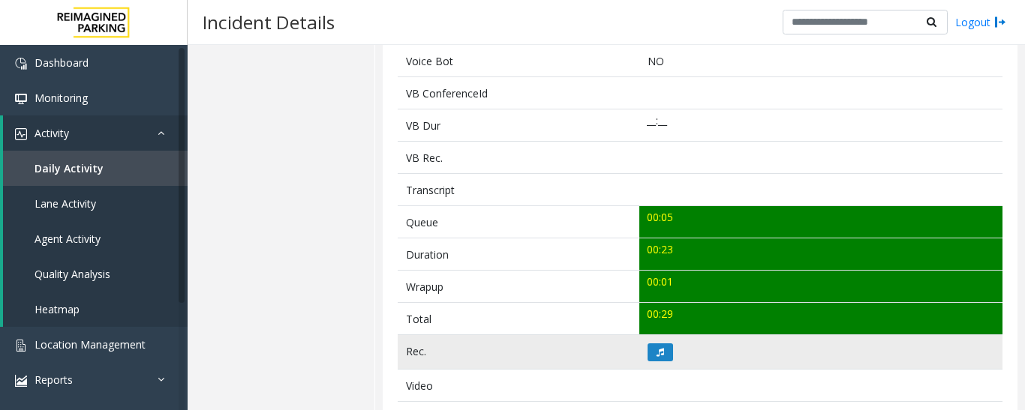
scroll to position [525, 0]
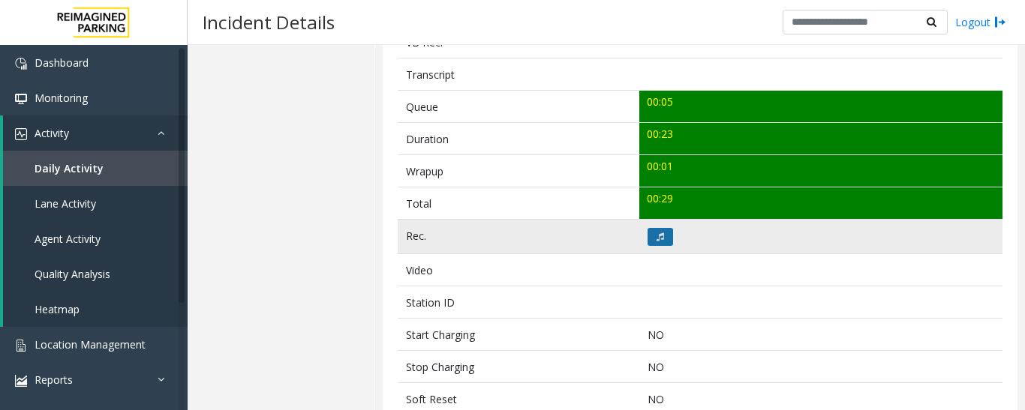
click at [665, 245] on button at bounding box center [660, 237] width 26 height 18
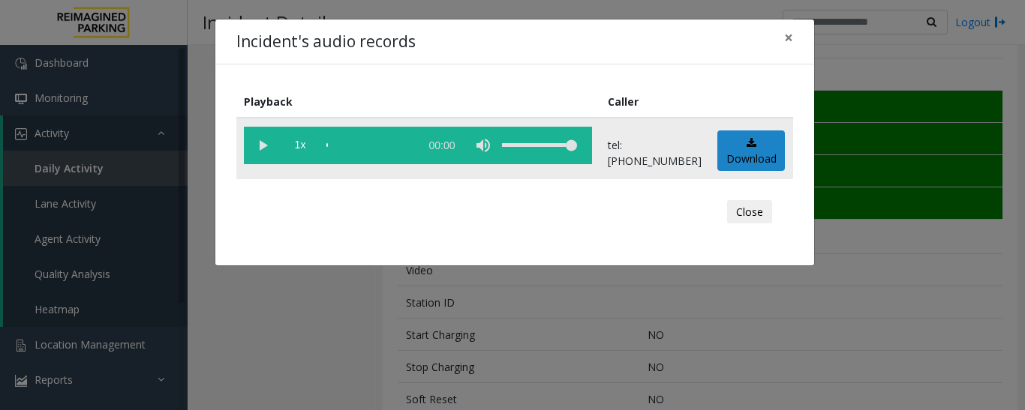
click at [263, 146] on vg-play-pause at bounding box center [263, 146] width 38 height 38
click at [332, 147] on div "scrub bar" at bounding box center [369, 146] width 86 height 38
click at [269, 146] on vg-play-pause at bounding box center [263, 146] width 38 height 38
click at [746, 213] on button "Close" at bounding box center [749, 212] width 45 height 24
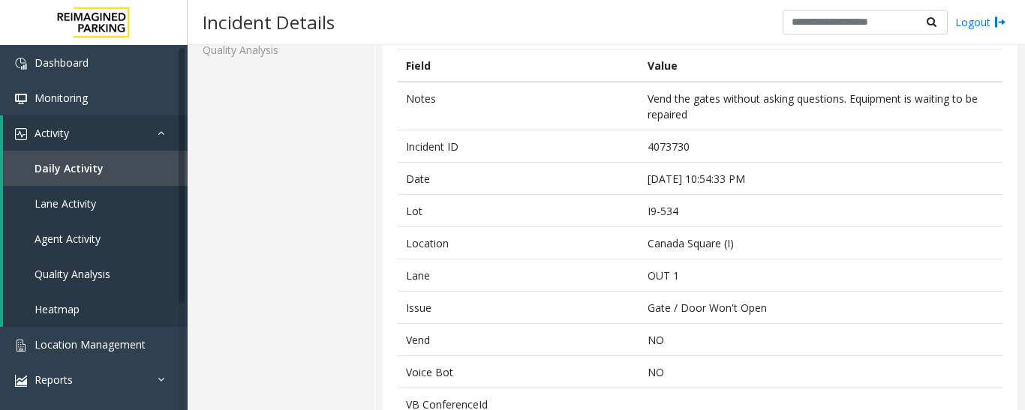
scroll to position [0, 0]
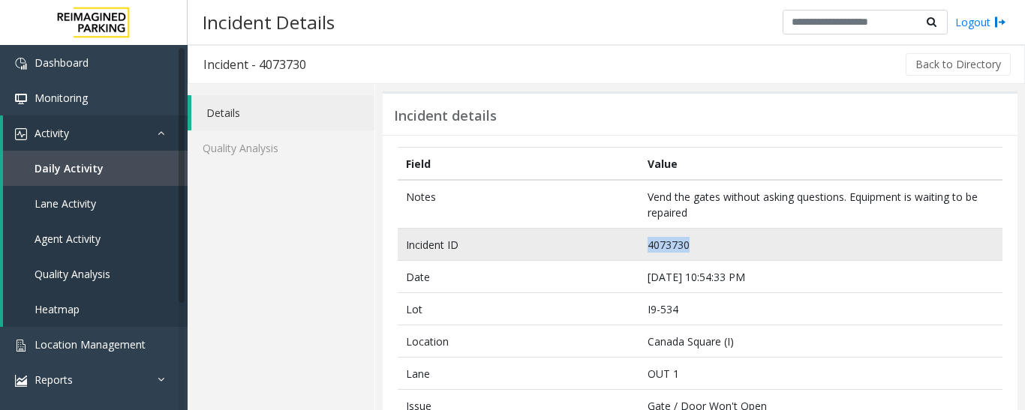
drag, startPoint x: 708, startPoint y: 251, endPoint x: 639, endPoint y: 251, distance: 69.0
click at [639, 251] on td "4073730" at bounding box center [820, 245] width 363 height 32
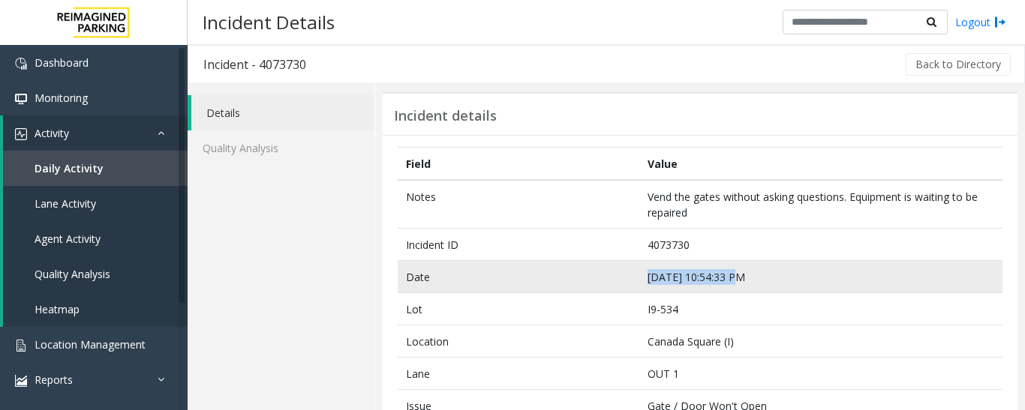
drag, startPoint x: 735, startPoint y: 278, endPoint x: 631, endPoint y: 286, distance: 104.6
click at [631, 286] on tr "Date Sep 8 10:54:33 PM" at bounding box center [700, 277] width 605 height 32
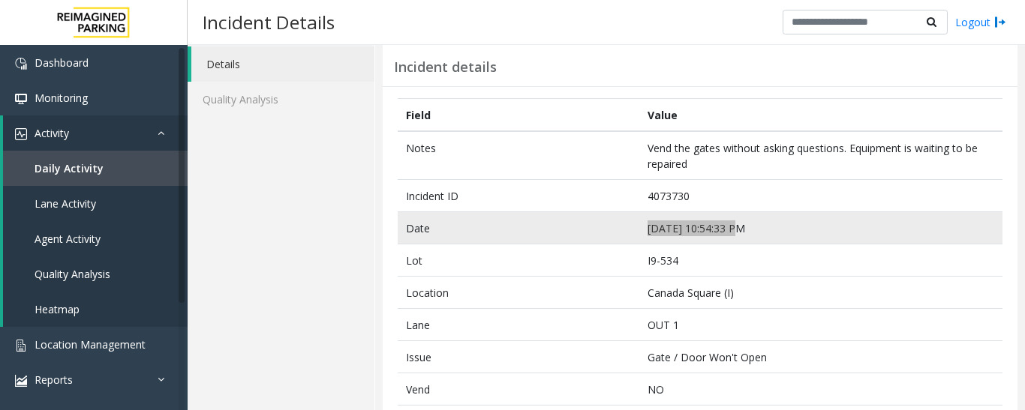
scroll to position [75, 0]
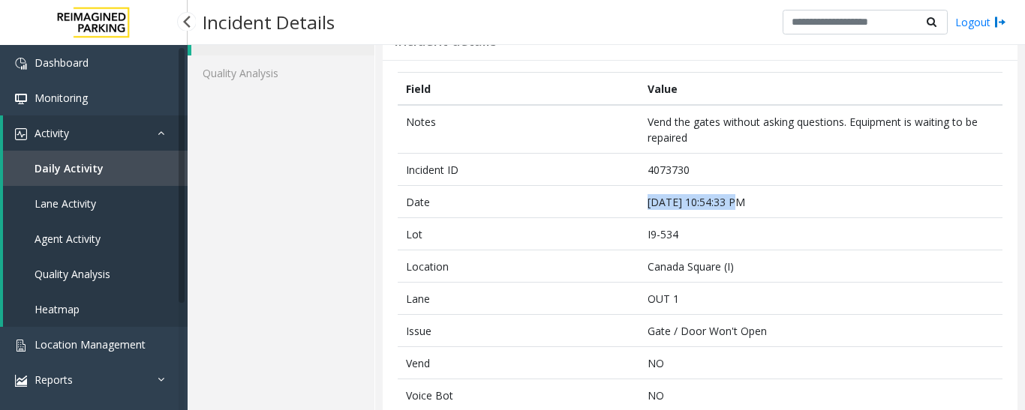
click at [92, 243] on span "Agent Activity" at bounding box center [68, 239] width 66 height 14
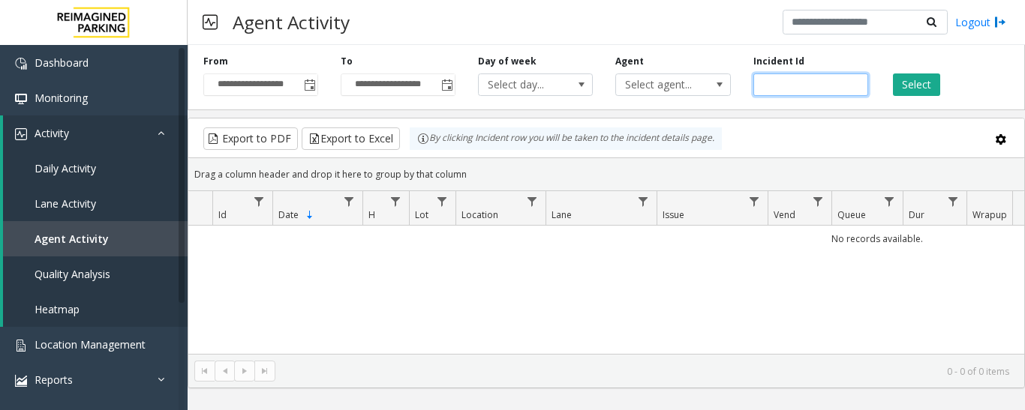
click at [790, 84] on input "number" at bounding box center [810, 85] width 115 height 23
paste input "*******"
type input "*******"
click at [903, 79] on button "Select" at bounding box center [916, 85] width 47 height 23
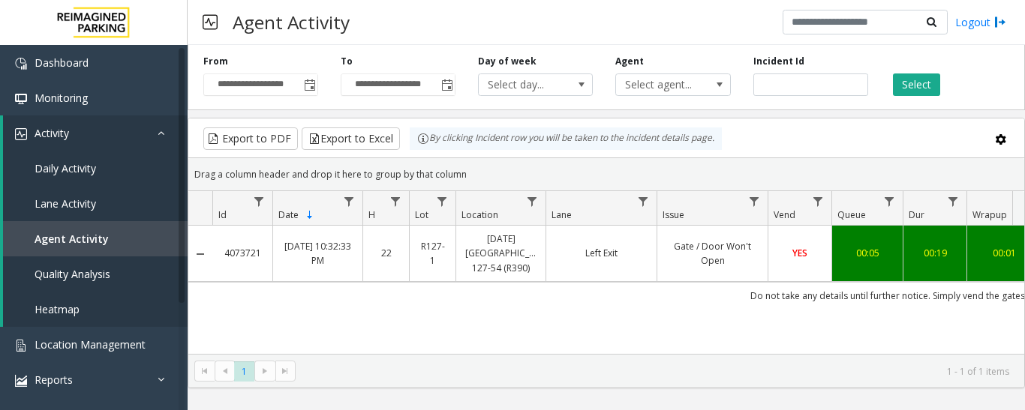
click at [648, 256] on td "Left Exit" at bounding box center [600, 254] width 111 height 56
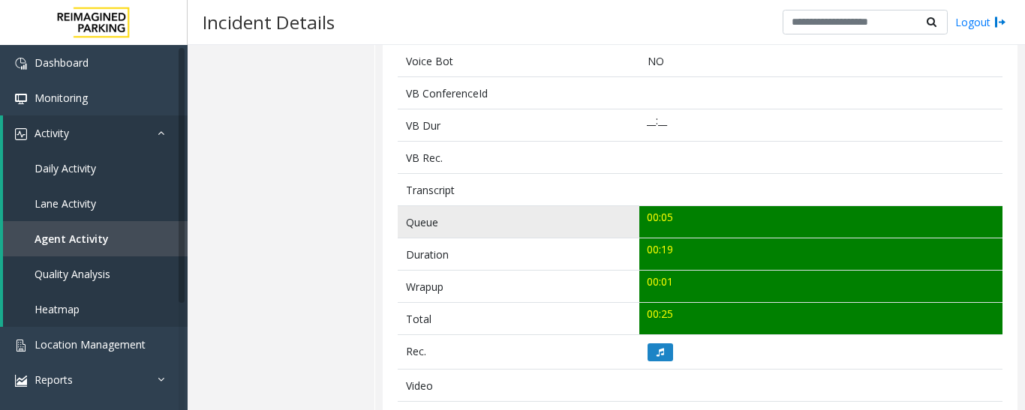
scroll to position [525, 0]
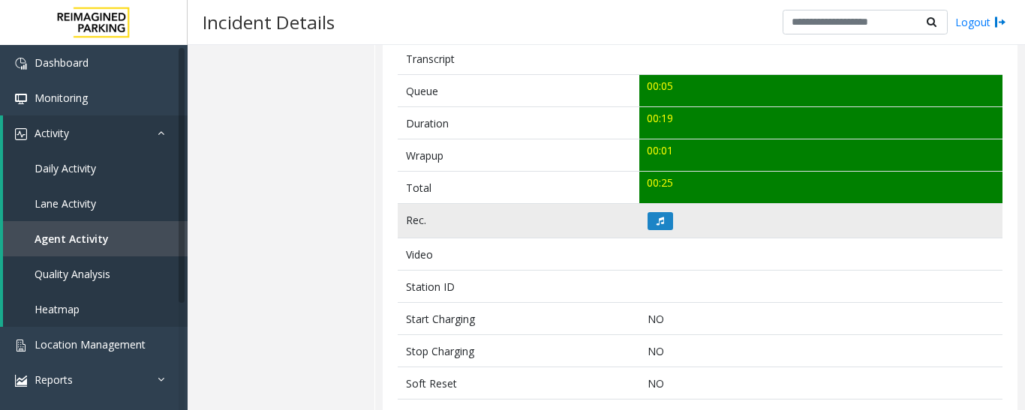
click at [655, 230] on td at bounding box center [820, 221] width 363 height 35
click at [657, 225] on icon at bounding box center [660, 221] width 8 height 9
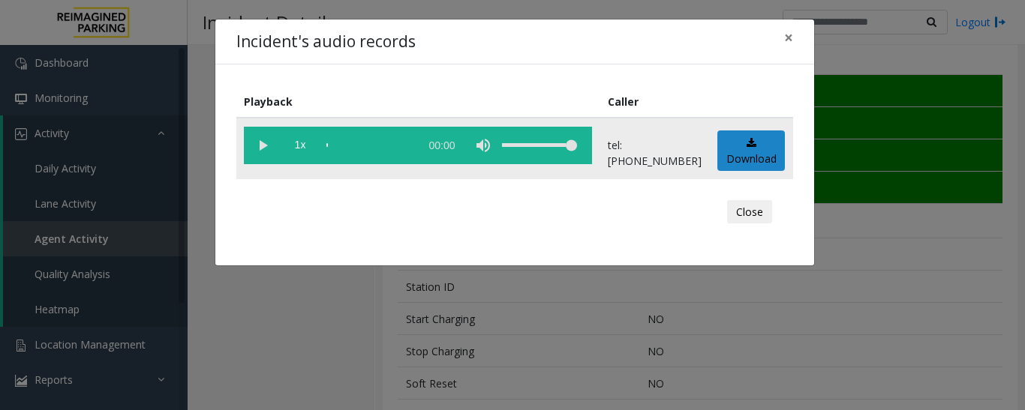
click at [263, 146] on vg-play-pause at bounding box center [263, 146] width 38 height 38
click at [754, 221] on button "Close" at bounding box center [749, 212] width 45 height 24
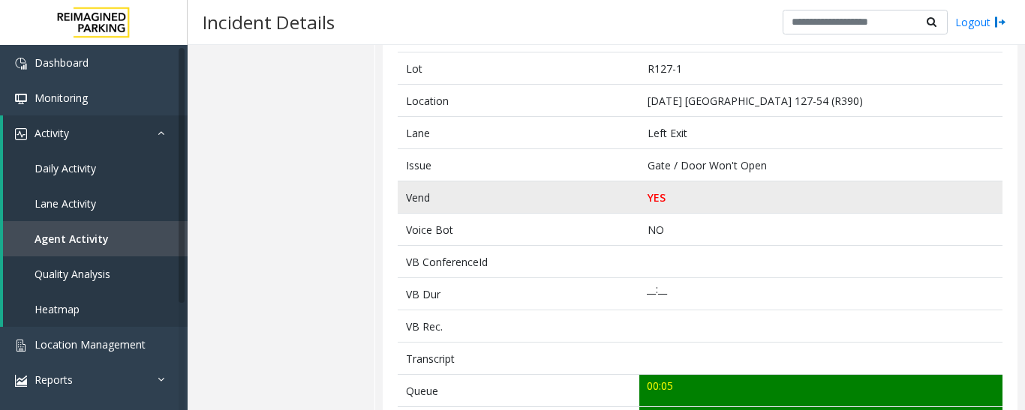
scroll to position [0, 0]
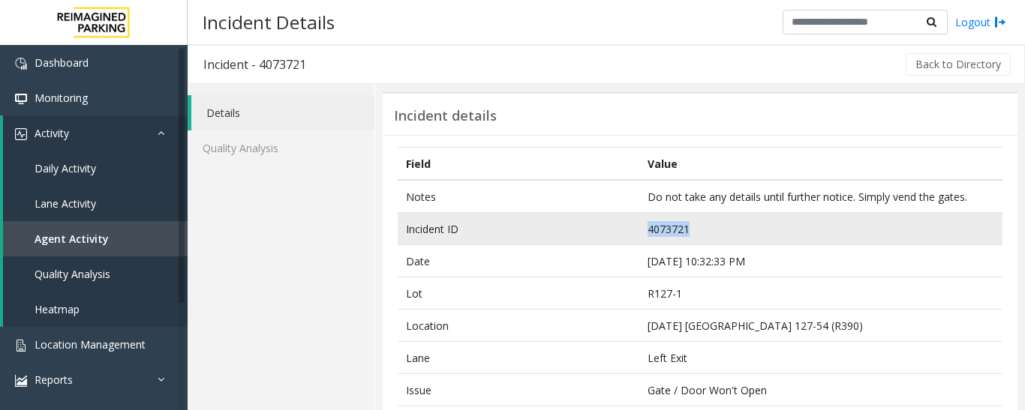
drag, startPoint x: 690, startPoint y: 225, endPoint x: 620, endPoint y: 225, distance: 69.8
click at [620, 225] on tr "Incident ID 4073721" at bounding box center [700, 229] width 605 height 32
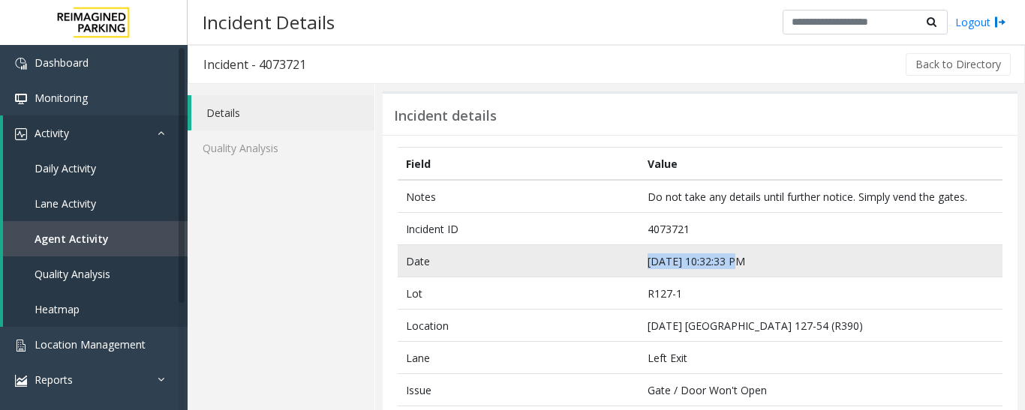
drag, startPoint x: 750, startPoint y: 258, endPoint x: 627, endPoint y: 259, distance: 122.3
click at [627, 259] on tr "Date Sep 8 10:32:33 PM" at bounding box center [700, 261] width 605 height 32
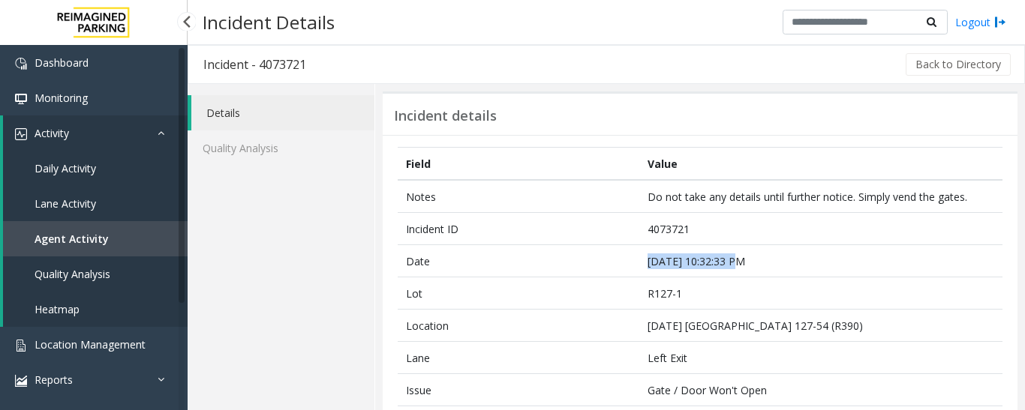
click at [117, 235] on link "Agent Activity" at bounding box center [95, 238] width 185 height 35
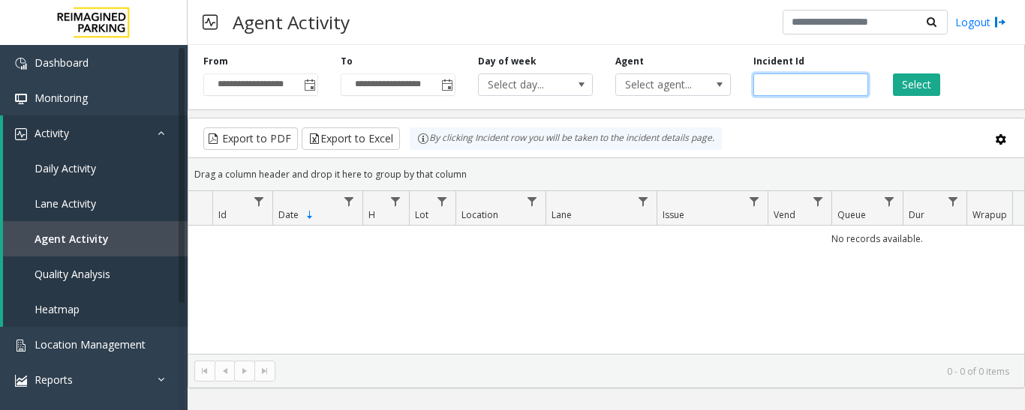
click at [799, 84] on input "number" at bounding box center [810, 85] width 115 height 23
paste input "*******"
type input "*******"
click at [898, 75] on button "Select" at bounding box center [916, 85] width 47 height 23
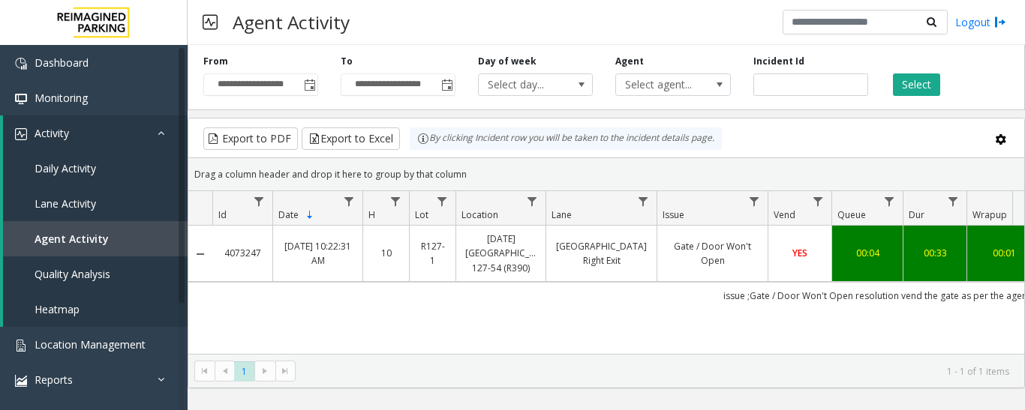
click at [710, 272] on td "Gate / Door Won't Open" at bounding box center [711, 254] width 111 height 56
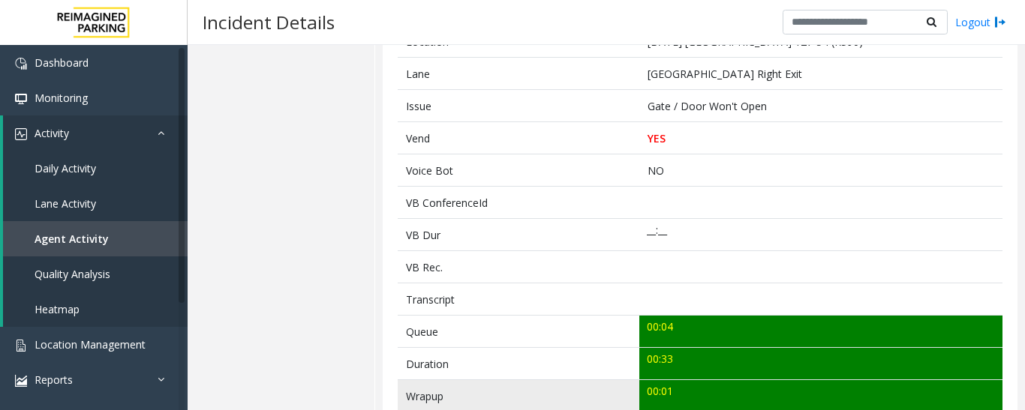
scroll to position [525, 0]
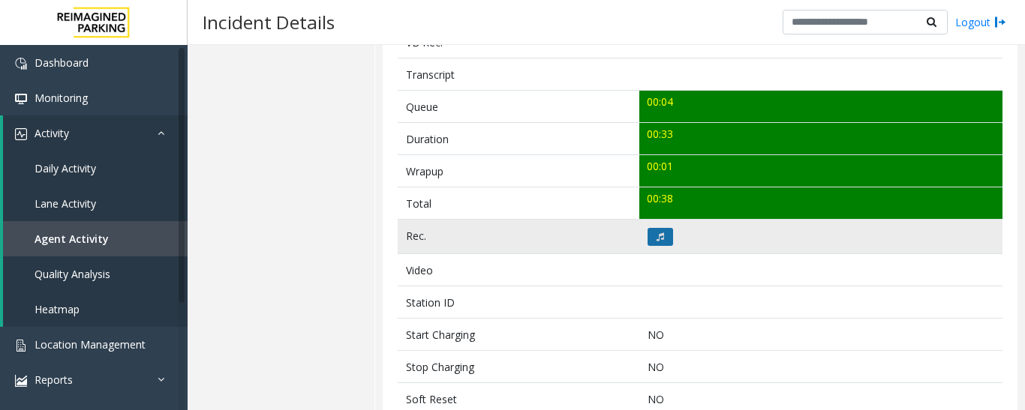
click at [660, 238] on button at bounding box center [660, 237] width 26 height 18
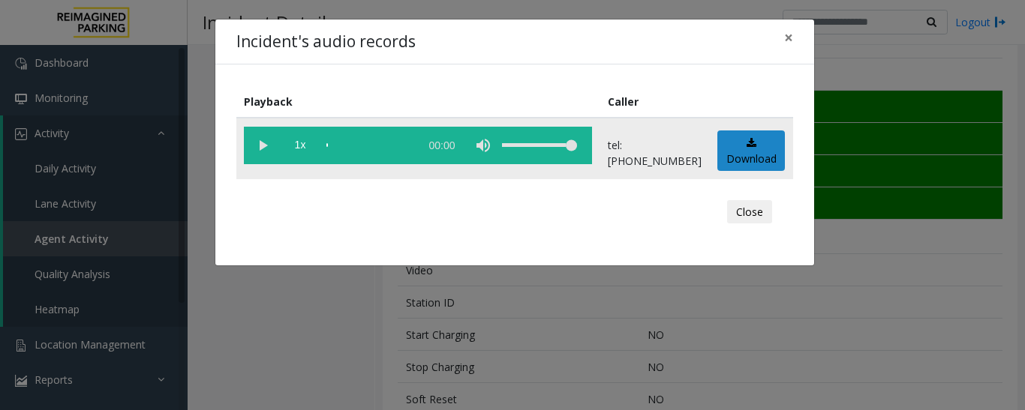
click at [257, 146] on vg-play-pause at bounding box center [263, 146] width 38 height 38
click at [754, 215] on button "Close" at bounding box center [749, 212] width 45 height 24
click at [755, 215] on button "Close" at bounding box center [749, 212] width 45 height 24
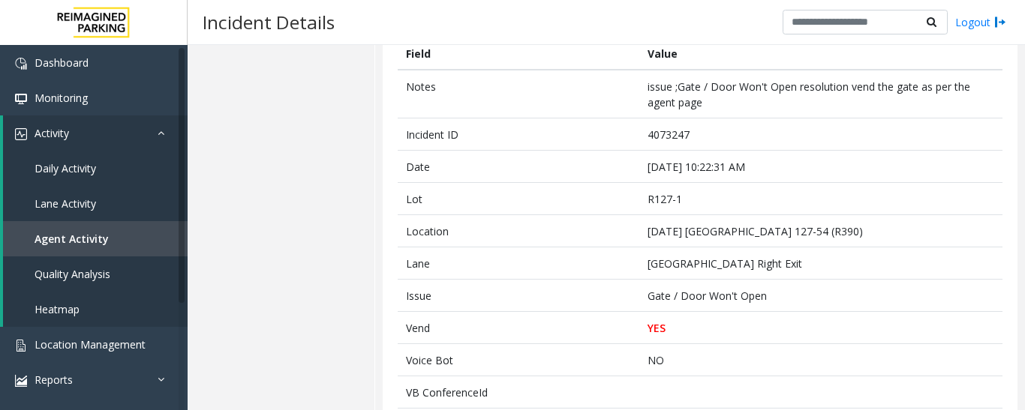
scroll to position [0, 0]
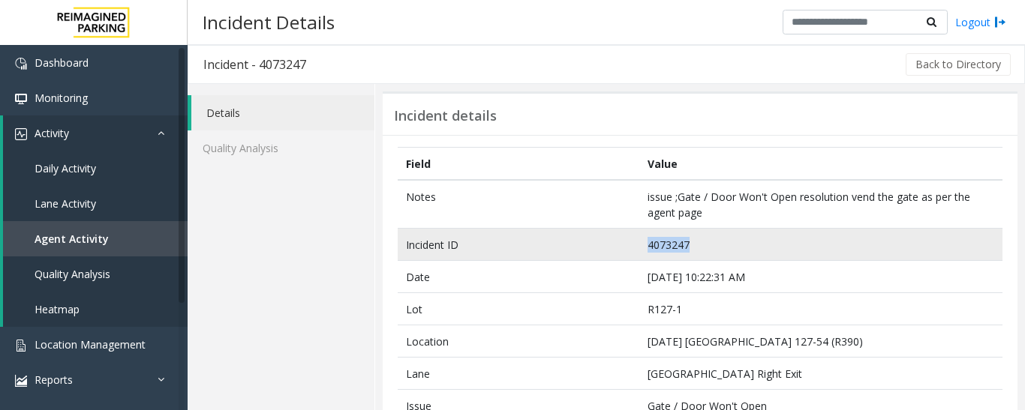
drag, startPoint x: 698, startPoint y: 248, endPoint x: 644, endPoint y: 245, distance: 53.4
click at [644, 245] on td "4073247" at bounding box center [820, 245] width 363 height 32
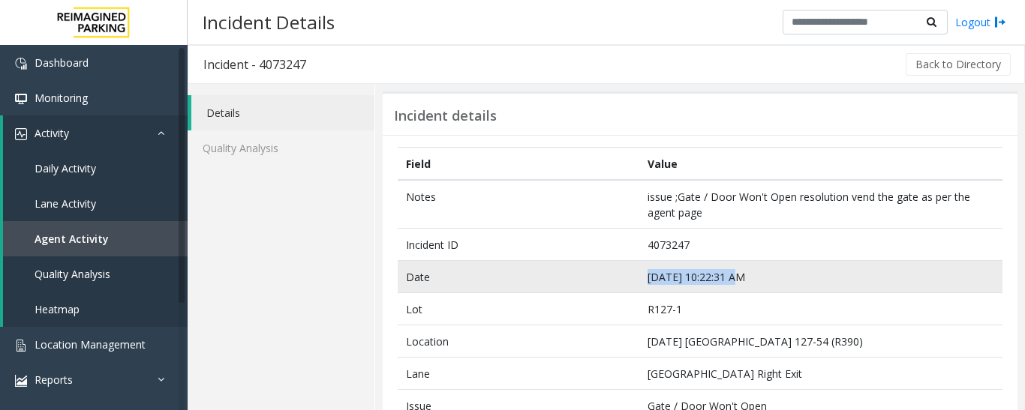
drag, startPoint x: 766, startPoint y: 284, endPoint x: 611, endPoint y: 287, distance: 155.3
click at [611, 287] on tr "Date Sep 8 10:22:31 AM" at bounding box center [700, 277] width 605 height 32
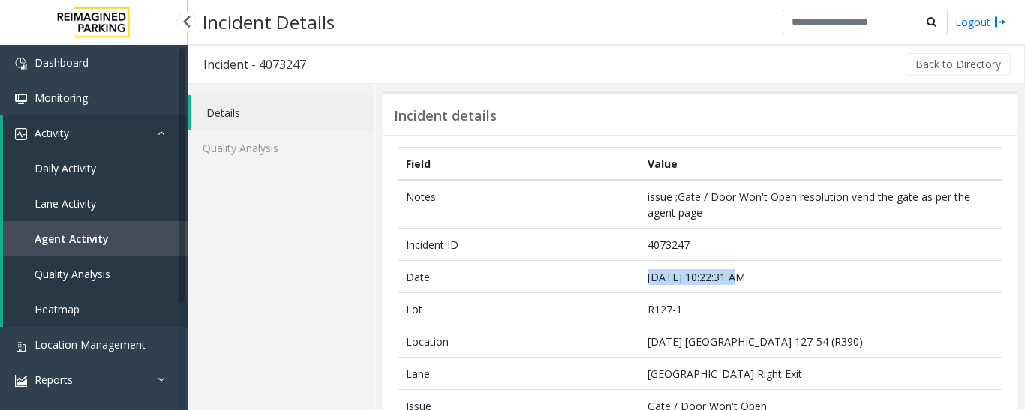
click at [119, 241] on link "Agent Activity" at bounding box center [95, 238] width 185 height 35
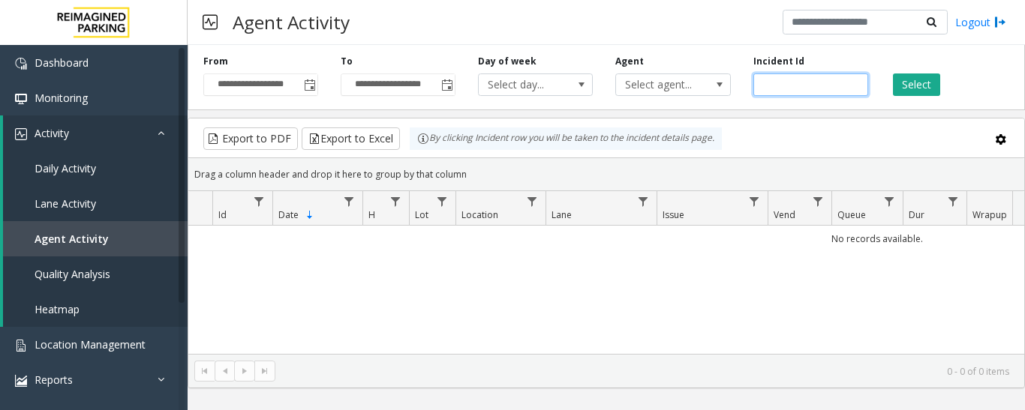
click at [778, 85] on input "number" at bounding box center [810, 85] width 115 height 23
paste input "*******"
type input "*******"
click at [880, 92] on div "Select" at bounding box center [947, 75] width 137 height 41
click at [897, 86] on button "Select" at bounding box center [916, 85] width 47 height 23
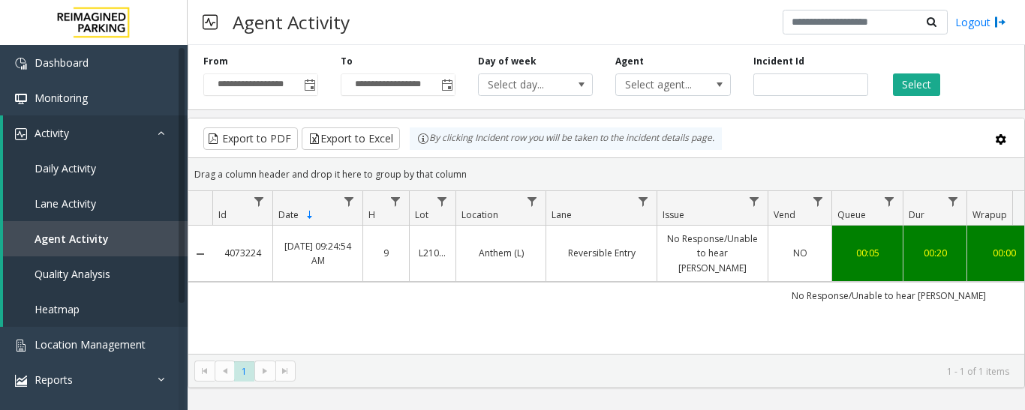
click at [676, 257] on link "No Response/Unable to hear parker" at bounding box center [712, 254] width 92 height 44
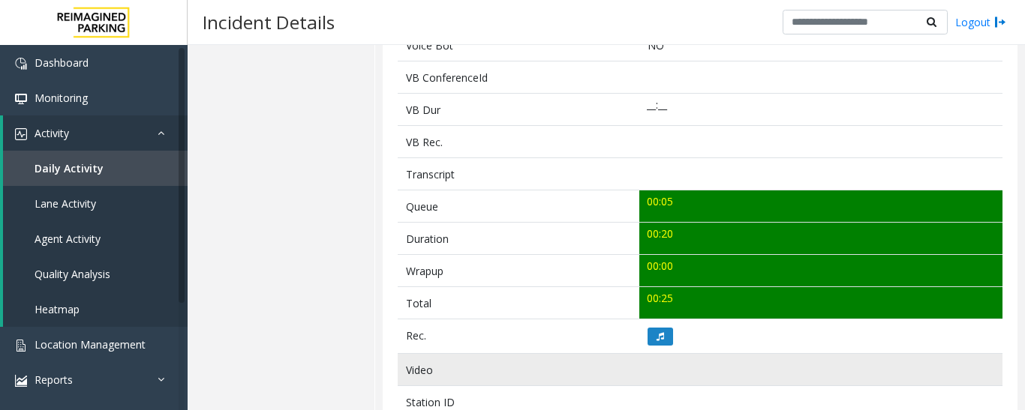
scroll to position [525, 0]
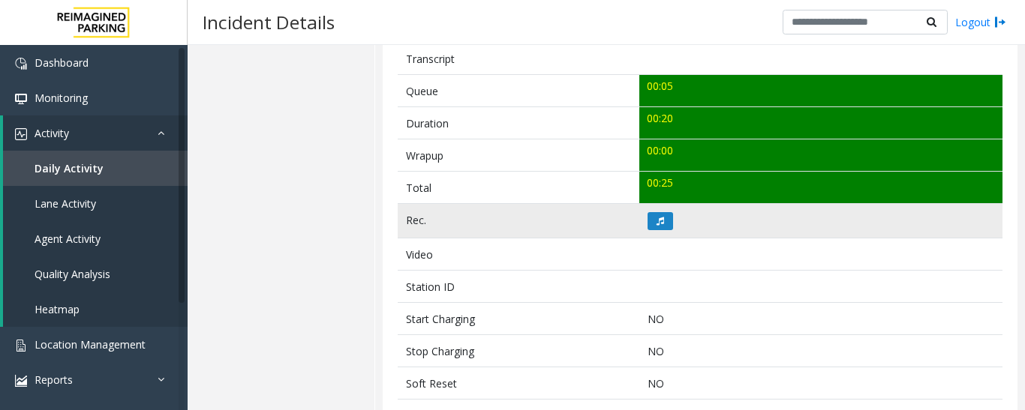
click at [657, 231] on td at bounding box center [820, 221] width 363 height 35
click at [656, 224] on icon at bounding box center [660, 221] width 8 height 9
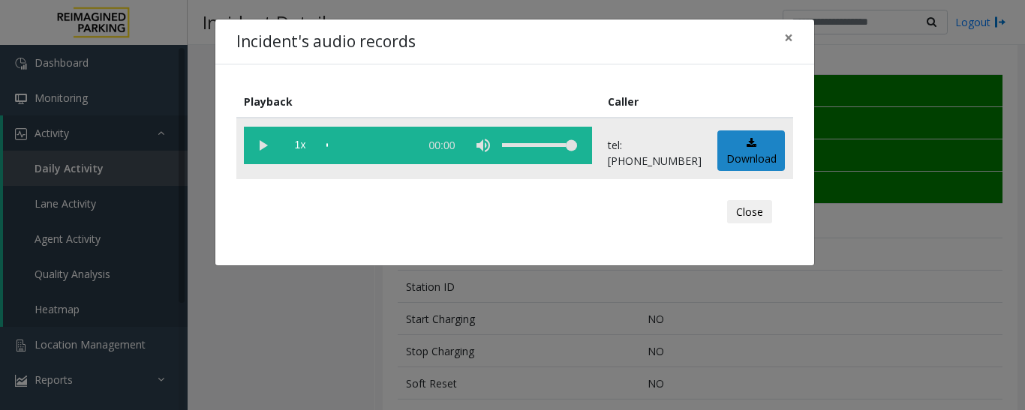
click at [261, 155] on vg-play-pause at bounding box center [263, 146] width 38 height 38
click at [765, 216] on button "Close" at bounding box center [749, 212] width 45 height 24
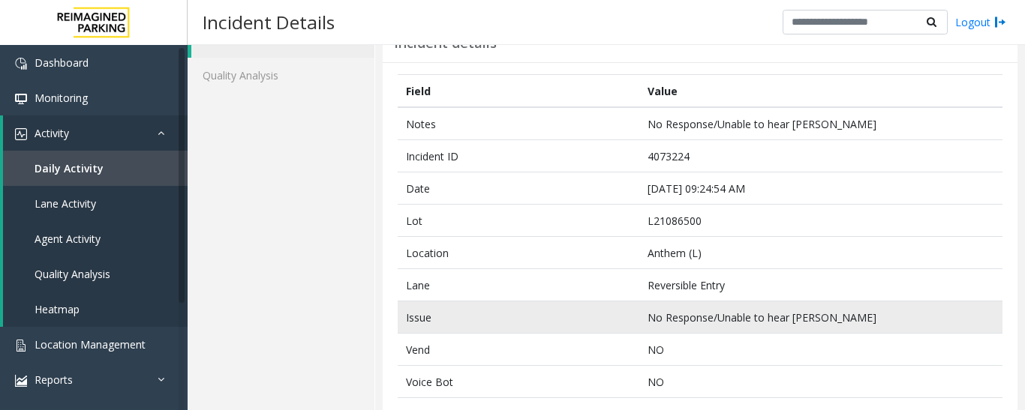
scroll to position [0, 0]
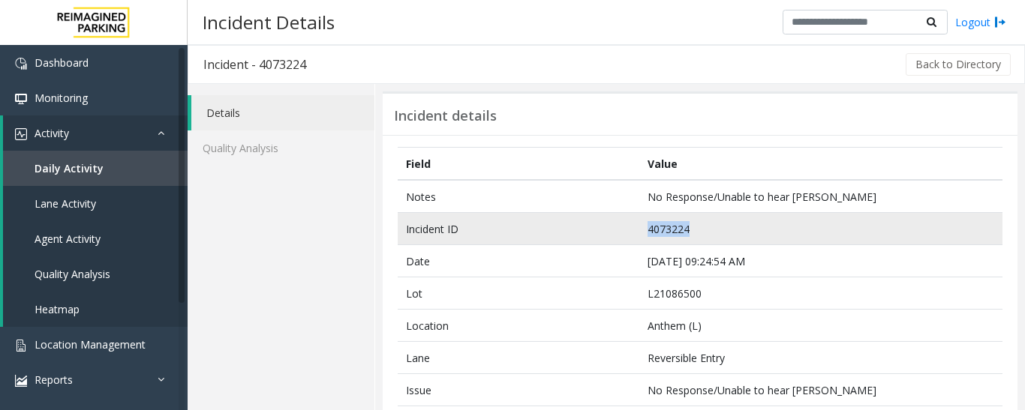
drag, startPoint x: 701, startPoint y: 230, endPoint x: 645, endPoint y: 232, distance: 56.3
click at [645, 232] on td "4073224" at bounding box center [820, 229] width 363 height 32
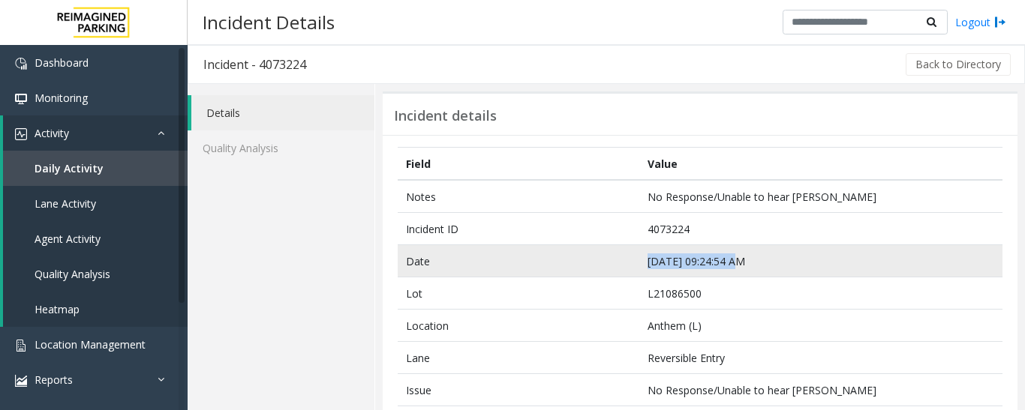
drag, startPoint x: 749, startPoint y: 261, endPoint x: 635, endPoint y: 263, distance: 114.0
click at [639, 263] on td "Sep 8 09:24:54 AM" at bounding box center [820, 261] width 363 height 32
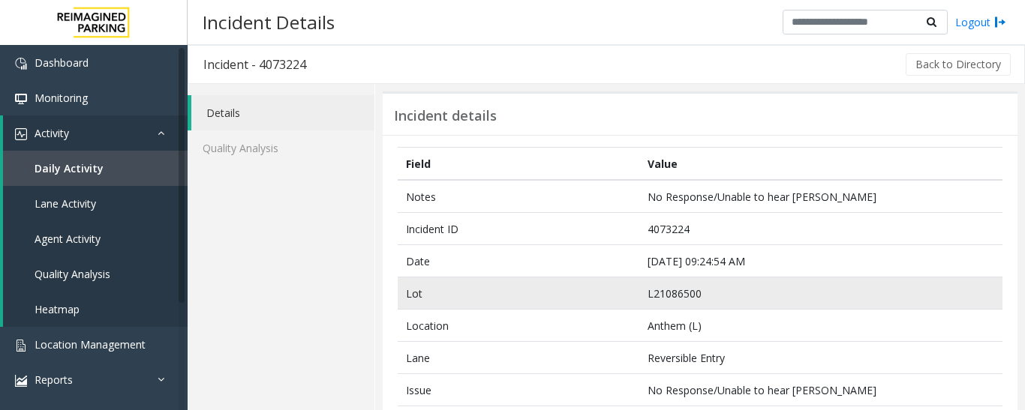
click at [605, 287] on td "Lot" at bounding box center [519, 294] width 242 height 32
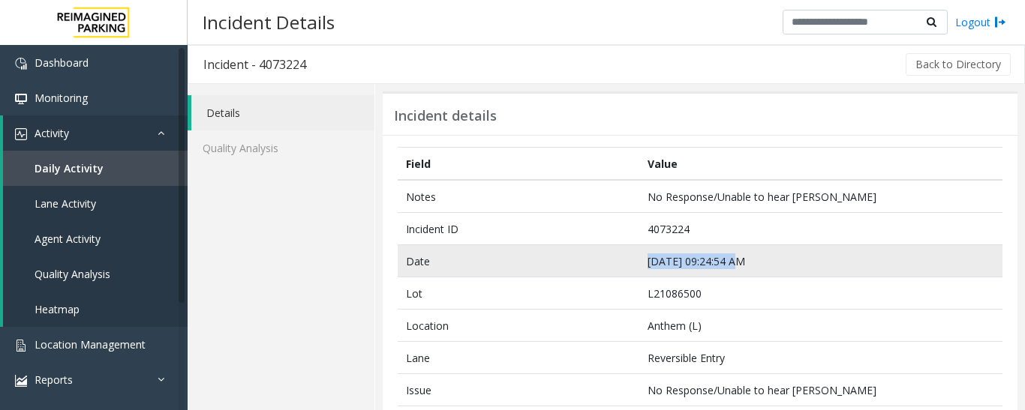
drag, startPoint x: 739, startPoint y: 262, endPoint x: 638, endPoint y: 269, distance: 100.8
click at [639, 269] on td "Sep 8 09:24:54 AM" at bounding box center [820, 261] width 363 height 32
click at [687, 272] on td "Sep 8 09:24:54 AM" at bounding box center [820, 261] width 363 height 32
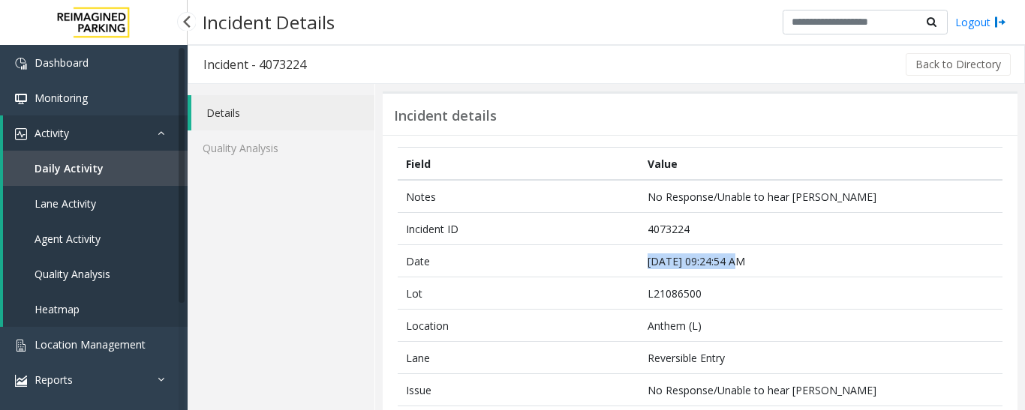
click at [89, 239] on span "Agent Activity" at bounding box center [68, 239] width 66 height 14
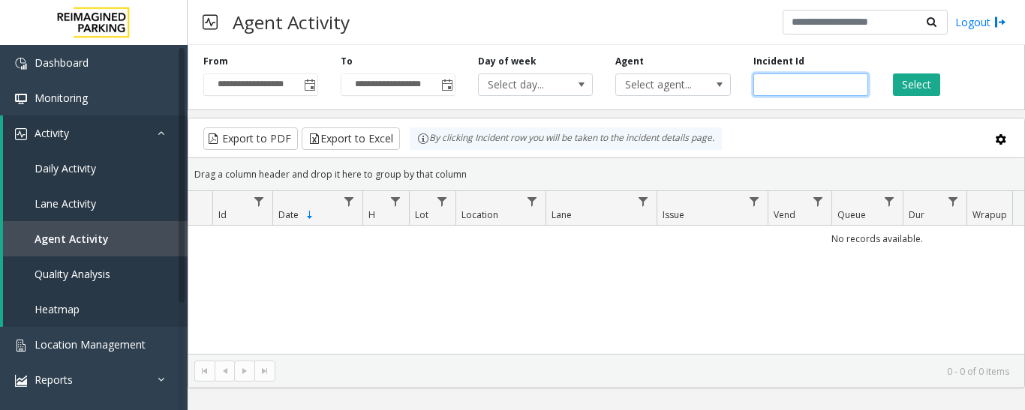
click at [774, 81] on input "number" at bounding box center [810, 85] width 115 height 23
paste input "*******"
type input "*******"
click at [914, 77] on button "Select" at bounding box center [916, 85] width 47 height 23
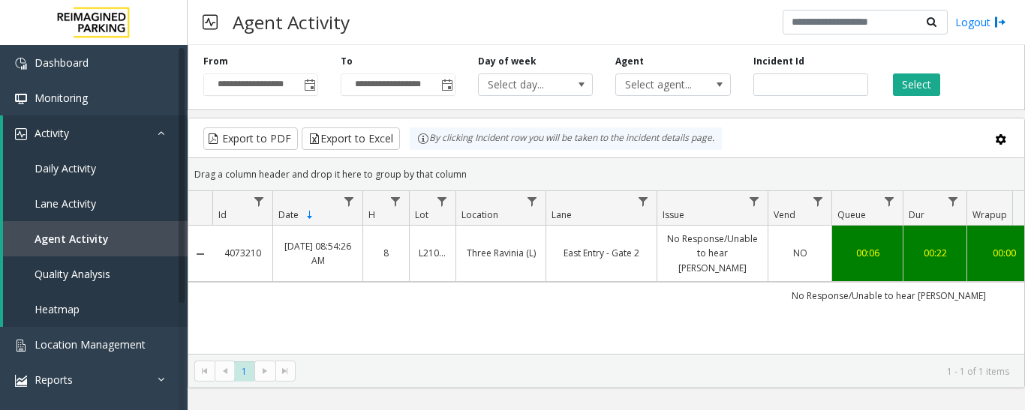
click at [624, 251] on link "East Entry - Gate 2" at bounding box center [601, 253] width 92 height 14
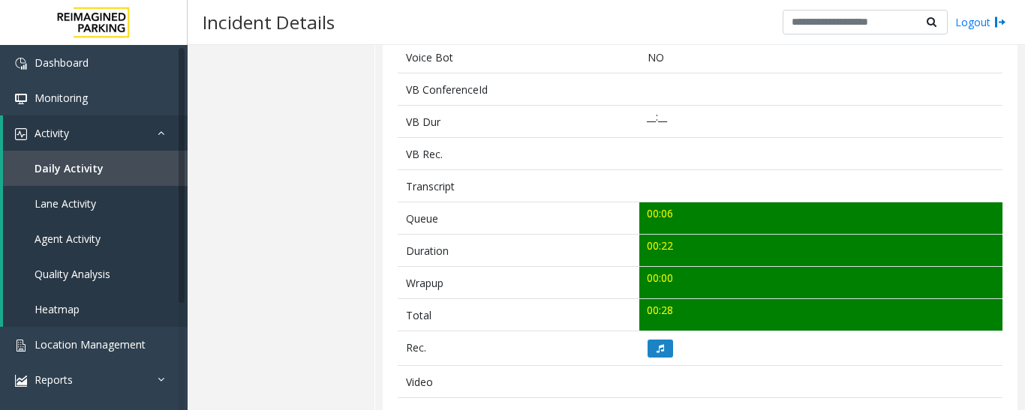
scroll to position [525, 0]
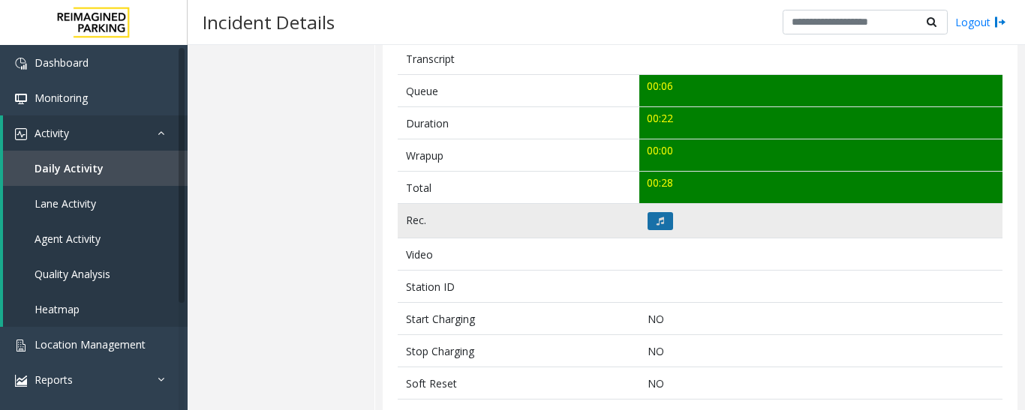
click at [655, 230] on button at bounding box center [660, 221] width 26 height 18
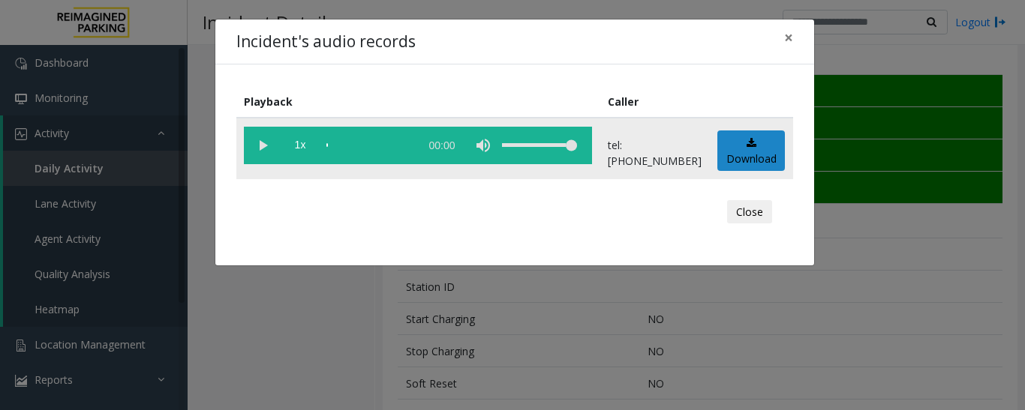
click at [257, 144] on vg-play-pause at bounding box center [263, 146] width 38 height 38
click at [758, 213] on button "Close" at bounding box center [749, 212] width 45 height 24
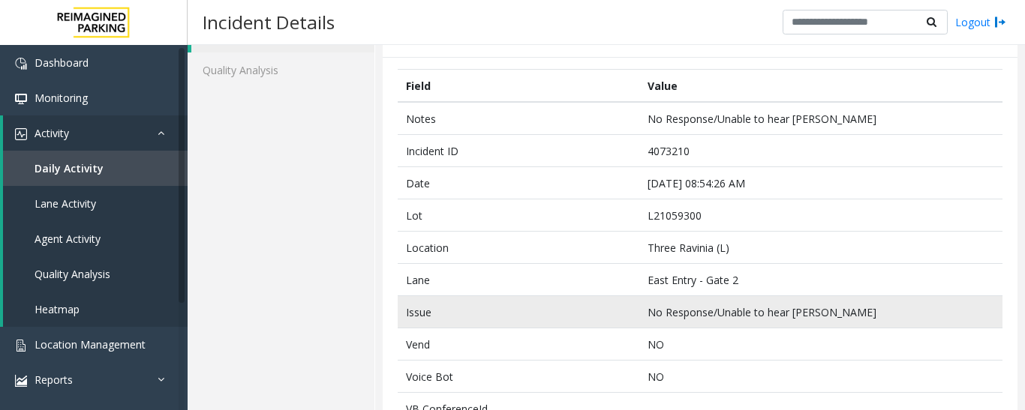
scroll to position [0, 0]
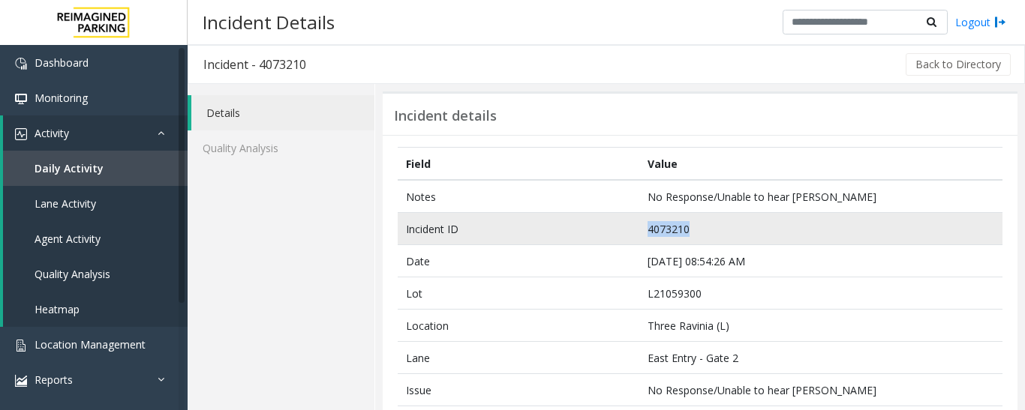
drag, startPoint x: 725, startPoint y: 224, endPoint x: 593, endPoint y: 233, distance: 132.3
click at [593, 233] on tr "Incident ID 4073210" at bounding box center [700, 229] width 605 height 32
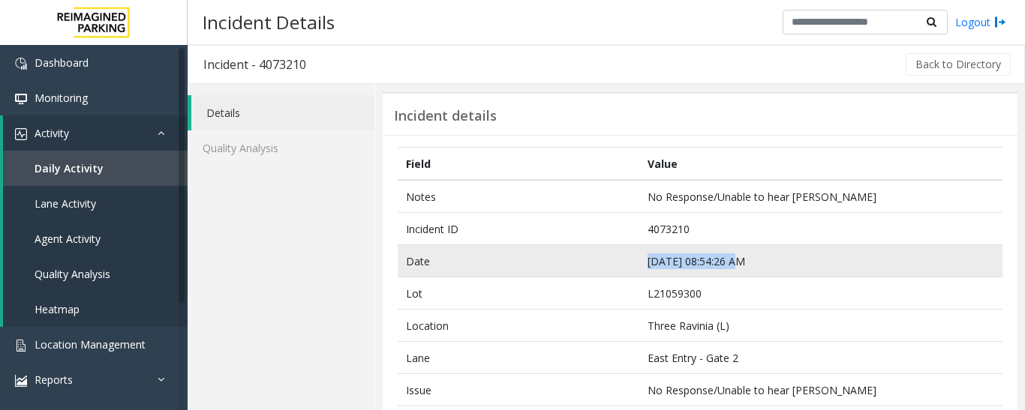
drag, startPoint x: 735, startPoint y: 260, endPoint x: 642, endPoint y: 267, distance: 93.3
click at [642, 267] on td "Sep 8 08:54:26 AM" at bounding box center [820, 261] width 363 height 32
click at [735, 267] on td "Sep 8 08:54:26 AM" at bounding box center [820, 261] width 363 height 32
drag, startPoint x: 735, startPoint y: 260, endPoint x: 630, endPoint y: 267, distance: 105.3
click at [630, 267] on tr "Date Sep 8 08:54:26 AM" at bounding box center [700, 261] width 605 height 32
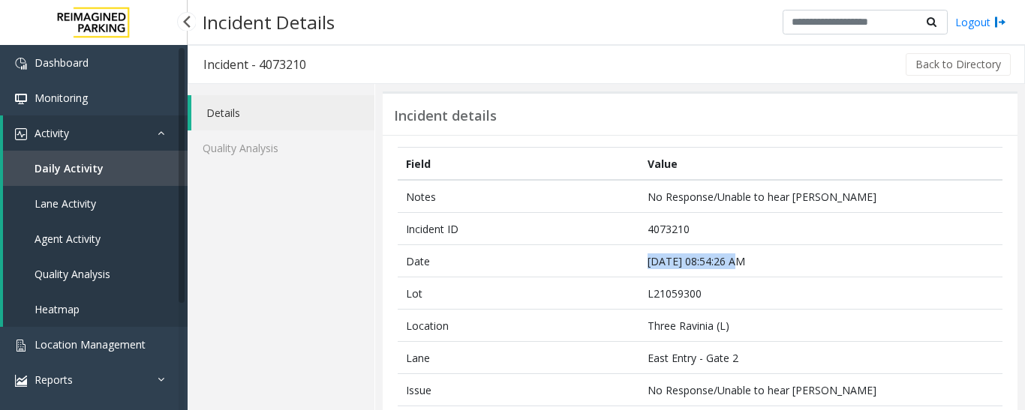
click at [92, 228] on link "Agent Activity" at bounding box center [95, 238] width 185 height 35
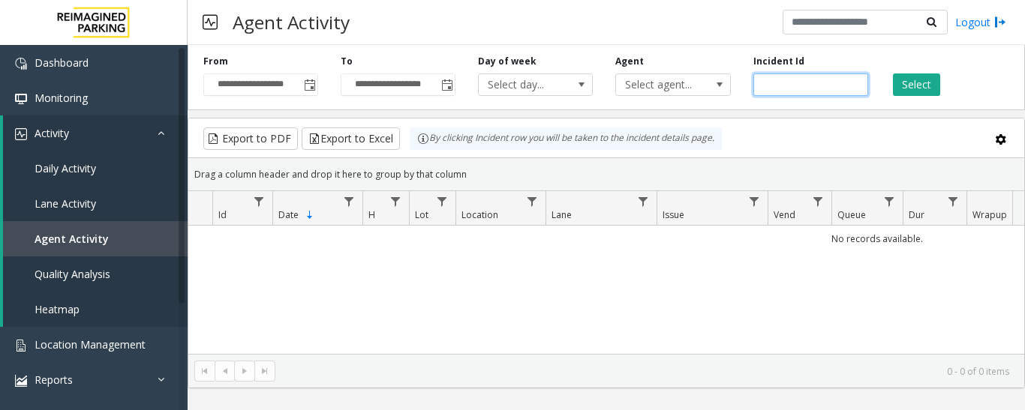
click at [800, 92] on input "number" at bounding box center [810, 85] width 115 height 23
paste input "*******"
type input "*******"
click at [927, 92] on button "Select" at bounding box center [916, 85] width 47 height 23
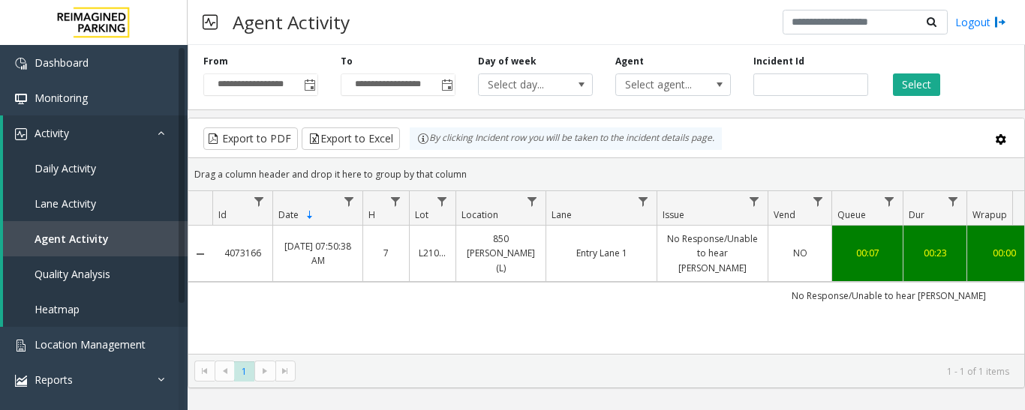
click at [582, 263] on td "Entry Lane 1" at bounding box center [600, 254] width 111 height 56
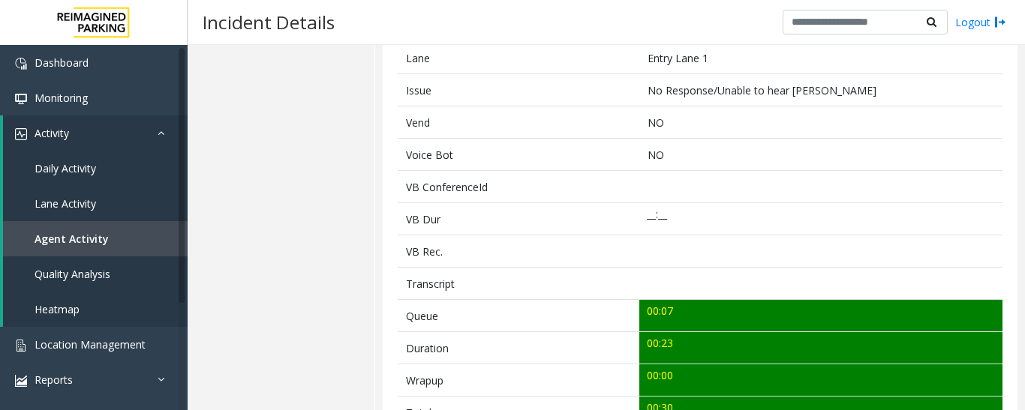
scroll to position [525, 0]
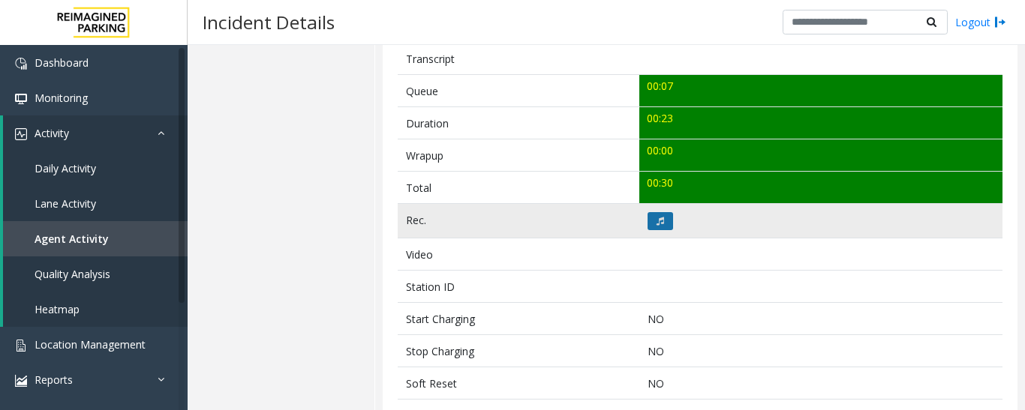
click at [658, 218] on icon at bounding box center [660, 221] width 8 height 9
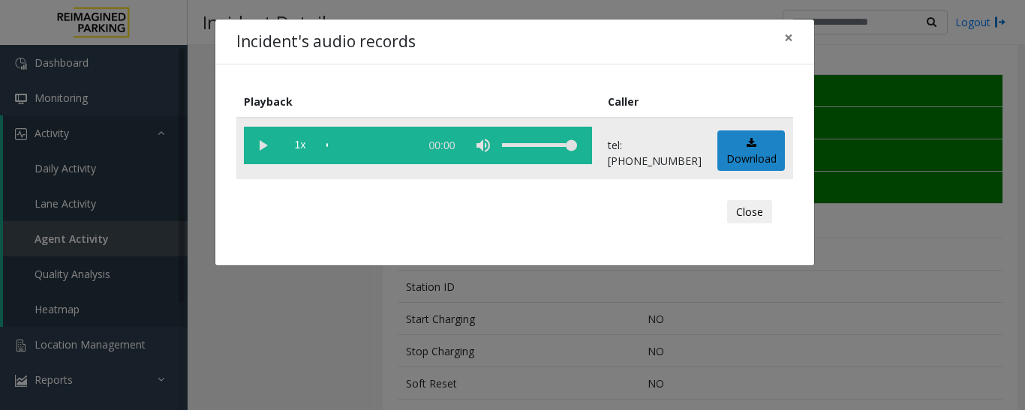
click at [263, 151] on vg-play-pause at bounding box center [263, 146] width 38 height 38
click at [746, 218] on button "Close" at bounding box center [749, 212] width 45 height 24
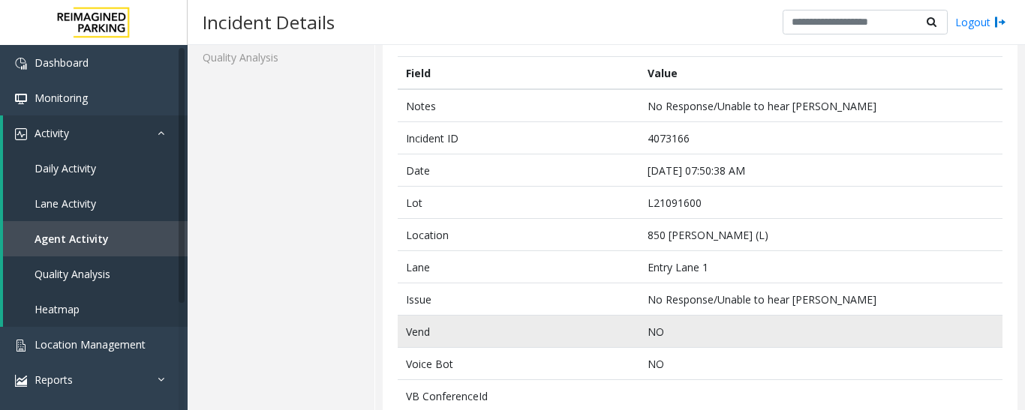
scroll to position [0, 0]
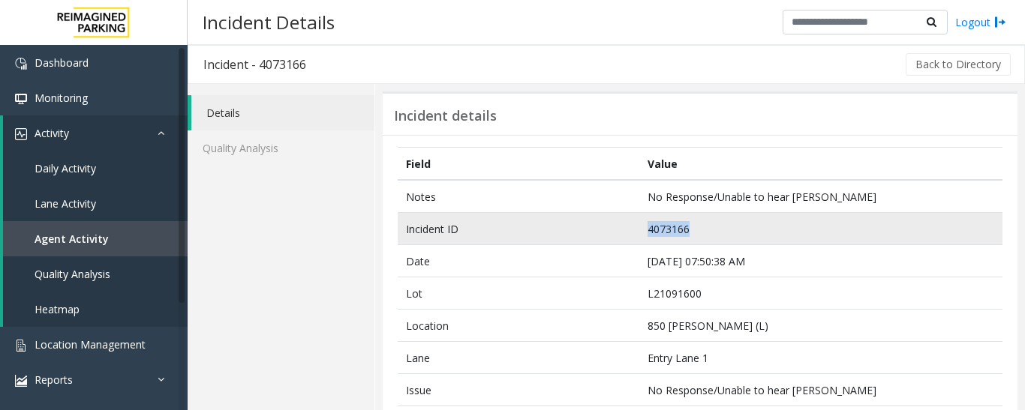
drag, startPoint x: 700, startPoint y: 233, endPoint x: 600, endPoint y: 244, distance: 100.4
click at [600, 244] on tr "Incident ID 4073166" at bounding box center [700, 229] width 605 height 32
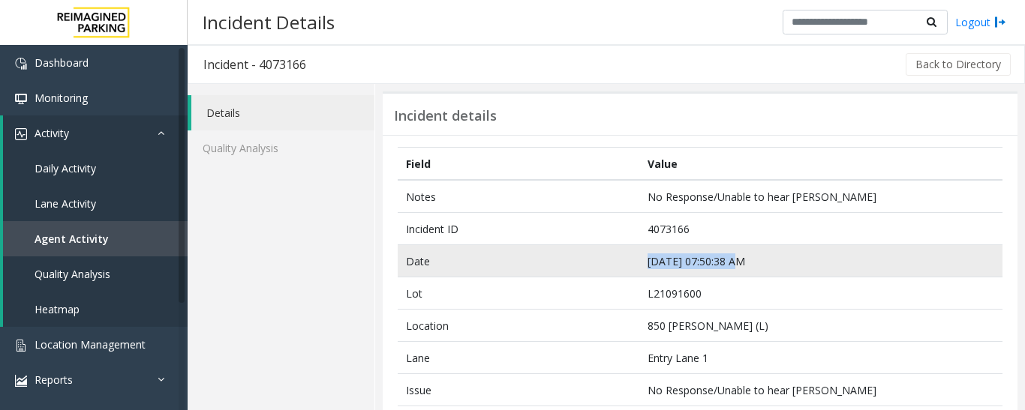
drag, startPoint x: 735, startPoint y: 263, endPoint x: 629, endPoint y: 267, distance: 105.9
click at [629, 267] on tr "Date Sep 8 07:50:38 AM" at bounding box center [700, 261] width 605 height 32
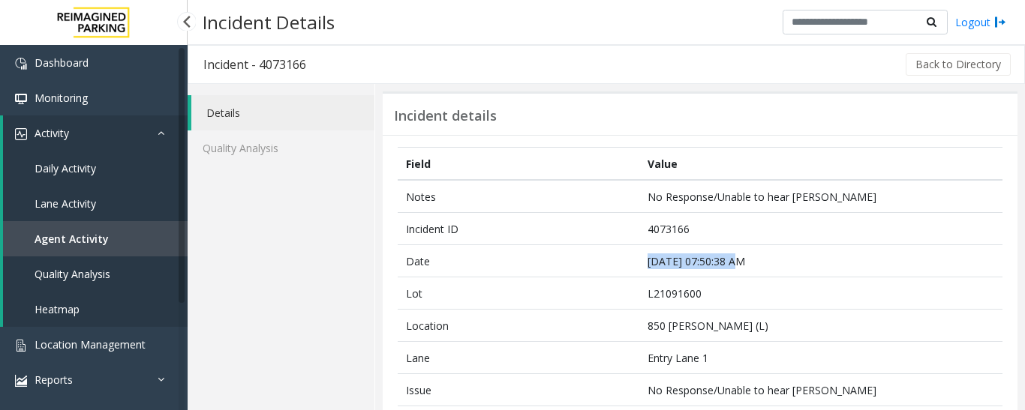
click at [102, 235] on span "Agent Activity" at bounding box center [72, 239] width 74 height 14
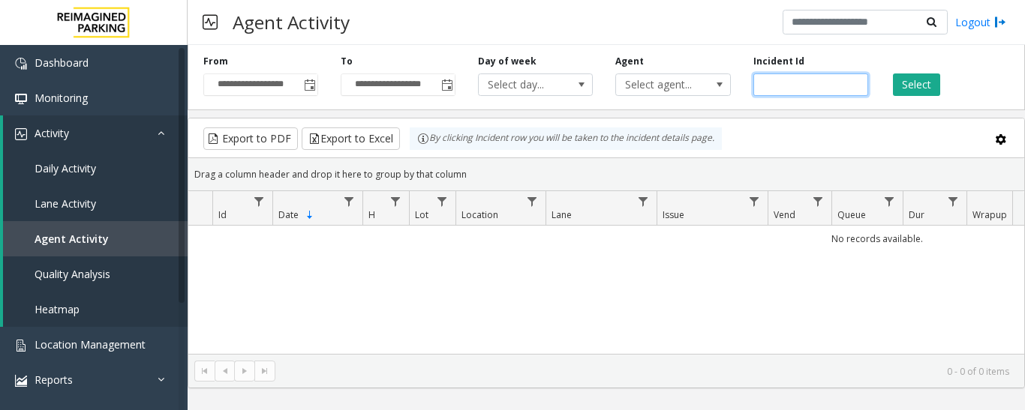
click at [786, 82] on input "number" at bounding box center [810, 85] width 115 height 23
paste input "*******"
type input "*******"
click at [934, 84] on button "Select" at bounding box center [916, 85] width 47 height 23
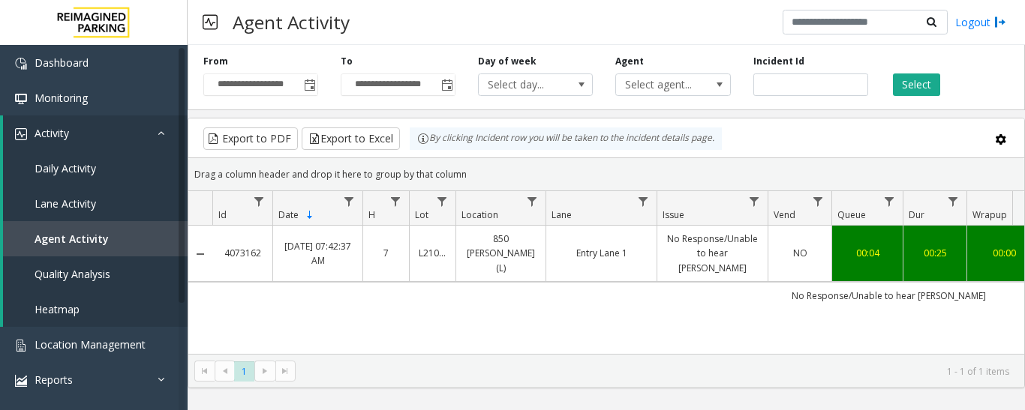
click at [712, 243] on link "No Response/Unable to hear parker" at bounding box center [712, 254] width 92 height 44
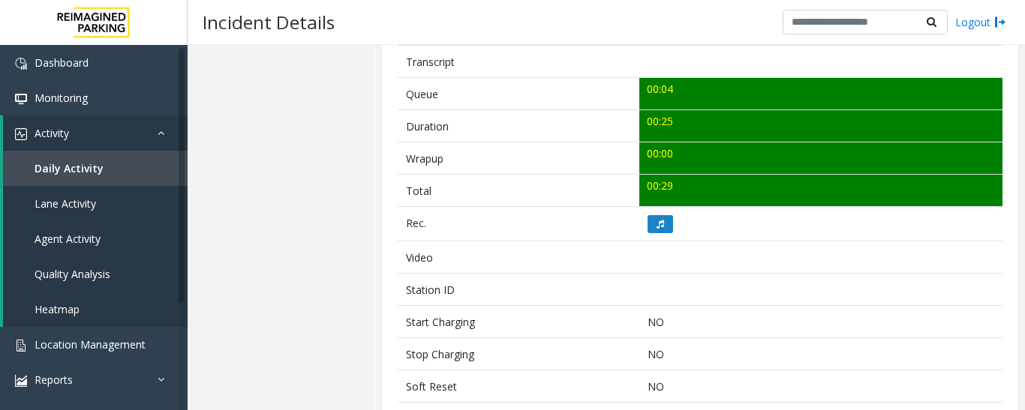
scroll to position [525, 0]
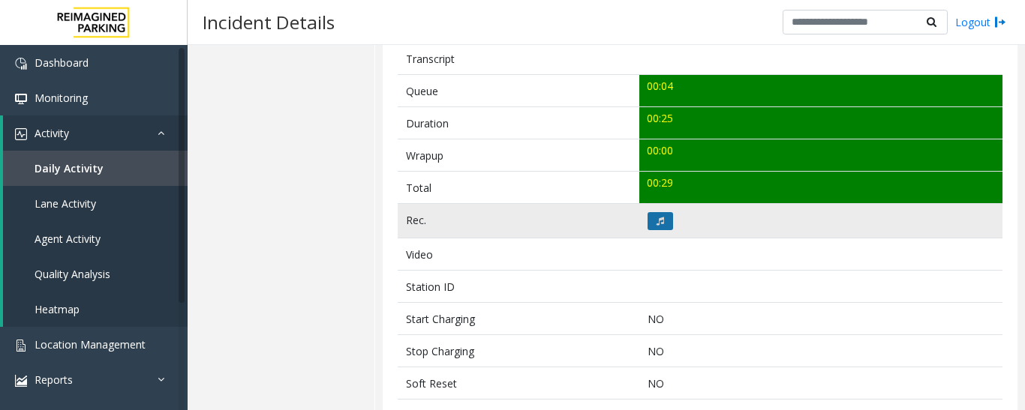
click at [660, 226] on button at bounding box center [660, 221] width 26 height 18
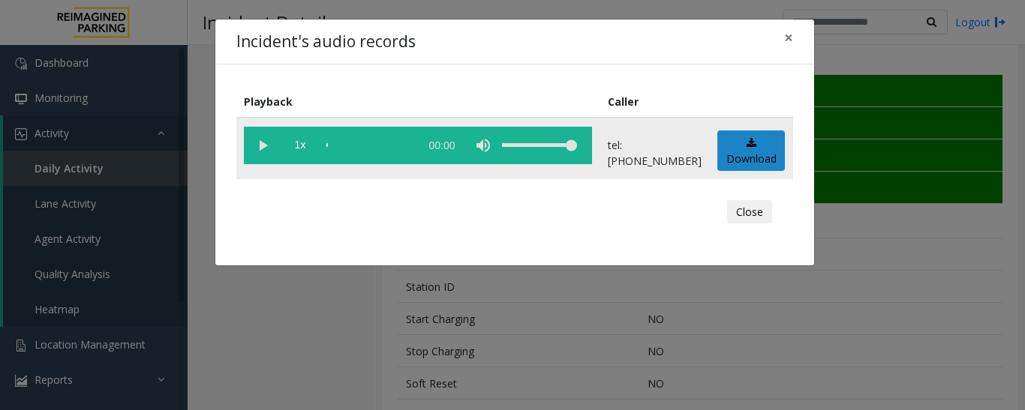
click at [269, 151] on vg-play-pause at bounding box center [263, 146] width 38 height 38
click at [725, 212] on div "Close" at bounding box center [515, 212] width 536 height 45
click at [762, 209] on button "Close" at bounding box center [749, 212] width 45 height 24
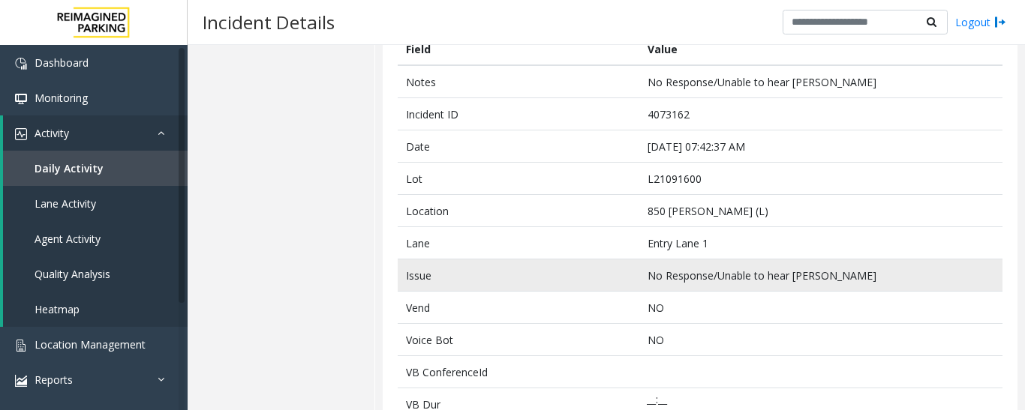
scroll to position [0, 0]
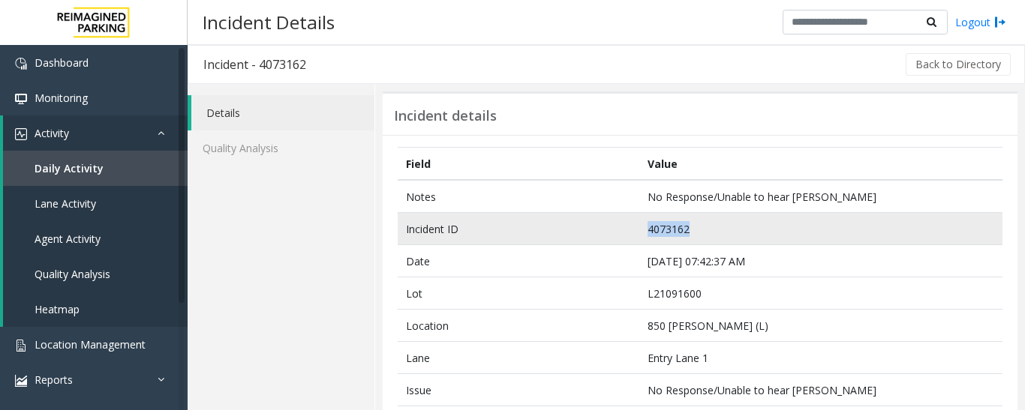
drag, startPoint x: 691, startPoint y: 241, endPoint x: 633, endPoint y: 232, distance: 58.5
click at [633, 232] on tr "Incident ID 4073162" at bounding box center [700, 229] width 605 height 32
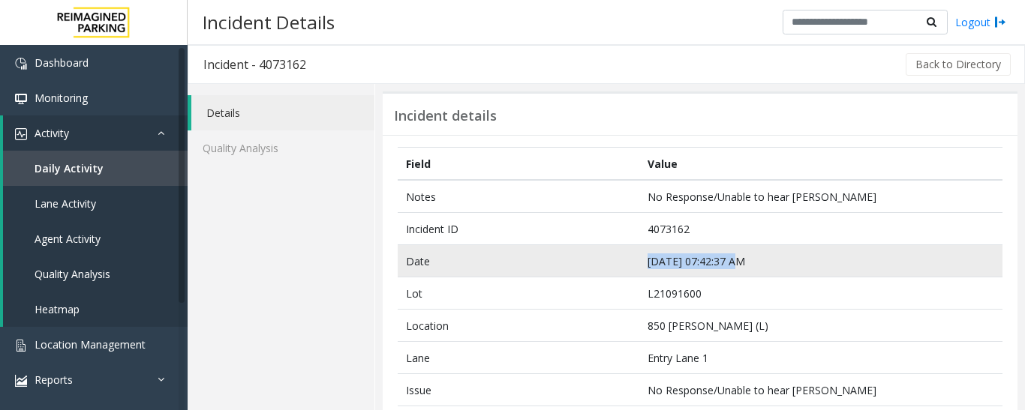
drag, startPoint x: 750, startPoint y: 262, endPoint x: 616, endPoint y: 264, distance: 134.3
click at [616, 264] on tr "Date Sep 8 07:42:37 AM" at bounding box center [700, 261] width 605 height 32
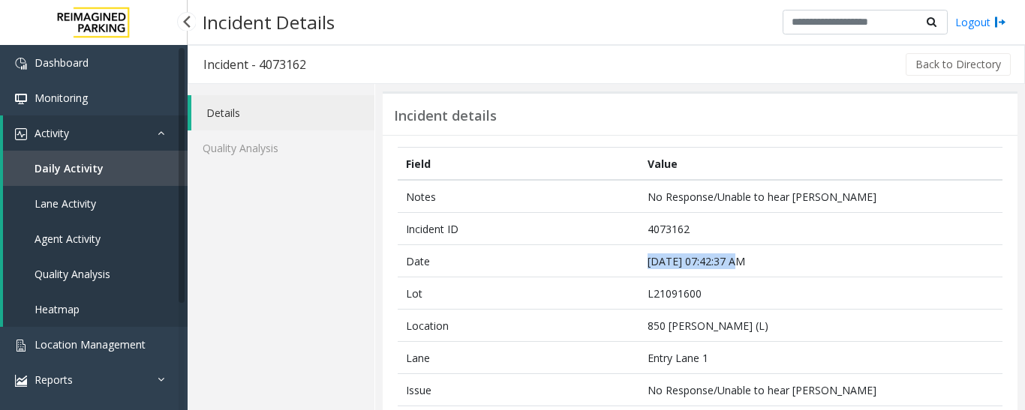
click at [128, 233] on link "Agent Activity" at bounding box center [95, 238] width 185 height 35
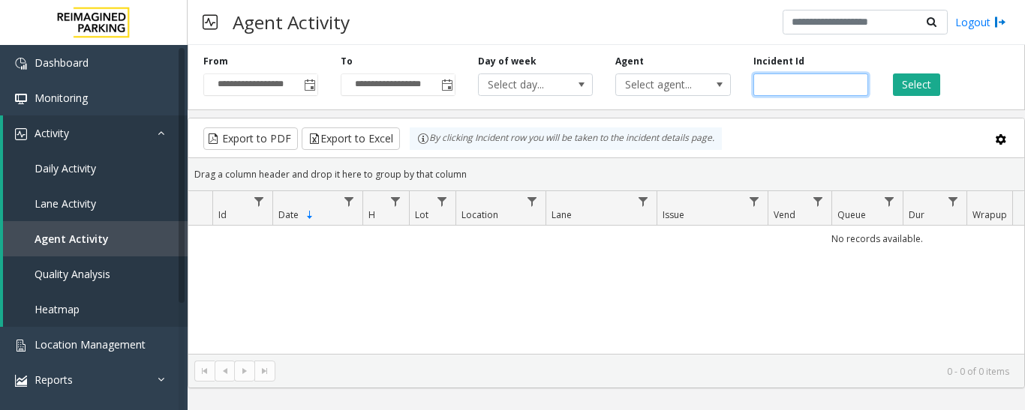
click at [784, 83] on input "number" at bounding box center [810, 85] width 115 height 23
paste input "*******"
type input "*******"
click at [904, 77] on button "Select" at bounding box center [916, 85] width 47 height 23
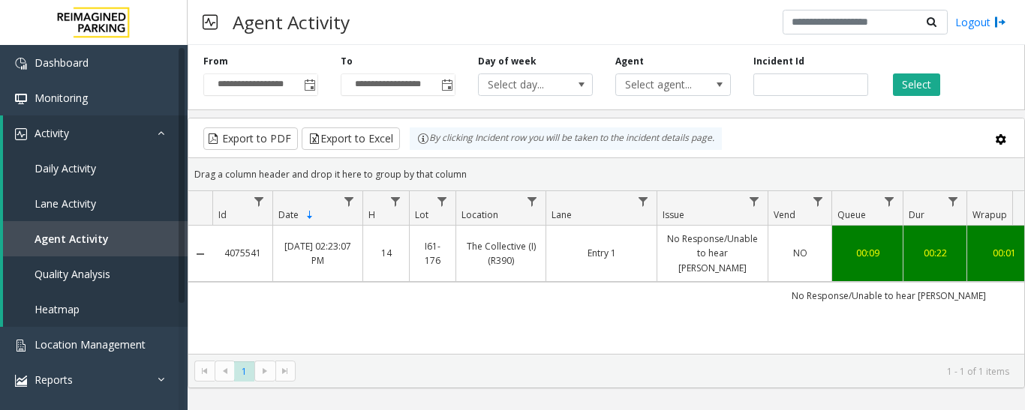
click at [705, 246] on link "No Response/Unable to hear parker" at bounding box center [712, 254] width 92 height 44
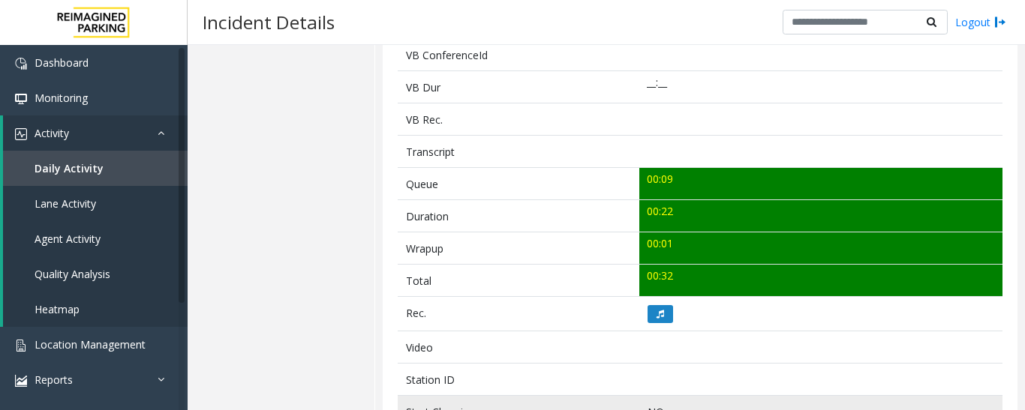
scroll to position [600, 0]
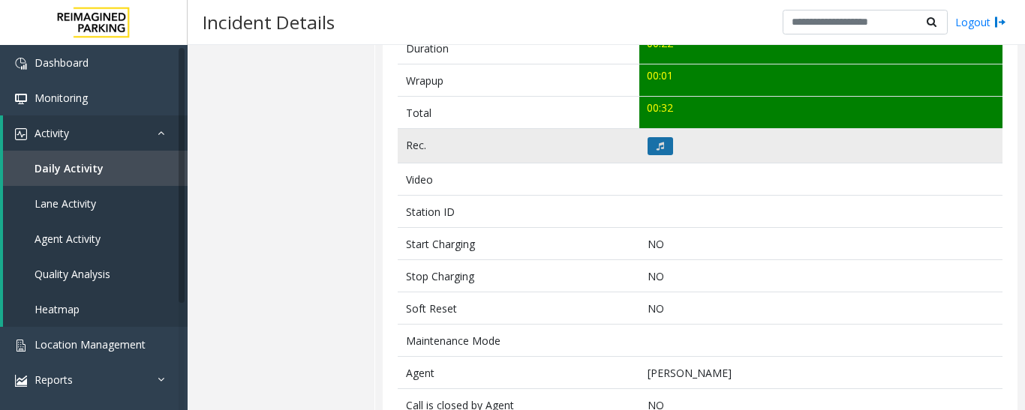
click at [658, 146] on icon at bounding box center [660, 146] width 8 height 9
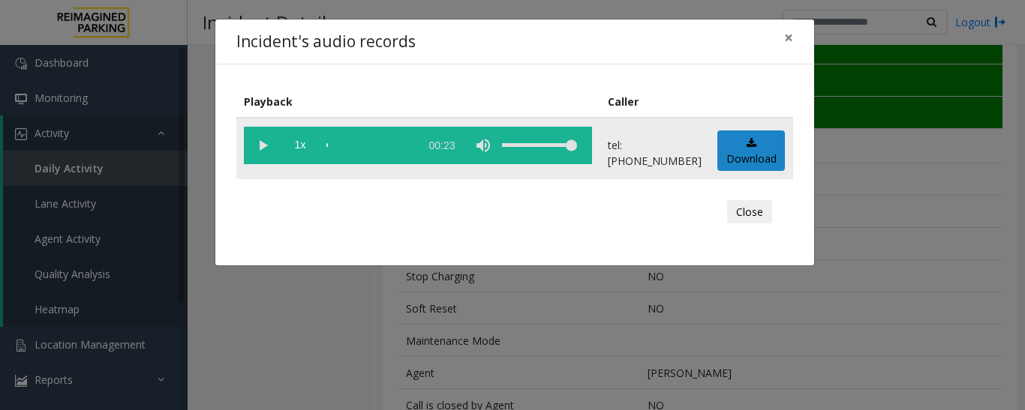
click at [262, 145] on vg-play-pause at bounding box center [263, 146] width 38 height 38
click at [738, 211] on button "Close" at bounding box center [749, 212] width 45 height 24
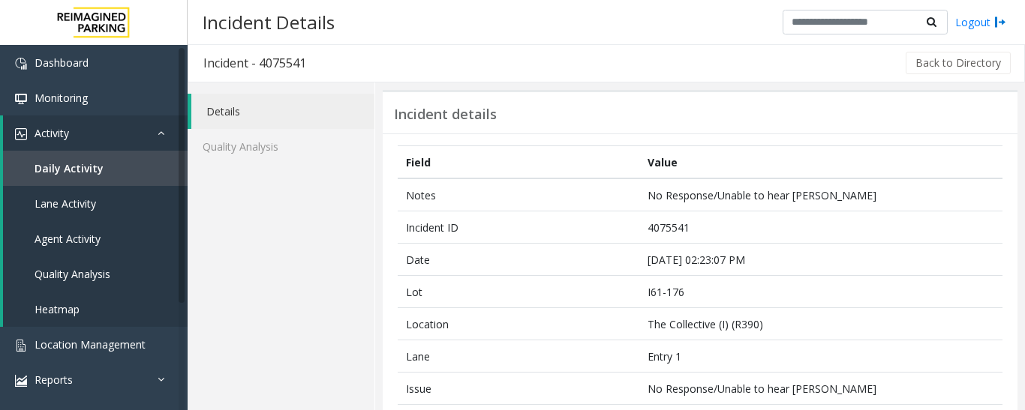
scroll to position [0, 0]
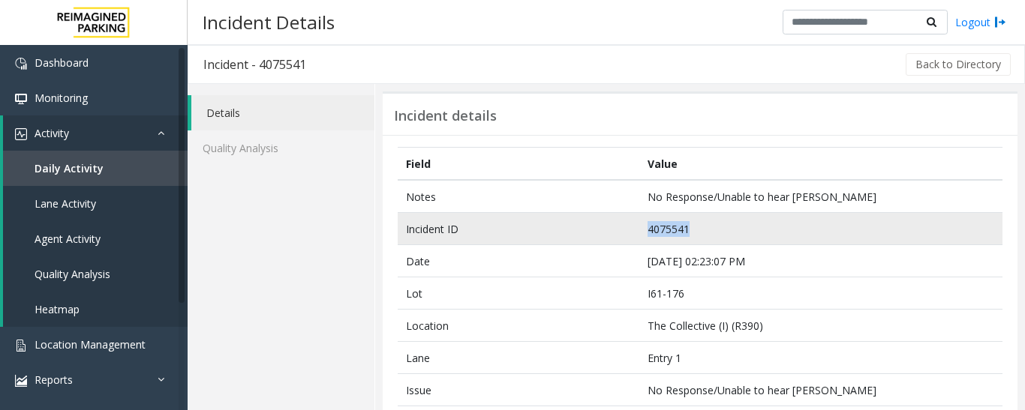
drag, startPoint x: 702, startPoint y: 226, endPoint x: 566, endPoint y: 230, distance: 135.8
click at [566, 230] on tr "Incident ID 4075541" at bounding box center [700, 229] width 605 height 32
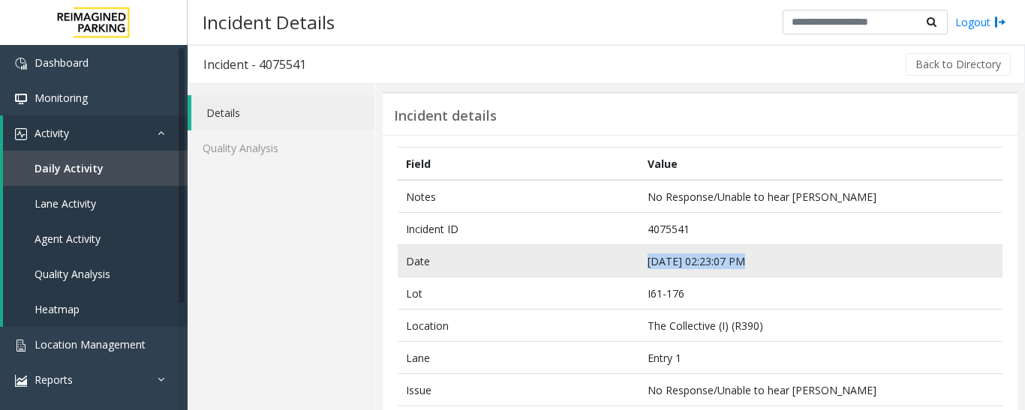
drag, startPoint x: 741, startPoint y: 256, endPoint x: 627, endPoint y: 275, distance: 115.7
click at [627, 275] on tr "Date Sep 11 02:23:07 PM" at bounding box center [700, 261] width 605 height 32
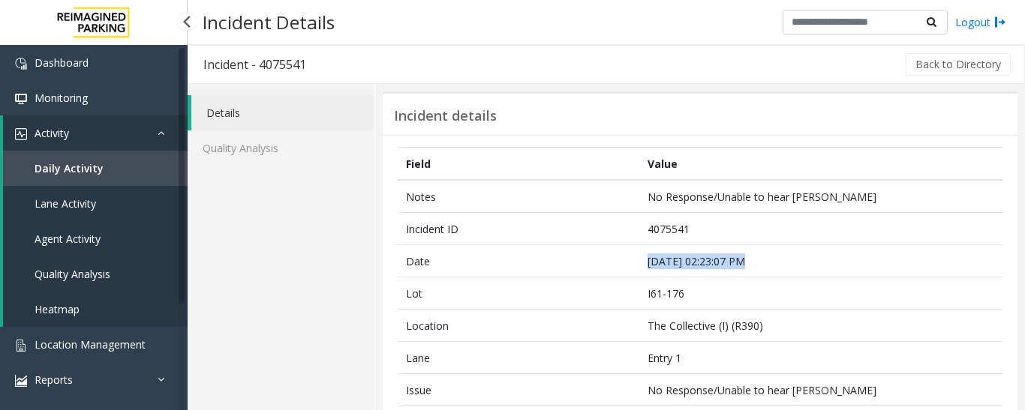
click at [101, 242] on link "Agent Activity" at bounding box center [95, 238] width 185 height 35
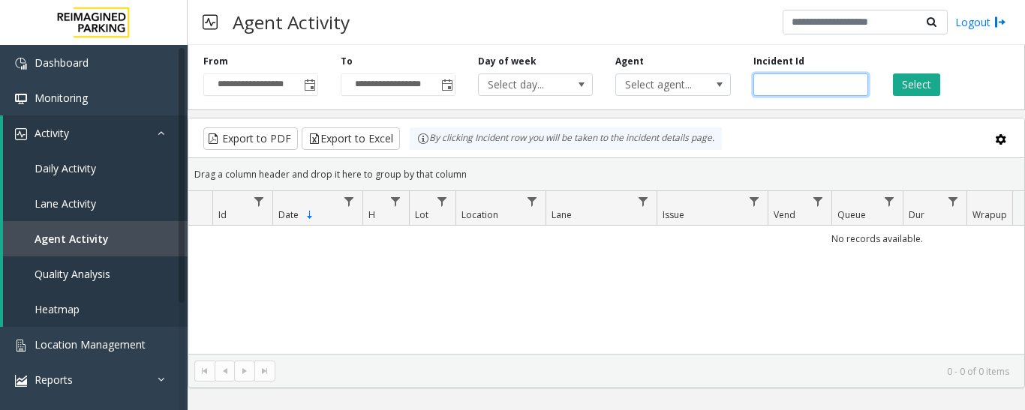
click at [792, 83] on input "number" at bounding box center [810, 85] width 115 height 23
paste input "*******"
type input "*******"
click at [900, 83] on button "Select" at bounding box center [916, 85] width 47 height 23
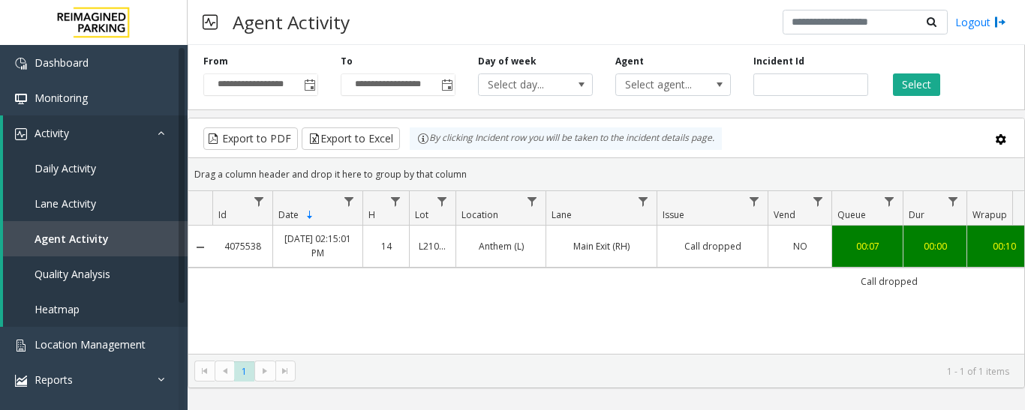
click at [664, 236] on td "Call dropped" at bounding box center [711, 246] width 111 height 41
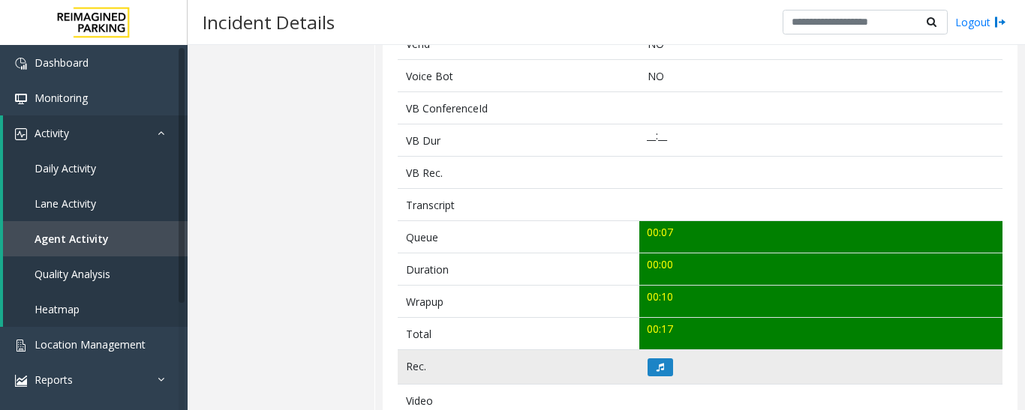
scroll to position [450, 0]
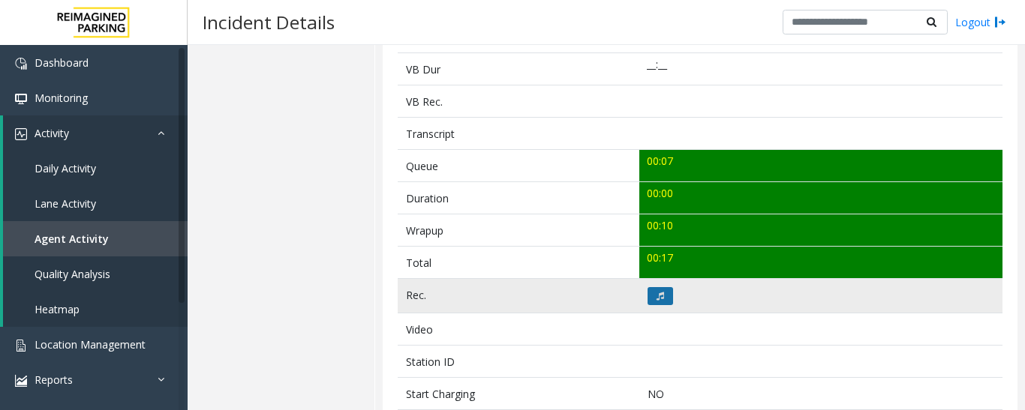
click at [653, 302] on button at bounding box center [660, 296] width 26 height 18
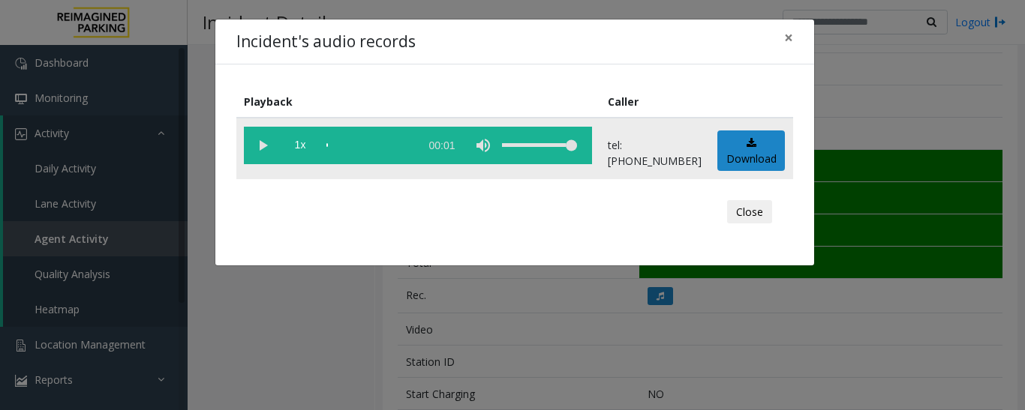
click at [248, 145] on vg-play-pause at bounding box center [263, 146] width 38 height 38
click at [753, 219] on button "Close" at bounding box center [749, 212] width 45 height 24
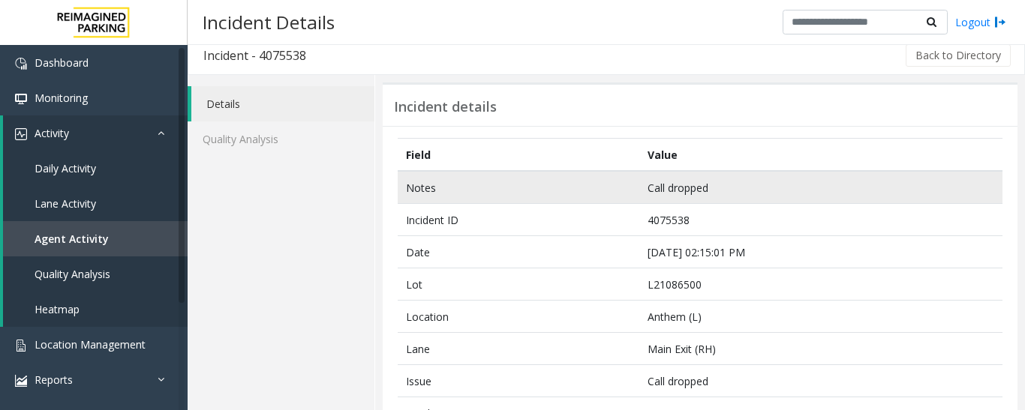
scroll to position [0, 0]
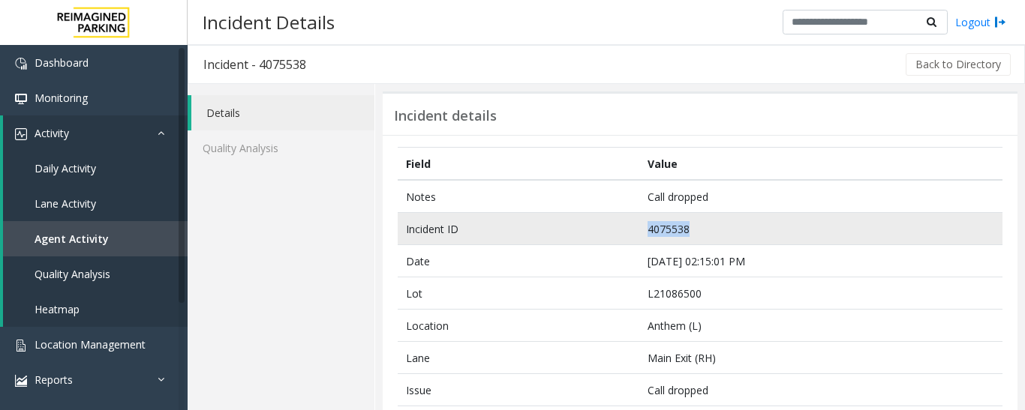
drag, startPoint x: 702, startPoint y: 232, endPoint x: 594, endPoint y: 233, distance: 108.0
click at [594, 233] on tr "Incident ID 4075538" at bounding box center [700, 229] width 605 height 32
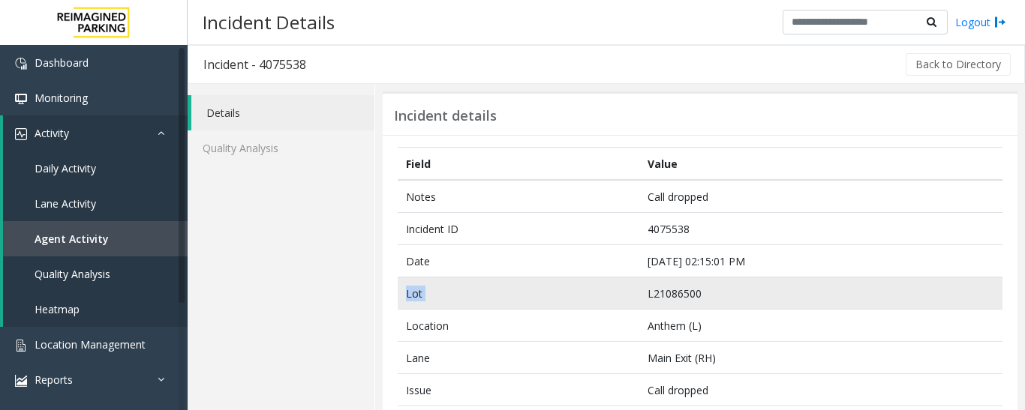
drag, startPoint x: 783, startPoint y: 263, endPoint x: 636, endPoint y: 278, distance: 147.1
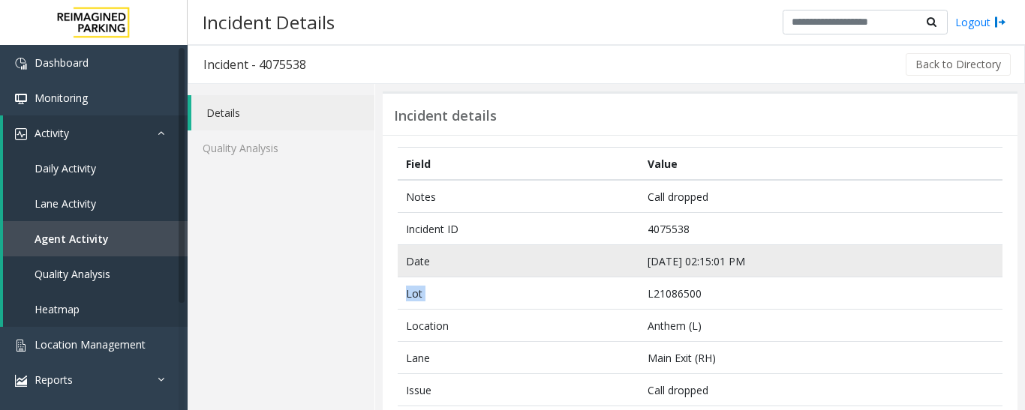
drag, startPoint x: 636, startPoint y: 278, endPoint x: 653, endPoint y: 266, distance: 20.4
click at [738, 269] on td "Sep 11 02:15:01 PM" at bounding box center [820, 261] width 363 height 32
click at [748, 263] on td "Sep 11 02:15:01 PM" at bounding box center [820, 261] width 363 height 32
drag, startPoint x: 778, startPoint y: 258, endPoint x: 628, endPoint y: 265, distance: 150.2
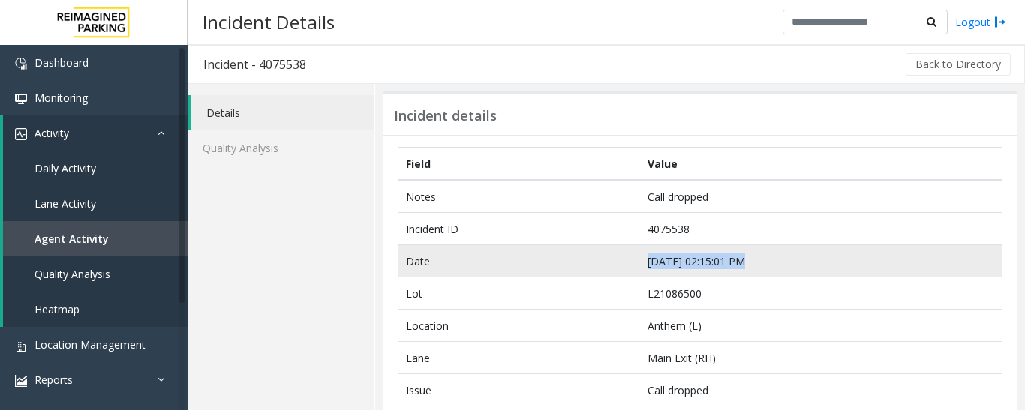
click at [628, 265] on tr "Date Sep 11 02:15:01 PM" at bounding box center [700, 261] width 605 height 32
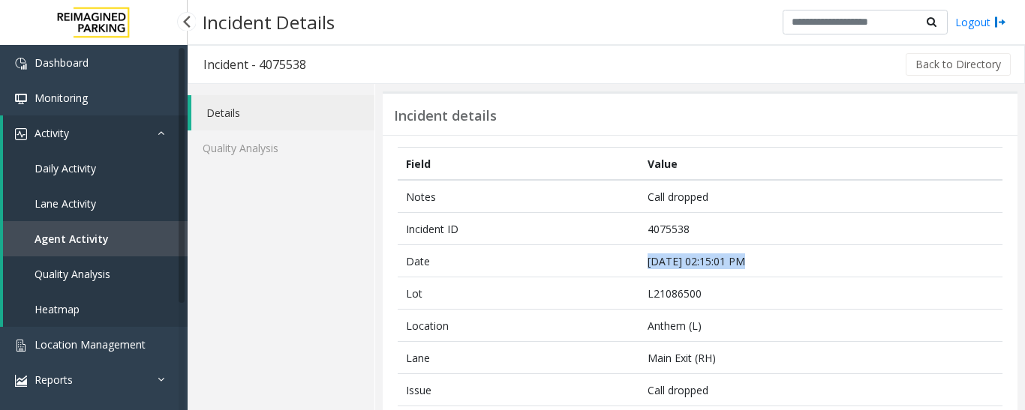
click at [76, 233] on span "Agent Activity" at bounding box center [72, 239] width 74 height 14
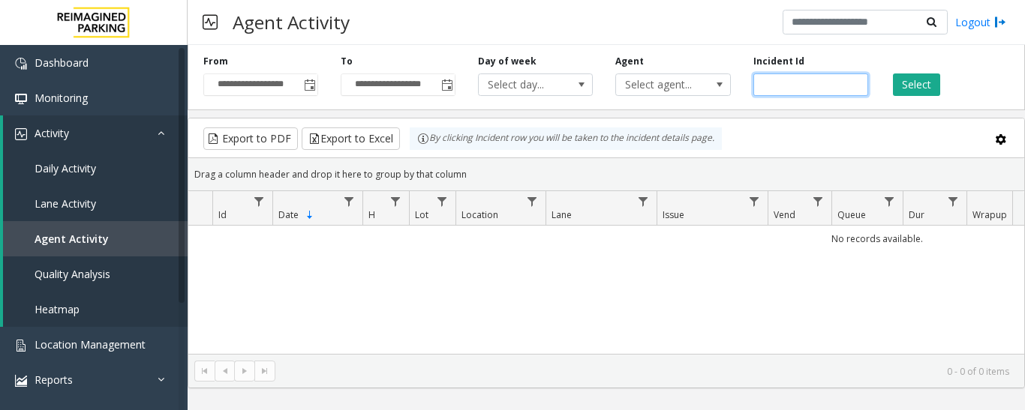
click at [813, 86] on input "number" at bounding box center [810, 85] width 115 height 23
paste input "*******"
type input "*******"
click at [900, 79] on button "Select" at bounding box center [916, 85] width 47 height 23
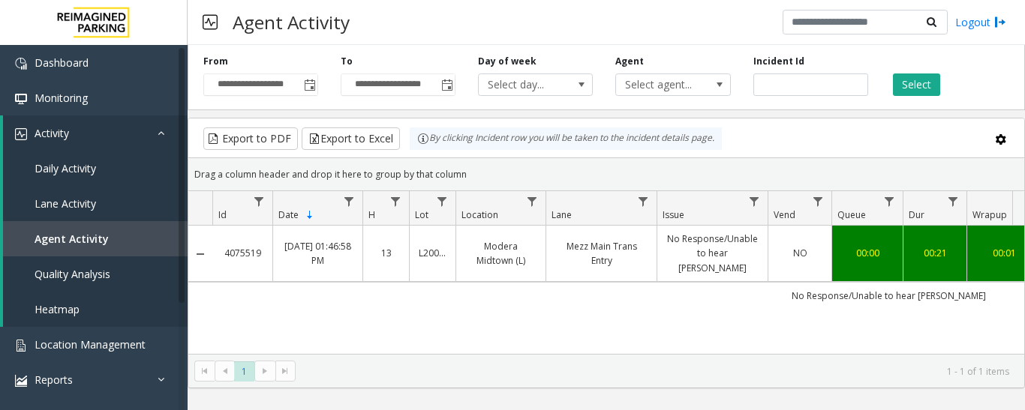
click at [645, 243] on link "Mezz Main Trans Entry" at bounding box center [601, 253] width 92 height 29
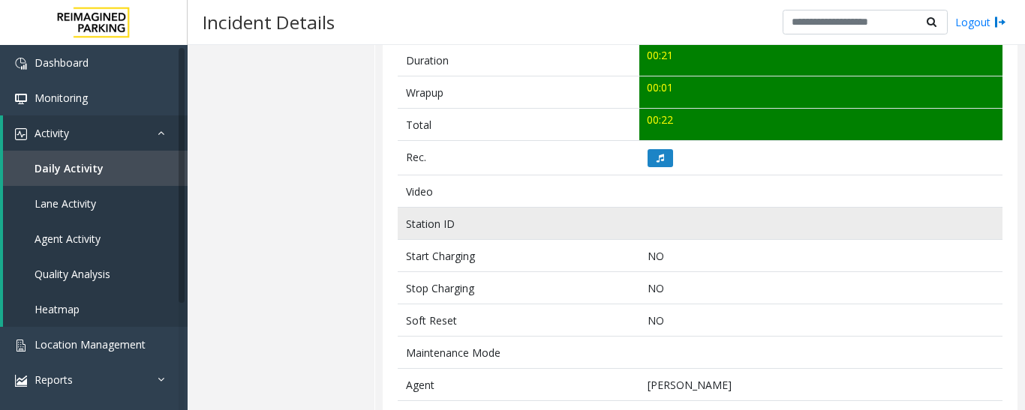
scroll to position [600, 0]
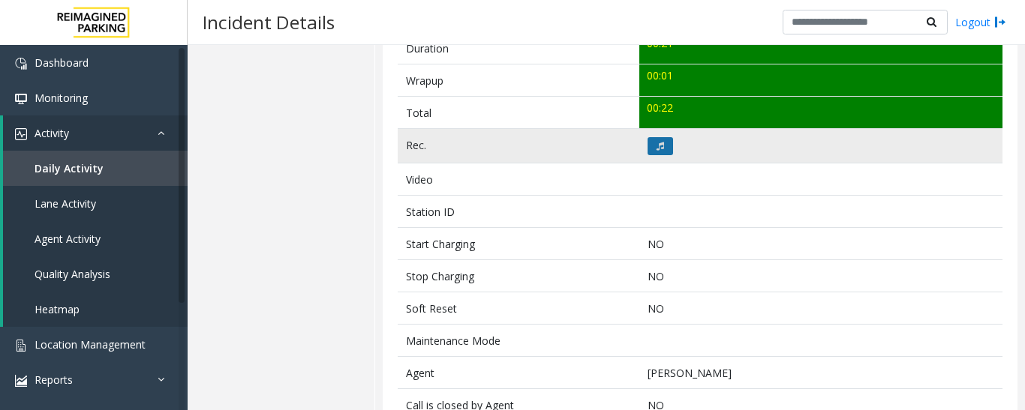
click at [663, 148] on button at bounding box center [660, 146] width 26 height 18
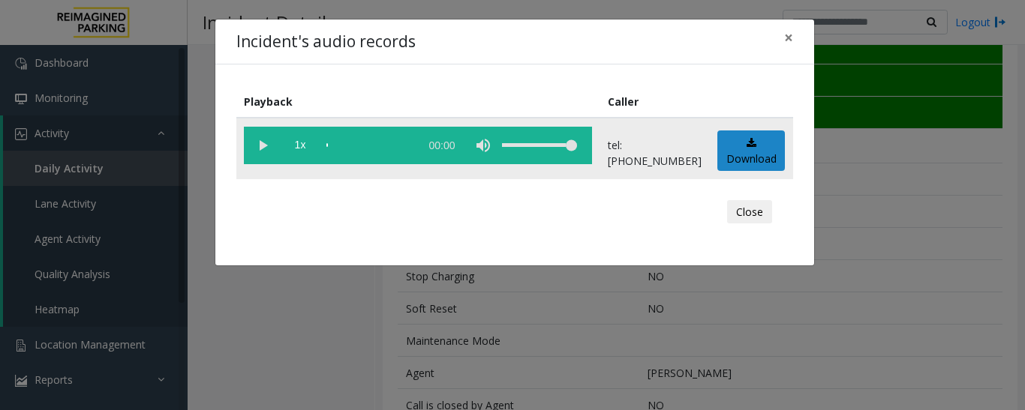
click at [272, 146] on vg-play-pause at bounding box center [263, 146] width 38 height 38
click at [740, 208] on button "Close" at bounding box center [749, 212] width 45 height 24
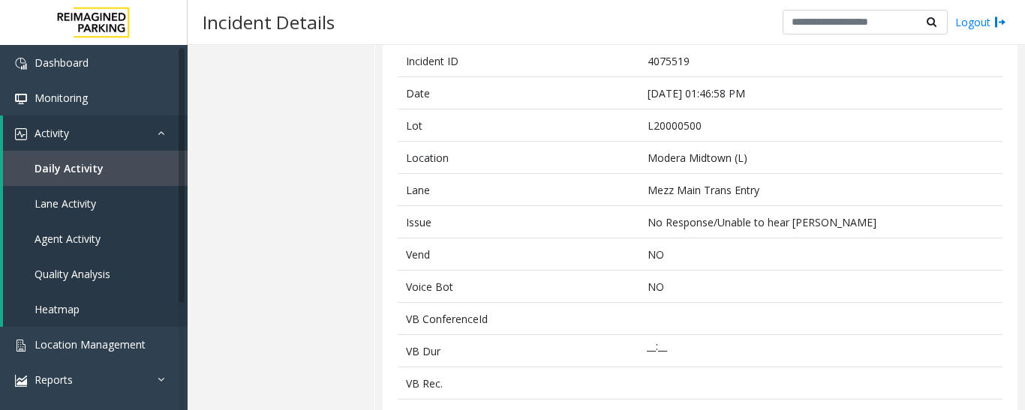
scroll to position [0, 0]
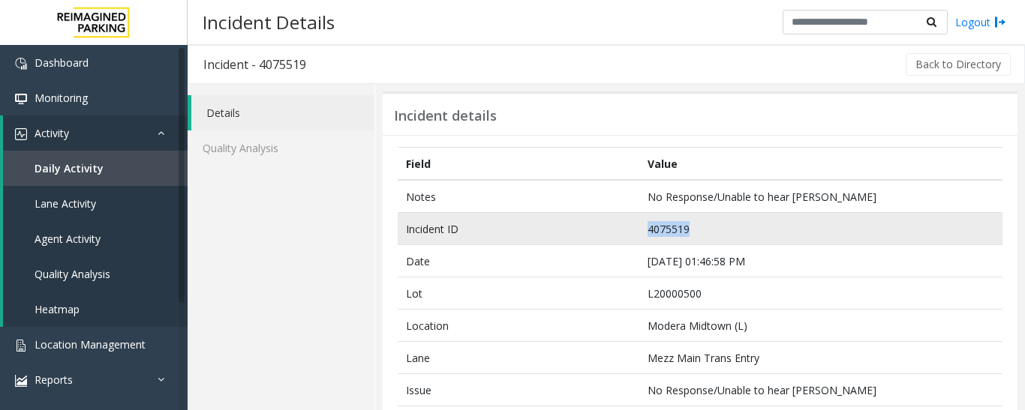
drag, startPoint x: 698, startPoint y: 230, endPoint x: 631, endPoint y: 227, distance: 66.8
click at [631, 227] on tr "Incident ID 4075519" at bounding box center [700, 229] width 605 height 32
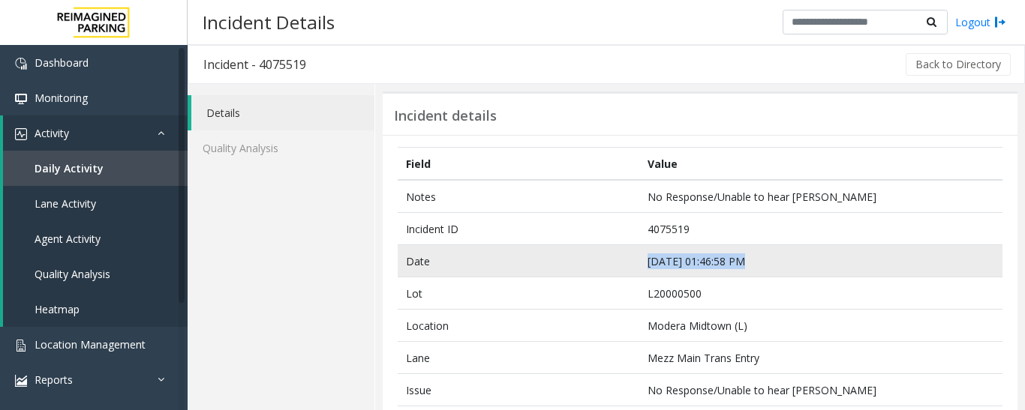
drag, startPoint x: 765, startPoint y: 265, endPoint x: 623, endPoint y: 263, distance: 141.1
click at [623, 263] on tr "Date Sep 11 01:46:58 PM" at bounding box center [700, 261] width 605 height 32
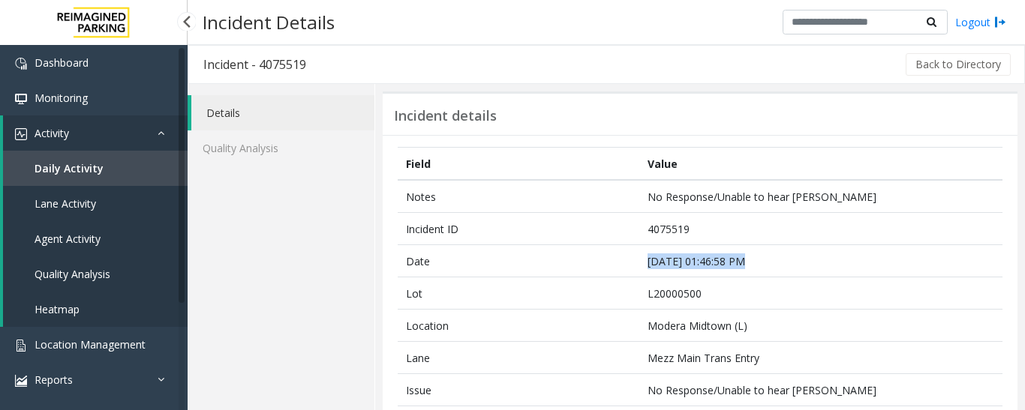
click at [111, 242] on link "Agent Activity" at bounding box center [95, 238] width 185 height 35
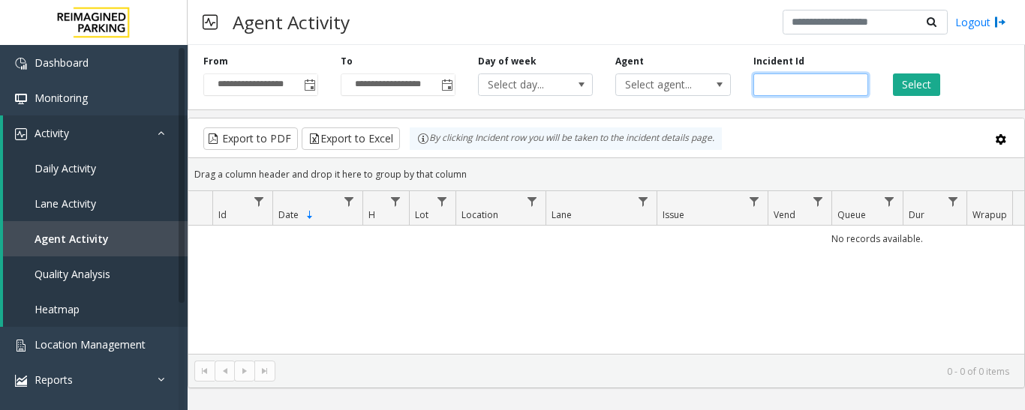
click at [815, 85] on input "number" at bounding box center [810, 85] width 115 height 23
paste input "*******"
type input "*******"
click at [951, 80] on div "Select" at bounding box center [947, 75] width 137 height 41
click at [929, 87] on button "Select" at bounding box center [916, 85] width 47 height 23
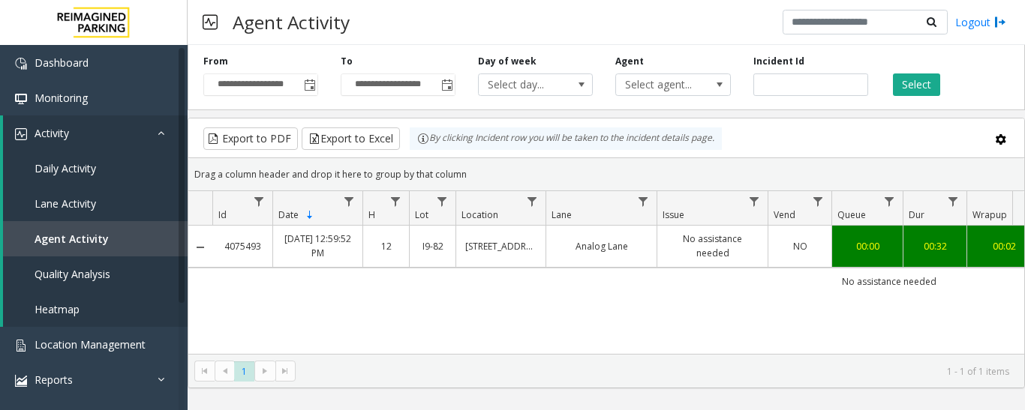
click at [599, 257] on td "Analog Lane" at bounding box center [600, 246] width 111 height 41
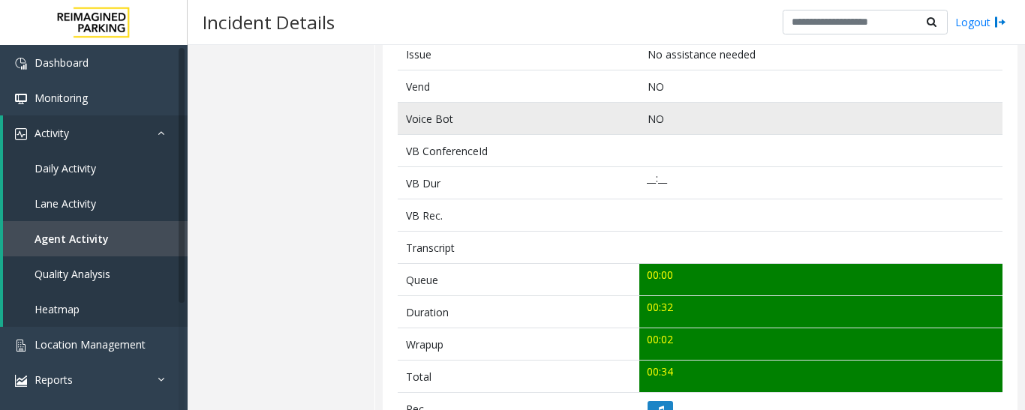
scroll to position [450, 0]
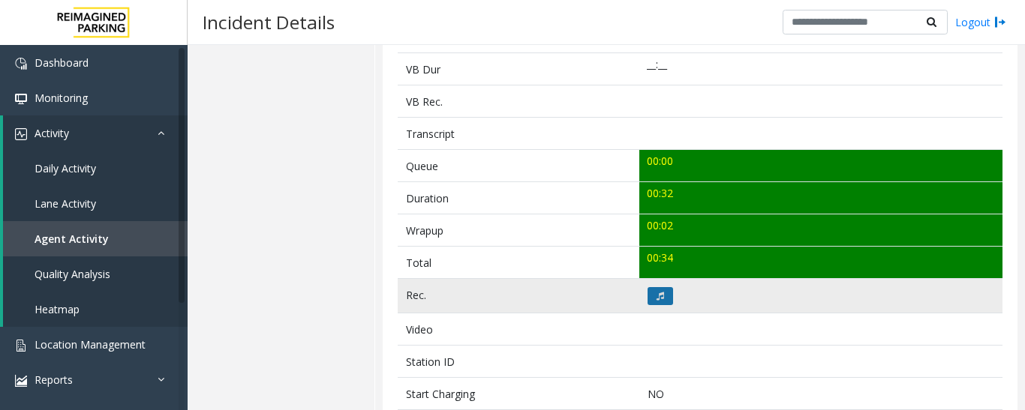
click at [649, 299] on button at bounding box center [660, 296] width 26 height 18
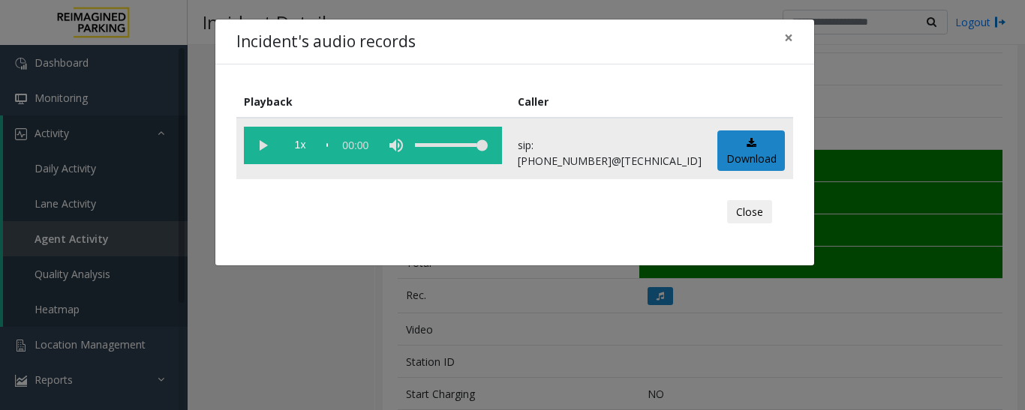
click at [266, 143] on vg-play-pause at bounding box center [263, 146] width 38 height 38
click at [760, 218] on button "Close" at bounding box center [749, 212] width 45 height 24
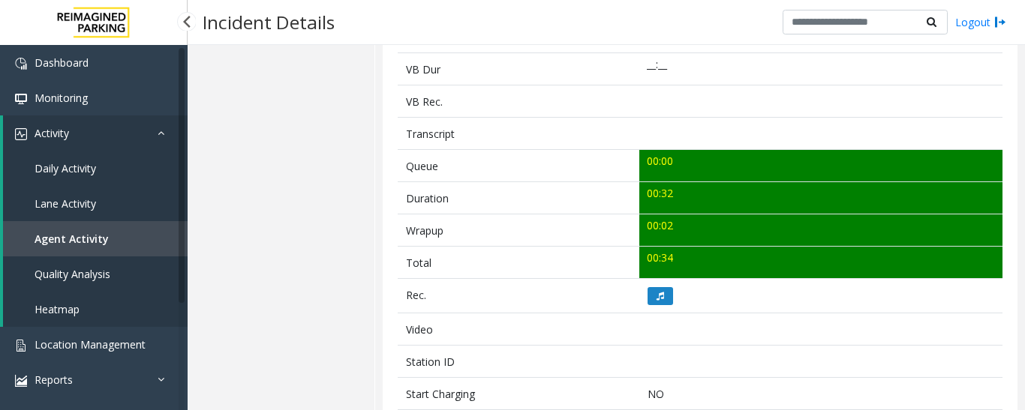
click at [131, 224] on link "Agent Activity" at bounding box center [95, 238] width 185 height 35
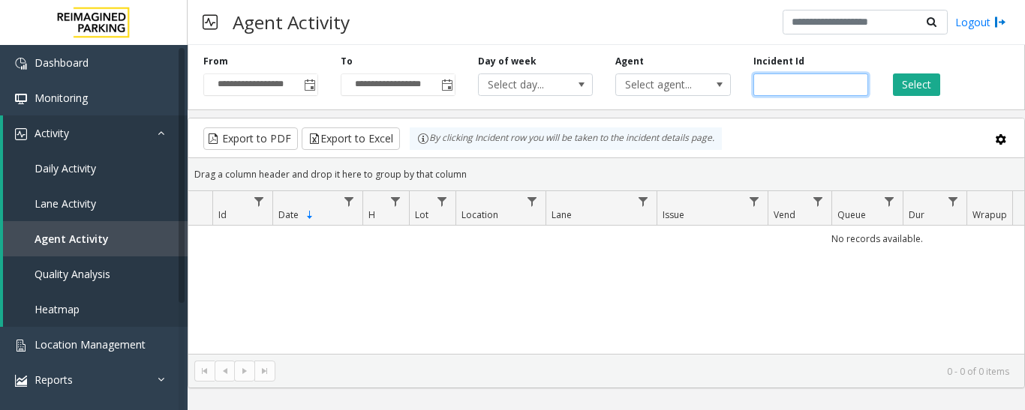
click at [774, 86] on input "number" at bounding box center [810, 85] width 115 height 23
paste input "*******"
type input "*******"
click at [927, 86] on button "Select" at bounding box center [916, 85] width 47 height 23
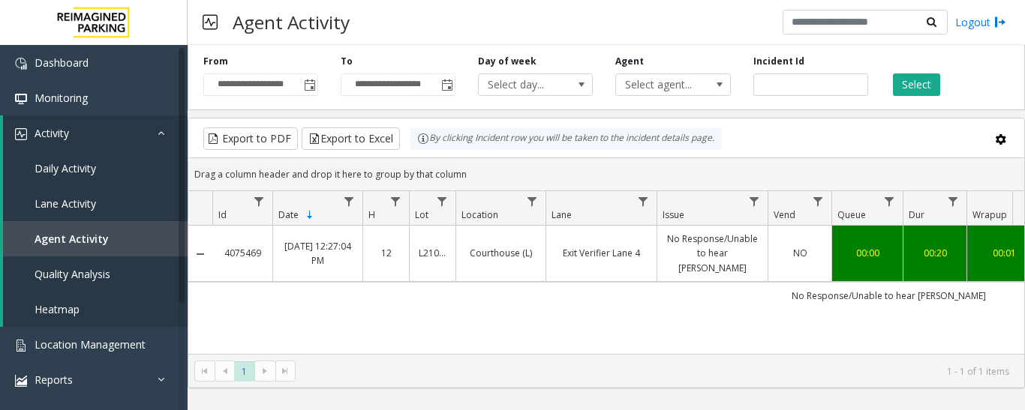
click at [664, 239] on td "No Response/Unable to hear parker" at bounding box center [711, 254] width 111 height 56
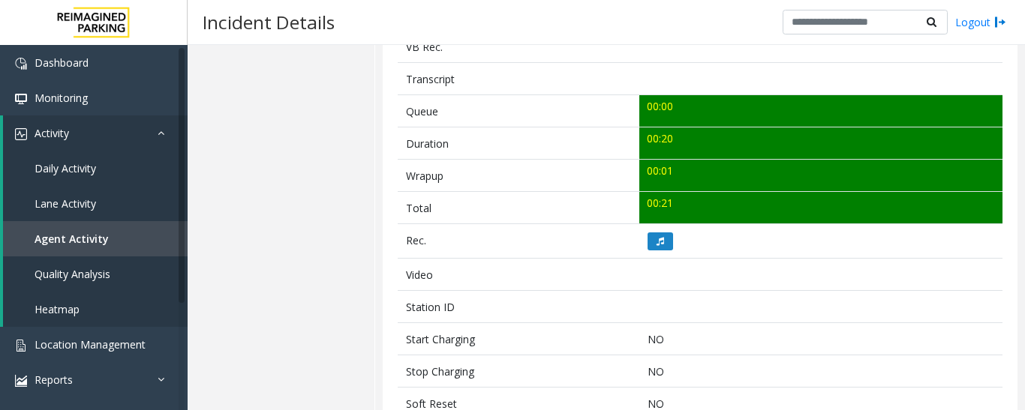
scroll to position [600, 0]
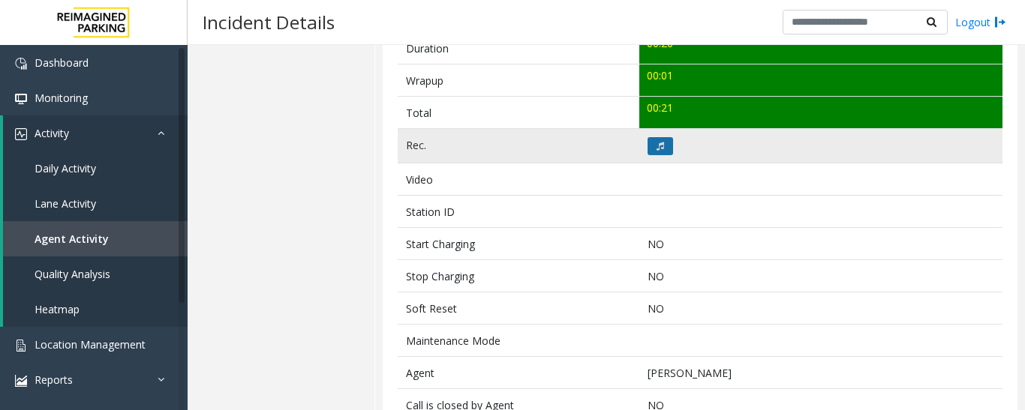
click at [650, 151] on button at bounding box center [660, 146] width 26 height 18
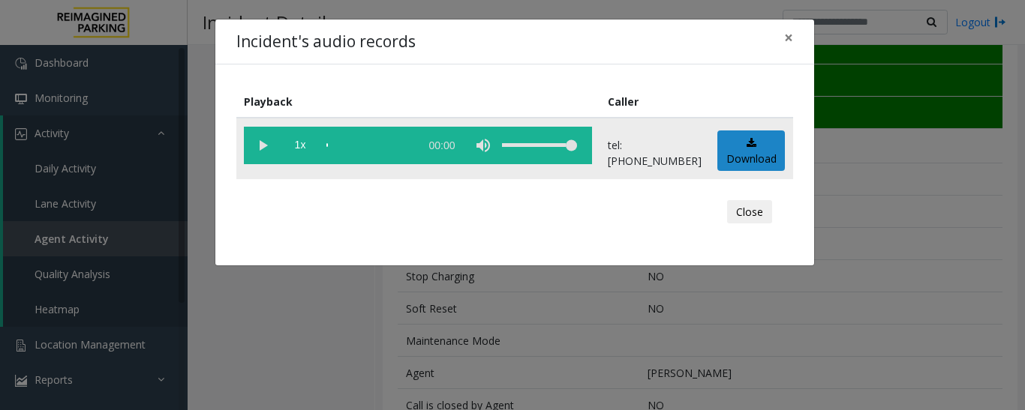
click at [254, 140] on vg-play-pause at bounding box center [263, 146] width 38 height 38
click at [754, 212] on button "Close" at bounding box center [749, 212] width 45 height 24
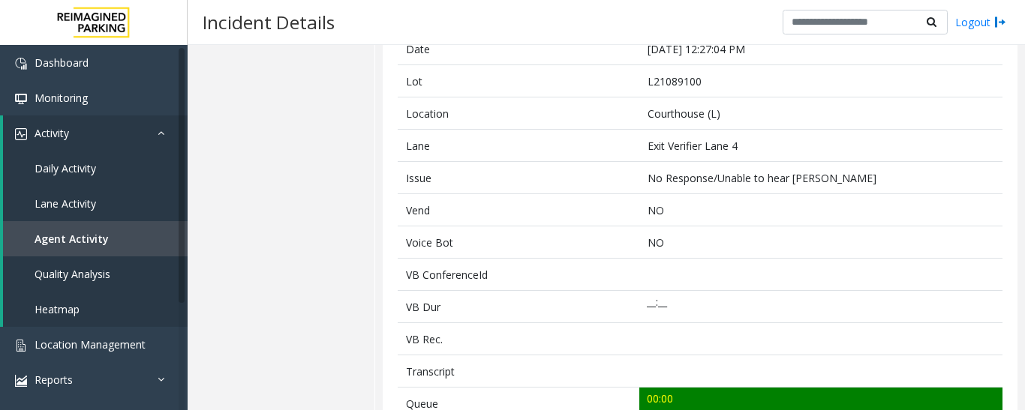
scroll to position [75, 0]
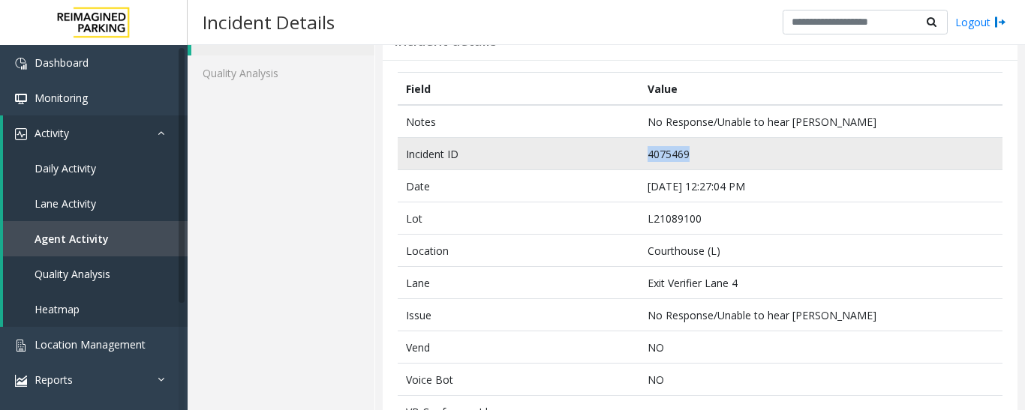
drag, startPoint x: 711, startPoint y: 158, endPoint x: 624, endPoint y: 158, distance: 87.0
click at [624, 158] on tr "Incident ID 4075469" at bounding box center [700, 154] width 605 height 32
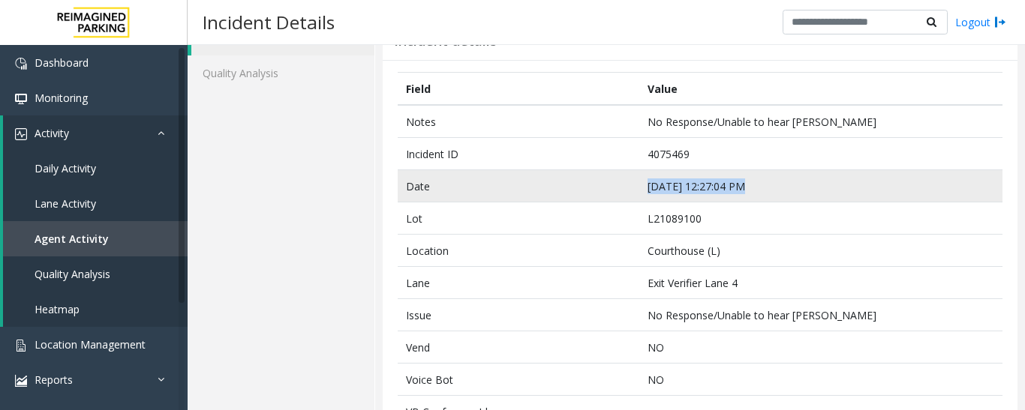
drag, startPoint x: 759, startPoint y: 188, endPoint x: 645, endPoint y: 185, distance: 114.1
click at [645, 185] on td "Sep 11 12:27:04 PM" at bounding box center [820, 186] width 363 height 32
click at [707, 197] on td "Sep 11 12:27:04 PM" at bounding box center [820, 186] width 363 height 32
drag, startPoint x: 737, startPoint y: 185, endPoint x: 639, endPoint y: 193, distance: 98.6
click at [639, 193] on td "Sep 11 12:27:04 PM" at bounding box center [820, 186] width 363 height 32
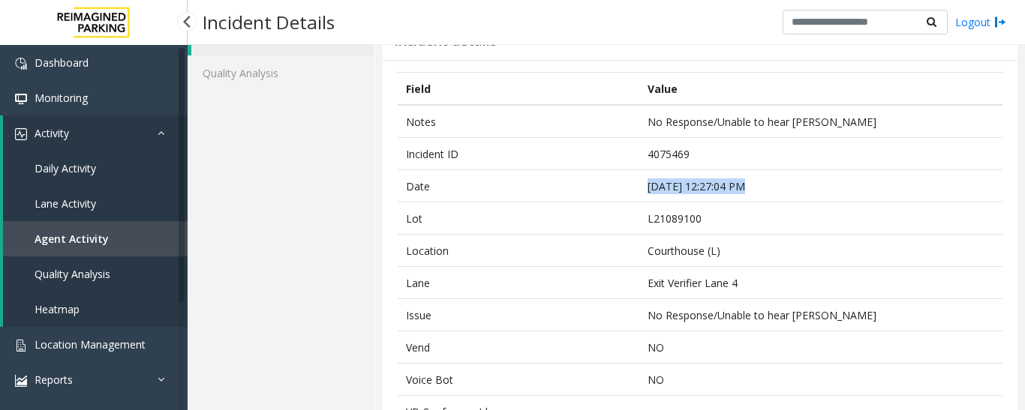
click at [122, 247] on link "Agent Activity" at bounding box center [95, 238] width 185 height 35
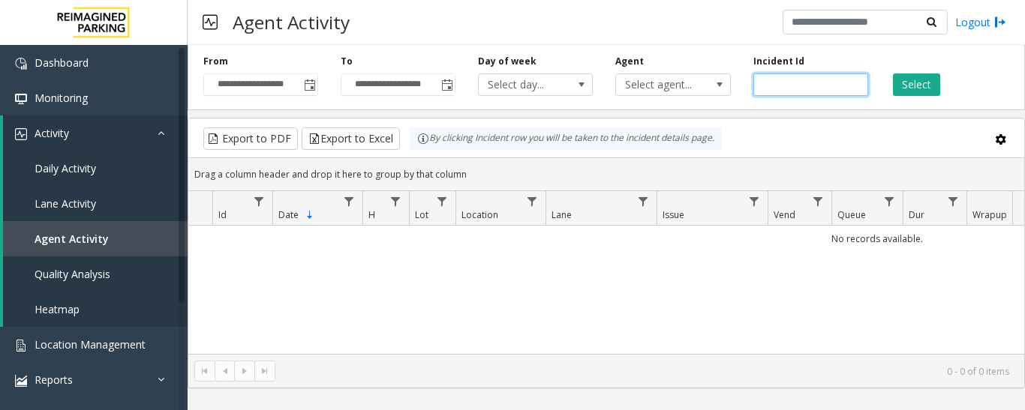
click at [804, 83] on input "number" at bounding box center [810, 85] width 115 height 23
paste input "*******"
type input "*******"
click at [914, 92] on button "Select" at bounding box center [916, 85] width 47 height 23
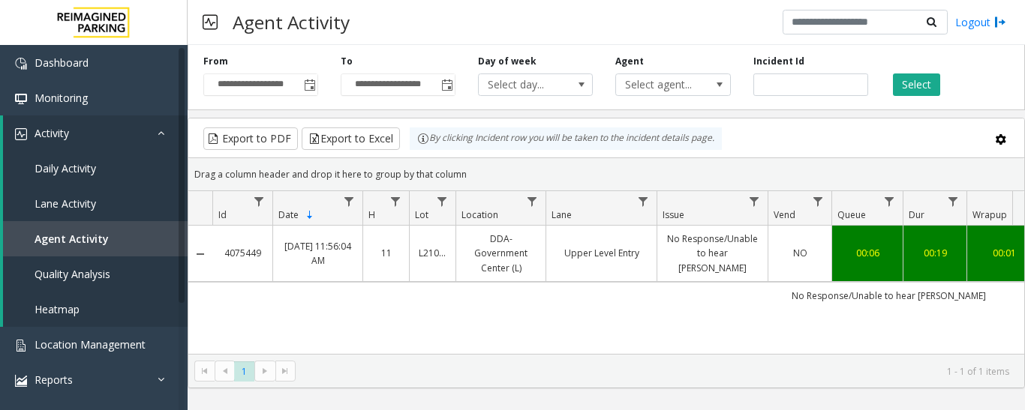
click at [685, 241] on link "No Response/Unable to hear parker" at bounding box center [712, 254] width 92 height 44
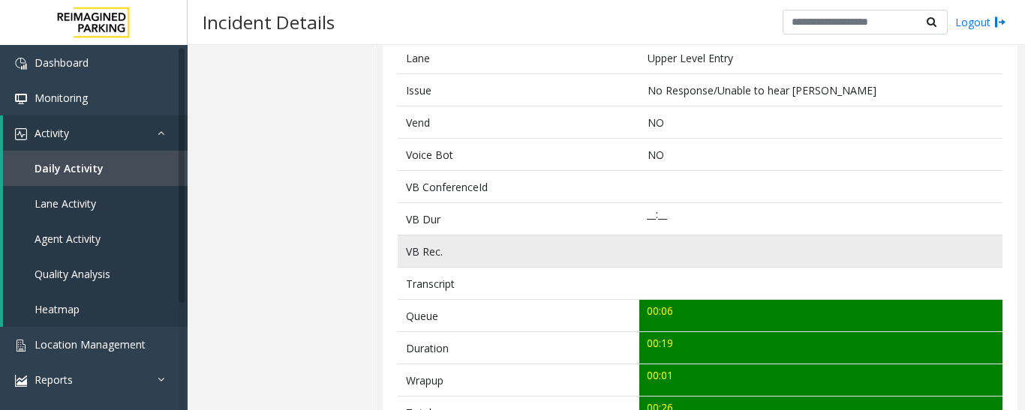
scroll to position [525, 0]
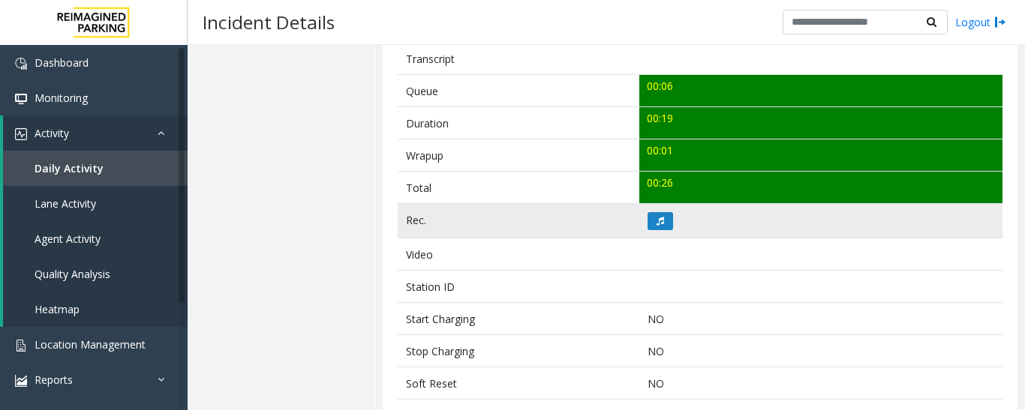
click at [641, 224] on td at bounding box center [820, 221] width 363 height 35
click at [656, 219] on icon at bounding box center [660, 221] width 8 height 9
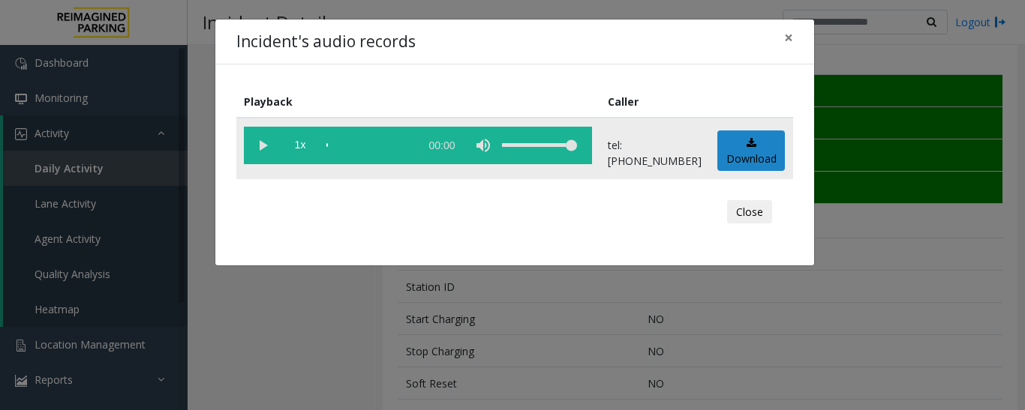
click at [264, 148] on vg-play-pause at bounding box center [263, 146] width 38 height 38
click at [771, 216] on button "Close" at bounding box center [749, 212] width 45 height 24
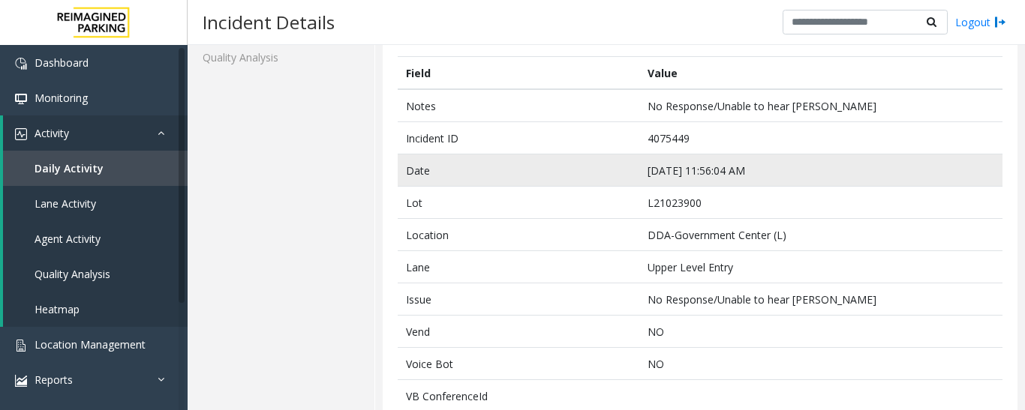
scroll to position [0, 0]
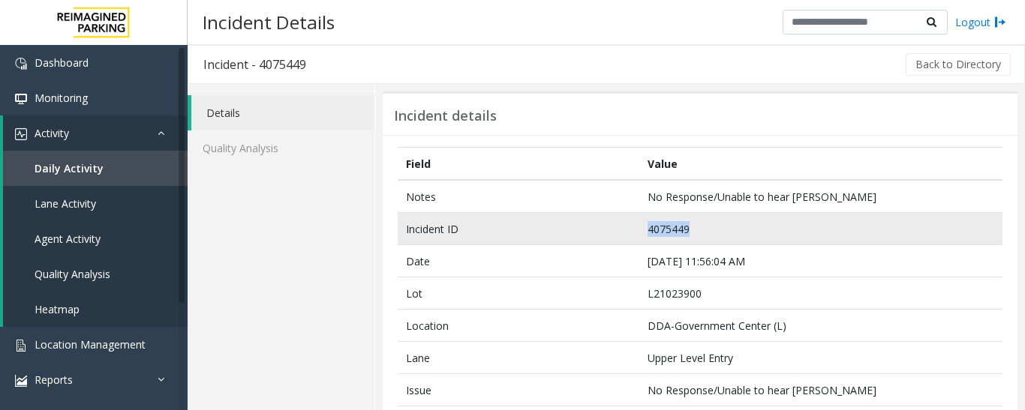
drag, startPoint x: 698, startPoint y: 233, endPoint x: 626, endPoint y: 230, distance: 72.1
click at [626, 230] on tr "Incident ID 4075449" at bounding box center [700, 229] width 605 height 32
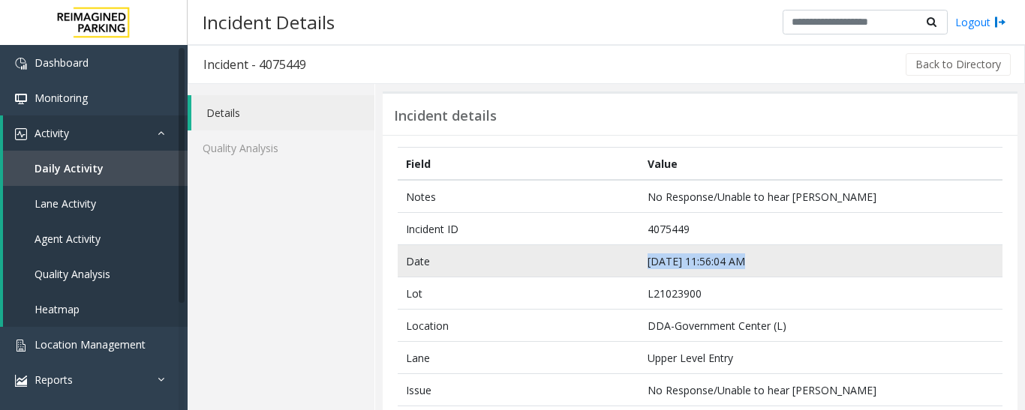
drag, startPoint x: 743, startPoint y: 260, endPoint x: 638, endPoint y: 275, distance: 105.4
click at [639, 275] on td "Sep 11 11:56:04 AM" at bounding box center [820, 261] width 363 height 32
click at [578, 257] on td "Date" at bounding box center [519, 261] width 242 height 32
drag, startPoint x: 748, startPoint y: 258, endPoint x: 638, endPoint y: 266, distance: 110.5
click at [639, 266] on td "Sep 11 11:56:04 AM" at bounding box center [820, 261] width 363 height 32
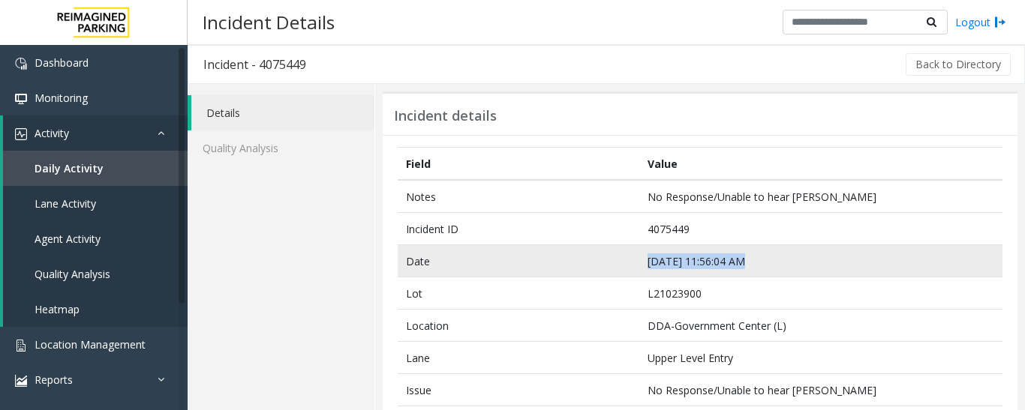
click at [750, 263] on td "Sep 11 11:56:04 AM" at bounding box center [820, 261] width 363 height 32
click at [745, 258] on td "Sep 11 11:56:04 AM" at bounding box center [820, 261] width 363 height 32
drag, startPoint x: 745, startPoint y: 258, endPoint x: 647, endPoint y: 258, distance: 98.3
click at [647, 258] on td "Sep 11 11:56:04 AM" at bounding box center [820, 261] width 363 height 32
click at [713, 263] on td "Sep 11 11:56:04 AM" at bounding box center [820, 261] width 363 height 32
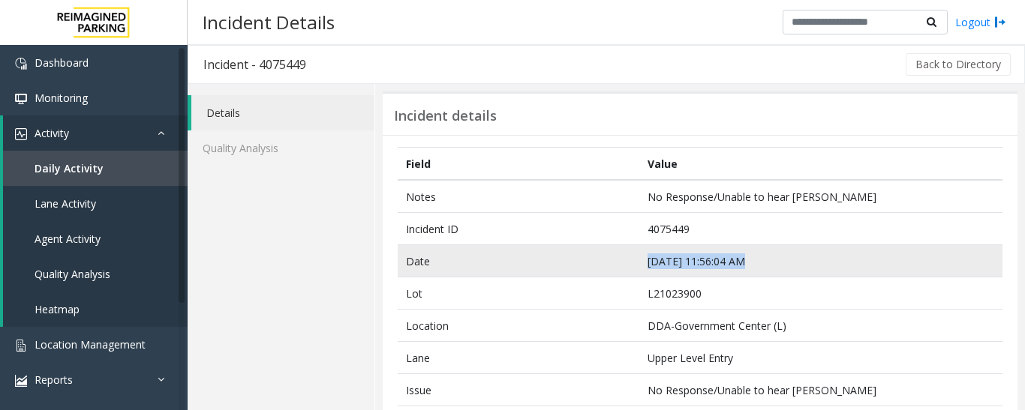
click at [713, 263] on td "Sep 11 11:56:04 AM" at bounding box center [820, 261] width 363 height 32
click at [807, 252] on td "Sep 11 11:56:04 AM" at bounding box center [820, 261] width 363 height 32
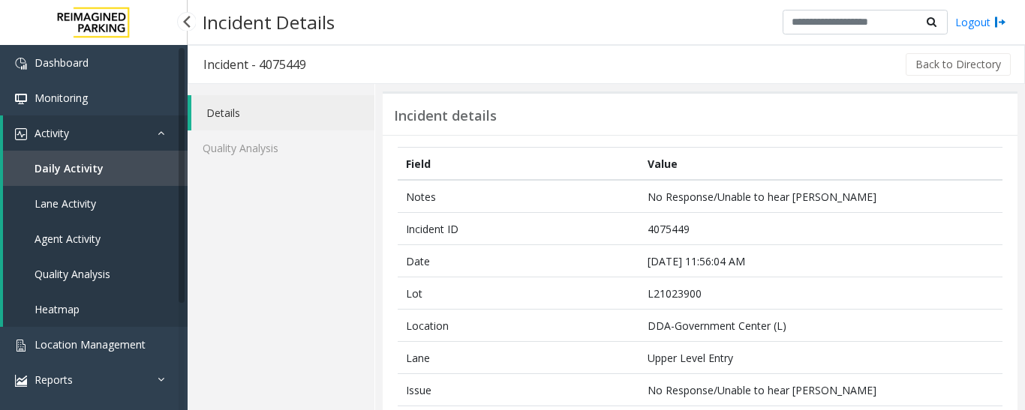
click at [125, 167] on link "Daily Activity" at bounding box center [95, 168] width 185 height 35
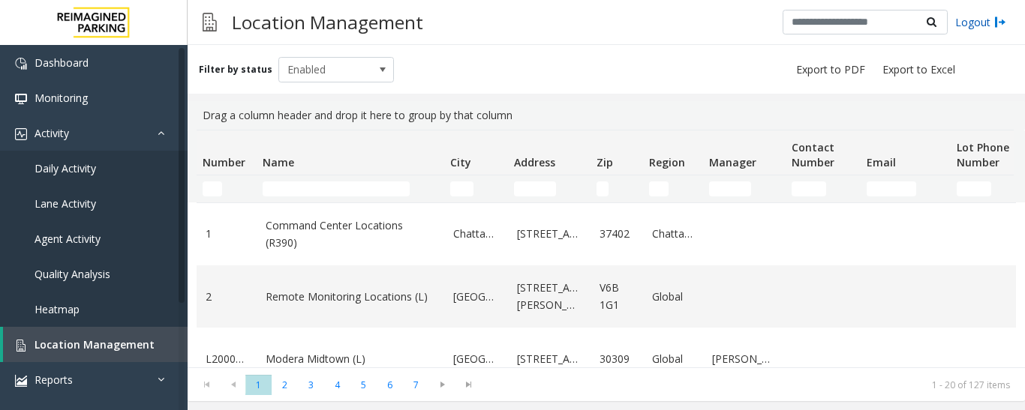
click at [966, 23] on link "Logout" at bounding box center [980, 22] width 51 height 16
